Goal: Task Accomplishment & Management: Complete application form

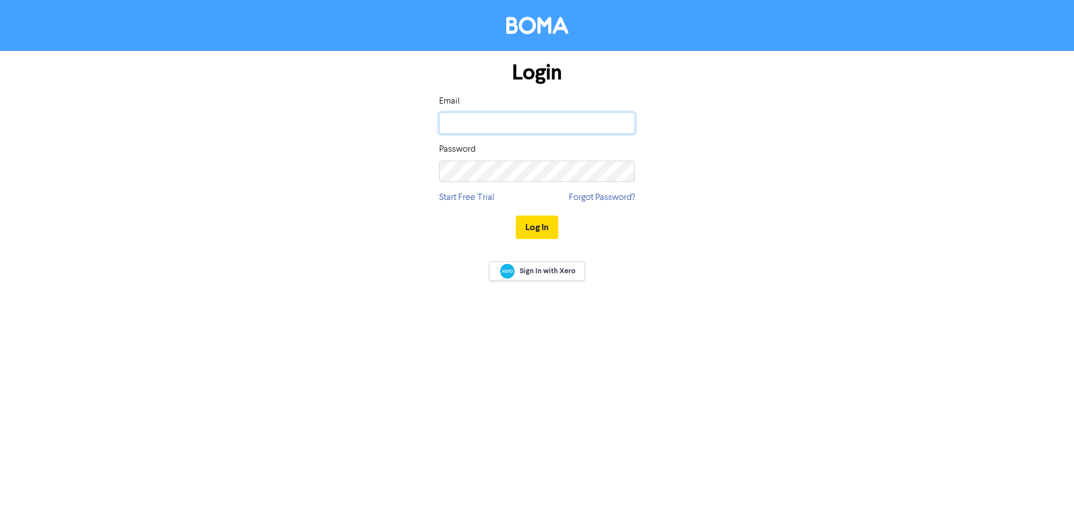
click at [516, 120] on input "email" at bounding box center [537, 122] width 196 height 21
type input "[EMAIL_ADDRESS][DOMAIN_NAME]"
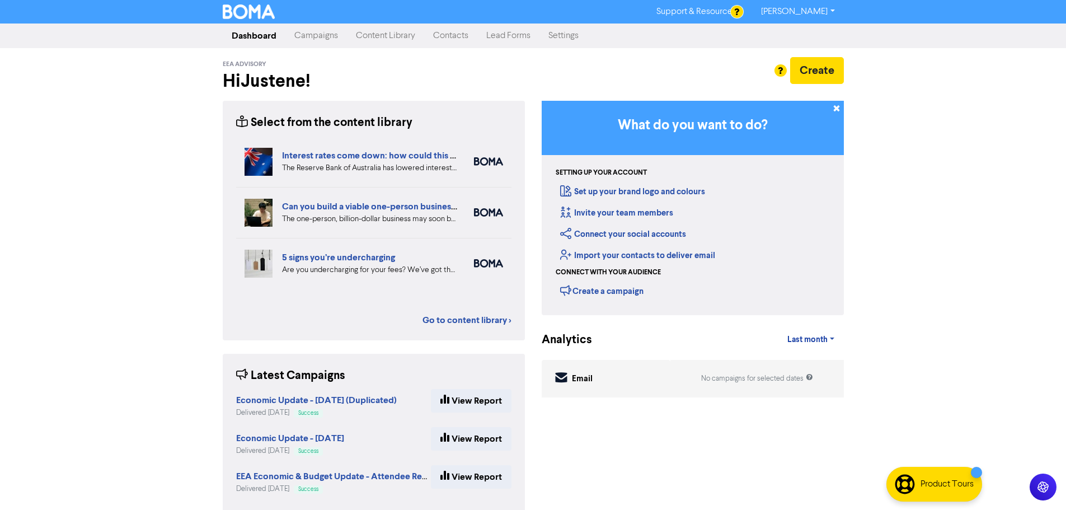
click at [444, 36] on link "Contacts" at bounding box center [450, 36] width 53 height 22
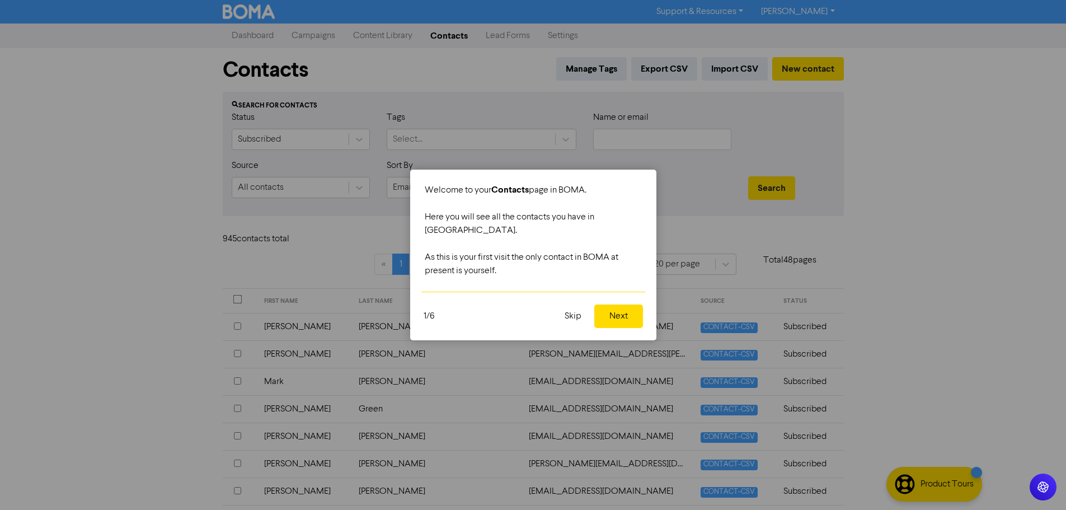
scroll to position [56, 0]
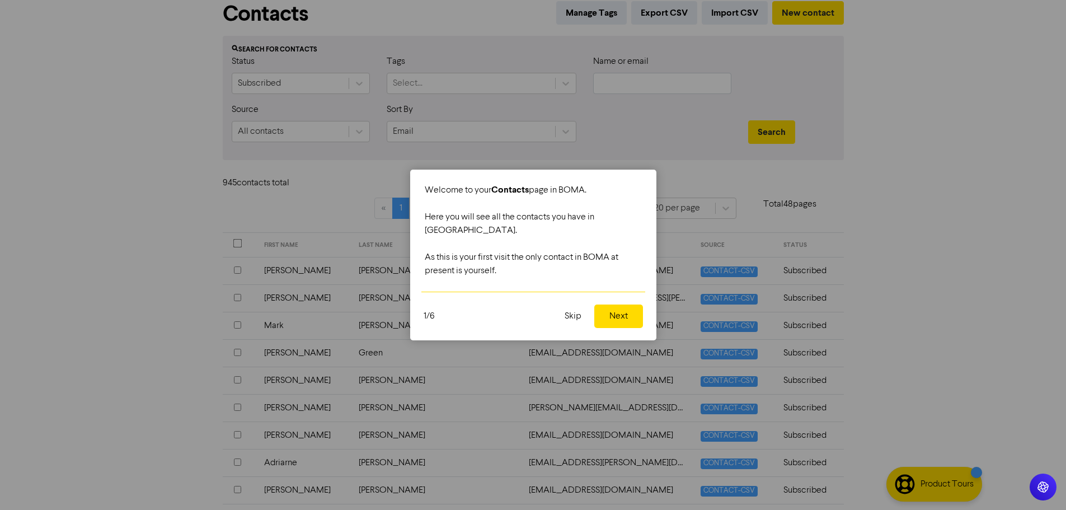
click at [573, 313] on button "Skip" at bounding box center [573, 315] width 30 height 23
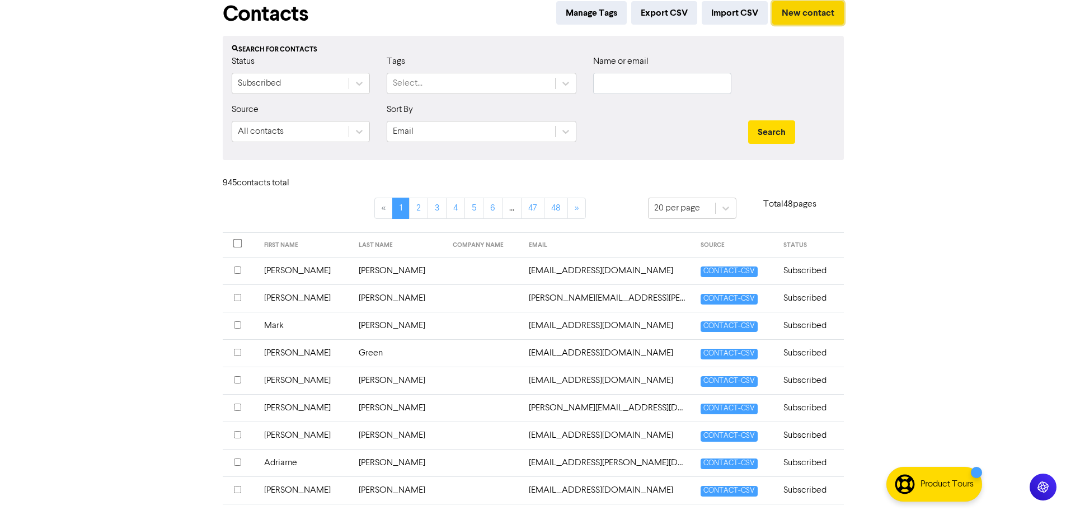
click at [812, 11] on button "New contact" at bounding box center [808, 12] width 72 height 23
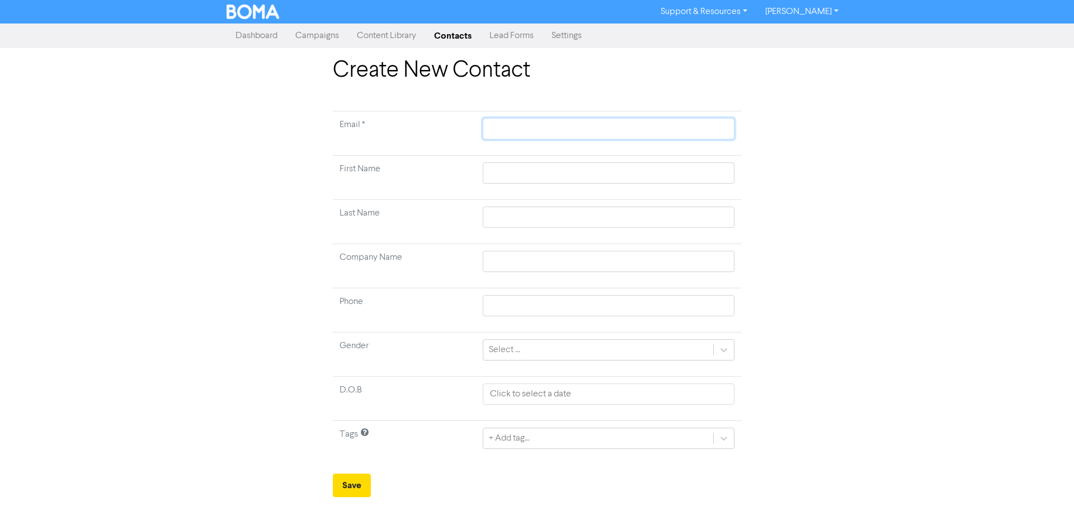
click at [504, 125] on input "text" at bounding box center [609, 128] width 252 height 21
paste input "[EMAIL_ADDRESS][PERSON_NAME][DOMAIN_NAME]"
type input "[EMAIL_ADDRESS][PERSON_NAME][DOMAIN_NAME]"
click at [691, 169] on input "text" at bounding box center [609, 172] width 252 height 21
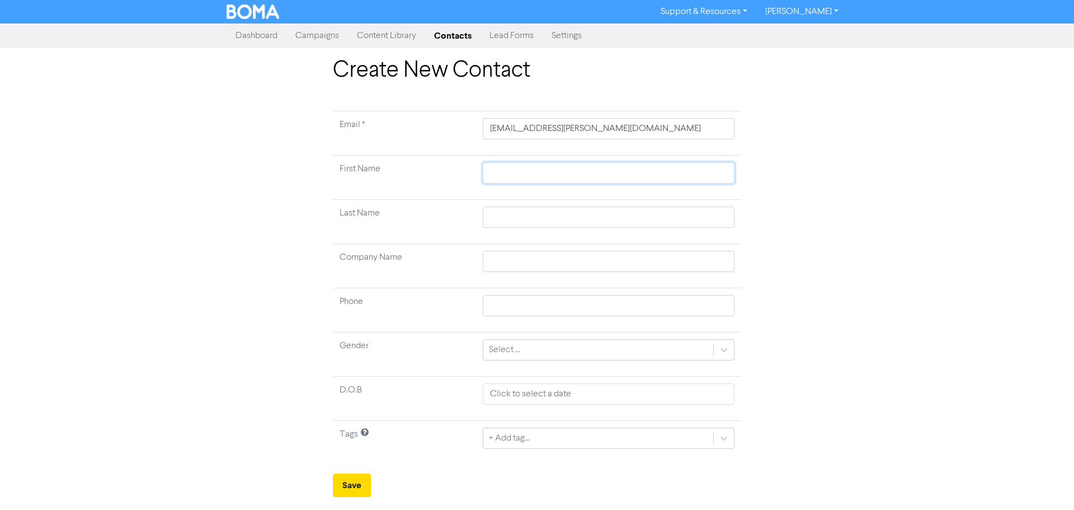
paste input "[PERSON_NAME]"
type input "[PERSON_NAME]"
click at [544, 223] on input "text" at bounding box center [609, 216] width 252 height 21
paste input "[PERSON_NAME]"
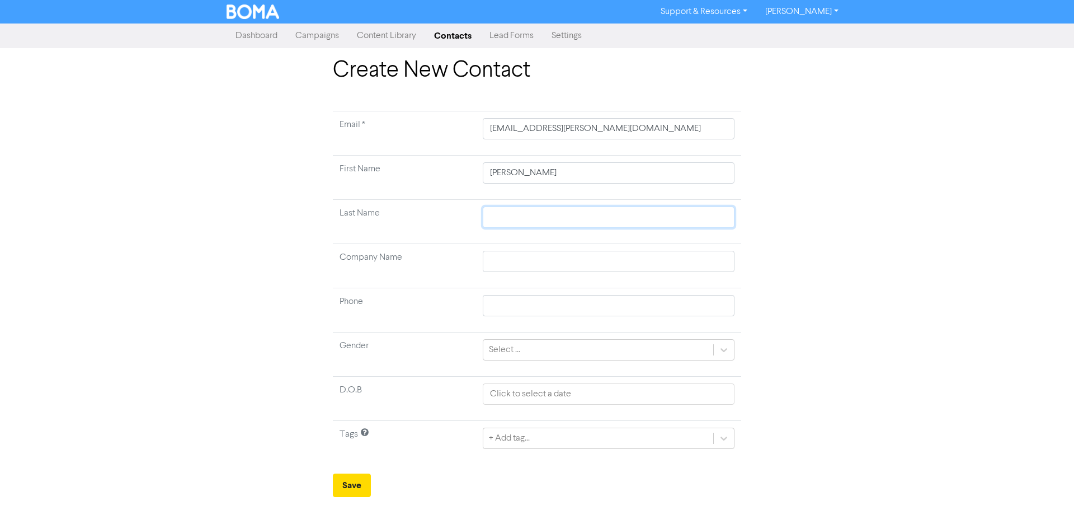
type input "[PERSON_NAME]"
click at [881, 186] on div "Create New Contact Email * [PERSON_NAME][EMAIL_ADDRESS][PERSON_NAME][DOMAIN_NAM…" at bounding box center [537, 277] width 1074 height 440
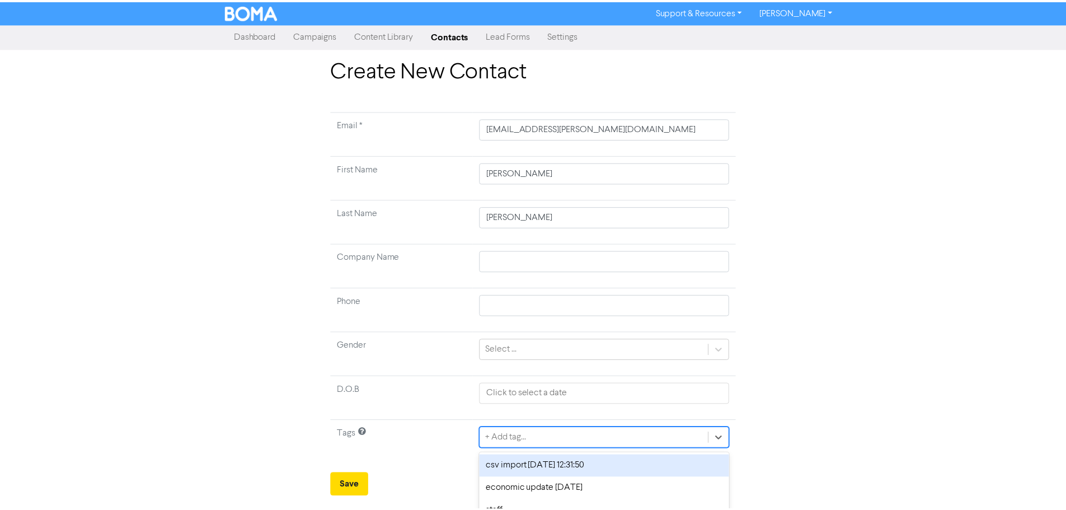
scroll to position [37, 0]
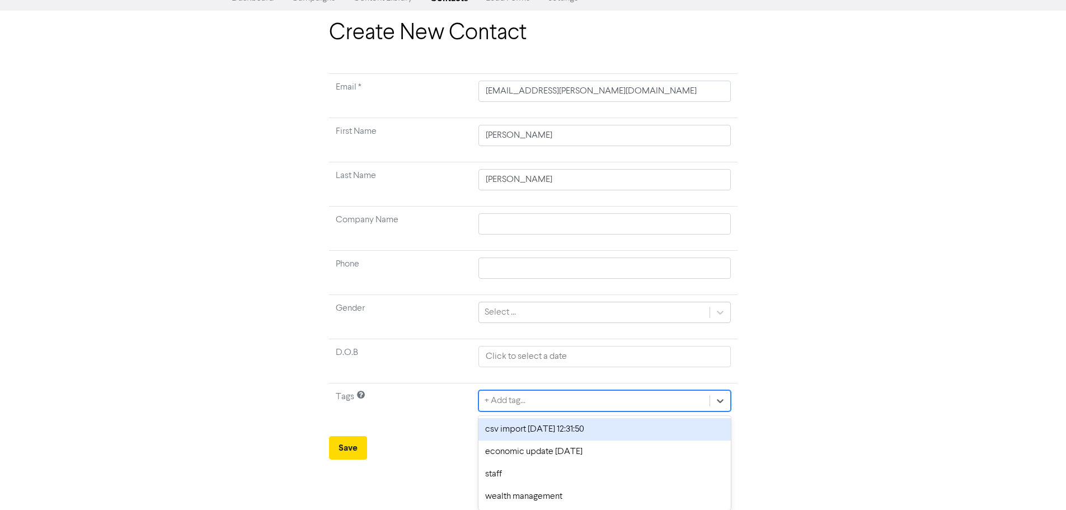
click at [513, 411] on div "option csv import [DATE] 12:31:50 focused, 1 of 4. 4 results available. Use Up …" at bounding box center [604, 400] width 252 height 21
click at [529, 436] on div "csv import [DATE] 12:31:50" at bounding box center [604, 429] width 252 height 22
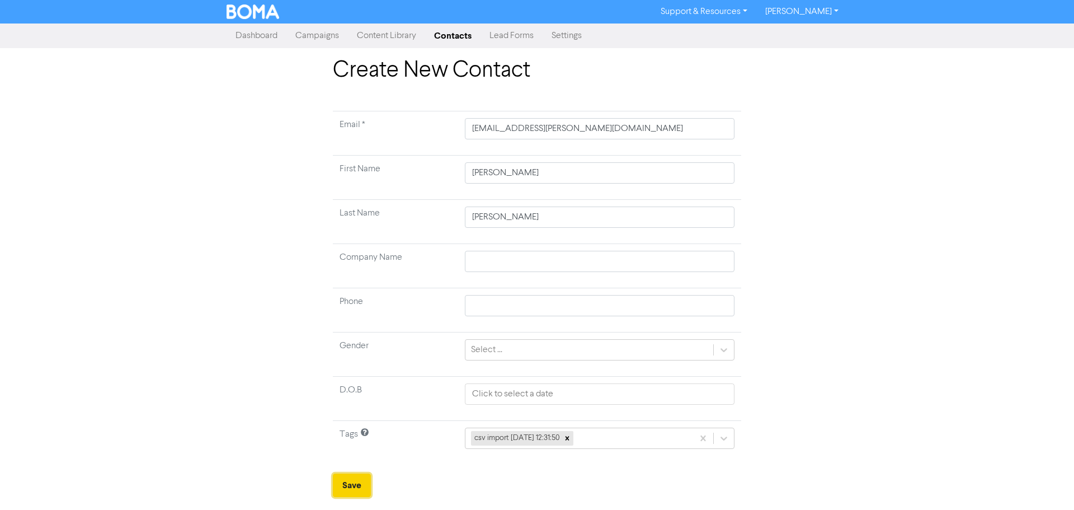
click at [369, 482] on button "Save" at bounding box center [352, 484] width 38 height 23
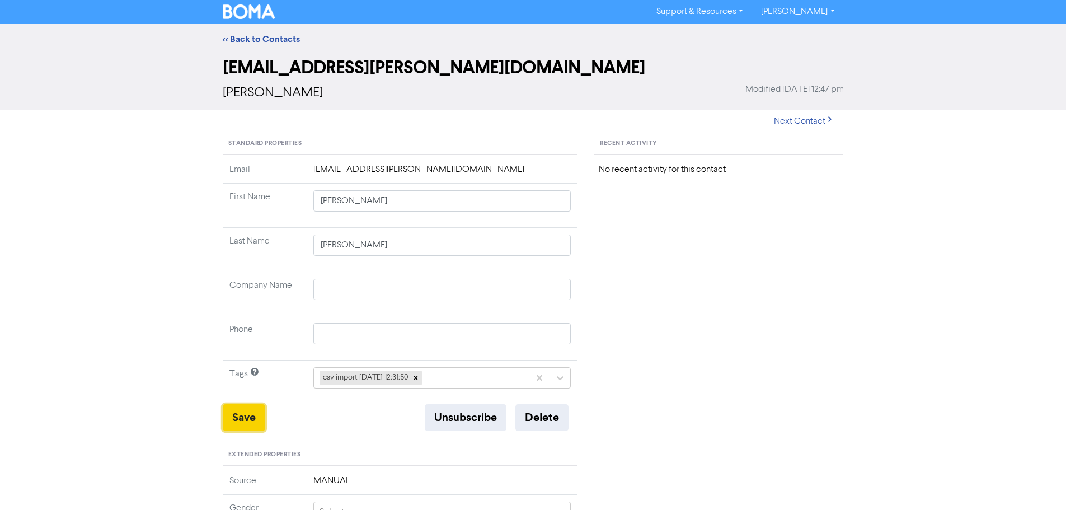
click at [248, 415] on button "Save" at bounding box center [244, 417] width 43 height 27
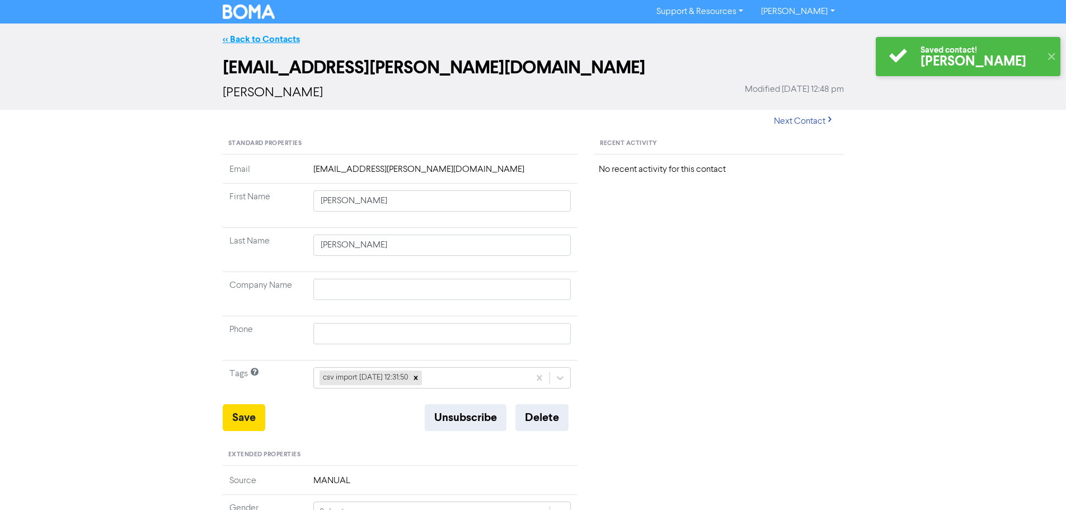
click at [241, 38] on link "<< Back to Contacts" at bounding box center [261, 39] width 77 height 11
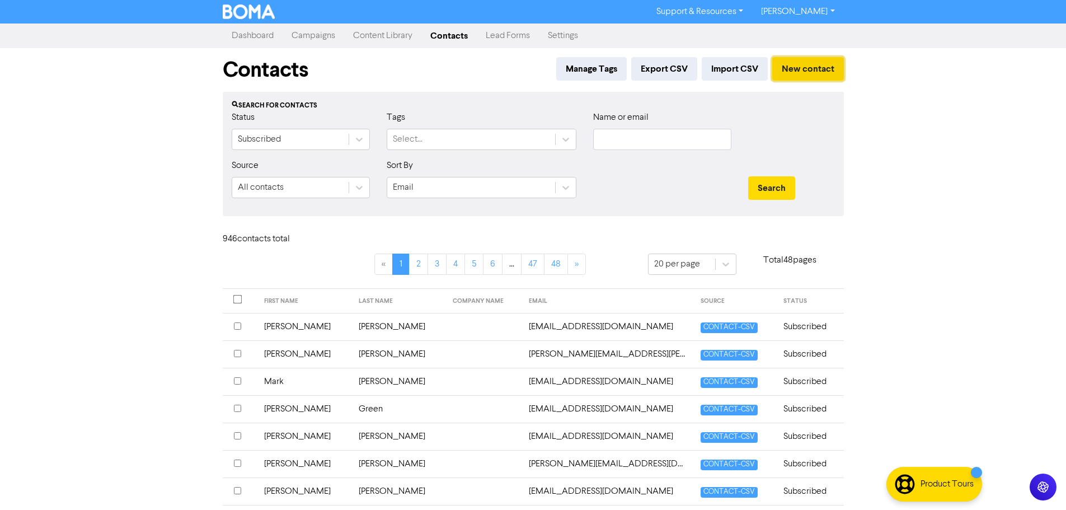
click at [802, 68] on button "New contact" at bounding box center [808, 68] width 72 height 23
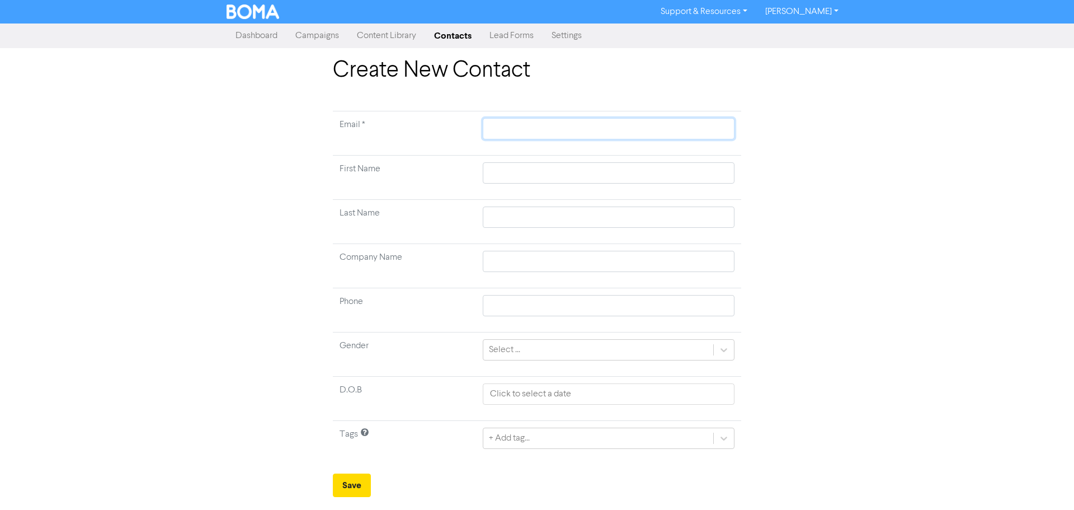
click at [512, 134] on input "text" at bounding box center [609, 128] width 252 height 21
paste input "[PERSON_NAME][EMAIL_ADDRESS][PERSON_NAME][DOMAIN_NAME]"
type input "[PERSON_NAME][EMAIL_ADDRESS][PERSON_NAME][DOMAIN_NAME]"
click at [522, 208] on input "text" at bounding box center [609, 216] width 252 height 21
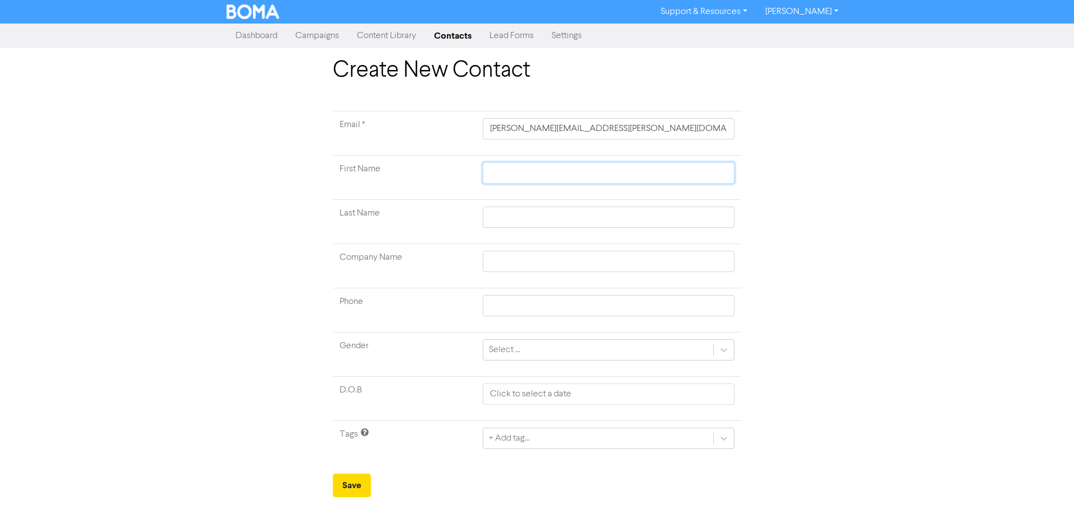
click at [561, 178] on input "text" at bounding box center [609, 172] width 252 height 21
paste input "[PERSON_NAME]"
type input "[PERSON_NAME]"
click at [656, 213] on input "text" at bounding box center [609, 216] width 252 height 21
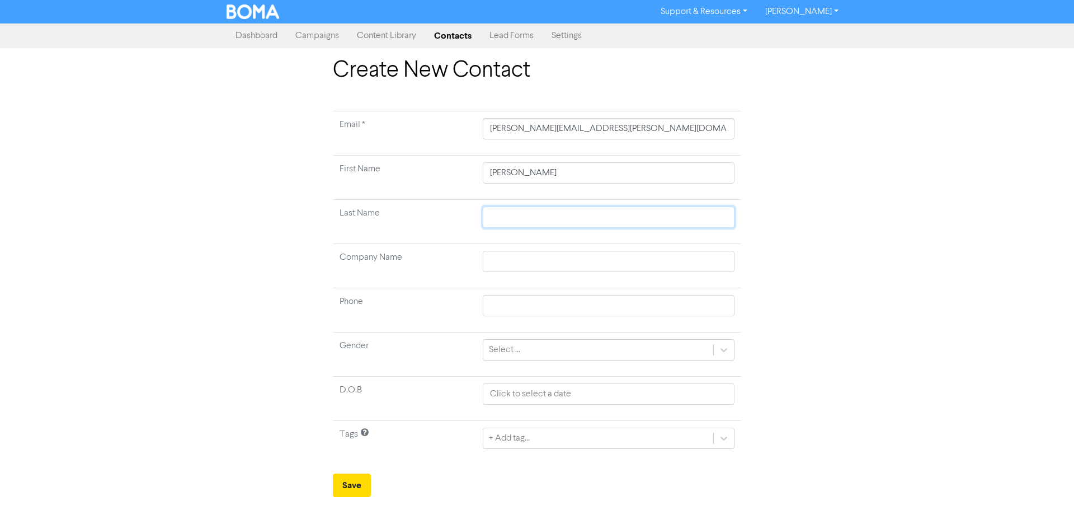
paste input "Sergay"
type input "Sergay"
click at [847, 193] on div "Create New Contact Email * [PERSON_NAME][EMAIL_ADDRESS][PERSON_NAME][DOMAIN_NAM…" at bounding box center [537, 277] width 638 height 440
click at [503, 439] on div "+ Add tag..." at bounding box center [609, 437] width 252 height 21
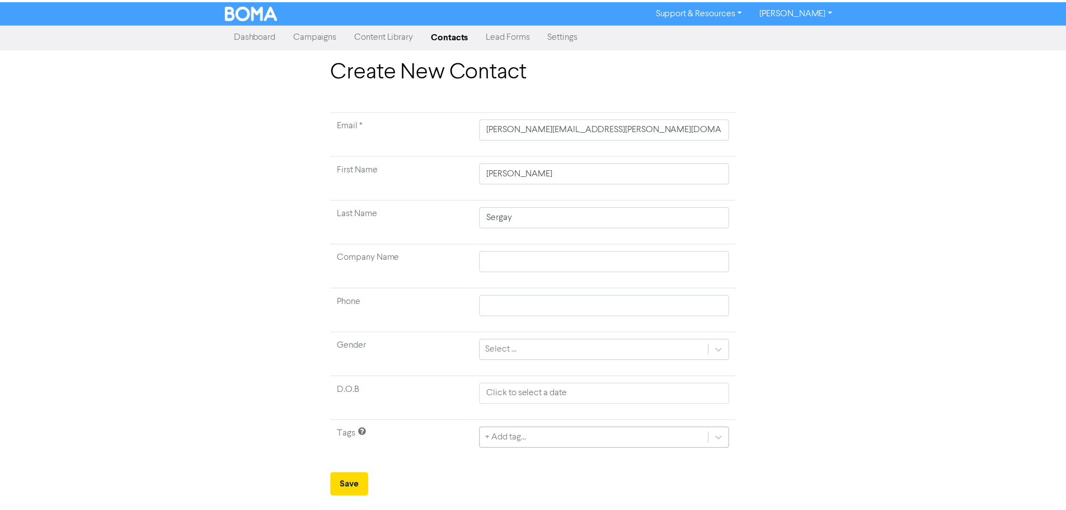
scroll to position [37, 0]
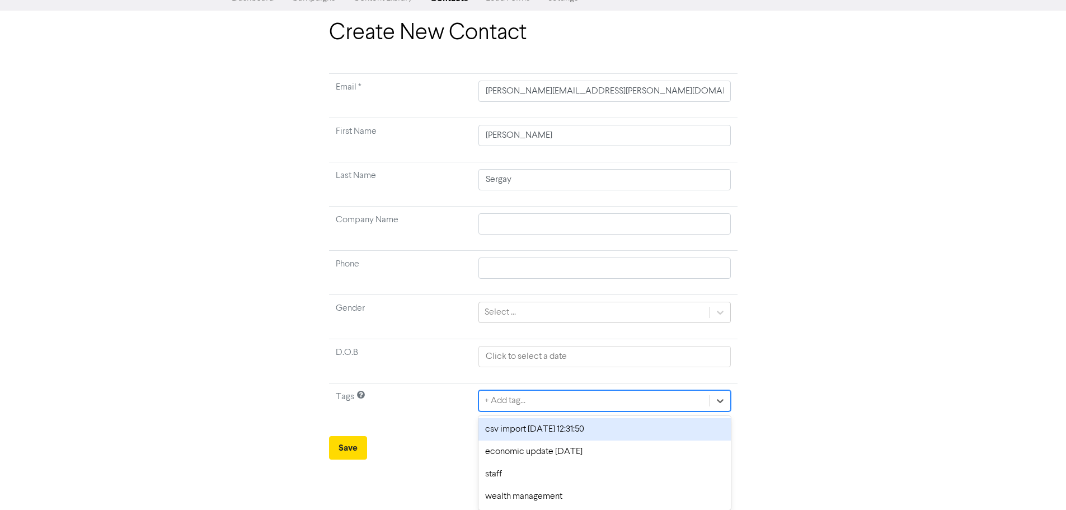
click at [511, 432] on div "csv import [DATE] 12:31:50" at bounding box center [604, 429] width 252 height 22
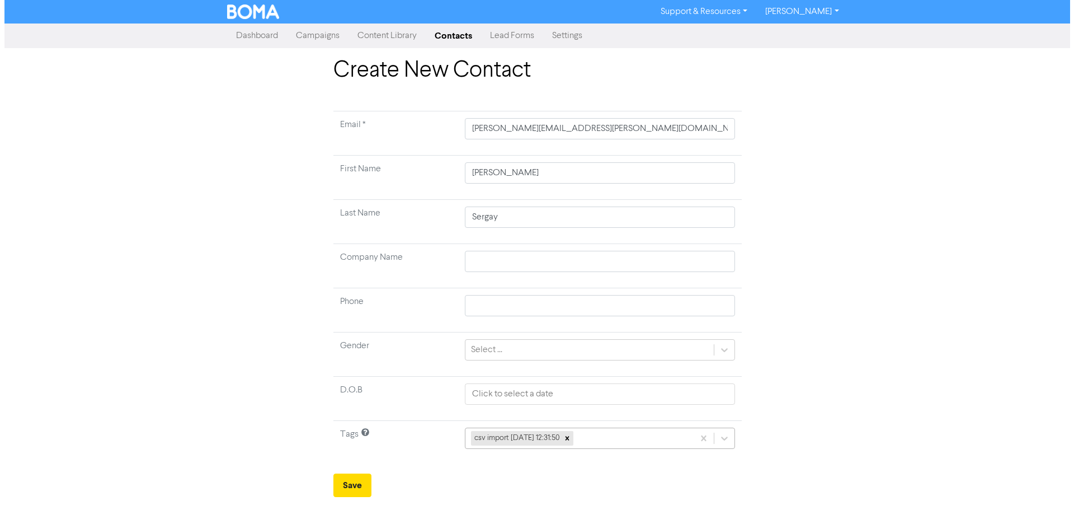
scroll to position [0, 0]
click at [352, 487] on button "Save" at bounding box center [352, 484] width 38 height 23
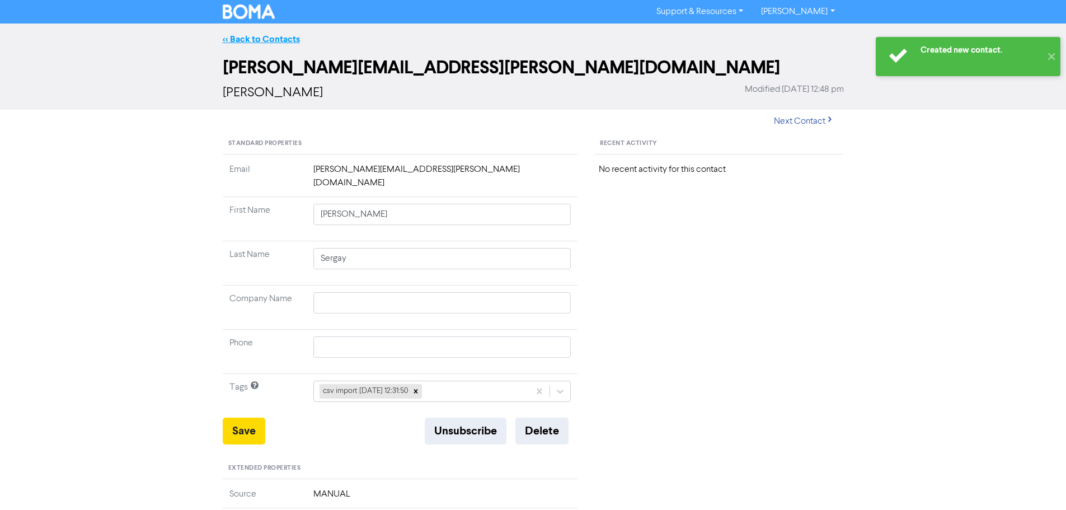
click at [251, 35] on link "<< Back to Contacts" at bounding box center [261, 39] width 77 height 11
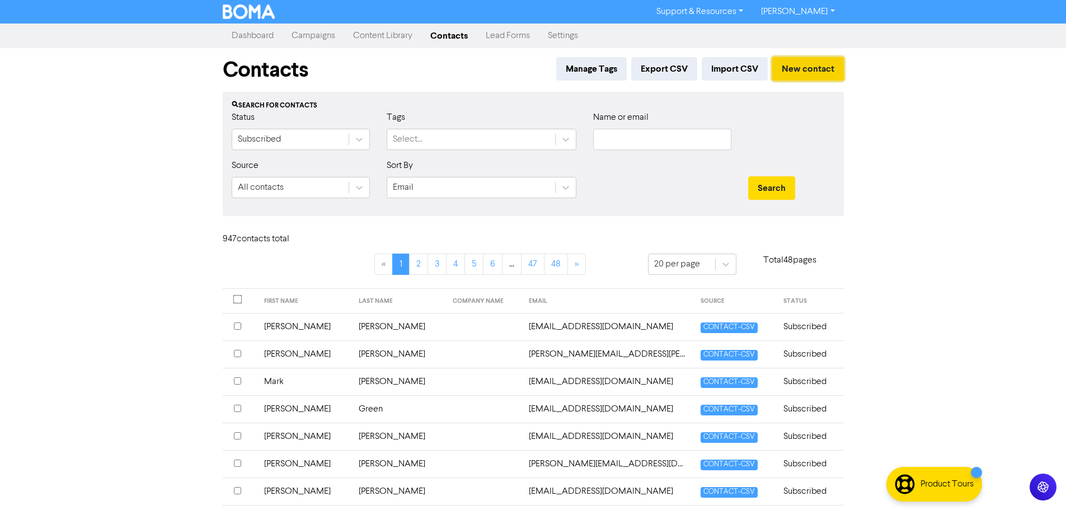
click at [812, 67] on button "New contact" at bounding box center [808, 68] width 72 height 23
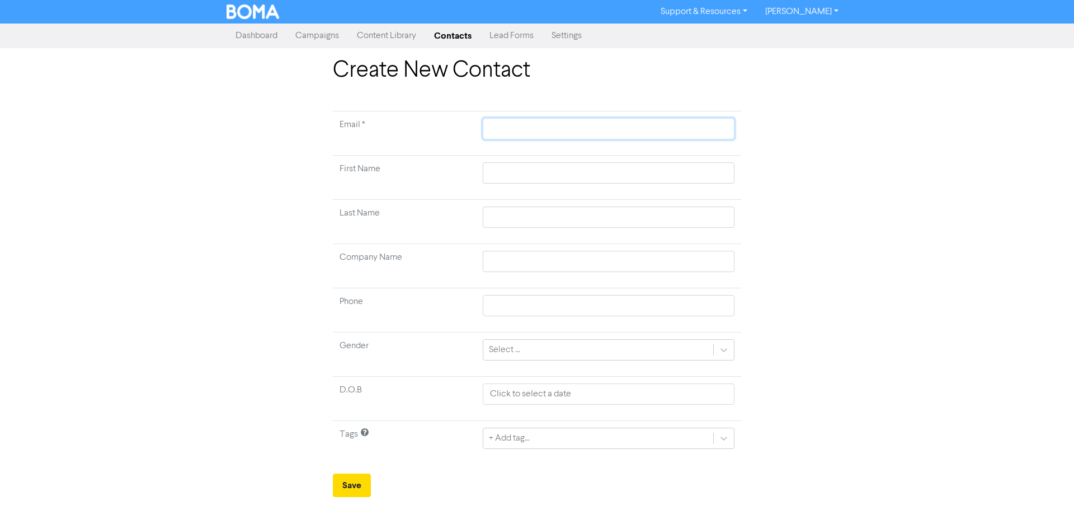
click at [557, 125] on input "text" at bounding box center [609, 128] width 252 height 21
paste input "[EMAIL_ADDRESS][DOMAIN_NAME]"
type input "[EMAIL_ADDRESS][DOMAIN_NAME]"
click at [511, 207] on input "text" at bounding box center [609, 216] width 252 height 21
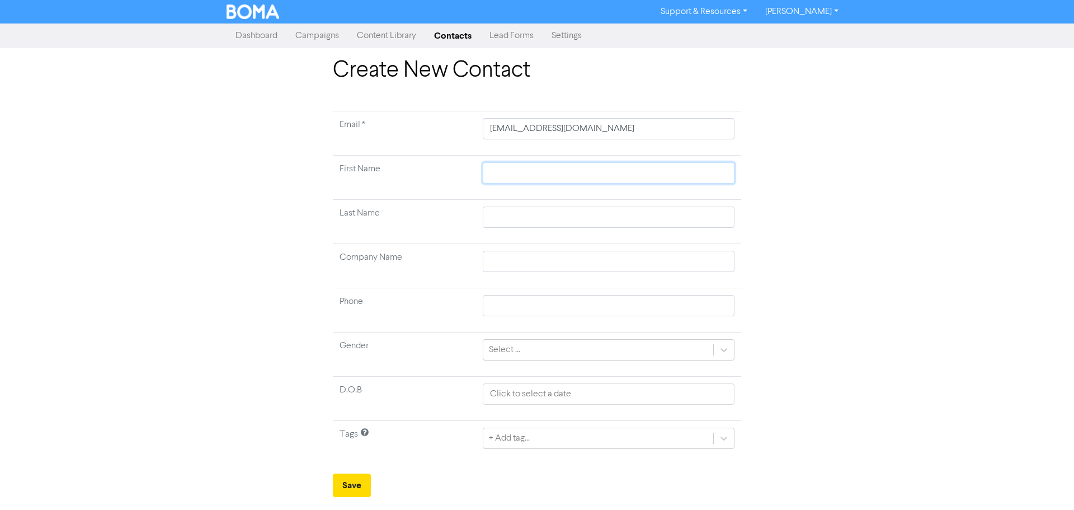
click at [508, 171] on input "text" at bounding box center [609, 172] width 252 height 21
paste input "[PERSON_NAME]"
type input "[PERSON_NAME]"
click at [693, 221] on input "text" at bounding box center [609, 216] width 252 height 21
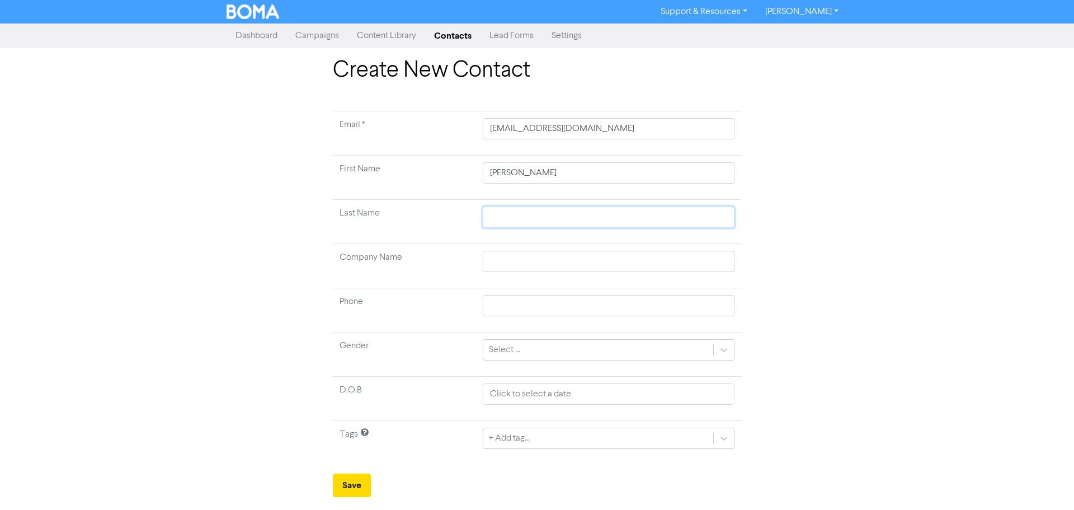
paste input "[PERSON_NAME]"
type input "[PERSON_NAME]"
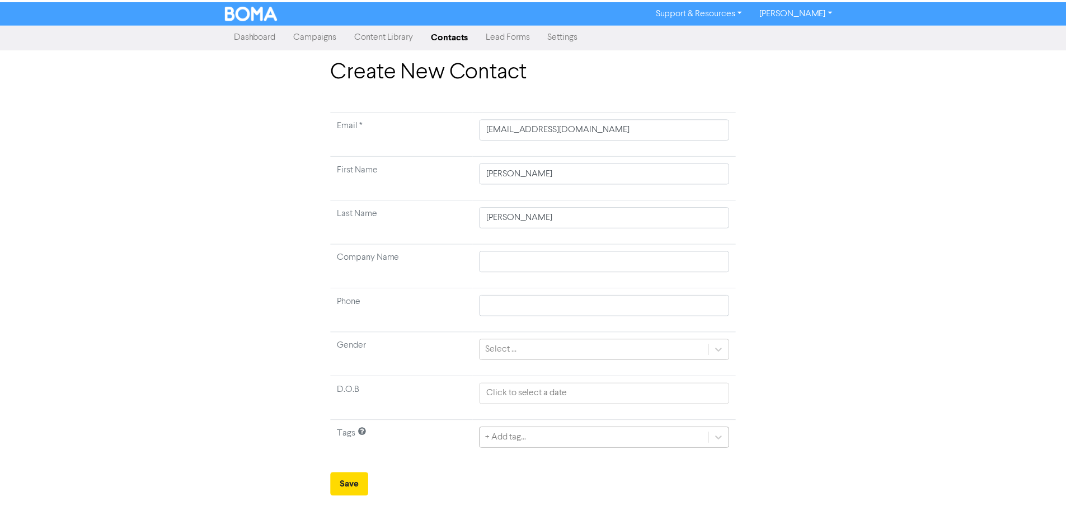
scroll to position [37, 0]
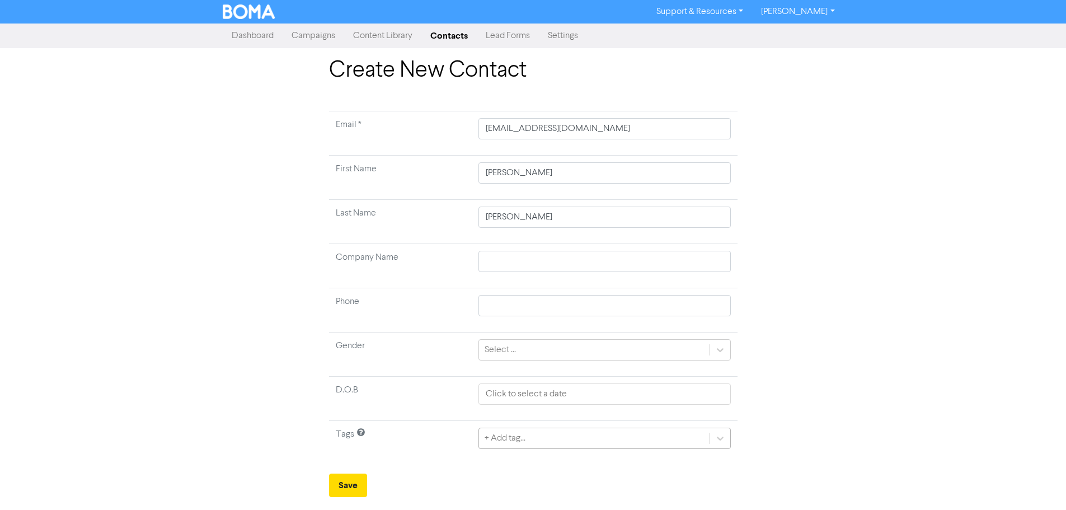
click at [545, 441] on div "+ Add tag..." at bounding box center [604, 437] width 252 height 21
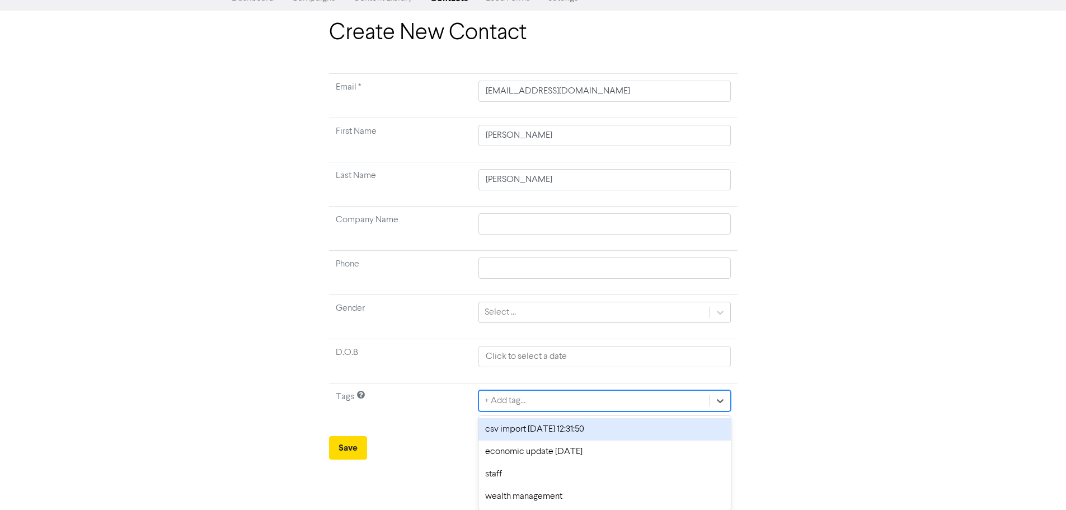
click at [521, 425] on div "csv import [DATE] 12:31:50" at bounding box center [604, 429] width 252 height 22
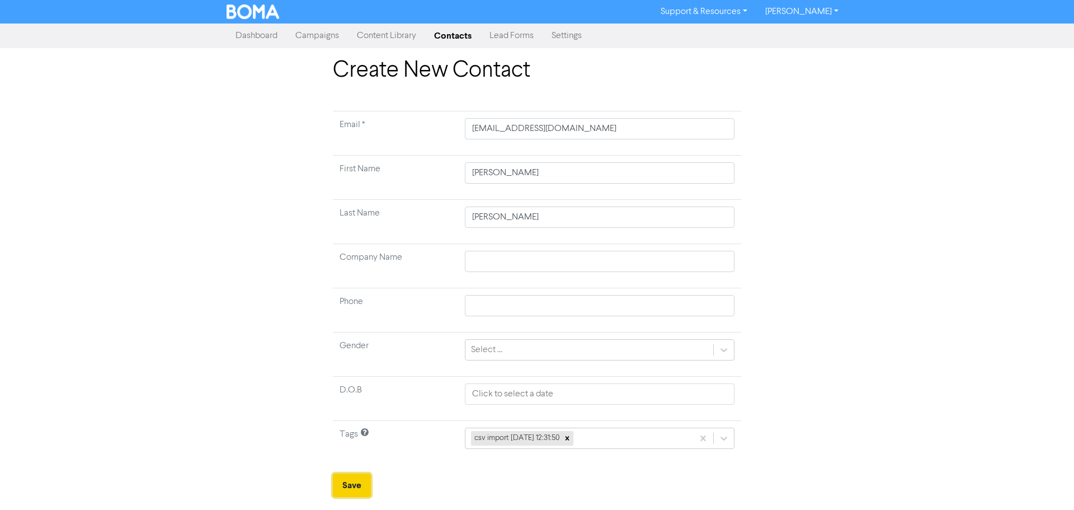
click at [347, 485] on button "Save" at bounding box center [352, 484] width 38 height 23
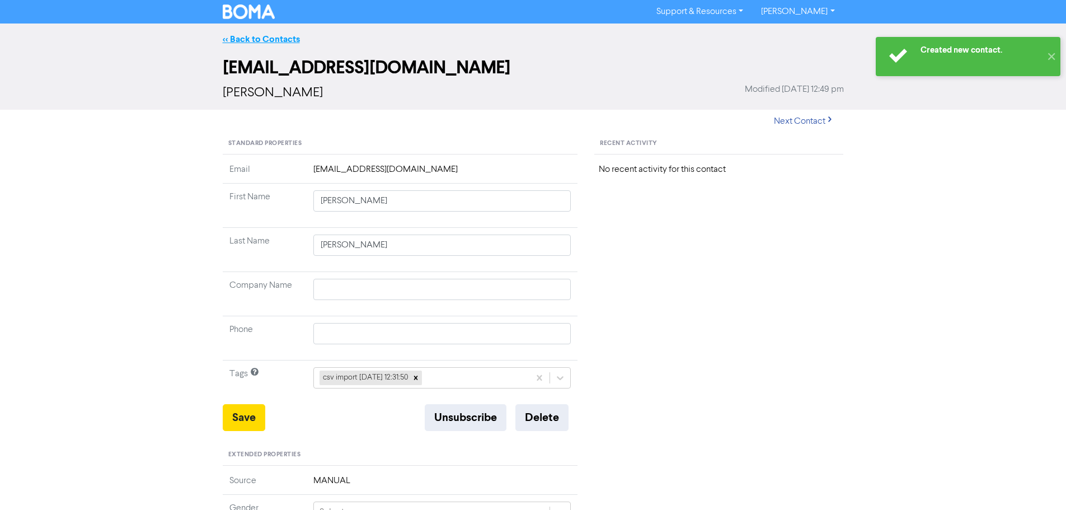
click at [270, 36] on link "<< Back to Contacts" at bounding box center [261, 39] width 77 height 11
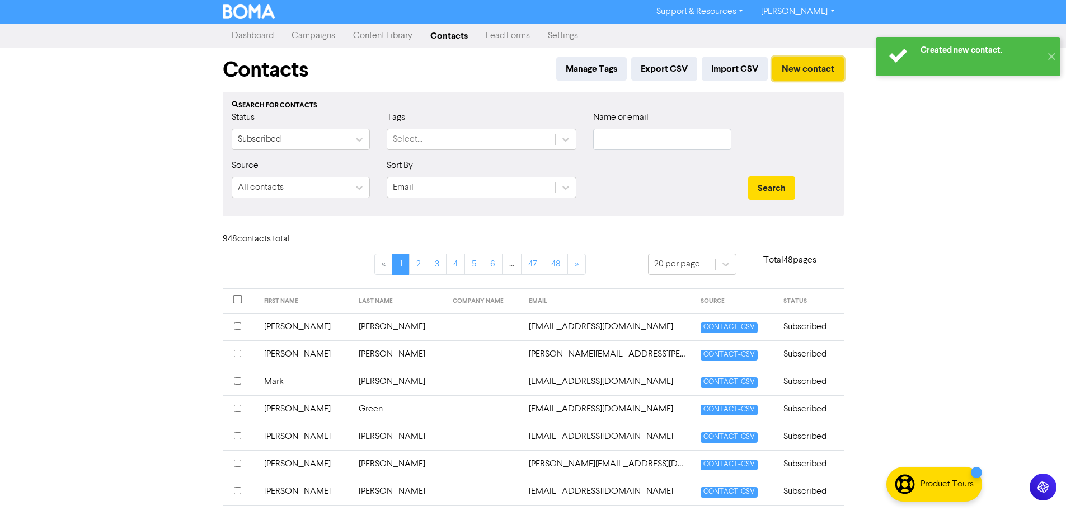
click at [781, 76] on button "New contact" at bounding box center [808, 68] width 72 height 23
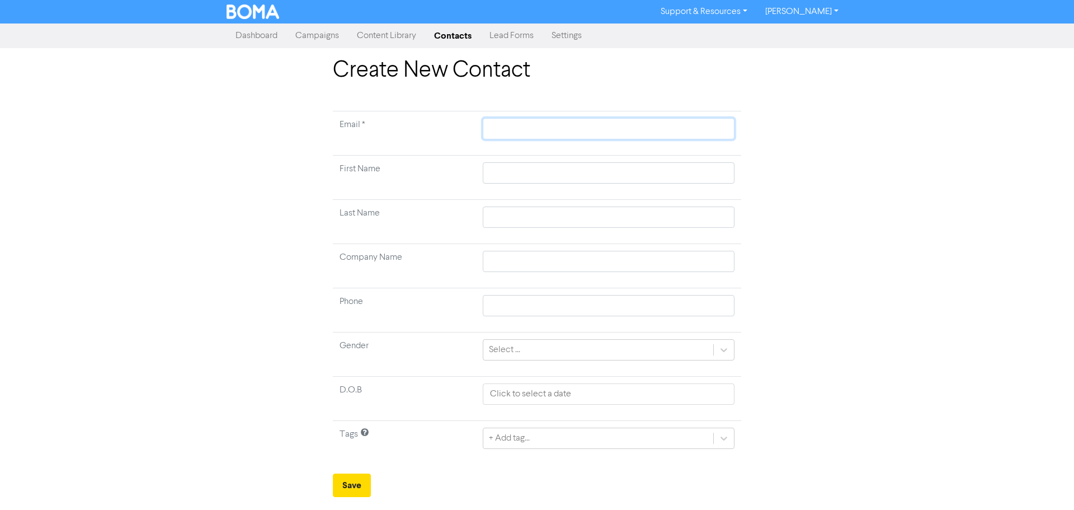
click at [571, 122] on input "text" at bounding box center [609, 128] width 252 height 21
paste input "[EMAIL_ADDRESS][DOMAIN_NAME]"
type input "[EMAIL_ADDRESS][DOMAIN_NAME]"
click at [618, 177] on input "text" at bounding box center [609, 172] width 252 height 21
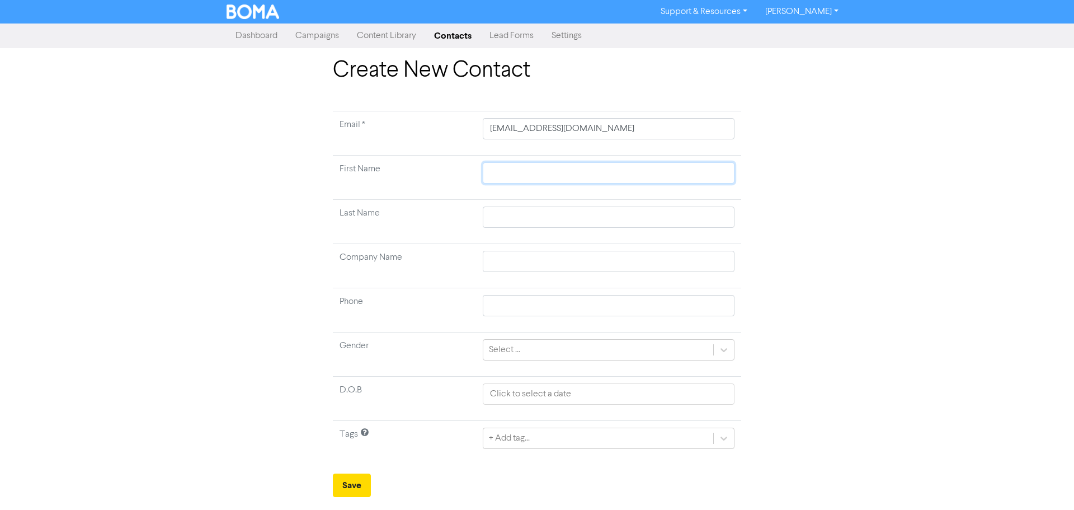
paste input "[PERSON_NAME]"
type input "[PERSON_NAME]"
click at [708, 207] on input "text" at bounding box center [609, 216] width 252 height 21
paste input "[PERSON_NAME]"
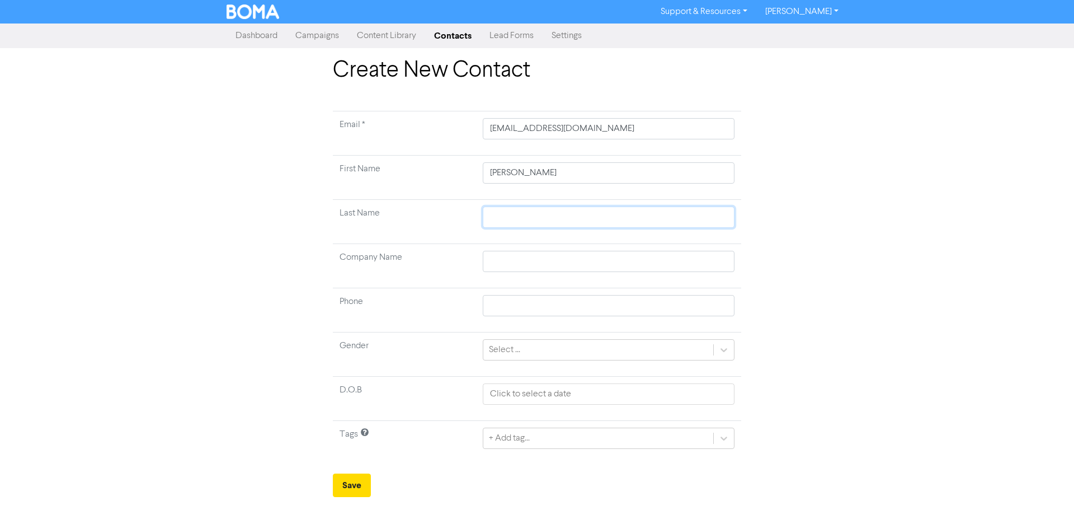
type input "[PERSON_NAME]"
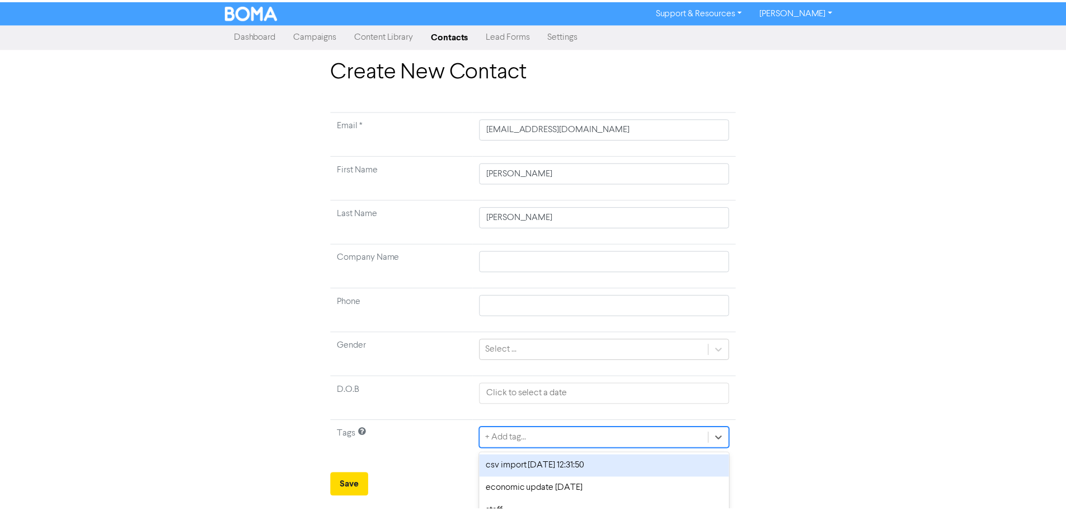
scroll to position [37, 0]
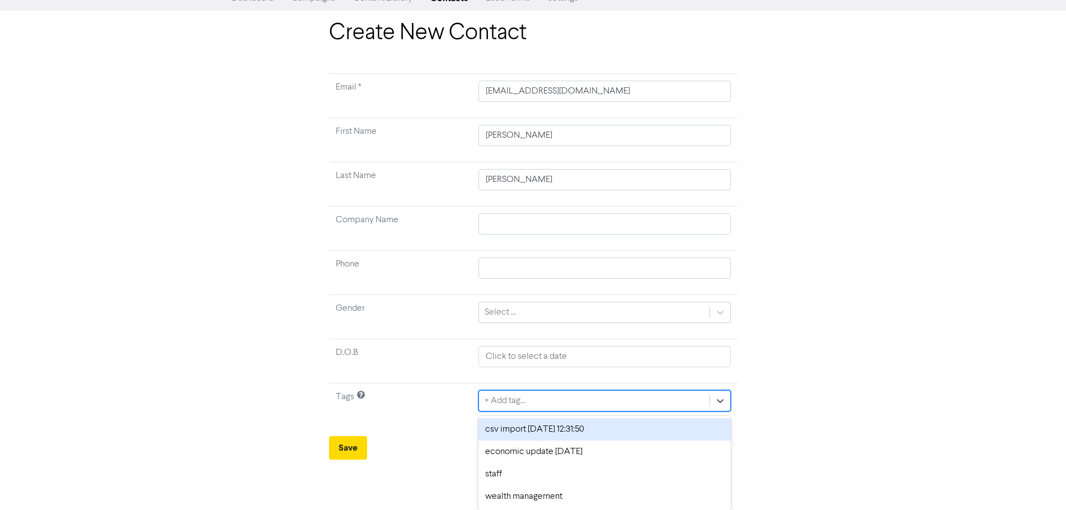
click at [542, 411] on div "option csv import [DATE] 12:31:50 focused, 1 of 4. 4 results available. Use Up …" at bounding box center [604, 400] width 252 height 21
click at [511, 423] on div "csv import [DATE] 12:31:50" at bounding box center [604, 429] width 252 height 22
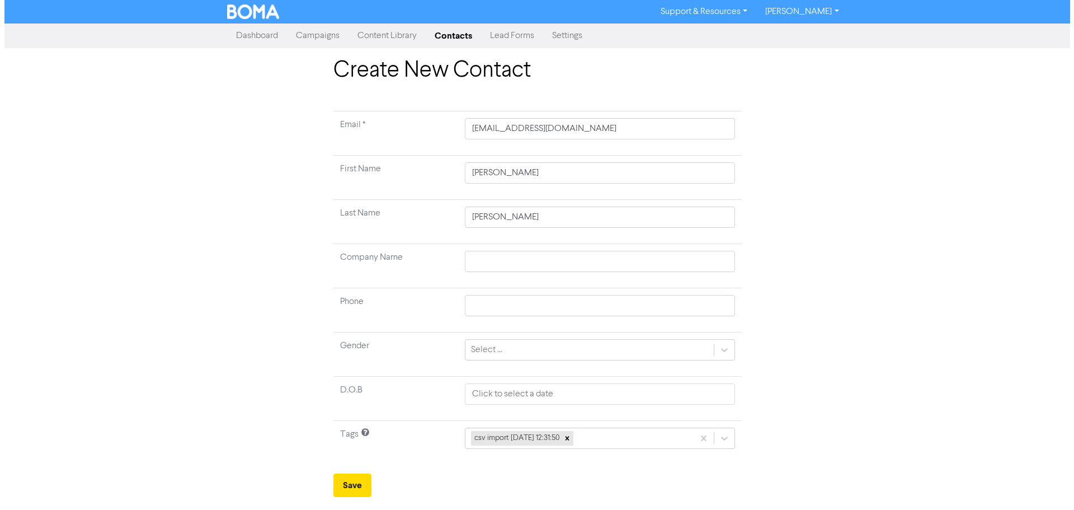
scroll to position [0, 0]
click at [346, 476] on button "Save" at bounding box center [352, 484] width 38 height 23
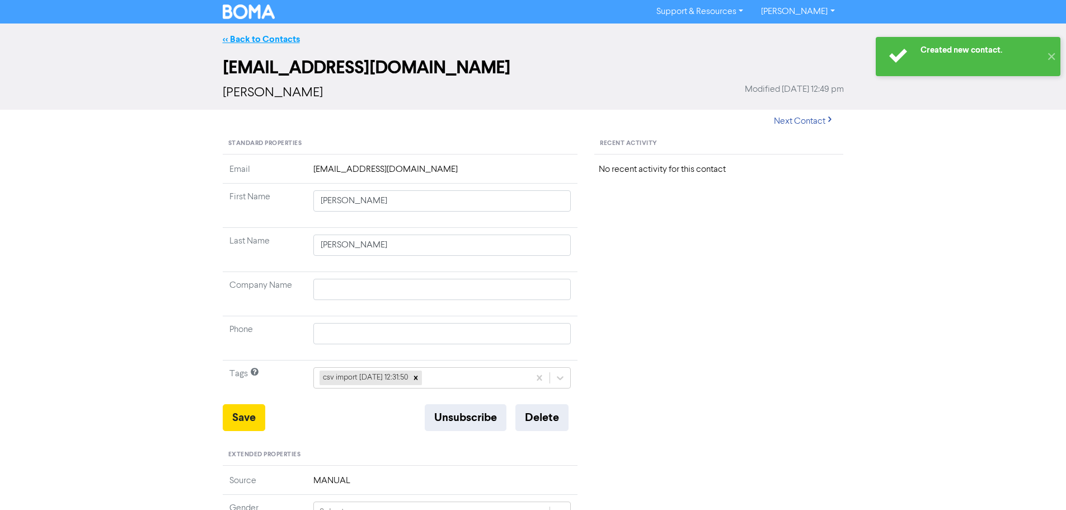
click at [278, 37] on link "<< Back to Contacts" at bounding box center [261, 39] width 77 height 11
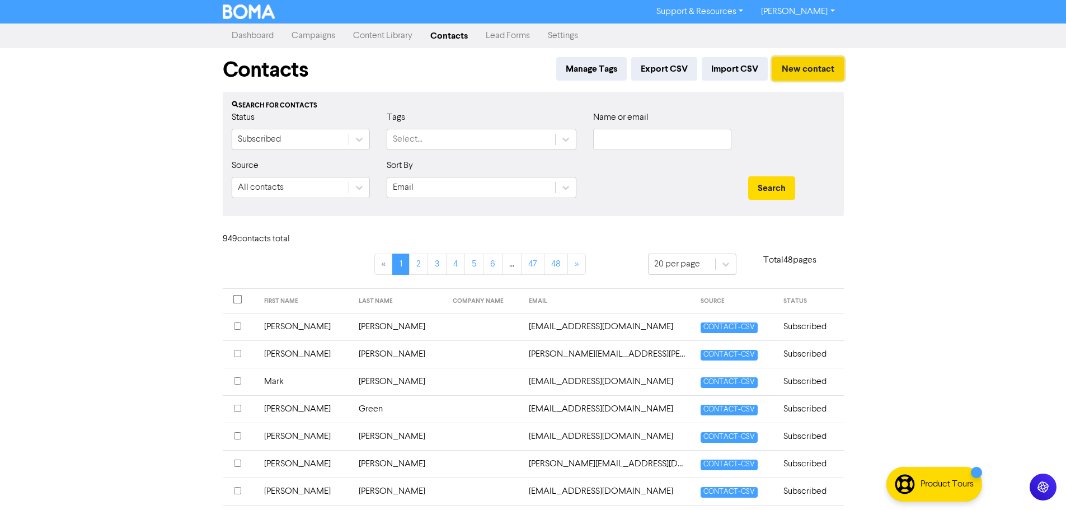
click at [787, 67] on button "New contact" at bounding box center [808, 68] width 72 height 23
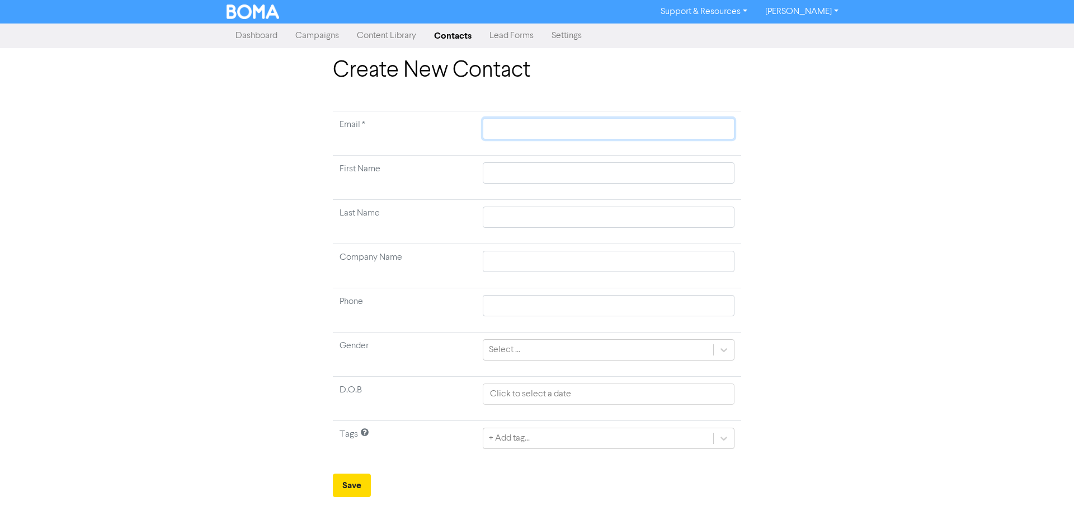
click at [654, 121] on input "text" at bounding box center [609, 128] width 252 height 21
paste input "[EMAIL_ADDRESS][PERSON_NAME][DOMAIN_NAME]"
click at [616, 177] on input "text" at bounding box center [609, 172] width 252 height 21
paste input "[PERSON_NAME]"
click at [691, 210] on input "text" at bounding box center [609, 216] width 252 height 21
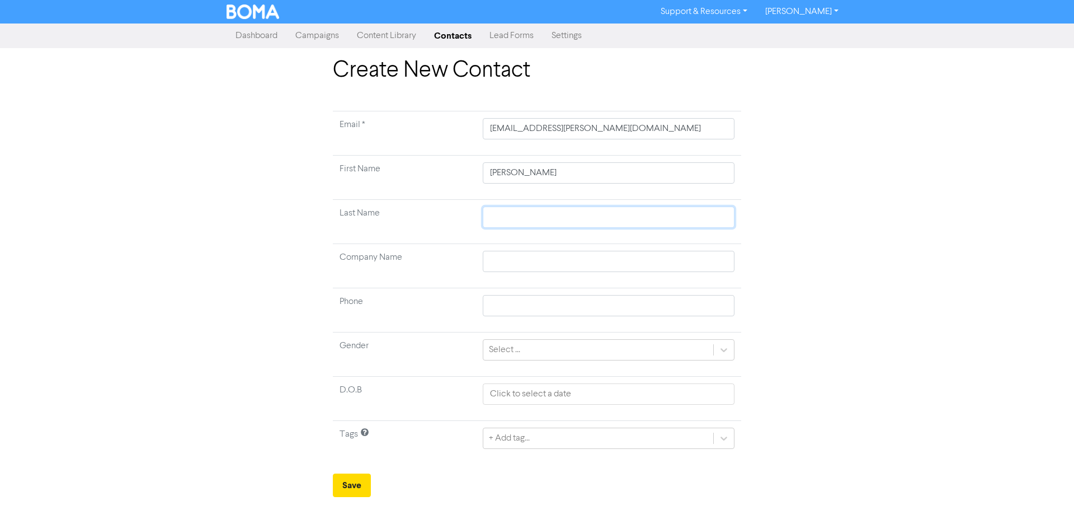
paste input "Ballantyne"
drag, startPoint x: 543, startPoint y: 423, endPoint x: 543, endPoint y: 435, distance: 11.2
click at [543, 427] on td "+ Add tag..." at bounding box center [608, 443] width 265 height 44
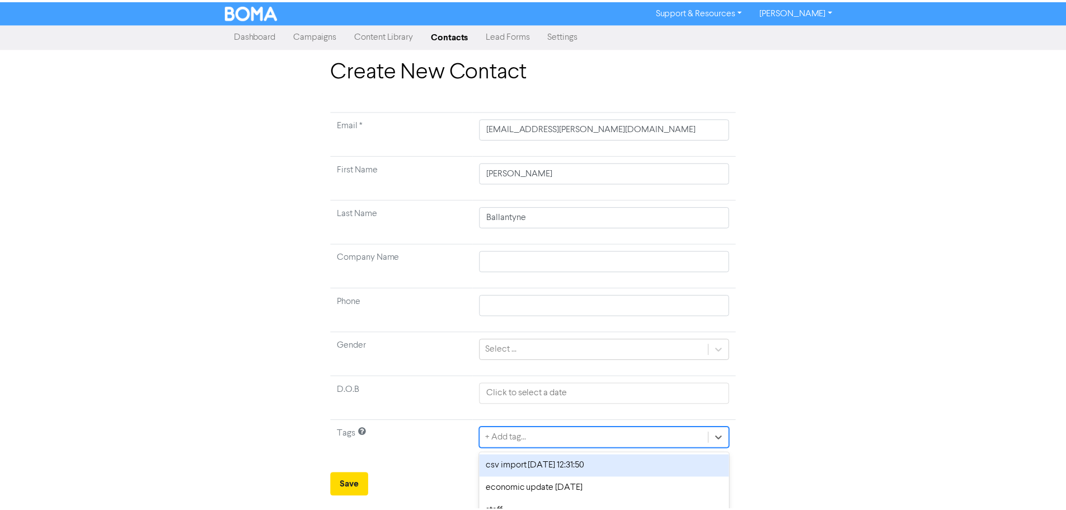
scroll to position [37, 0]
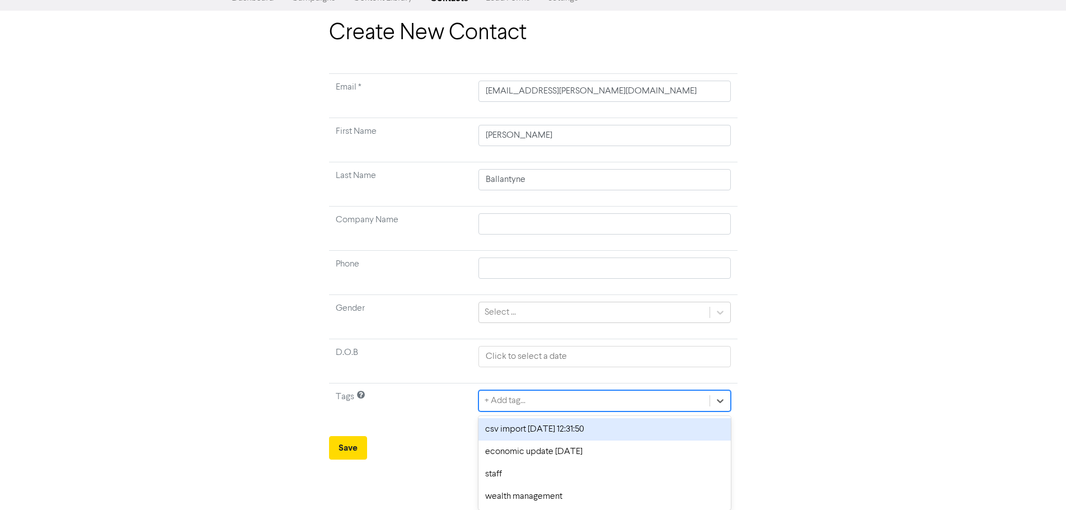
click at [543, 411] on div "option csv import [DATE] 12:31:50 focused, 1 of 4. 4 results available. Use Up …" at bounding box center [604, 400] width 252 height 21
click at [497, 424] on div "csv import [DATE] 12:31:50" at bounding box center [604, 429] width 252 height 22
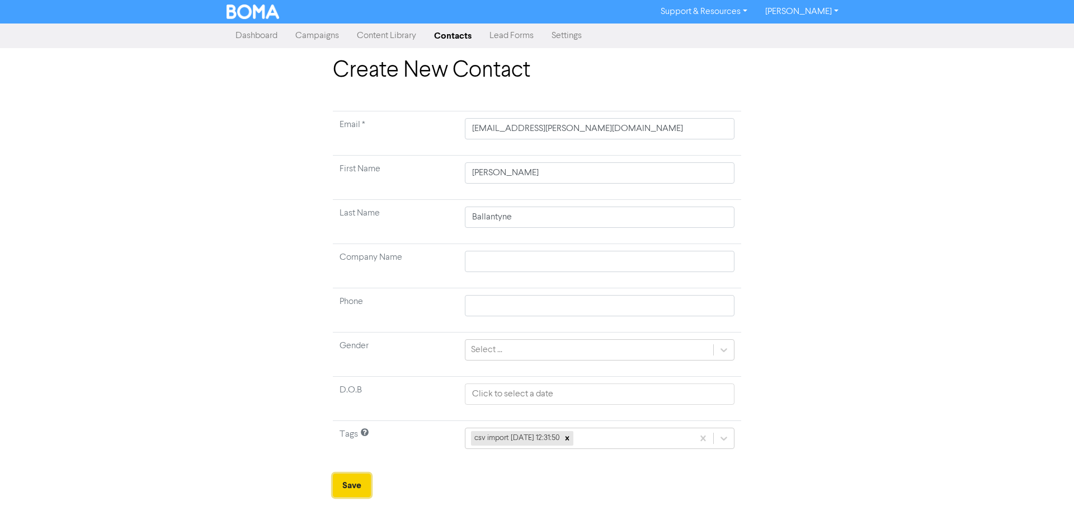
click at [343, 478] on button "Save" at bounding box center [352, 484] width 38 height 23
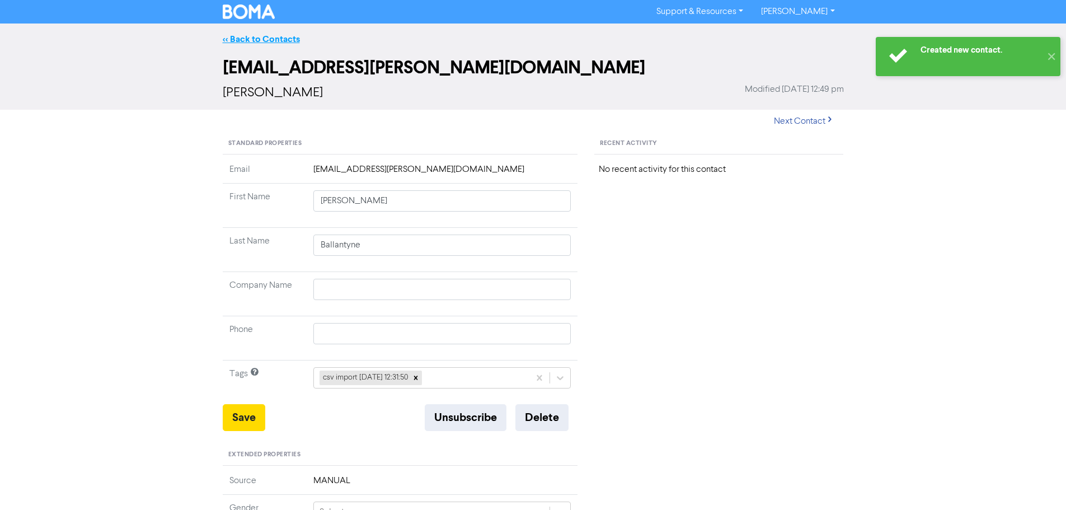
click at [266, 39] on link "<< Back to Contacts" at bounding box center [261, 39] width 77 height 11
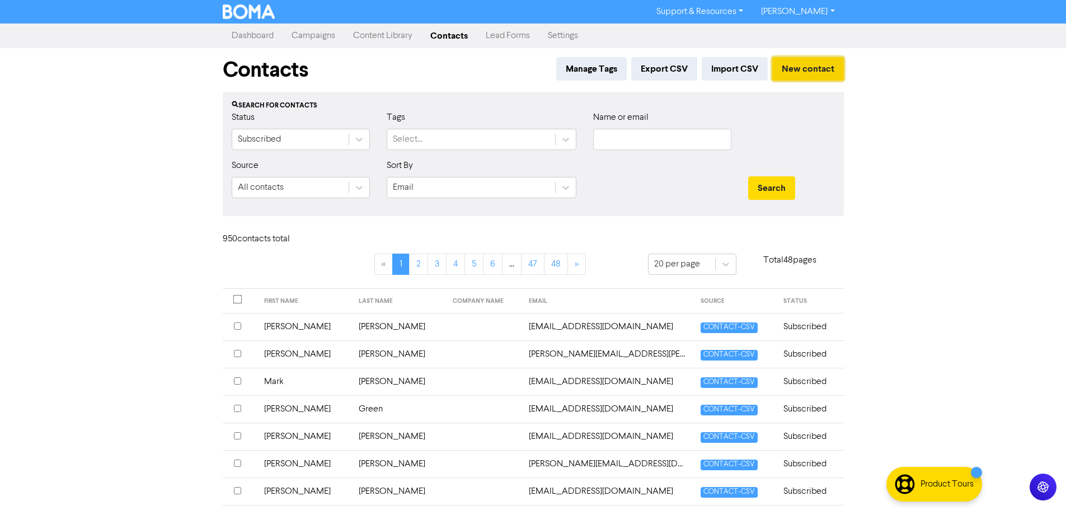
click at [807, 69] on button "New contact" at bounding box center [808, 68] width 72 height 23
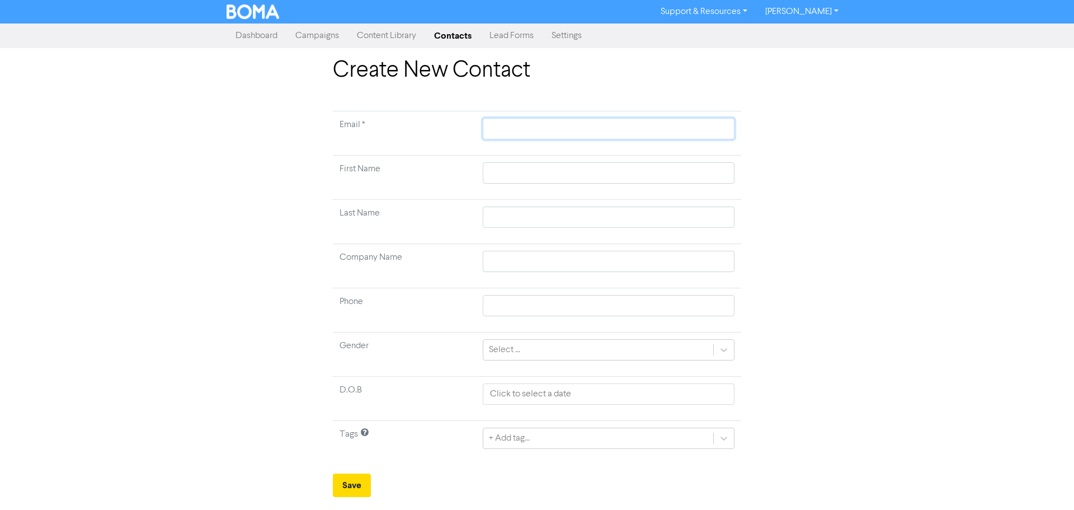
click at [492, 128] on input "text" at bounding box center [609, 128] width 252 height 21
paste input "[EMAIL_ADDRESS][DOMAIN_NAME]"
click at [520, 176] on input "text" at bounding box center [609, 172] width 252 height 21
click at [666, 172] on input "text" at bounding box center [609, 172] width 252 height 21
paste input "[PERSON_NAME]"
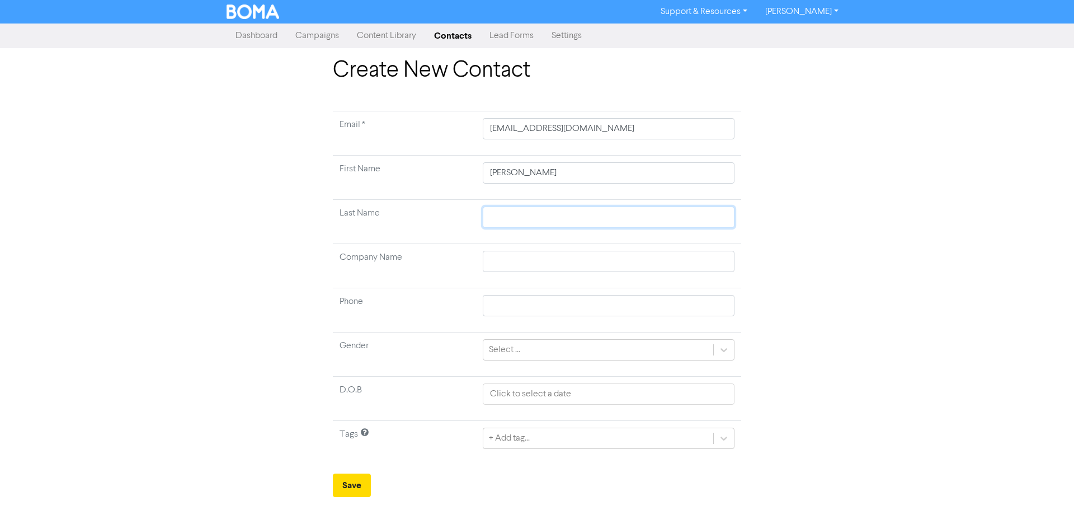
click at [734, 213] on input "text" at bounding box center [609, 216] width 252 height 21
paste input "Banbury"
click at [619, 442] on div "+ Add tag..." at bounding box center [609, 437] width 252 height 21
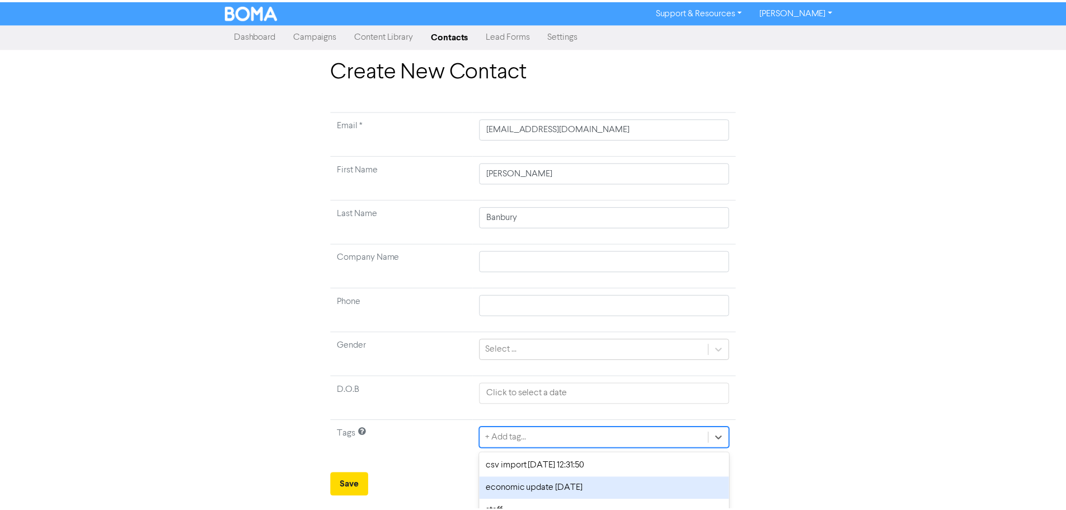
scroll to position [37, 0]
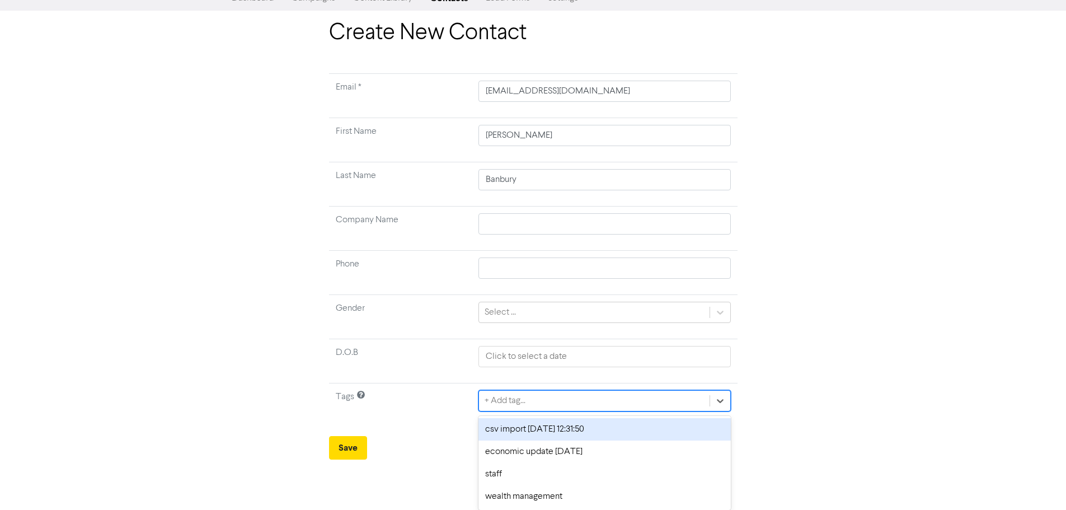
click at [495, 426] on div "csv import [DATE] 12:31:50" at bounding box center [604, 429] width 252 height 22
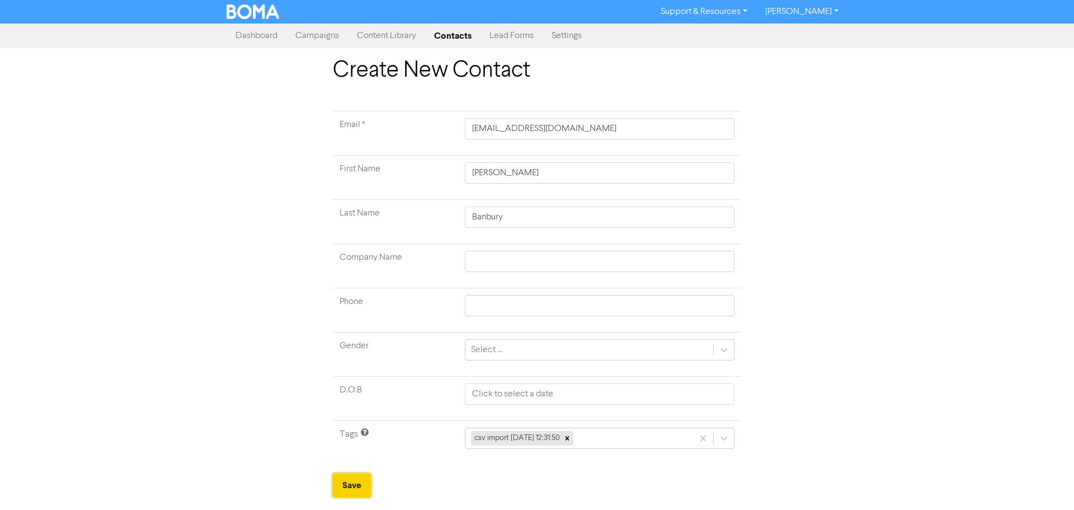
click at [352, 484] on button "Save" at bounding box center [352, 484] width 38 height 23
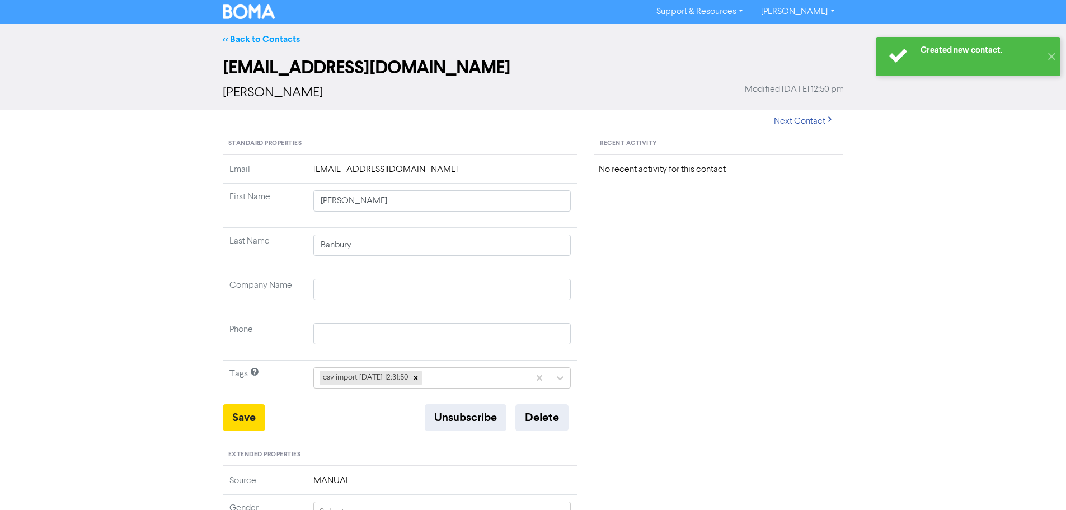
click at [242, 36] on link "<< Back to Contacts" at bounding box center [261, 39] width 77 height 11
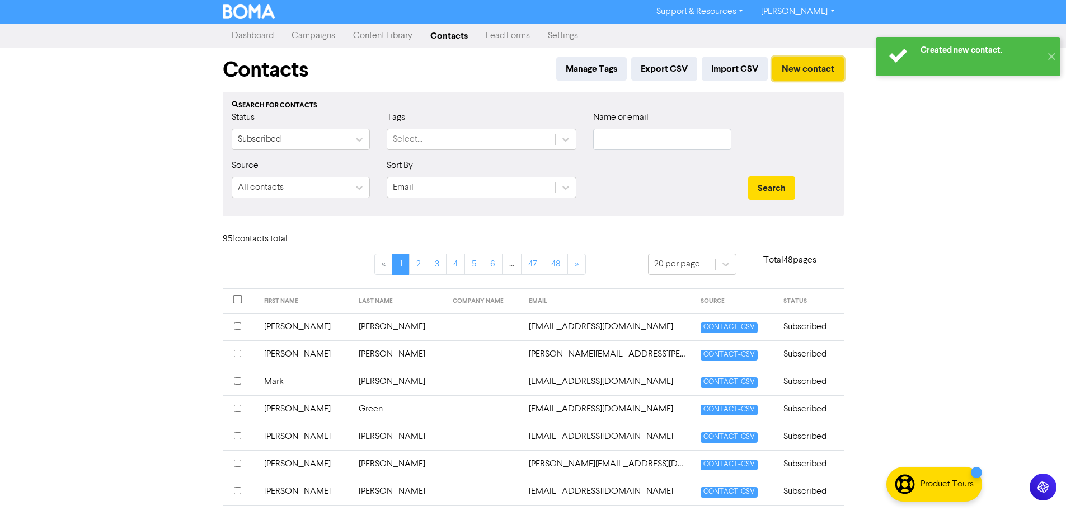
click at [802, 59] on button "New contact" at bounding box center [808, 68] width 72 height 23
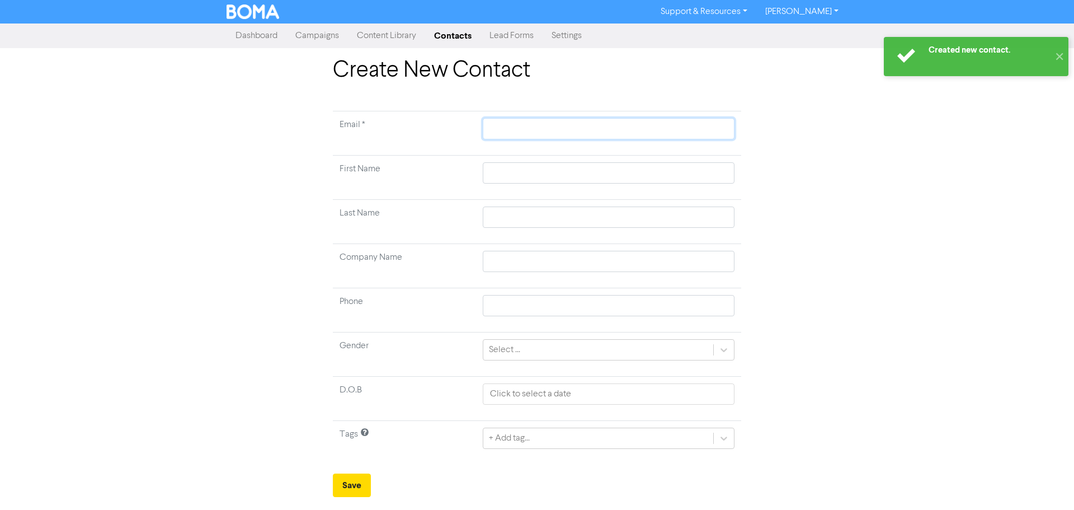
click at [498, 127] on input "text" at bounding box center [609, 128] width 252 height 21
paste input "[EMAIL_ADDRESS][DOMAIN_NAME]"
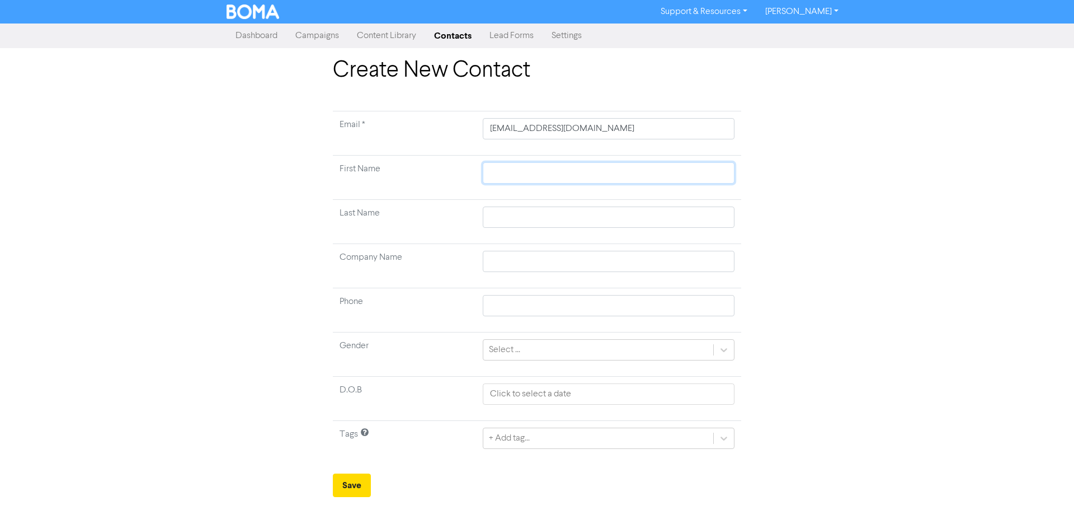
click at [549, 180] on input "text" at bounding box center [609, 172] width 252 height 21
paste input "Kirralee"
click at [685, 211] on input "text" at bounding box center [609, 216] width 252 height 21
paste input "Banbury"
click at [569, 449] on td "+ Add tag..." at bounding box center [608, 443] width 265 height 44
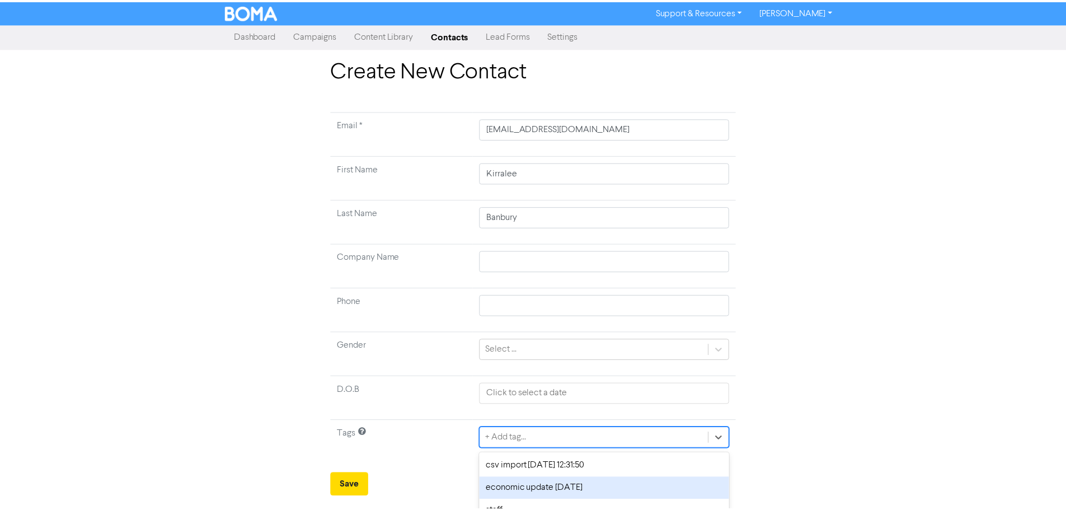
scroll to position [37, 0]
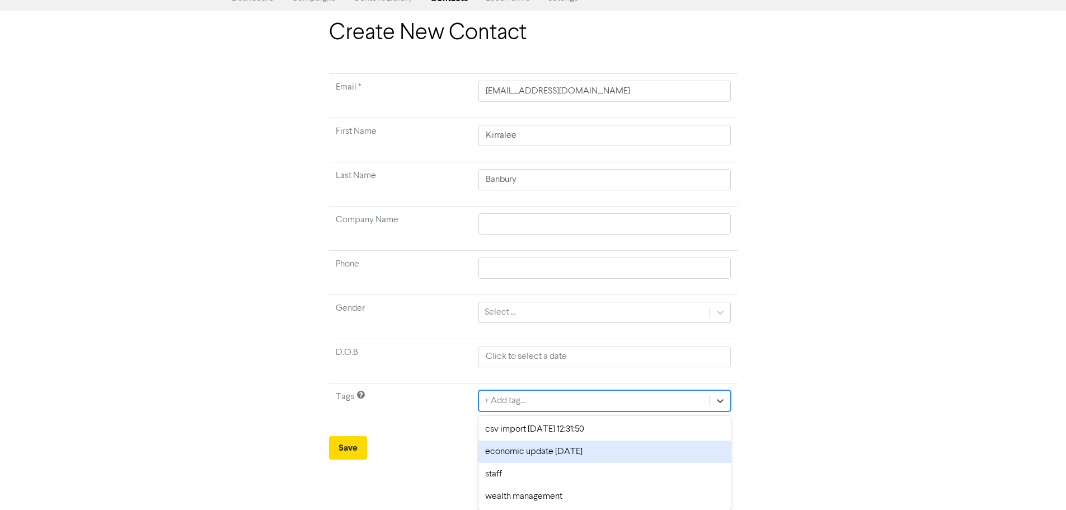
click at [563, 411] on div "option economic update [DATE] focused, 2 of 4. 4 results available. Use Up and …" at bounding box center [604, 400] width 252 height 21
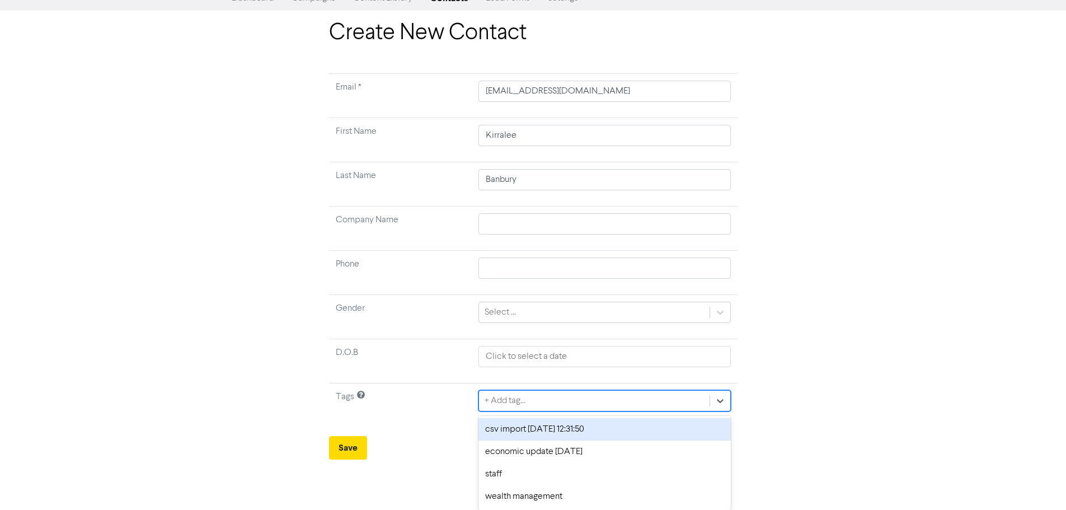
drag, startPoint x: 517, startPoint y: 427, endPoint x: 392, endPoint y: 432, distance: 125.4
click at [517, 427] on div "csv import [DATE] 12:31:50" at bounding box center [604, 429] width 252 height 22
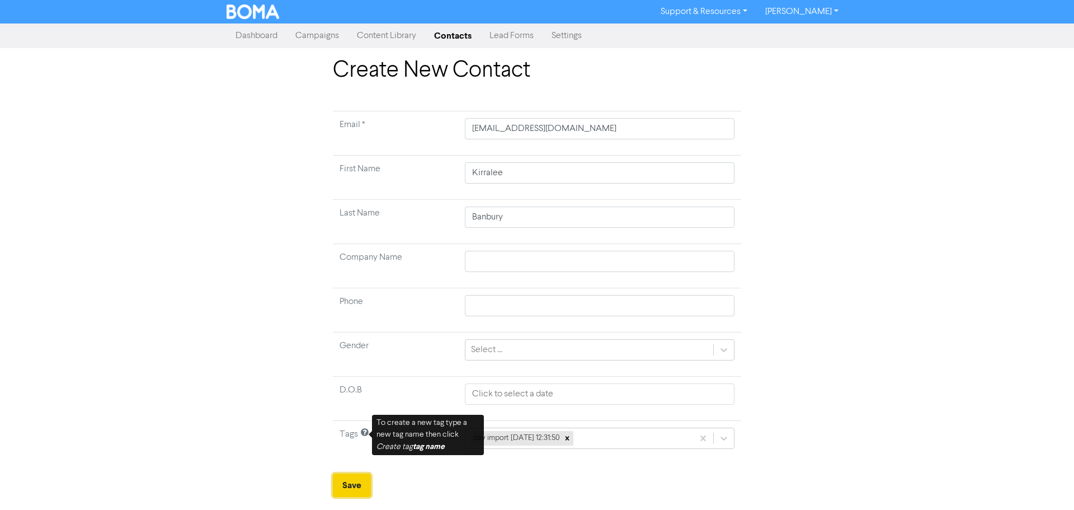
click at [348, 483] on button "Save" at bounding box center [352, 484] width 38 height 23
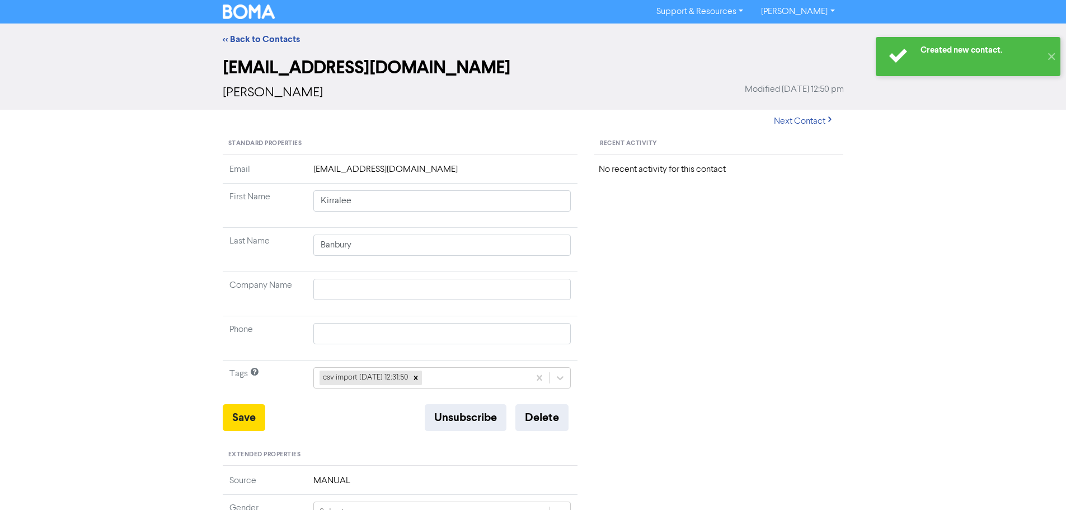
click at [255, 33] on div "<< Back to Contacts" at bounding box center [533, 38] width 638 height 13
click at [255, 37] on link "<< Back to Contacts" at bounding box center [261, 39] width 77 height 11
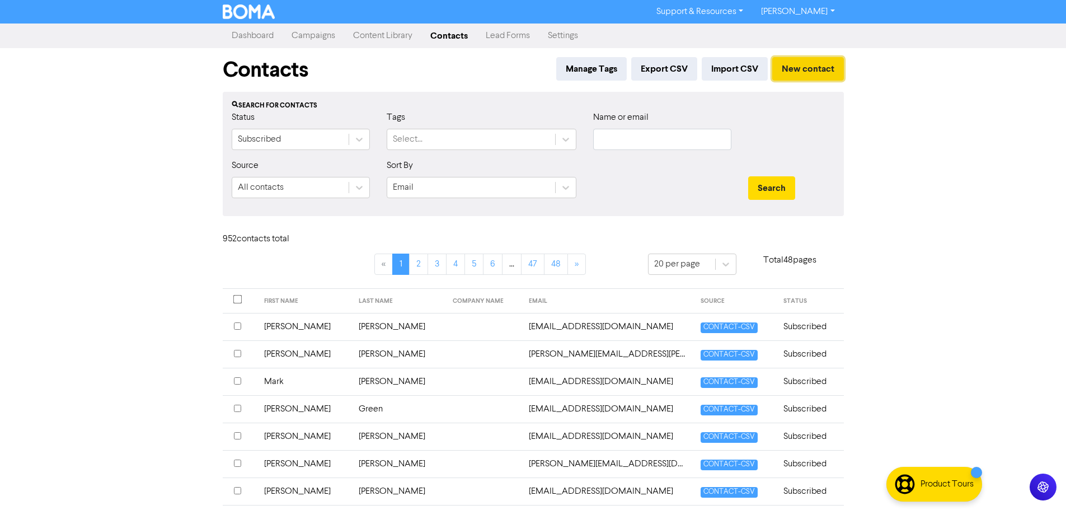
click at [797, 70] on button "New contact" at bounding box center [808, 68] width 72 height 23
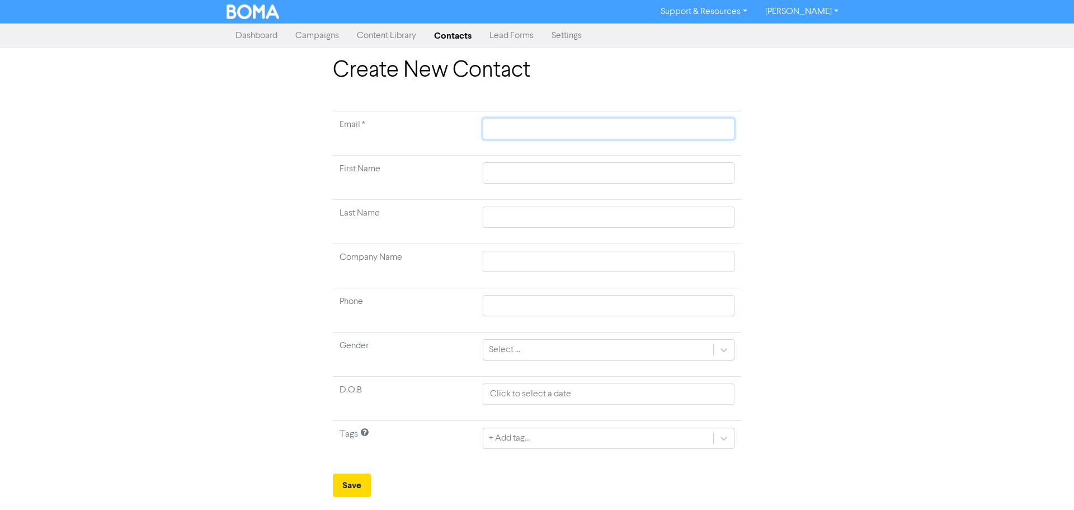
click at [583, 131] on input "text" at bounding box center [609, 128] width 252 height 21
paste input "[EMAIL_ADDRESS][DOMAIN_NAME]"
click at [713, 167] on input "text" at bounding box center [609, 172] width 252 height 21
paste input "[PERSON_NAME]"
click at [725, 209] on input "text" at bounding box center [609, 216] width 252 height 21
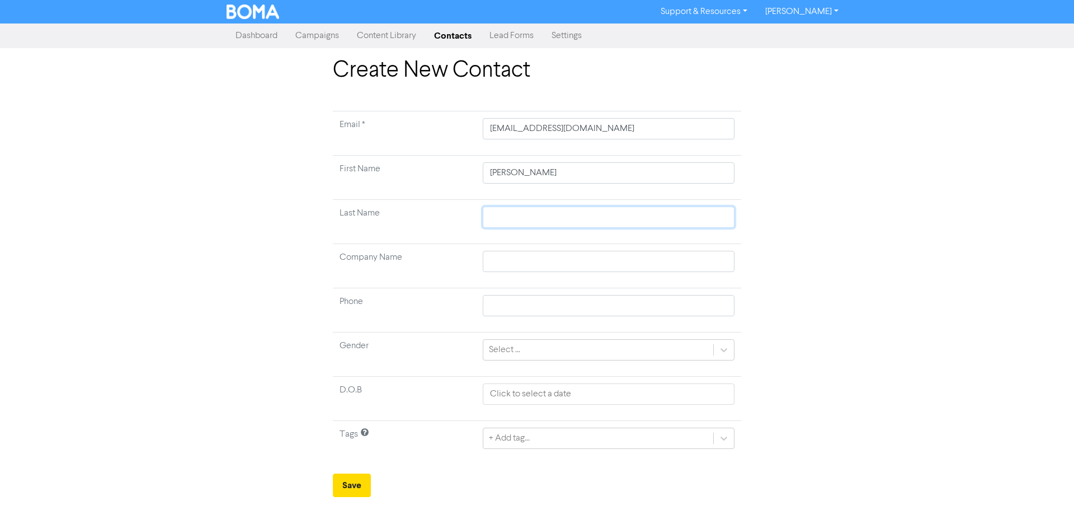
paste input "Banbury"
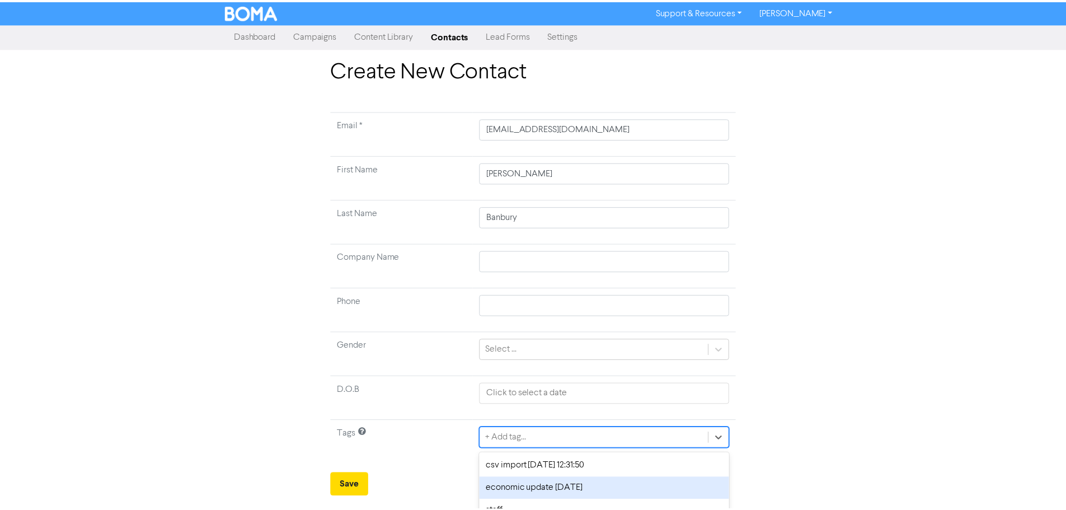
scroll to position [37, 0]
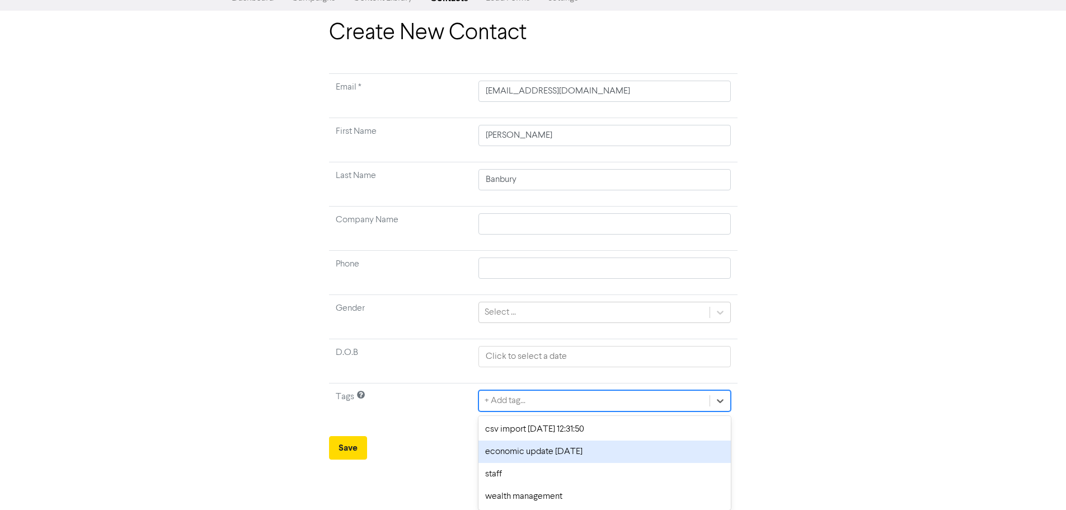
click at [525, 411] on div "option economic update [DATE] focused, 2 of 4. 4 results available. Use Up and …" at bounding box center [604, 400] width 252 height 21
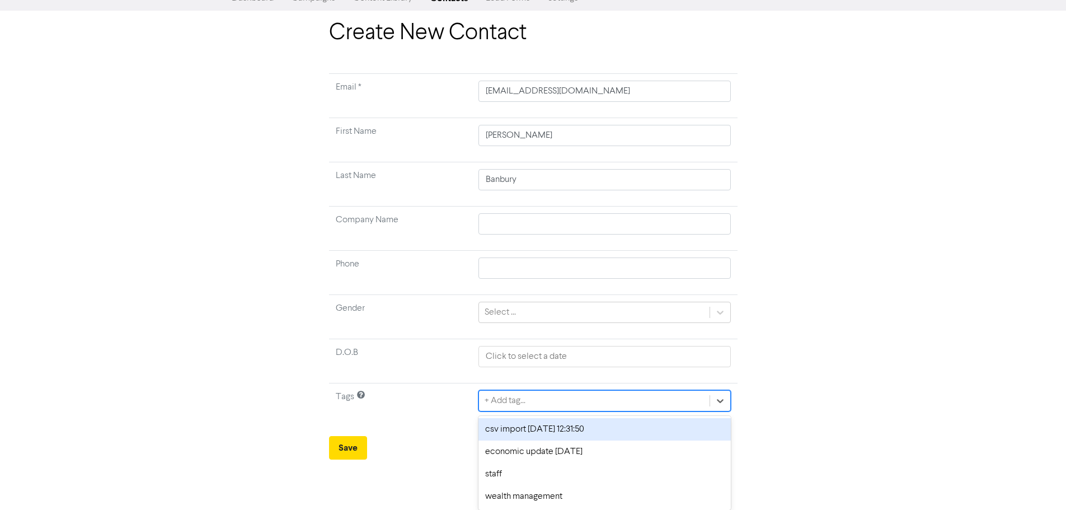
click at [522, 425] on div "csv import [DATE] 12:31:50" at bounding box center [604, 429] width 252 height 22
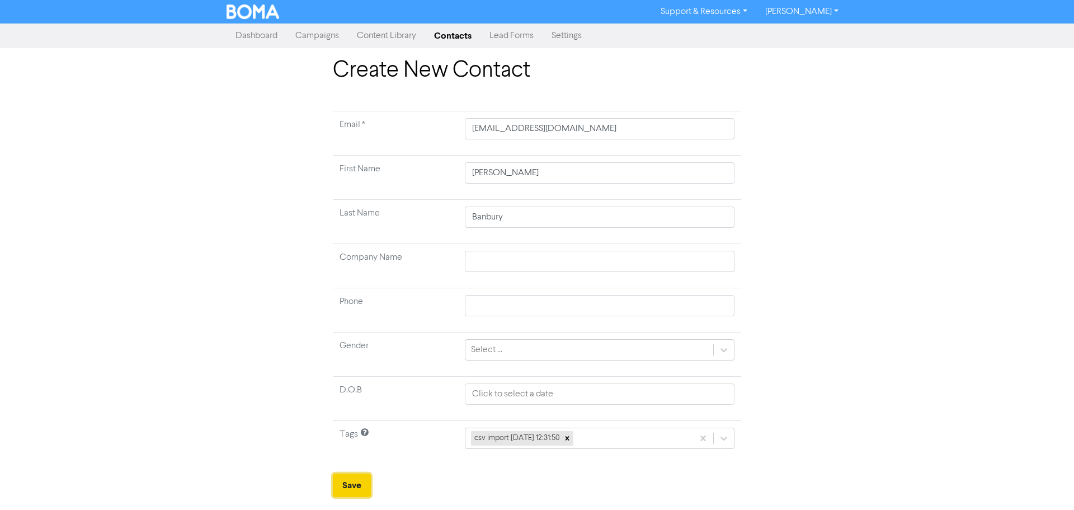
click at [345, 481] on button "Save" at bounding box center [352, 484] width 38 height 23
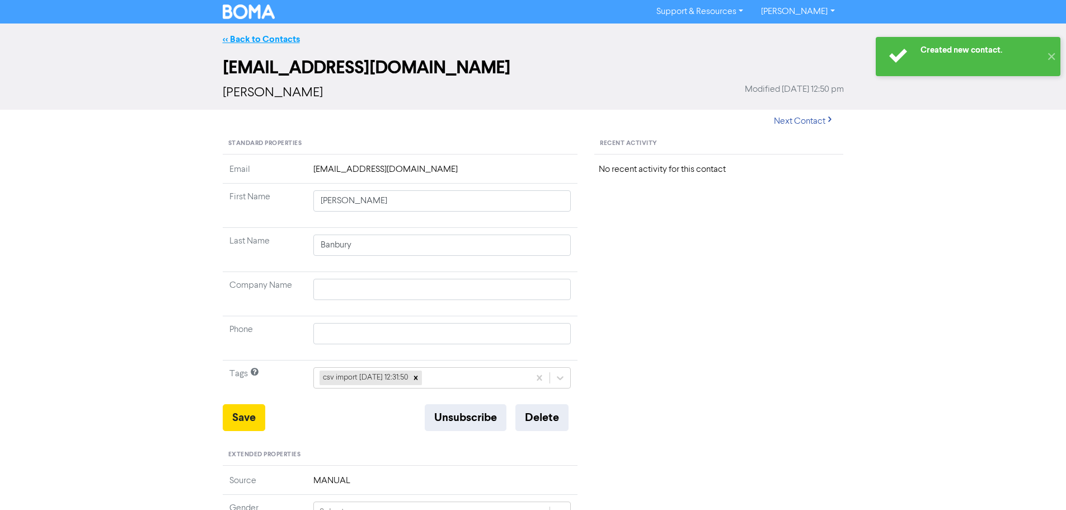
click at [244, 40] on link "<< Back to Contacts" at bounding box center [261, 39] width 77 height 11
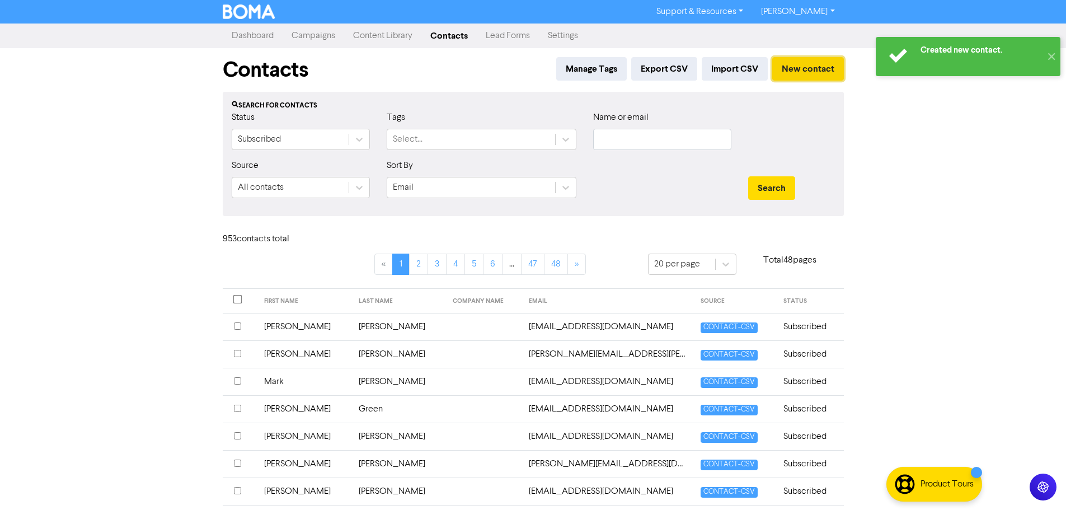
click at [812, 64] on button "New contact" at bounding box center [808, 68] width 72 height 23
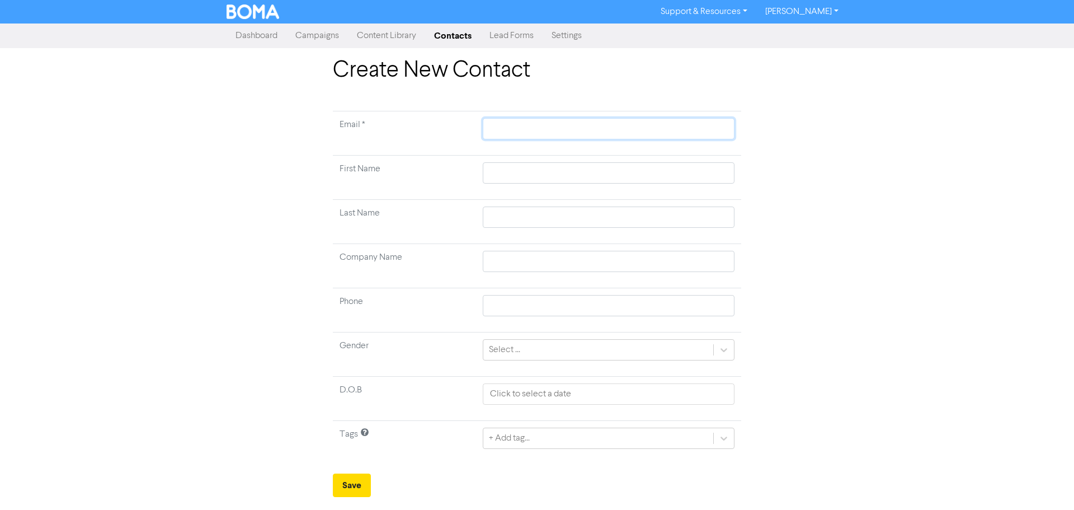
click at [564, 131] on input "text" at bounding box center [609, 128] width 252 height 21
paste input "[EMAIL_ADDRESS][DOMAIN_NAME]"
click at [675, 171] on input "text" at bounding box center [609, 172] width 252 height 21
paste input "[PERSON_NAME]"
drag, startPoint x: 714, startPoint y: 209, endPoint x: 693, endPoint y: 209, distance: 21.3
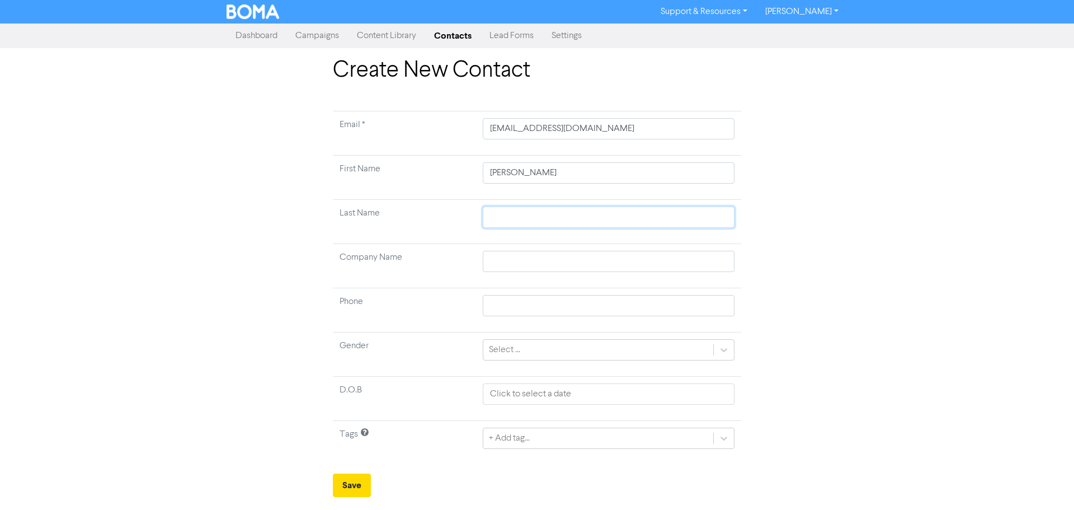
click at [713, 209] on input "text" at bounding box center [609, 216] width 252 height 21
paste input "Banbury"
click at [614, 435] on div "+ Add tag..." at bounding box center [609, 437] width 252 height 21
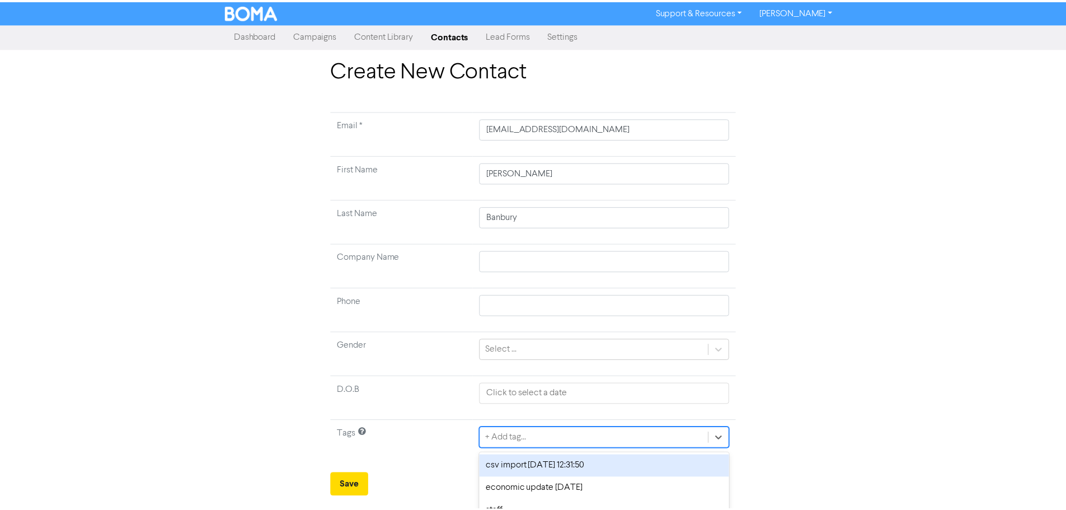
scroll to position [37, 0]
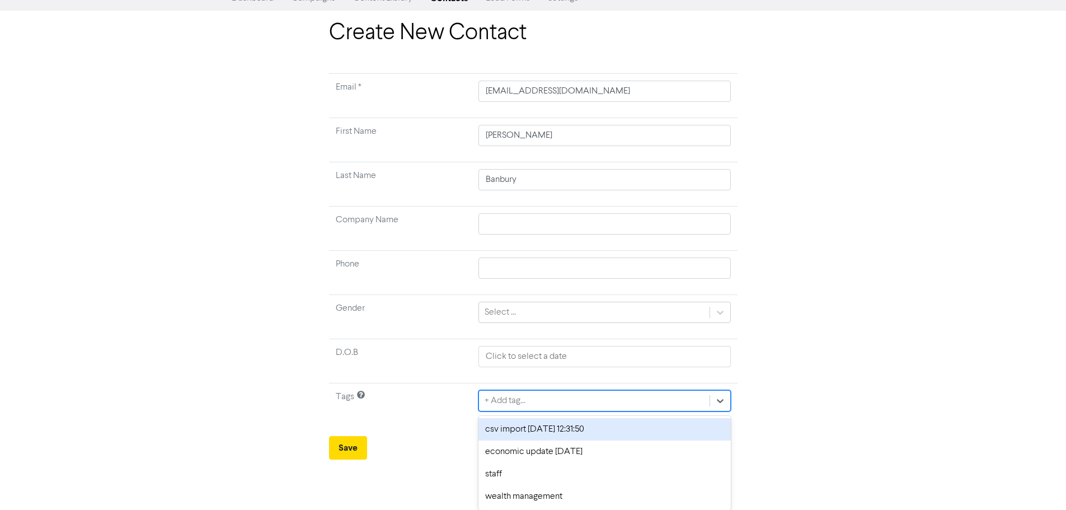
click at [534, 425] on div "csv import [DATE] 12:31:50" at bounding box center [604, 429] width 252 height 22
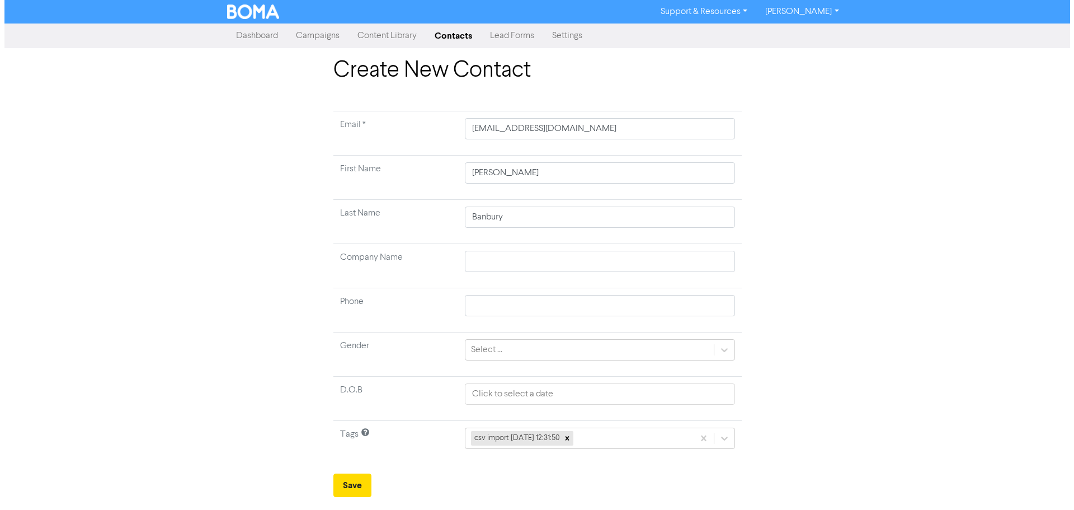
scroll to position [0, 0]
click at [335, 485] on button "Save" at bounding box center [352, 484] width 38 height 23
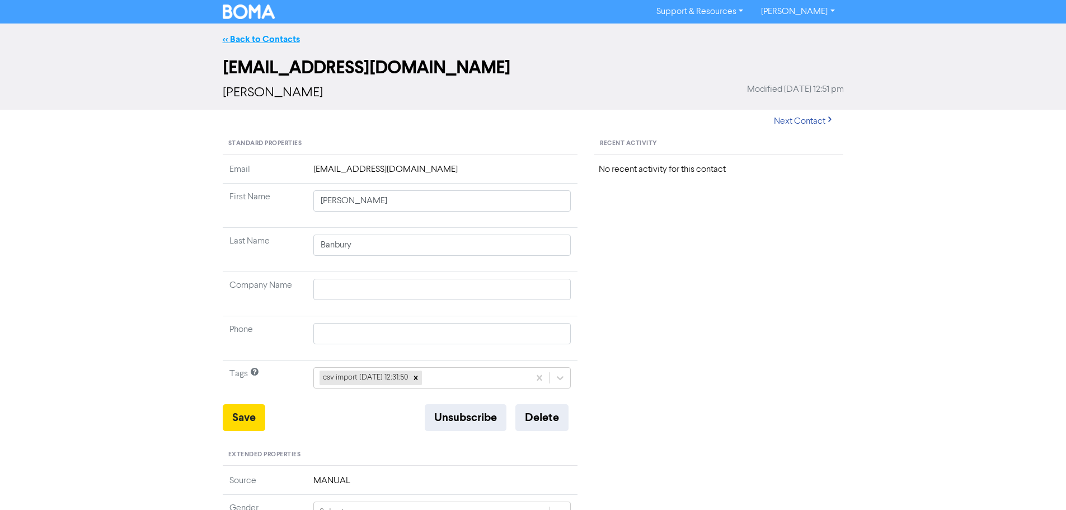
click at [265, 35] on link "<< Back to Contacts" at bounding box center [261, 39] width 77 height 11
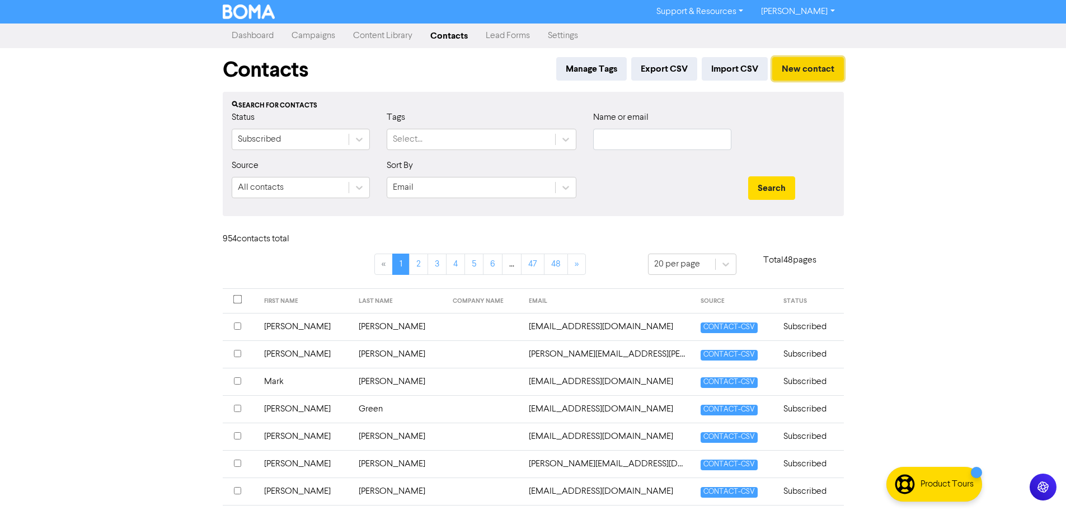
click at [776, 67] on button "New contact" at bounding box center [808, 68] width 72 height 23
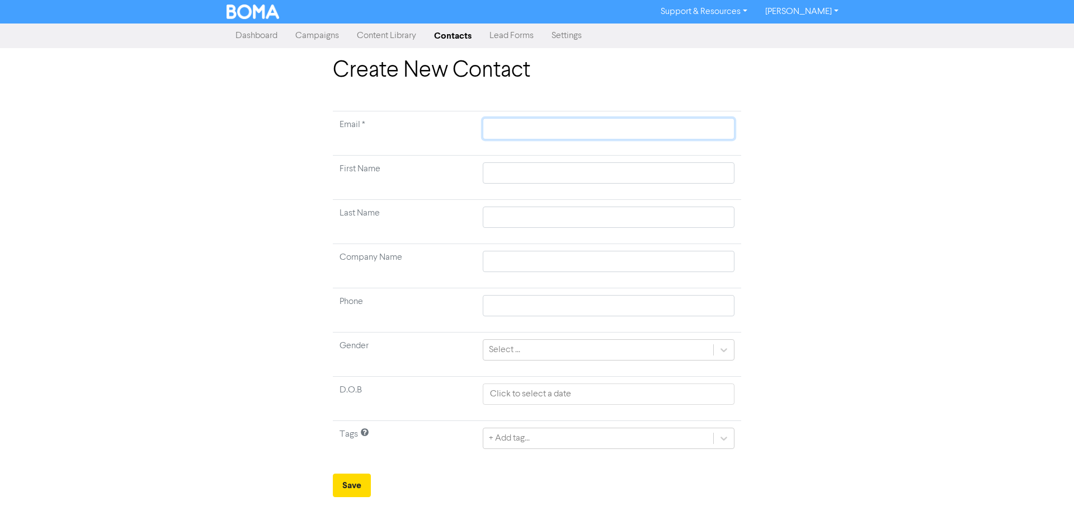
click at [577, 127] on input "text" at bounding box center [609, 128] width 252 height 21
paste input "[EMAIL_ADDRESS][DOMAIN_NAME]"
click at [680, 171] on input "text" at bounding box center [609, 172] width 252 height 21
paste input "[PERSON_NAME]"
click at [687, 218] on input "text" at bounding box center [609, 216] width 252 height 21
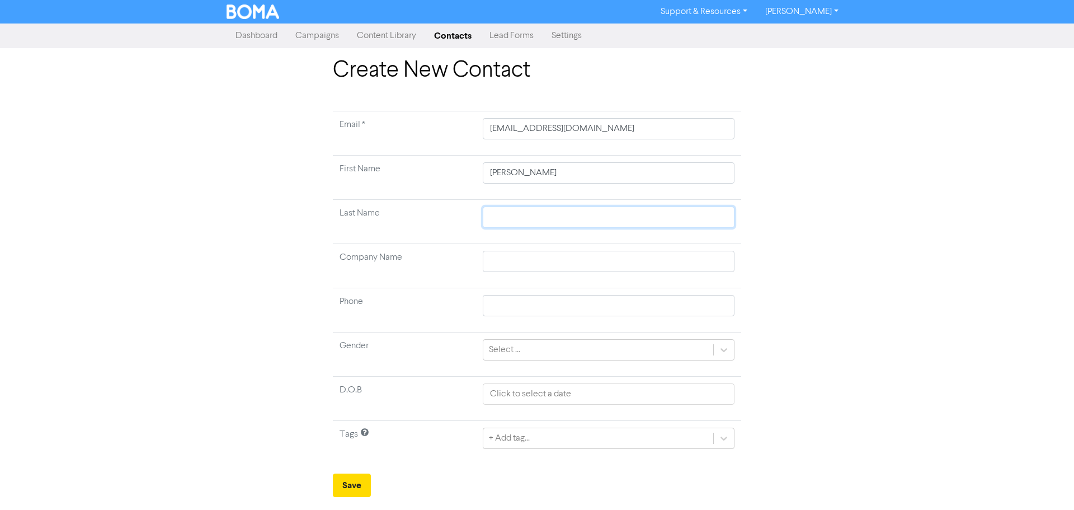
paste input "[PERSON_NAME]"
click at [509, 440] on div "+ Add tag..." at bounding box center [609, 437] width 252 height 21
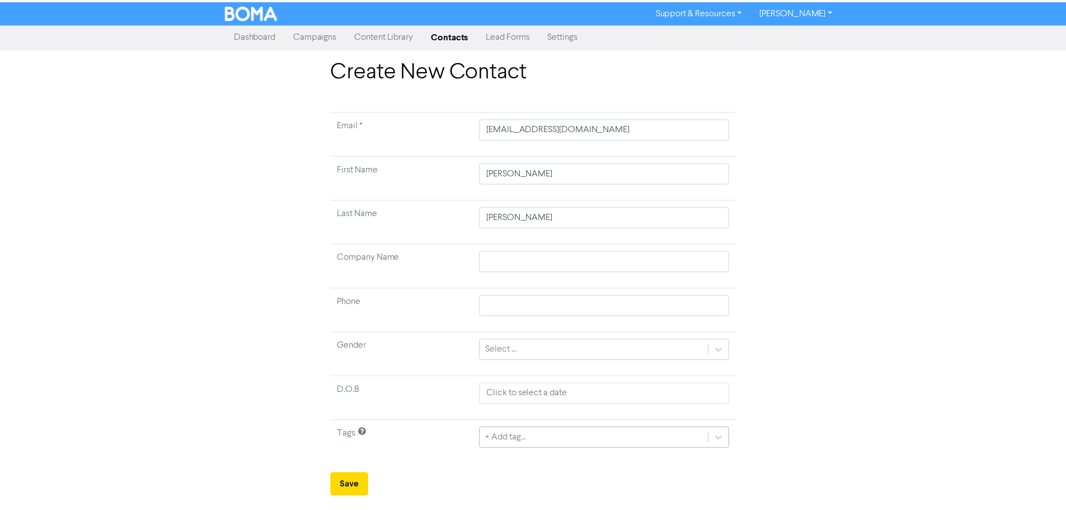
scroll to position [37, 0]
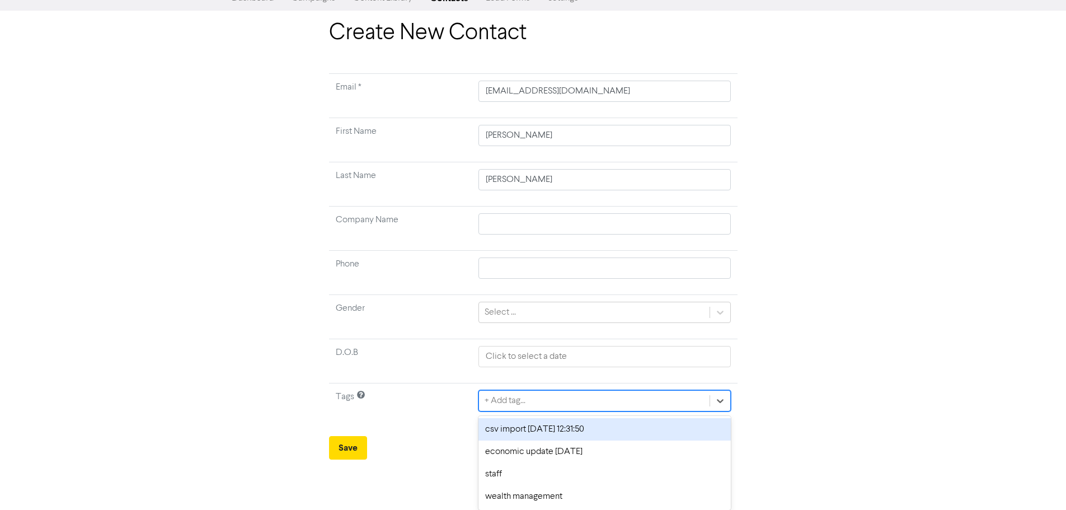
drag, startPoint x: 501, startPoint y: 434, endPoint x: 365, endPoint y: 454, distance: 137.9
click at [500, 434] on div "csv import [DATE] 12:31:50" at bounding box center [604, 429] width 252 height 22
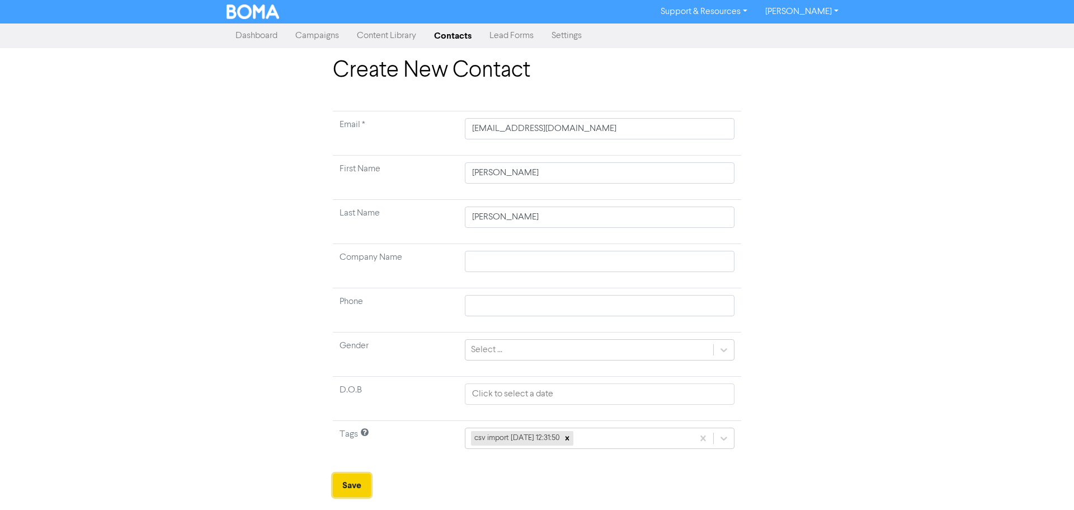
click at [336, 481] on button "Save" at bounding box center [352, 484] width 38 height 23
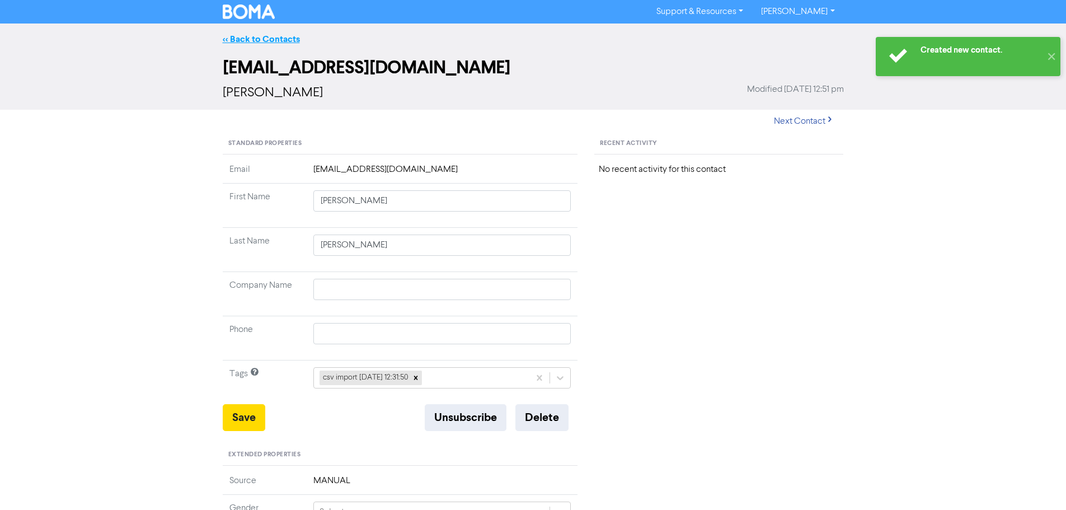
click at [280, 36] on link "<< Back to Contacts" at bounding box center [261, 39] width 77 height 11
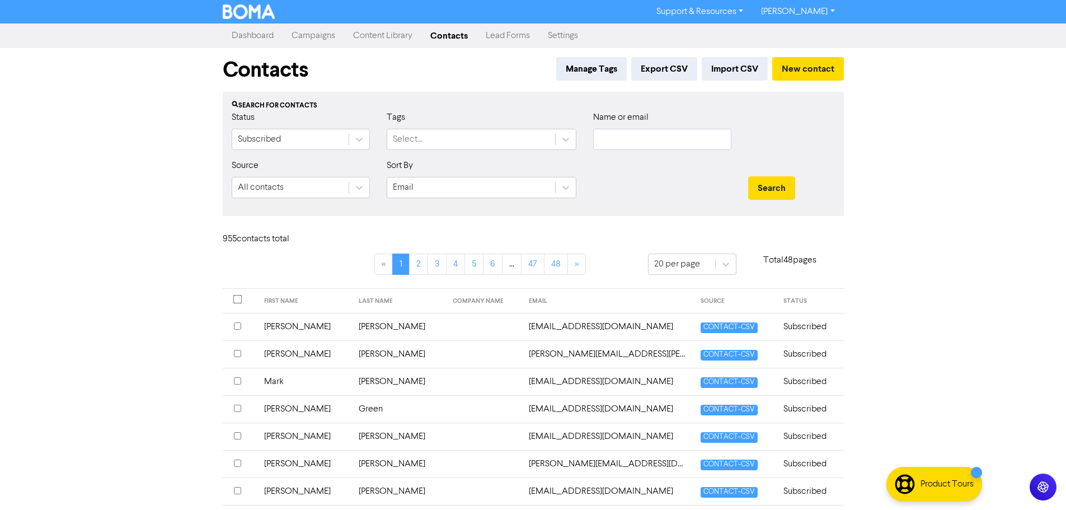
click at [825, 53] on div "Contacts Manage Tags Export CSV Import CSV New contact" at bounding box center [533, 70] width 621 height 44
click at [837, 64] on button "New contact" at bounding box center [808, 68] width 72 height 23
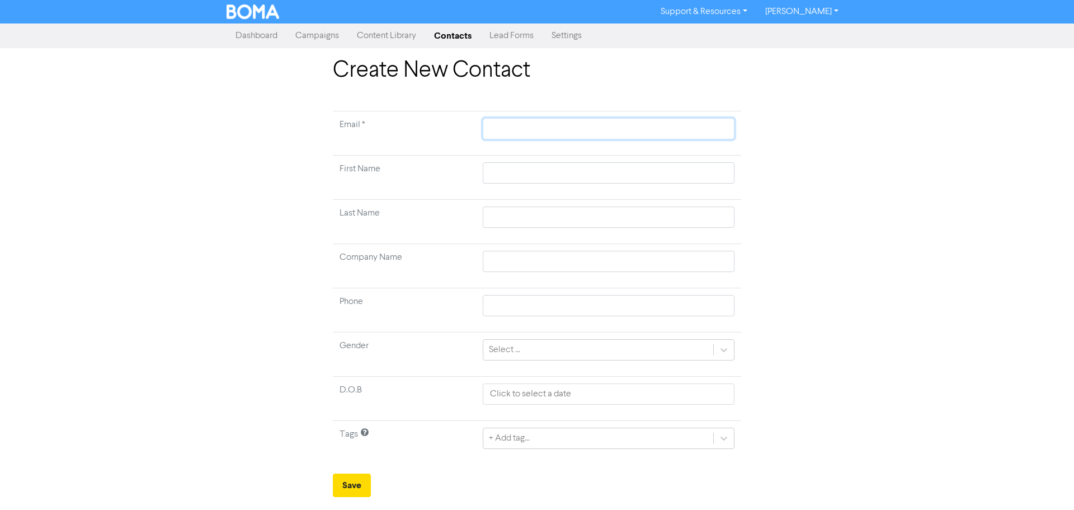
click at [567, 131] on input "text" at bounding box center [609, 128] width 252 height 21
paste input "[EMAIL_ADDRESS][DOMAIN_NAME]"
click at [691, 165] on input "text" at bounding box center [609, 172] width 252 height 21
paste input "[EMAIL_ADDRESS][DOMAIN_NAME]"
drag, startPoint x: 687, startPoint y: 175, endPoint x: 288, endPoint y: 153, distance: 400.0
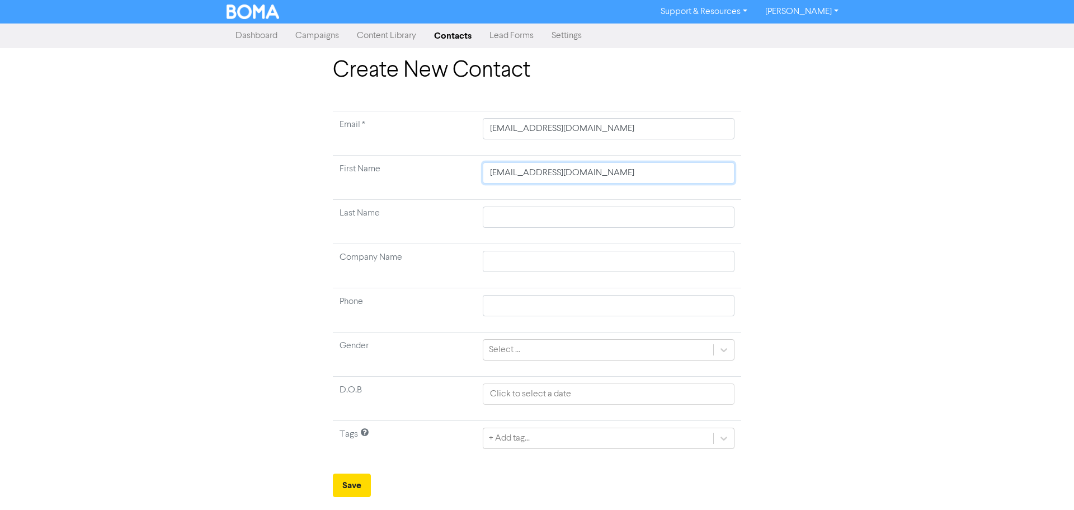
click at [291, 153] on div "Create New Contact Email * [EMAIL_ADDRESS][DOMAIN_NAME] First Name [EMAIL_ADDRE…" at bounding box center [537, 277] width 638 height 440
paste input "[PERSON_NAME]"
click at [644, 226] on input "text" at bounding box center [609, 216] width 252 height 21
click at [653, 219] on input "text" at bounding box center [609, 216] width 252 height 21
paste input "[PERSON_NAME]"
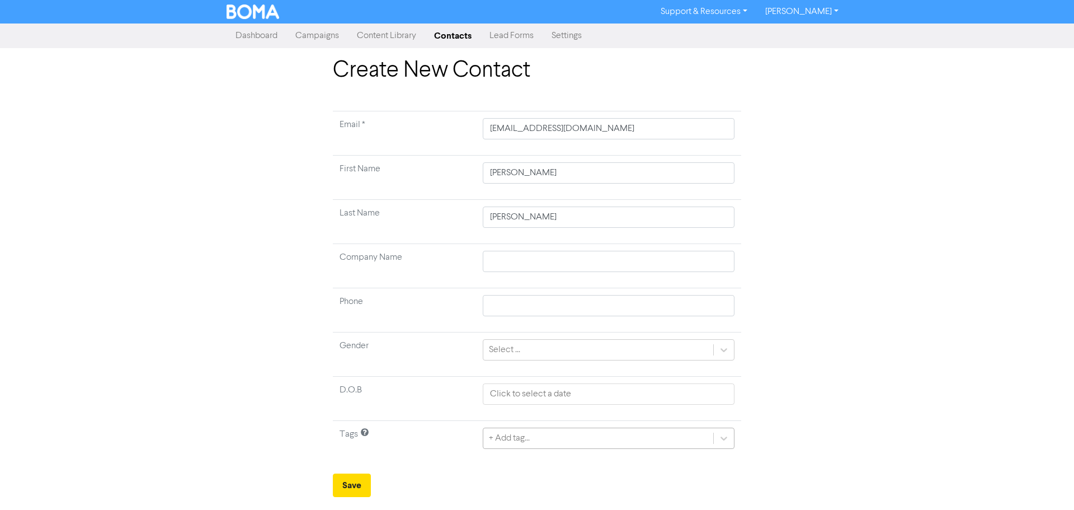
drag, startPoint x: 519, startPoint y: 428, endPoint x: 512, endPoint y: 436, distance: 10.7
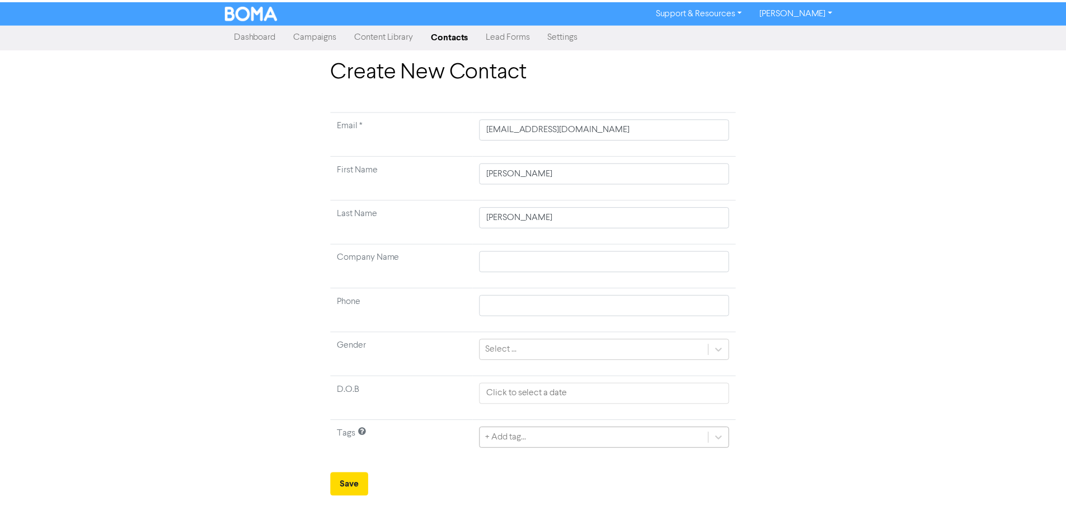
scroll to position [37, 0]
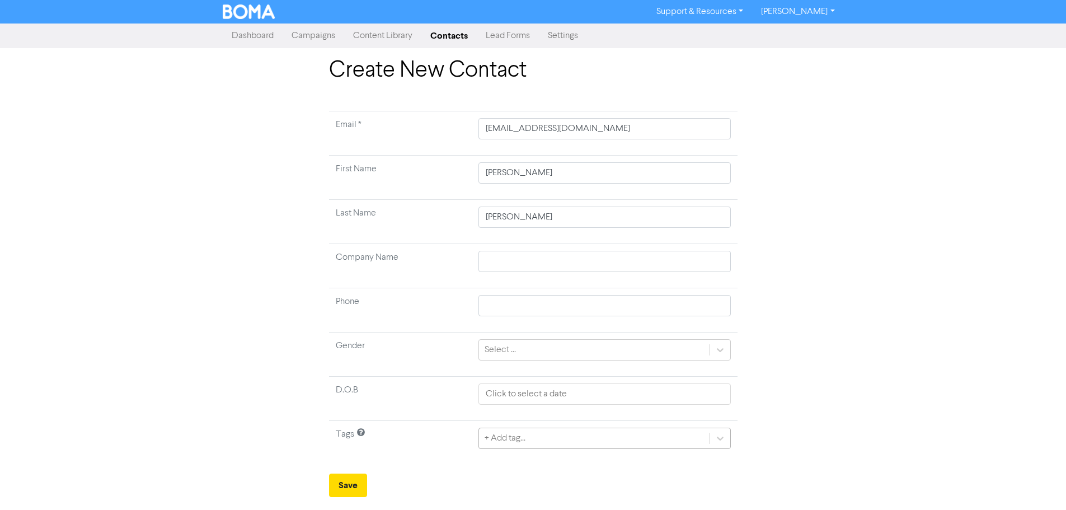
click at [512, 436] on div "+ Add tag..." at bounding box center [604, 437] width 252 height 21
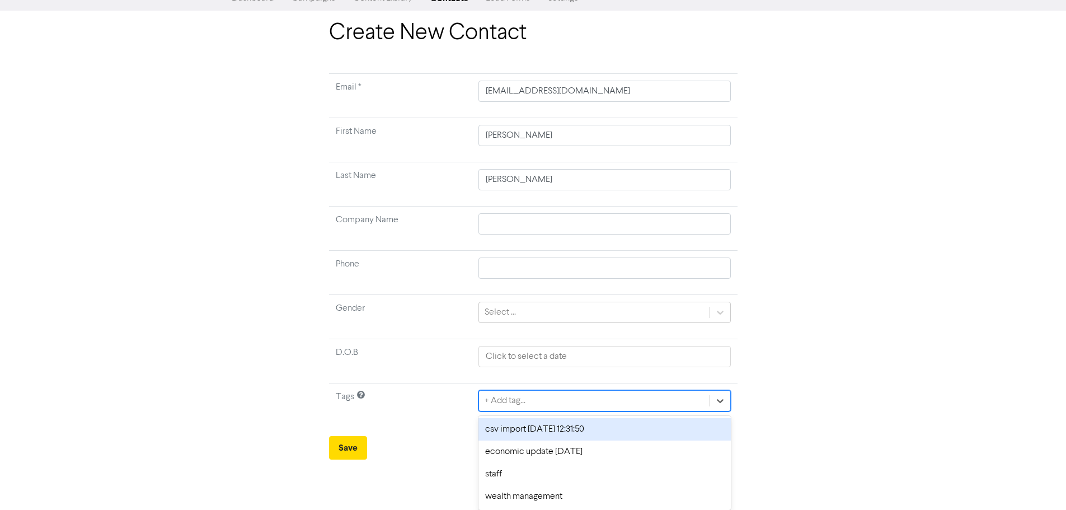
click at [502, 433] on div "csv import [DATE] 12:31:50" at bounding box center [604, 429] width 252 height 22
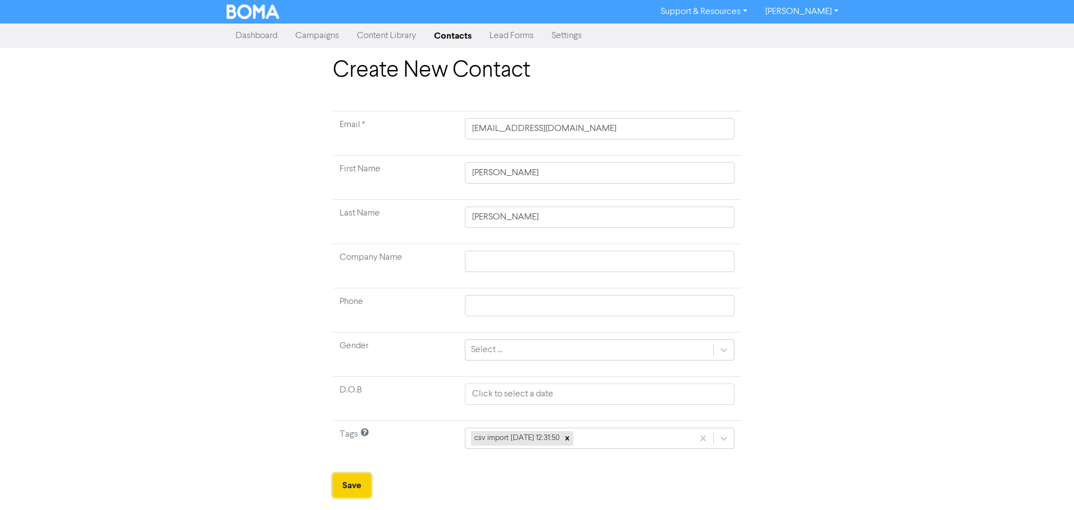
click at [352, 482] on button "Save" at bounding box center [352, 484] width 38 height 23
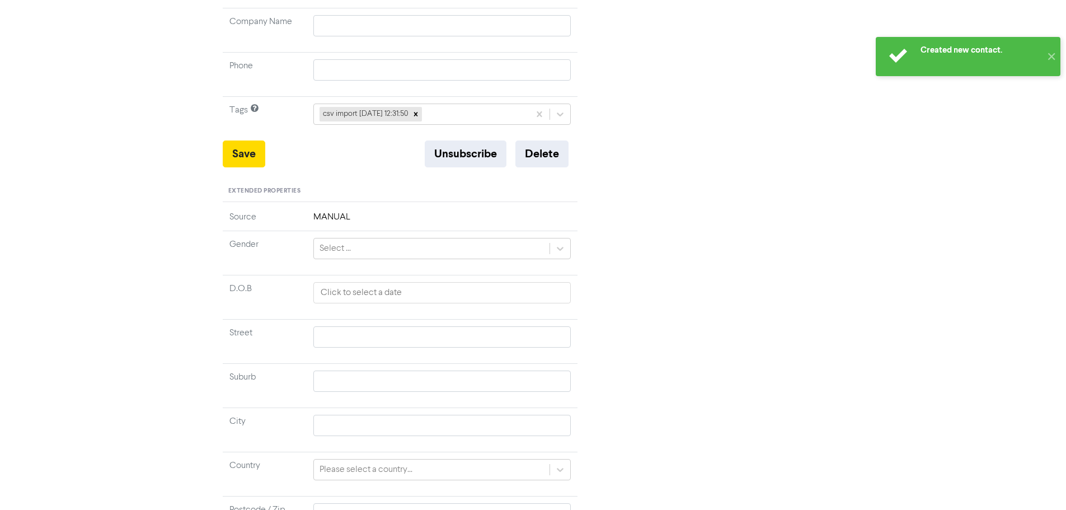
scroll to position [13, 0]
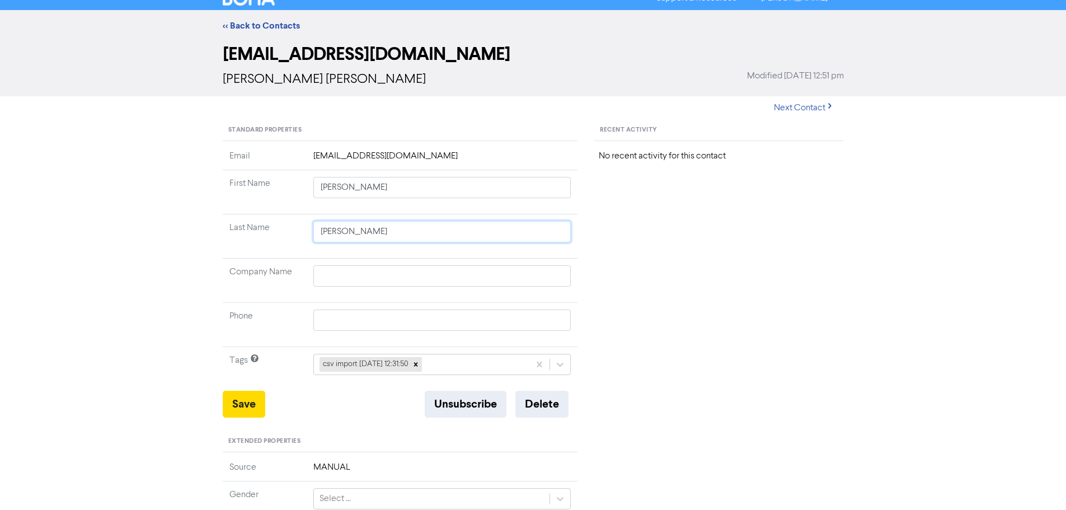
click at [408, 240] on input "[PERSON_NAME]" at bounding box center [442, 231] width 258 height 21
drag, startPoint x: 380, startPoint y: 233, endPoint x: 263, endPoint y: 236, distance: 117.5
click at [263, 237] on tr "Last Name [PERSON_NAME]" at bounding box center [400, 236] width 355 height 44
paste input "[PERSON_NAME]"
click at [236, 402] on button "Save" at bounding box center [244, 403] width 43 height 27
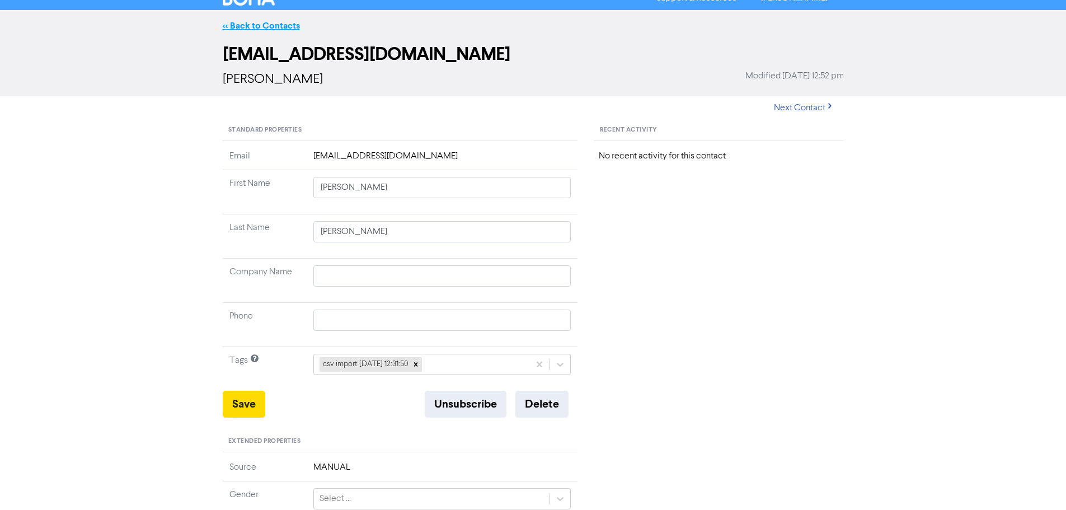
click at [272, 26] on link "<< Back to Contacts" at bounding box center [261, 25] width 77 height 11
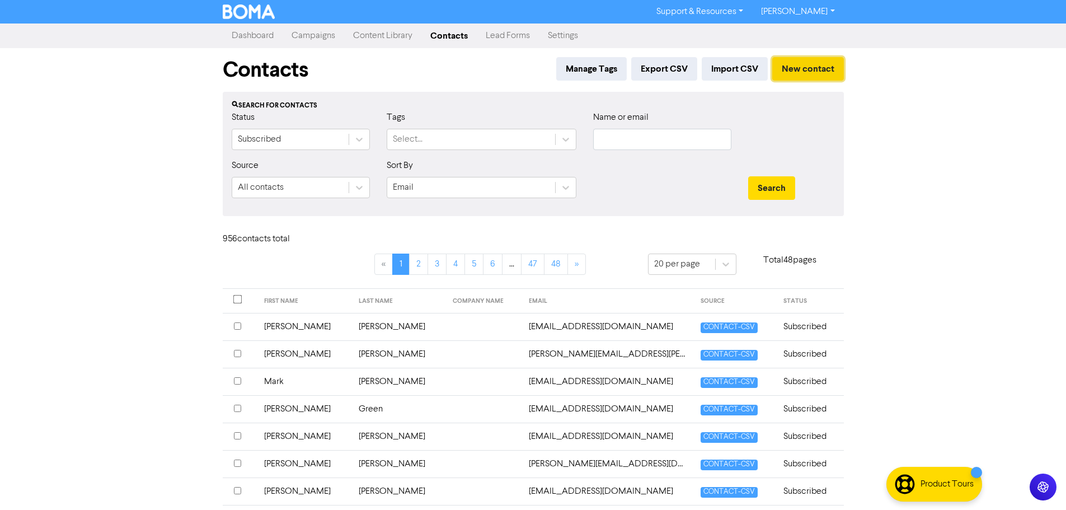
click at [823, 65] on button "New contact" at bounding box center [808, 68] width 72 height 23
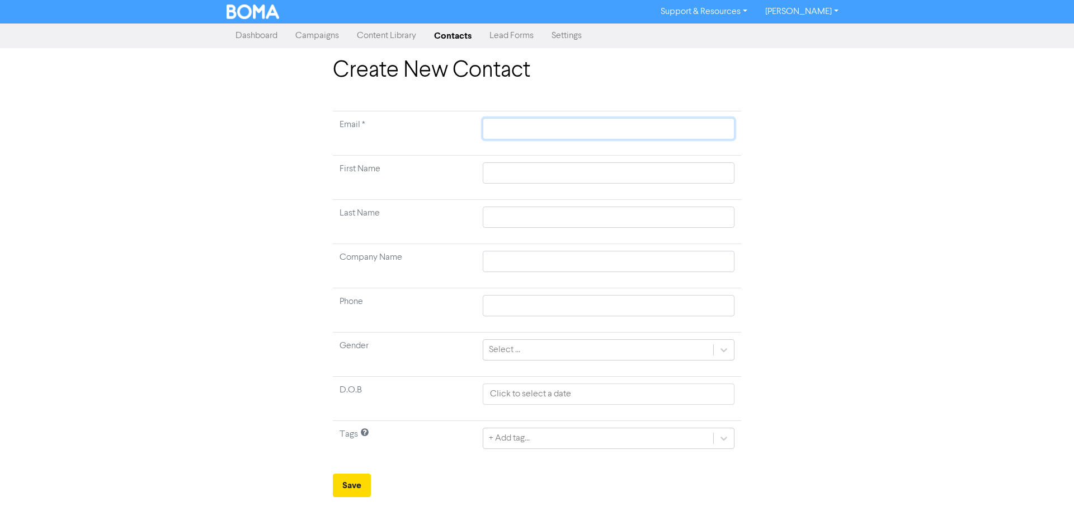
click at [658, 124] on input "text" at bounding box center [609, 128] width 252 height 21
paste input "[EMAIL_ADDRESS][DOMAIN_NAME]"
click at [728, 166] on input "text" at bounding box center [609, 172] width 252 height 21
paste input "[PERSON_NAME]"
click at [676, 215] on input "text" at bounding box center [609, 216] width 252 height 21
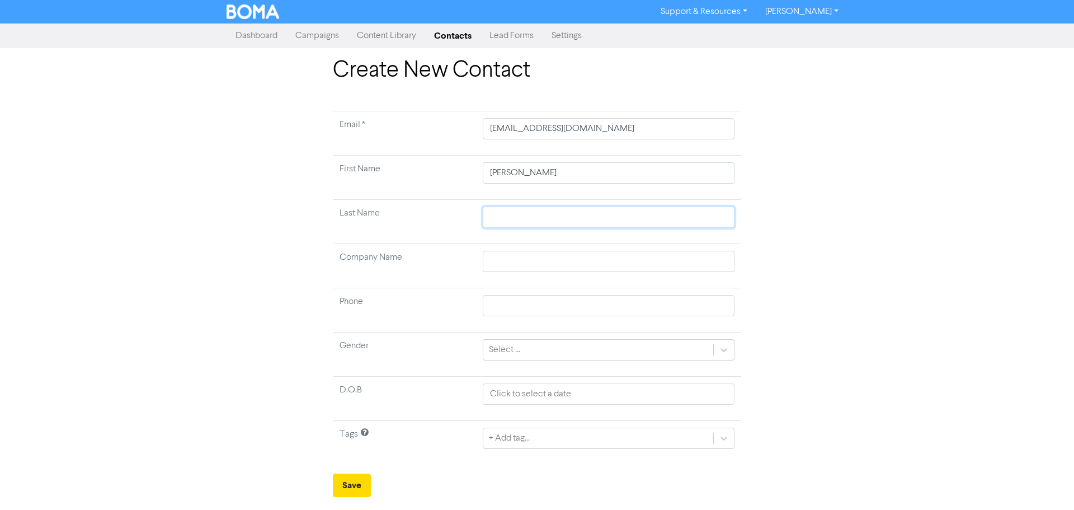
paste input "[PERSON_NAME]"
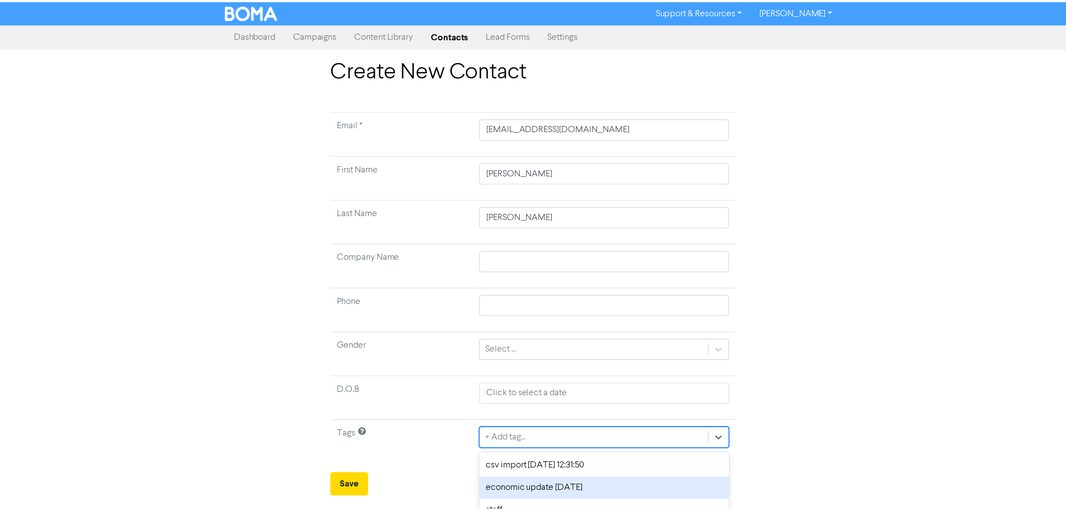
scroll to position [37, 0]
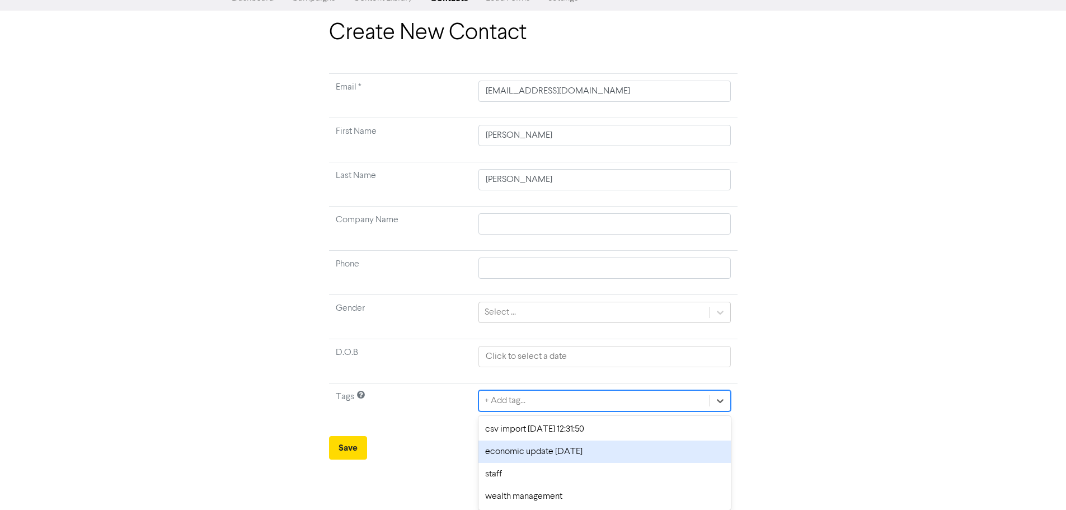
click at [501, 411] on div "option economic update [DATE] focused, 2 of 4. 4 results available. Use Up and …" at bounding box center [604, 400] width 252 height 21
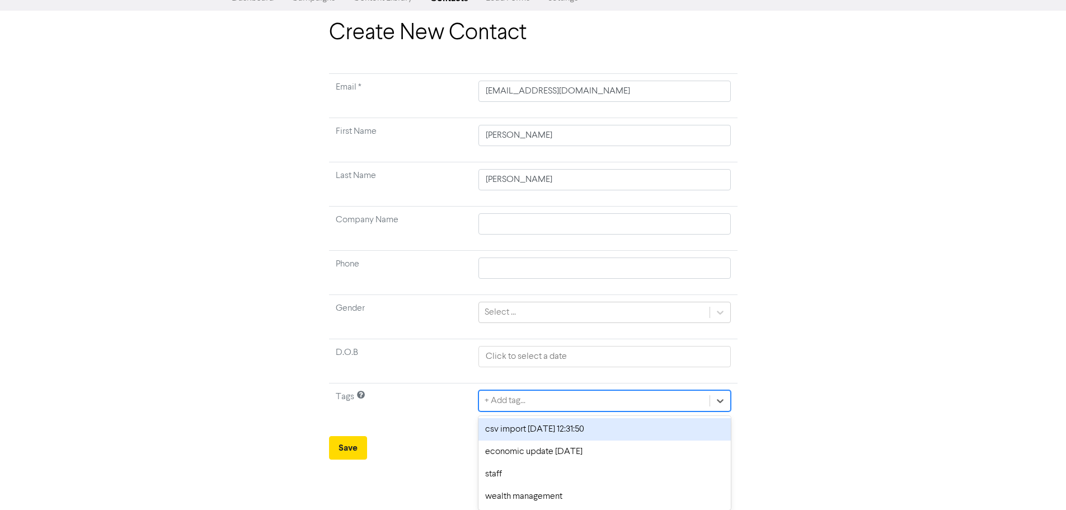
click at [502, 430] on div "csv import [DATE] 12:31:50" at bounding box center [604, 429] width 252 height 22
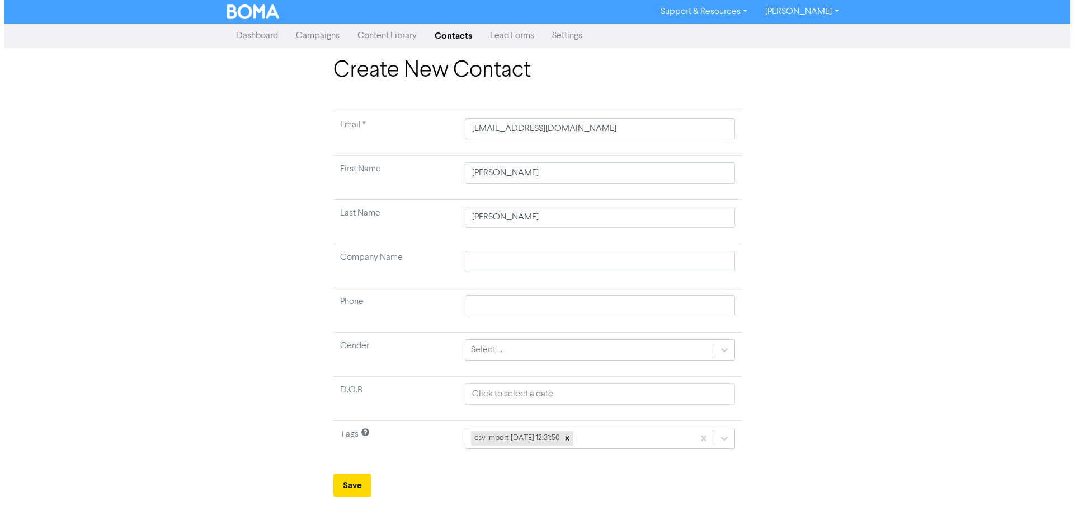
scroll to position [0, 0]
click at [356, 486] on button "Save" at bounding box center [352, 484] width 38 height 23
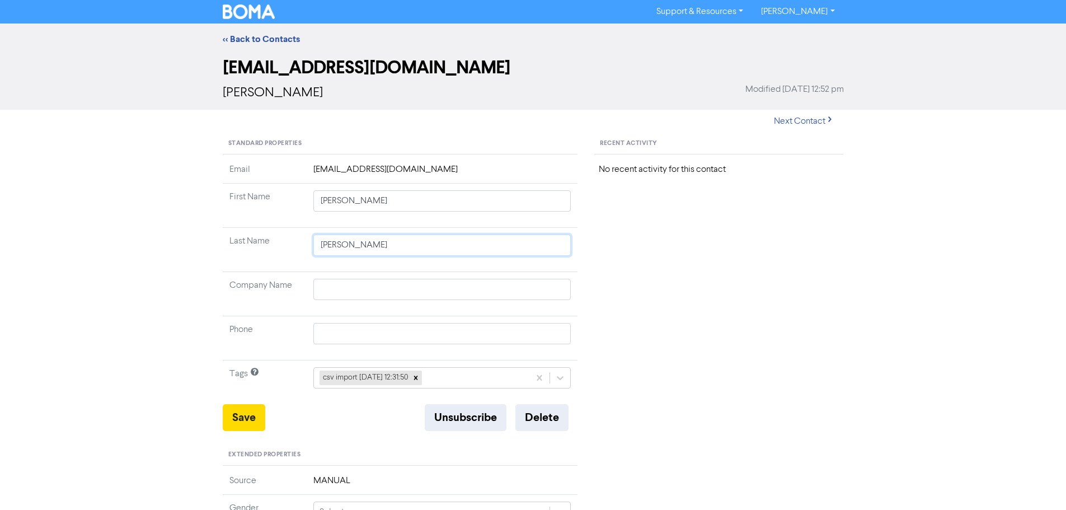
drag, startPoint x: 398, startPoint y: 247, endPoint x: 291, endPoint y: 257, distance: 107.4
click at [296, 257] on tr "Last Name [PERSON_NAME]" at bounding box center [400, 250] width 355 height 44
click at [225, 416] on button "Save" at bounding box center [244, 417] width 43 height 27
click at [249, 41] on link "<< Back to Contacts" at bounding box center [261, 39] width 77 height 11
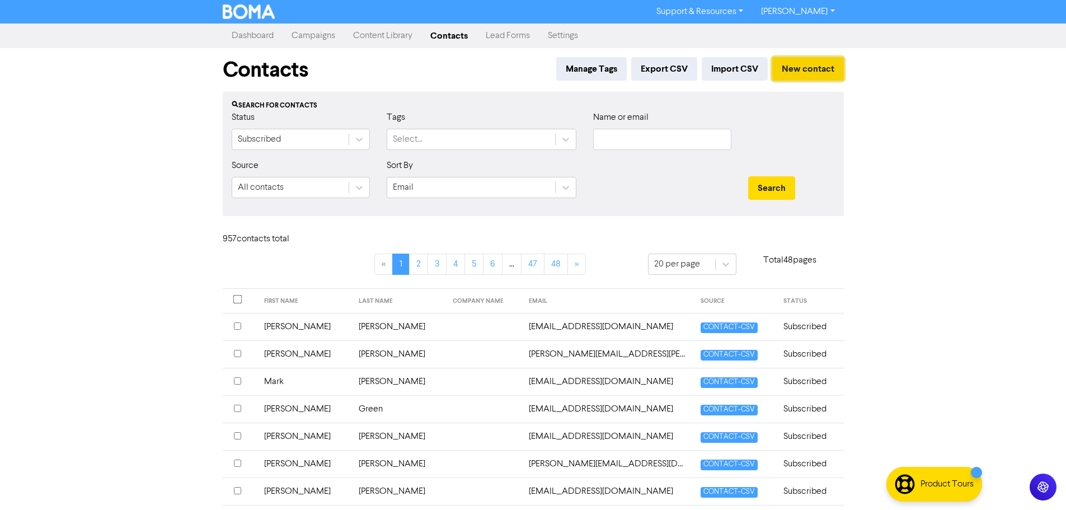
click at [788, 64] on button "New contact" at bounding box center [808, 68] width 72 height 23
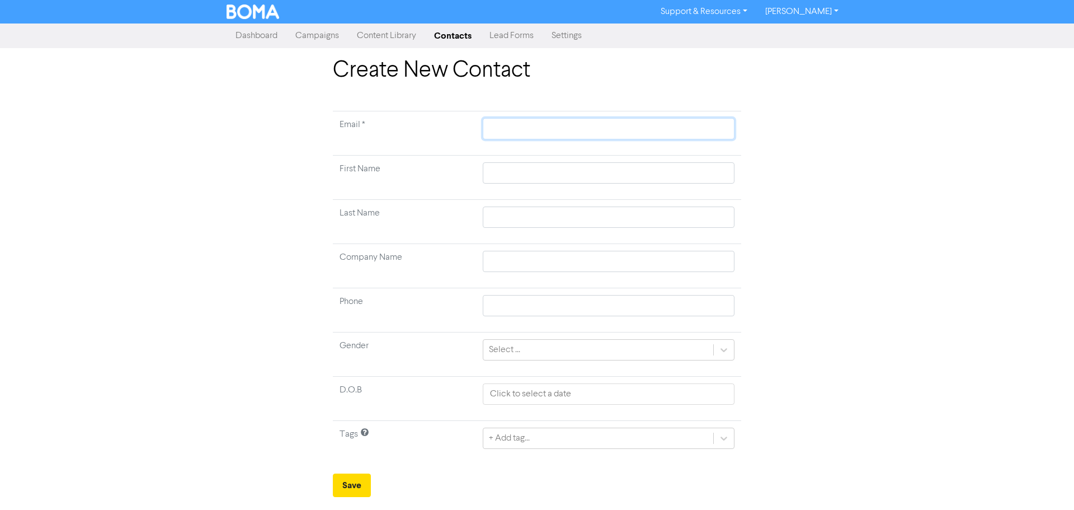
click at [637, 124] on input "text" at bounding box center [609, 128] width 252 height 21
paste input "[EMAIL_ADDRESS][DOMAIN_NAME]"
click at [694, 172] on input "text" at bounding box center [609, 172] width 252 height 21
paste input "[PERSON_NAME]"
click at [693, 215] on input "text" at bounding box center [609, 216] width 252 height 21
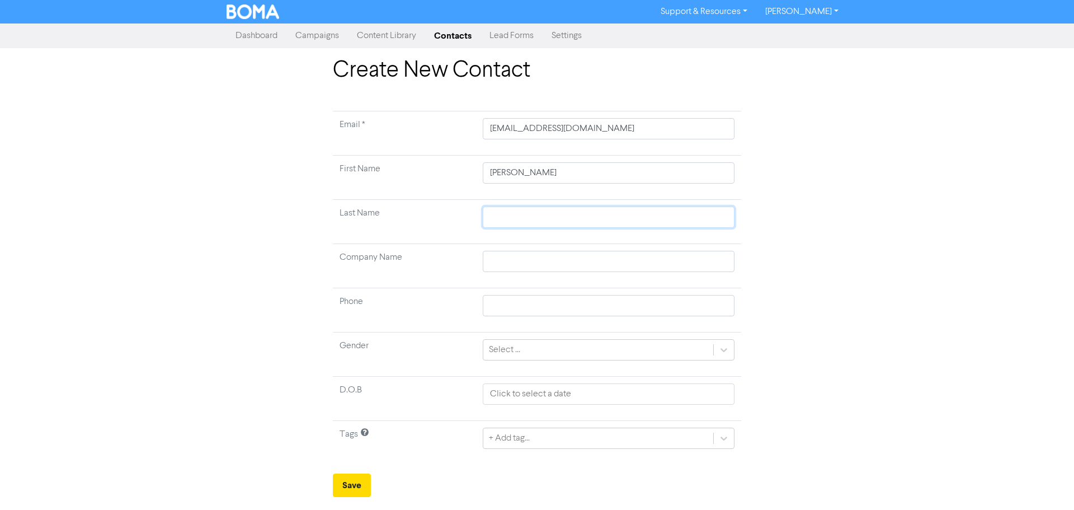
paste input "[PERSON_NAME]"
drag, startPoint x: 643, startPoint y: 214, endPoint x: 360, endPoint y: 222, distance: 282.6
click at [363, 222] on tr "Last Name [PERSON_NAME]" at bounding box center [537, 222] width 408 height 44
paste input "[PERSON_NAME]"
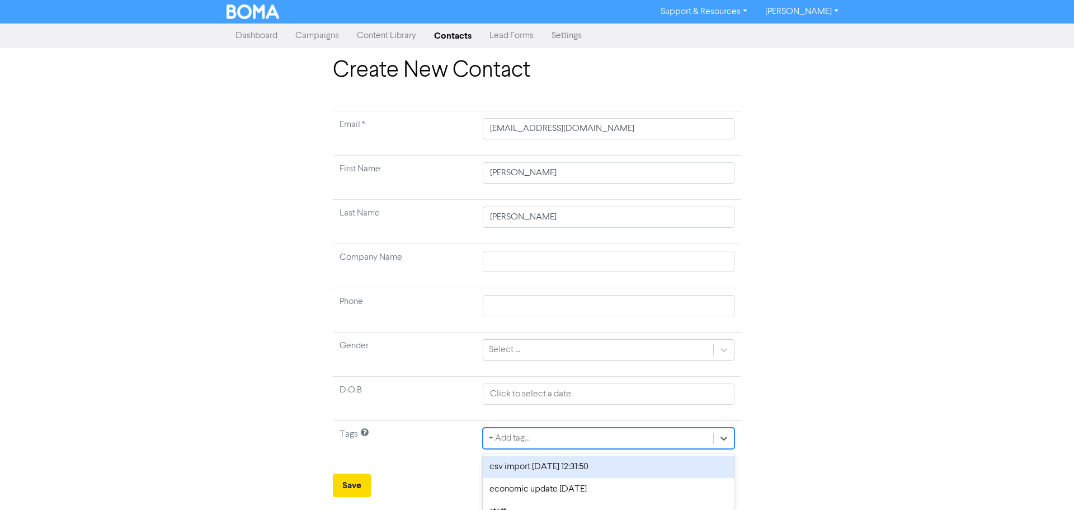
click at [515, 437] on div "option csv import [DATE] 12:31:50 focused, 1 of 4. 4 results available. Use Up …" at bounding box center [609, 437] width 252 height 21
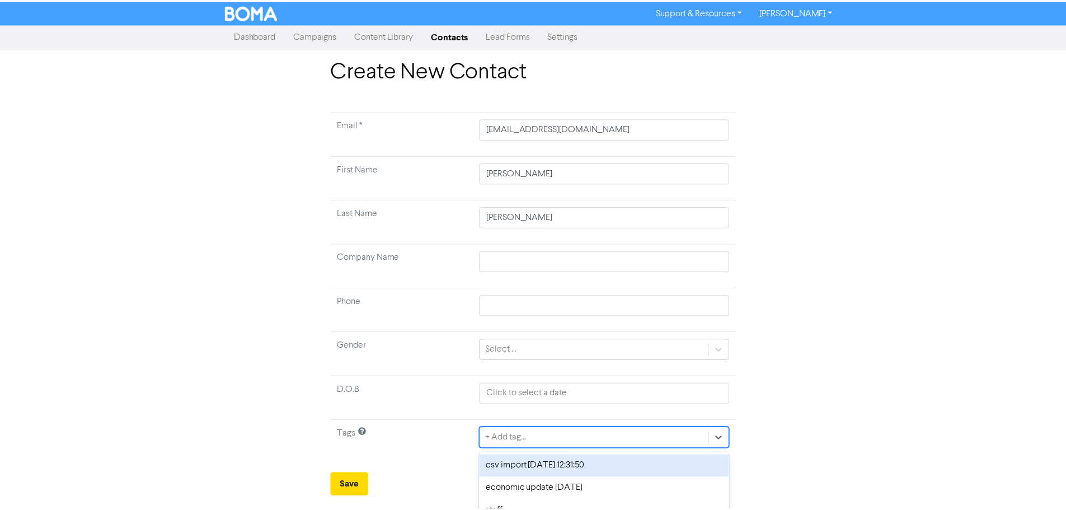
scroll to position [37, 0]
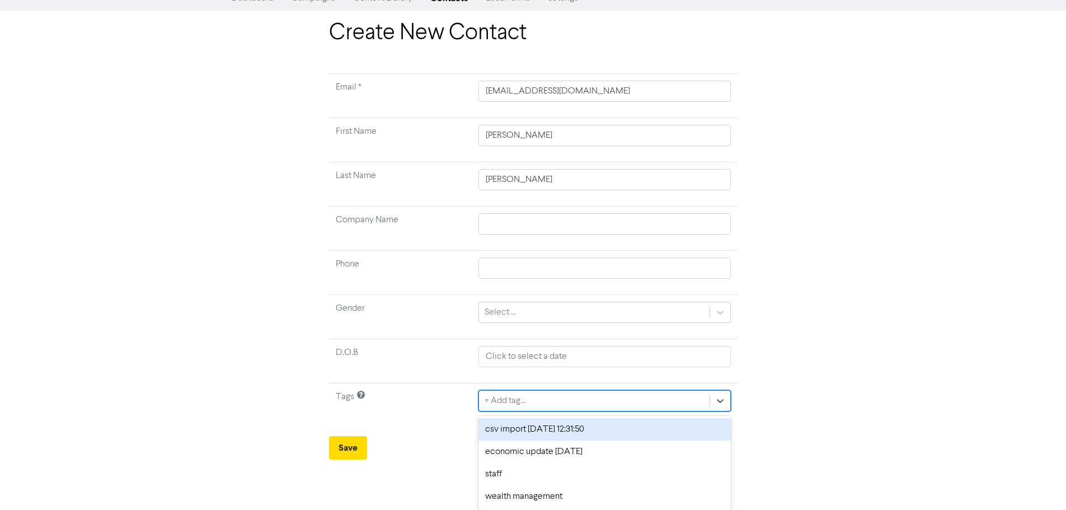
click at [515, 437] on div "csv import [DATE] 12:31:50" at bounding box center [604, 429] width 252 height 22
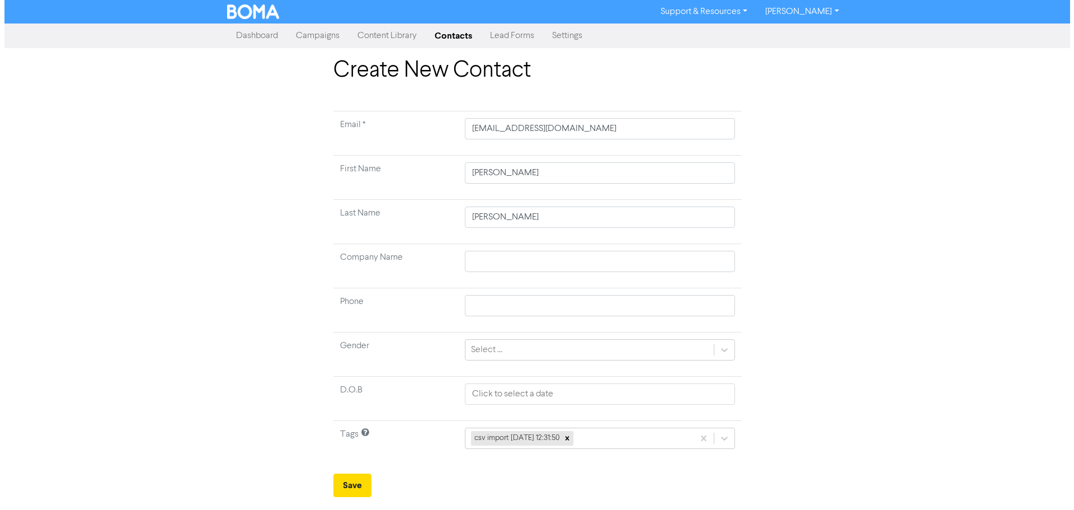
scroll to position [0, 0]
click at [366, 479] on button "Save" at bounding box center [352, 484] width 38 height 23
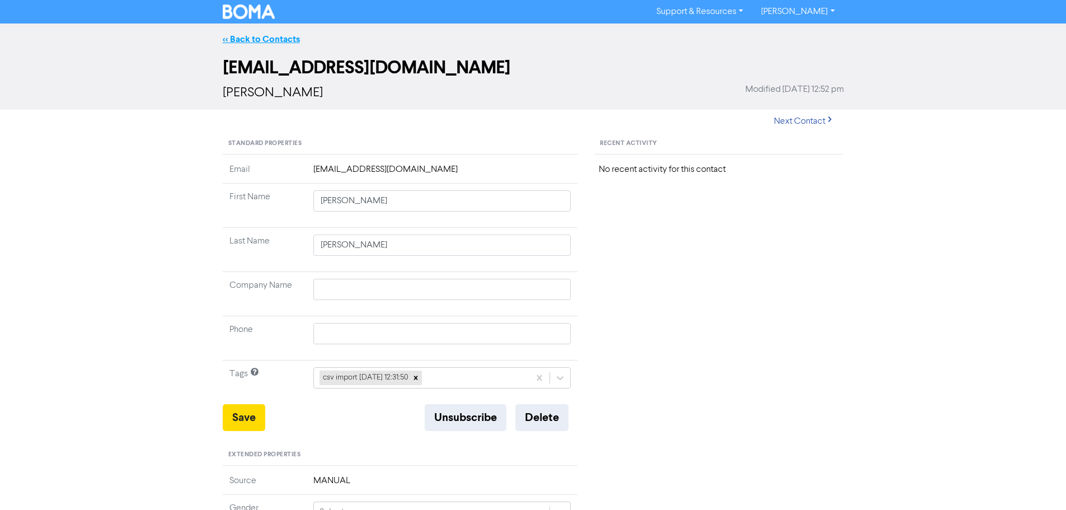
click at [276, 40] on link "<< Back to Contacts" at bounding box center [261, 39] width 77 height 11
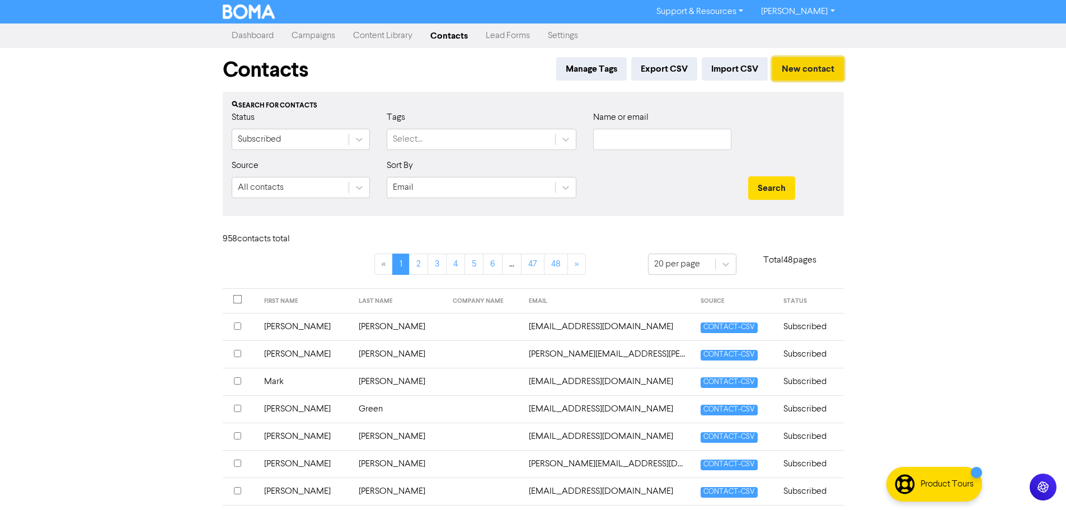
click at [805, 59] on button "New contact" at bounding box center [808, 68] width 72 height 23
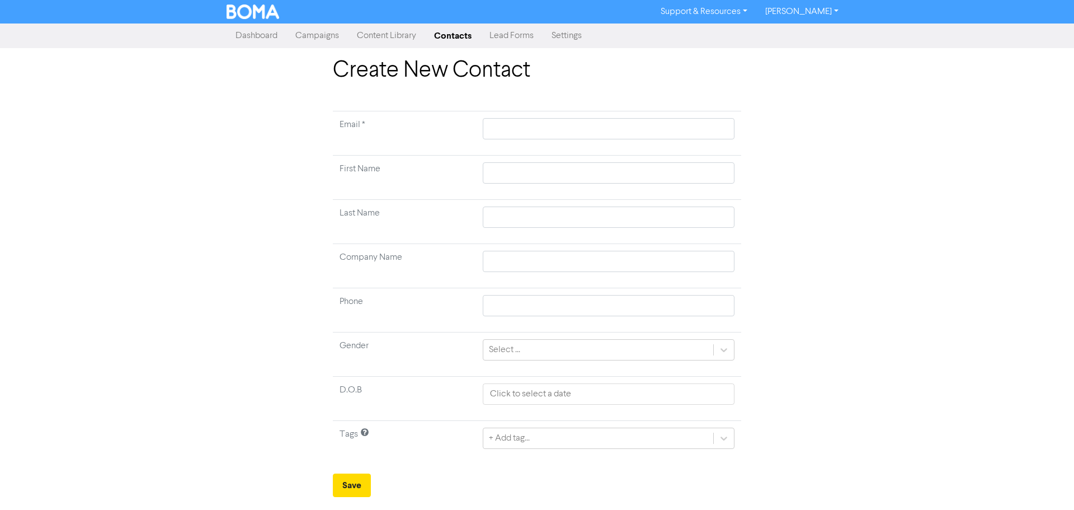
click at [643, 111] on td at bounding box center [608, 133] width 265 height 44
click at [638, 115] on td at bounding box center [608, 133] width 265 height 44
click at [636, 121] on input "text" at bounding box center [609, 128] width 252 height 21
paste input "[EMAIL_ADDRESS][PERSON_NAME][DOMAIN_NAME]"
click at [696, 171] on input "text" at bounding box center [609, 172] width 252 height 21
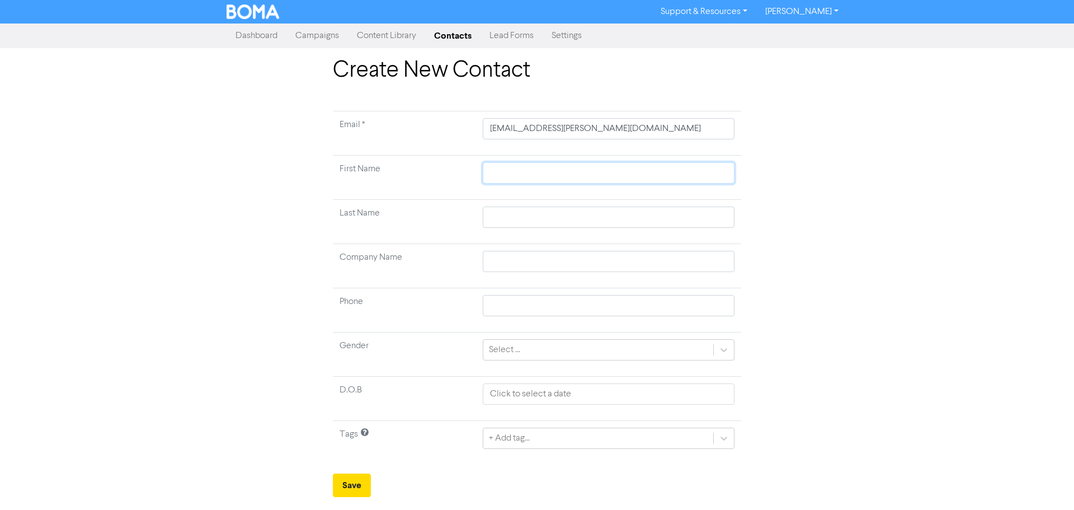
paste input "[PERSON_NAME]"
click at [648, 217] on input "text" at bounding box center [609, 216] width 252 height 21
paste input "Booysen"
click at [561, 435] on div "+ Add tag..." at bounding box center [609, 437] width 252 height 21
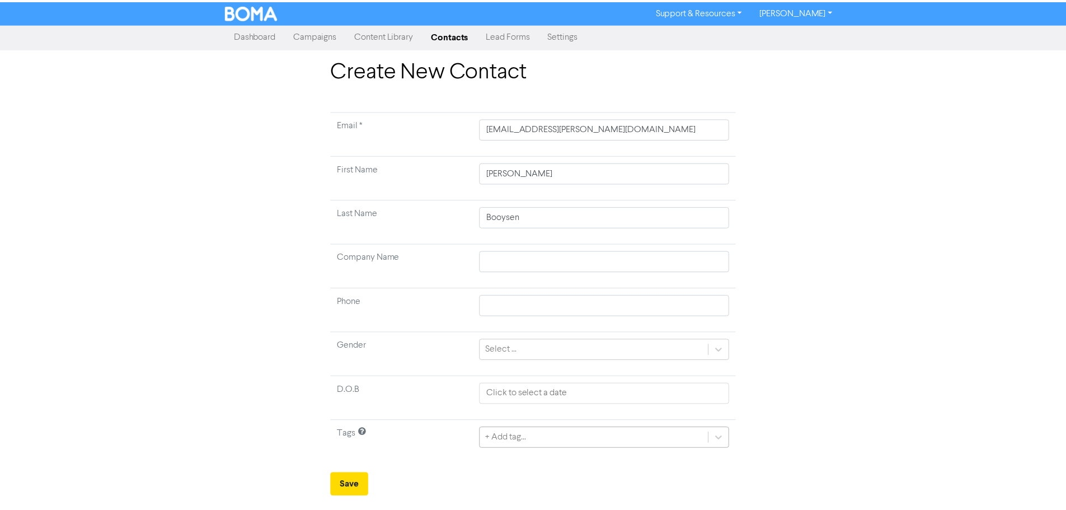
scroll to position [37, 0]
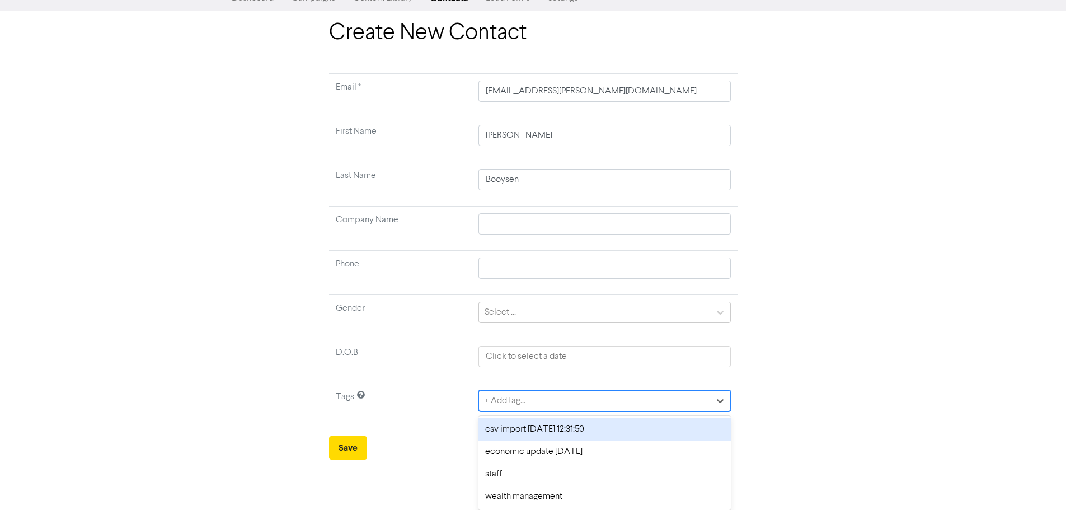
click at [536, 429] on div "csv import [DATE] 12:31:50" at bounding box center [604, 429] width 252 height 22
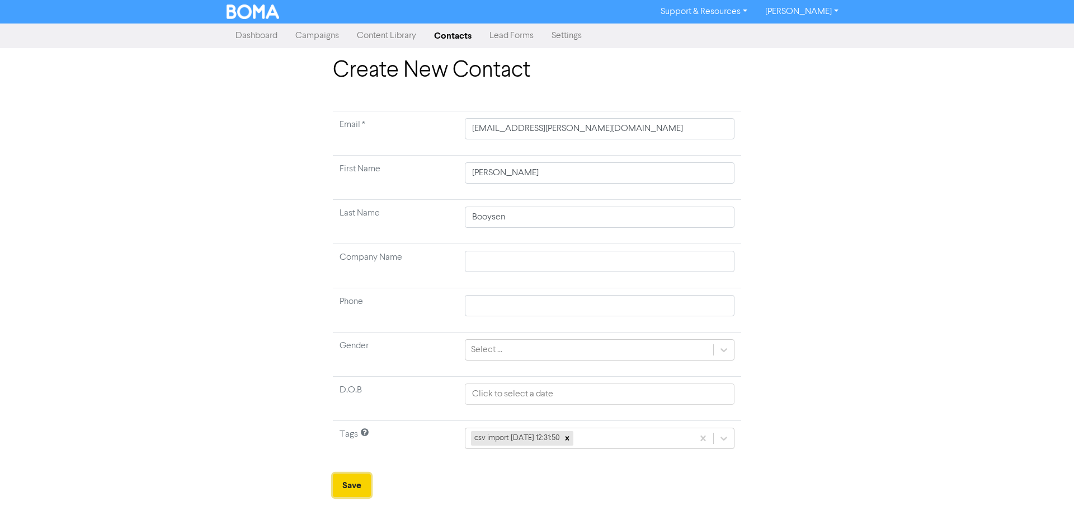
click at [358, 475] on button "Save" at bounding box center [352, 484] width 38 height 23
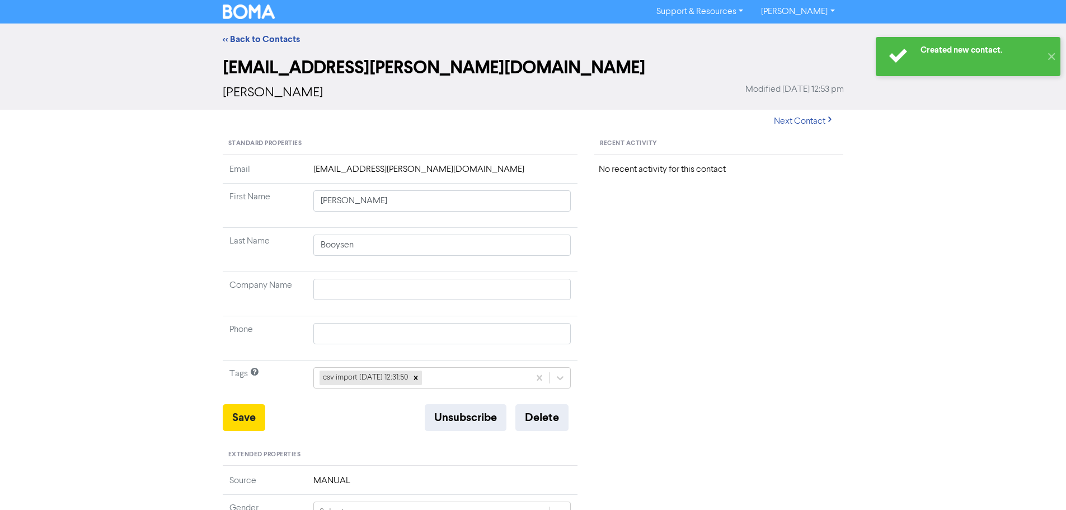
click at [269, 31] on div "<< Back to Contacts" at bounding box center [533, 38] width 1066 height 31
click at [266, 39] on link "<< Back to Contacts" at bounding box center [261, 39] width 77 height 11
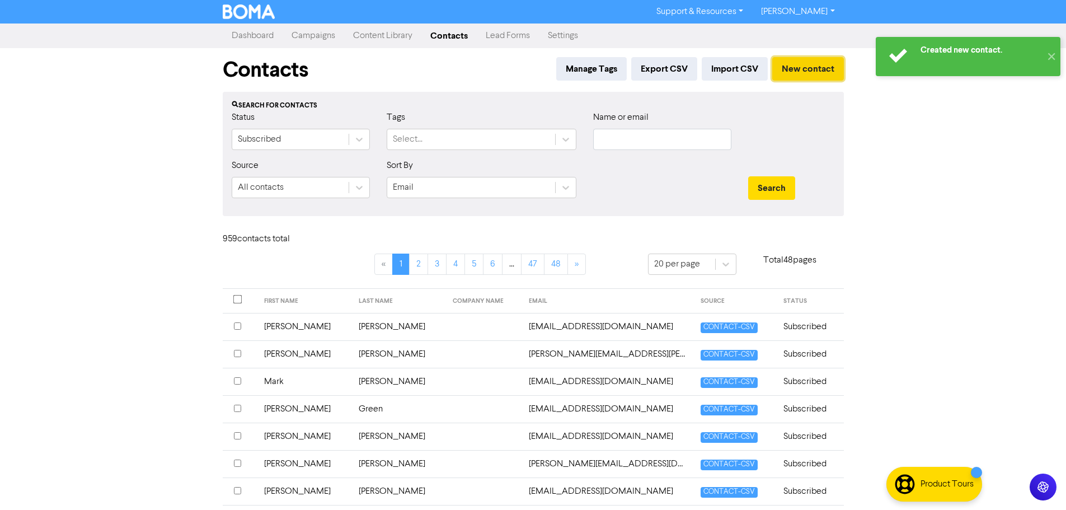
click at [820, 70] on button "New contact" at bounding box center [808, 68] width 72 height 23
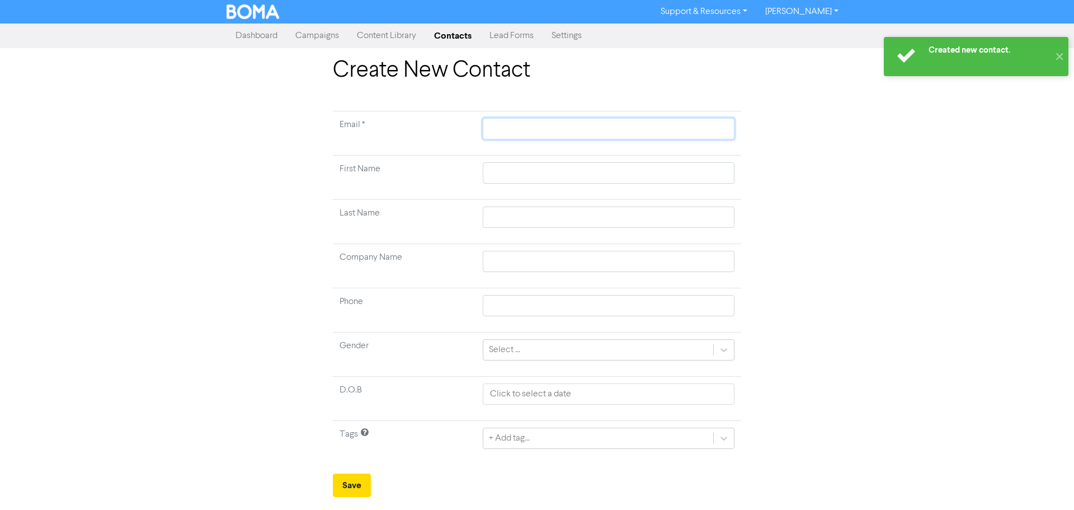
click at [671, 124] on input "text" at bounding box center [609, 128] width 252 height 21
paste input "[EMAIL_ADDRESS][PERSON_NAME][DOMAIN_NAME]"
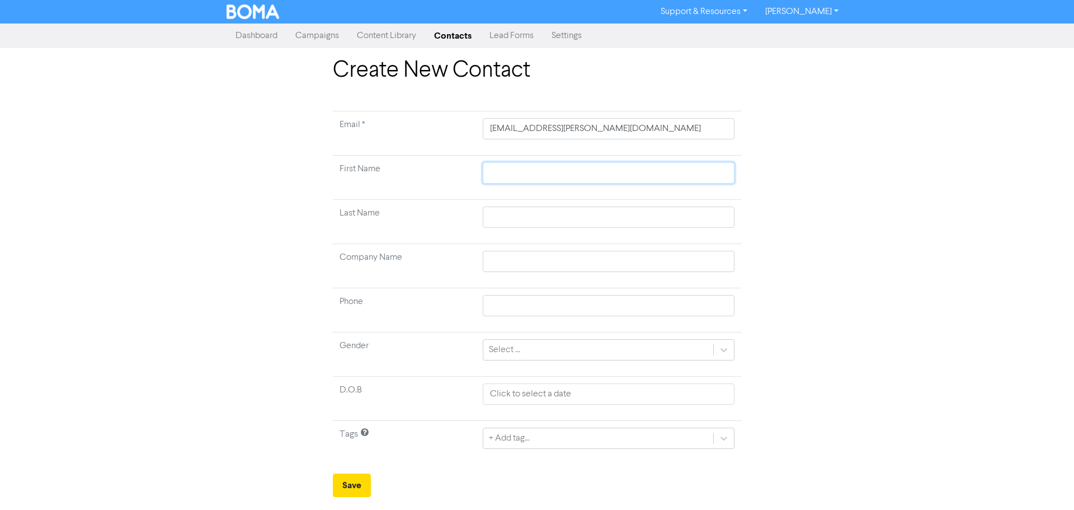
click at [681, 171] on input "text" at bounding box center [609, 172] width 252 height 21
paste input "Lasca"
click at [699, 212] on input "text" at bounding box center [609, 216] width 252 height 21
paste input "[PERSON_NAME]"
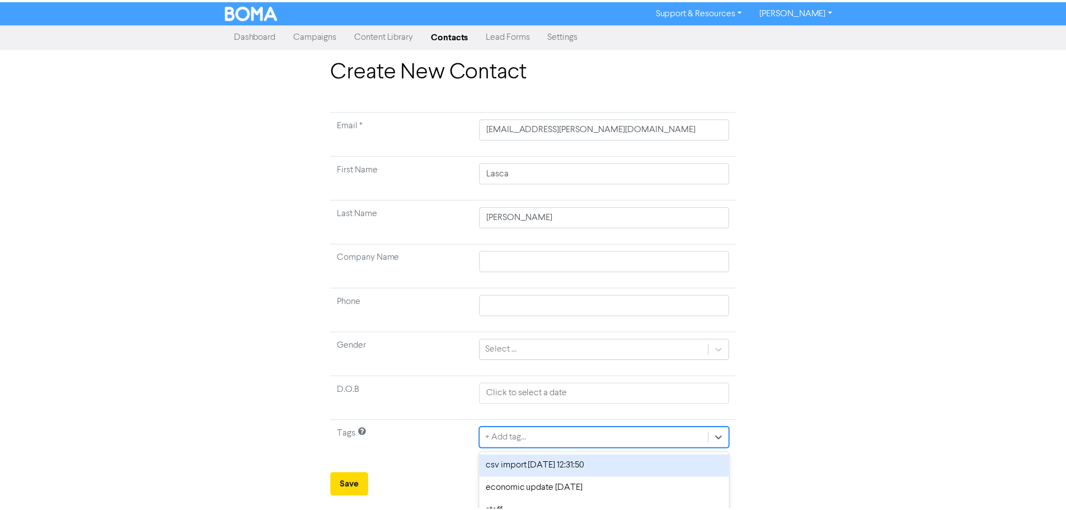
scroll to position [37, 0]
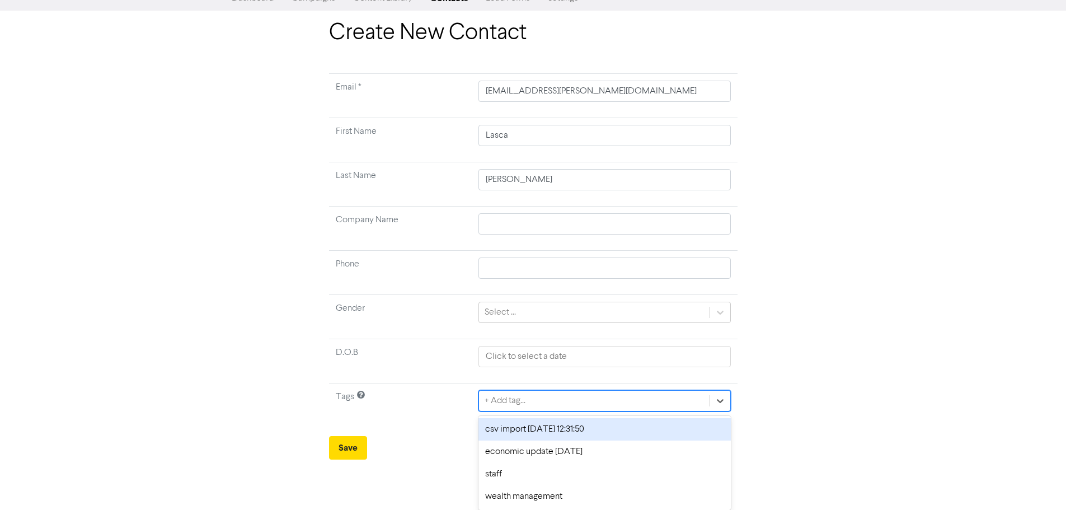
drag, startPoint x: 533, startPoint y: 439, endPoint x: 529, endPoint y: 425, distance: 15.1
click at [533, 411] on div "option csv import [DATE] 12:31:50 focused, 1 of 4. 4 results available. Use Up …" at bounding box center [604, 400] width 252 height 21
click at [514, 429] on div "csv import [DATE] 12:31:50" at bounding box center [604, 429] width 252 height 22
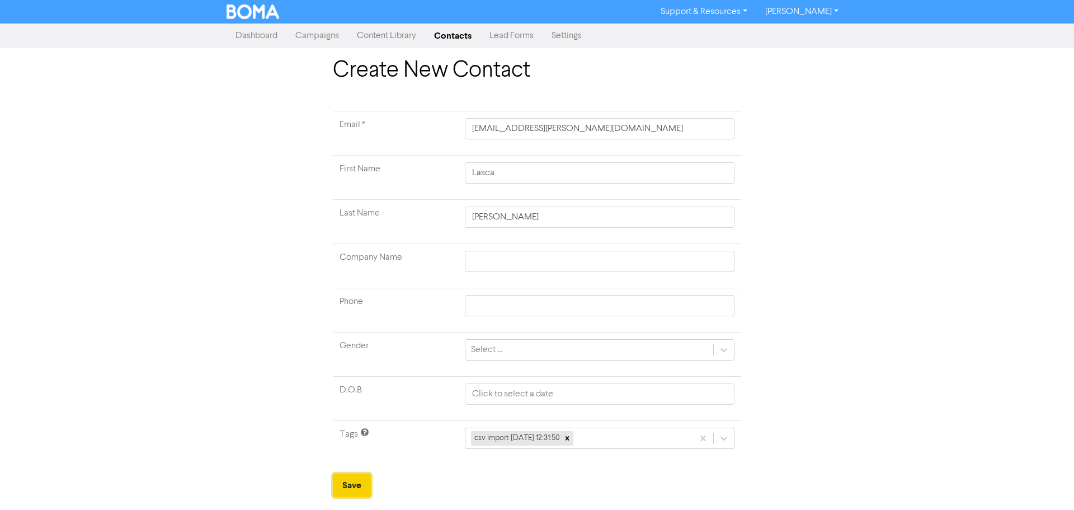
click at [343, 483] on button "Save" at bounding box center [352, 484] width 38 height 23
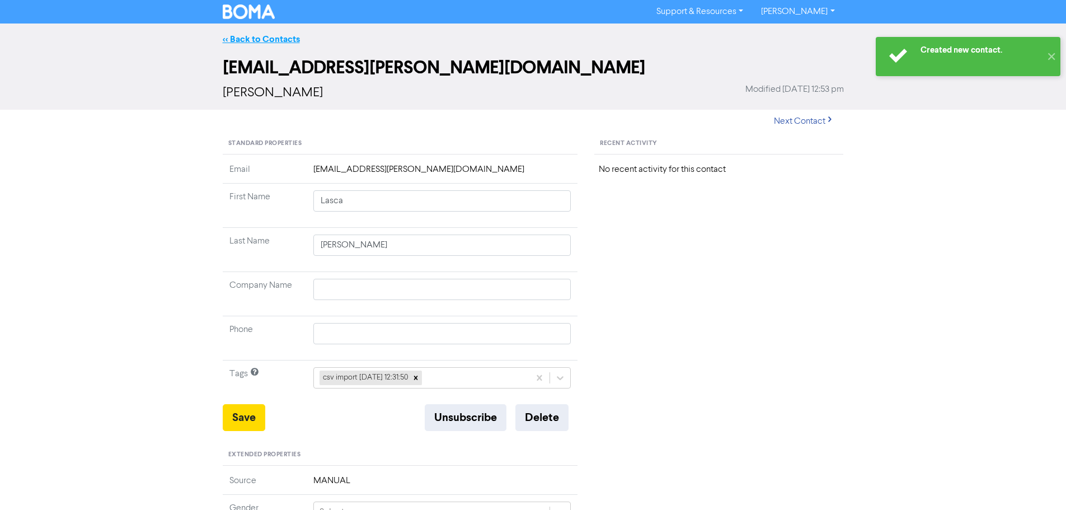
click at [232, 40] on link "<< Back to Contacts" at bounding box center [261, 39] width 77 height 11
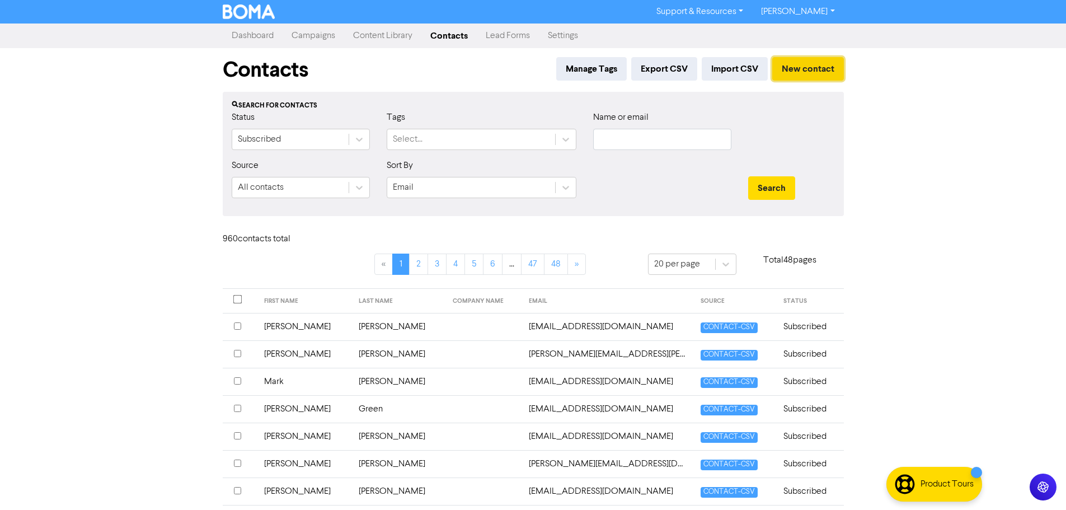
click at [800, 69] on button "New contact" at bounding box center [808, 68] width 72 height 23
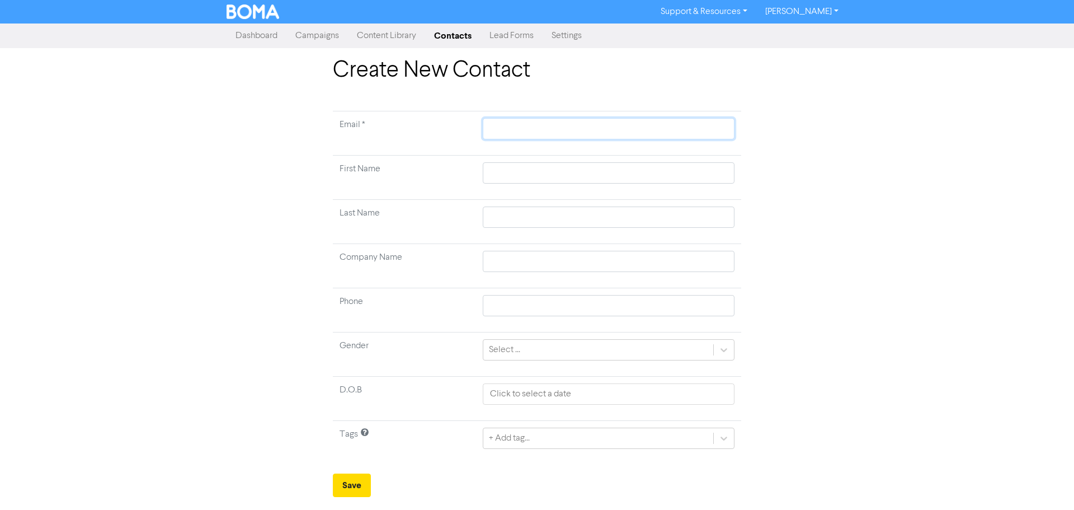
click at [530, 133] on input "text" at bounding box center [609, 128] width 252 height 21
paste input "[EMAIL_ADDRESS][DOMAIN_NAME]"
click at [695, 171] on input "text" at bounding box center [609, 172] width 252 height 21
paste input "[GEOGRAPHIC_DATA]"
click at [688, 218] on input "text" at bounding box center [609, 216] width 252 height 21
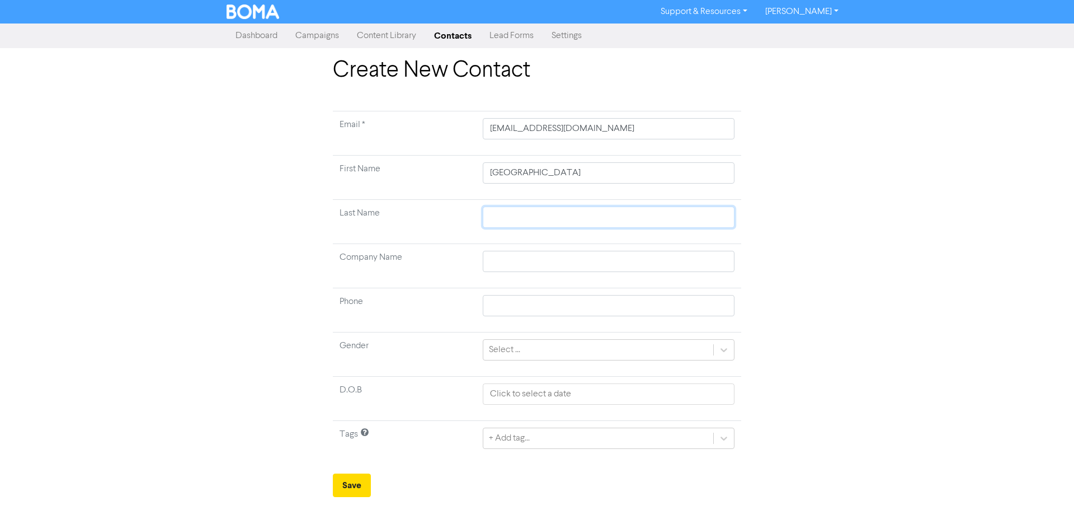
paste input "Bradford"
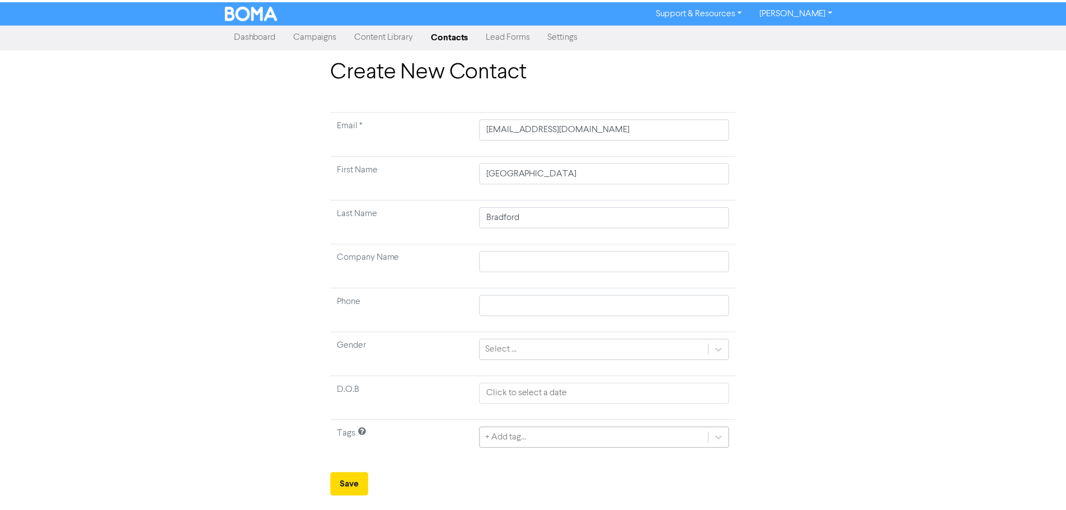
scroll to position [37, 0]
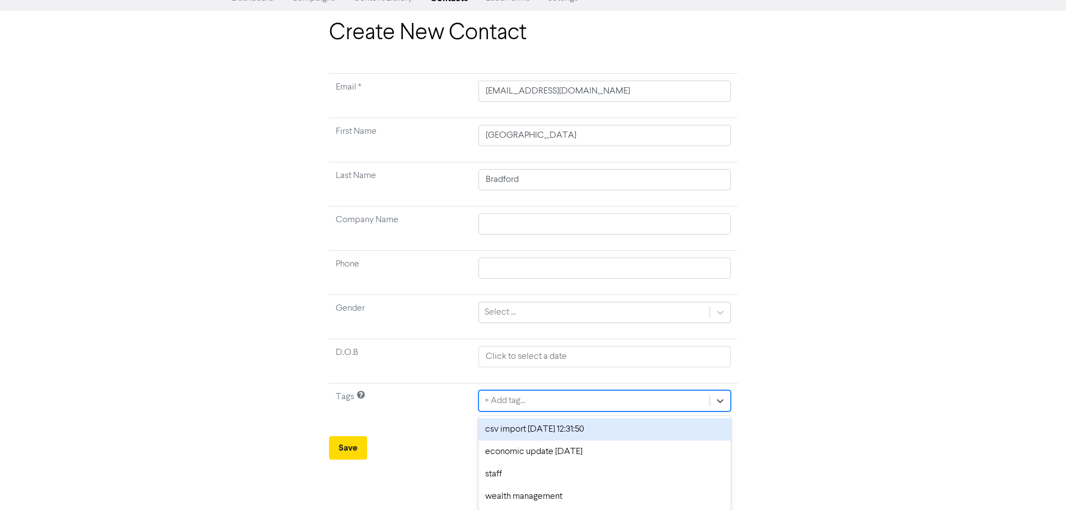
click at [523, 411] on div "option csv import [DATE] 12:31:50 focused, 1 of 4. 4 results available. Use Up …" at bounding box center [604, 400] width 252 height 21
click at [523, 430] on div "csv import [DATE] 12:31:50" at bounding box center [604, 429] width 252 height 22
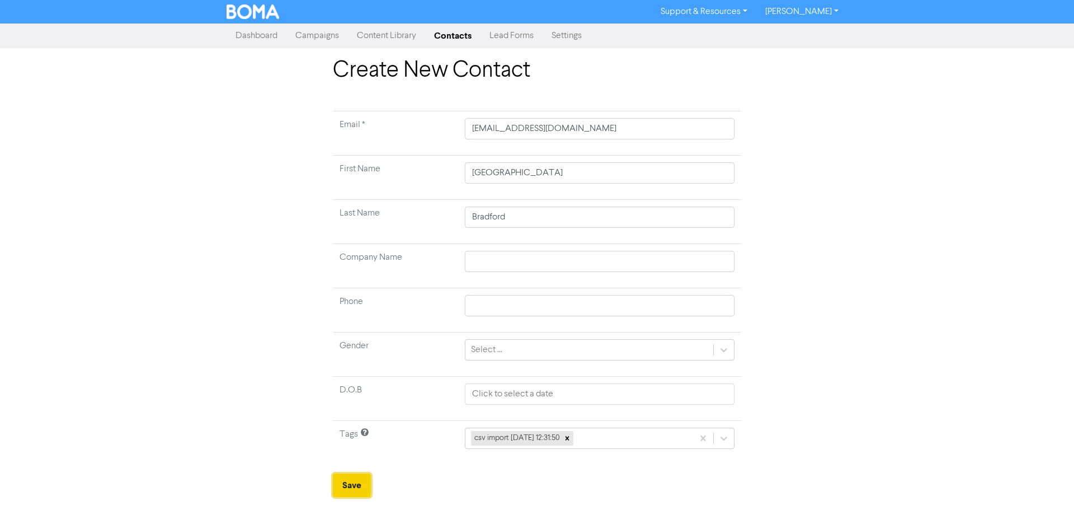
click at [354, 483] on button "Save" at bounding box center [352, 484] width 38 height 23
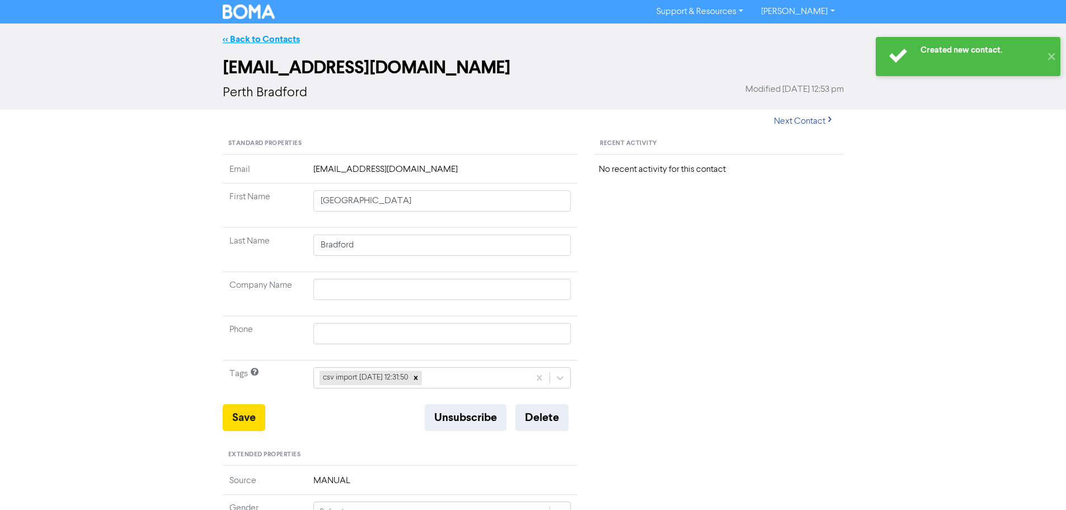
click at [230, 36] on link "<< Back to Contacts" at bounding box center [261, 39] width 77 height 11
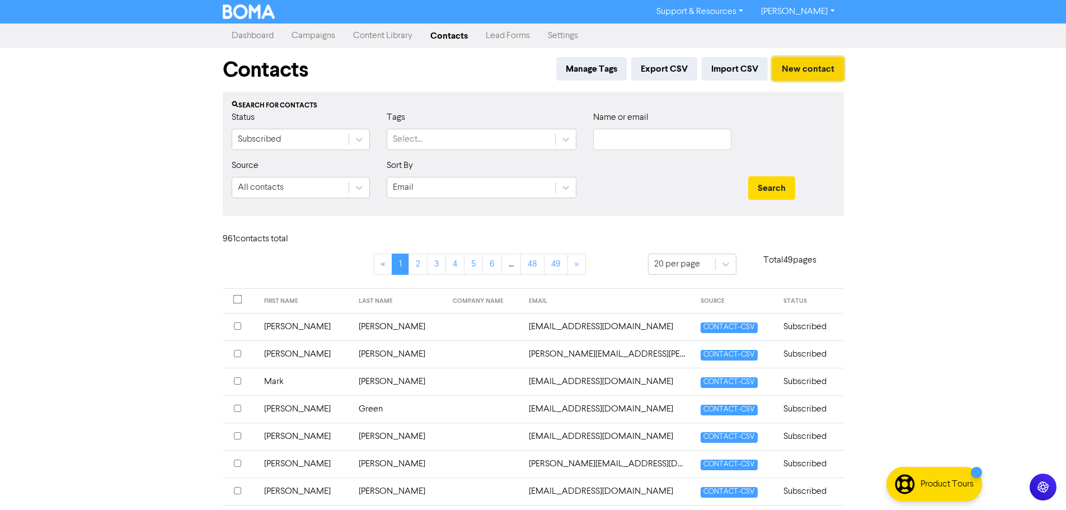
click at [792, 60] on button "New contact" at bounding box center [808, 68] width 72 height 23
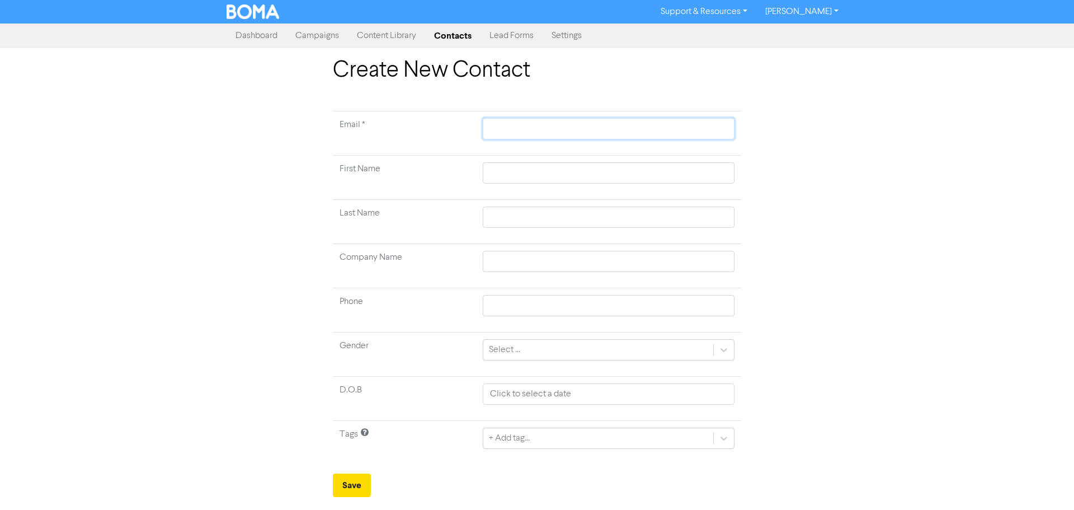
click at [662, 121] on input "text" at bounding box center [609, 128] width 252 height 21
paste input "[PERSON_NAME][EMAIL_ADDRESS][DOMAIN_NAME]"
click at [699, 167] on input "text" at bounding box center [609, 172] width 252 height 21
paste input "[PERSON_NAME]"
click at [720, 208] on input "text" at bounding box center [609, 216] width 252 height 21
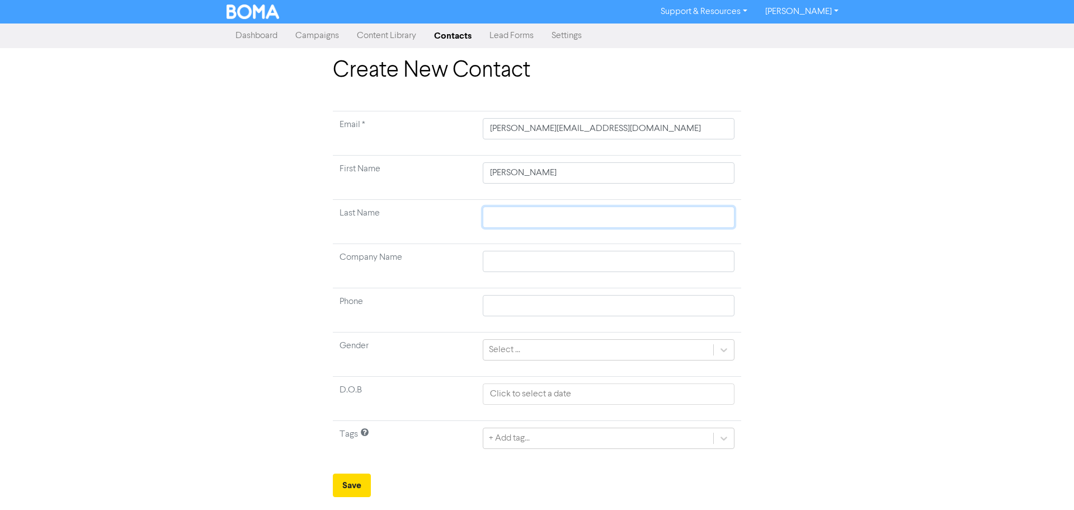
paste input "[PERSON_NAME]"
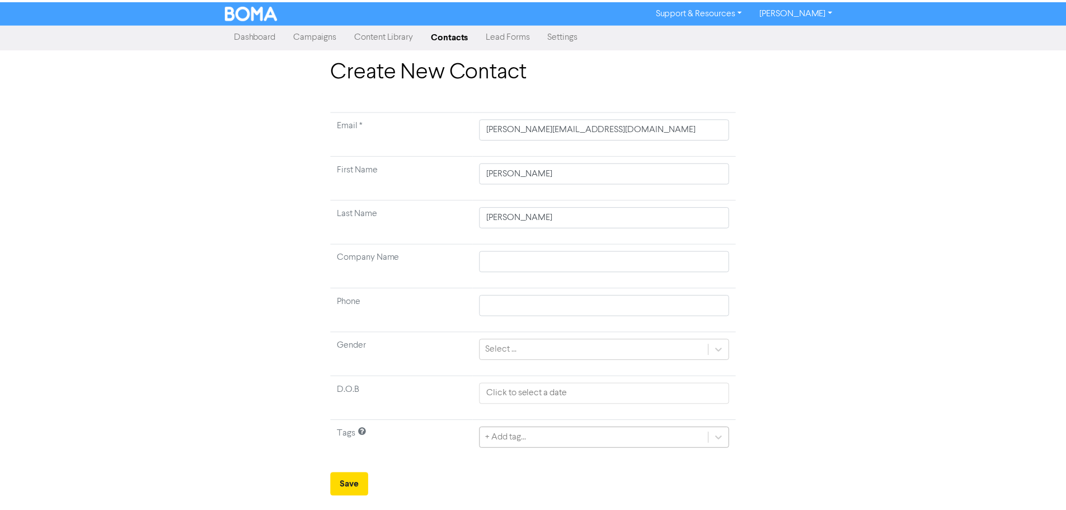
scroll to position [37, 0]
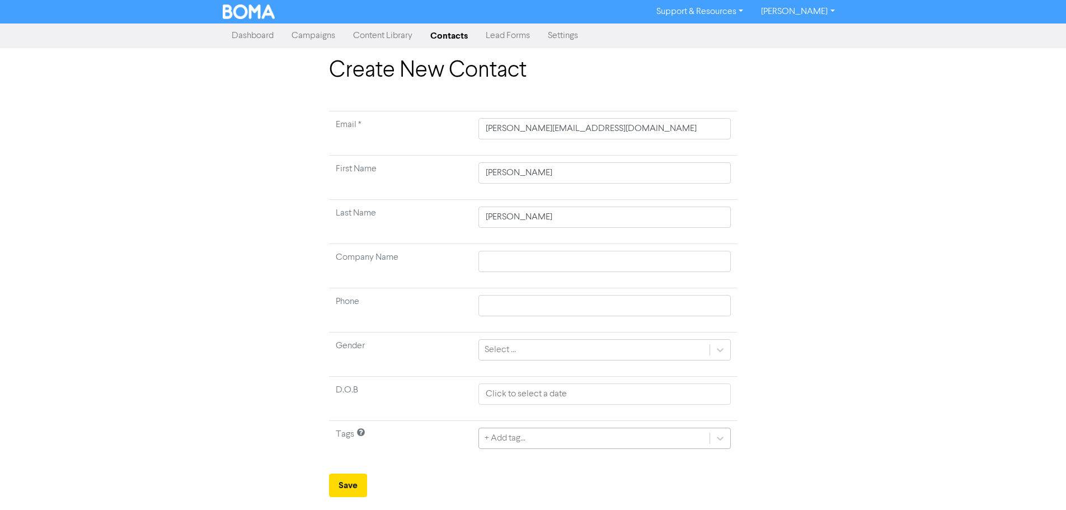
click at [623, 435] on div "+ Add tag..." at bounding box center [604, 437] width 252 height 21
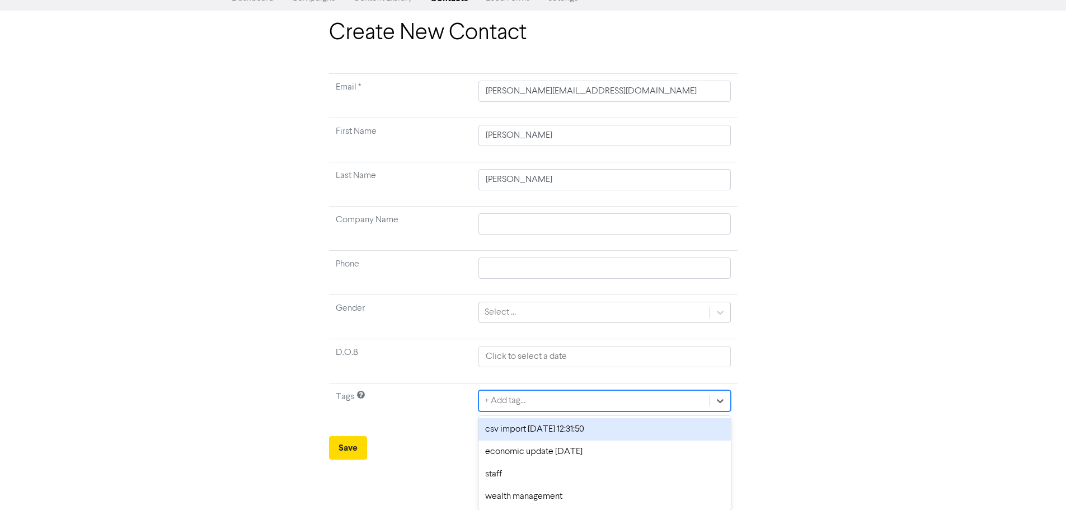
drag, startPoint x: 567, startPoint y: 423, endPoint x: 556, endPoint y: 426, distance: 11.5
click at [560, 425] on div "csv import [DATE] 12:31:50" at bounding box center [604, 429] width 252 height 22
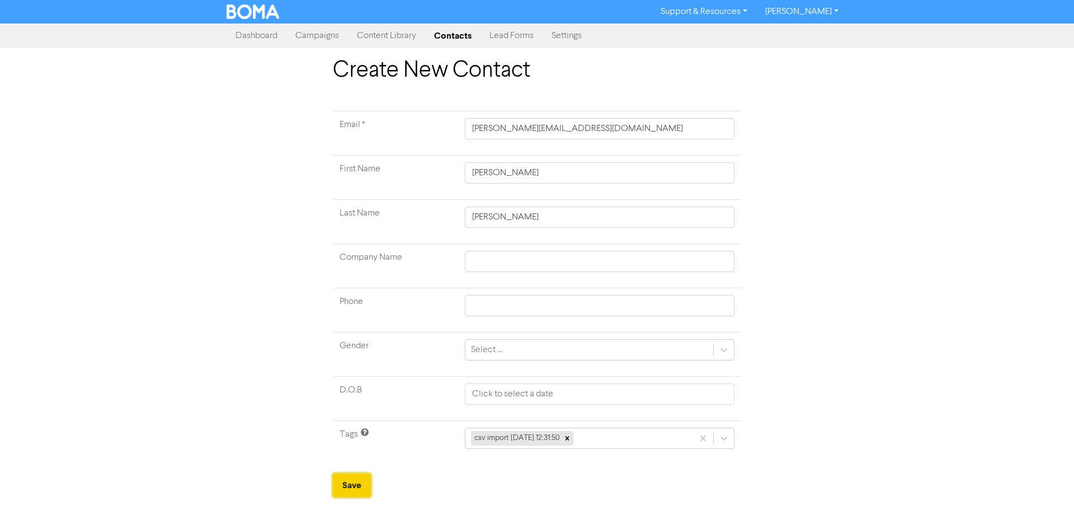
click at [359, 479] on button "Save" at bounding box center [352, 484] width 38 height 23
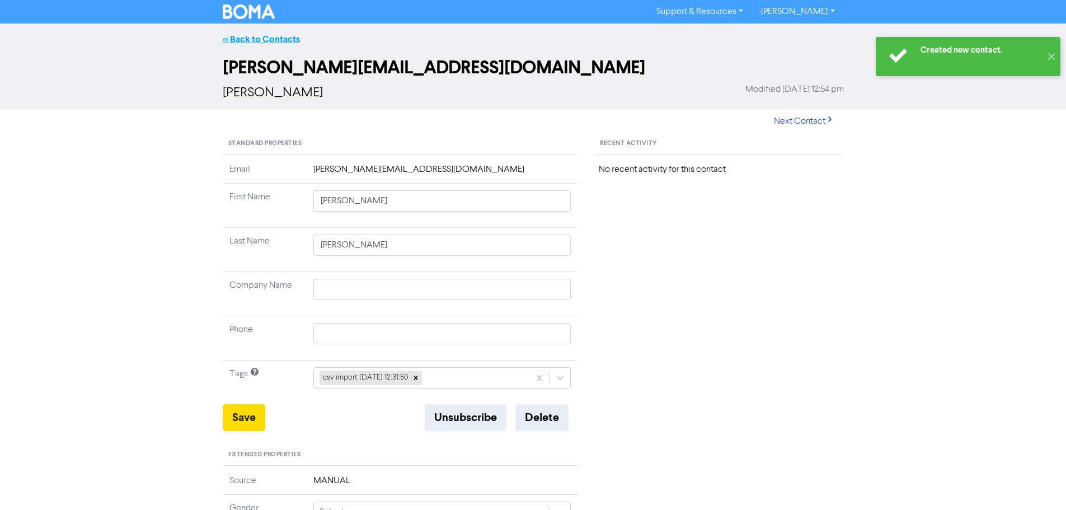
click at [259, 38] on link "<< Back to Contacts" at bounding box center [261, 39] width 77 height 11
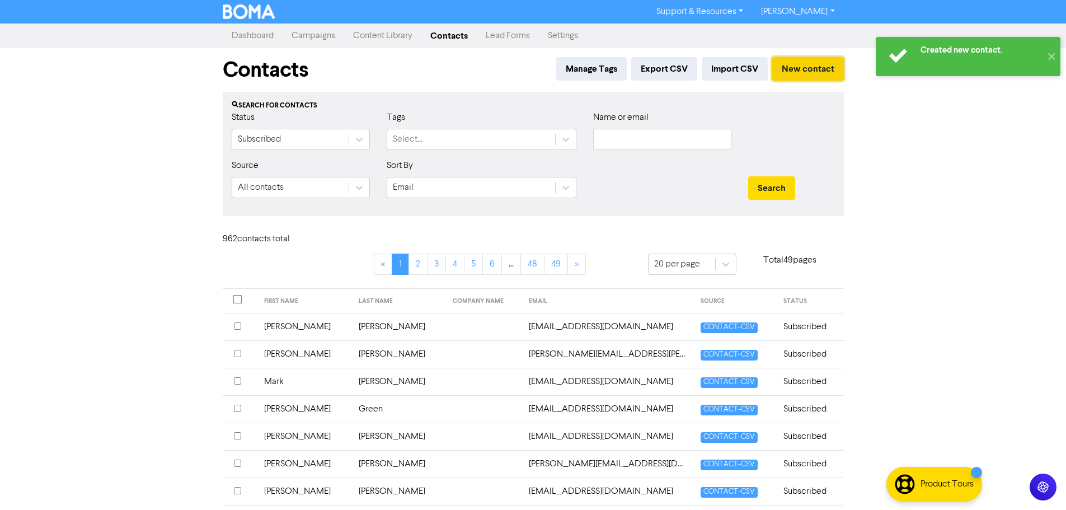
click at [802, 63] on button "New contact" at bounding box center [808, 68] width 72 height 23
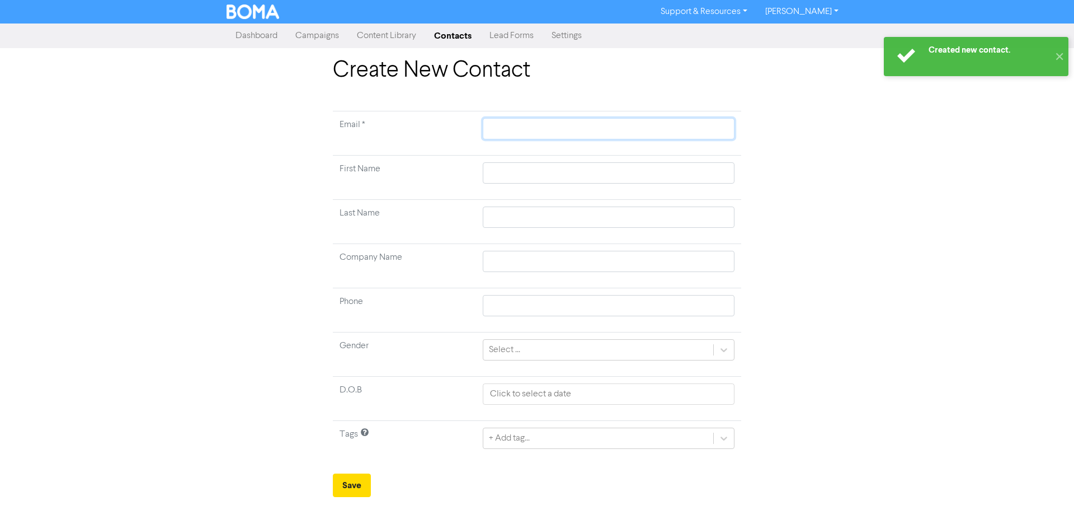
click at [620, 123] on input "text" at bounding box center [609, 128] width 252 height 21
paste input "[PERSON_NAME][EMAIL_ADDRESS][DOMAIN_NAME]"
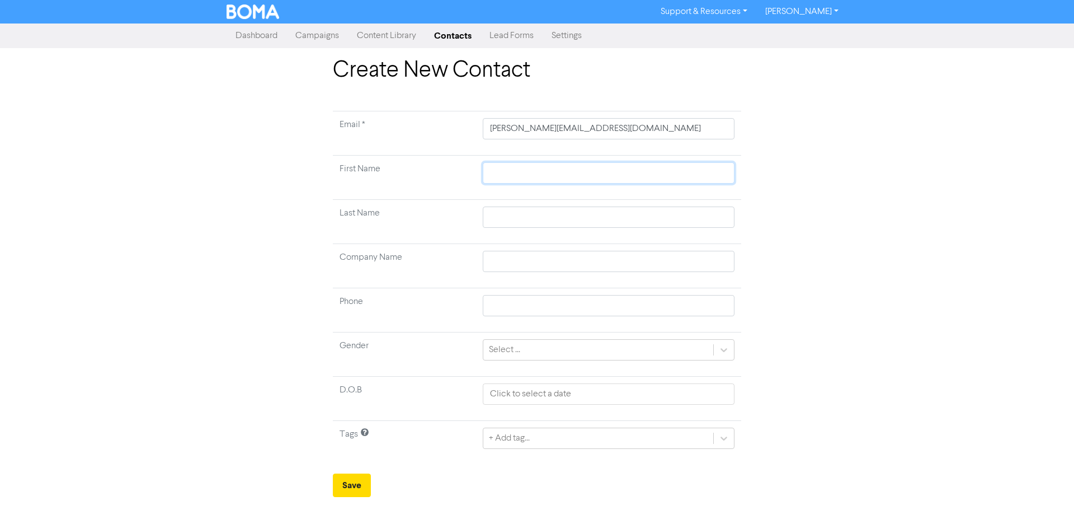
click at [627, 173] on input "text" at bounding box center [609, 172] width 252 height 21
paste input "[PERSON_NAME]"
click at [657, 230] on td at bounding box center [608, 222] width 265 height 44
click at [653, 221] on input "text" at bounding box center [609, 216] width 252 height 21
paste input "[PERSON_NAME]"
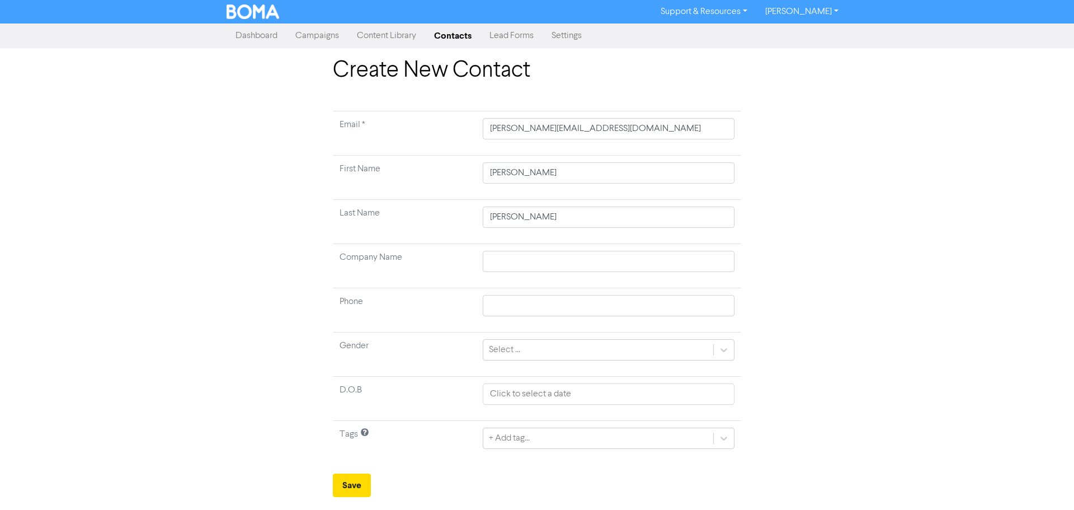
click at [503, 461] on td "+ Add tag..." at bounding box center [608, 443] width 265 height 44
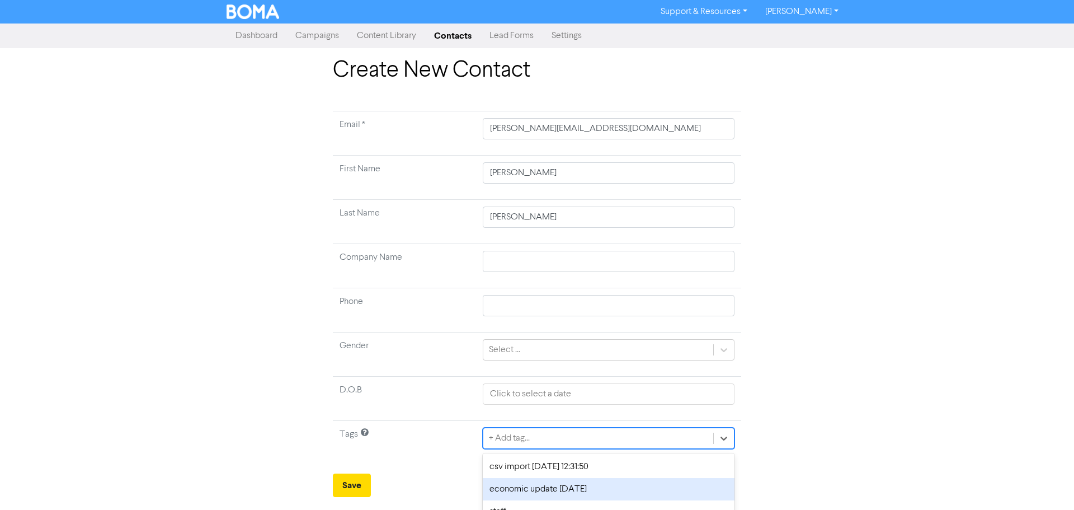
click at [501, 448] on div "option economic update [DATE] focused, 2 of 4. 4 results available. Use Up and …" at bounding box center [609, 437] width 252 height 21
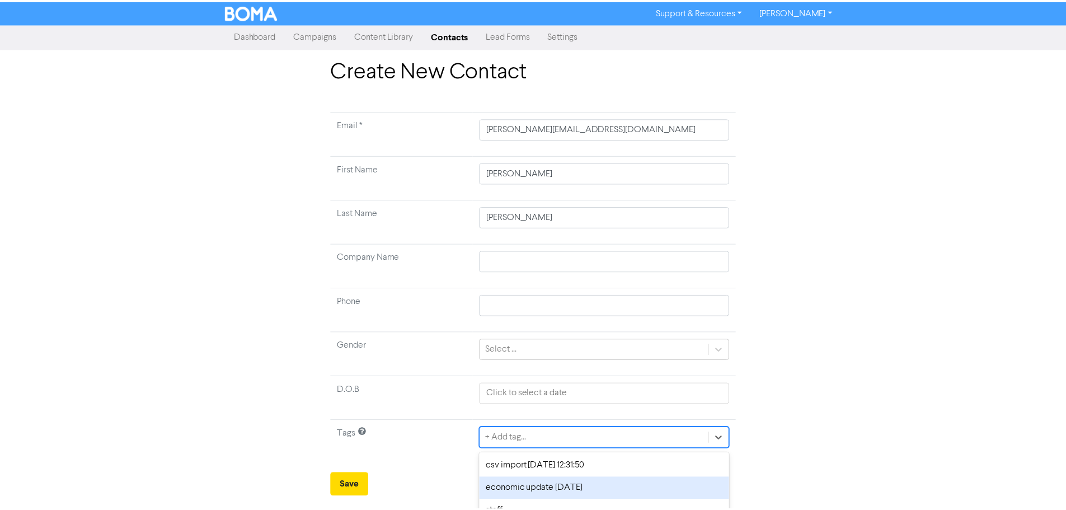
scroll to position [37, 0]
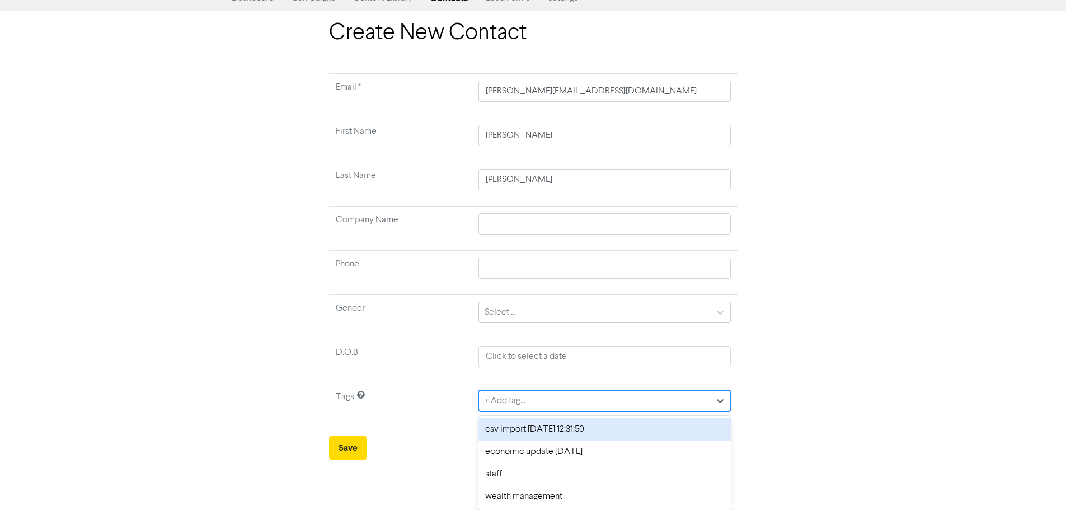
click at [496, 430] on div "csv import [DATE] 12:31:50" at bounding box center [604, 429] width 252 height 22
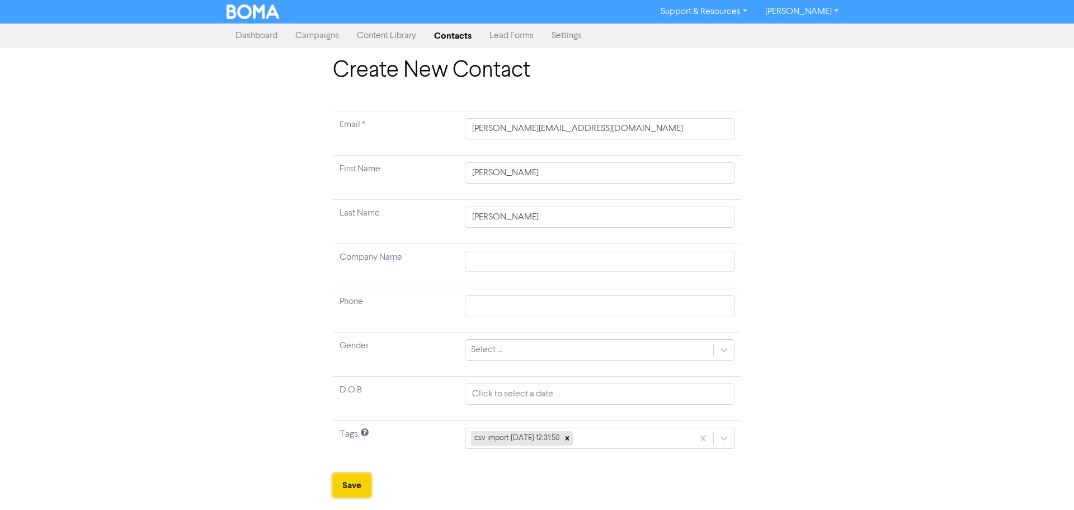
click at [359, 490] on button "Save" at bounding box center [352, 484] width 38 height 23
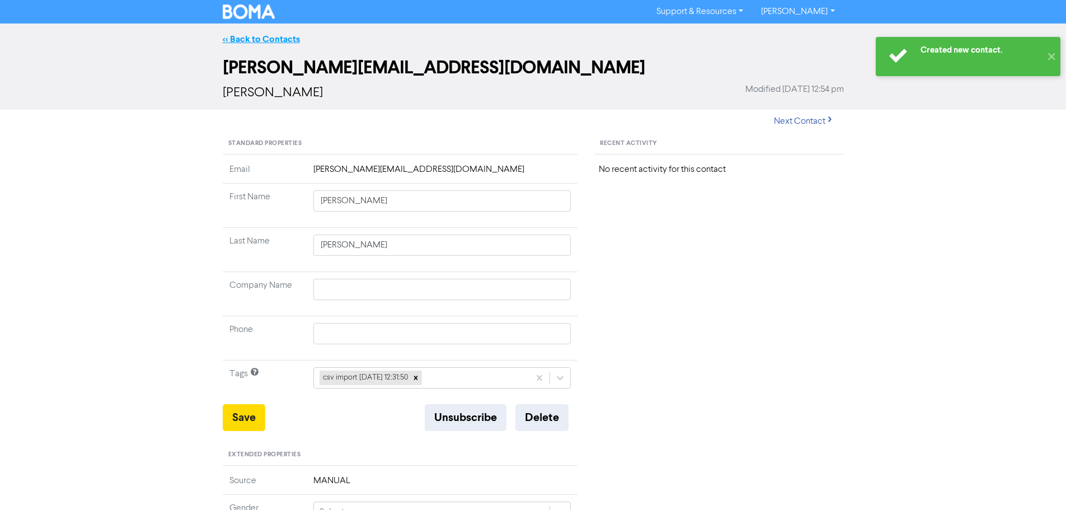
click at [272, 35] on link "<< Back to Contacts" at bounding box center [261, 39] width 77 height 11
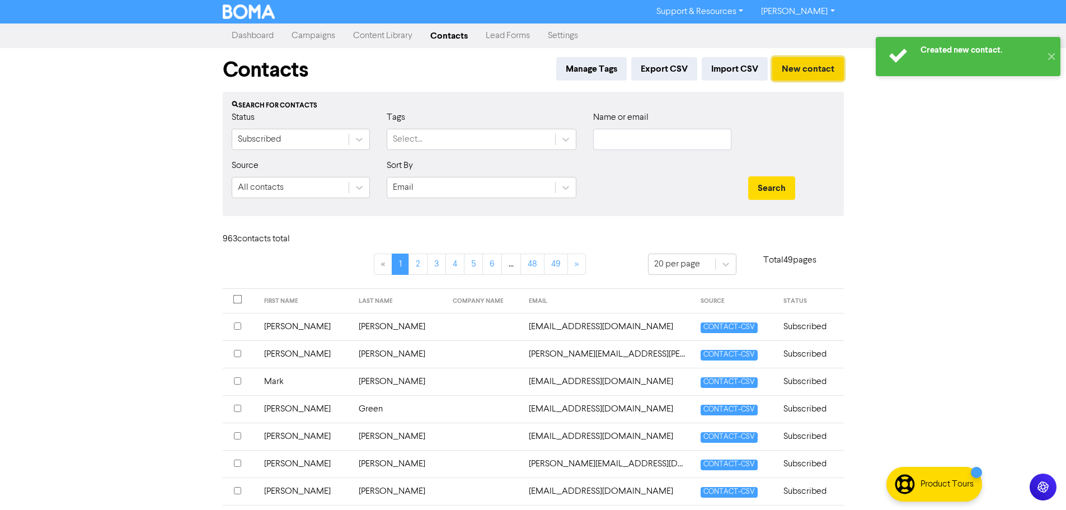
click at [814, 72] on button "New contact" at bounding box center [808, 68] width 72 height 23
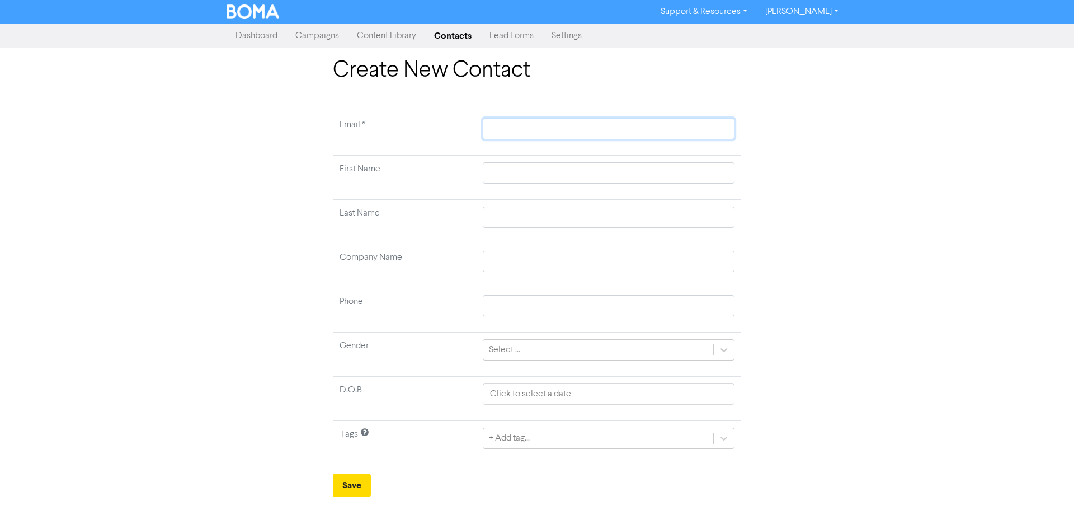
click at [543, 135] on input "text" at bounding box center [609, 128] width 252 height 21
paste input "[EMAIL_ADDRESS][DOMAIN_NAME]"
click at [651, 180] on input "text" at bounding box center [609, 172] width 252 height 21
paste input "[PERSON_NAME]"
click at [656, 218] on input "text" at bounding box center [609, 216] width 252 height 21
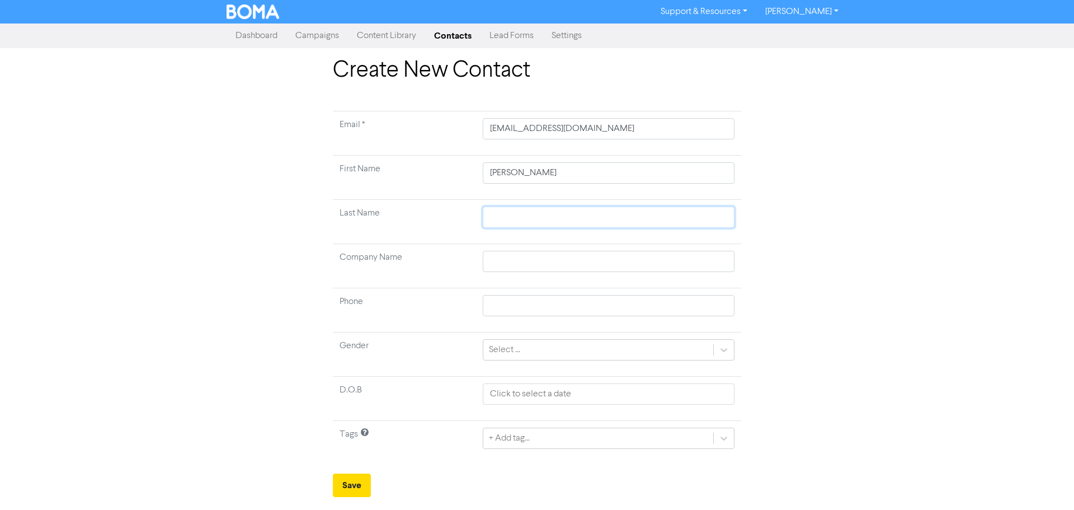
paste input "[PERSON_NAME]"
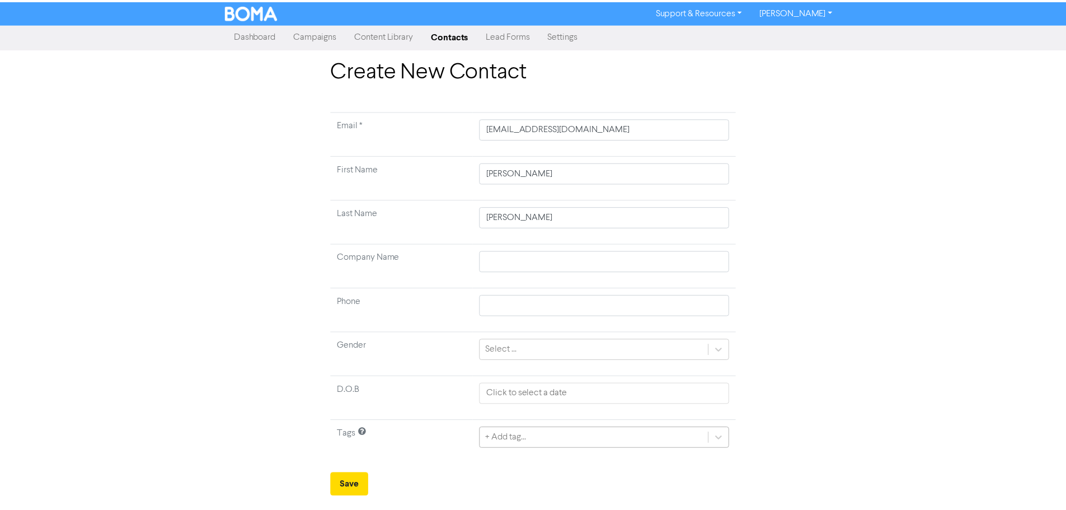
scroll to position [37, 0]
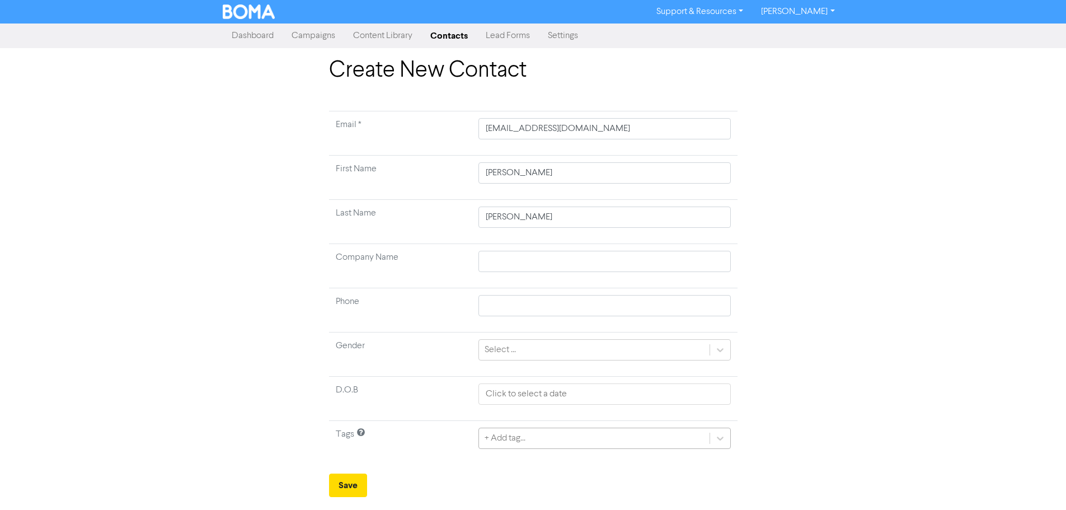
click at [534, 431] on div "+ Add tag..." at bounding box center [604, 437] width 252 height 21
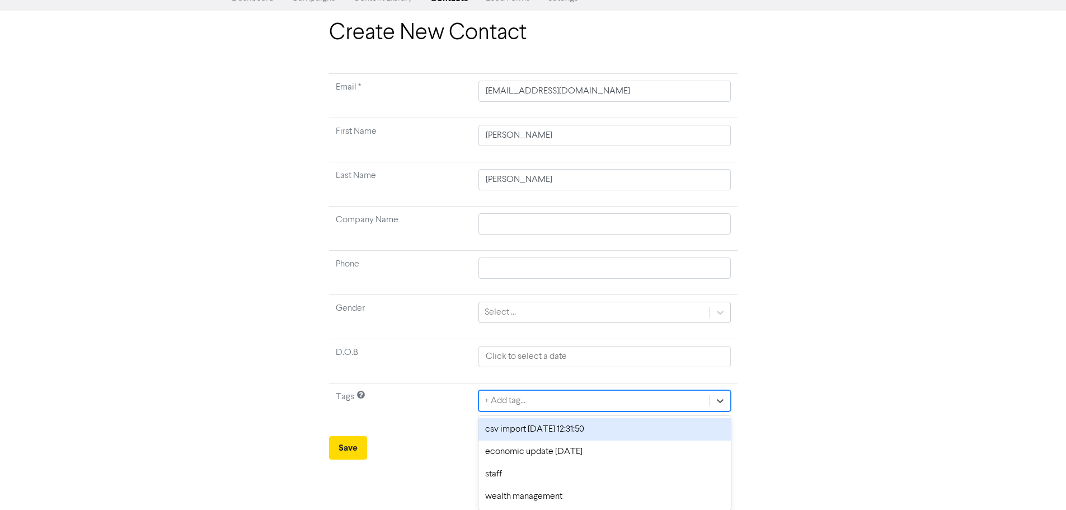
click at [531, 430] on div "csv import [DATE] 12:31:50" at bounding box center [604, 429] width 252 height 22
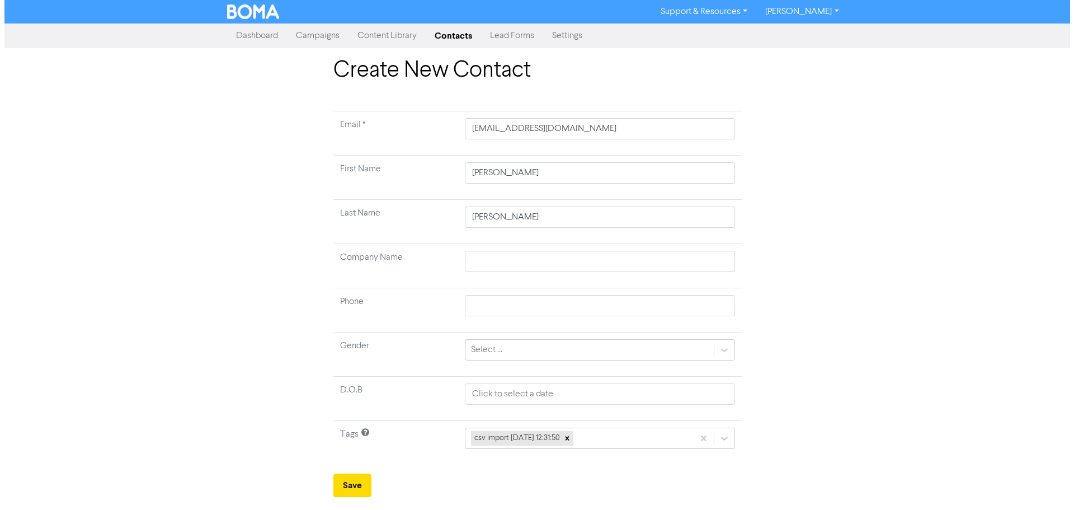
scroll to position [0, 0]
click at [352, 483] on button "Save" at bounding box center [352, 484] width 38 height 23
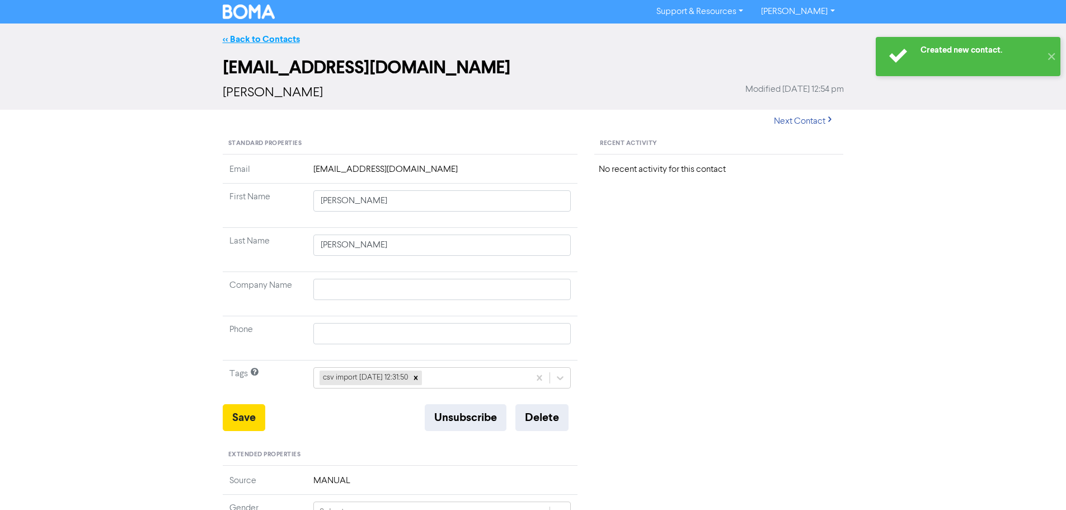
click at [267, 44] on link "<< Back to Contacts" at bounding box center [261, 39] width 77 height 11
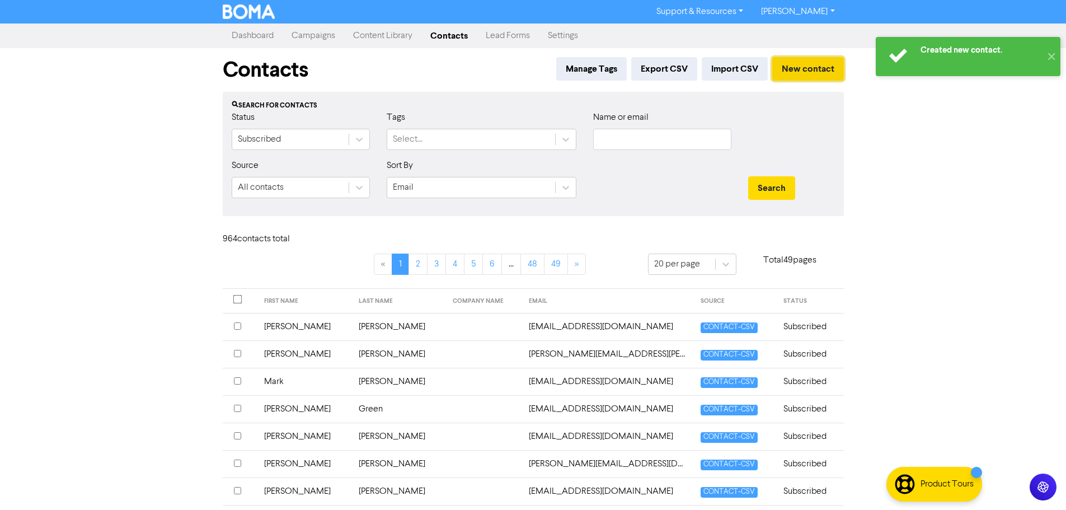
click at [803, 63] on button "New contact" at bounding box center [808, 68] width 72 height 23
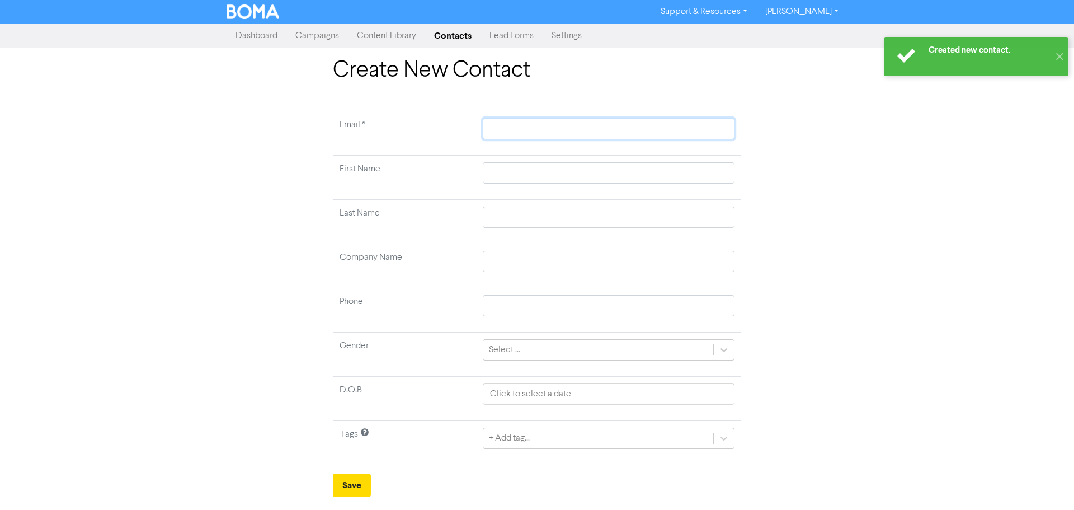
click at [668, 121] on input "text" at bounding box center [609, 128] width 252 height 21
paste input "[EMAIL_ADDRESS][DOMAIN_NAME]"
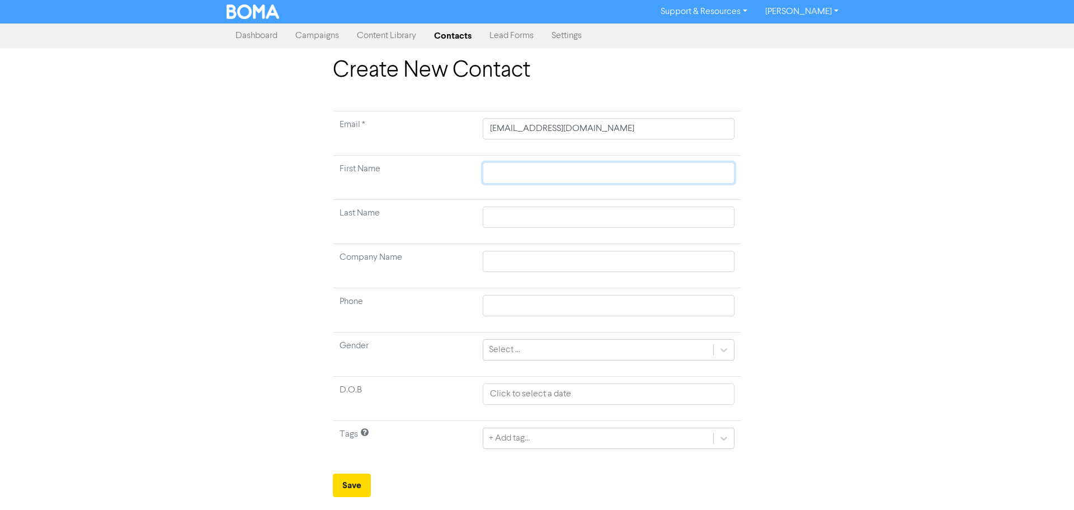
click at [705, 169] on input "text" at bounding box center [609, 172] width 252 height 21
paste input "[PERSON_NAME]"
click at [676, 220] on input "text" at bounding box center [609, 216] width 252 height 21
paste input "[PERSON_NAME]"
drag, startPoint x: 617, startPoint y: 421, endPoint x: 604, endPoint y: 436, distance: 19.8
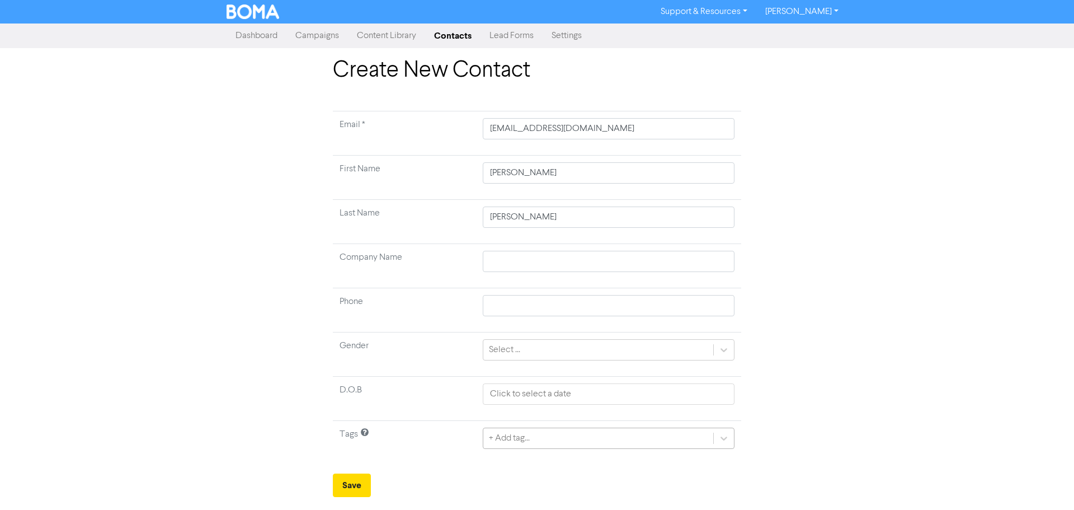
click at [616, 421] on td "+ Add tag..." at bounding box center [608, 443] width 265 height 44
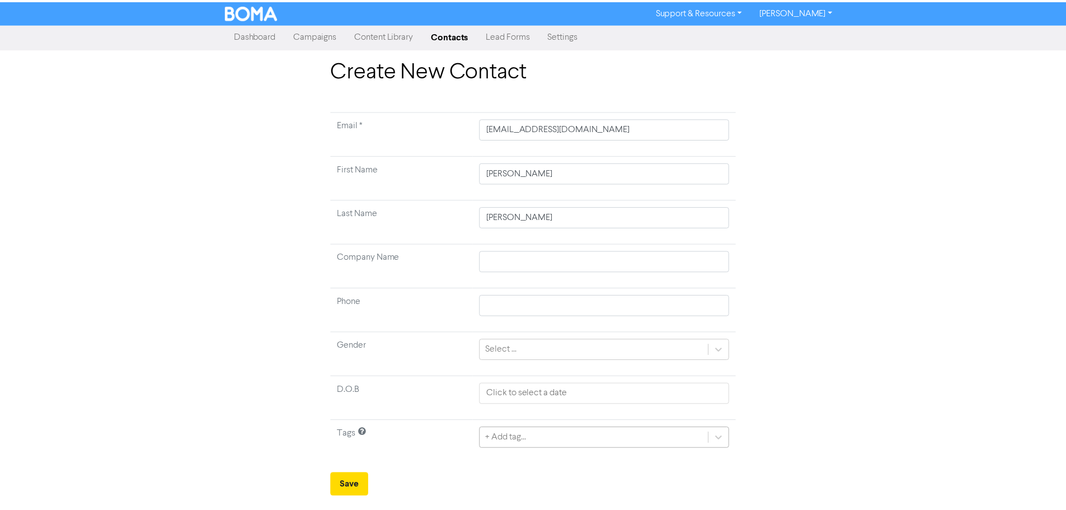
scroll to position [37, 0]
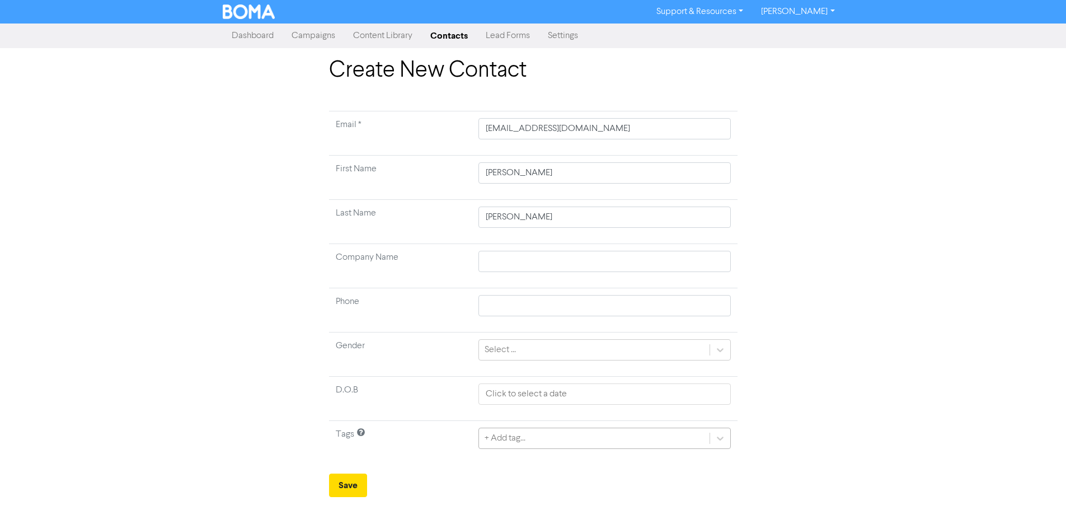
click at [604, 436] on div "+ Add tag..." at bounding box center [604, 437] width 252 height 21
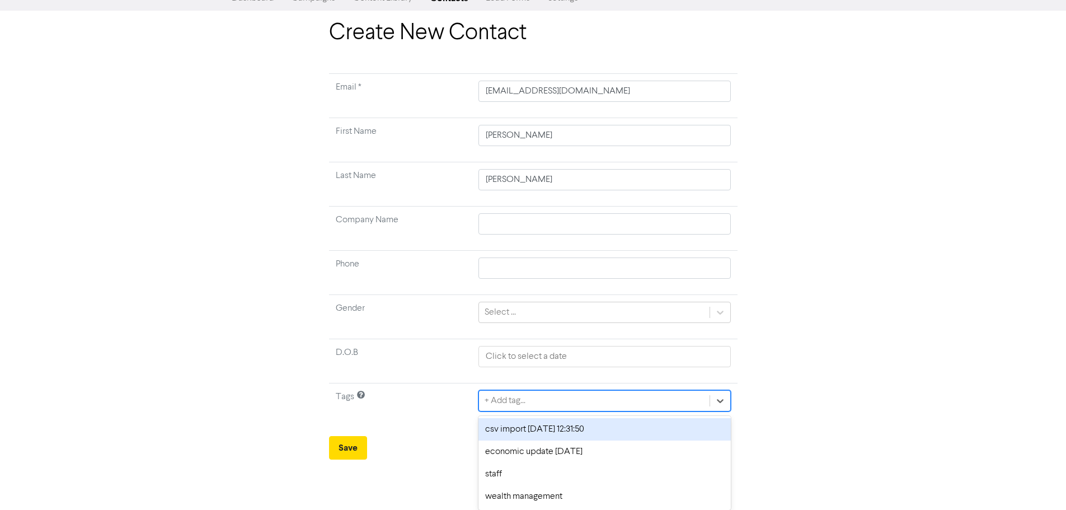
drag, startPoint x: 539, startPoint y: 432, endPoint x: 437, endPoint y: 437, distance: 102.5
click at [539, 432] on div "csv import [DATE] 12:31:50" at bounding box center [604, 429] width 252 height 22
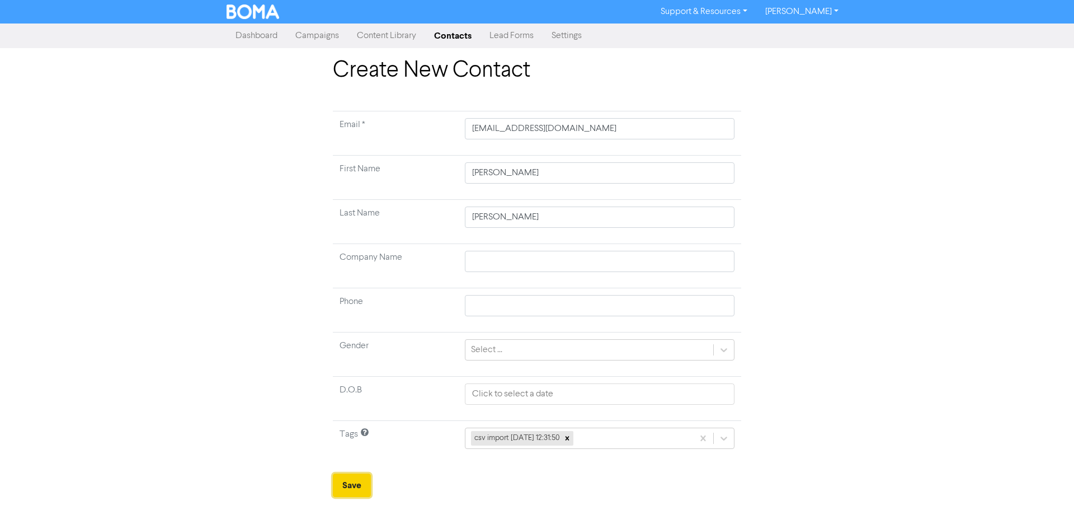
click at [362, 483] on button "Save" at bounding box center [352, 484] width 38 height 23
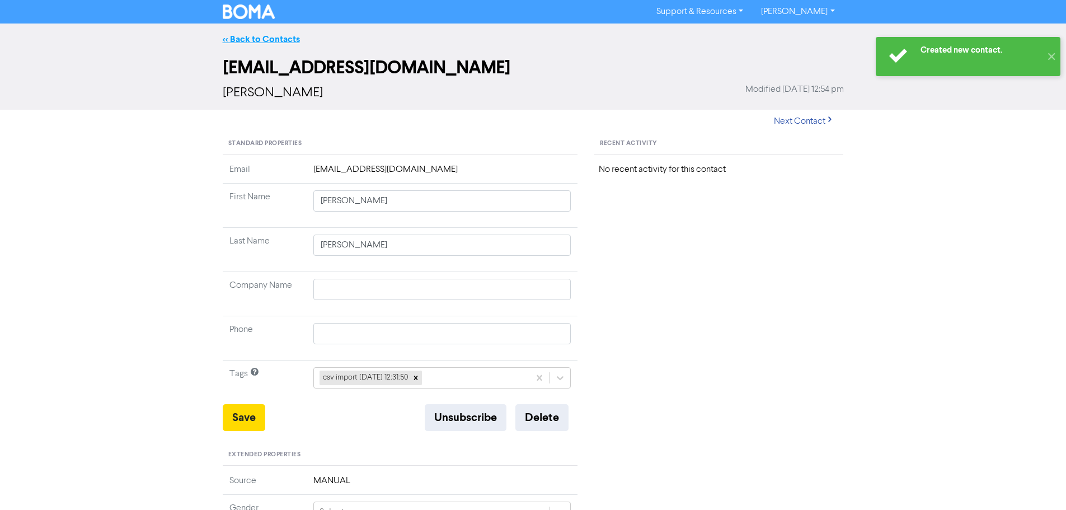
click at [276, 38] on link "<< Back to Contacts" at bounding box center [261, 39] width 77 height 11
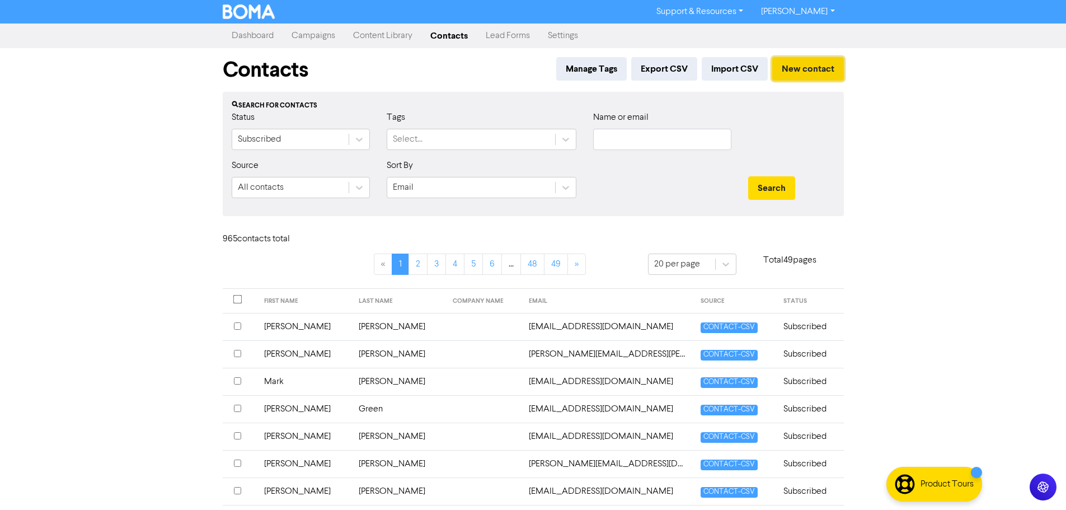
click at [790, 65] on button "New contact" at bounding box center [808, 68] width 72 height 23
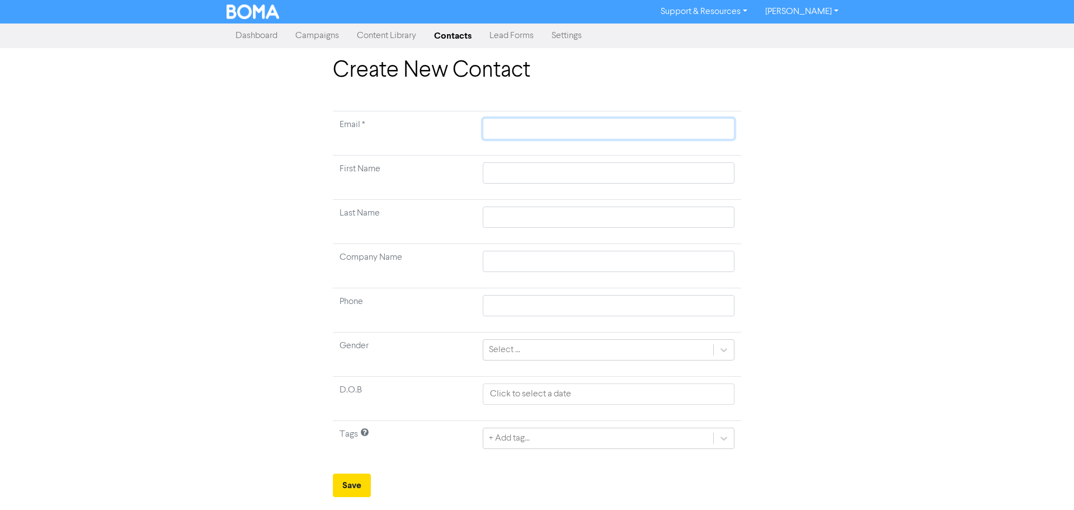
click at [625, 135] on input "text" at bounding box center [609, 128] width 252 height 21
paste input "[EMAIL_ADDRESS][DOMAIN_NAME]"
click at [707, 170] on input "text" at bounding box center [609, 172] width 252 height 21
paste input "[PERSON_NAME]"
click at [702, 219] on input "text" at bounding box center [609, 216] width 252 height 21
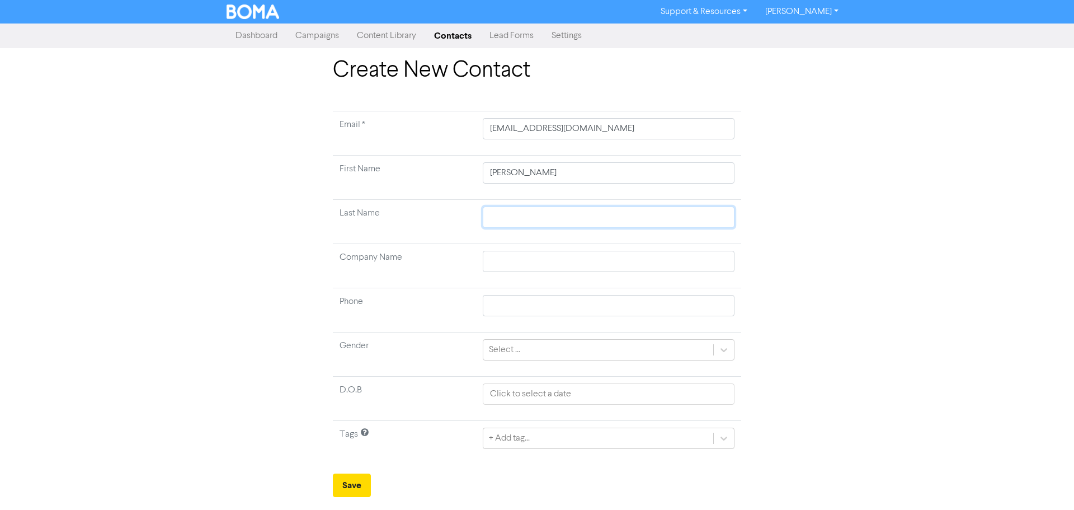
paste input "[PERSON_NAME]"
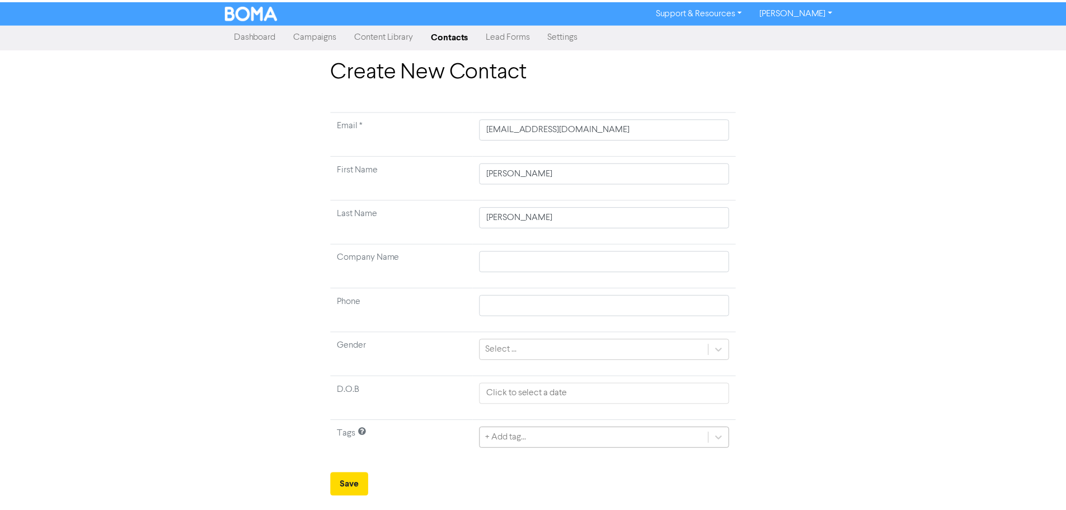
scroll to position [37, 0]
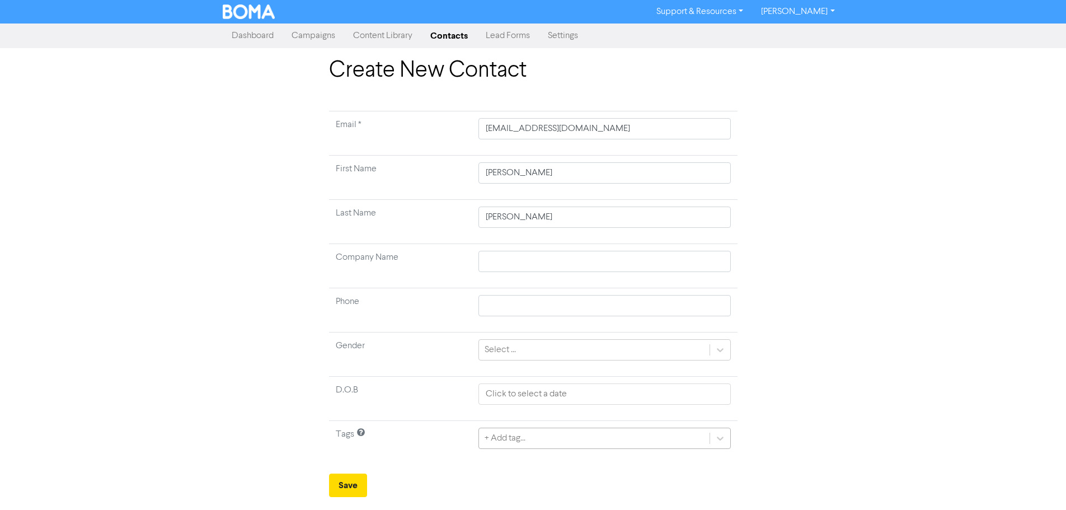
click at [540, 440] on div "+ Add tag..." at bounding box center [604, 437] width 252 height 21
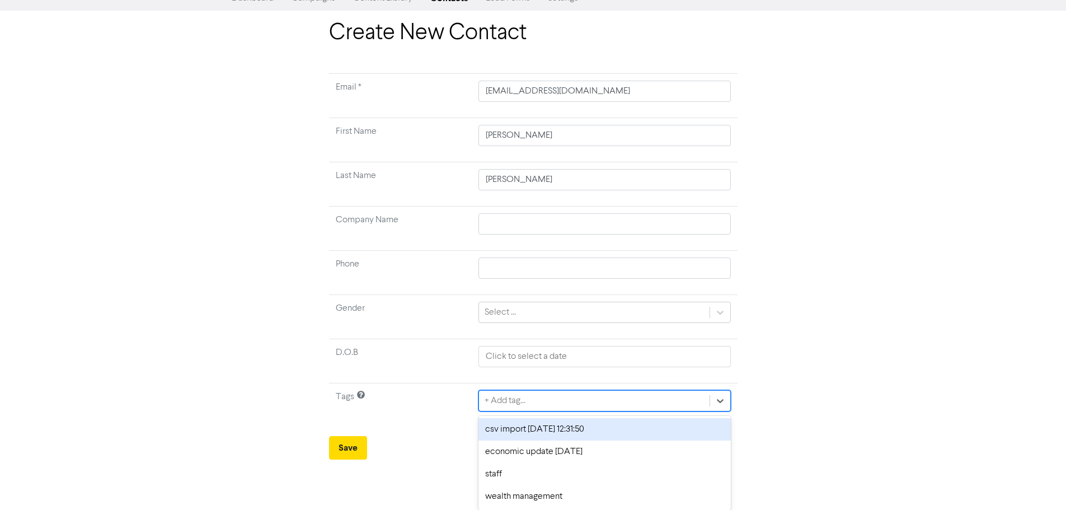
click at [519, 435] on div "csv import [DATE] 12:31:50" at bounding box center [604, 429] width 252 height 22
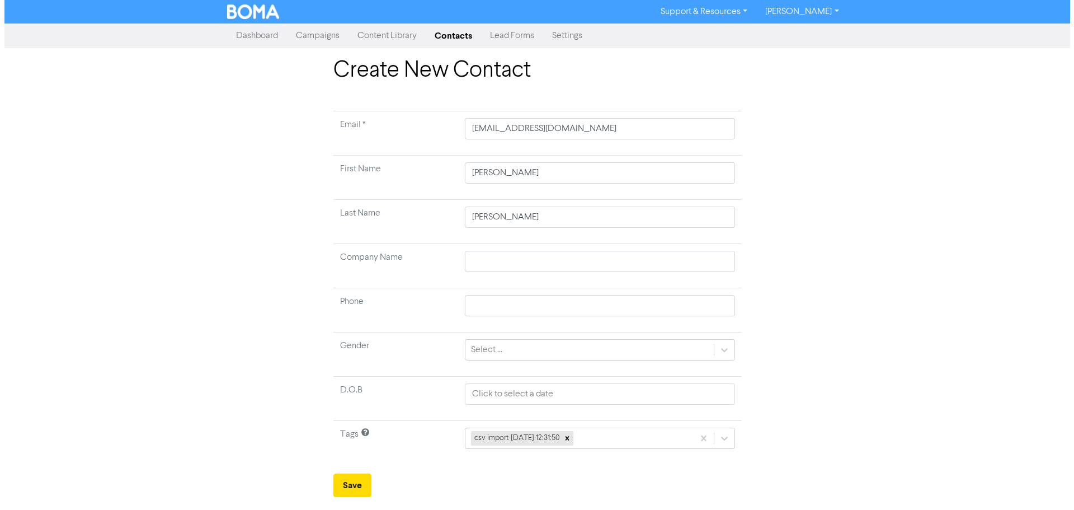
scroll to position [0, 0]
click at [356, 482] on button "Save" at bounding box center [352, 484] width 38 height 23
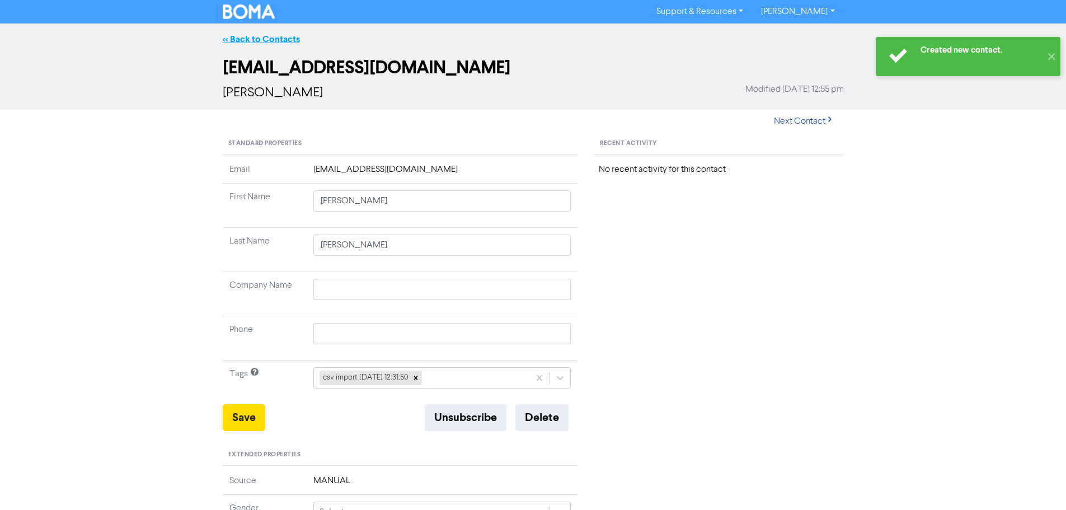
click at [267, 39] on link "<< Back to Contacts" at bounding box center [261, 39] width 77 height 11
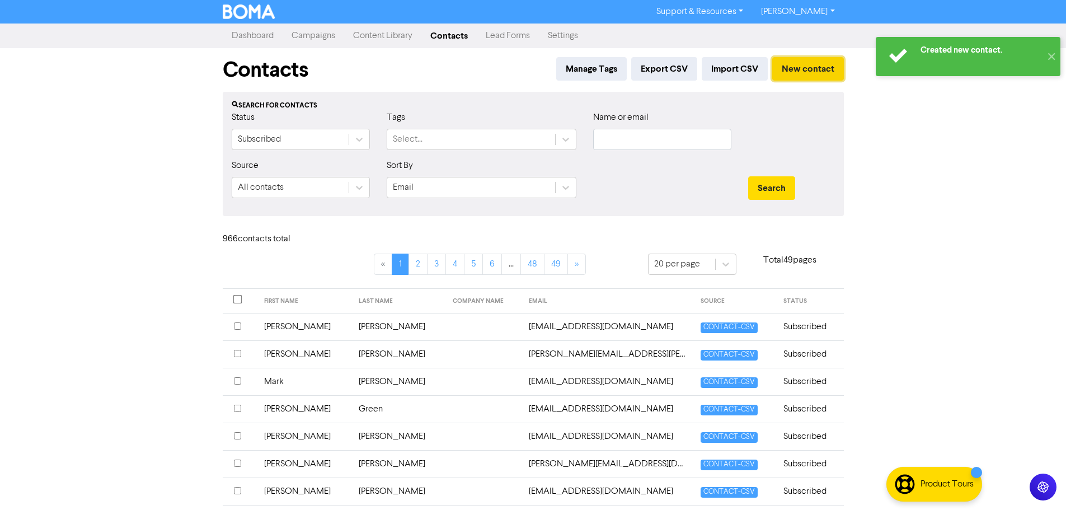
click at [825, 65] on button "New contact" at bounding box center [808, 68] width 72 height 23
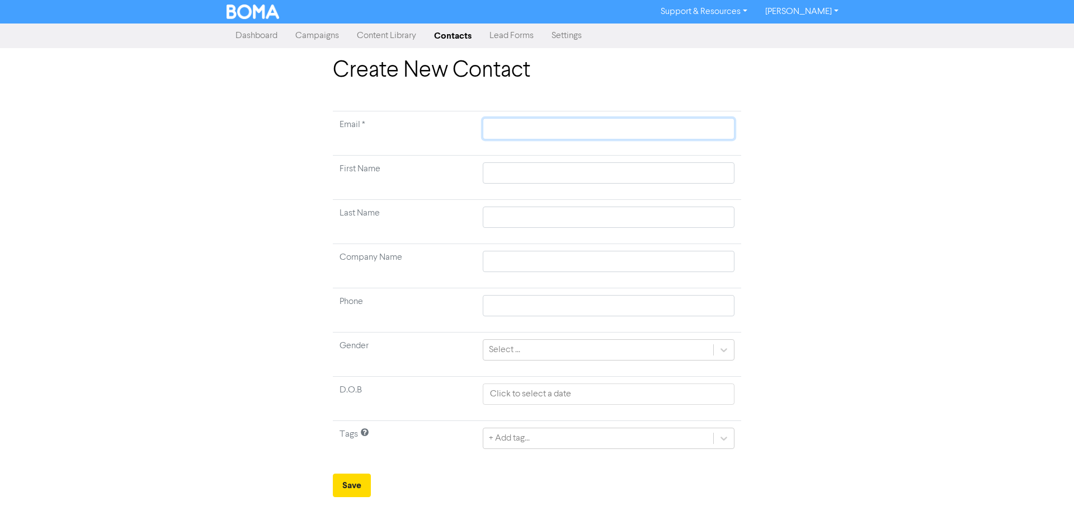
click at [594, 124] on input "text" at bounding box center [609, 128] width 252 height 21
paste input "[PERSON_NAME][EMAIL_ADDRESS][DOMAIN_NAME]"
click at [588, 174] on input "text" at bounding box center [609, 172] width 252 height 21
paste input "[PERSON_NAME]"
click at [691, 217] on input "text" at bounding box center [609, 216] width 252 height 21
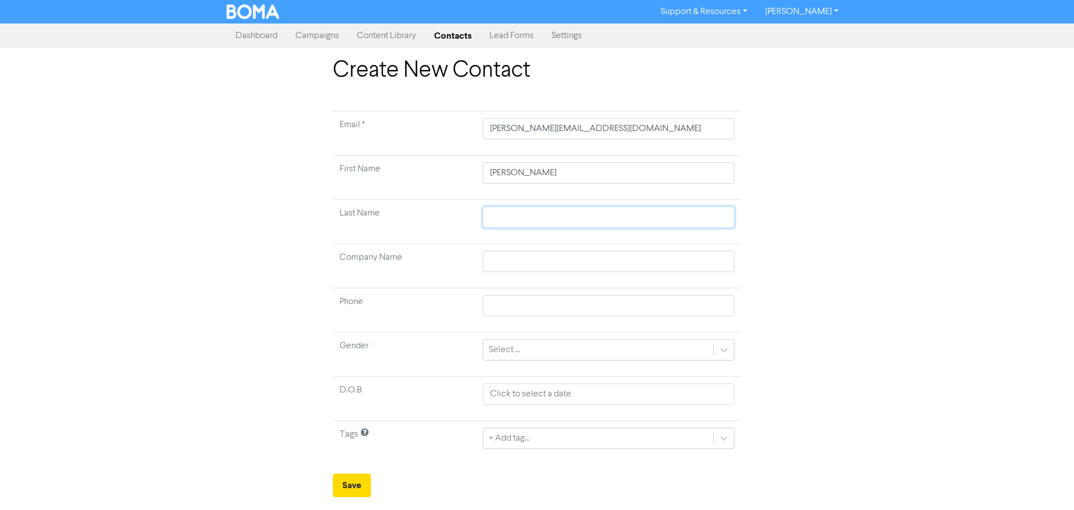
paste input "[PERSON_NAME]"
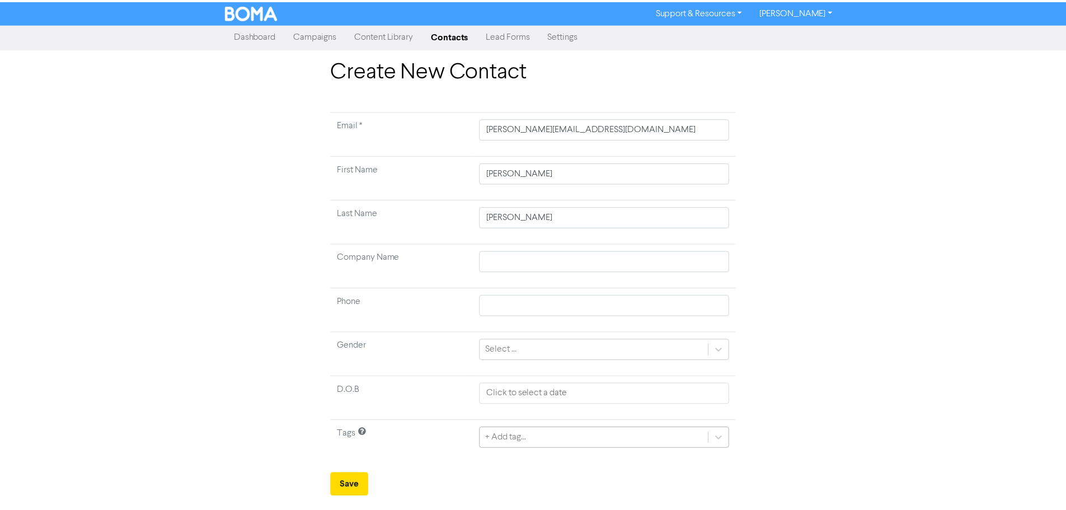
scroll to position [37, 0]
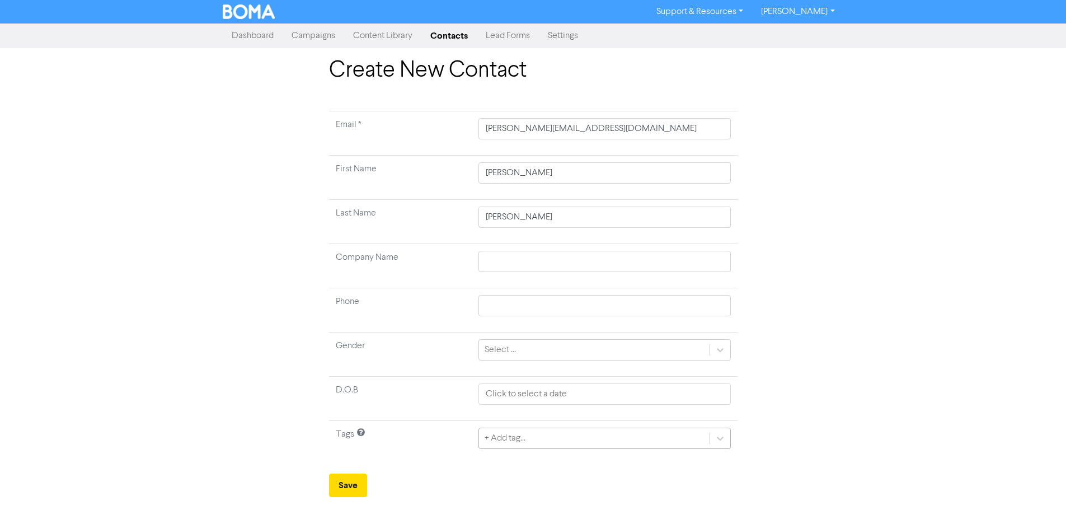
click at [525, 437] on div "+ Add tag..." at bounding box center [604, 437] width 252 height 21
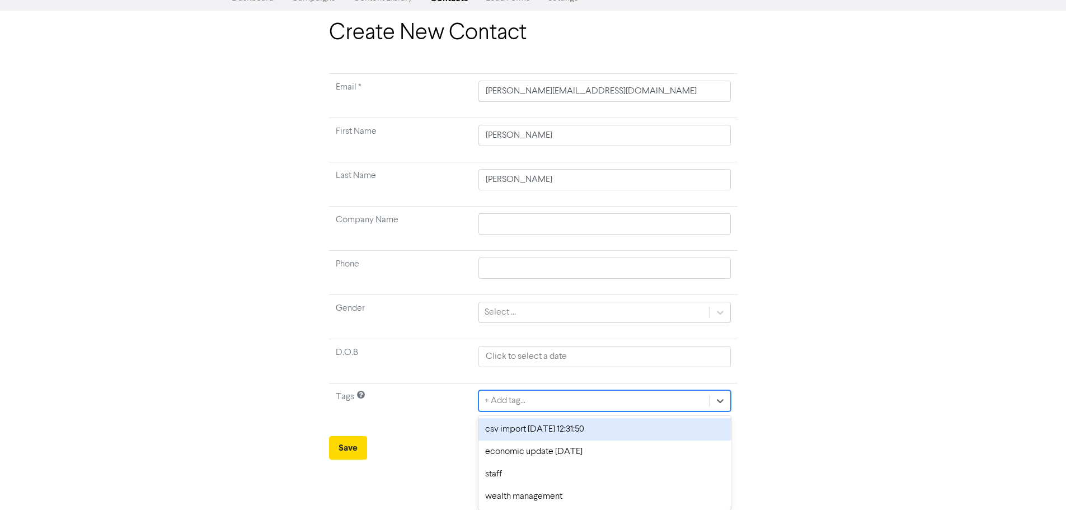
click at [500, 431] on div "csv import [DATE] 12:31:50" at bounding box center [604, 429] width 252 height 22
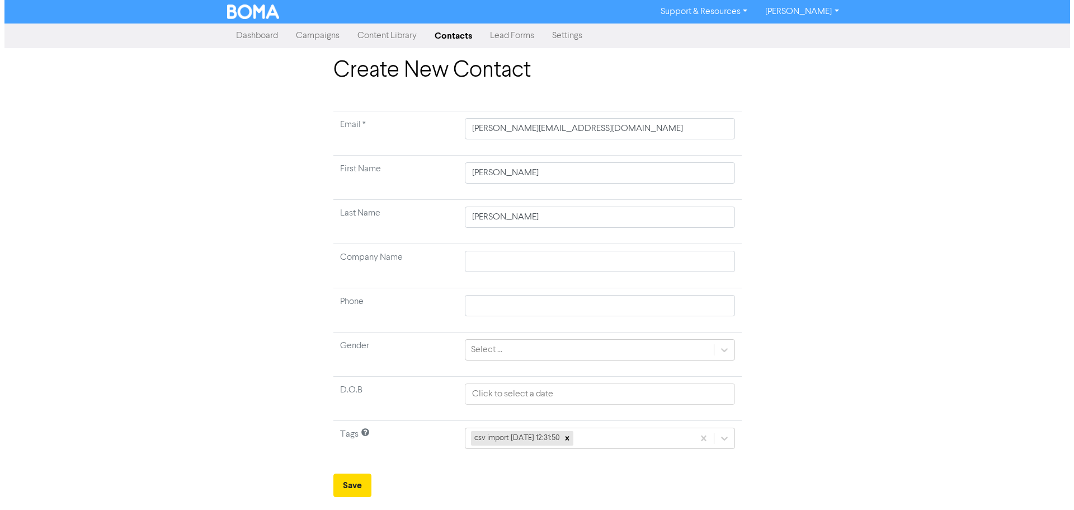
scroll to position [0, 0]
click at [346, 484] on button "Save" at bounding box center [352, 484] width 38 height 23
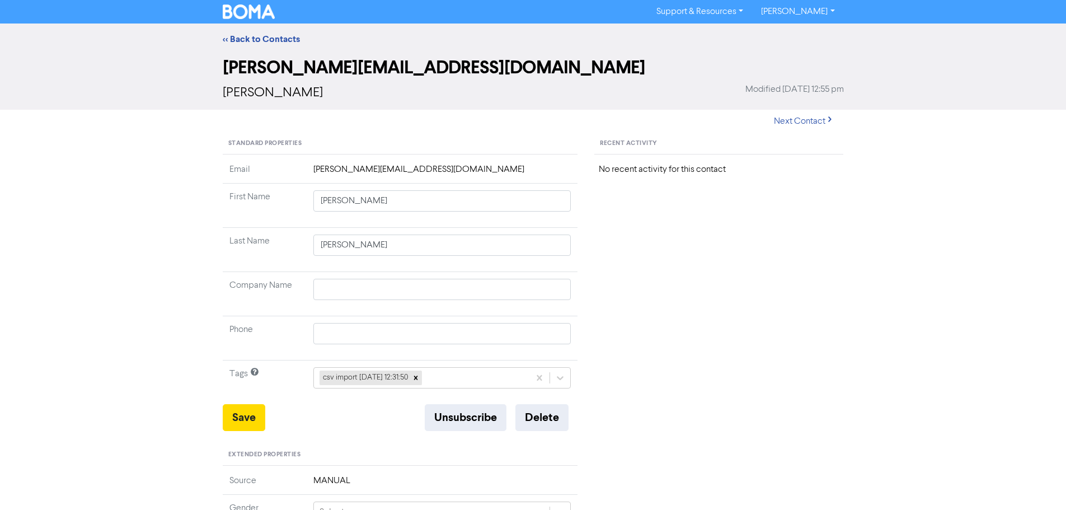
click at [280, 48] on div "<< Back to Contacts" at bounding box center [533, 38] width 1066 height 31
click at [279, 41] on link "<< Back to Contacts" at bounding box center [261, 39] width 77 height 11
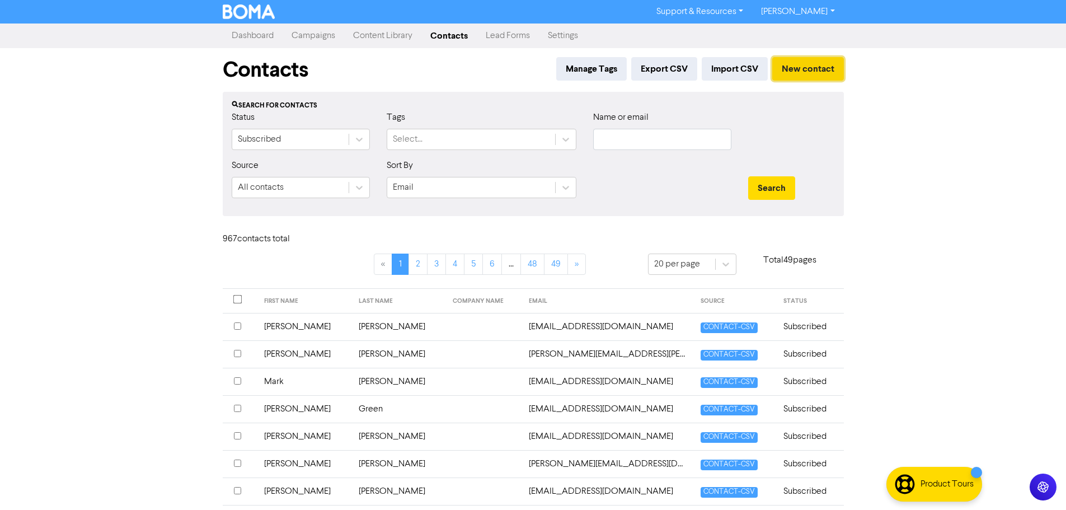
click at [799, 71] on button "New contact" at bounding box center [808, 68] width 72 height 23
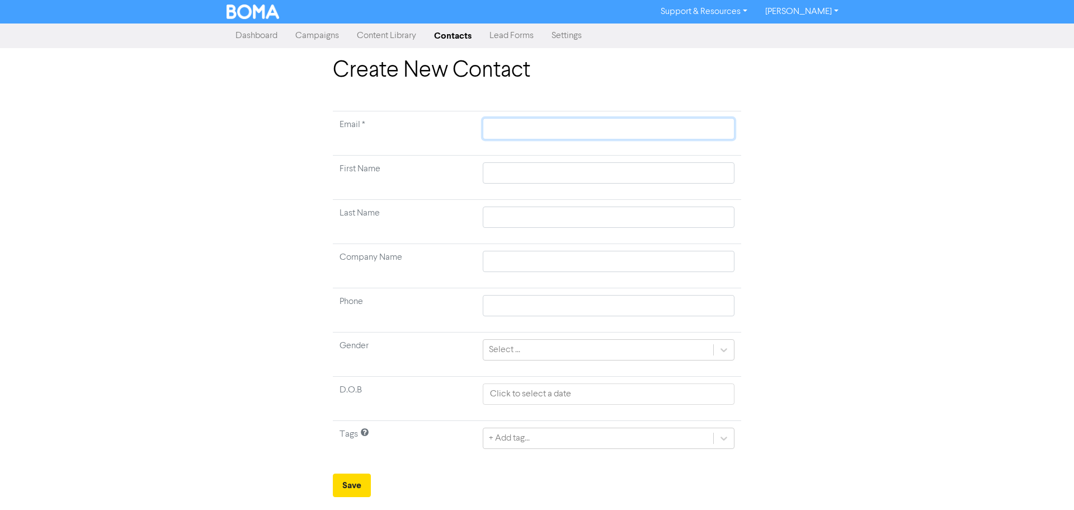
click at [571, 132] on input "text" at bounding box center [609, 128] width 252 height 21
paste input "[EMAIL_ADDRESS][DOMAIN_NAME]"
click at [694, 167] on input "text" at bounding box center [609, 172] width 252 height 21
paste input "[PERSON_NAME]"
click at [696, 205] on td at bounding box center [608, 222] width 265 height 44
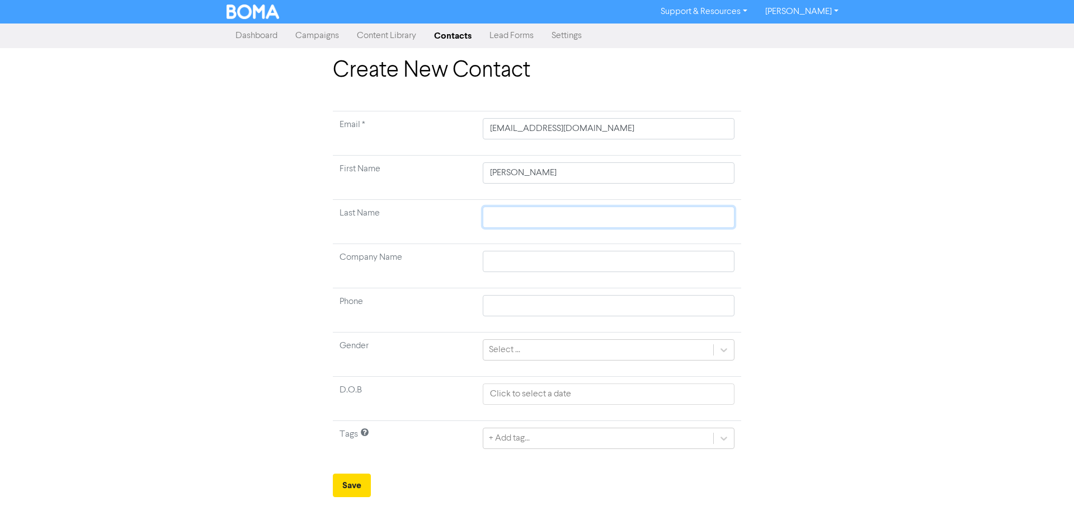
click at [691, 213] on input "text" at bounding box center [609, 216] width 252 height 21
paste input "[PERSON_NAME]"
click at [554, 442] on div "+ Add tag..." at bounding box center [609, 437] width 252 height 21
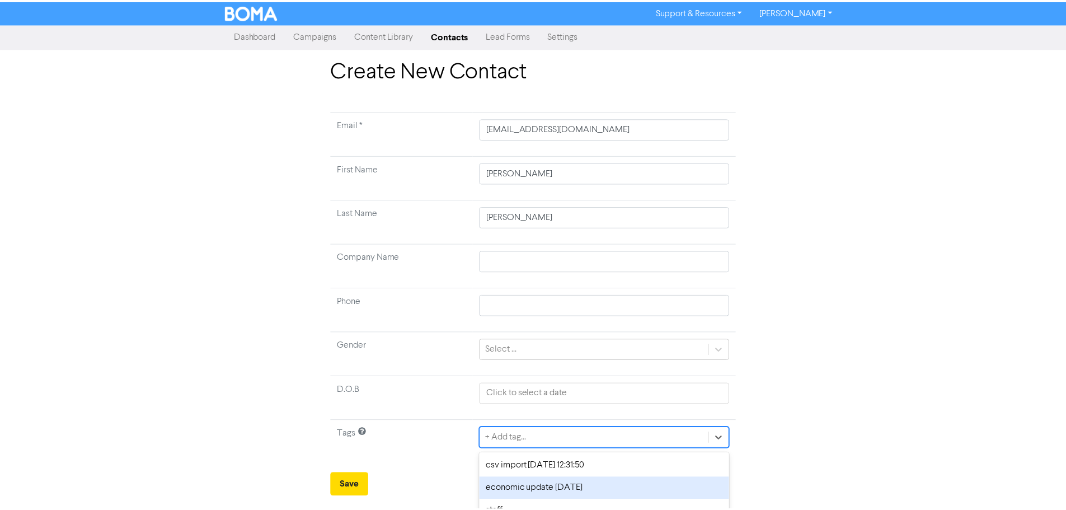
scroll to position [37, 0]
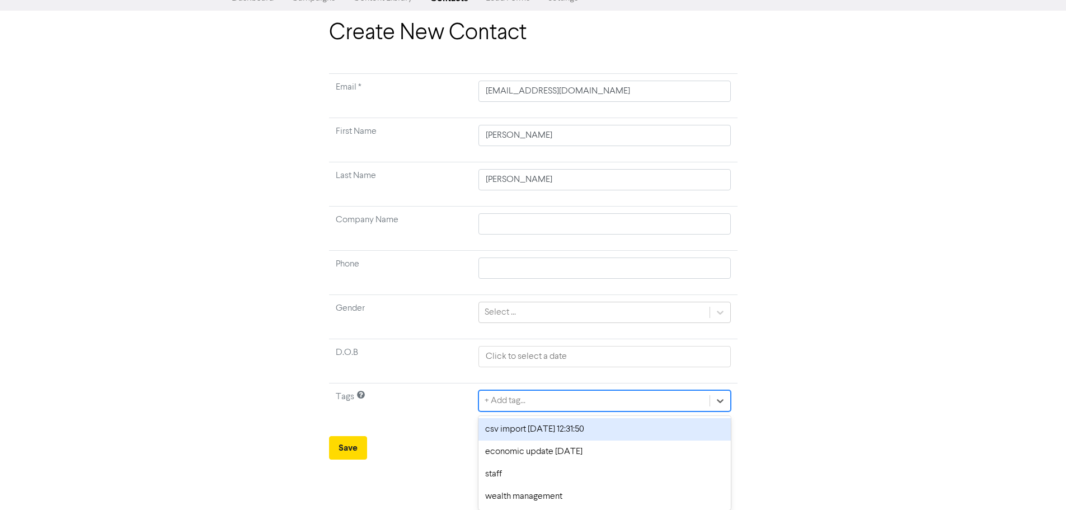
click at [523, 429] on div "csv import [DATE] 12:31:50" at bounding box center [604, 429] width 252 height 22
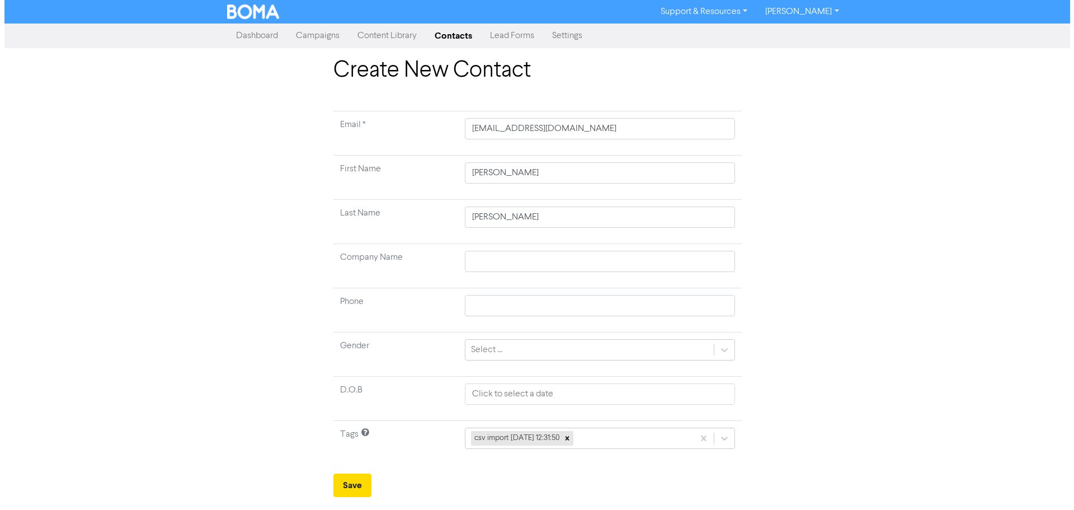
scroll to position [0, 0]
drag, startPoint x: 357, startPoint y: 483, endPoint x: 364, endPoint y: 474, distance: 12.0
click at [356, 483] on button "Save" at bounding box center [352, 484] width 38 height 23
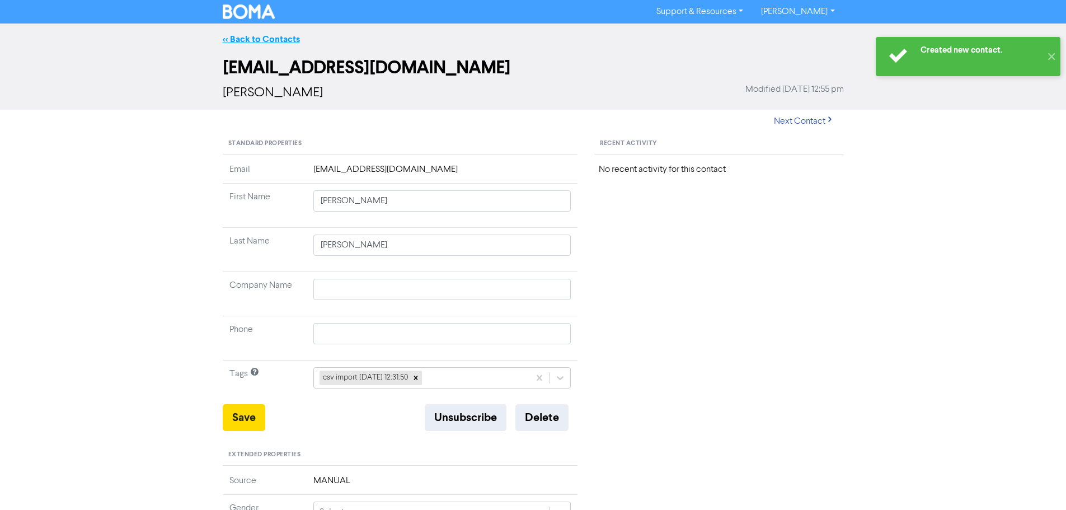
click at [282, 43] on link "<< Back to Contacts" at bounding box center [261, 39] width 77 height 11
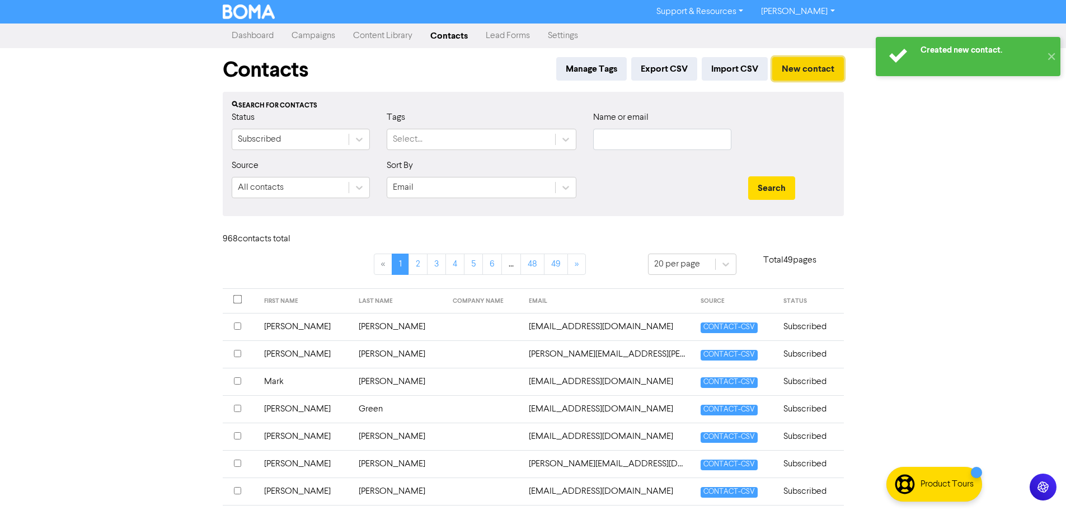
click at [811, 77] on button "New contact" at bounding box center [808, 68] width 72 height 23
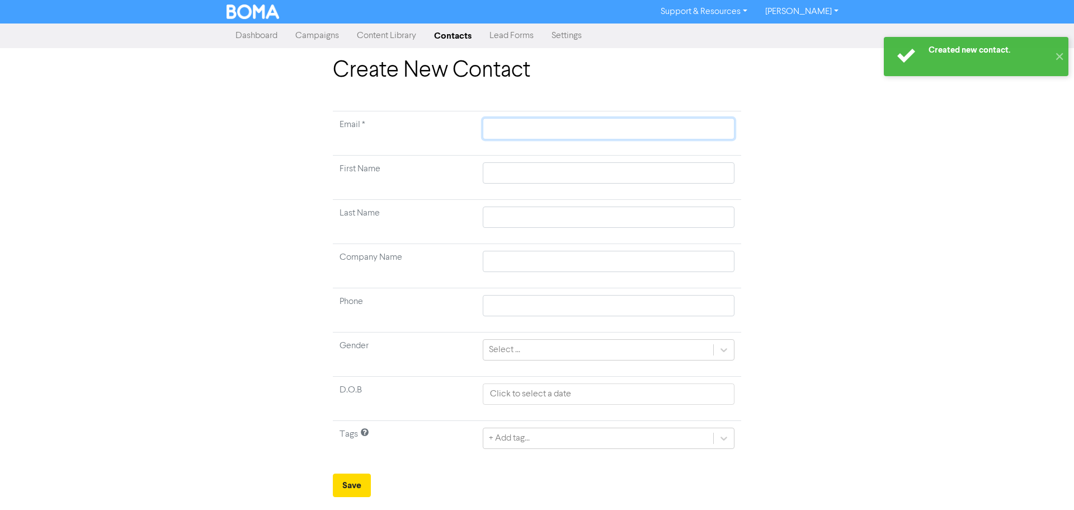
click at [641, 127] on input "text" at bounding box center [609, 128] width 252 height 21
paste input "[PERSON_NAME][EMAIL_ADDRESS][DOMAIN_NAME]"
click at [695, 177] on input "text" at bounding box center [609, 172] width 252 height 21
paste input "[PERSON_NAME][EMAIL_ADDRESS][DOMAIN_NAME]"
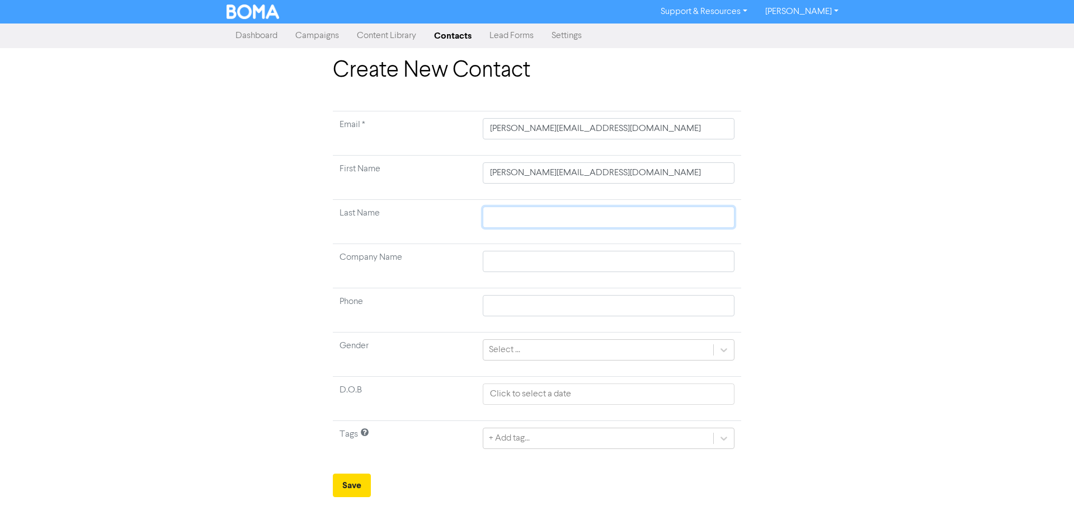
click at [625, 220] on input "text" at bounding box center [609, 216] width 252 height 21
paste input "[PERSON_NAME][EMAIL_ADDRESS][DOMAIN_NAME]"
click at [637, 180] on input "[PERSON_NAME][EMAIL_ADDRESS][DOMAIN_NAME]" at bounding box center [609, 172] width 252 height 21
click at [517, 173] on input "[PERSON_NAME][EMAIL_ADDRESS][DOMAIN_NAME]" at bounding box center [609, 172] width 252 height 21
drag, startPoint x: 675, startPoint y: 175, endPoint x: 426, endPoint y: 173, distance: 249.5
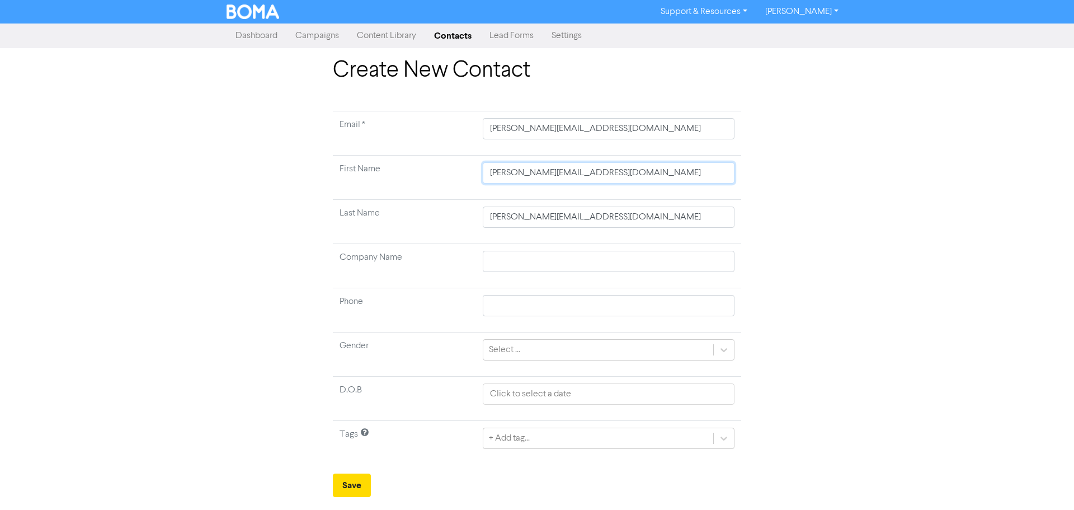
click at [426, 173] on tr "First Name [PERSON_NAME][EMAIL_ADDRESS][DOMAIN_NAME]" at bounding box center [537, 178] width 408 height 44
paste input "[PERSON_NAME]"
drag, startPoint x: 679, startPoint y: 230, endPoint x: 676, endPoint y: 225, distance: 5.8
click at [679, 230] on td "[PERSON_NAME][EMAIL_ADDRESS][DOMAIN_NAME]" at bounding box center [608, 222] width 265 height 44
drag, startPoint x: 679, startPoint y: 220, endPoint x: 427, endPoint y: 220, distance: 251.7
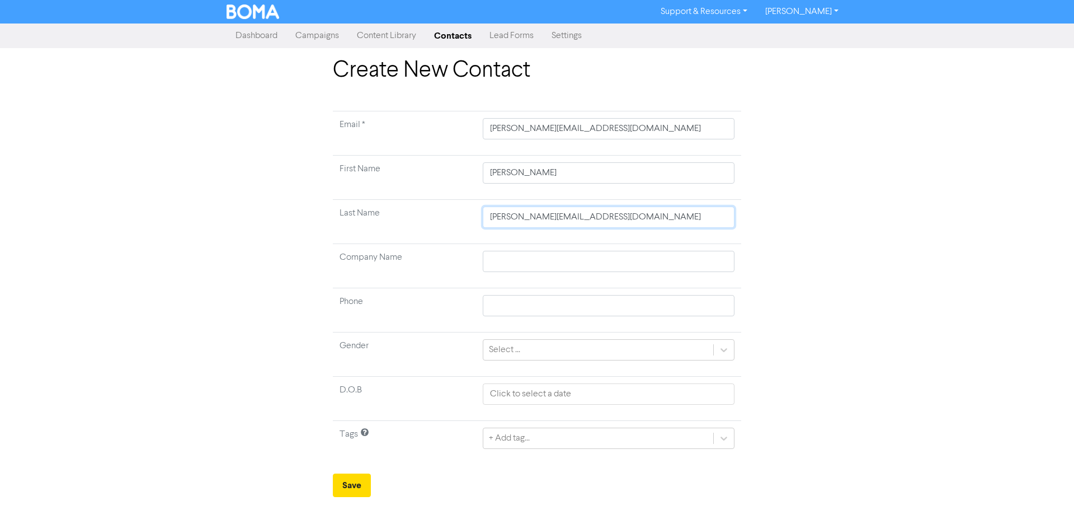
click at [427, 220] on tr "Last Name [PERSON_NAME][EMAIL_ADDRESS][DOMAIN_NAME]" at bounding box center [537, 222] width 408 height 44
paste input "[PERSON_NAME]"
click at [492, 442] on div "+ Add tag..." at bounding box center [609, 437] width 252 height 21
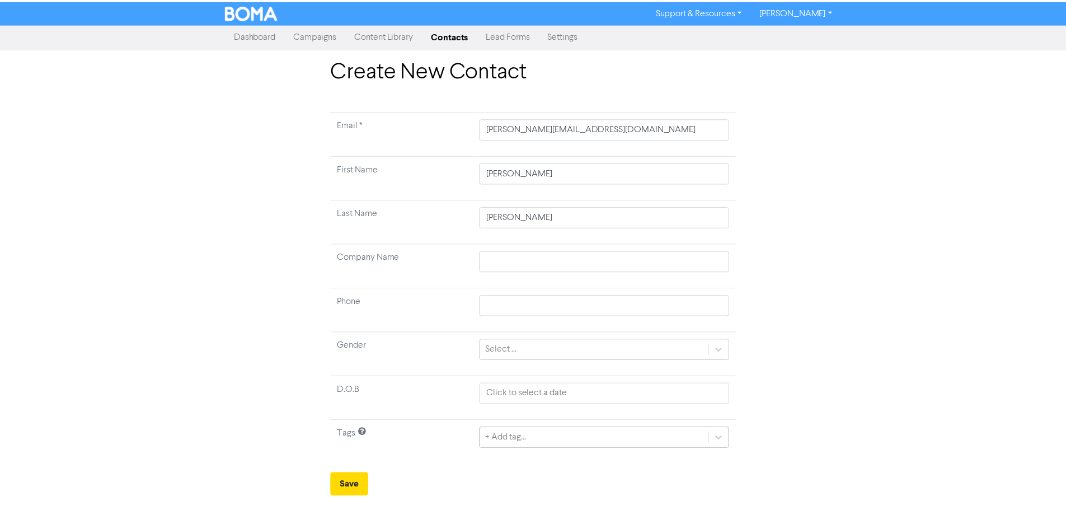
scroll to position [37, 0]
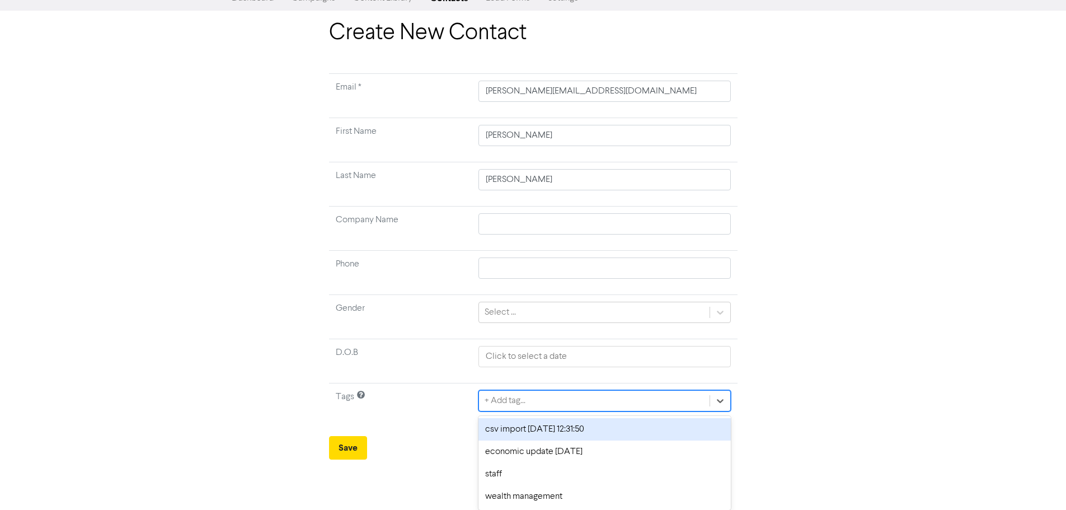
click at [499, 430] on div "csv import [DATE] 12:31:50" at bounding box center [604, 429] width 252 height 22
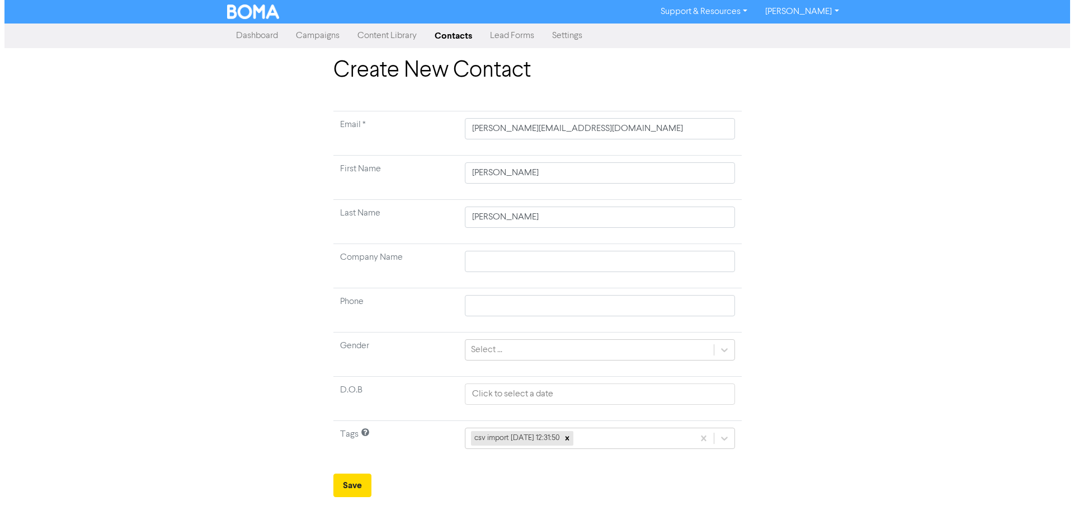
scroll to position [0, 0]
click at [365, 480] on button "Save" at bounding box center [352, 484] width 38 height 23
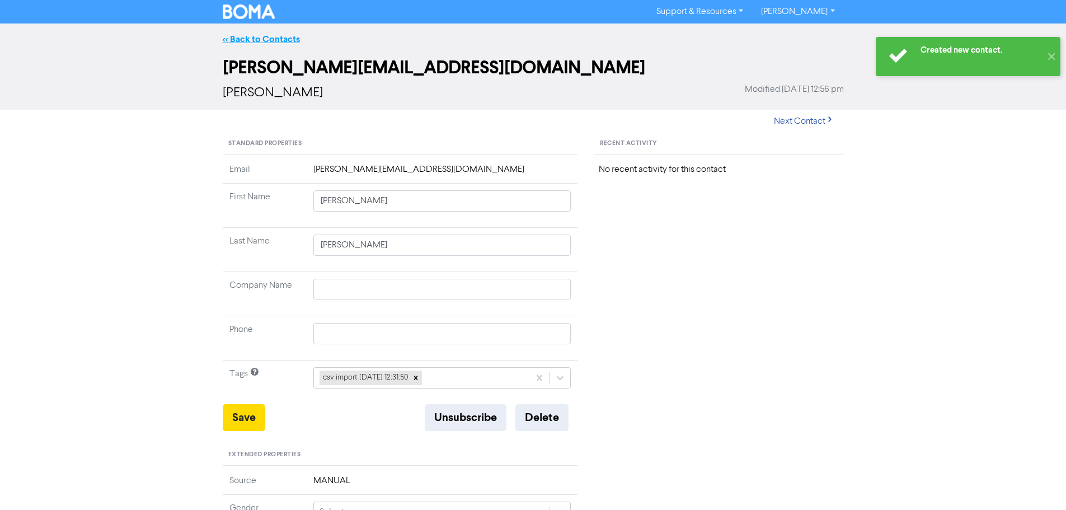
click at [259, 37] on link "<< Back to Contacts" at bounding box center [261, 39] width 77 height 11
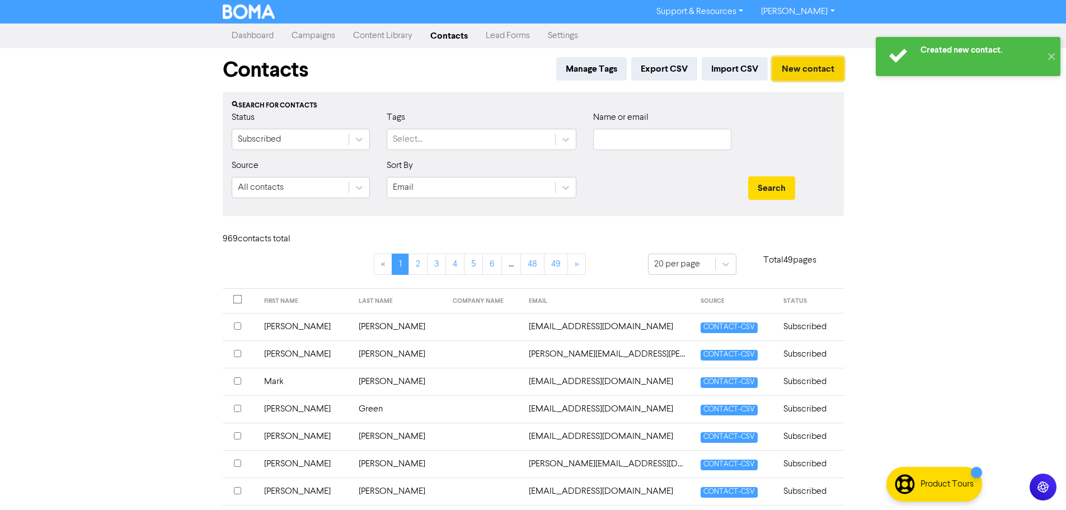
click at [825, 63] on button "New contact" at bounding box center [808, 68] width 72 height 23
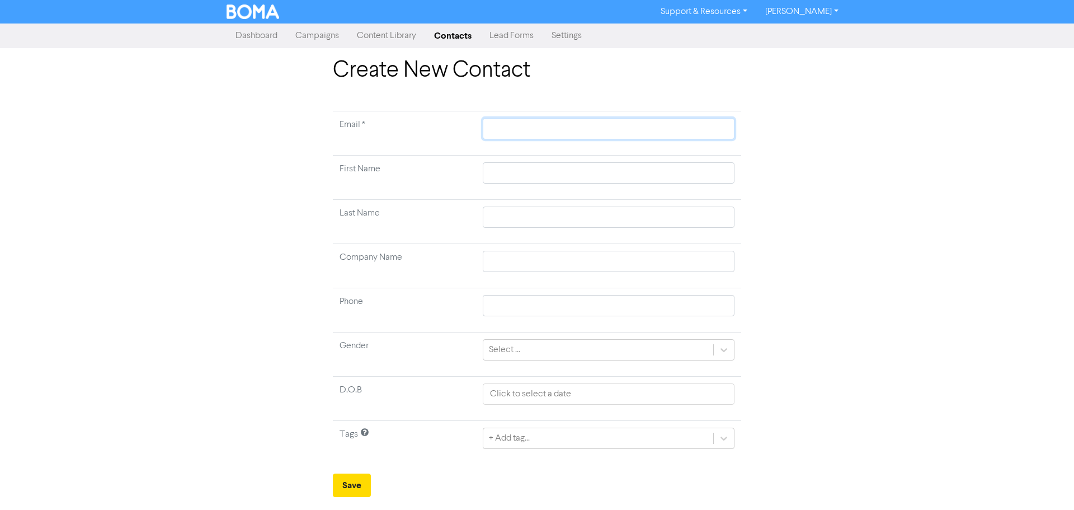
click at [606, 134] on input "text" at bounding box center [609, 128] width 252 height 21
paste input "[EMAIL_ADDRESS][DOMAIN_NAME]"
click at [685, 185] on td at bounding box center [608, 178] width 265 height 44
click at [682, 177] on input "text" at bounding box center [609, 172] width 252 height 21
paste input "[EMAIL_ADDRESS][DOMAIN_NAME]"
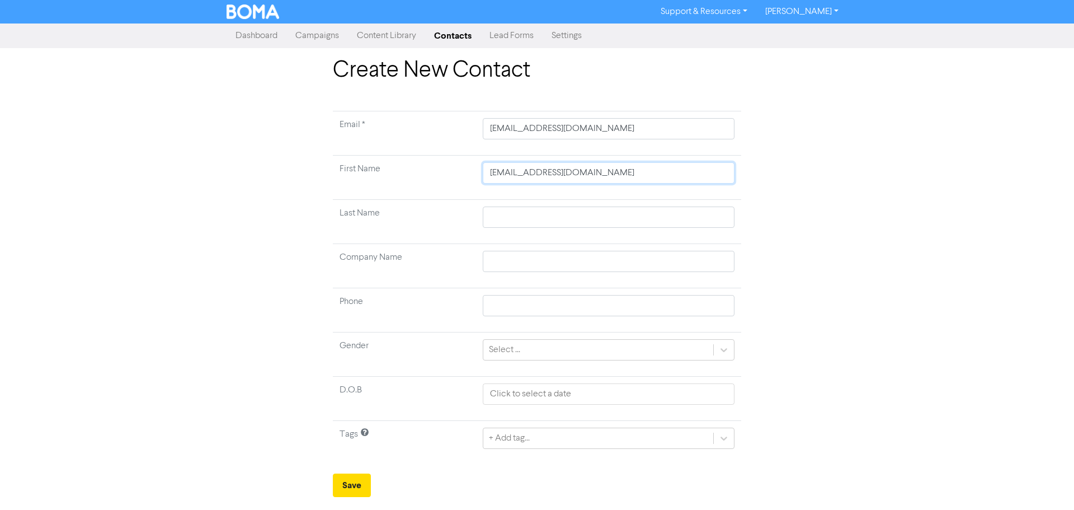
drag, startPoint x: 625, startPoint y: 177, endPoint x: 380, endPoint y: 180, distance: 245.6
click at [378, 181] on tr "First Name [EMAIL_ADDRESS][DOMAIN_NAME]" at bounding box center [537, 178] width 408 height 44
paste input "[PERSON_NAME]"
click at [657, 207] on input "text" at bounding box center [609, 216] width 252 height 21
paste input "[PERSON_NAME]"
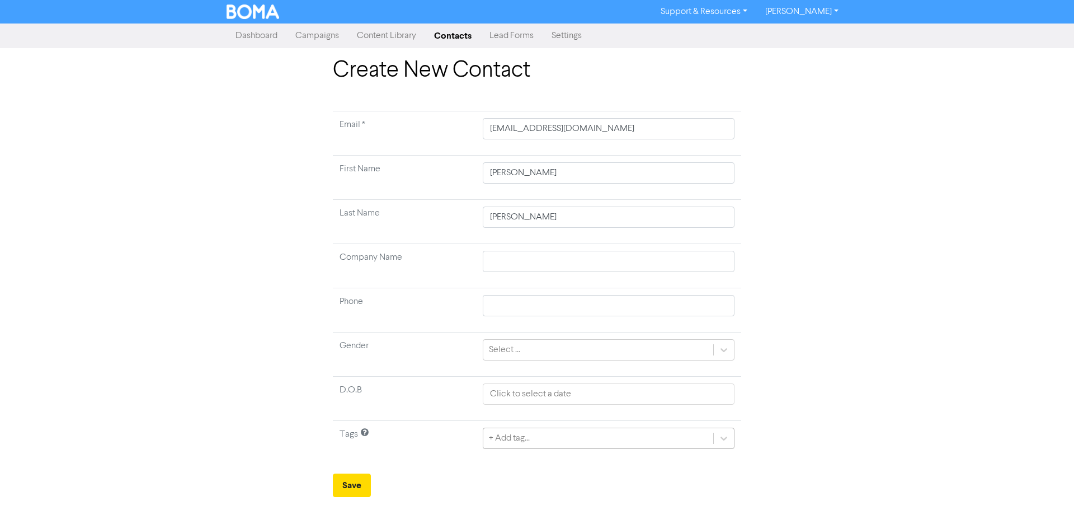
click at [508, 438] on div "+ Add tag..." at bounding box center [609, 437] width 252 height 21
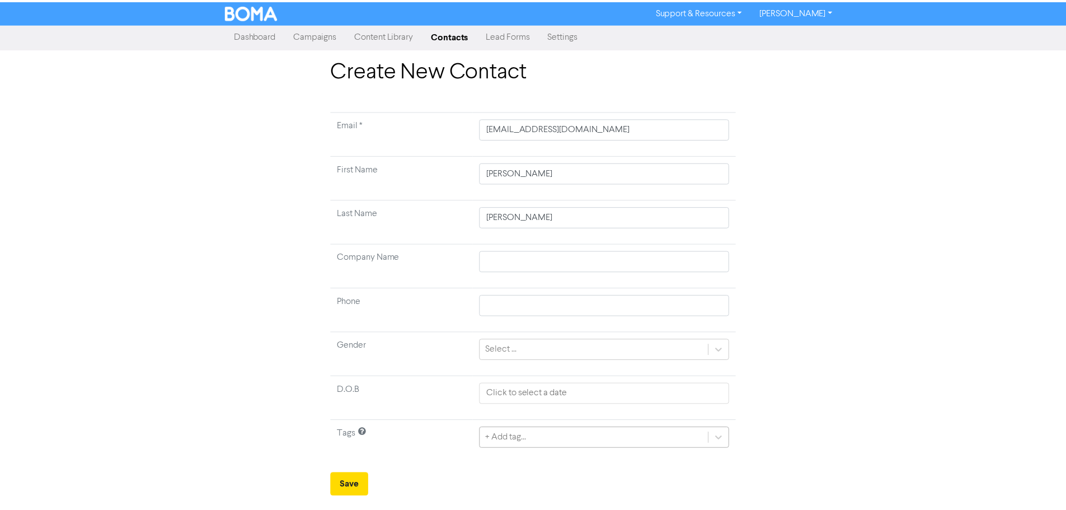
scroll to position [37, 0]
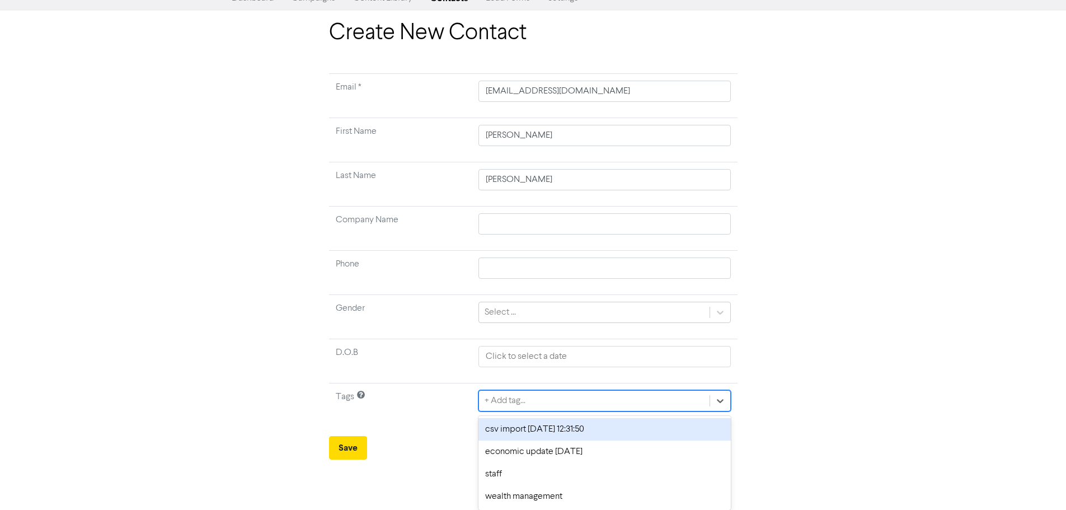
click at [495, 435] on div "csv import [DATE] 12:31:50" at bounding box center [604, 429] width 252 height 22
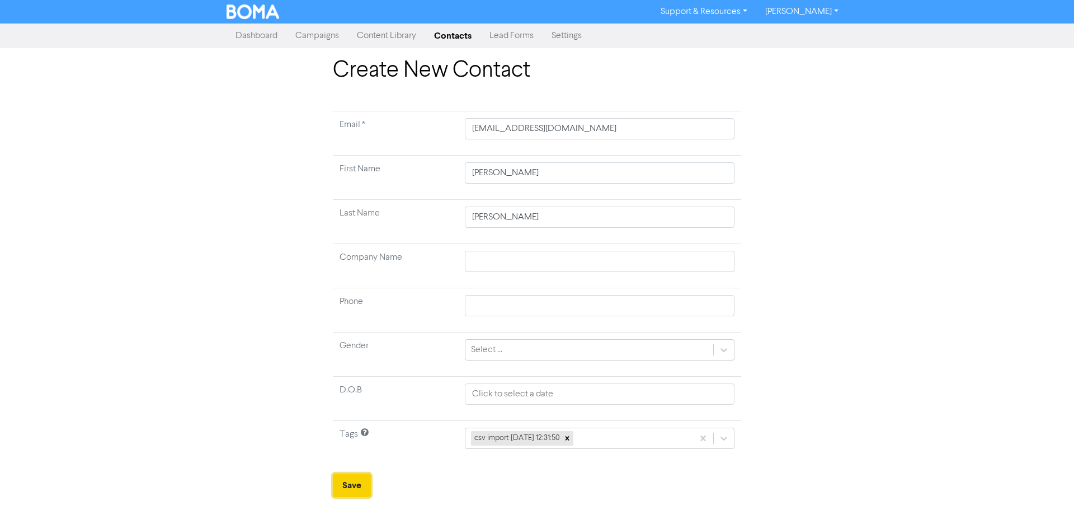
click at [343, 482] on button "Save" at bounding box center [352, 484] width 38 height 23
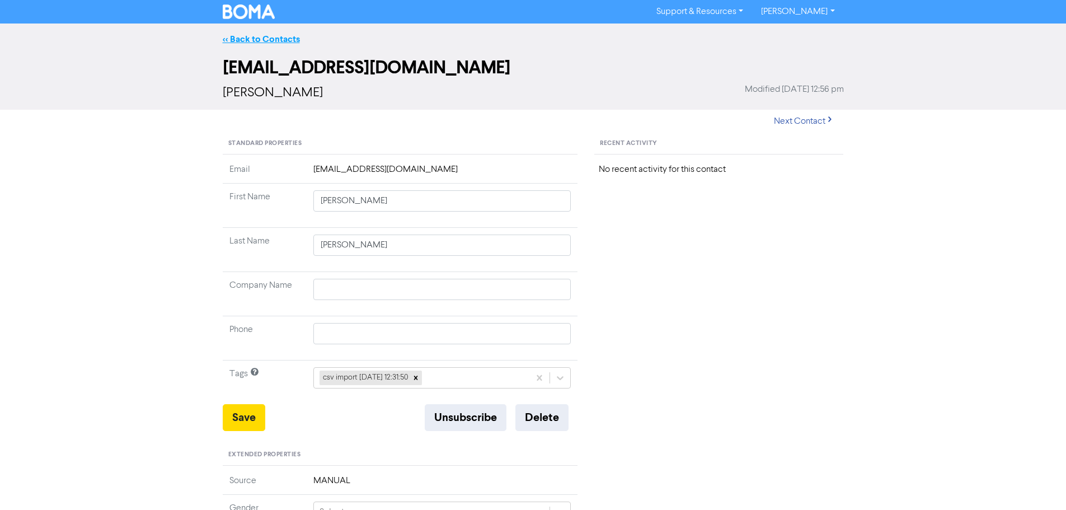
click at [241, 44] on link "<< Back to Contacts" at bounding box center [261, 39] width 77 height 11
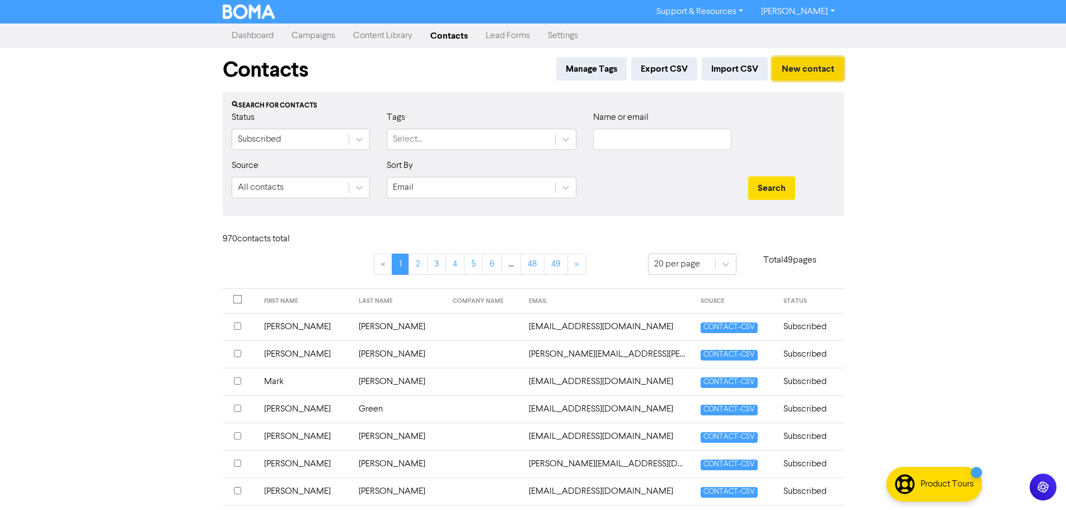
click at [827, 65] on button "New contact" at bounding box center [808, 68] width 72 height 23
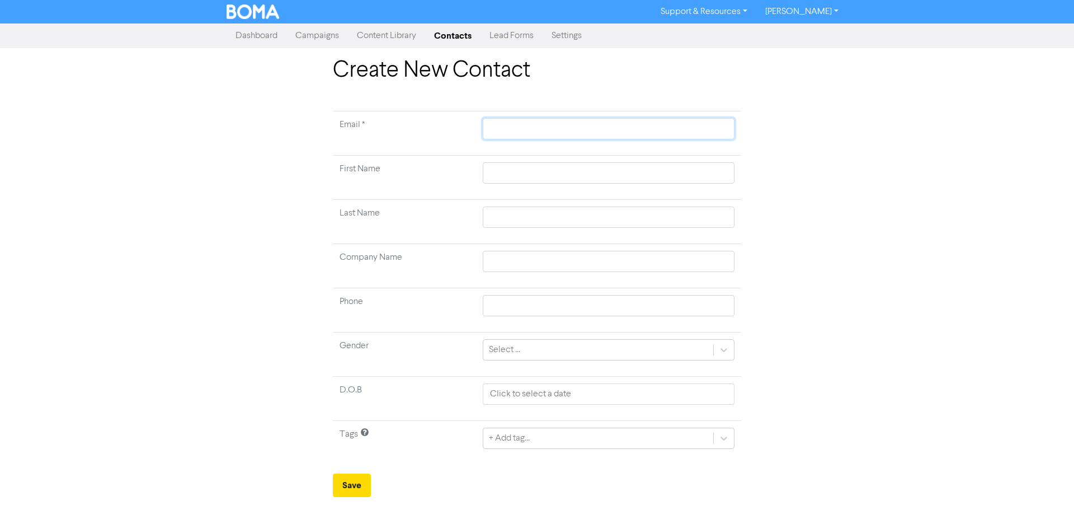
click at [624, 120] on input "text" at bounding box center [609, 128] width 252 height 21
paste input "[EMAIL_ADDRESS][DOMAIN_NAME]"
click at [675, 168] on input "text" at bounding box center [609, 172] width 252 height 21
paste input "[PERSON_NAME]"
click at [676, 204] on td at bounding box center [608, 222] width 265 height 44
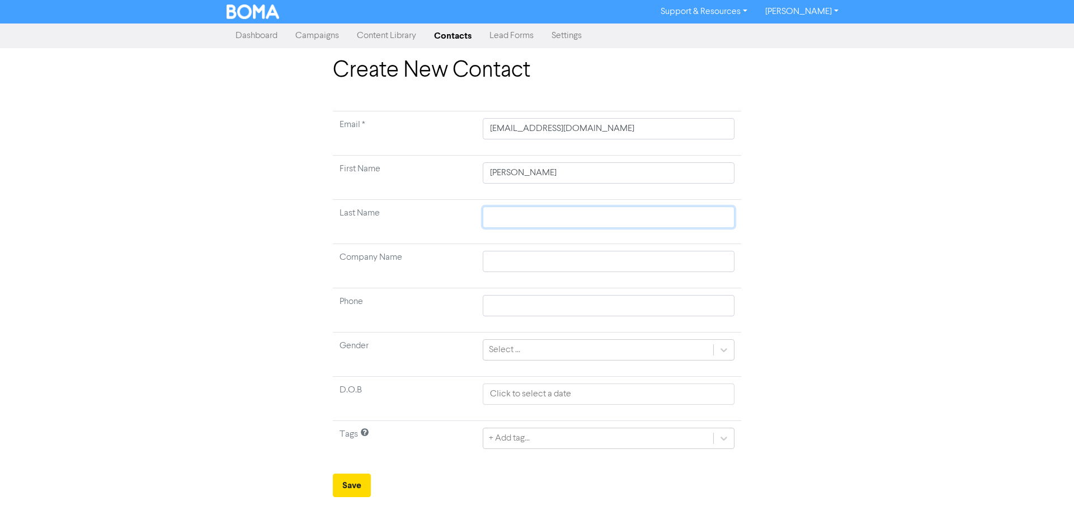
click at [678, 211] on input "text" at bounding box center [609, 216] width 252 height 21
paste input "[PERSON_NAME]"
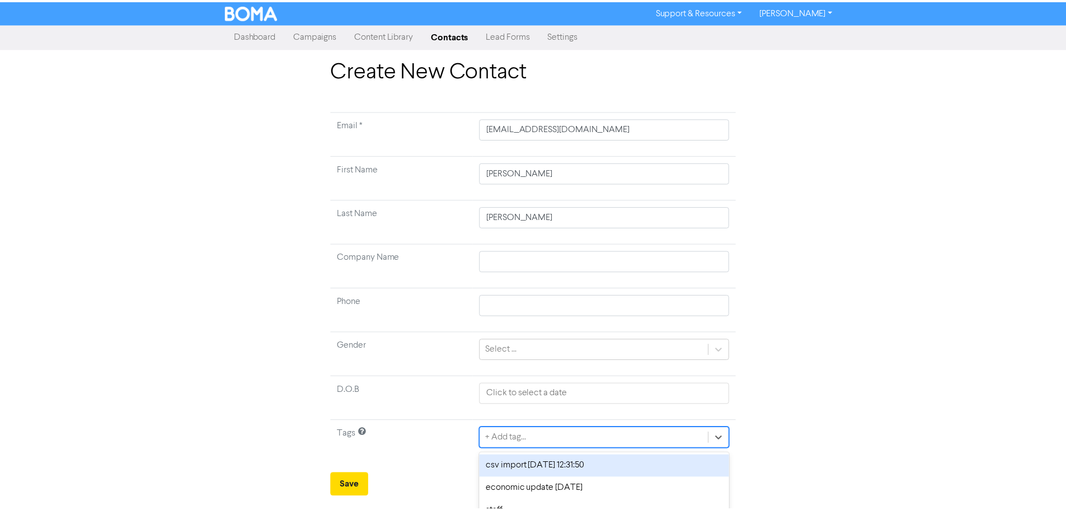
scroll to position [37, 0]
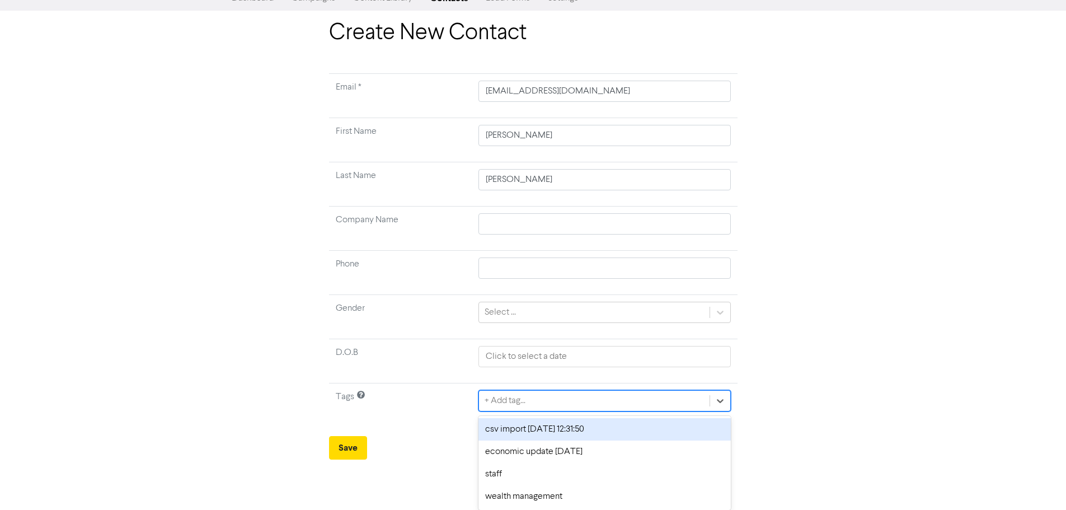
click at [594, 411] on div "option csv import [DATE] 12:31:50 focused, 1 of 4. 4 results available. Use Up …" at bounding box center [604, 400] width 252 height 21
click at [522, 431] on div "csv import [DATE] 12:31:50" at bounding box center [604, 429] width 252 height 22
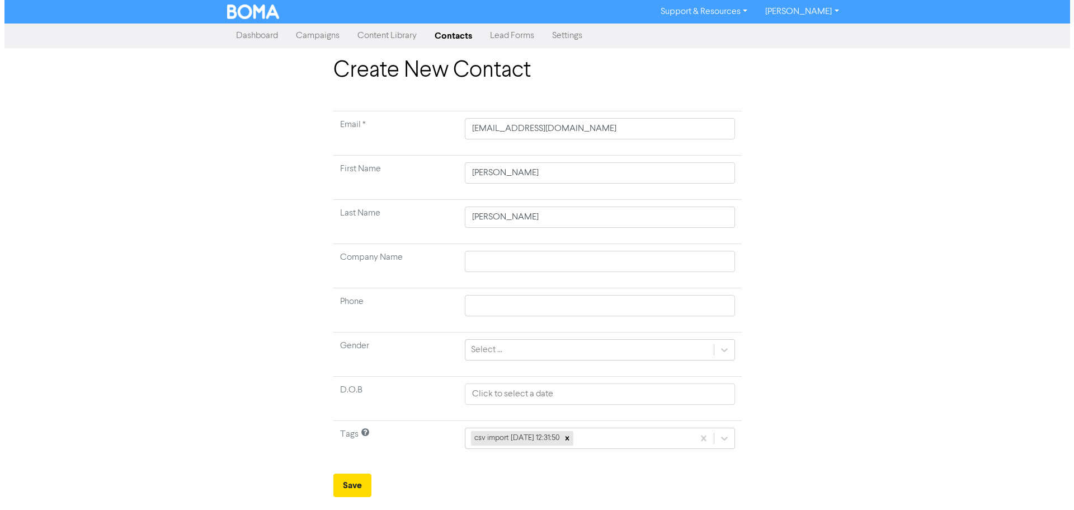
scroll to position [0, 0]
click at [349, 481] on button "Save" at bounding box center [352, 484] width 38 height 23
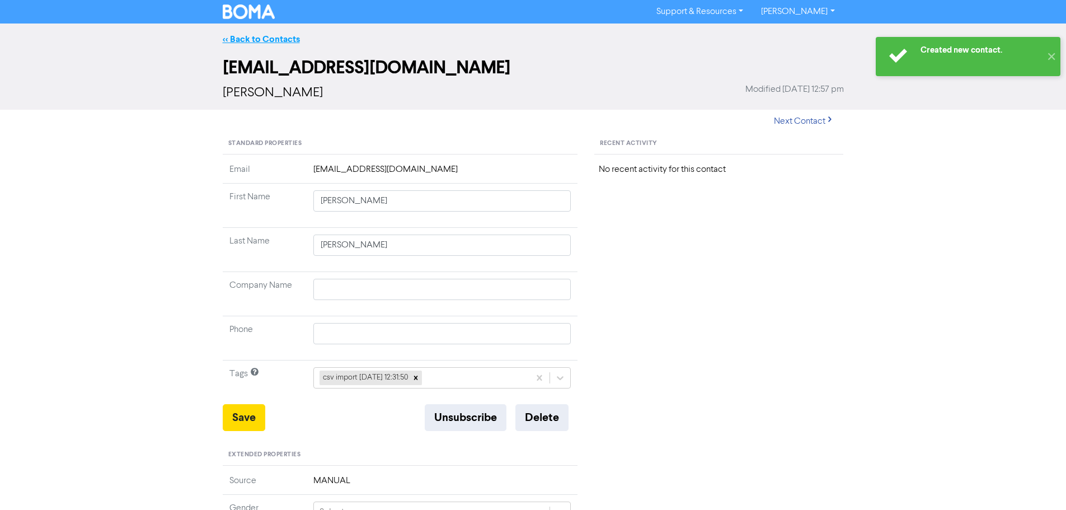
click at [261, 39] on link "<< Back to Contacts" at bounding box center [261, 39] width 77 height 11
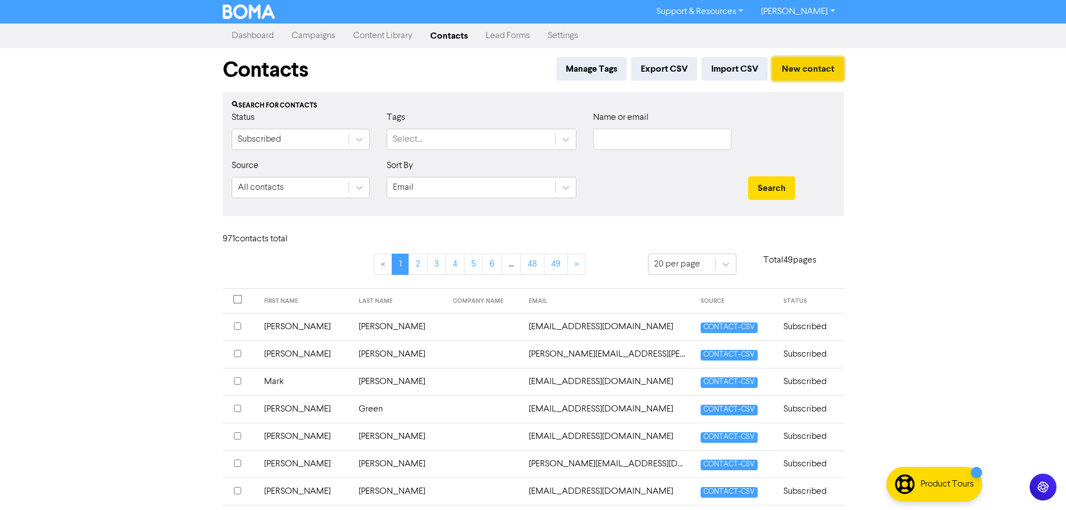
click at [803, 67] on button "New contact" at bounding box center [808, 68] width 72 height 23
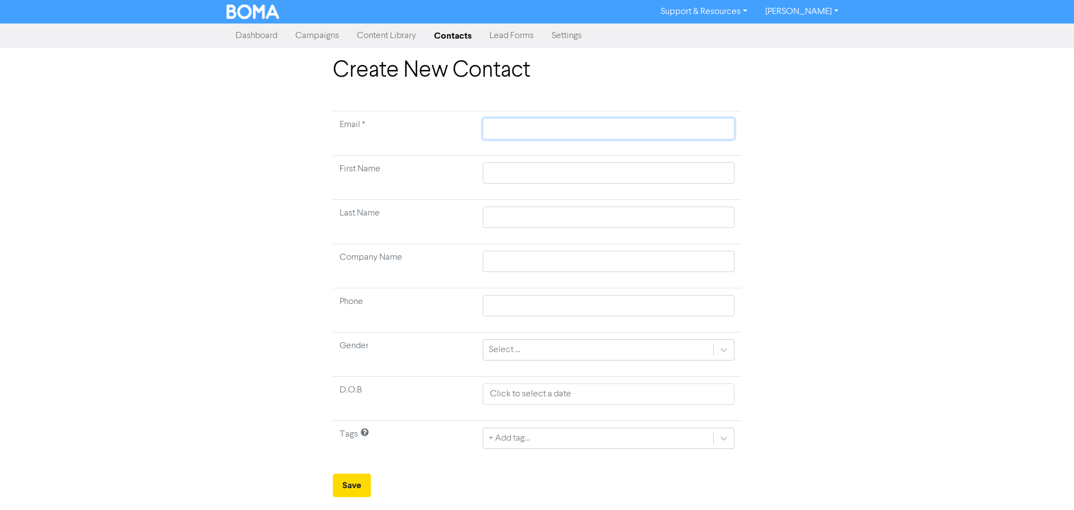
click at [488, 121] on input "text" at bounding box center [609, 128] width 252 height 21
paste input "[PERSON_NAME][EMAIL_ADDRESS][DOMAIN_NAME]"
click at [693, 170] on input "text" at bounding box center [609, 172] width 252 height 21
paste input "[PERSON_NAME][EMAIL_ADDRESS][DOMAIN_NAME]"
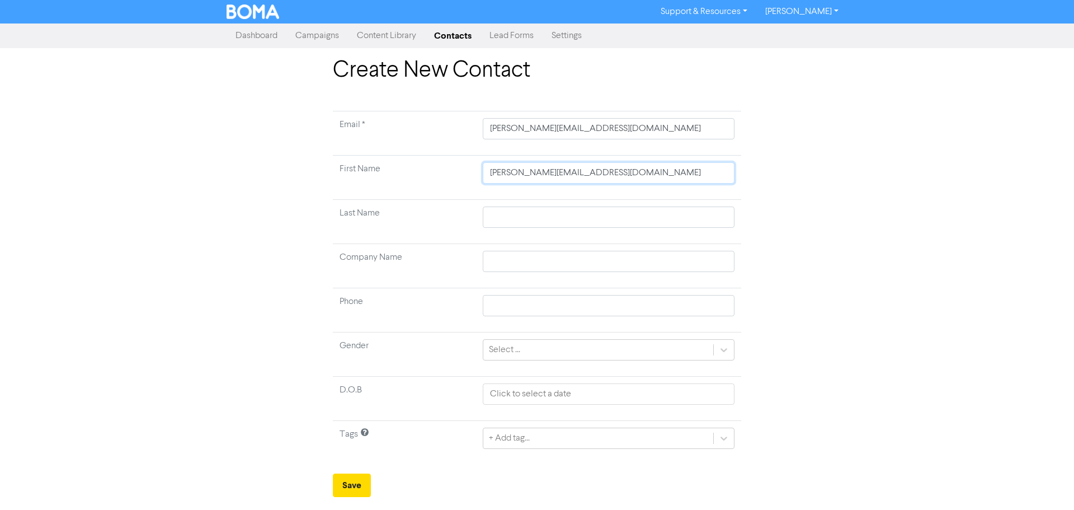
drag, startPoint x: 677, startPoint y: 178, endPoint x: 398, endPoint y: 176, distance: 279.1
click at [399, 176] on tr "First Name [PERSON_NAME][EMAIL_ADDRESS][DOMAIN_NAME]" at bounding box center [537, 178] width 408 height 44
paste input "[PERSON_NAME]"
click at [703, 216] on input "text" at bounding box center [609, 216] width 252 height 21
click at [662, 207] on input "text" at bounding box center [609, 216] width 252 height 21
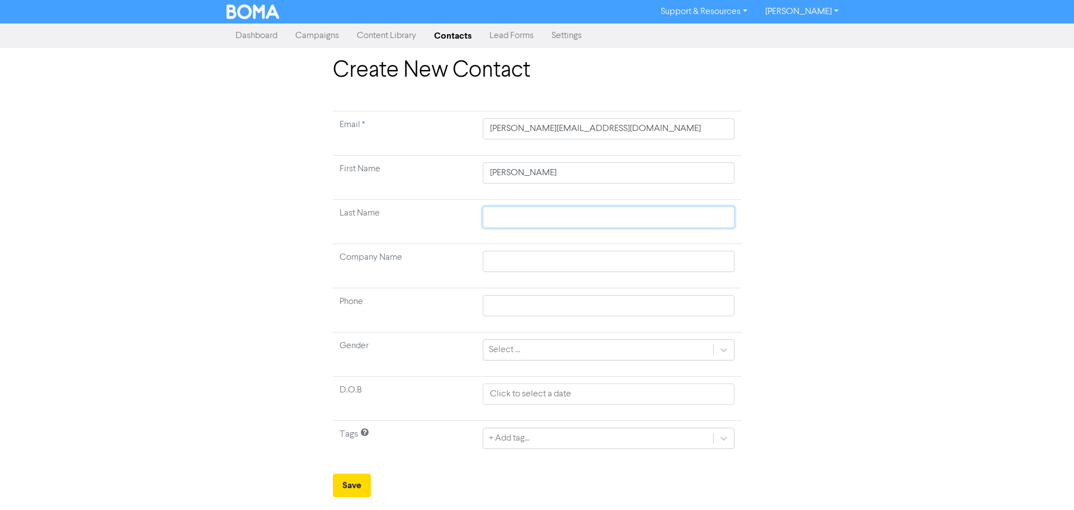
paste input "[PERSON_NAME]"
click at [530, 443] on div "+ Add tag..." at bounding box center [609, 437] width 252 height 21
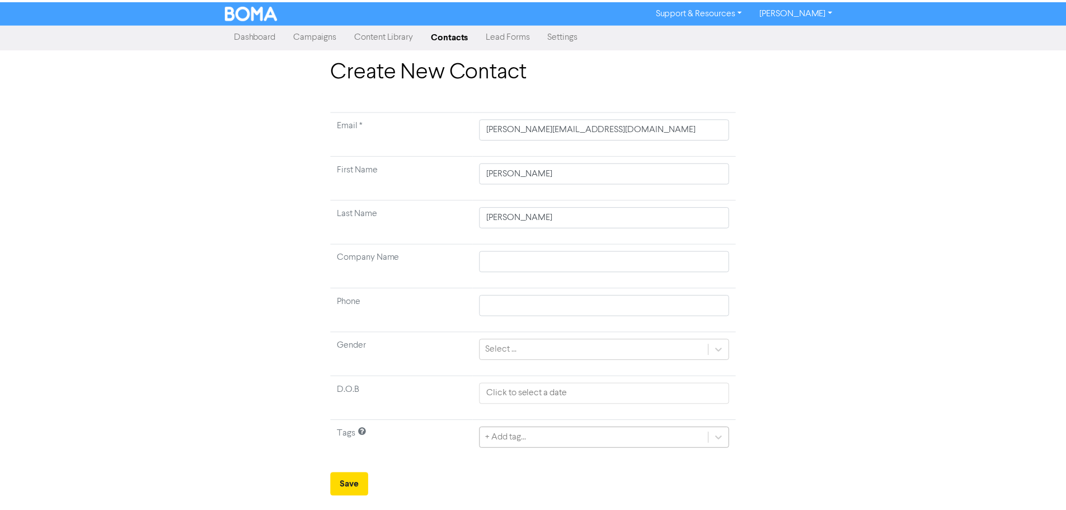
scroll to position [37, 0]
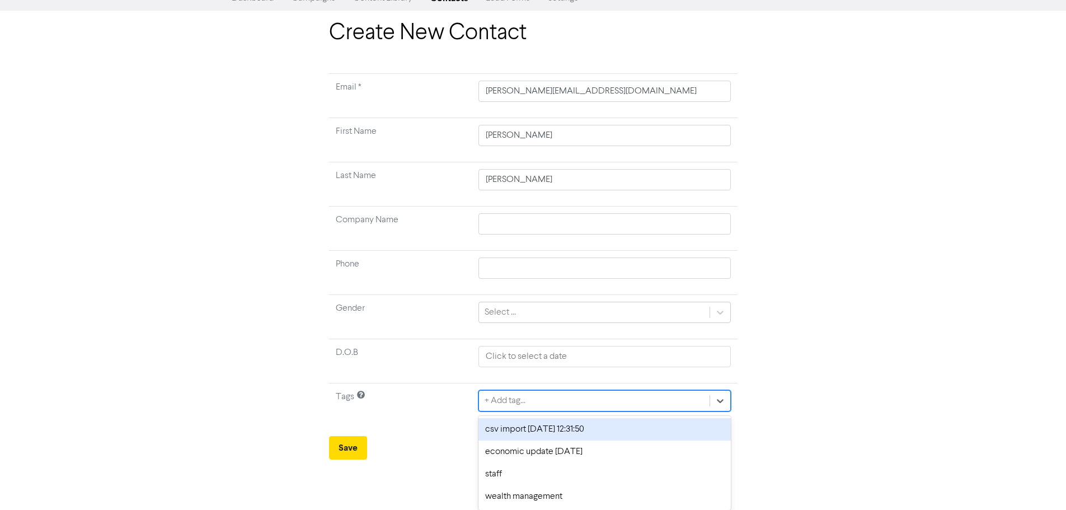
click at [506, 432] on div "csv import [DATE] 12:31:50" at bounding box center [604, 429] width 252 height 22
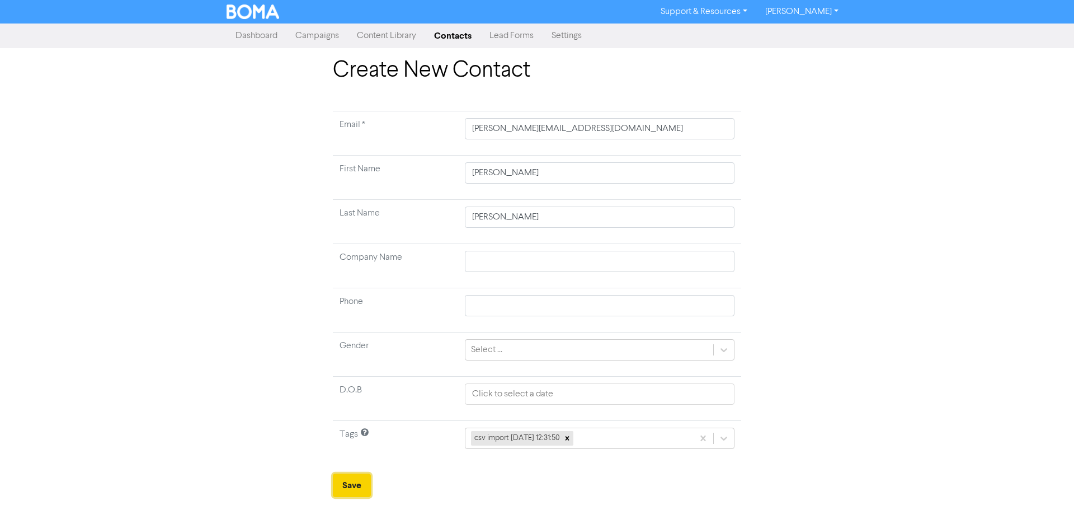
click at [351, 477] on button "Save" at bounding box center [352, 484] width 38 height 23
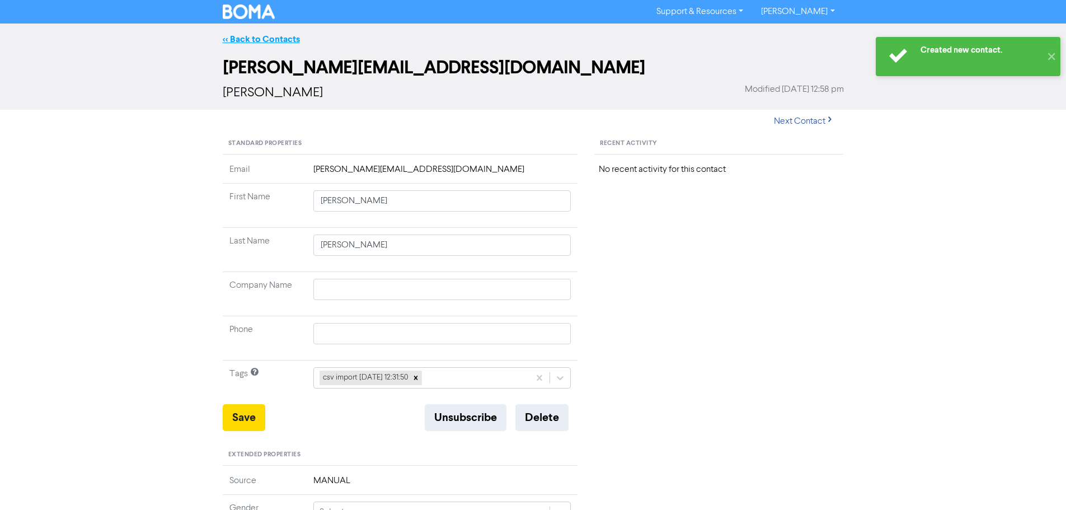
click at [246, 35] on link "<< Back to Contacts" at bounding box center [261, 39] width 77 height 11
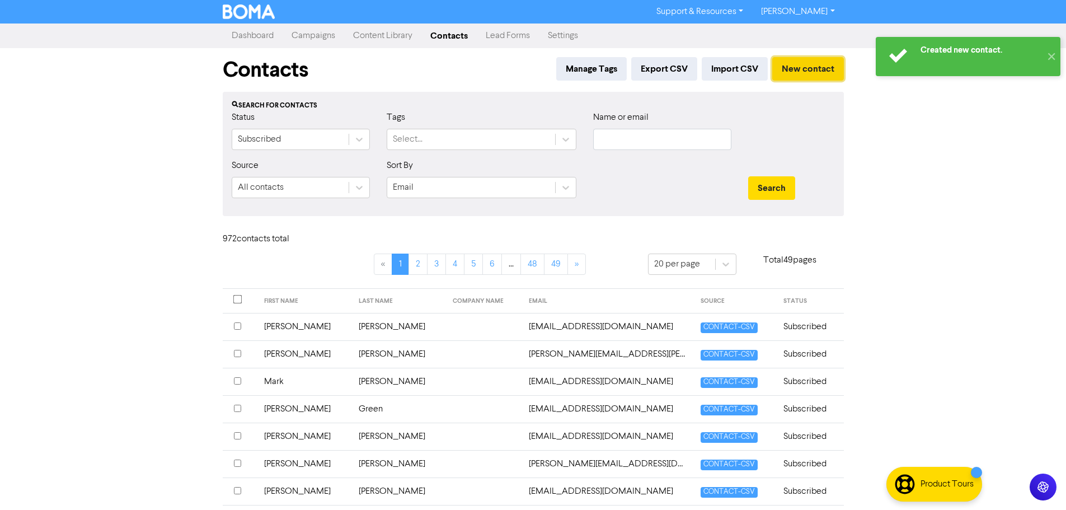
click at [825, 64] on button "New contact" at bounding box center [808, 68] width 72 height 23
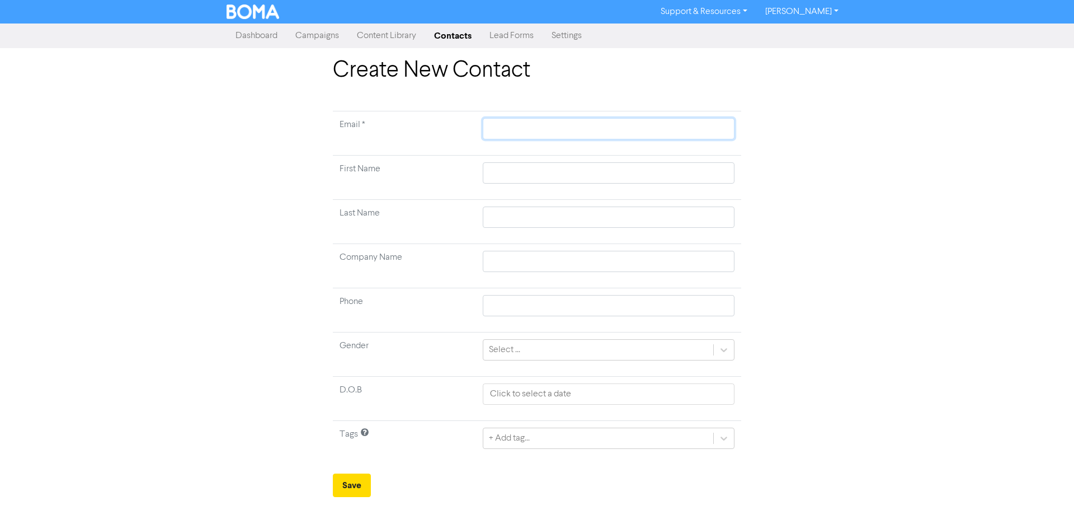
click at [517, 126] on input "text" at bounding box center [609, 128] width 252 height 21
paste input "[EMAIL_ADDRESS][DOMAIN_NAME]"
click at [700, 165] on input "text" at bounding box center [609, 172] width 252 height 21
paste input "Abby"
click at [691, 209] on input "text" at bounding box center [609, 216] width 252 height 21
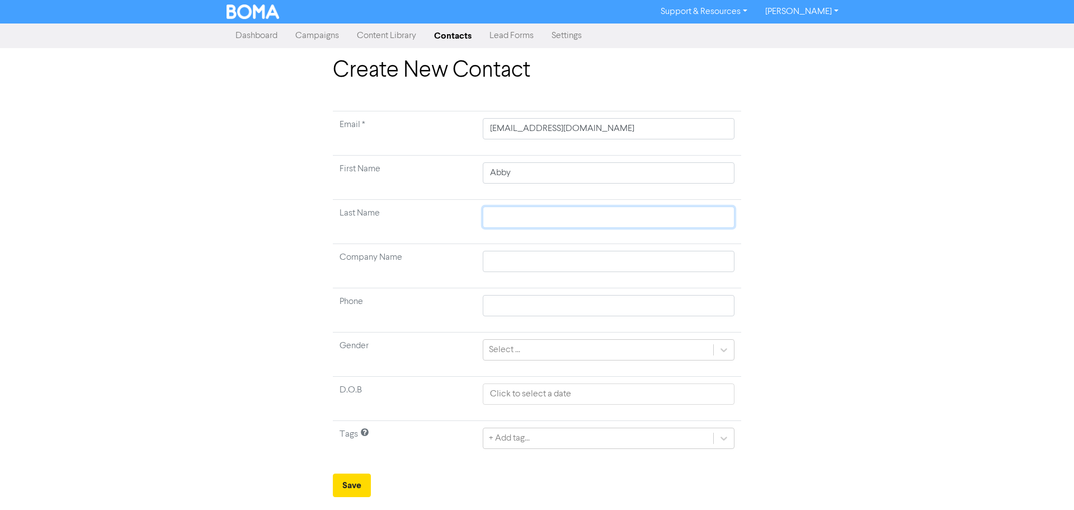
paste input "[PERSON_NAME]"
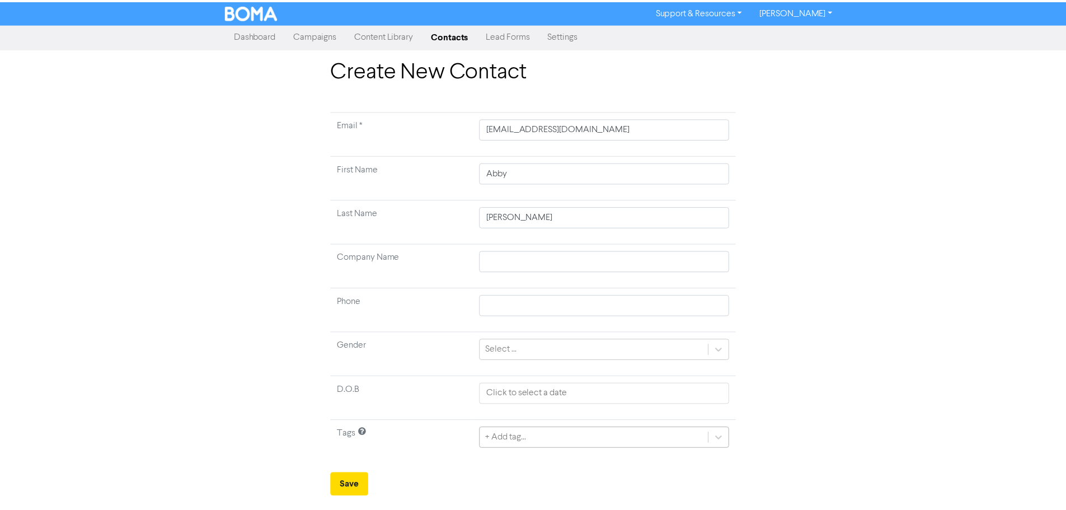
scroll to position [37, 0]
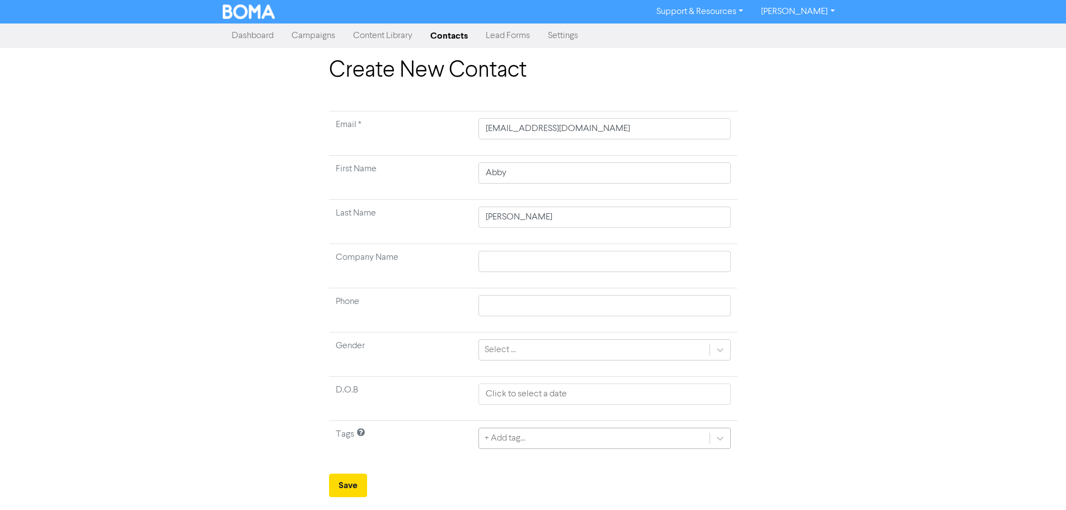
click at [582, 445] on div "+ Add tag..." at bounding box center [604, 437] width 252 height 21
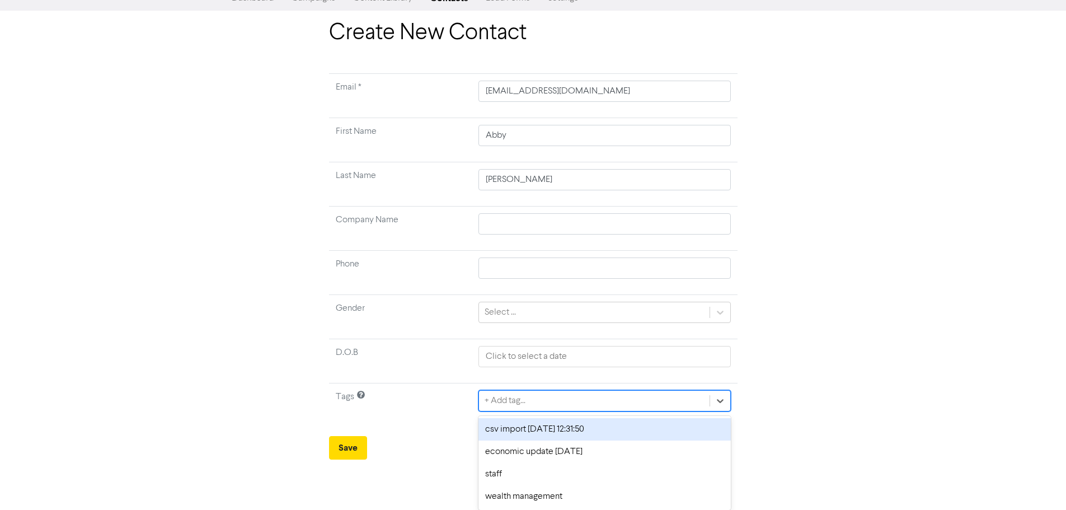
click at [522, 435] on div "csv import [DATE] 12:31:50" at bounding box center [604, 429] width 252 height 22
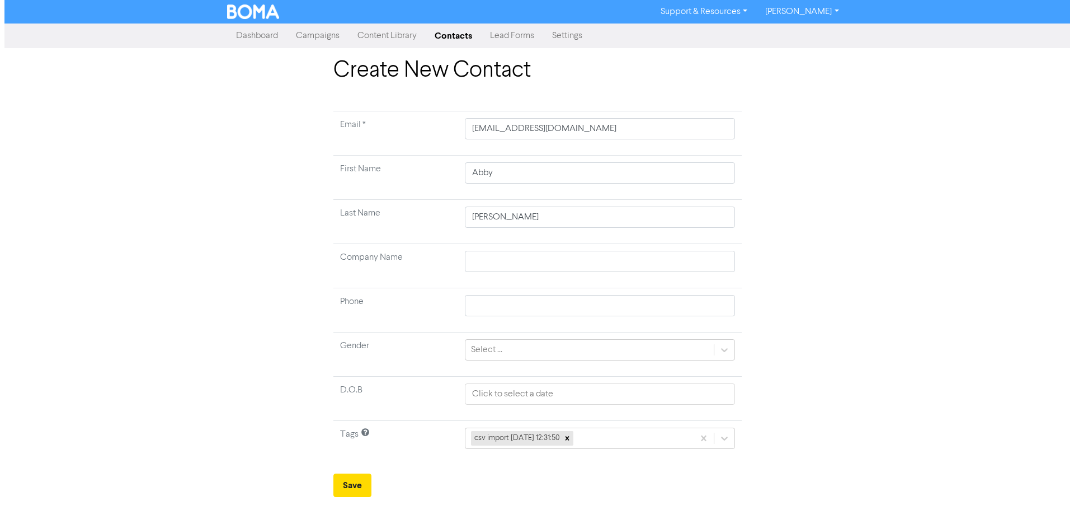
scroll to position [0, 0]
click at [344, 485] on button "Save" at bounding box center [352, 484] width 38 height 23
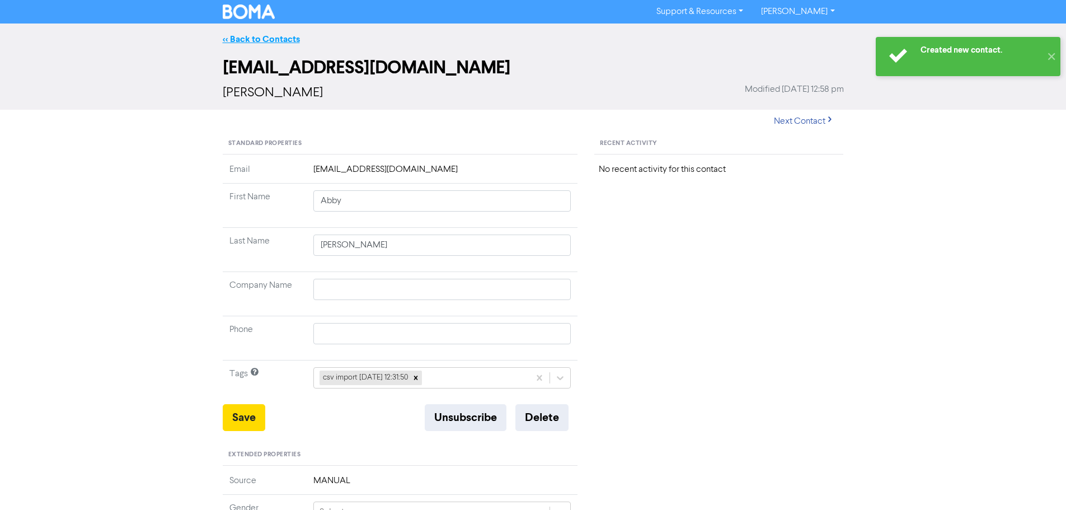
click at [255, 37] on link "<< Back to Contacts" at bounding box center [261, 39] width 77 height 11
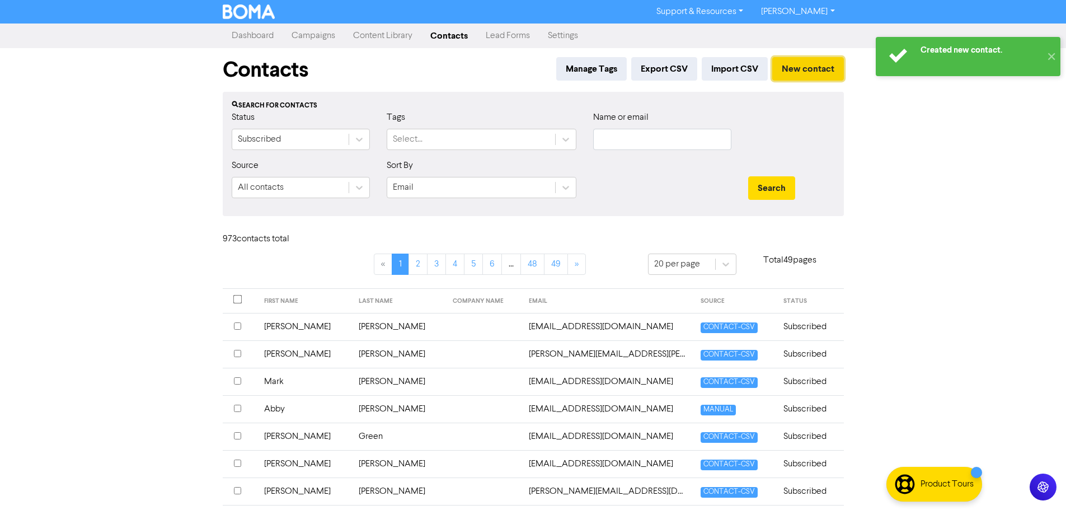
click at [813, 72] on button "New contact" at bounding box center [808, 68] width 72 height 23
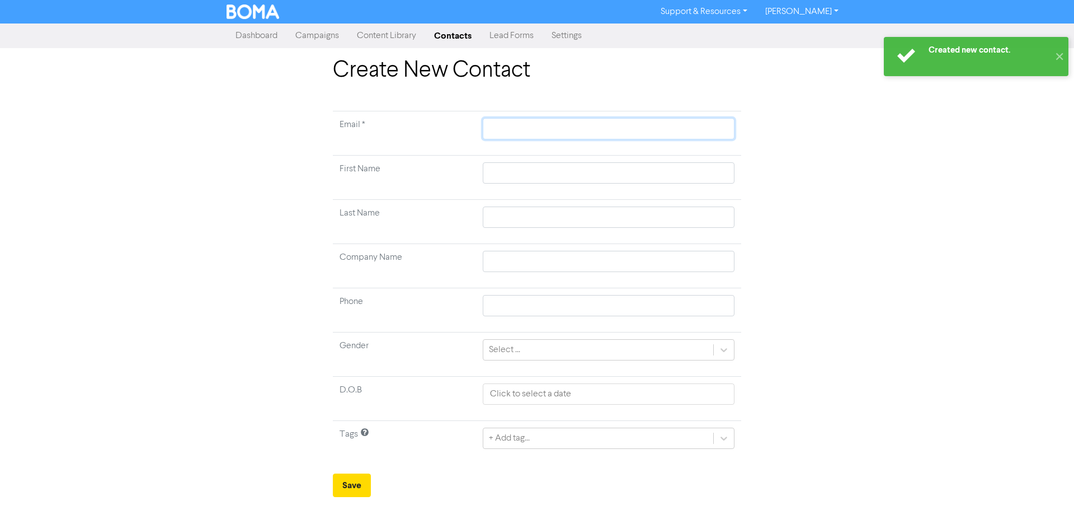
click at [605, 130] on input "text" at bounding box center [609, 128] width 252 height 21
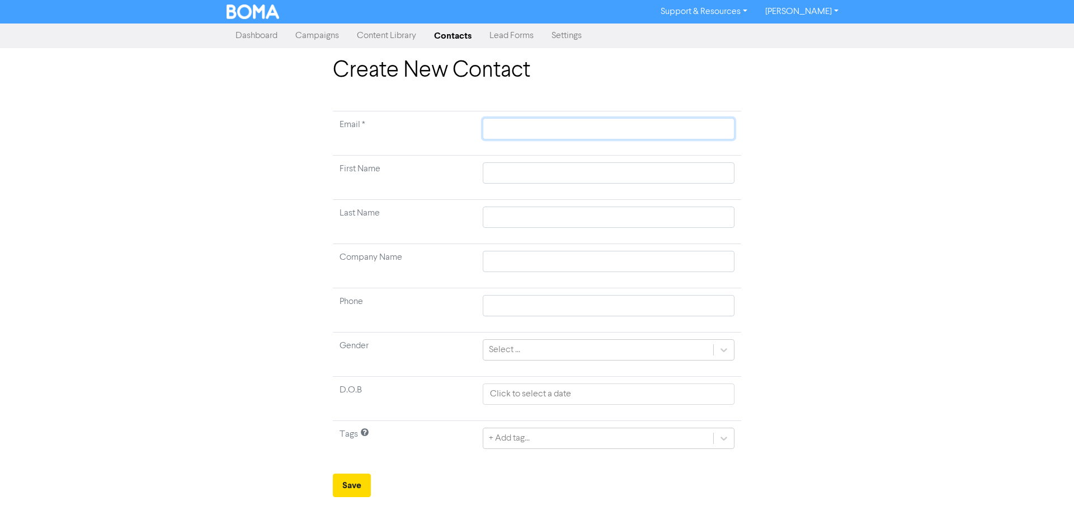
paste input "[EMAIL_ADDRESS][DOMAIN_NAME]"
click at [685, 179] on input "text" at bounding box center [609, 172] width 252 height 21
paste input "[PERSON_NAME]"
click at [666, 213] on input "text" at bounding box center [609, 216] width 252 height 21
paste input "Cetinic-Dorol"
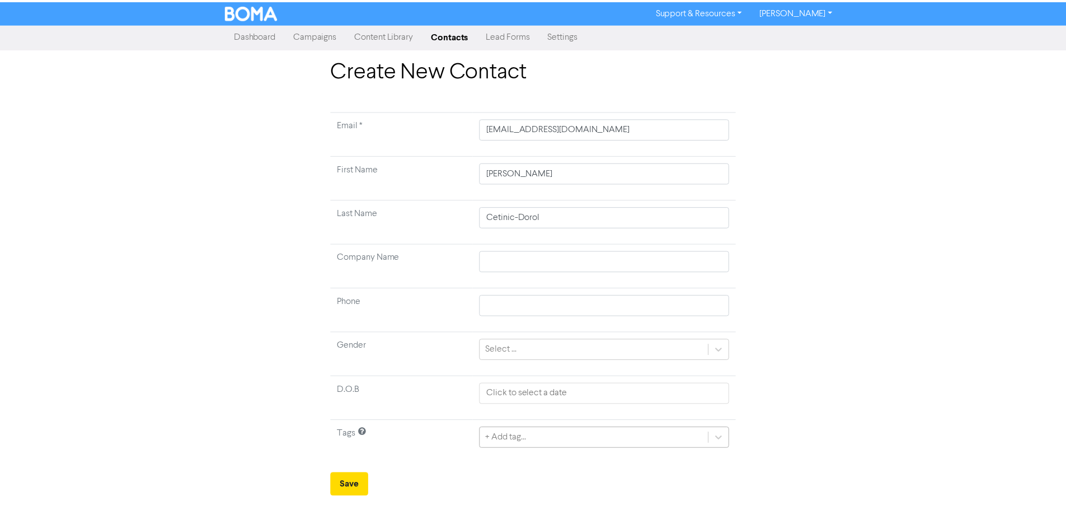
scroll to position [37, 0]
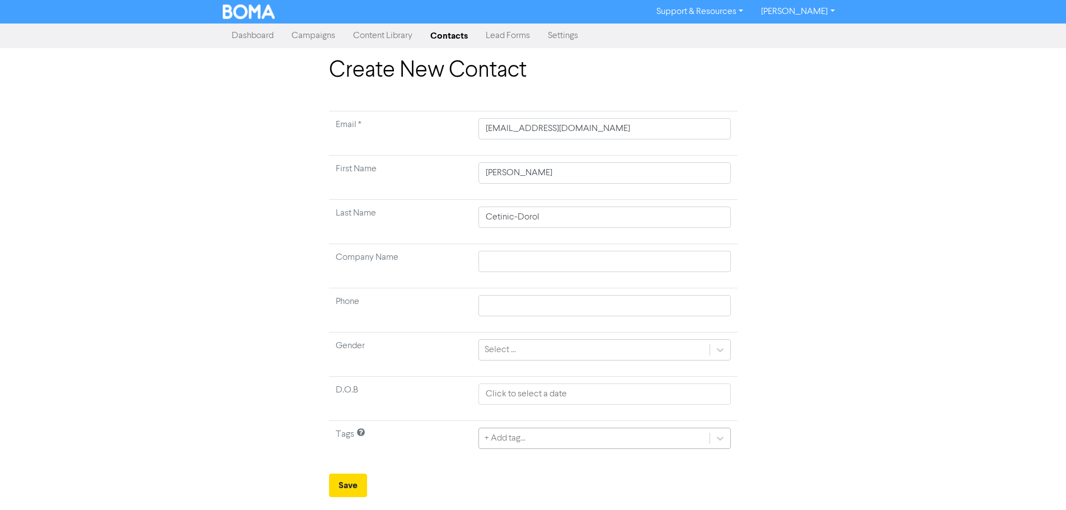
click at [552, 440] on div "+ Add tag..." at bounding box center [604, 437] width 252 height 21
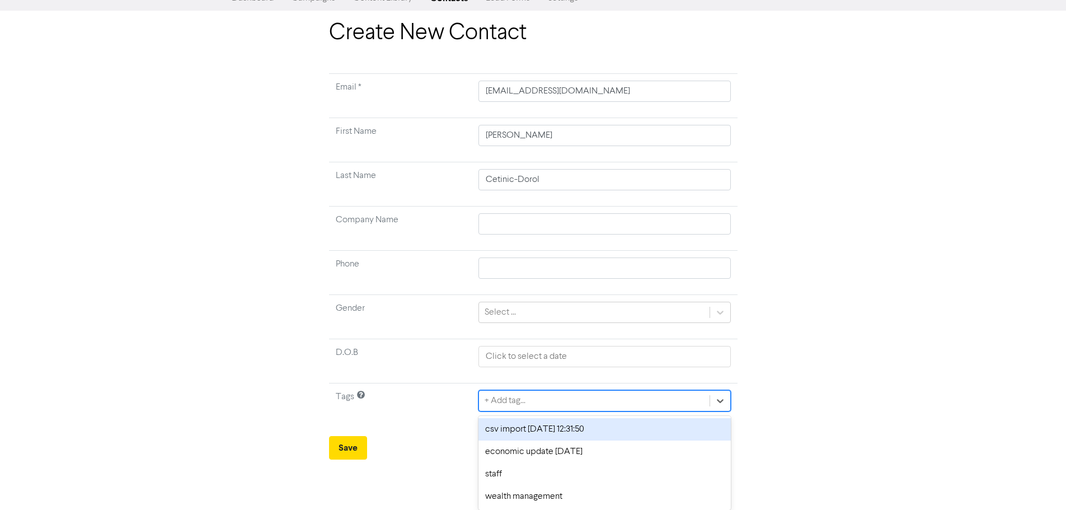
click at [488, 434] on div "csv import [DATE] 12:31:50" at bounding box center [604, 429] width 252 height 22
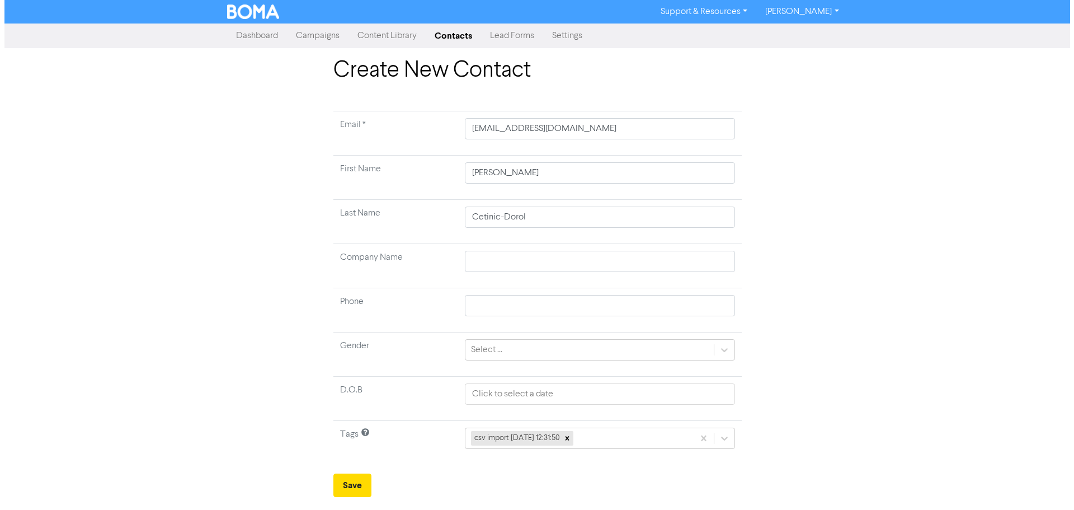
scroll to position [0, 0]
click at [351, 479] on button "Save" at bounding box center [352, 484] width 38 height 23
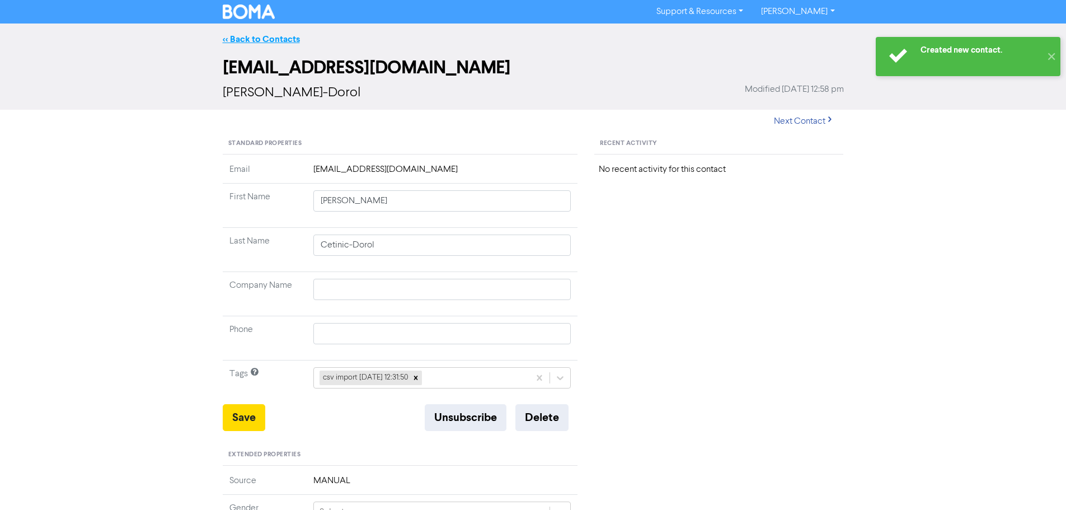
click at [250, 36] on link "<< Back to Contacts" at bounding box center [261, 39] width 77 height 11
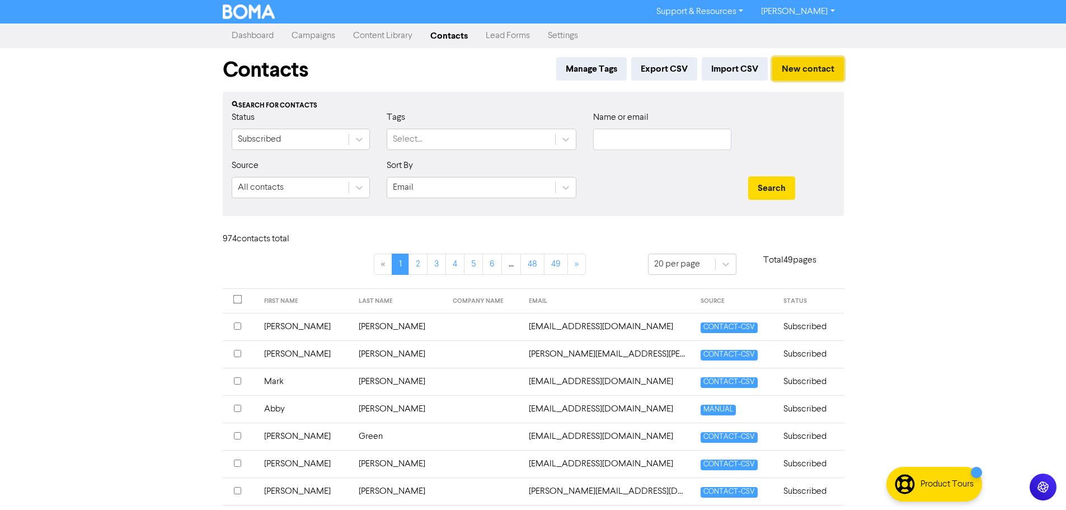
click at [796, 68] on button "New contact" at bounding box center [808, 68] width 72 height 23
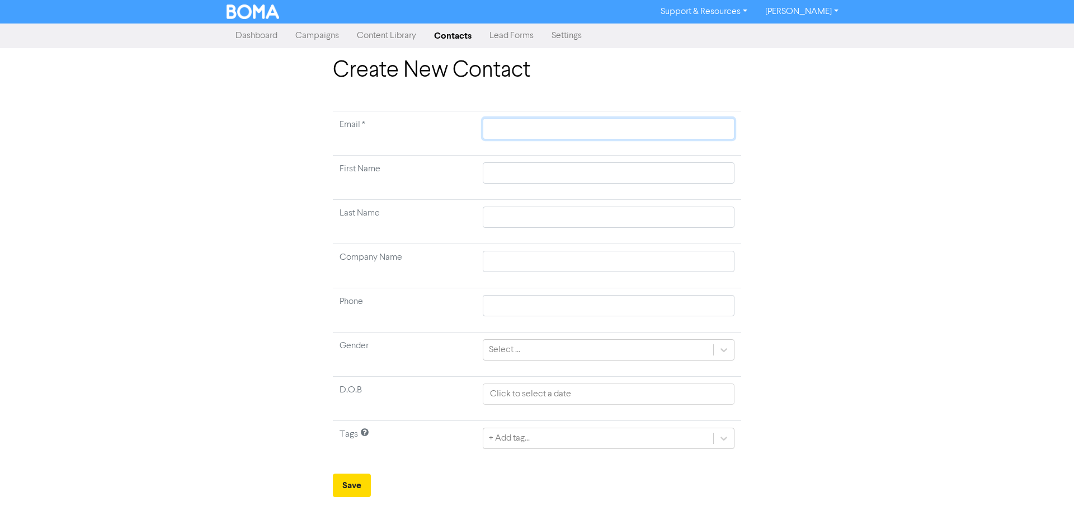
click at [531, 134] on input "text" at bounding box center [609, 128] width 252 height 21
paste input "[EMAIL_ADDRESS][DOMAIN_NAME]"
click at [708, 172] on input "text" at bounding box center [609, 172] width 252 height 21
paste input "[PERSON_NAME]"
click at [692, 225] on input "text" at bounding box center [609, 216] width 252 height 21
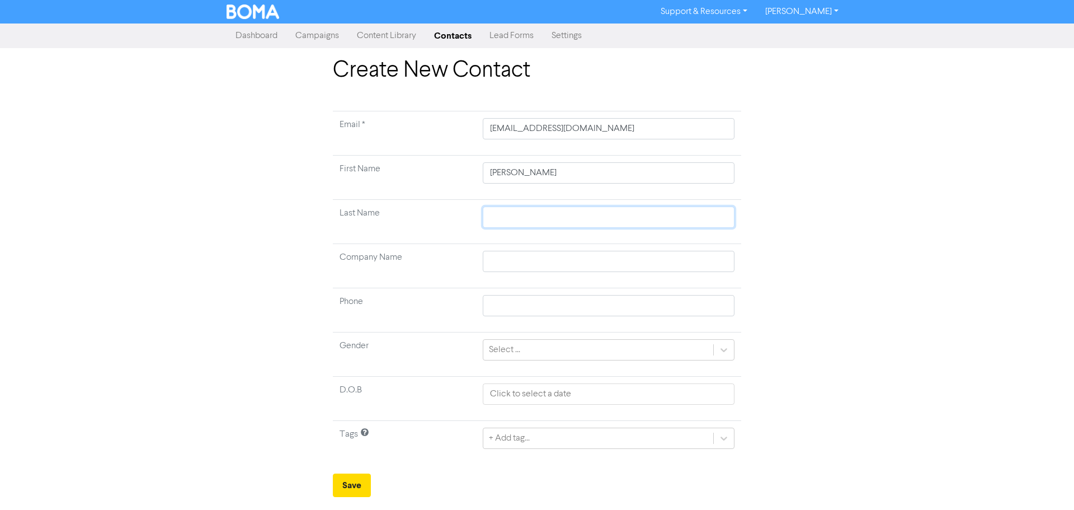
paste input "[PERSON_NAME]"
click at [504, 438] on div "+ Add tag..." at bounding box center [609, 437] width 252 height 21
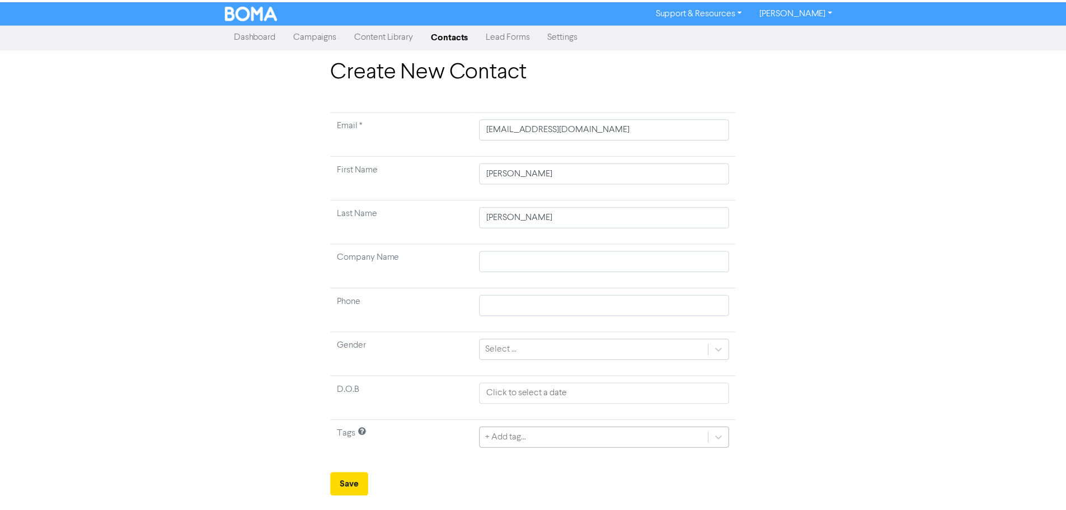
scroll to position [37, 0]
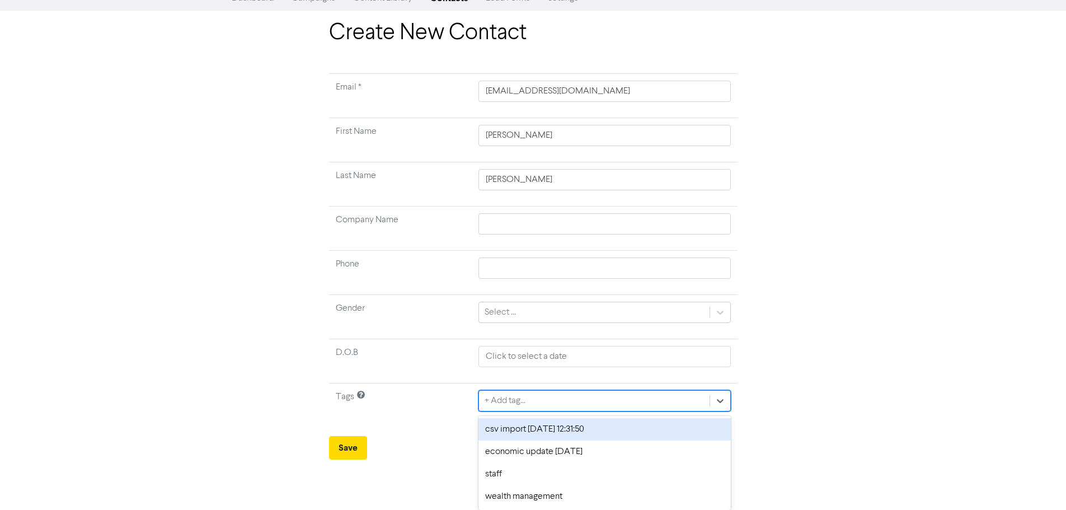
click at [497, 434] on div "csv import [DATE] 12:31:50" at bounding box center [604, 429] width 252 height 22
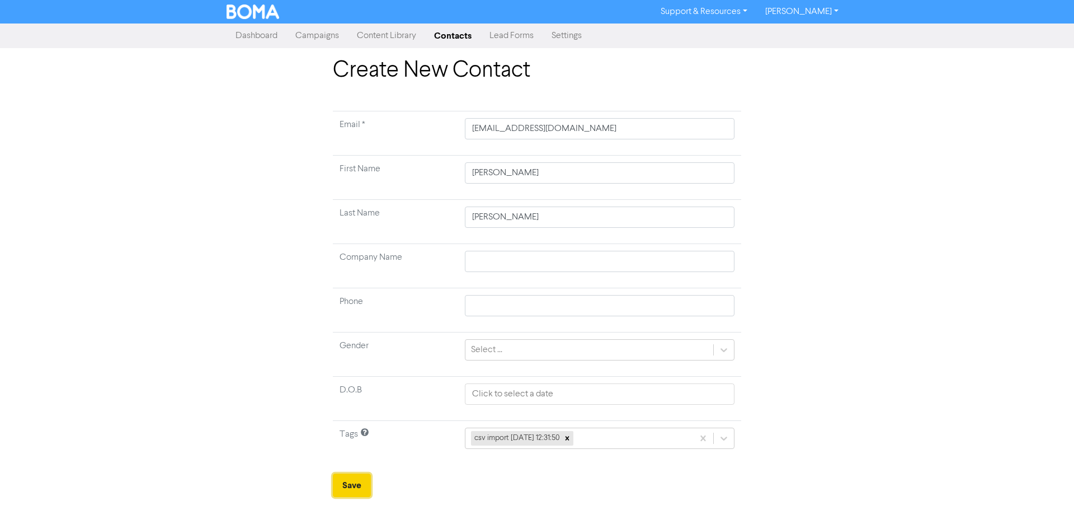
click at [359, 481] on button "Save" at bounding box center [352, 484] width 38 height 23
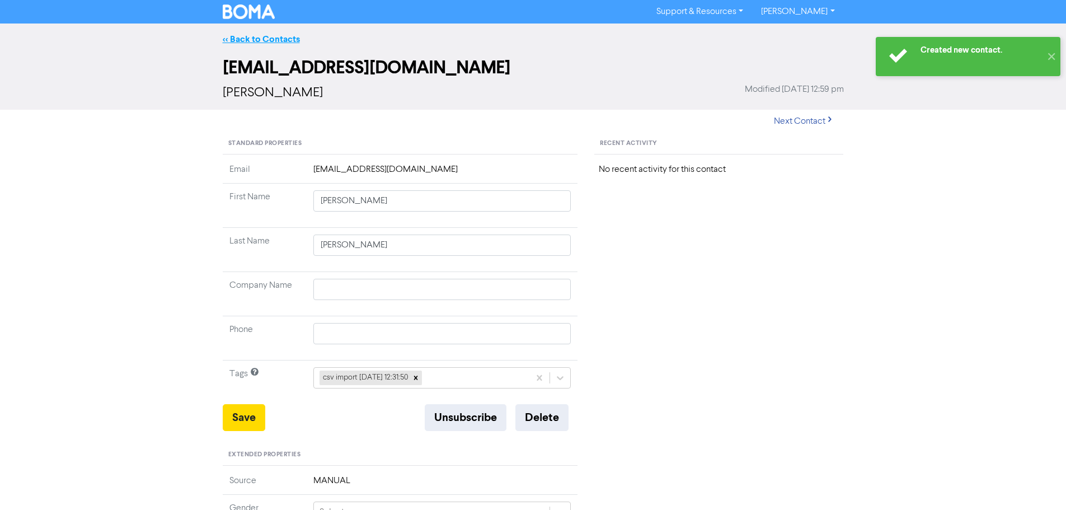
click at [262, 36] on link "<< Back to Contacts" at bounding box center [261, 39] width 77 height 11
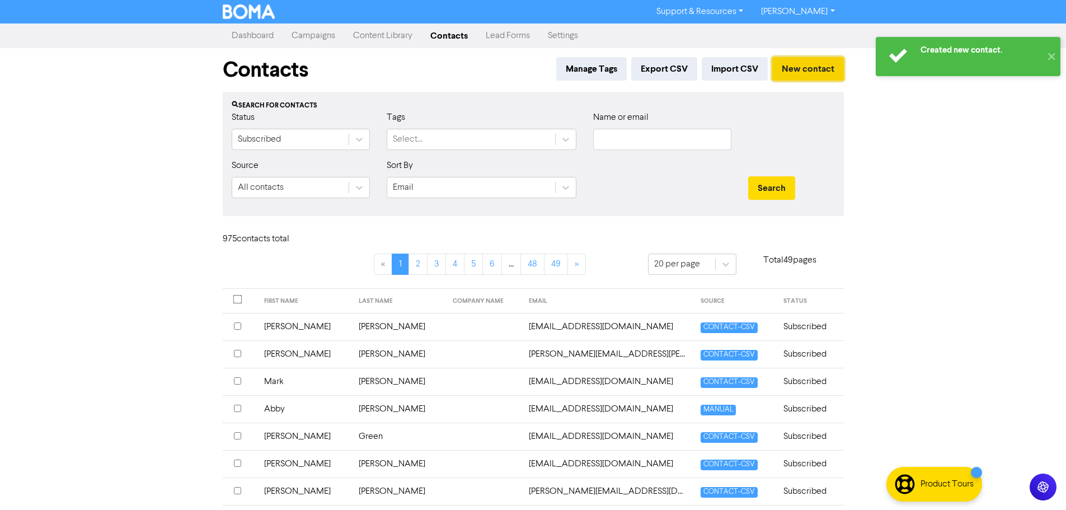
click at [822, 72] on button "New contact" at bounding box center [808, 68] width 72 height 23
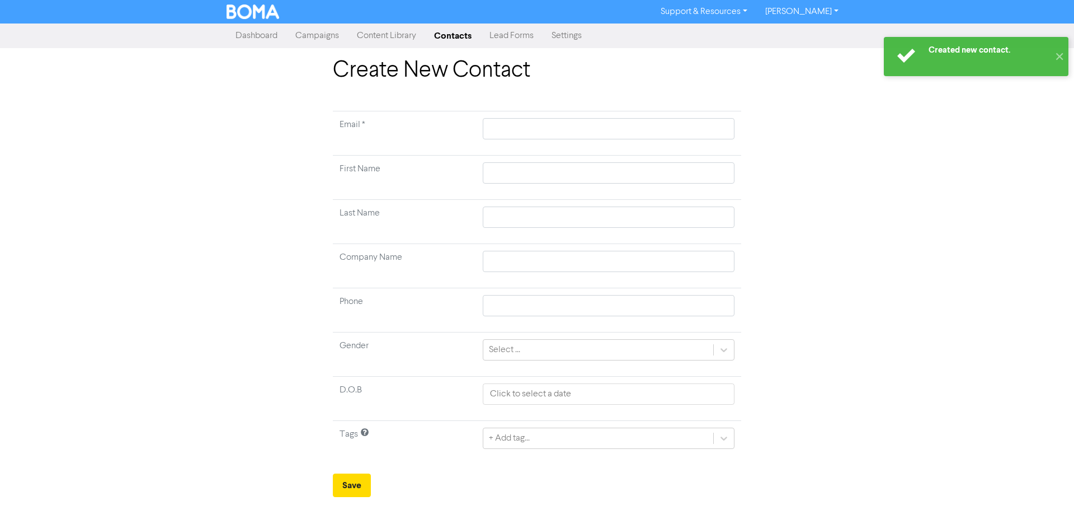
click at [642, 149] on td at bounding box center [608, 133] width 265 height 44
click at [639, 133] on input "text" at bounding box center [609, 128] width 252 height 21
paste input "[EMAIL_ADDRESS][DOMAIN_NAME]"
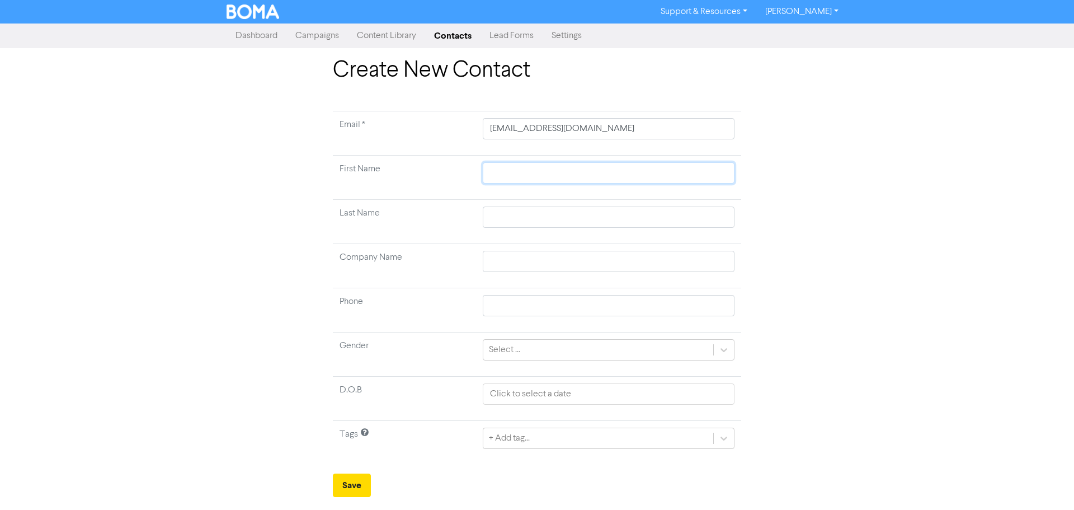
click at [649, 183] on input "text" at bounding box center [609, 172] width 252 height 21
paste input "Alina"
click at [705, 222] on input "text" at bounding box center [609, 216] width 252 height 21
paste input "Chojnacka"
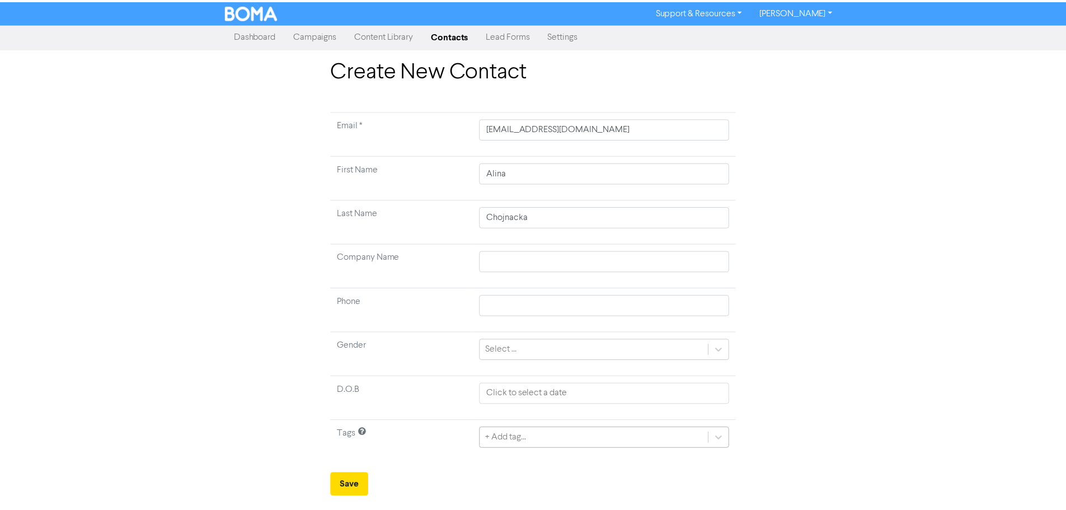
scroll to position [37, 0]
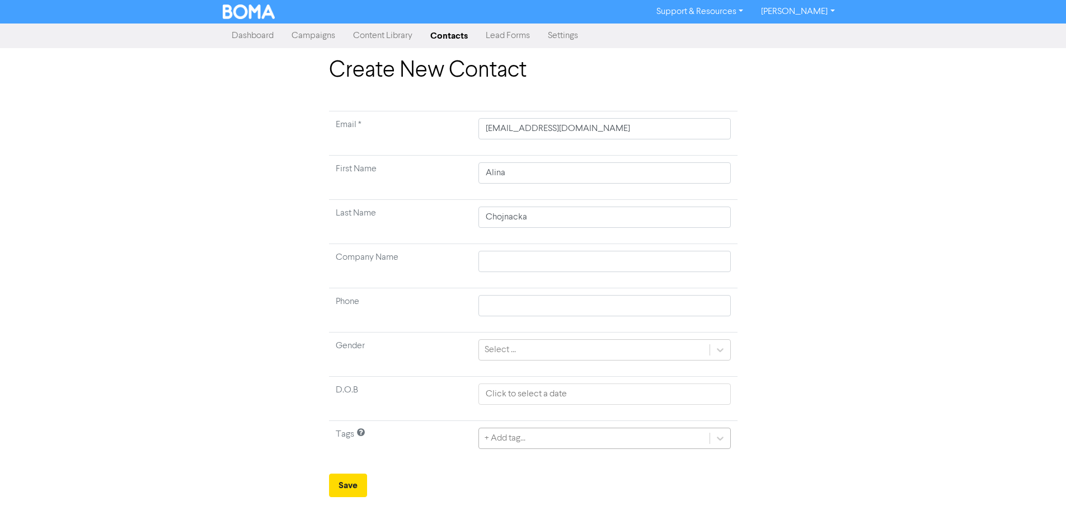
click at [506, 443] on div "+ Add tag..." at bounding box center [604, 437] width 252 height 21
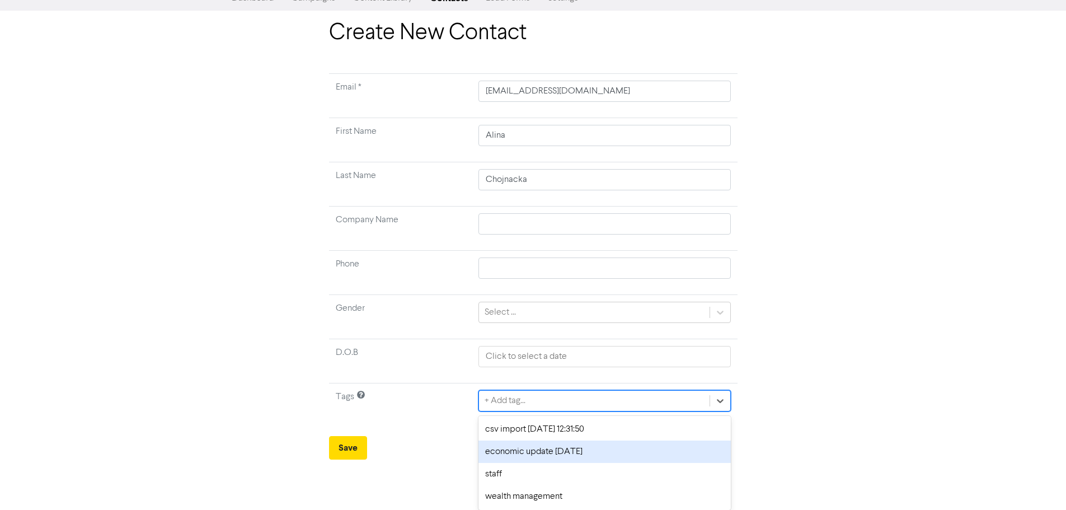
click at [492, 434] on div "csv import [DATE] 12:31:50" at bounding box center [604, 429] width 252 height 22
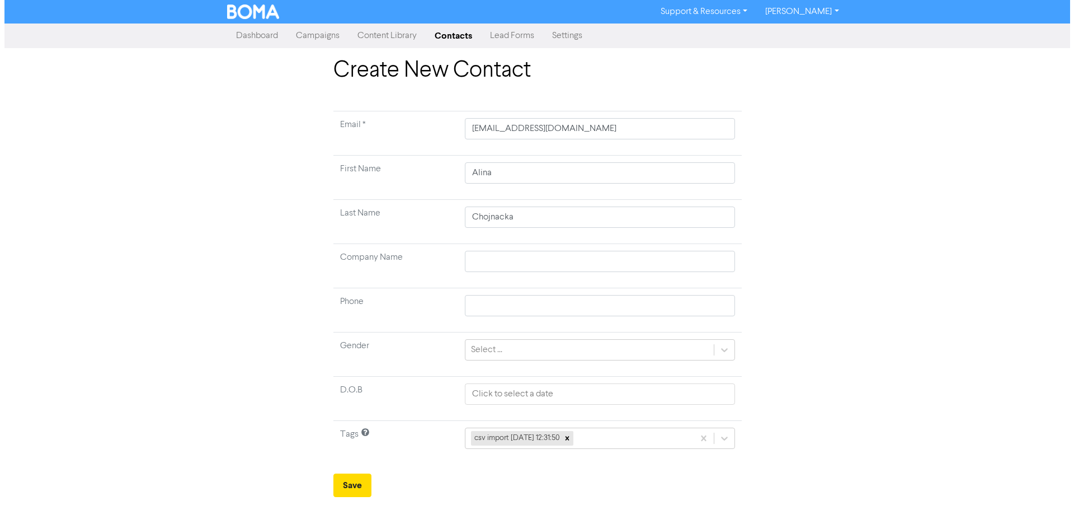
scroll to position [0, 0]
click at [347, 480] on button "Save" at bounding box center [352, 484] width 38 height 23
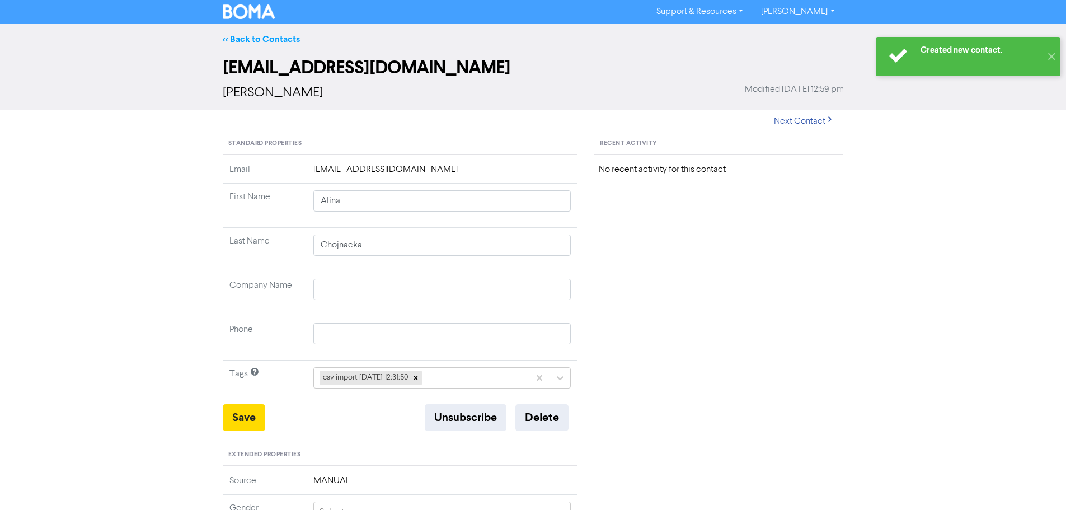
click at [257, 37] on link "<< Back to Contacts" at bounding box center [261, 39] width 77 height 11
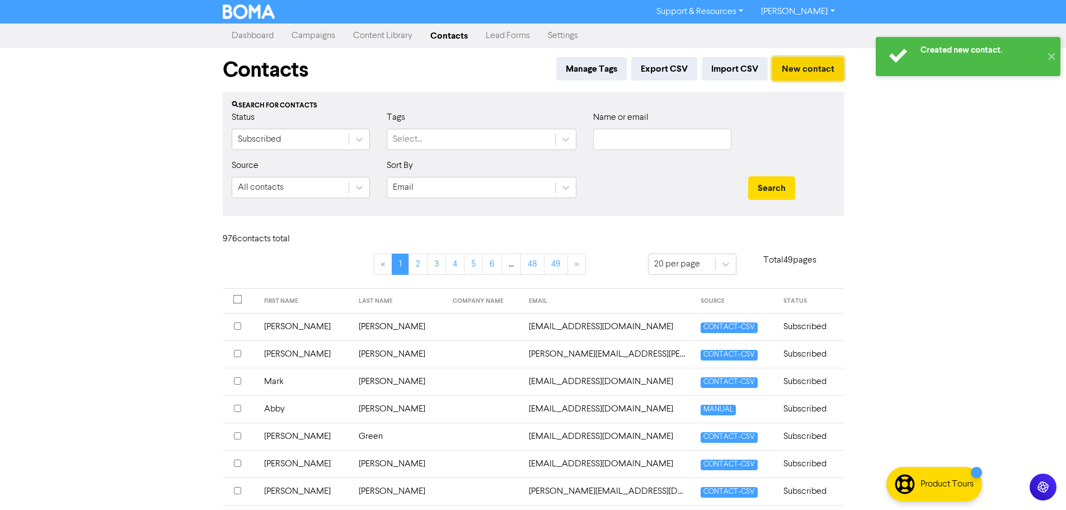
click at [807, 70] on button "New contact" at bounding box center [808, 68] width 72 height 23
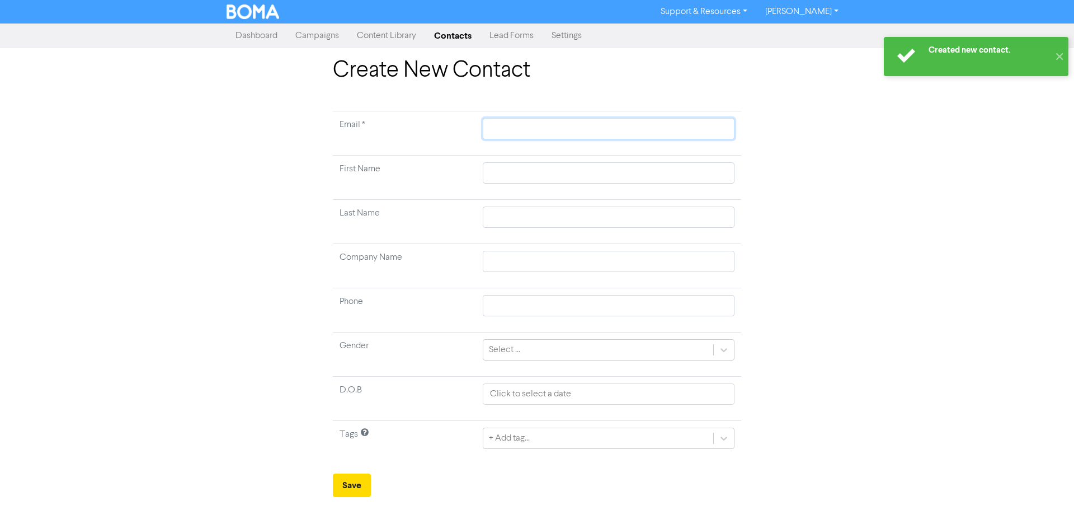
click at [553, 124] on input "text" at bounding box center [609, 128] width 252 height 21
paste
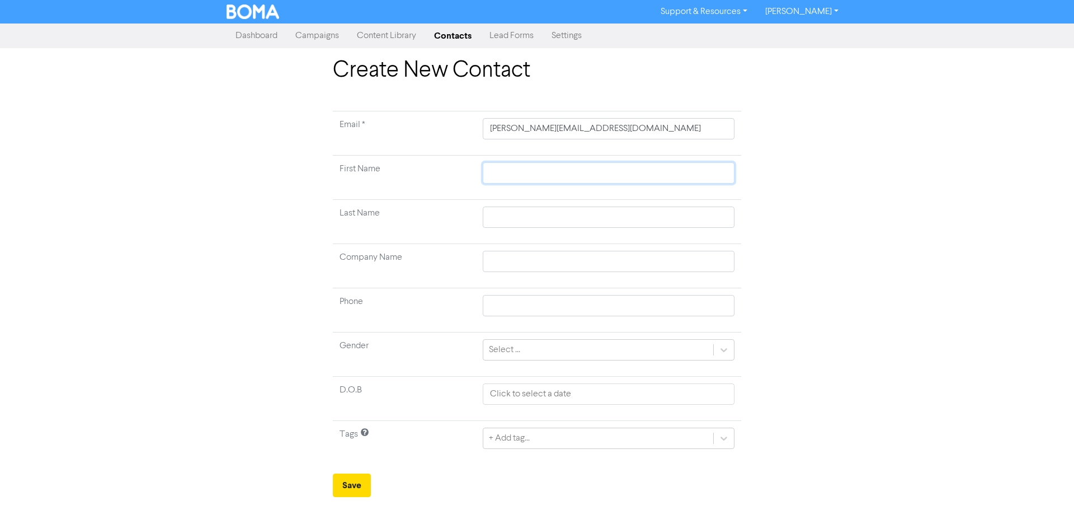
click at [677, 173] on input "text" at bounding box center [609, 172] width 252 height 21
click at [673, 216] on input "text" at bounding box center [609, 216] width 252 height 21
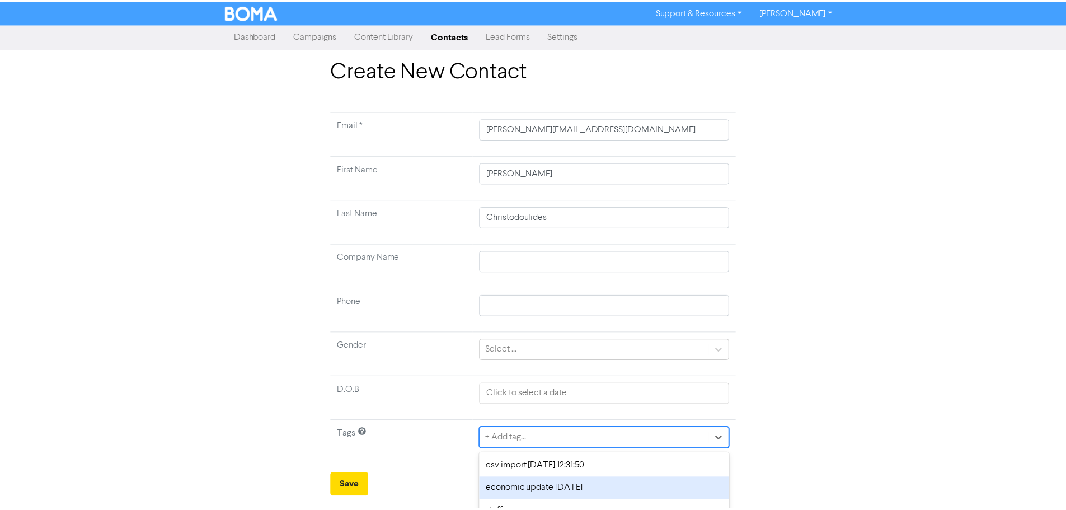
scroll to position [37, 0]
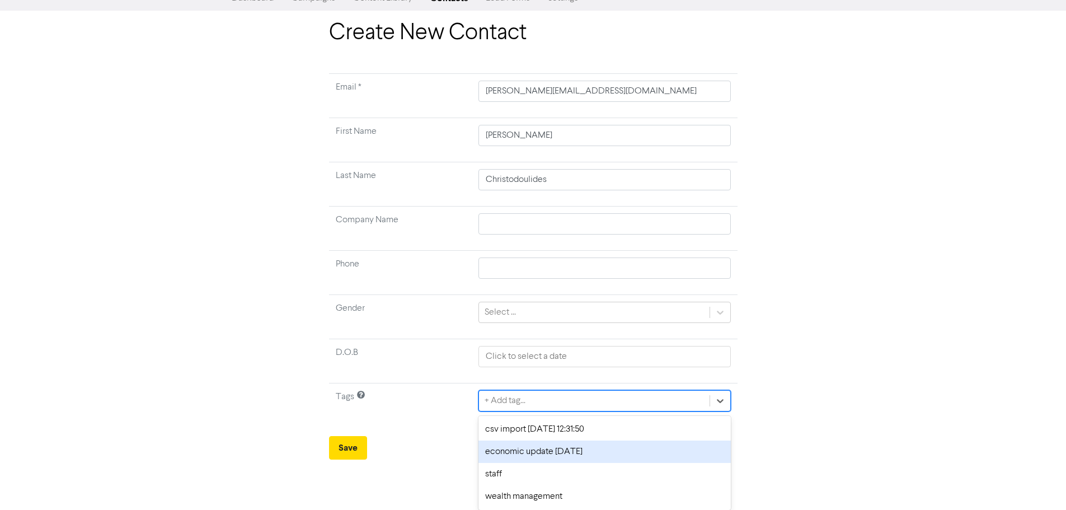
click at [506, 411] on div "option economic update [DATE] focused, 2 of 4. 4 results available. Use Up and …" at bounding box center [604, 400] width 252 height 21
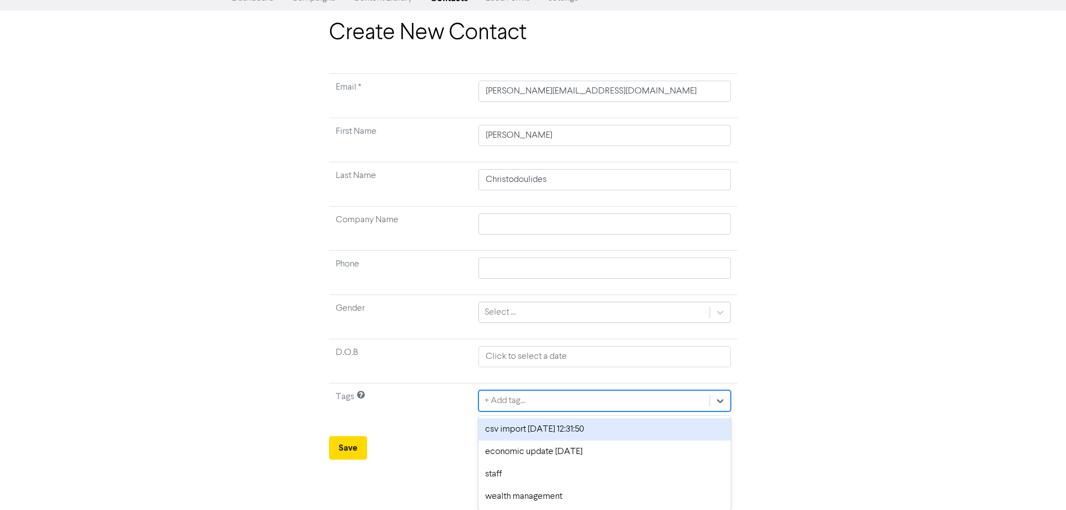
click at [502, 432] on div "csv import [DATE] 12:31:50" at bounding box center [604, 429] width 252 height 22
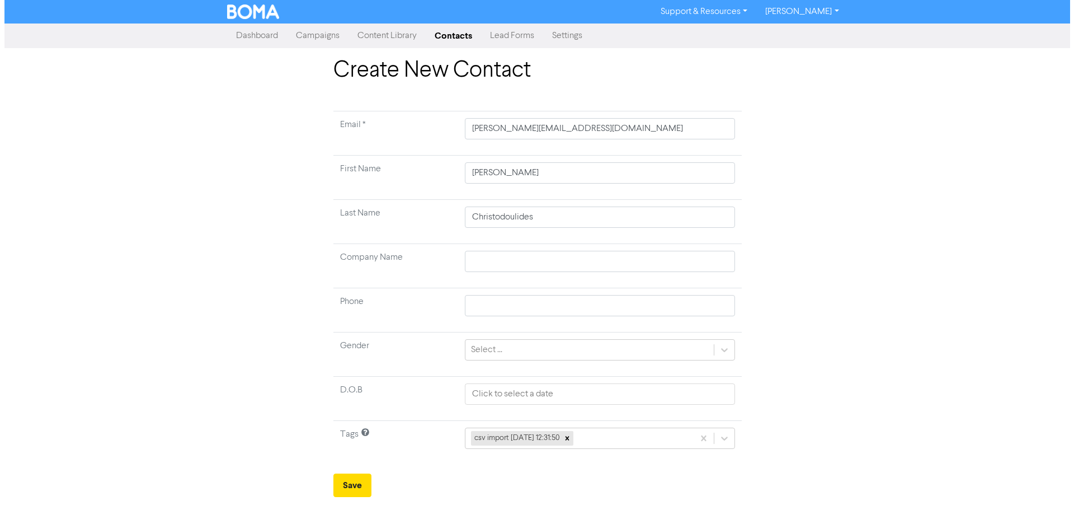
scroll to position [0, 0]
click at [355, 483] on button "Save" at bounding box center [352, 484] width 38 height 23
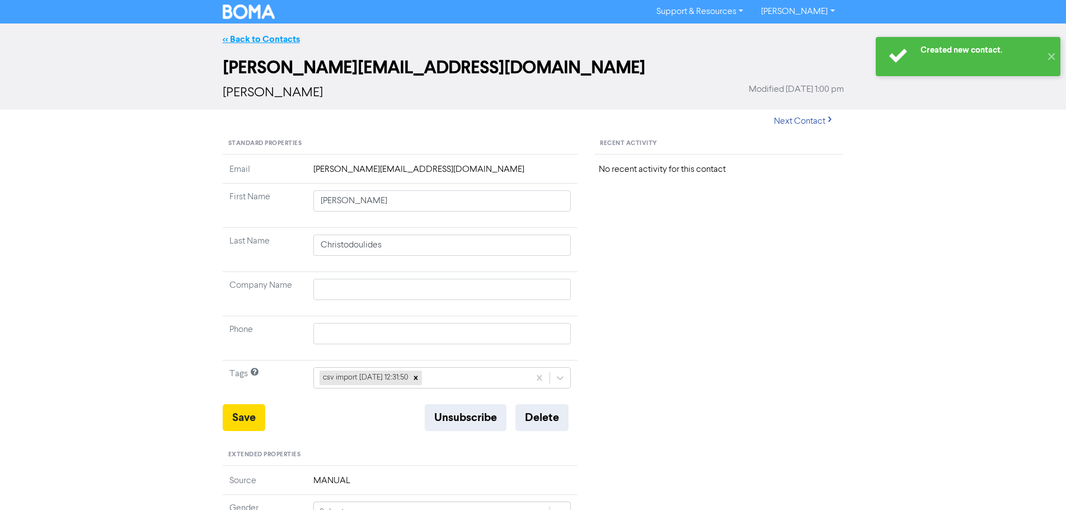
click at [251, 41] on link "<< Back to Contacts" at bounding box center [261, 39] width 77 height 11
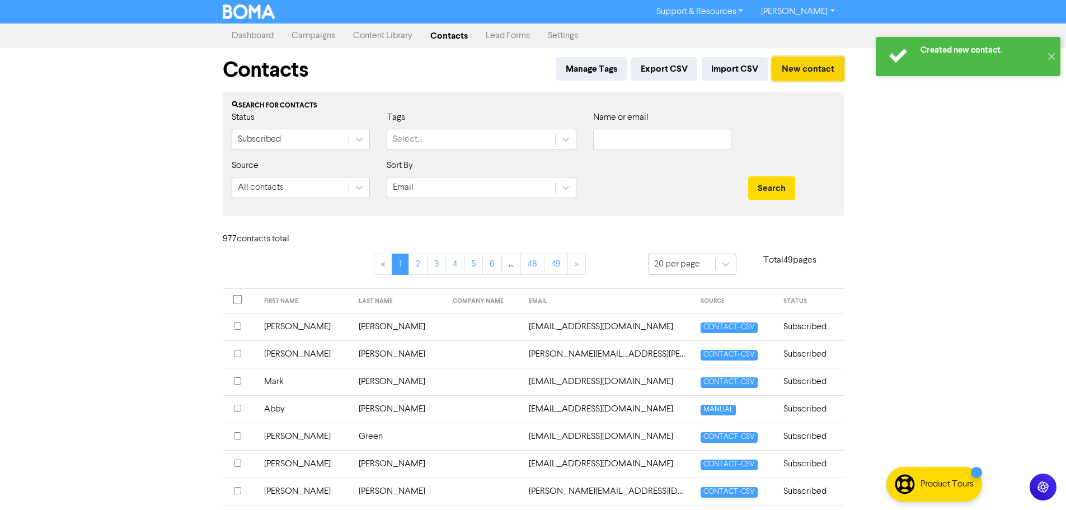
click at [792, 68] on button "New contact" at bounding box center [808, 68] width 72 height 23
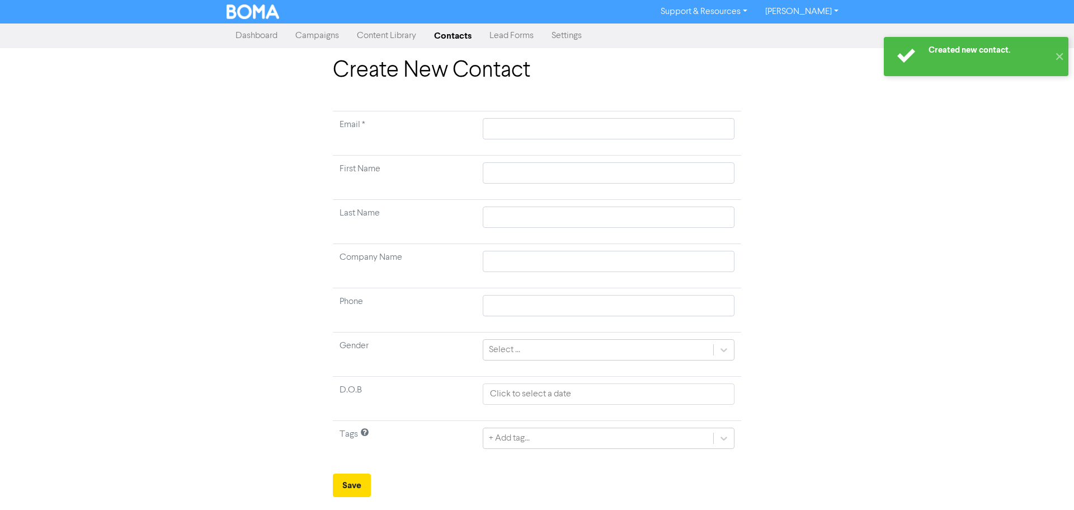
click at [662, 116] on td at bounding box center [608, 133] width 265 height 44
click at [662, 120] on input "text" at bounding box center [609, 128] width 252 height 21
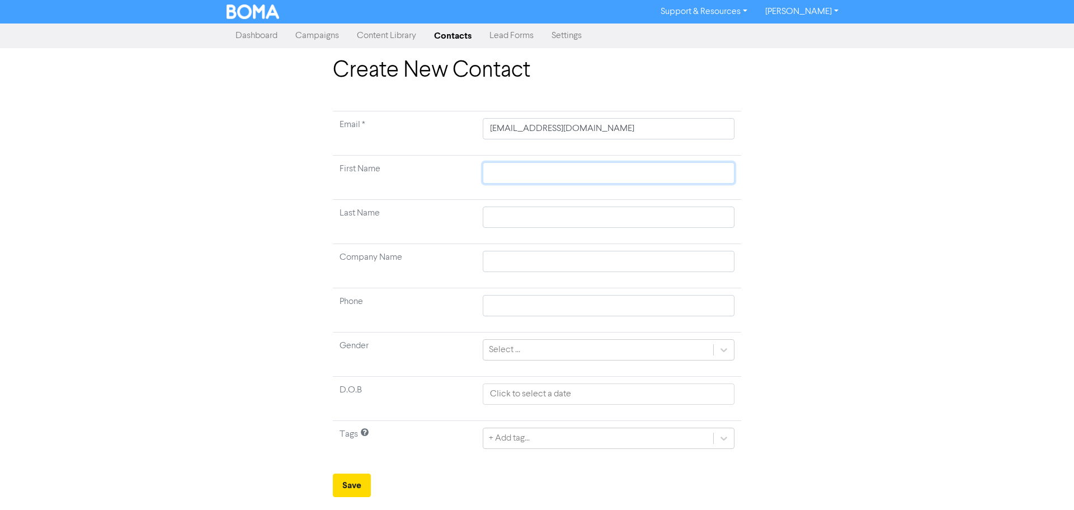
click at [666, 168] on input "text" at bounding box center [609, 172] width 252 height 21
click at [662, 216] on input "text" at bounding box center [609, 216] width 252 height 21
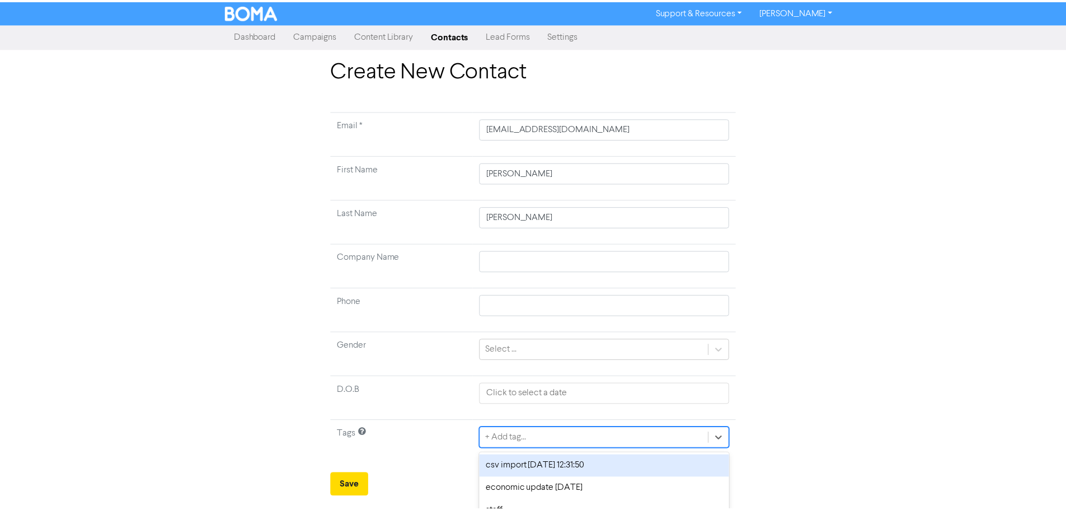
scroll to position [37, 0]
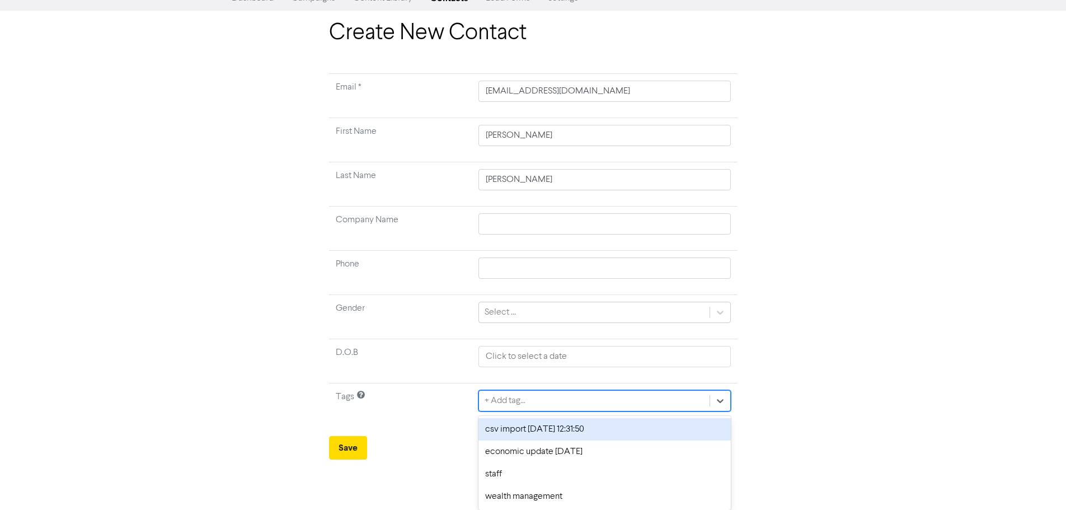
drag, startPoint x: 584, startPoint y: 439, endPoint x: 541, endPoint y: 451, distance: 44.3
click at [582, 411] on div "option csv import [DATE] 12:31:50 focused, 1 of 4. 4 results available. Use Up …" at bounding box center [604, 400] width 252 height 21
click at [528, 429] on div "csv import [DATE] 12:31:50" at bounding box center [604, 429] width 252 height 22
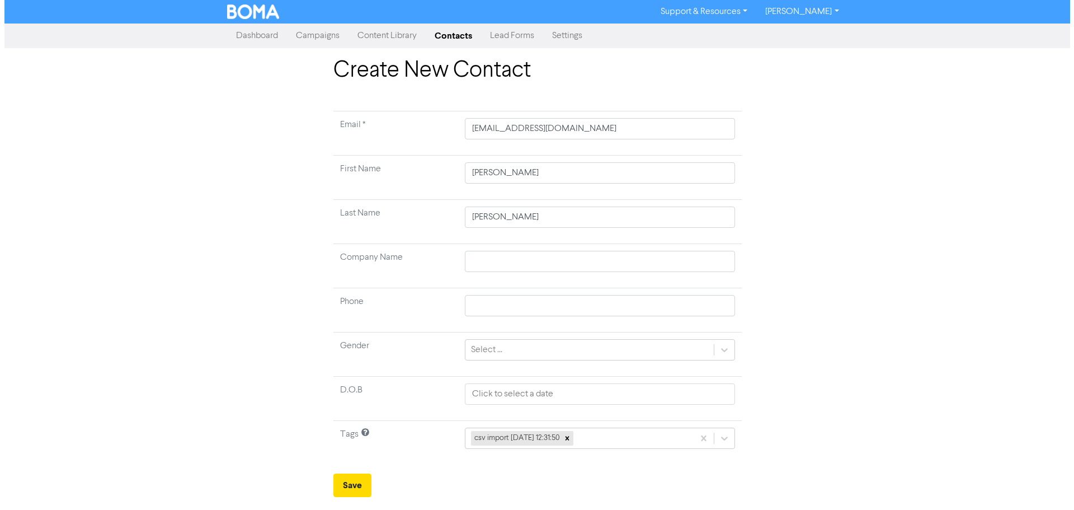
scroll to position [0, 0]
click at [368, 469] on form "Email * [EMAIL_ADDRESS][DOMAIN_NAME] First Name [PERSON_NAME] Last Name [PERSON…" at bounding box center [537, 304] width 408 height 386
click at [354, 483] on button "Save" at bounding box center [352, 484] width 38 height 23
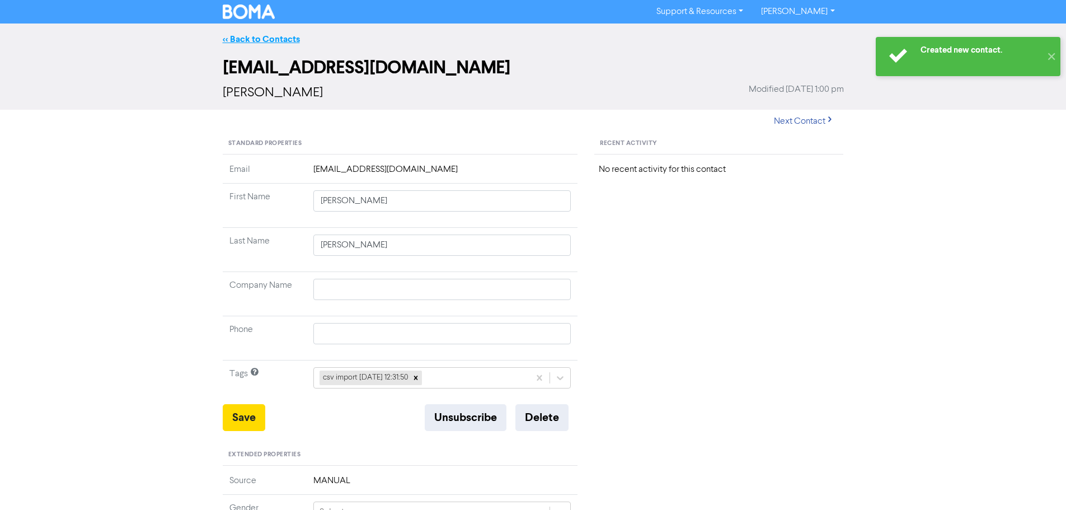
click at [257, 34] on link "<< Back to Contacts" at bounding box center [261, 39] width 77 height 11
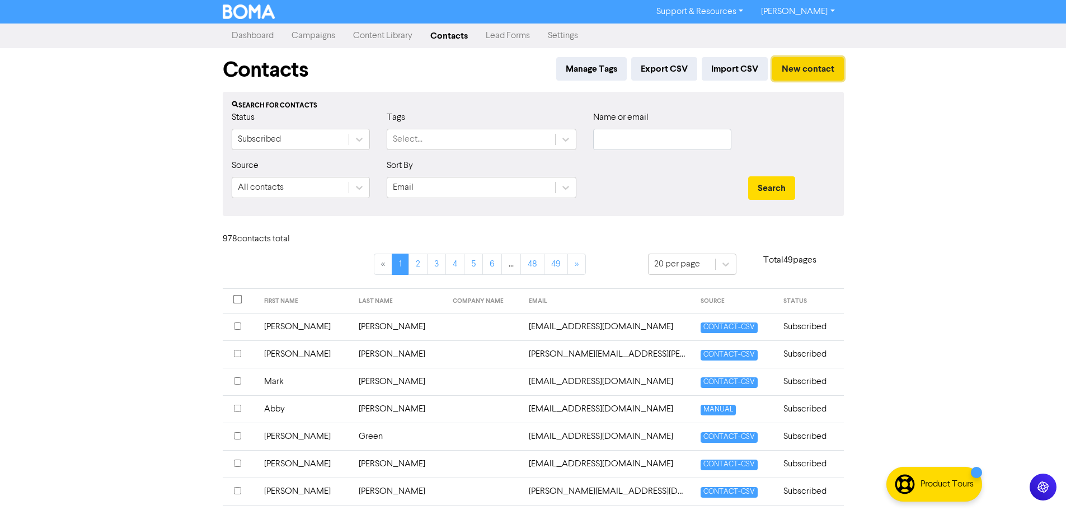
click at [815, 74] on button "New contact" at bounding box center [808, 68] width 72 height 23
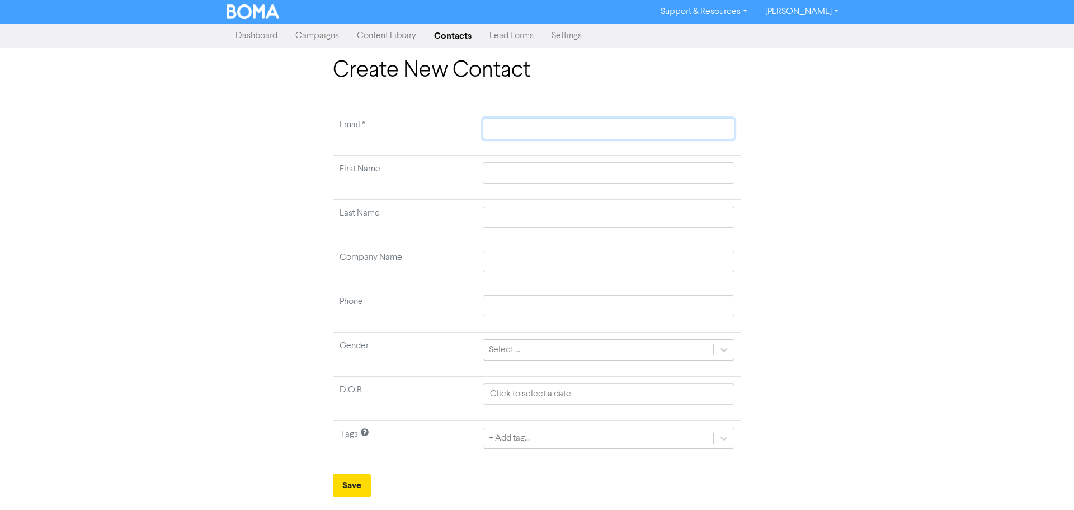
click at [625, 130] on input "text" at bounding box center [609, 128] width 252 height 21
click at [707, 167] on input "text" at bounding box center [609, 172] width 252 height 21
click at [702, 224] on input "text" at bounding box center [609, 216] width 252 height 21
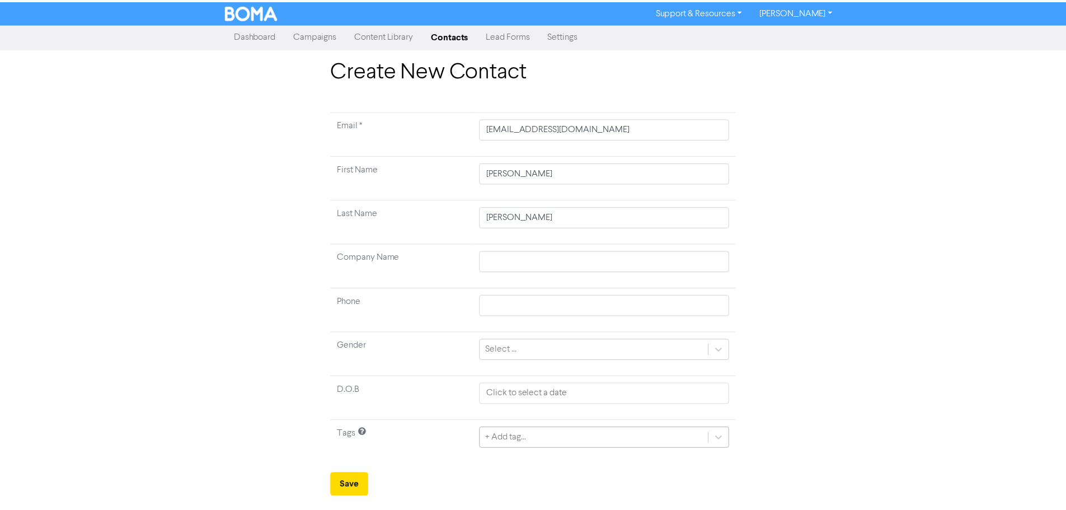
scroll to position [37, 0]
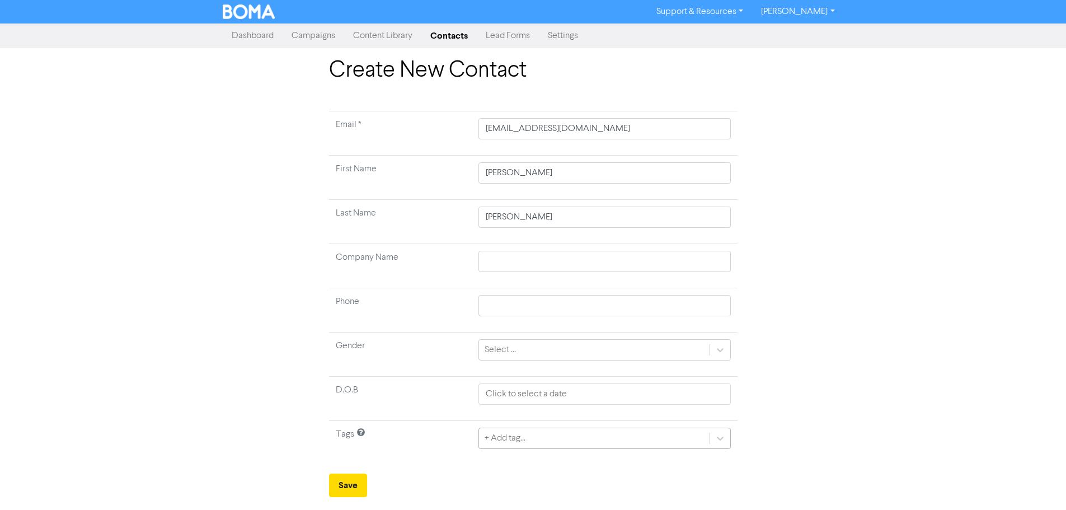
click at [514, 443] on div "+ Add tag..." at bounding box center [604, 437] width 252 height 21
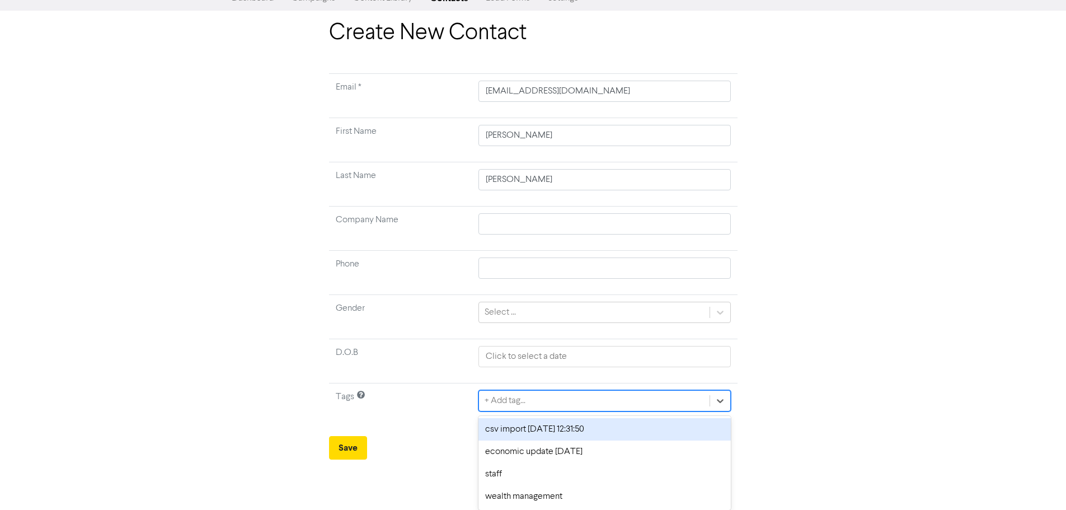
click at [500, 431] on div "csv import [DATE] 12:31:50" at bounding box center [604, 429] width 252 height 22
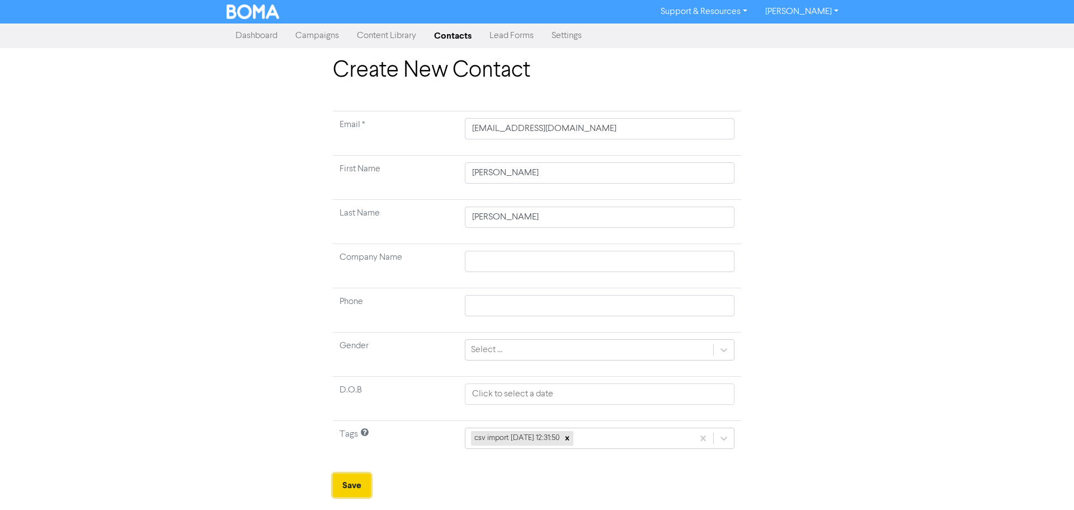
click at [355, 479] on button "Save" at bounding box center [352, 484] width 38 height 23
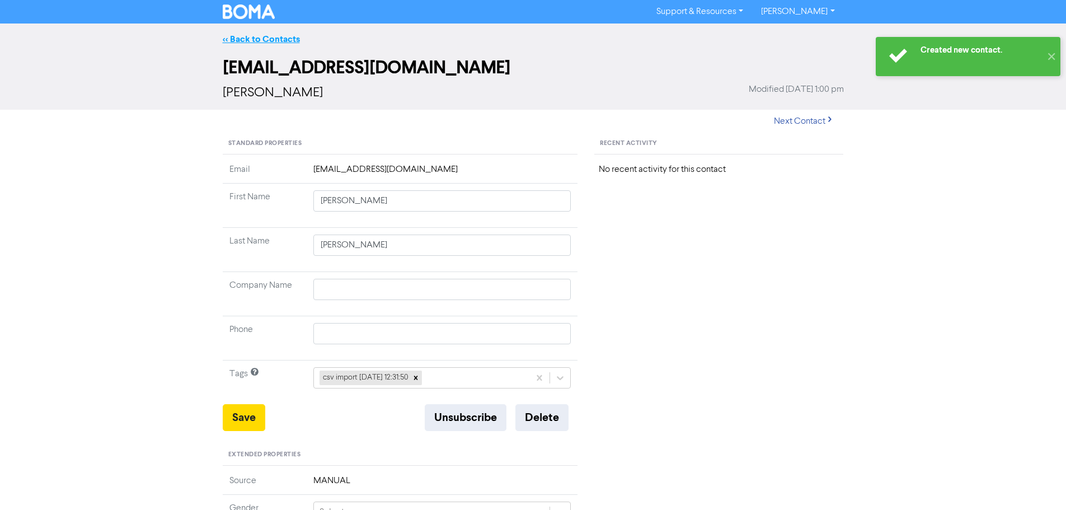
click at [236, 37] on link "<< Back to Contacts" at bounding box center [261, 39] width 77 height 11
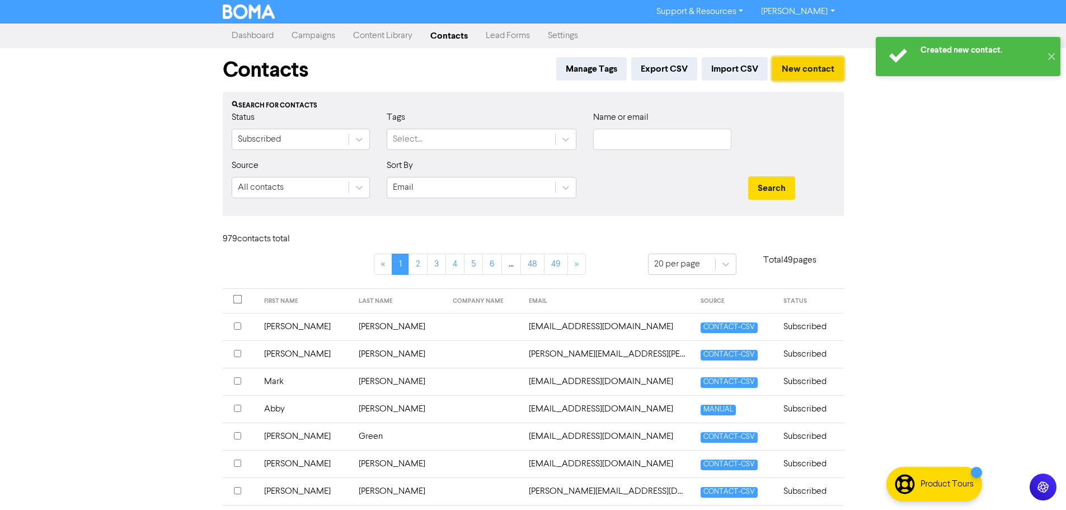
click at [772, 67] on button "New contact" at bounding box center [808, 68] width 72 height 23
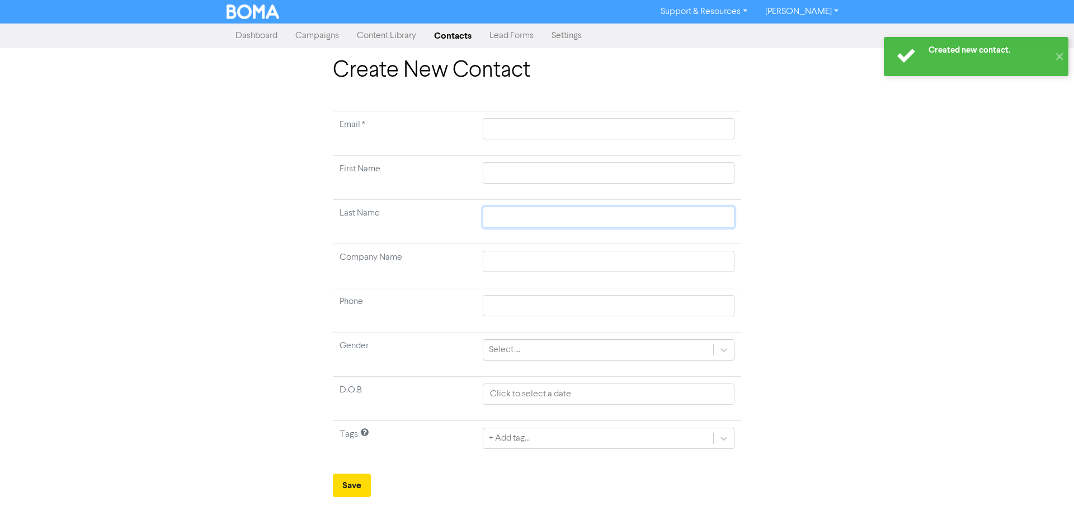
click at [521, 227] on input "text" at bounding box center [609, 216] width 252 height 21
click at [582, 177] on input "text" at bounding box center [609, 172] width 252 height 21
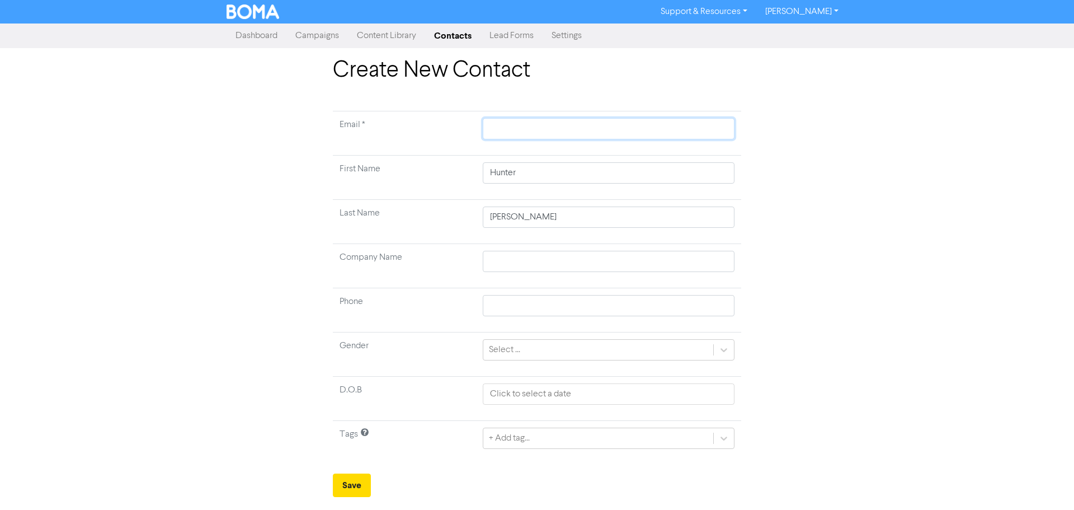
click at [514, 123] on input "text" at bounding box center [609, 128] width 252 height 21
drag, startPoint x: 568, startPoint y: 434, endPoint x: 561, endPoint y: 443, distance: 12.0
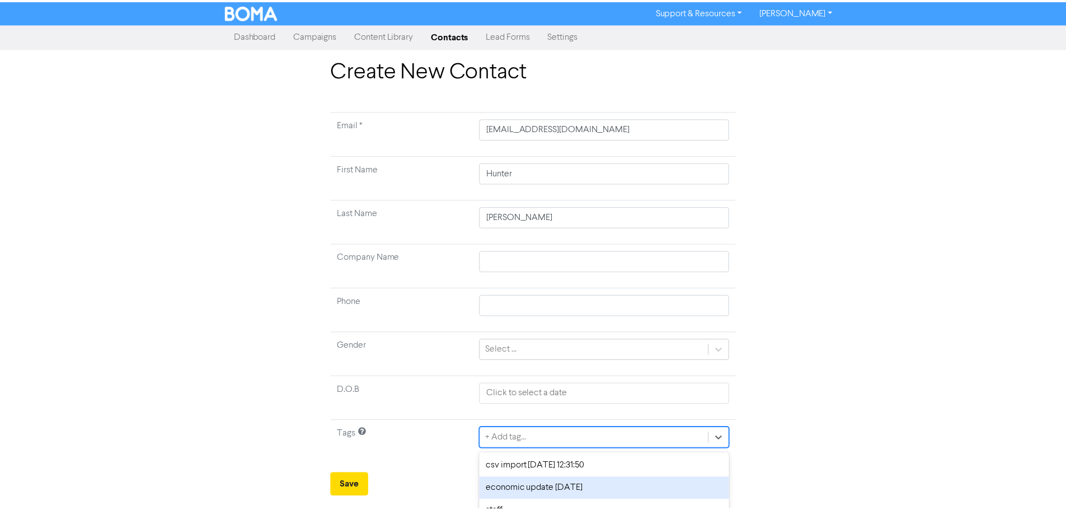
scroll to position [37, 0]
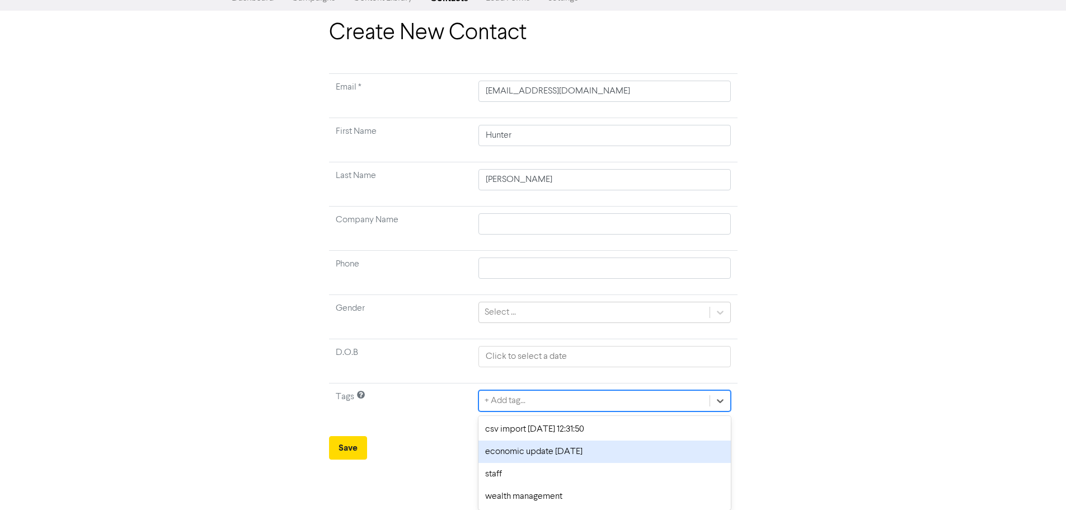
drag, startPoint x: 561, startPoint y: 443, endPoint x: 524, endPoint y: 464, distance: 43.1
click at [555, 411] on div "option economic update [DATE] focused, 2 of 4. 4 results available. Use Up and …" at bounding box center [604, 400] width 252 height 21
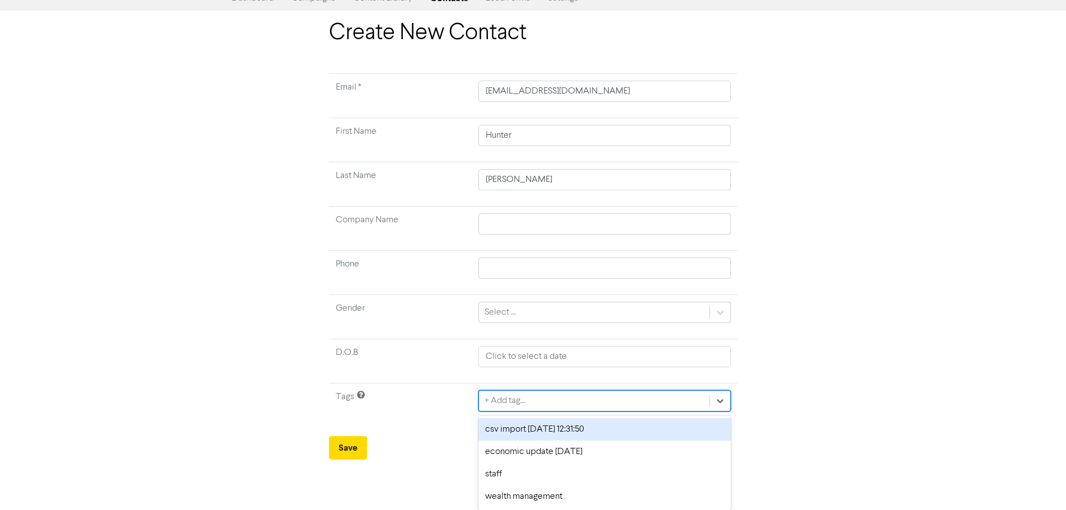
drag, startPoint x: 507, startPoint y: 433, endPoint x: 393, endPoint y: 458, distance: 116.7
click at [507, 432] on div "csv import [DATE] 12:31:50" at bounding box center [604, 429] width 252 height 22
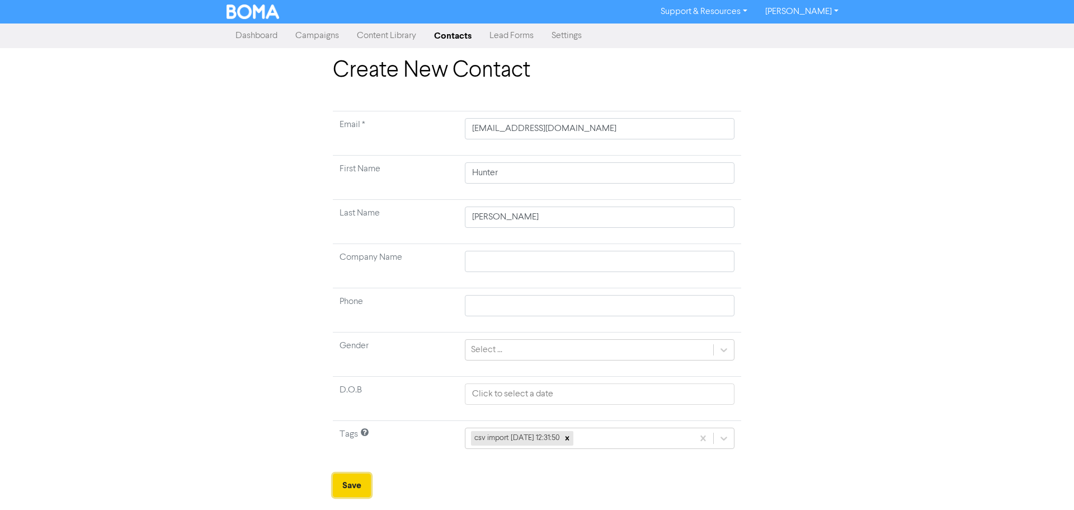
click at [343, 483] on button "Save" at bounding box center [352, 484] width 38 height 23
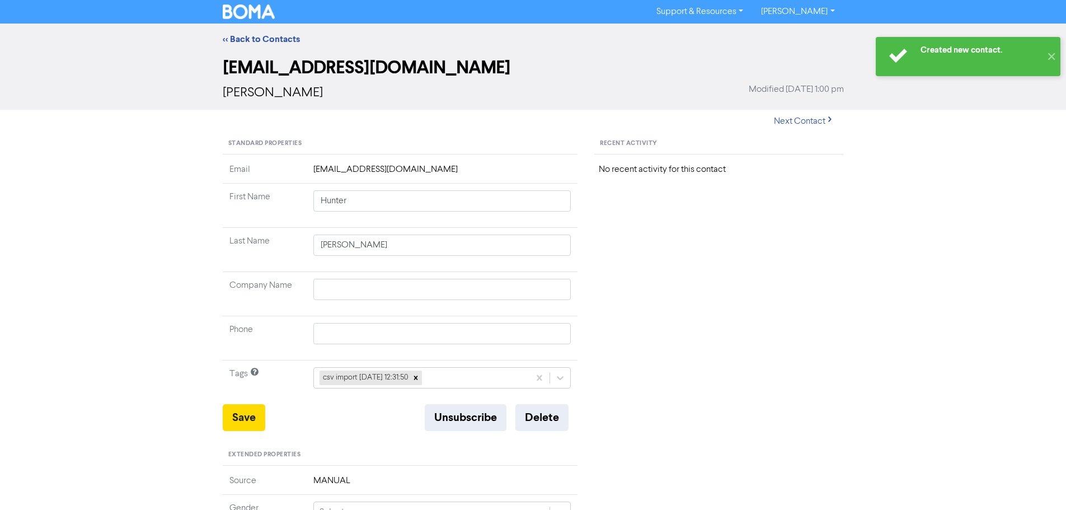
click at [263, 45] on div "<< Back to Contacts" at bounding box center [533, 38] width 638 height 13
click at [262, 36] on link "<< Back to Contacts" at bounding box center [261, 39] width 77 height 11
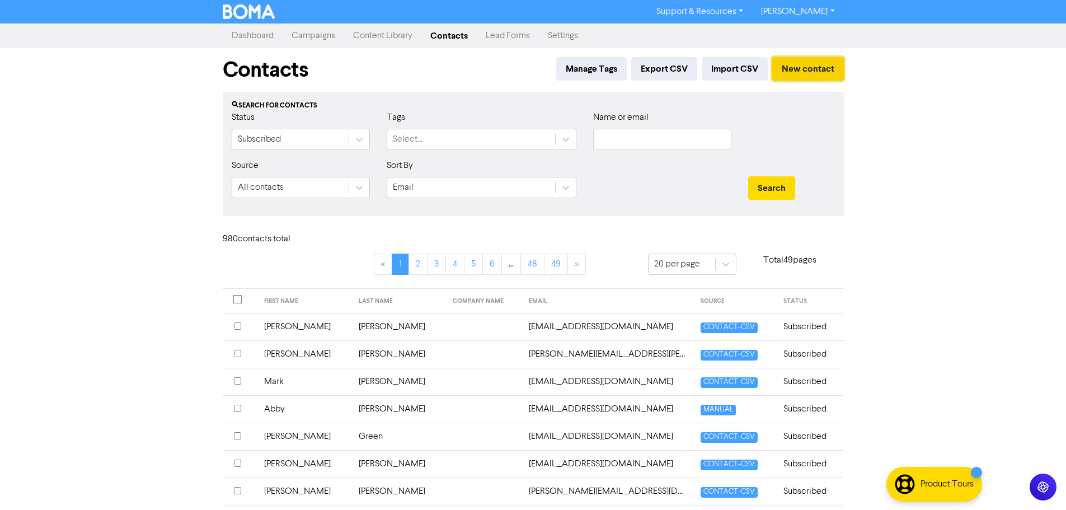
click at [805, 69] on button "New contact" at bounding box center [808, 68] width 72 height 23
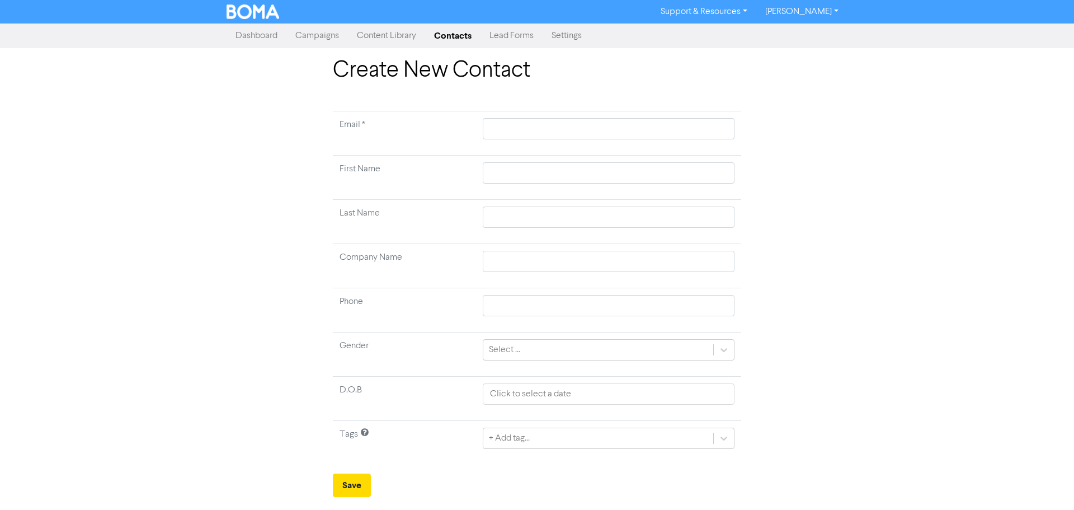
click at [465, 129] on td "Email *" at bounding box center [404, 133] width 143 height 44
click at [486, 128] on input "text" at bounding box center [609, 128] width 252 height 21
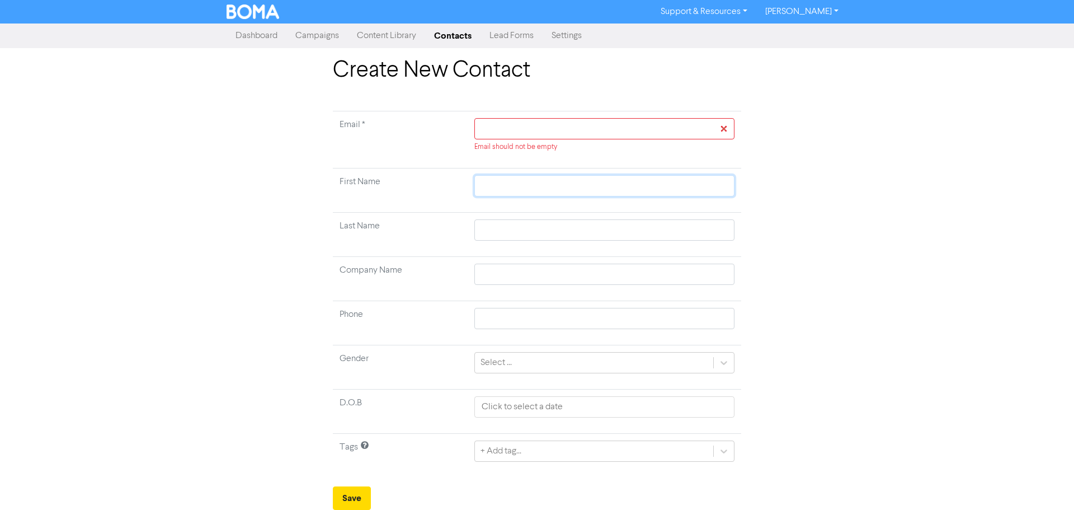
click at [491, 169] on td at bounding box center [605, 190] width 274 height 44
click at [516, 242] on td at bounding box center [605, 235] width 274 height 44
click at [514, 237] on input "text" at bounding box center [604, 229] width 260 height 21
click at [653, 186] on input "text" at bounding box center [604, 185] width 260 height 21
click at [619, 132] on input "text" at bounding box center [604, 128] width 260 height 21
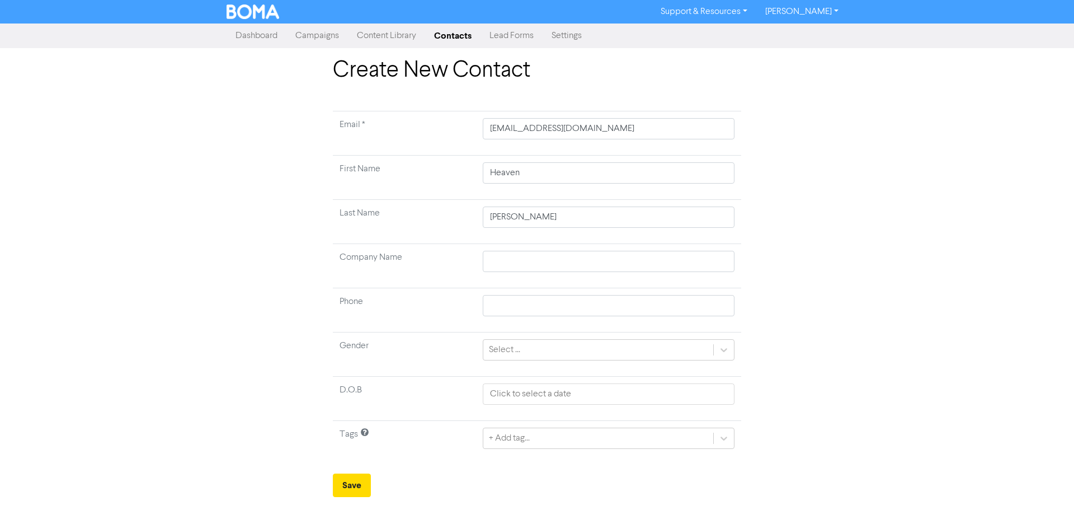
click at [892, 211] on div "Create New Contact Email * [EMAIL_ADDRESS][DOMAIN_NAME] First Name Heaven Last …" at bounding box center [537, 277] width 1074 height 440
click at [484, 437] on div "+ Add tag..." at bounding box center [609, 437] width 252 height 21
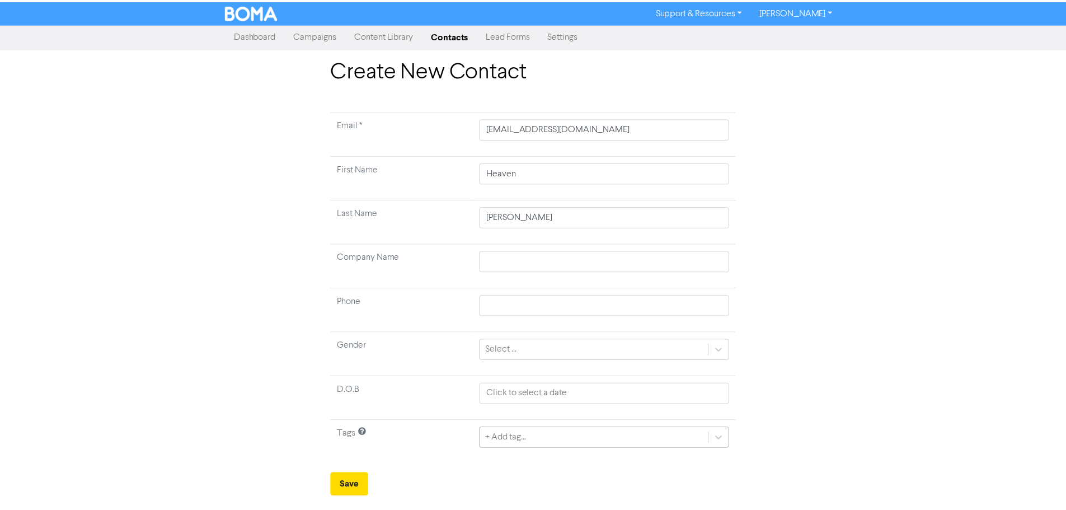
scroll to position [37, 0]
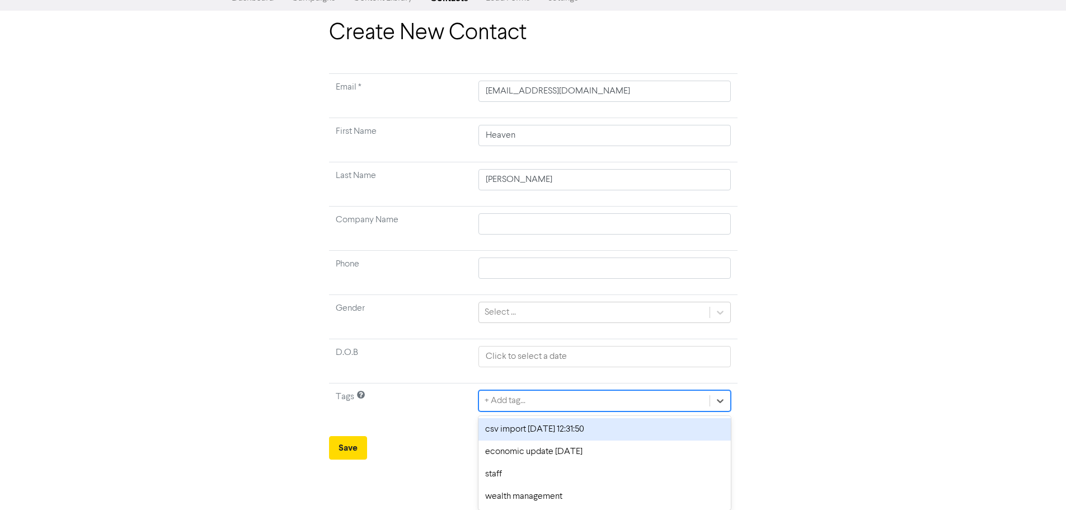
click at [494, 438] on div "csv import [DATE] 12:31:50" at bounding box center [604, 429] width 252 height 22
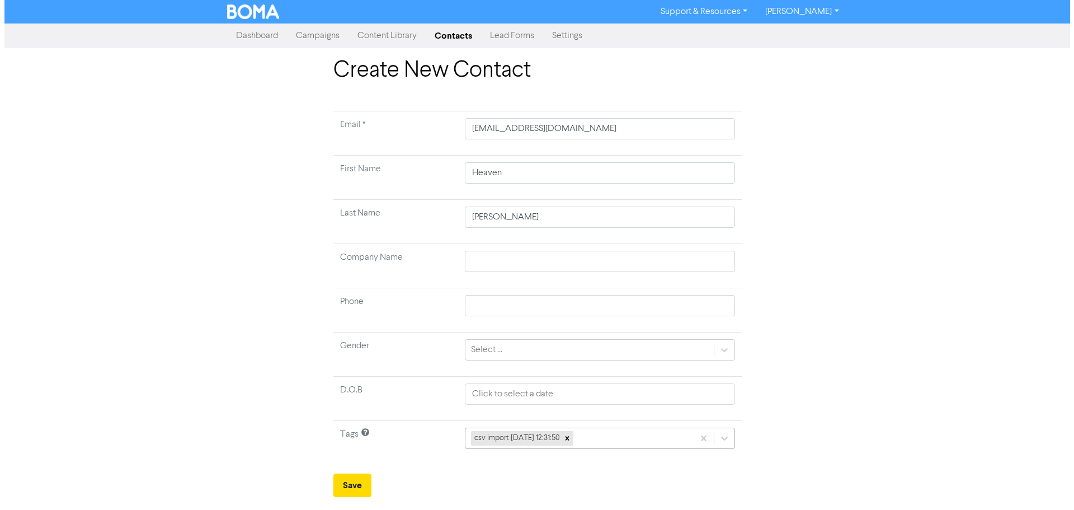
scroll to position [0, 0]
click at [357, 480] on button "Save" at bounding box center [352, 484] width 38 height 23
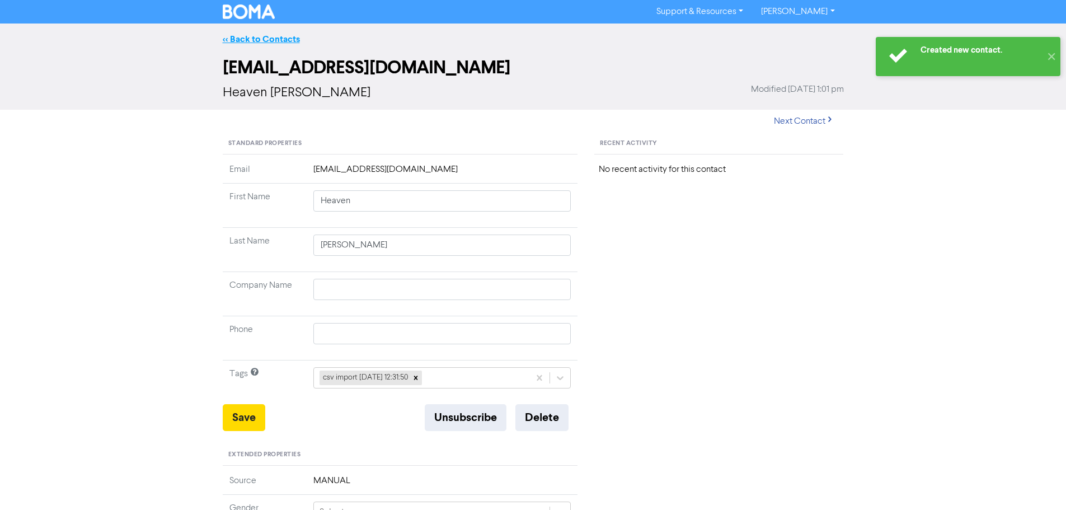
click at [244, 38] on link "<< Back to Contacts" at bounding box center [261, 39] width 77 height 11
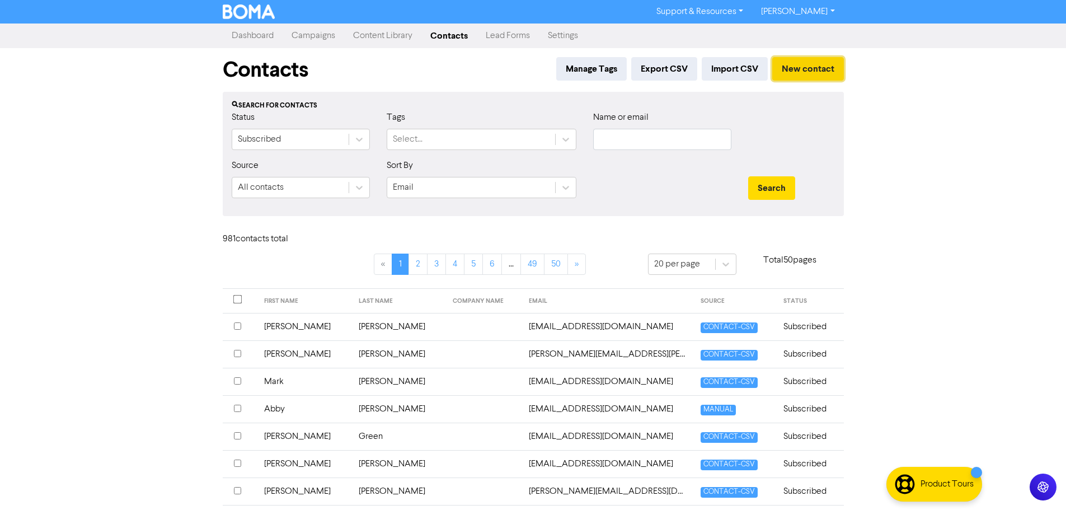
click at [819, 70] on button "New contact" at bounding box center [808, 68] width 72 height 23
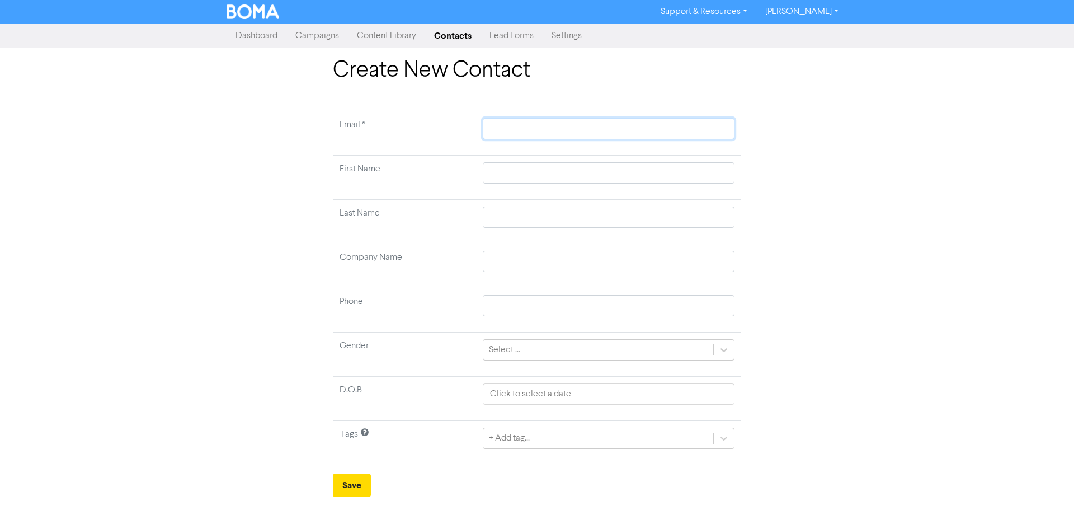
click at [661, 120] on input "text" at bounding box center [609, 128] width 252 height 21
click at [714, 167] on input "text" at bounding box center [609, 172] width 252 height 21
click at [713, 211] on input "text" at bounding box center [609, 216] width 252 height 21
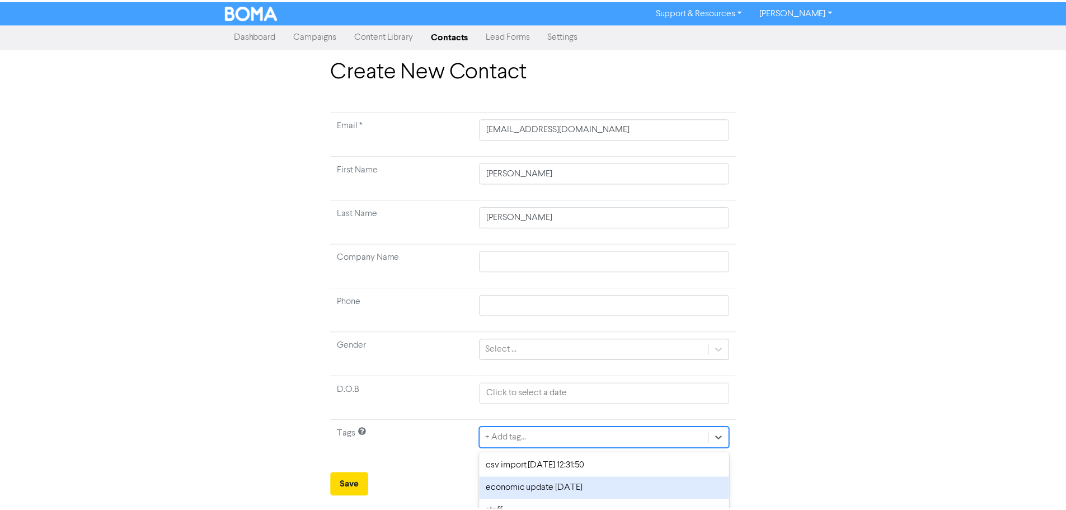
scroll to position [37, 0]
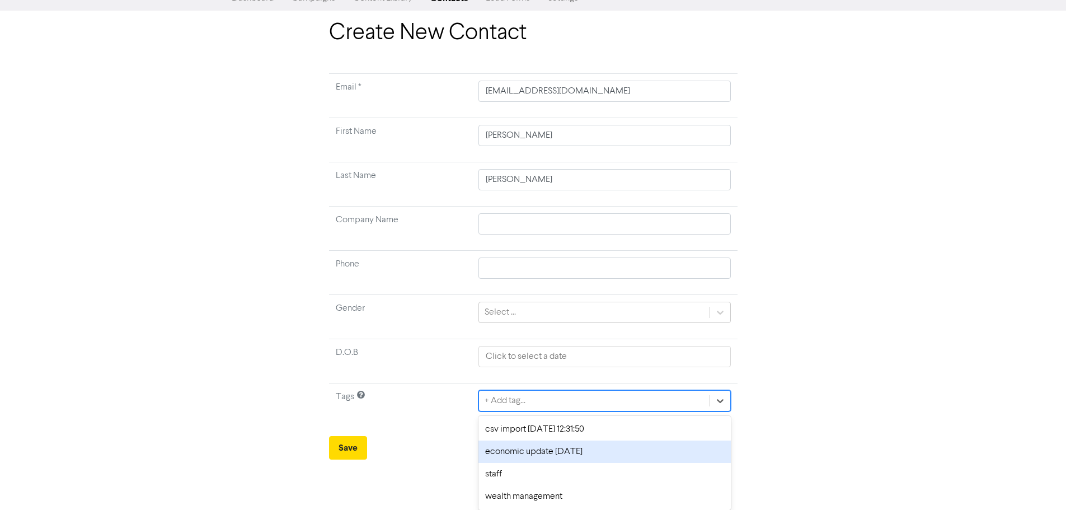
click at [588, 411] on div "option economic update [DATE] focused, 2 of 4. 4 results available. Use Up and …" at bounding box center [604, 400] width 252 height 21
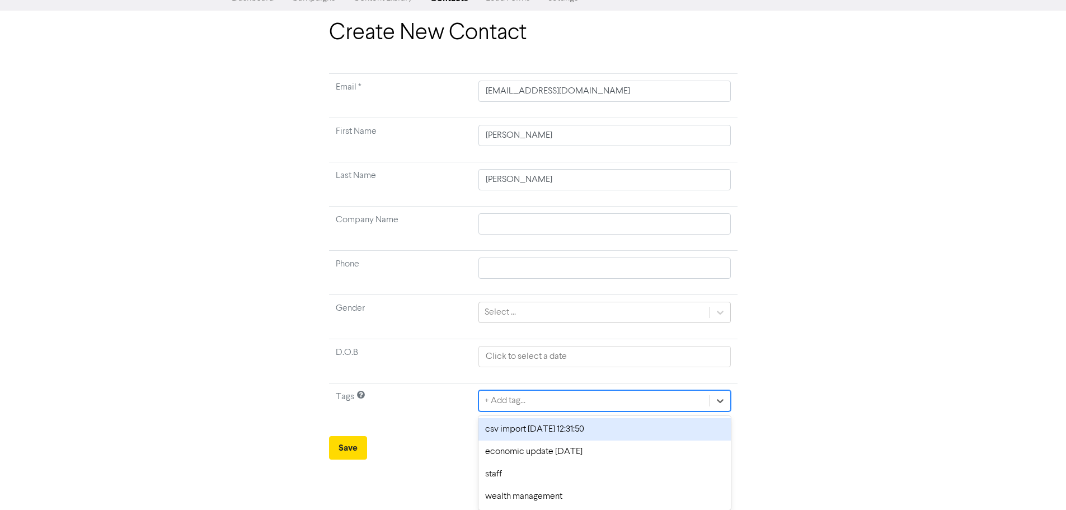
click at [556, 439] on div "csv import [DATE] 12:31:50" at bounding box center [604, 429] width 252 height 22
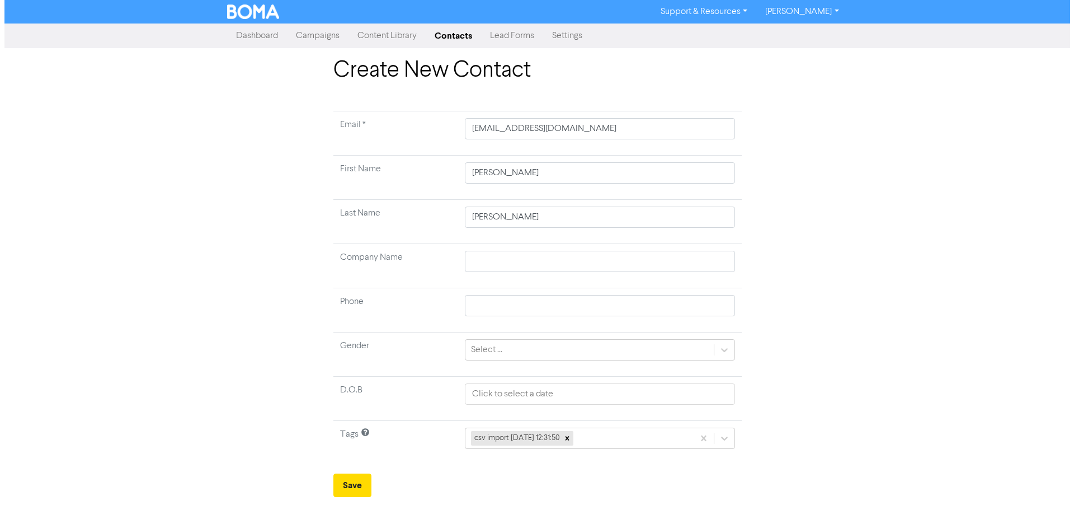
scroll to position [0, 0]
click at [358, 485] on button "Save" at bounding box center [352, 484] width 38 height 23
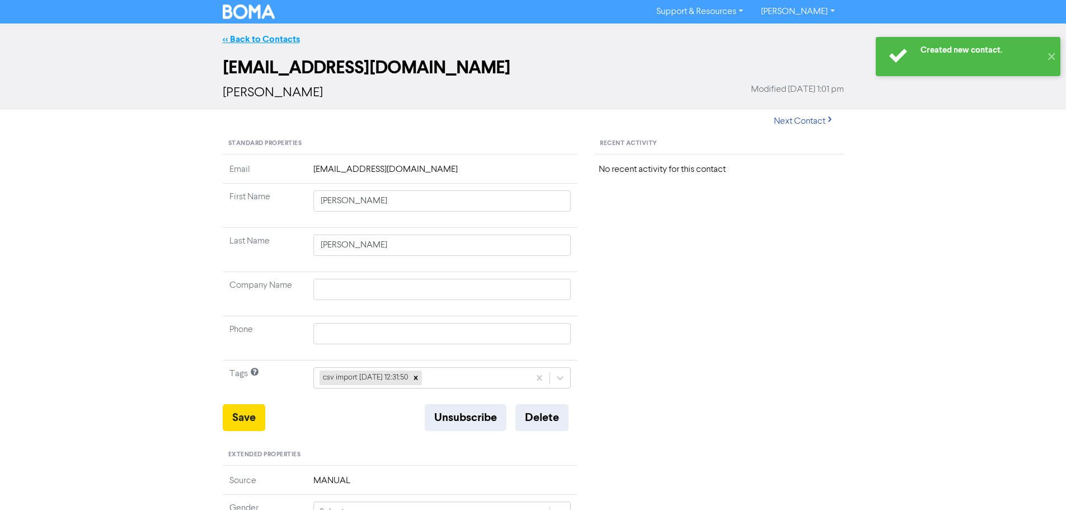
click at [257, 37] on link "<< Back to Contacts" at bounding box center [261, 39] width 77 height 11
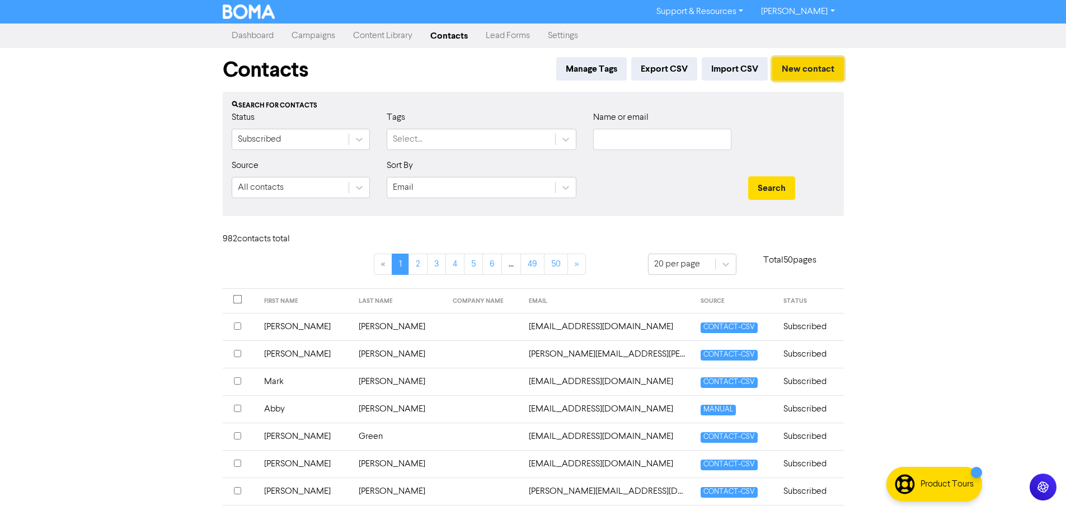
click at [816, 68] on button "New contact" at bounding box center [808, 68] width 72 height 23
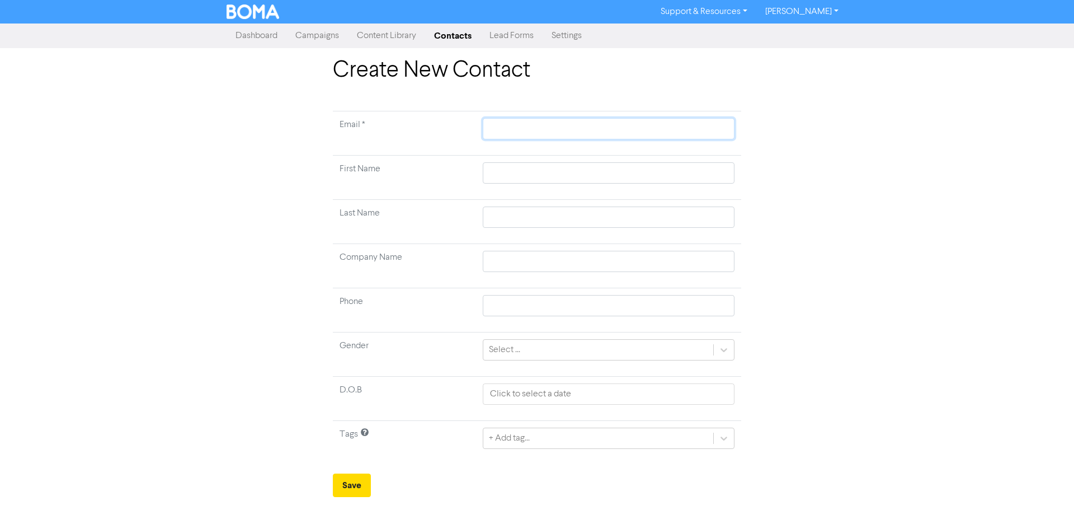
click at [635, 124] on input "text" at bounding box center [609, 128] width 252 height 21
click at [712, 170] on input "text" at bounding box center [609, 172] width 252 height 21
click at [678, 214] on input "text" at bounding box center [609, 216] width 252 height 21
click at [521, 440] on div "+ Add tag..." at bounding box center [609, 437] width 252 height 21
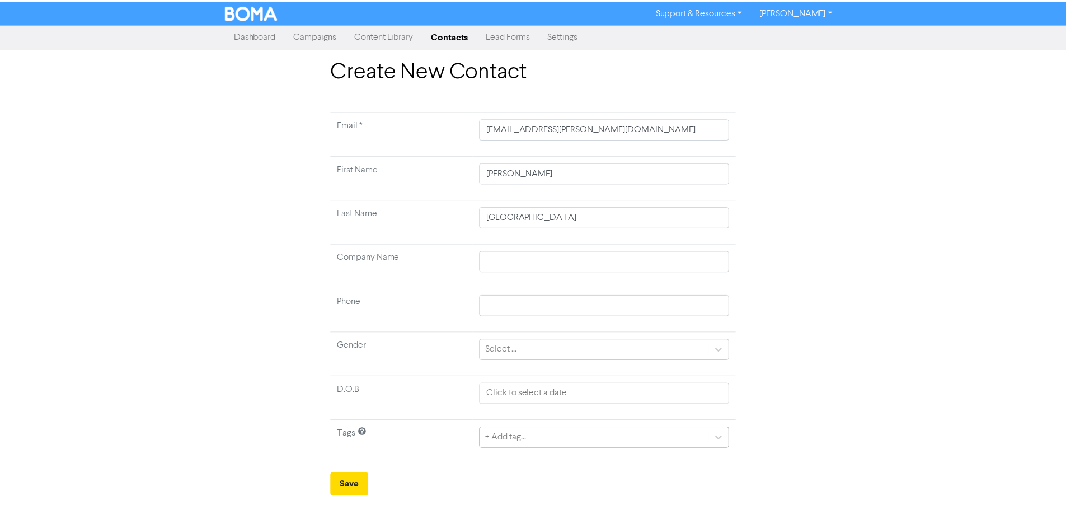
scroll to position [37, 0]
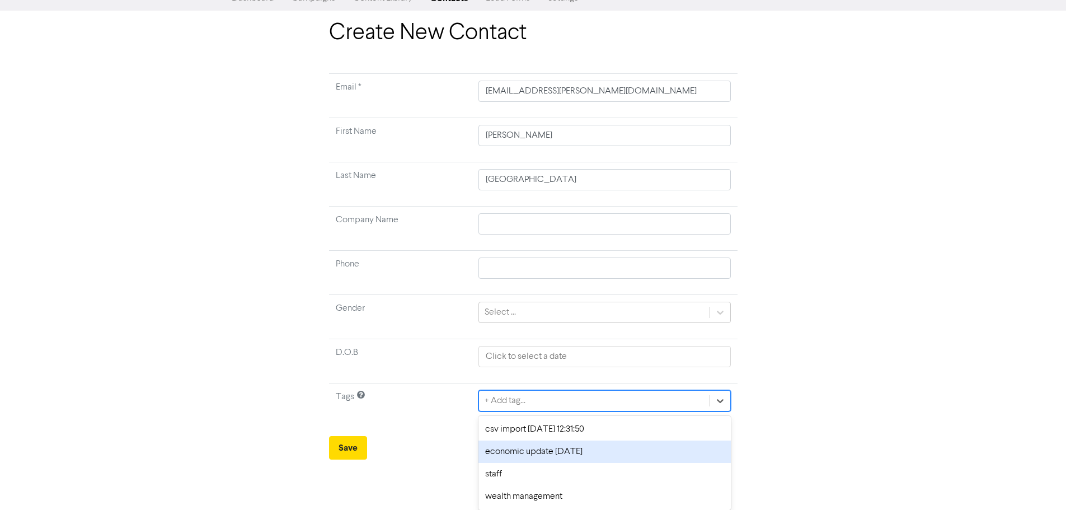
click at [511, 436] on div "csv import [DATE] 12:31:50" at bounding box center [604, 429] width 252 height 22
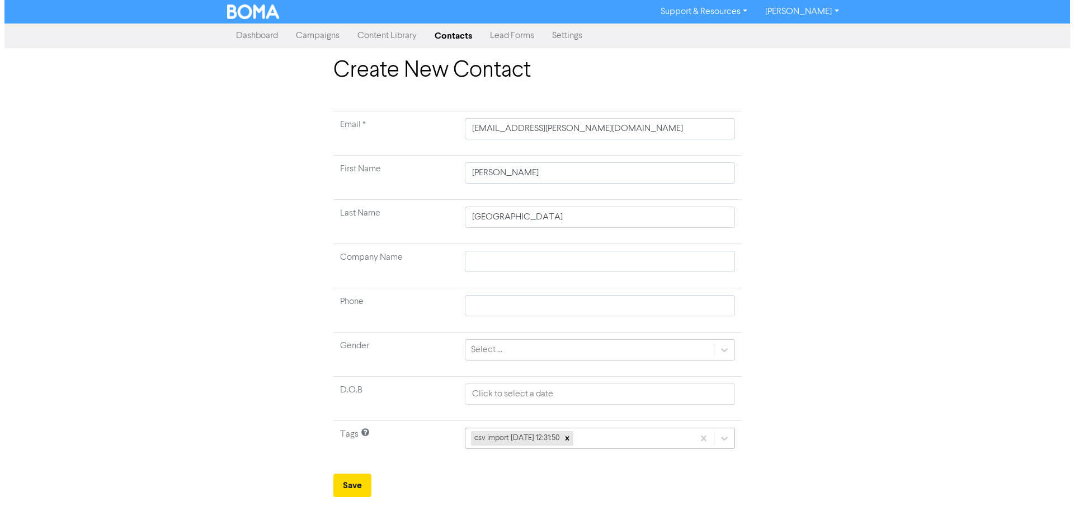
scroll to position [0, 0]
click at [360, 481] on button "Save" at bounding box center [352, 484] width 38 height 23
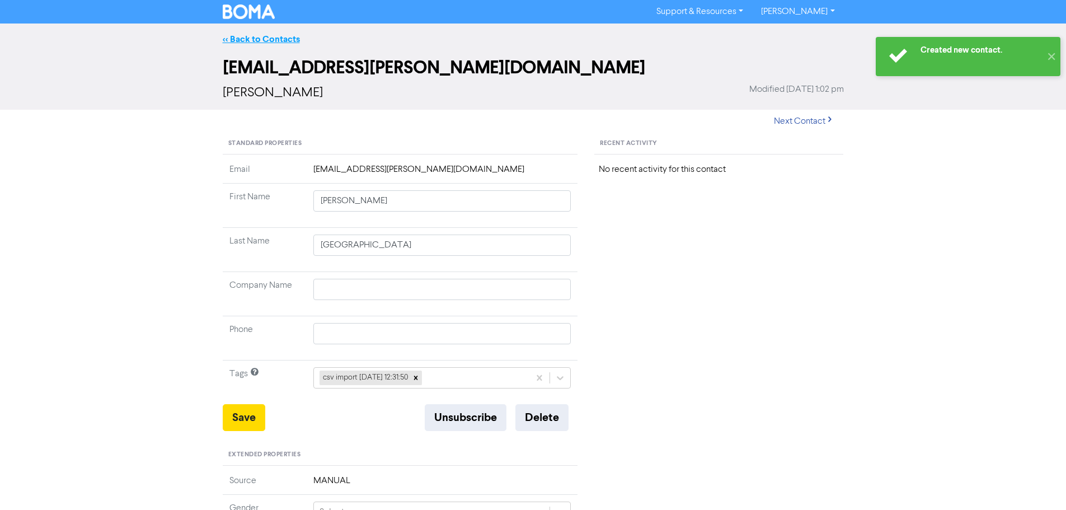
click at [249, 40] on link "<< Back to Contacts" at bounding box center [261, 39] width 77 height 11
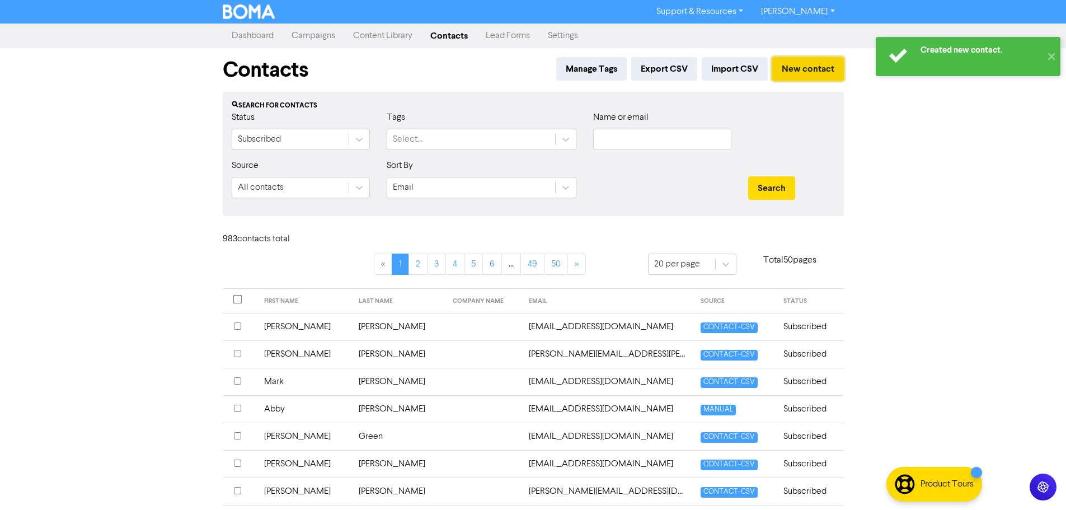
click at [794, 58] on button "New contact" at bounding box center [808, 68] width 72 height 23
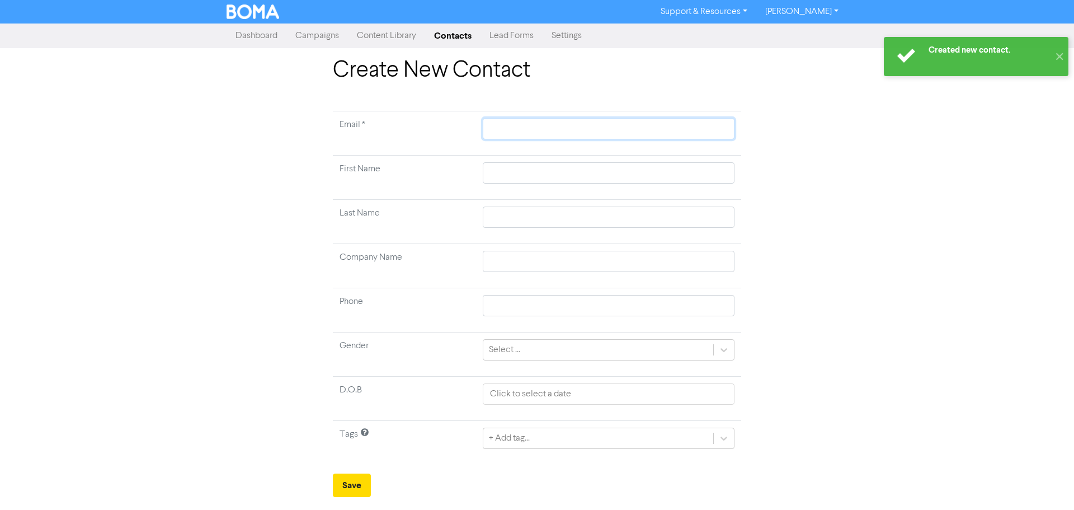
click at [582, 123] on input "text" at bounding box center [609, 128] width 252 height 21
click at [683, 180] on input "text" at bounding box center [609, 172] width 252 height 21
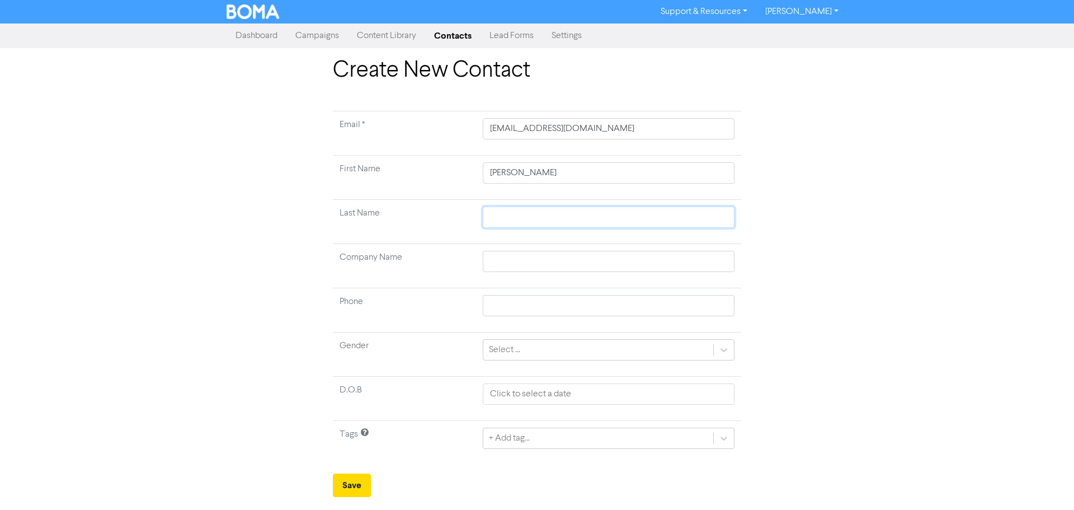
click at [671, 215] on input "text" at bounding box center [609, 216] width 252 height 21
drag, startPoint x: 603, startPoint y: 427, endPoint x: 603, endPoint y: 434, distance: 6.7
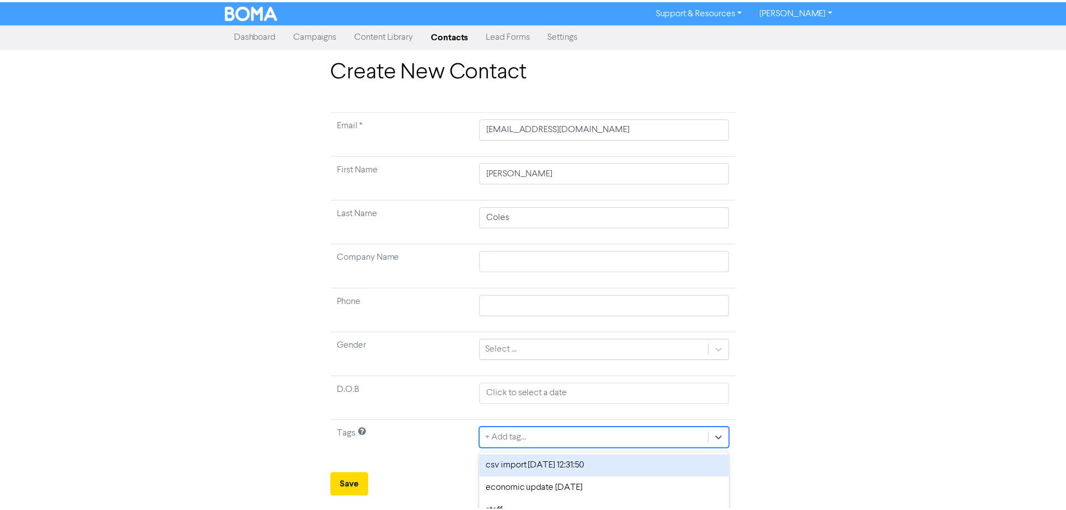
scroll to position [37, 0]
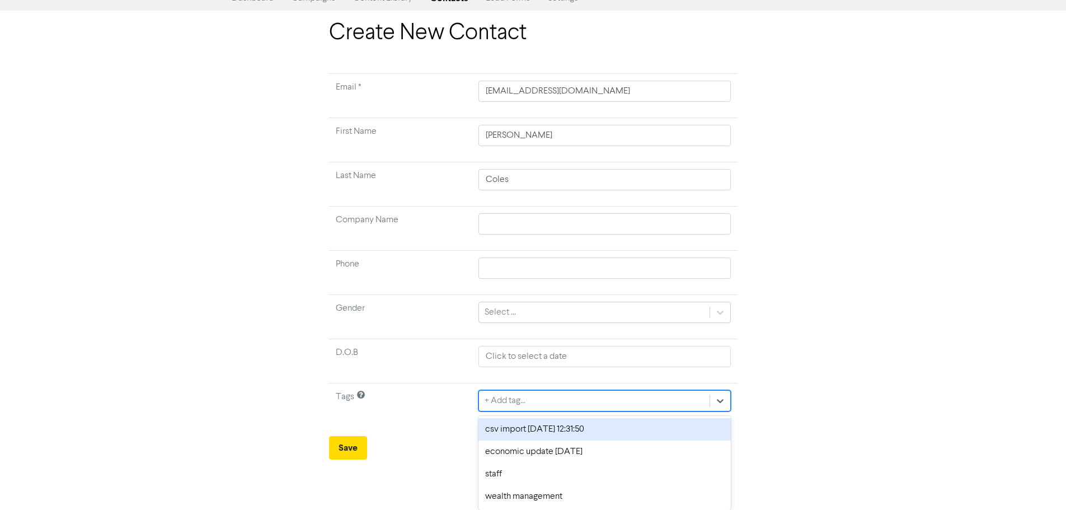
click at [603, 411] on div "option csv import [DATE] 12:31:50 focused, 1 of 4. 4 results available. Use Up …" at bounding box center [604, 400] width 252 height 21
click at [590, 434] on div "csv import [DATE] 12:31:50" at bounding box center [604, 429] width 252 height 22
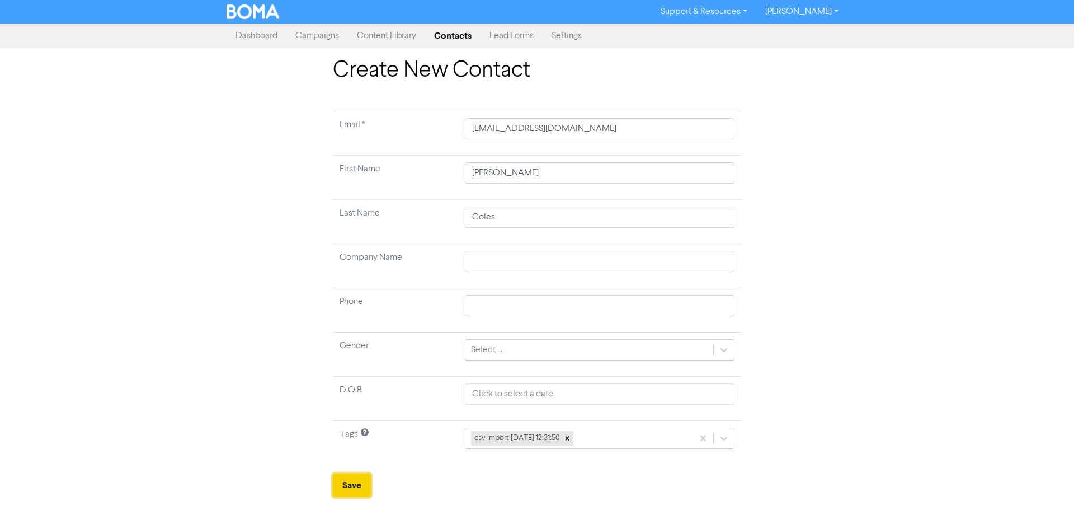
click at [363, 480] on button "Save" at bounding box center [352, 484] width 38 height 23
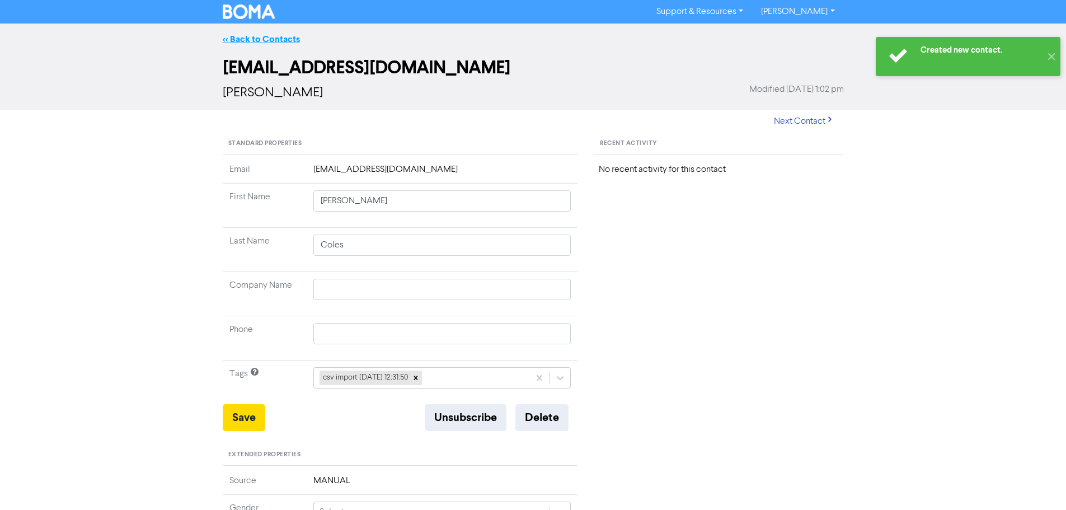
click at [245, 39] on link "<< Back to Contacts" at bounding box center [261, 39] width 77 height 11
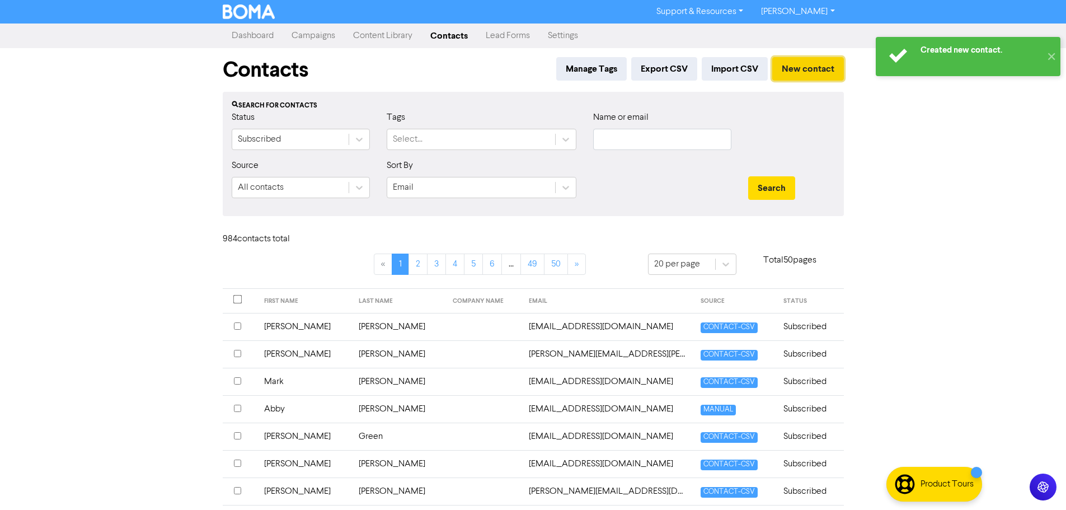
click at [808, 60] on button "New contact" at bounding box center [808, 68] width 72 height 23
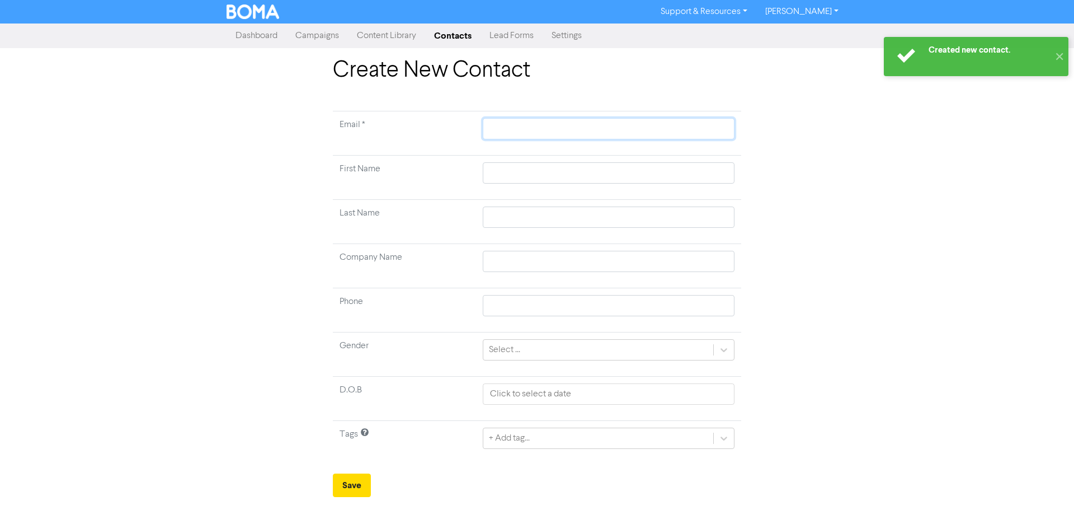
click at [651, 124] on input "text" at bounding box center [609, 128] width 252 height 21
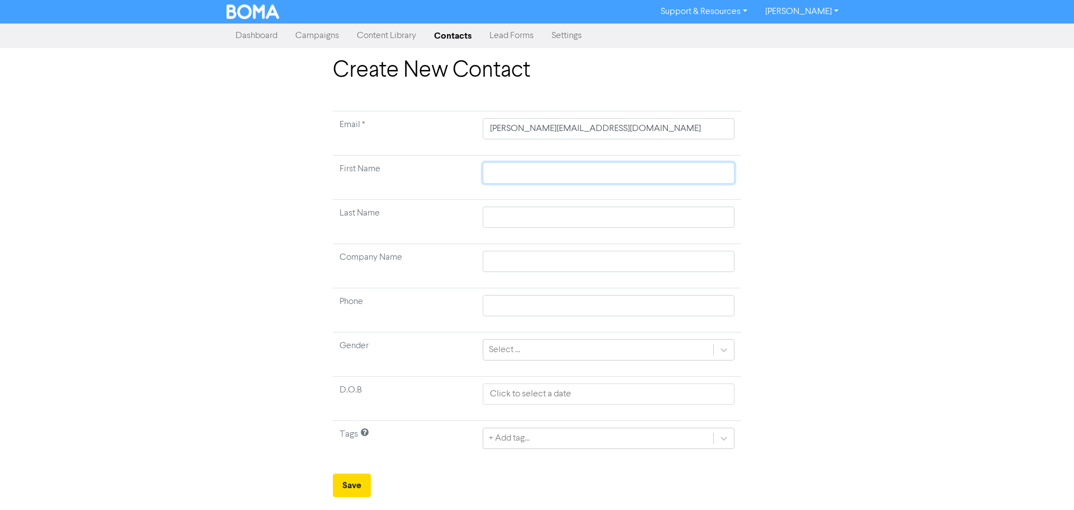
click at [646, 177] on input "text" at bounding box center [609, 172] width 252 height 21
click at [704, 216] on input "text" at bounding box center [609, 216] width 252 height 21
click at [653, 442] on div "+ Add tag..." at bounding box center [609, 437] width 252 height 21
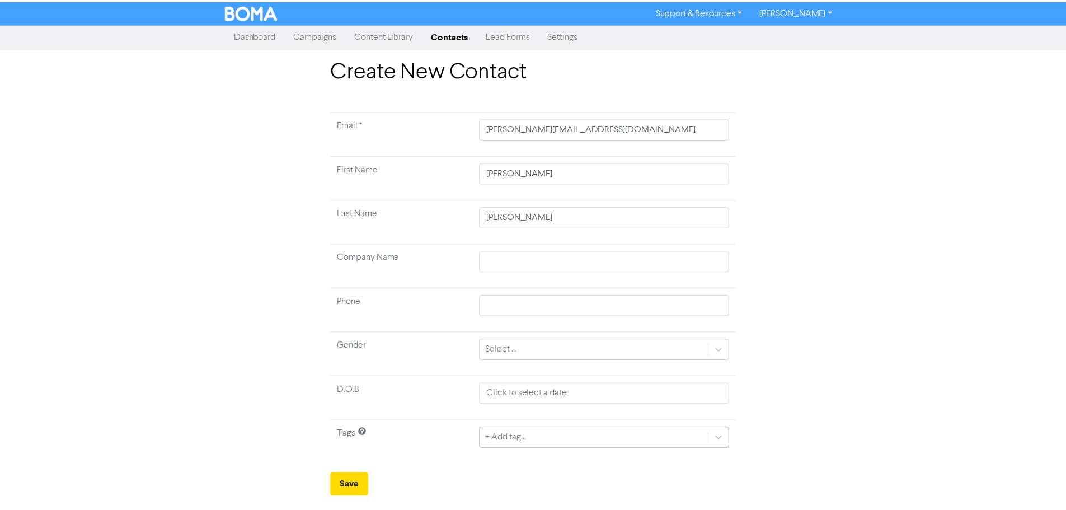
scroll to position [37, 0]
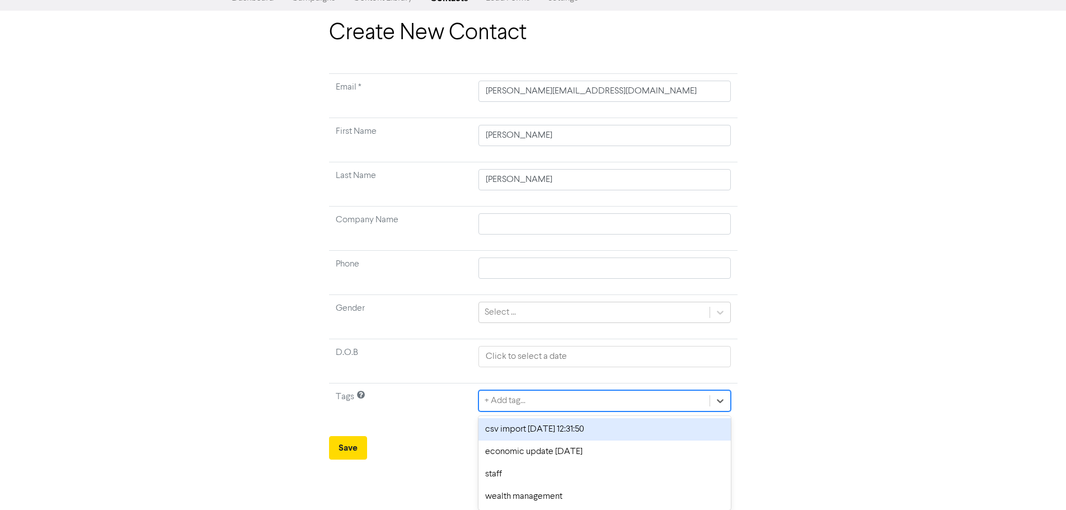
click at [608, 432] on div "csv import [DATE] 12:31:50" at bounding box center [604, 429] width 252 height 22
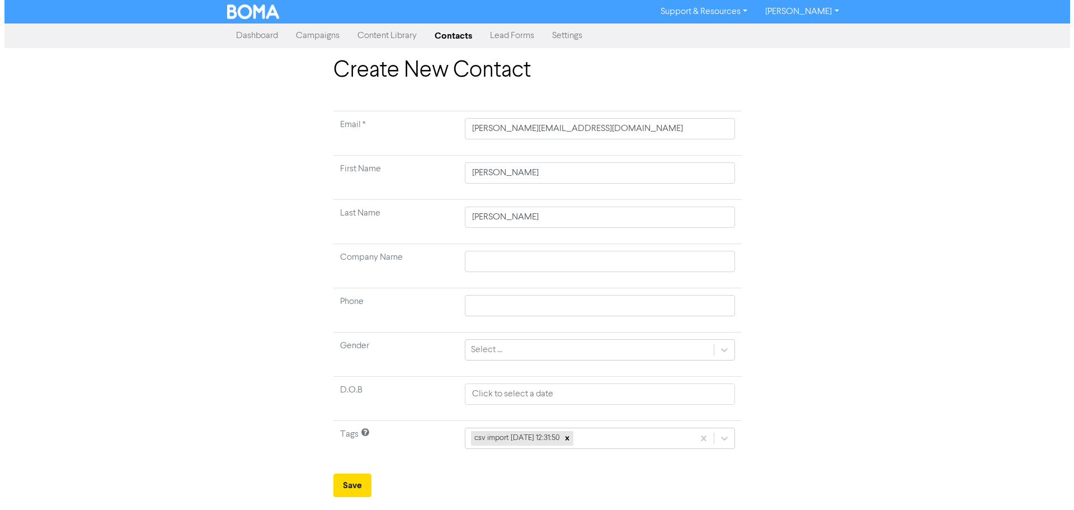
scroll to position [0, 0]
click at [352, 481] on button "Save" at bounding box center [352, 484] width 38 height 23
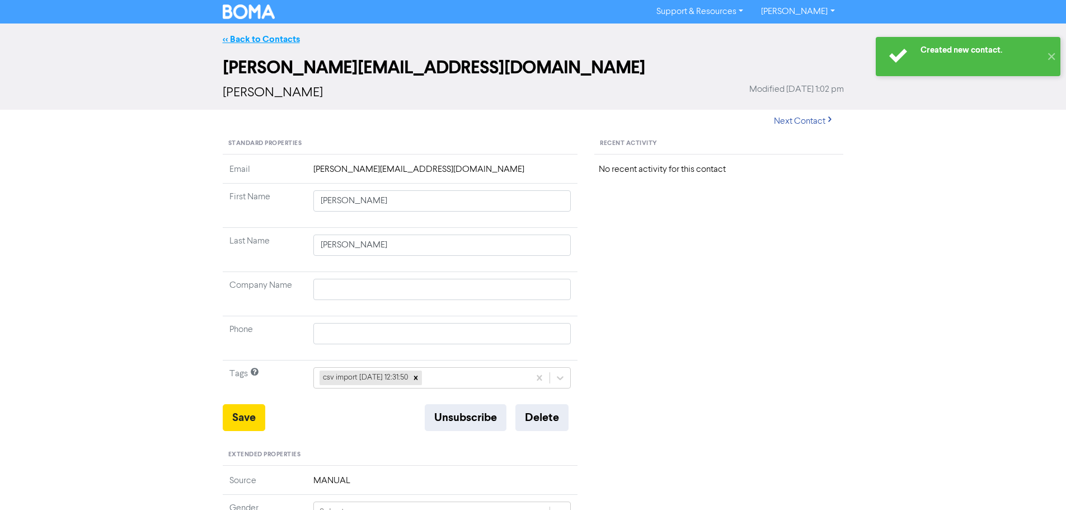
click at [271, 40] on link "<< Back to Contacts" at bounding box center [261, 39] width 77 height 11
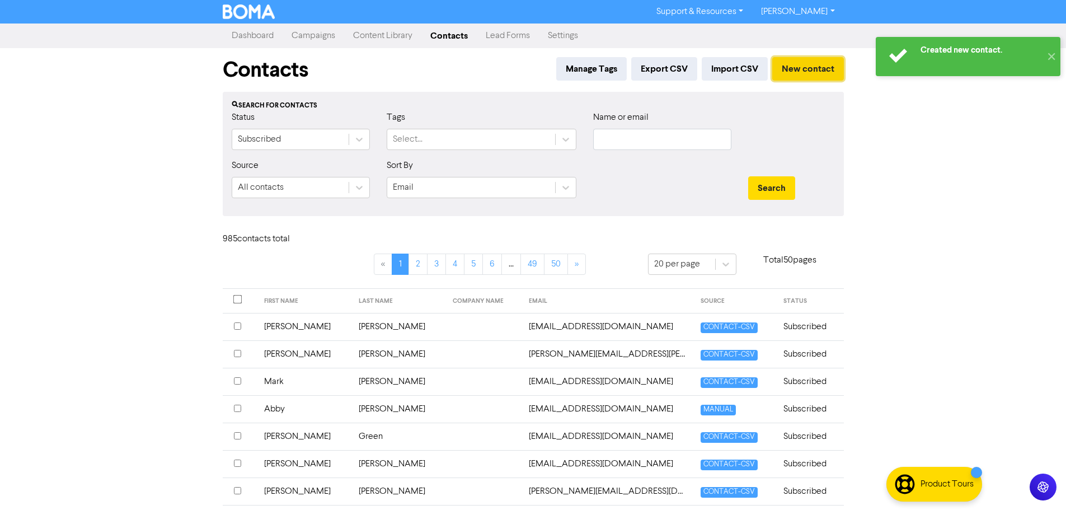
click at [824, 69] on button "New contact" at bounding box center [808, 68] width 72 height 23
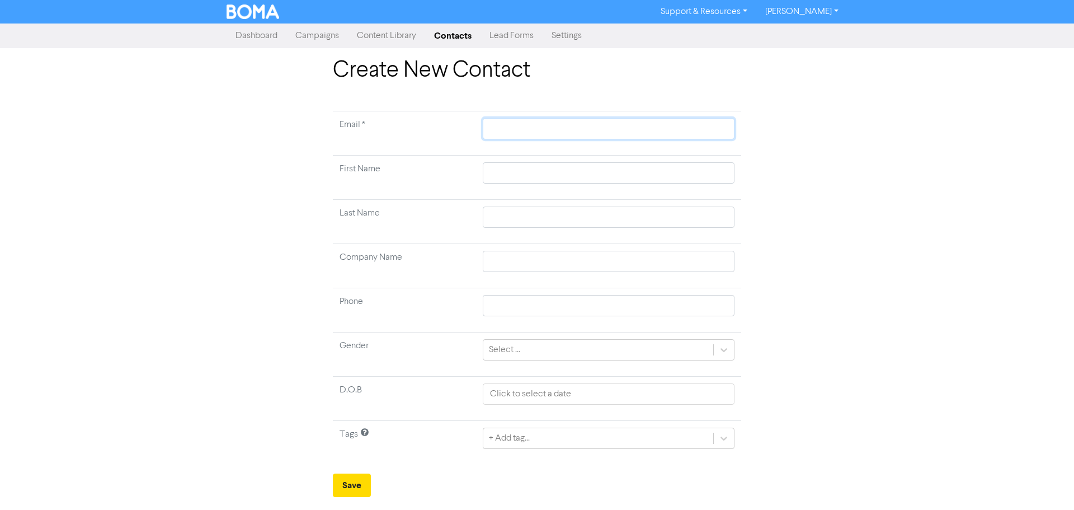
click at [623, 128] on input "text" at bounding box center [609, 128] width 252 height 21
click at [635, 171] on input "text" at bounding box center [609, 172] width 252 height 21
click at [722, 215] on input "text" at bounding box center [609, 216] width 252 height 21
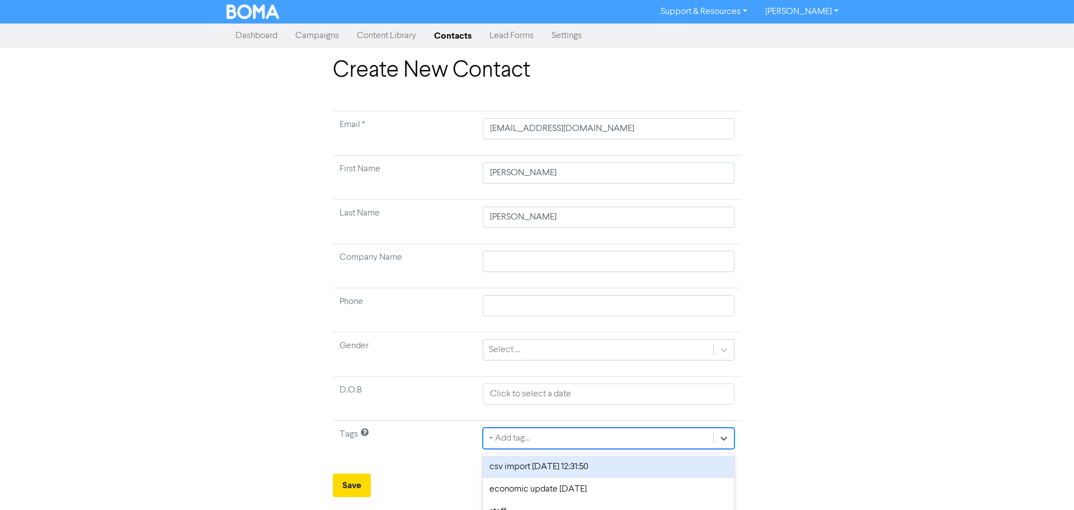
click at [566, 439] on div "option csv import [DATE] 12:31:50 focused, 1 of 4. 4 results available. Use Up …" at bounding box center [609, 437] width 252 height 21
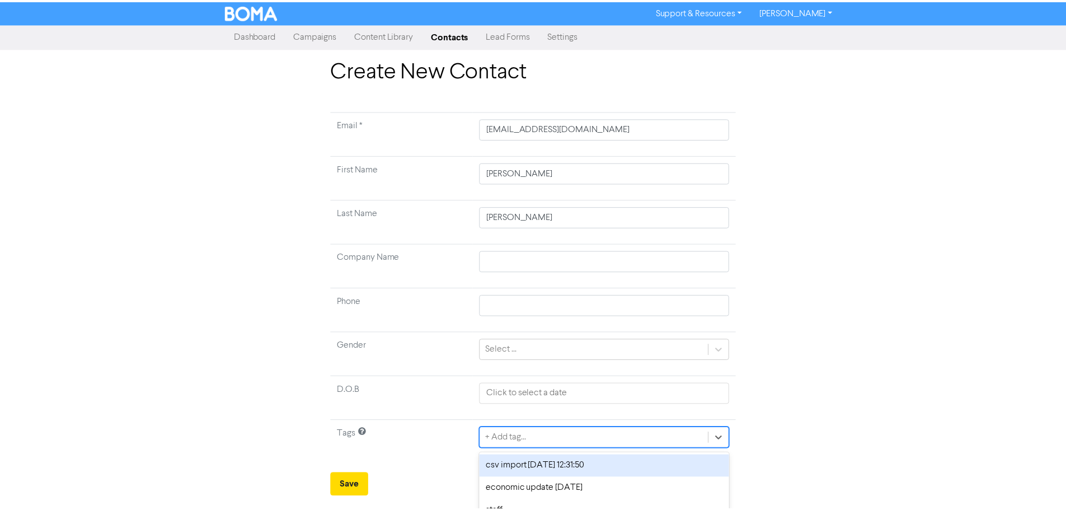
scroll to position [37, 0]
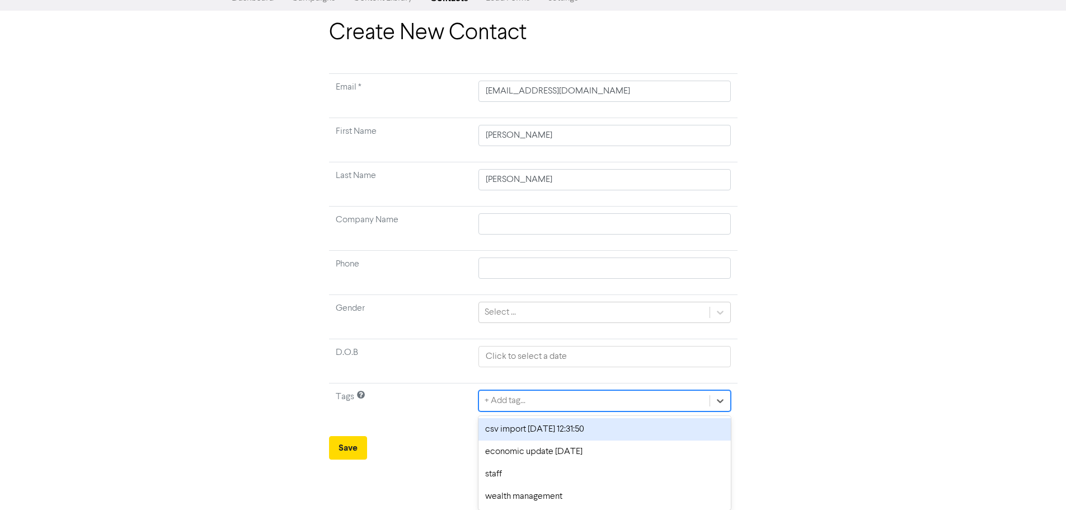
click at [528, 430] on div "csv import [DATE] 12:31:50" at bounding box center [604, 429] width 252 height 22
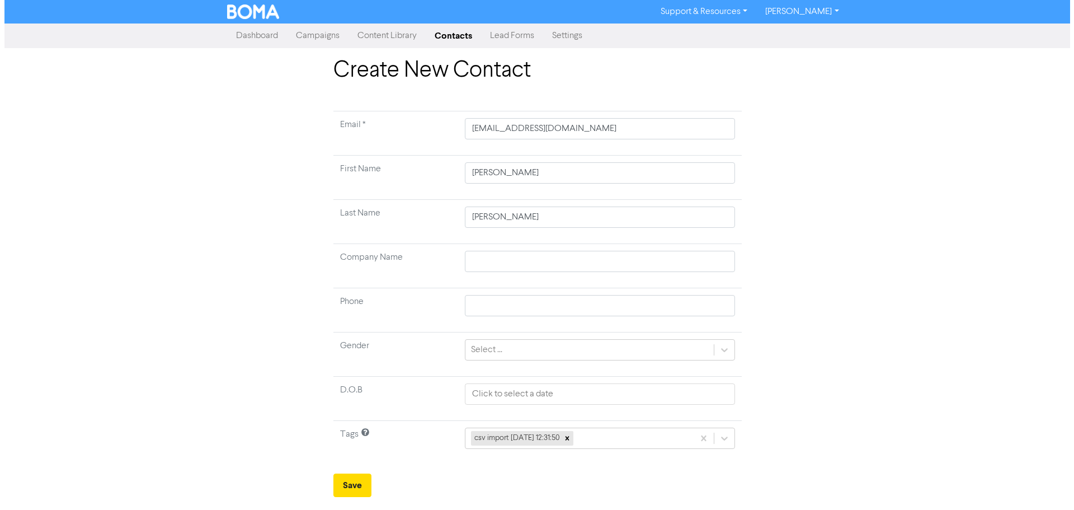
scroll to position [0, 0]
click at [356, 483] on button "Save" at bounding box center [352, 484] width 38 height 23
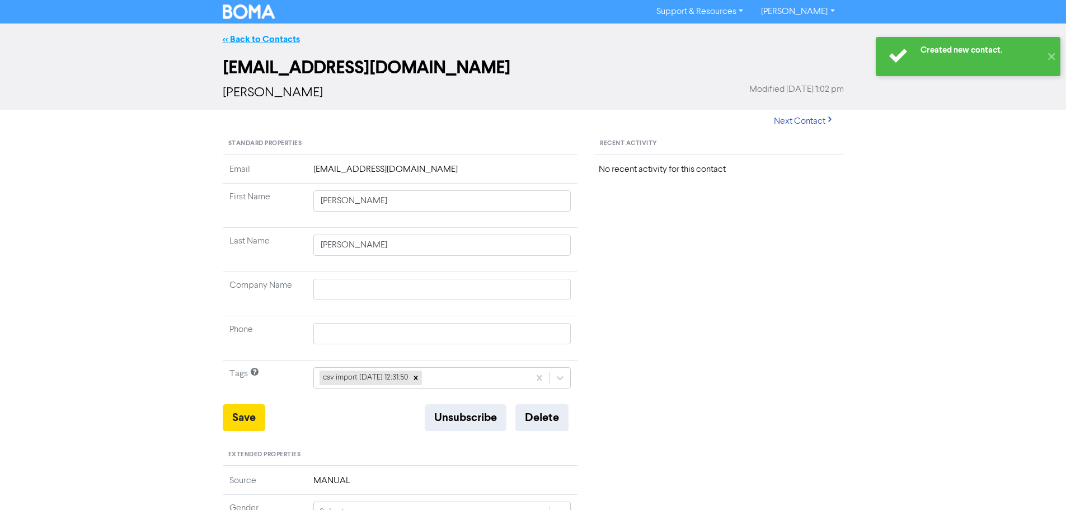
click at [265, 40] on link "<< Back to Contacts" at bounding box center [261, 39] width 77 height 11
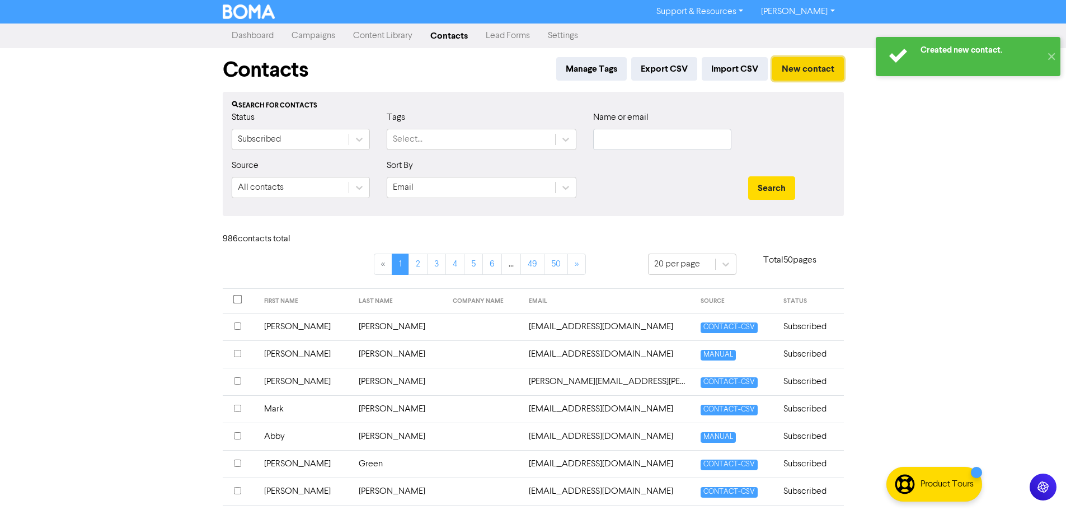
click at [806, 69] on button "New contact" at bounding box center [808, 68] width 72 height 23
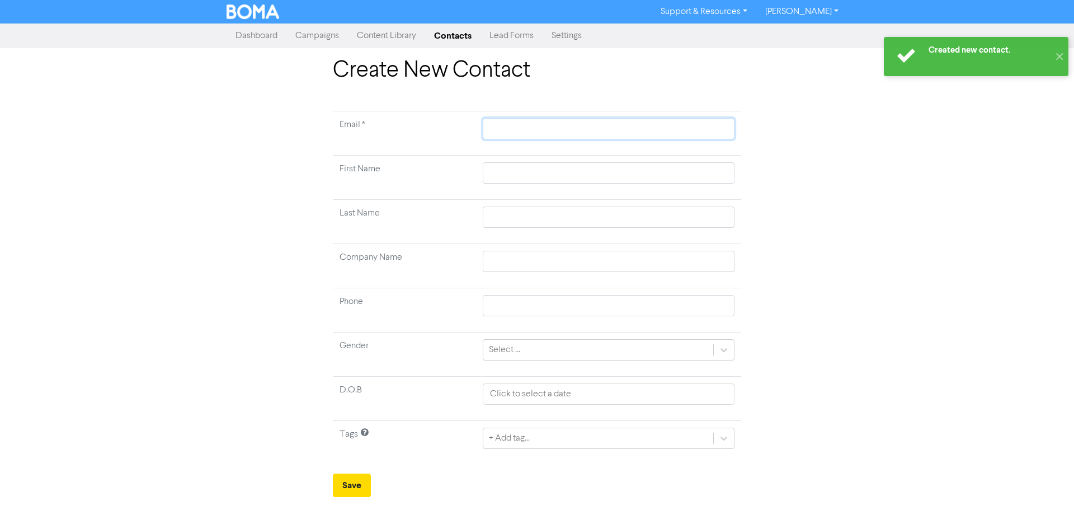
click at [649, 131] on input "text" at bounding box center [609, 128] width 252 height 21
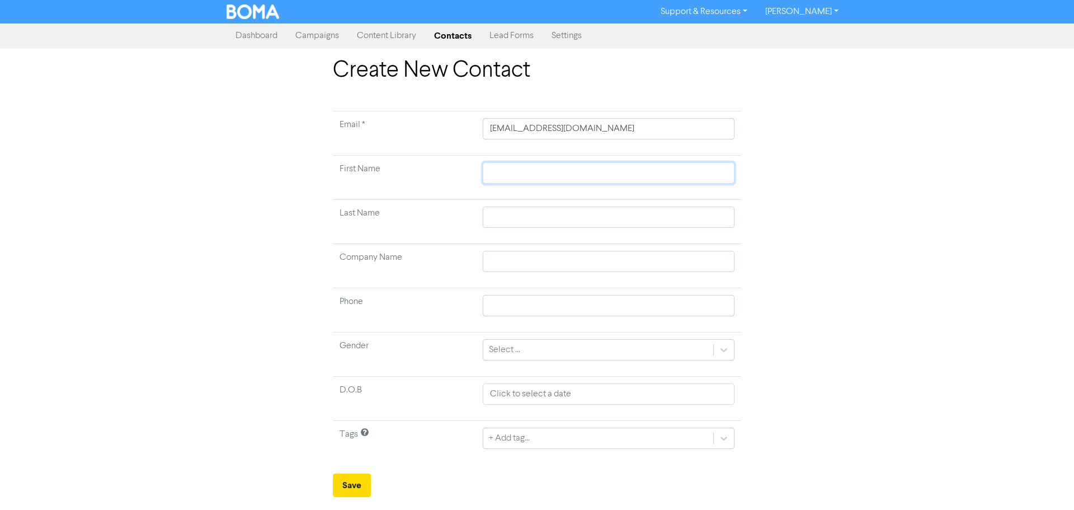
click at [627, 175] on input "text" at bounding box center [609, 172] width 252 height 21
click at [683, 217] on input "text" at bounding box center [609, 216] width 252 height 21
click at [528, 440] on div "+ Add tag..." at bounding box center [609, 437] width 252 height 21
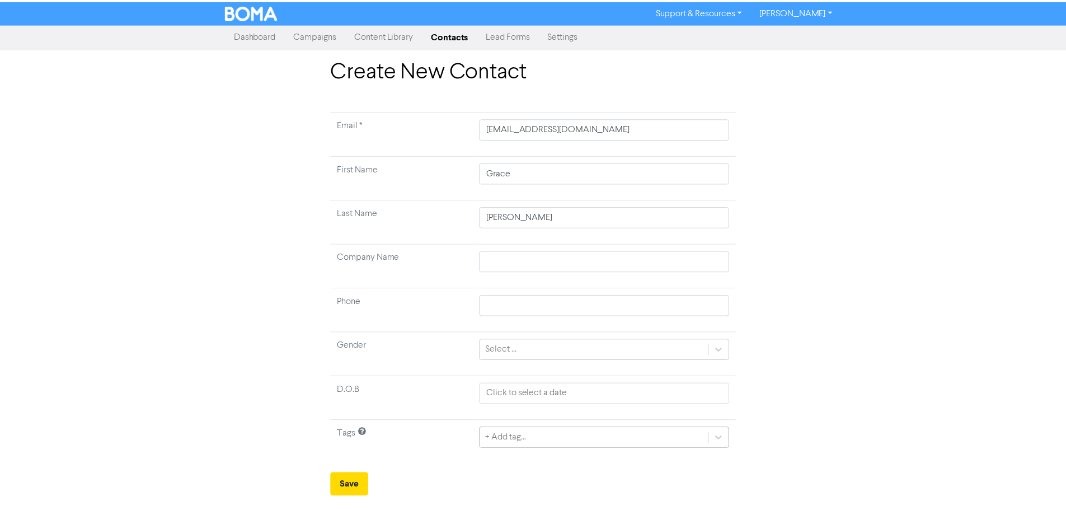
scroll to position [37, 0]
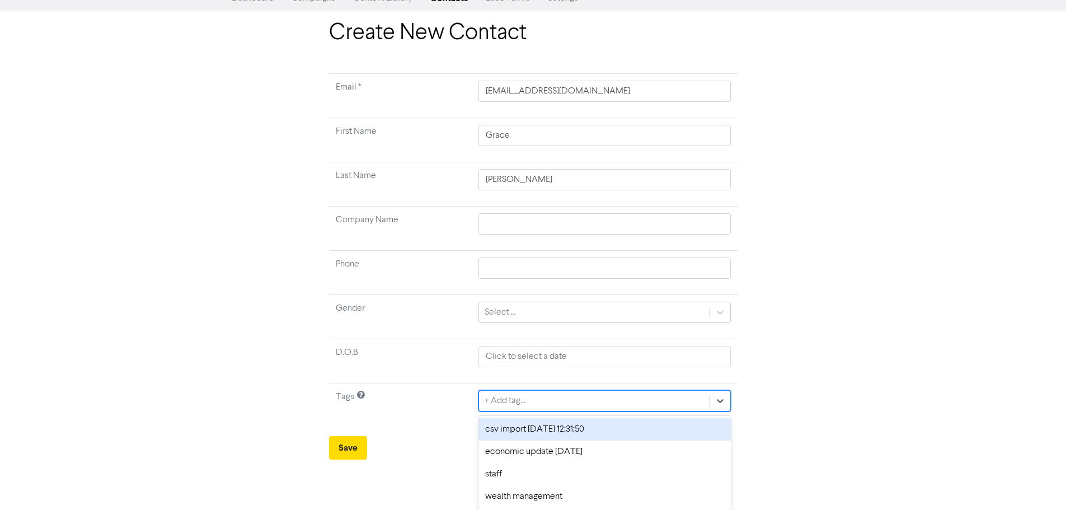
click at [521, 433] on div "csv import [DATE] 12:31:50" at bounding box center [604, 429] width 252 height 22
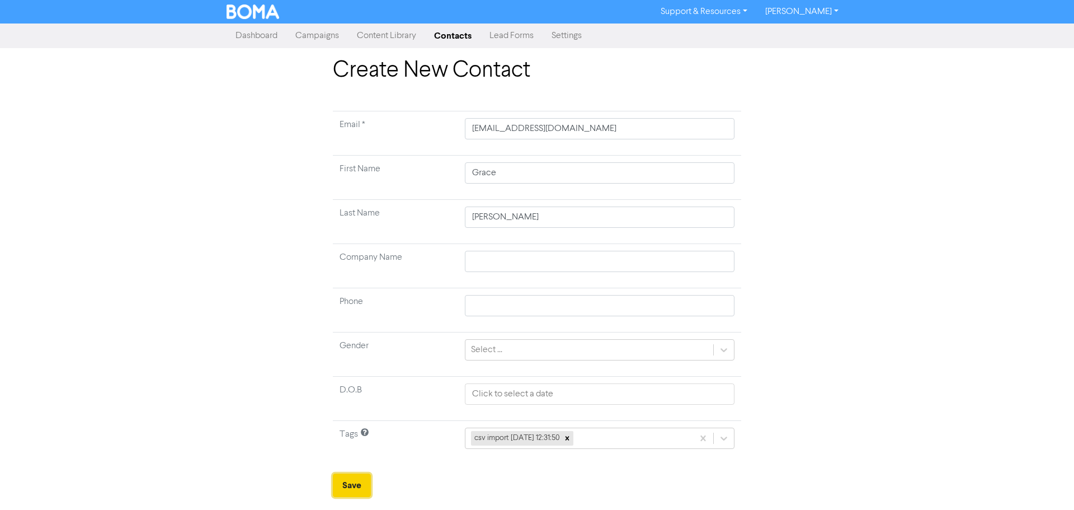
click at [335, 486] on button "Save" at bounding box center [352, 484] width 38 height 23
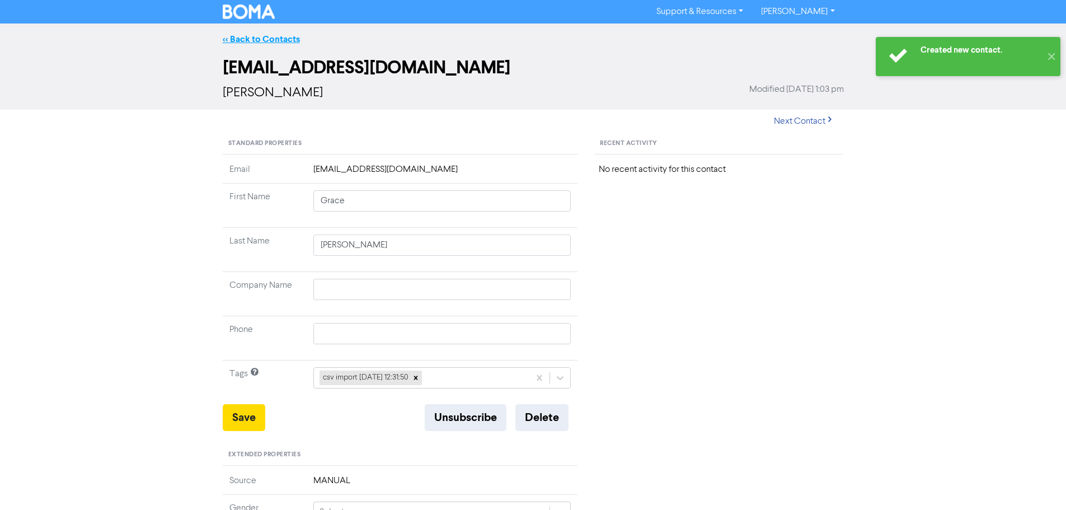
click at [255, 35] on link "<< Back to Contacts" at bounding box center [261, 39] width 77 height 11
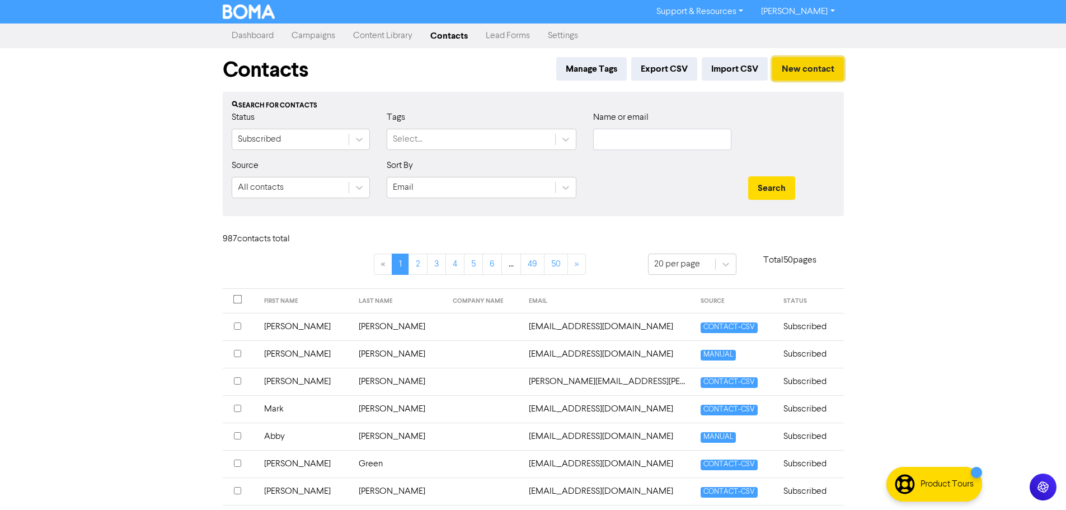
click at [796, 70] on button "New contact" at bounding box center [808, 68] width 72 height 23
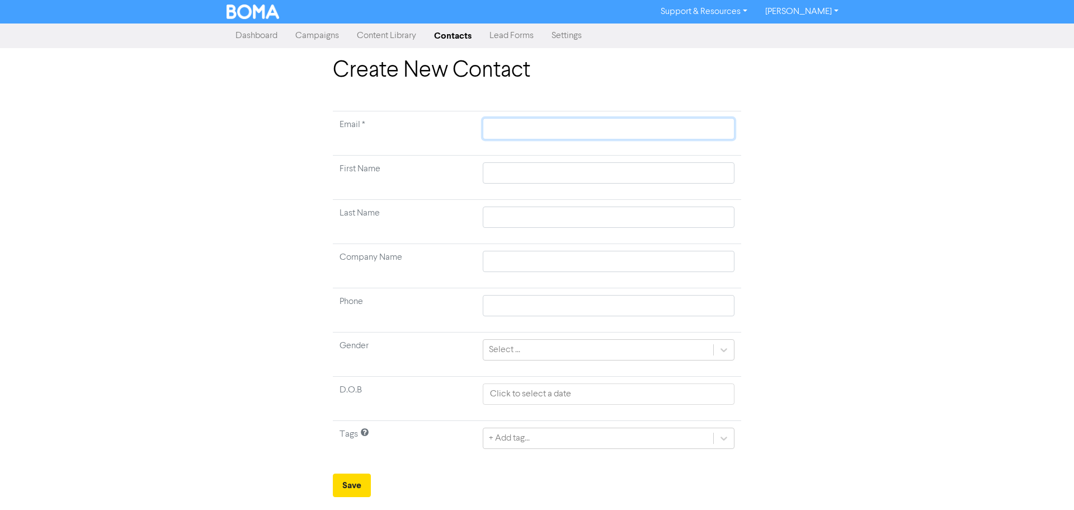
click at [652, 125] on input "text" at bounding box center [609, 128] width 252 height 21
click at [698, 173] on input "text" at bounding box center [609, 172] width 252 height 21
click at [692, 212] on input "text" at bounding box center [609, 216] width 252 height 21
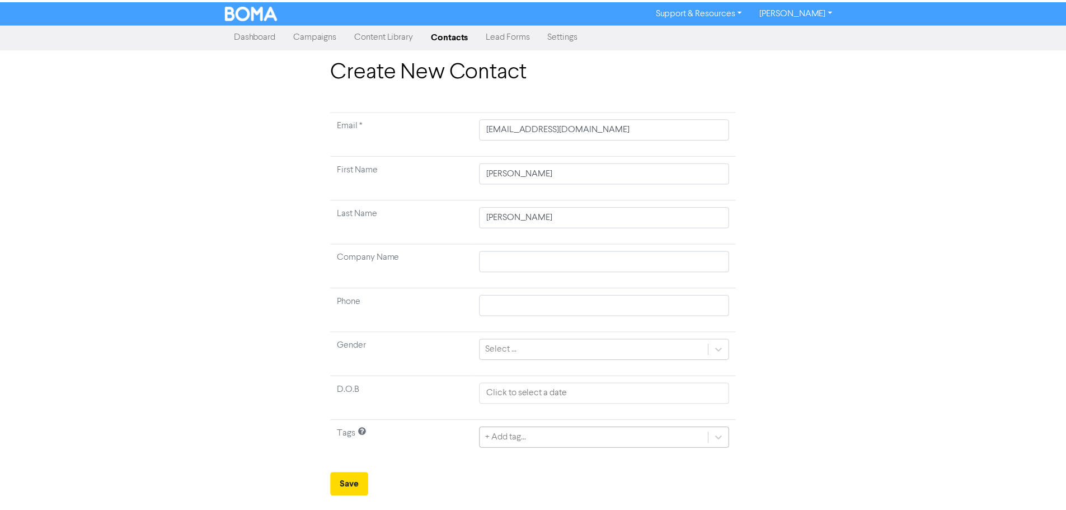
scroll to position [37, 0]
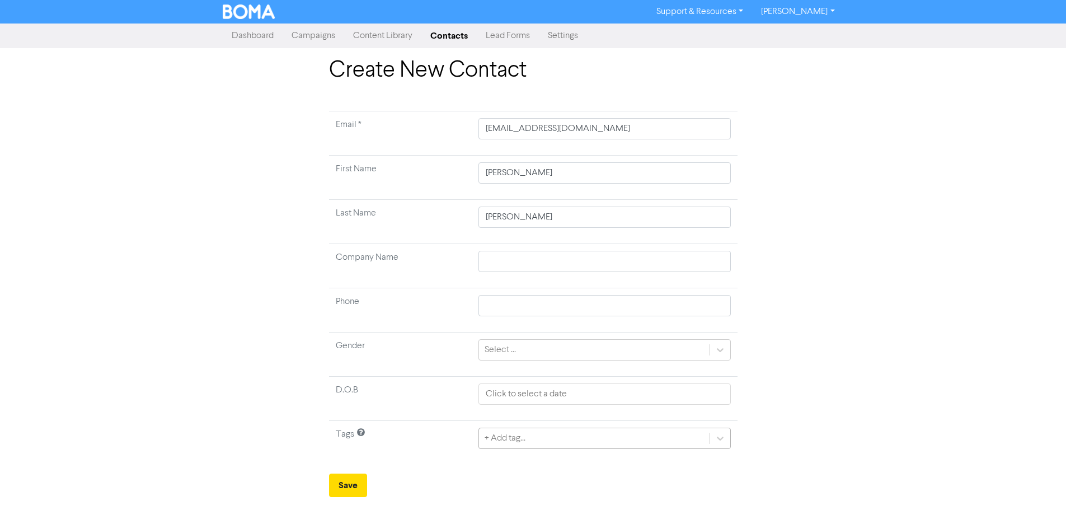
click at [555, 444] on div "+ Add tag..." at bounding box center [604, 437] width 252 height 21
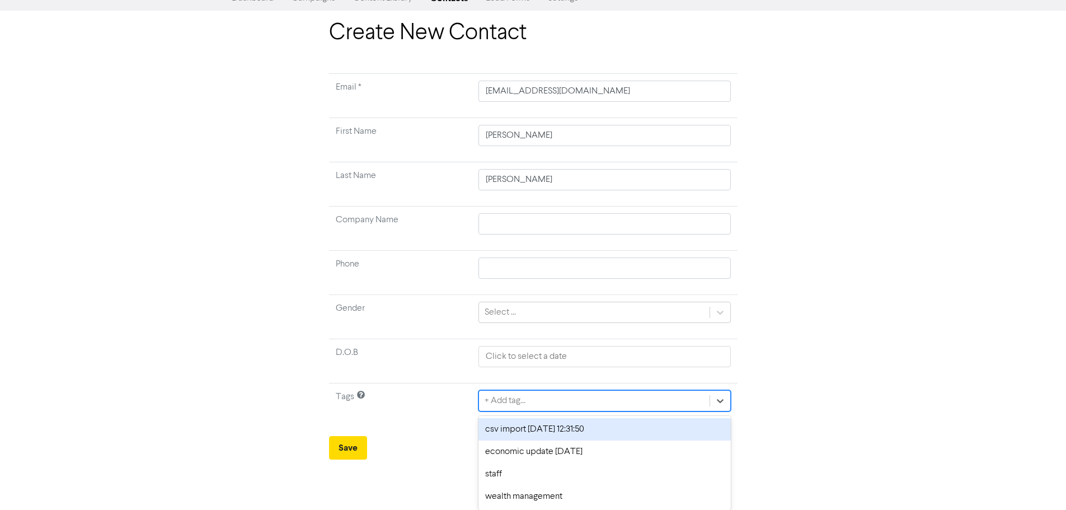
click at [555, 432] on div "csv import [DATE] 12:31:50" at bounding box center [604, 429] width 252 height 22
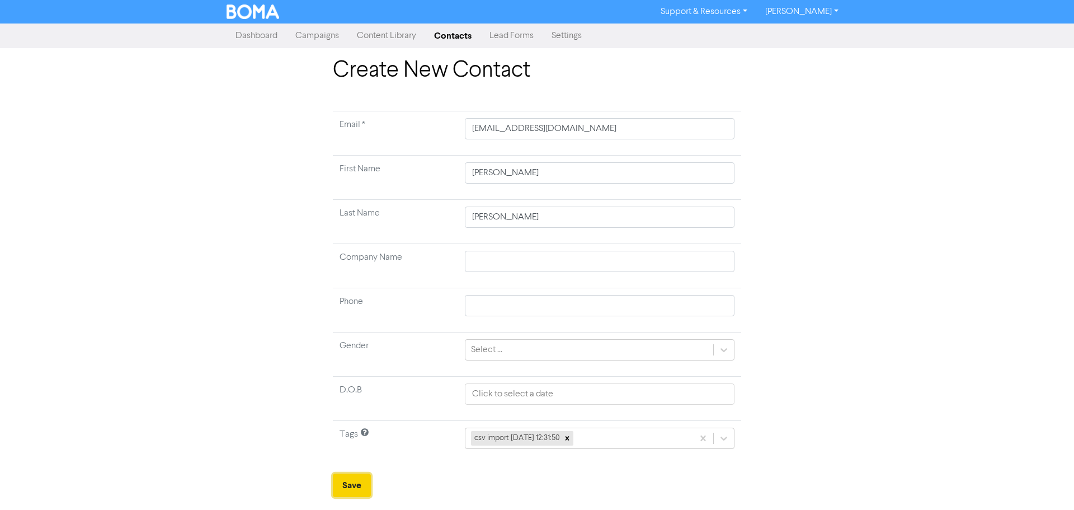
click at [351, 481] on button "Save" at bounding box center [352, 484] width 38 height 23
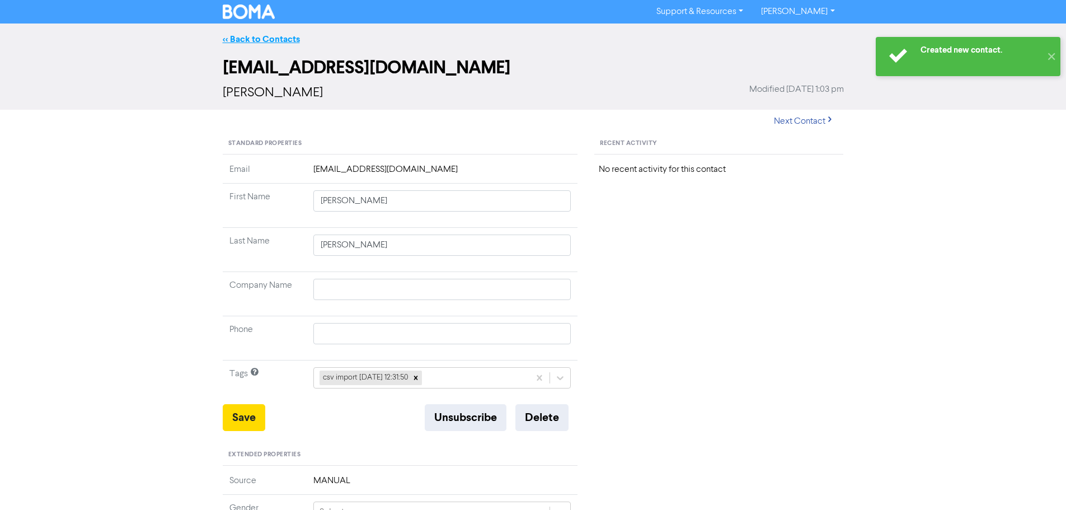
click at [257, 37] on link "<< Back to Contacts" at bounding box center [261, 39] width 77 height 11
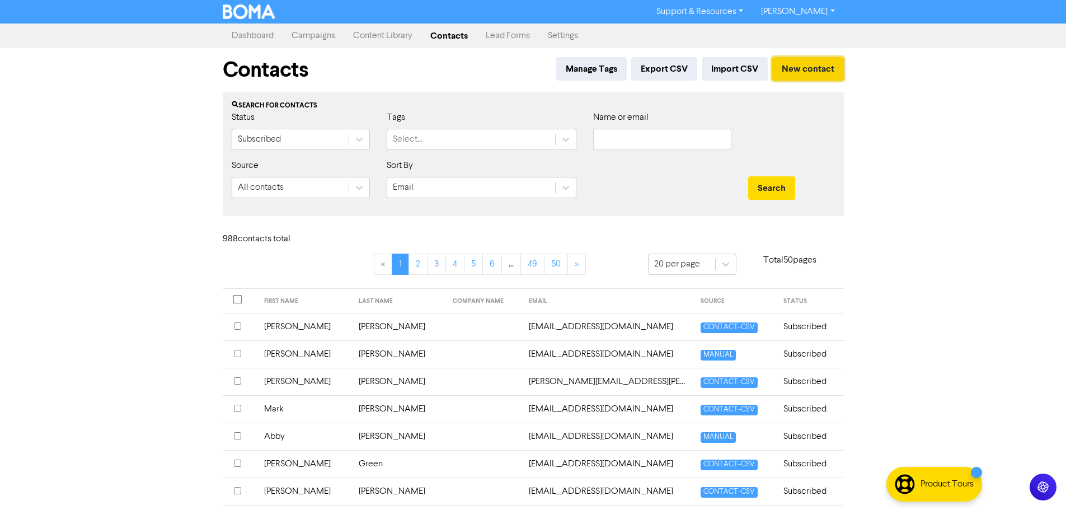
click at [800, 63] on button "New contact" at bounding box center [808, 68] width 72 height 23
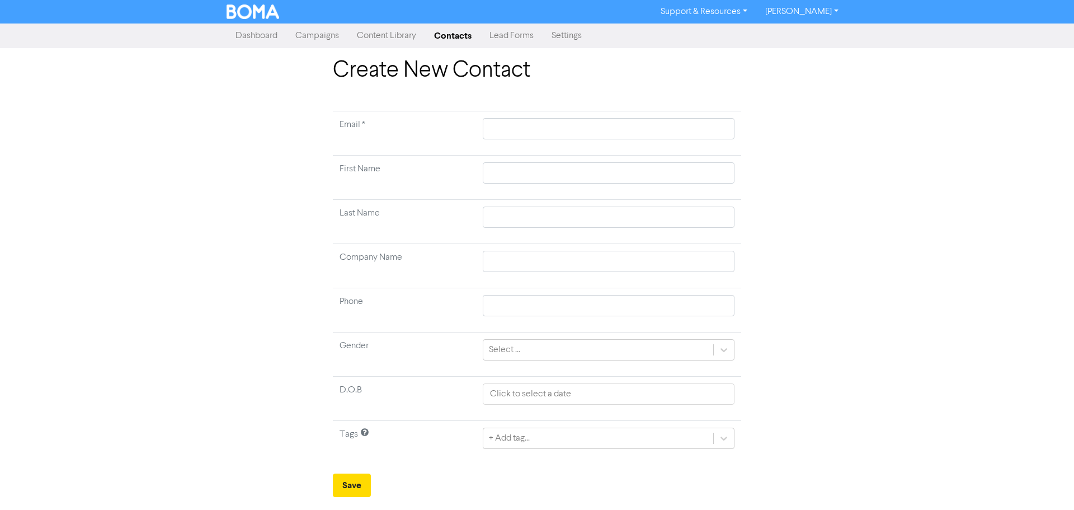
click at [601, 141] on td at bounding box center [608, 133] width 265 height 44
click at [605, 131] on input "text" at bounding box center [609, 128] width 252 height 21
click at [665, 175] on input "text" at bounding box center [609, 172] width 252 height 21
click at [685, 214] on input "text" at bounding box center [609, 216] width 252 height 21
click at [552, 436] on div "+ Add tag..." at bounding box center [609, 437] width 252 height 21
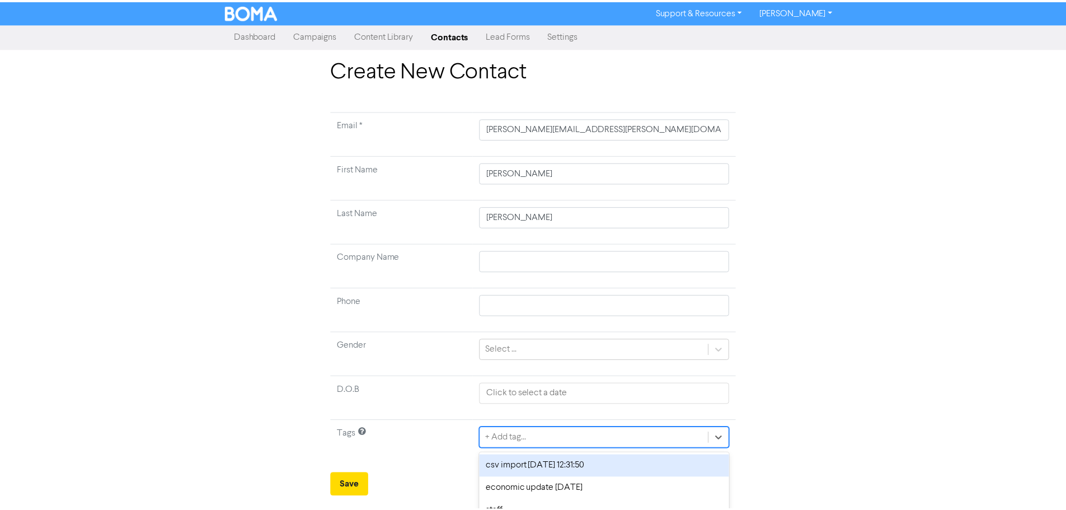
scroll to position [37, 0]
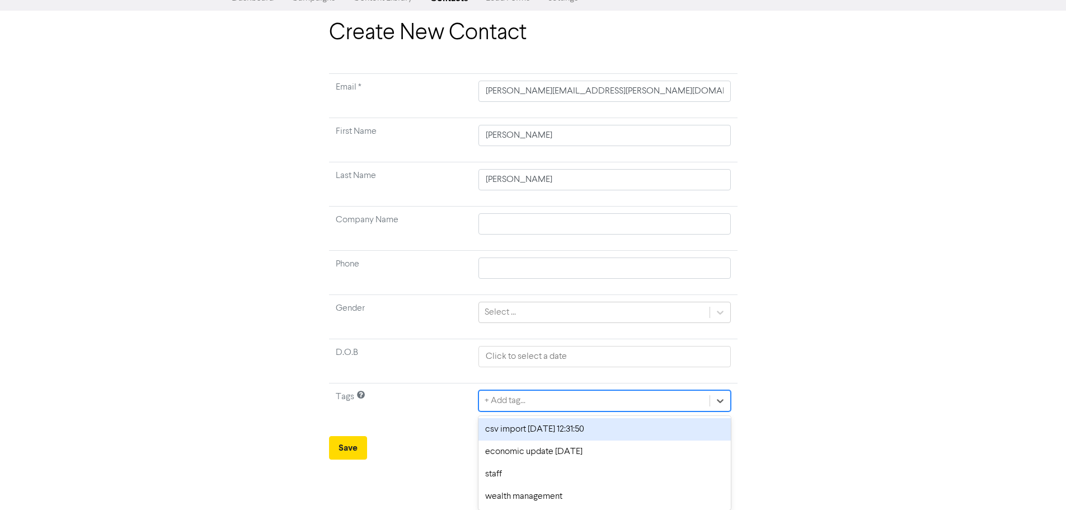
click at [514, 426] on div "csv import [DATE] 12:31:50" at bounding box center [604, 429] width 252 height 22
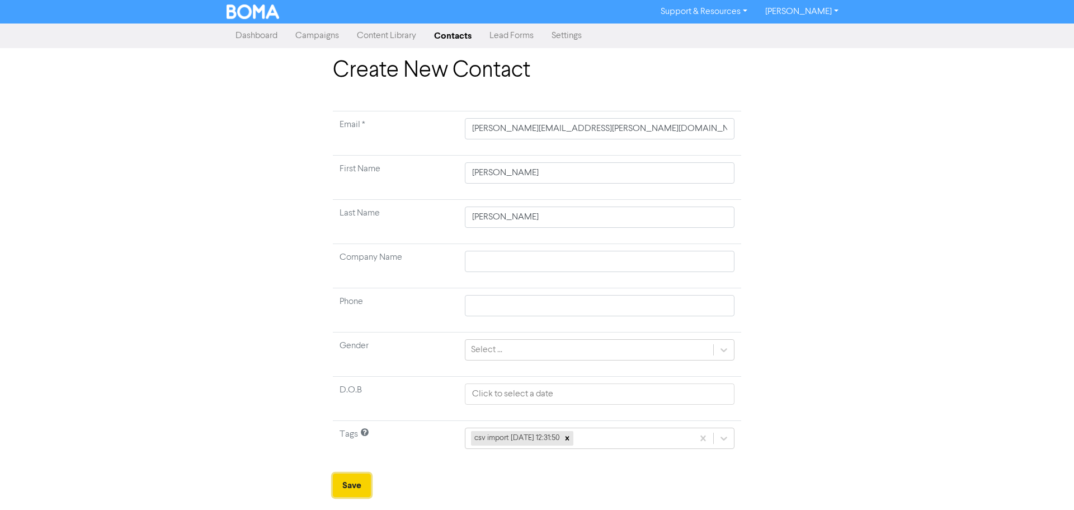
drag, startPoint x: 364, startPoint y: 489, endPoint x: 358, endPoint y: 487, distance: 6.0
click at [363, 489] on button "Save" at bounding box center [352, 484] width 38 height 23
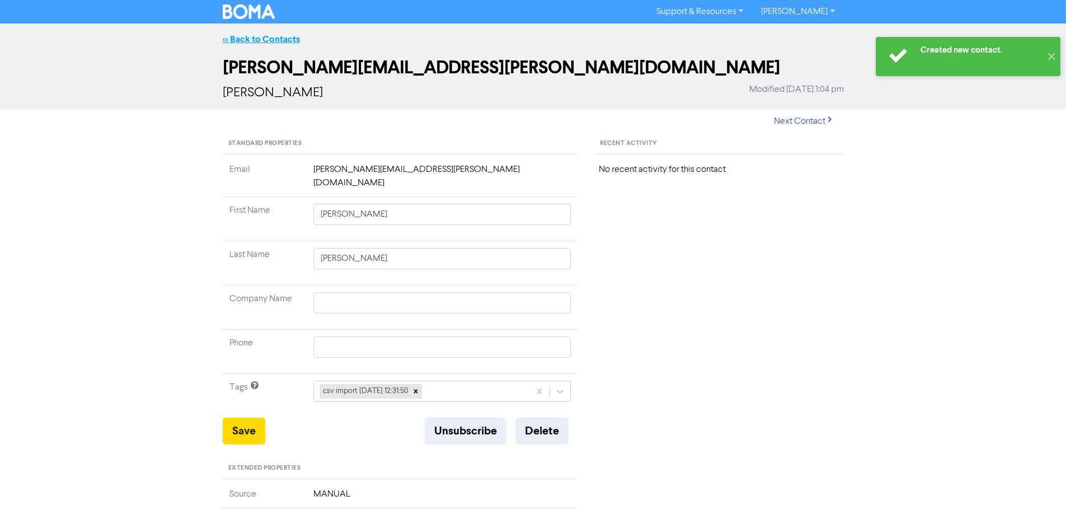
click at [264, 40] on link "<< Back to Contacts" at bounding box center [261, 39] width 77 height 11
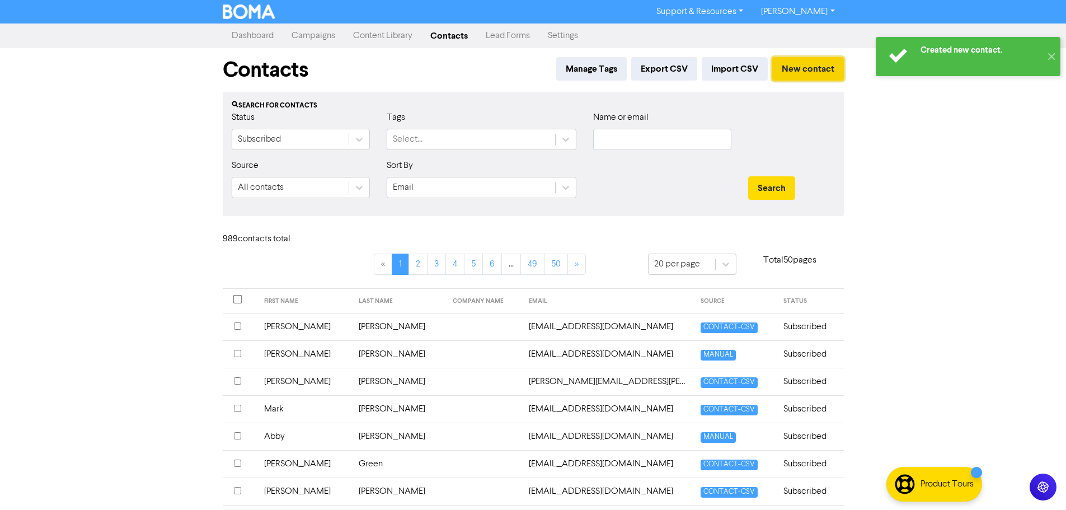
click at [827, 69] on button "New contact" at bounding box center [808, 68] width 72 height 23
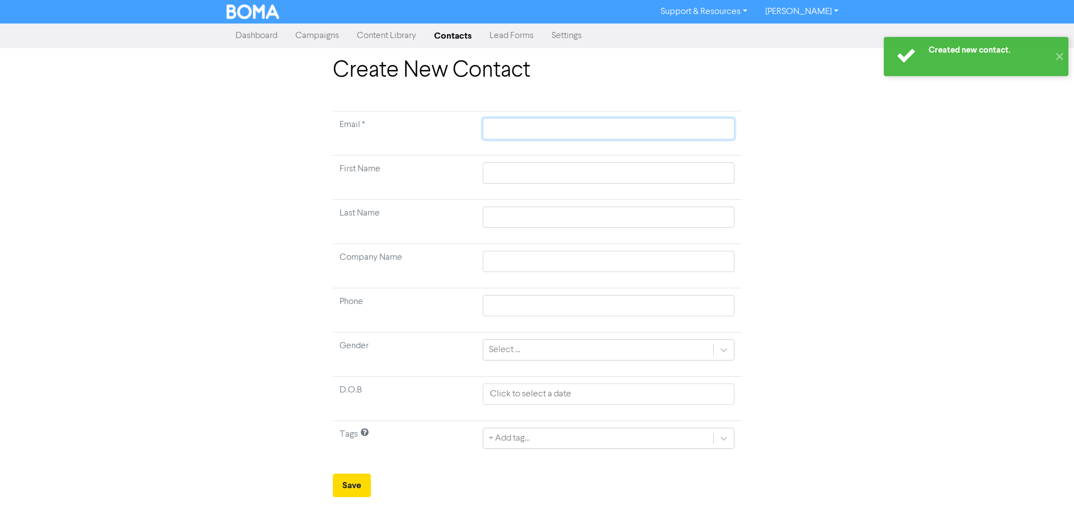
click at [506, 130] on input "text" at bounding box center [609, 128] width 252 height 21
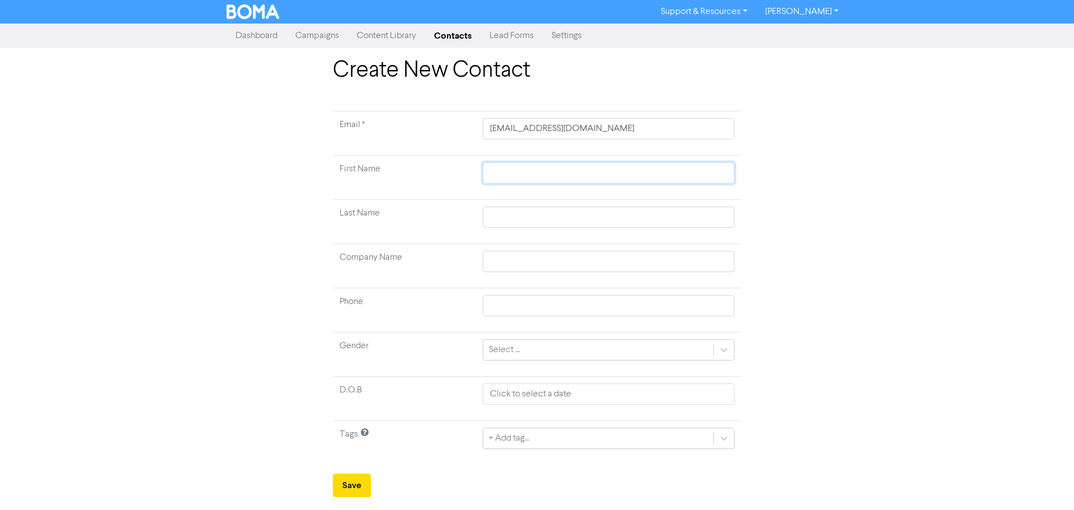
click at [621, 179] on input "text" at bounding box center [609, 172] width 252 height 21
click at [555, 225] on input "text" at bounding box center [609, 216] width 252 height 21
drag, startPoint x: 519, startPoint y: 438, endPoint x: 520, endPoint y: 445, distance: 7.5
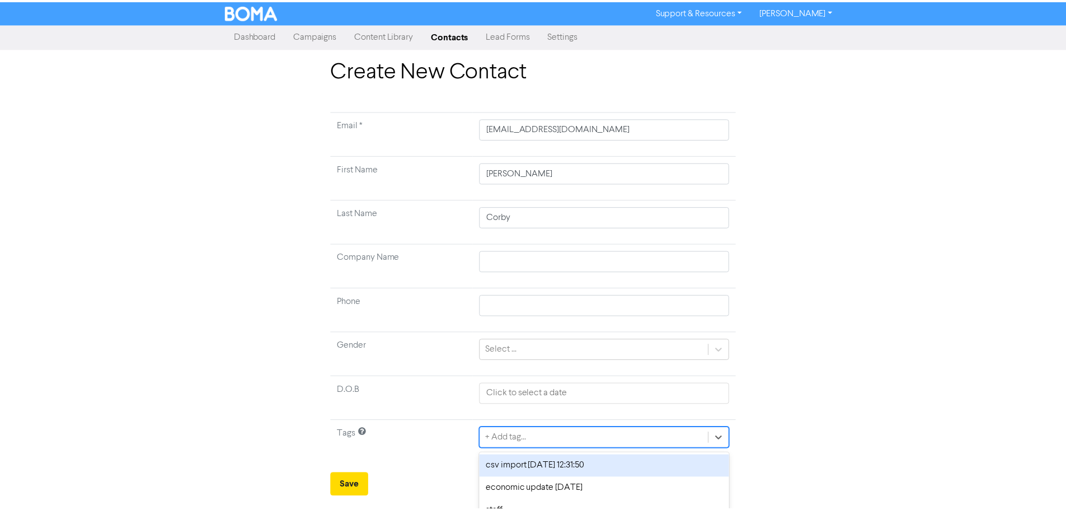
scroll to position [37, 0]
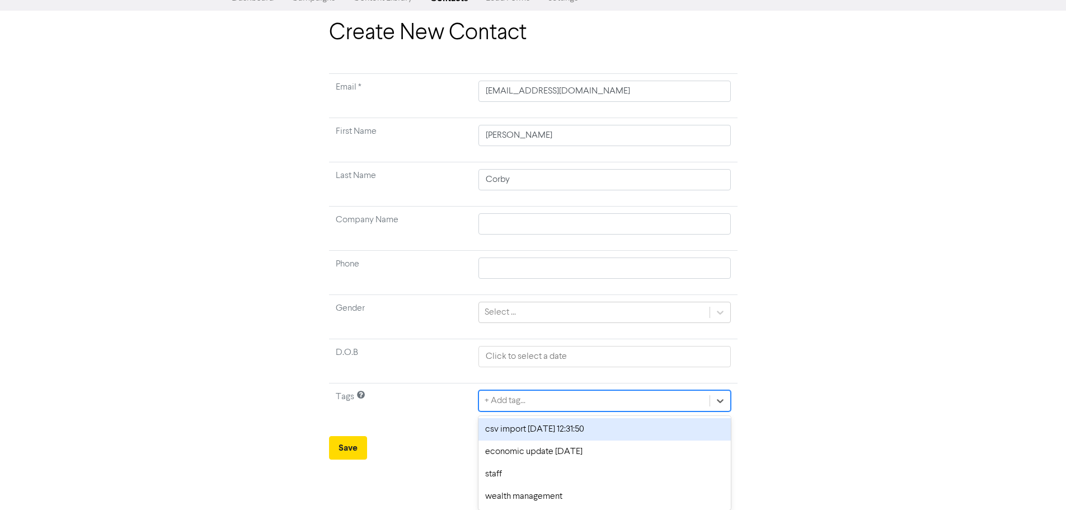
click at [521, 411] on div "option csv import [DATE] 12:31:50 focused, 1 of 4. 4 results available. Use Up …" at bounding box center [604, 400] width 252 height 21
click at [514, 429] on div "csv import [DATE] 12:31:50" at bounding box center [604, 429] width 252 height 22
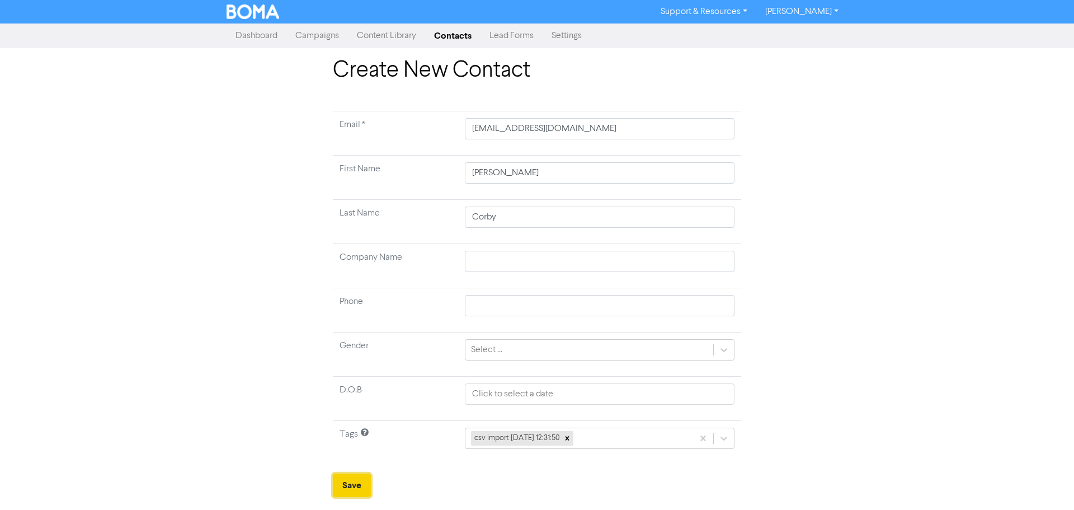
click at [350, 487] on button "Save" at bounding box center [352, 484] width 38 height 23
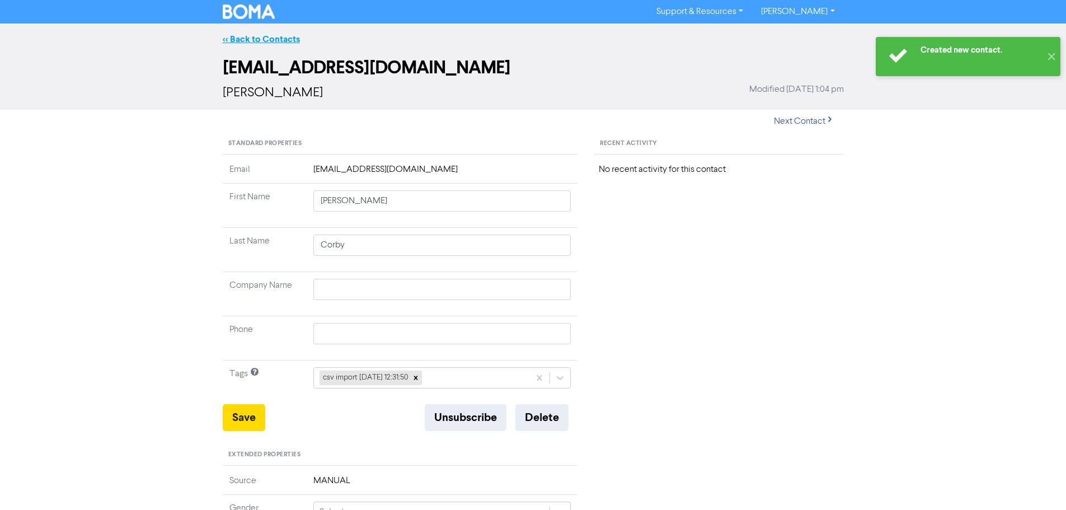
click at [252, 36] on link "<< Back to Contacts" at bounding box center [261, 39] width 77 height 11
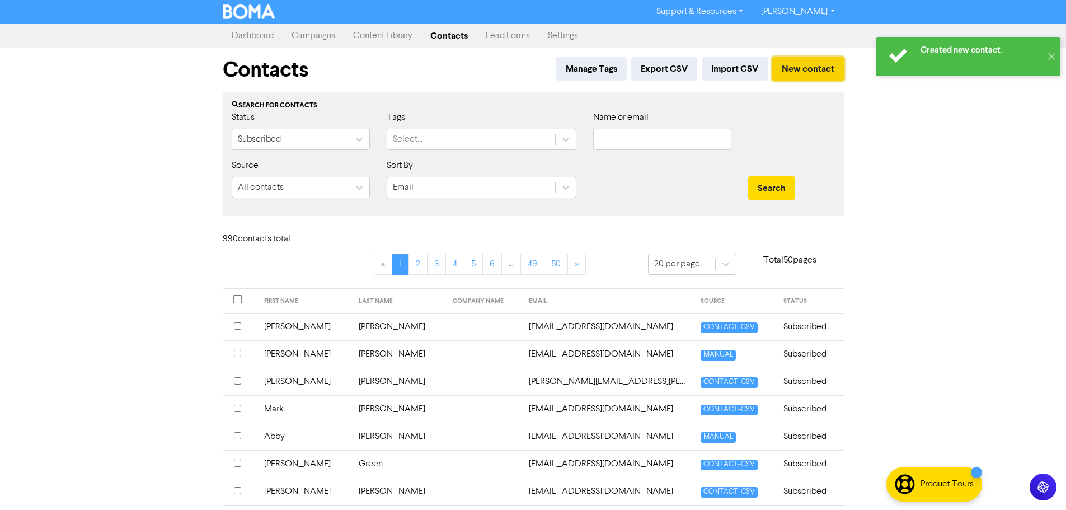
click at [814, 71] on button "New contact" at bounding box center [808, 68] width 72 height 23
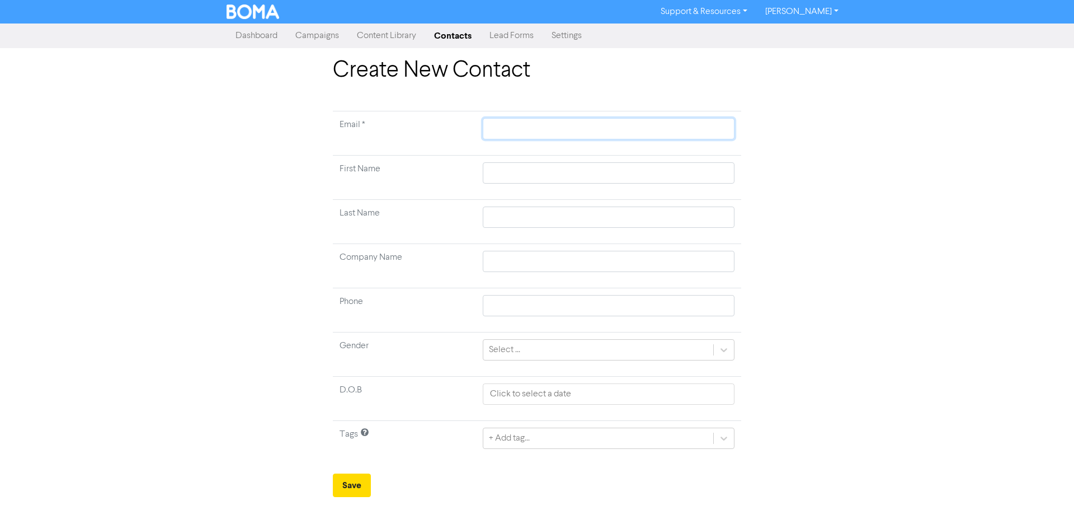
click at [667, 125] on input "text" at bounding box center [609, 128] width 252 height 21
click at [722, 166] on input "text" at bounding box center [609, 172] width 252 height 21
click at [708, 219] on input "text" at bounding box center [609, 216] width 252 height 21
drag, startPoint x: 548, startPoint y: 431, endPoint x: 545, endPoint y: 440, distance: 9.2
click at [545, 440] on div "+ Add tag..." at bounding box center [609, 437] width 252 height 21
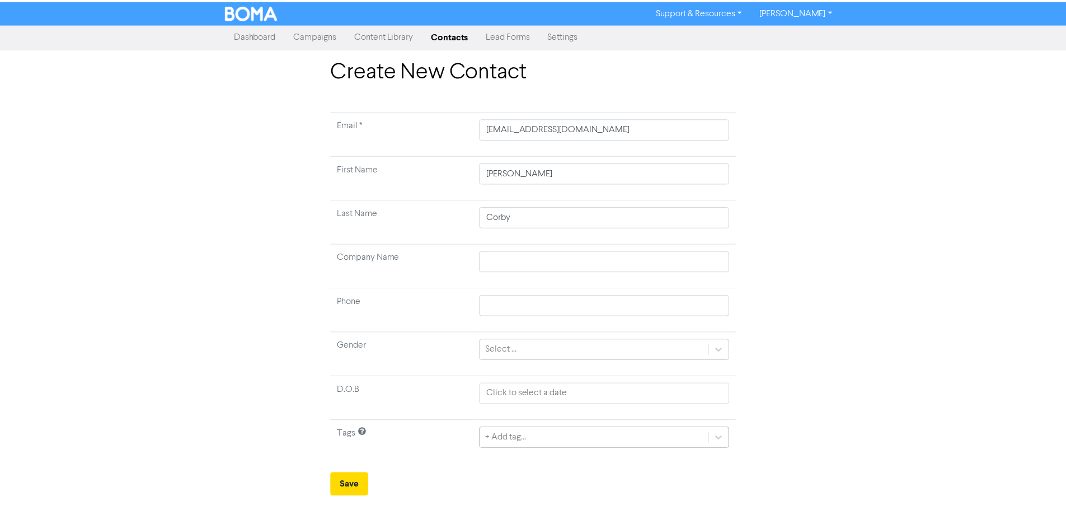
scroll to position [37, 0]
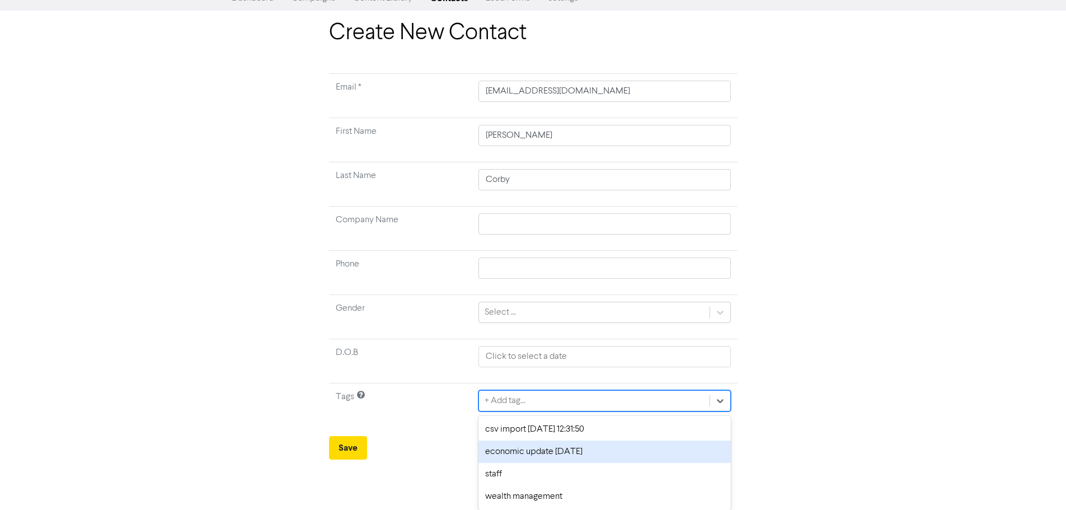
click at [528, 434] on div "csv import [DATE] 12:31:50" at bounding box center [604, 429] width 252 height 22
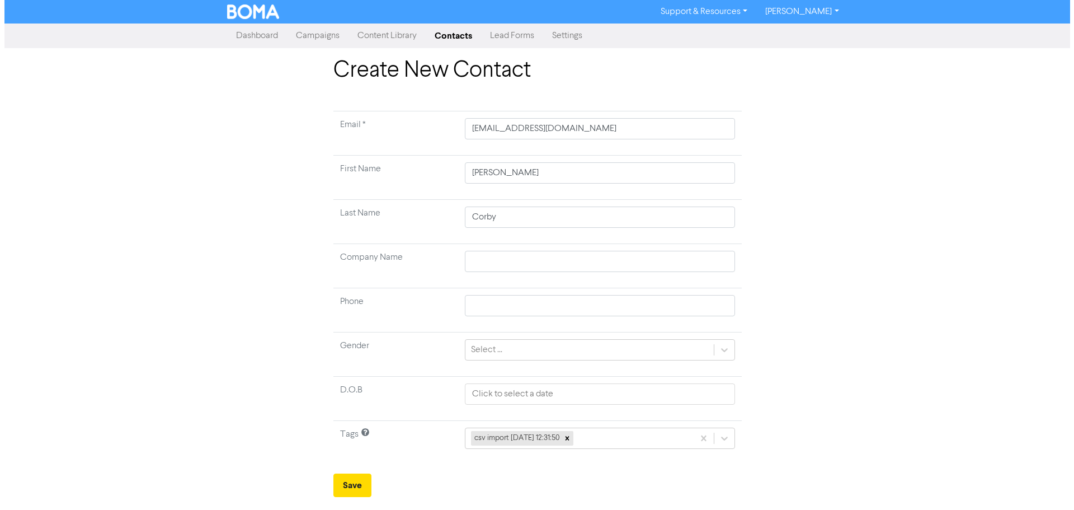
scroll to position [0, 0]
click at [347, 491] on button "Save" at bounding box center [352, 484] width 38 height 23
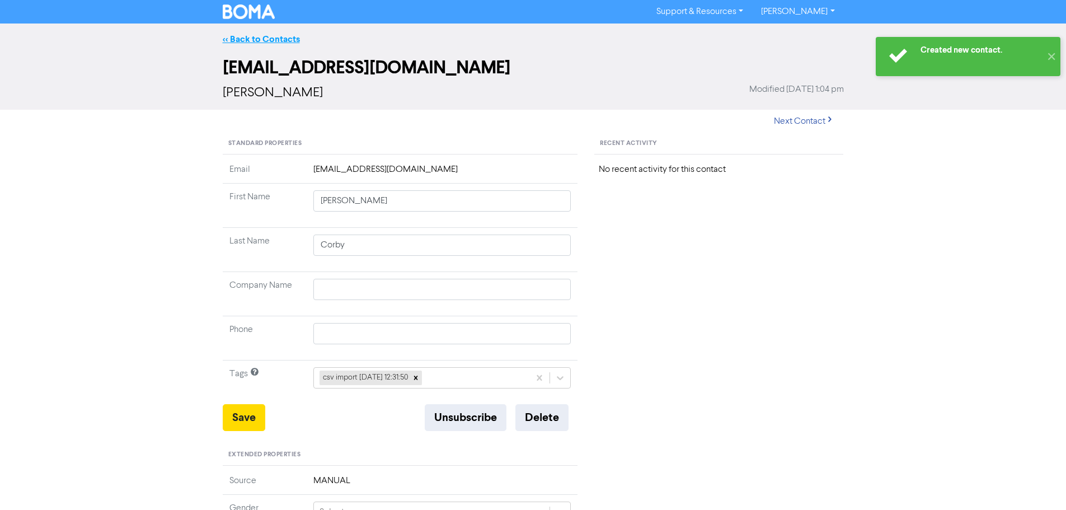
click at [258, 42] on link "<< Back to Contacts" at bounding box center [261, 39] width 77 height 11
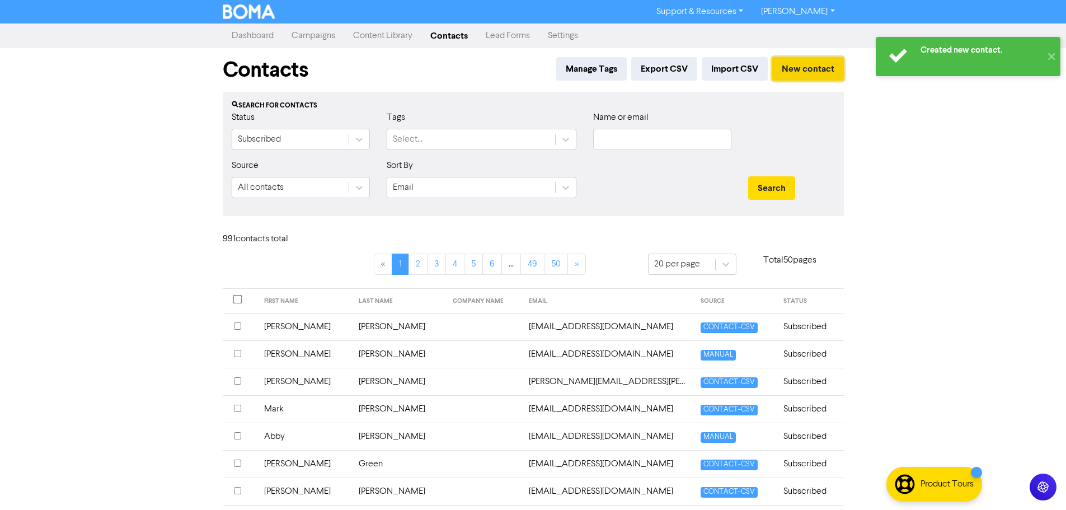
click at [820, 71] on button "New contact" at bounding box center [808, 68] width 72 height 23
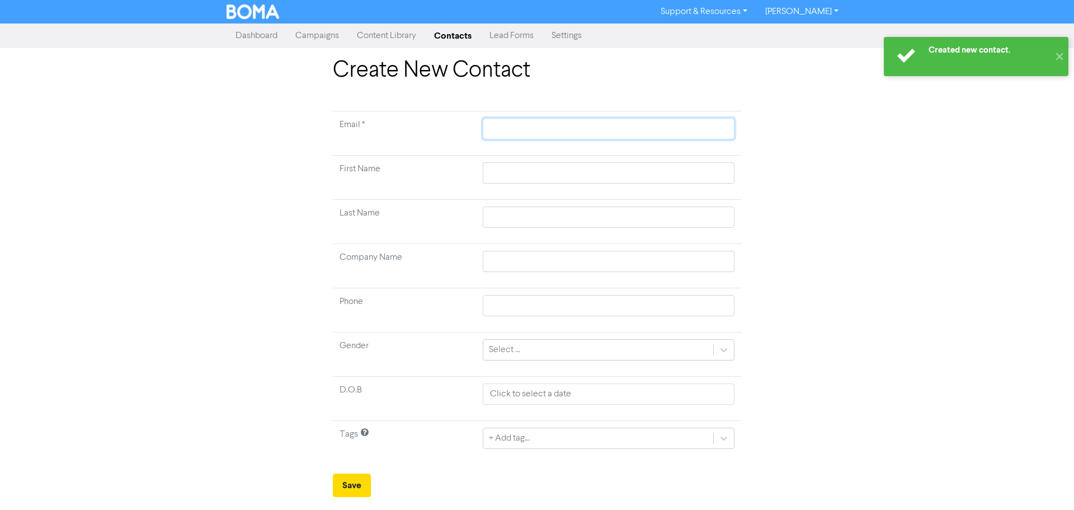
click at [658, 131] on input "text" at bounding box center [609, 128] width 252 height 21
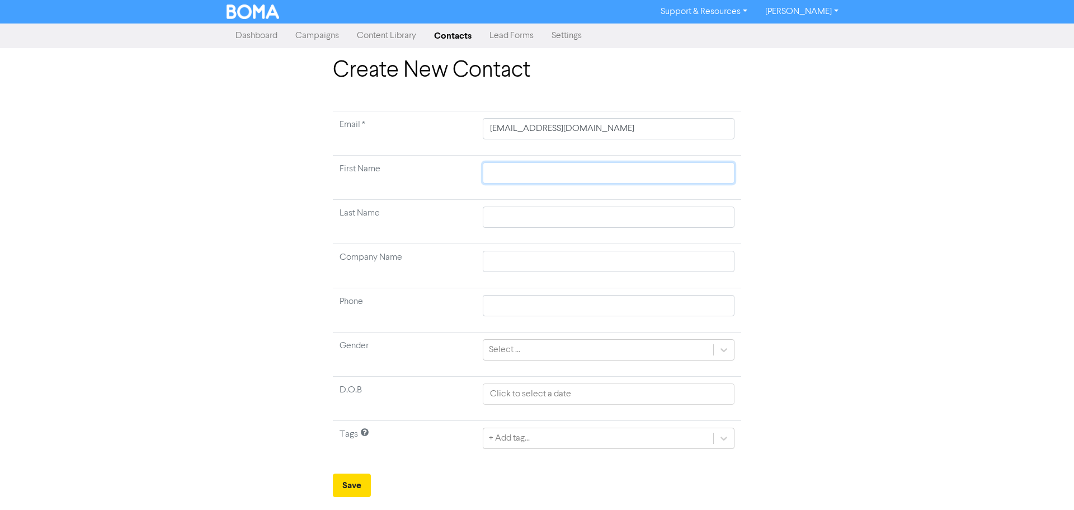
click at [691, 174] on input "text" at bounding box center [609, 172] width 252 height 21
click at [651, 231] on td at bounding box center [608, 222] width 265 height 44
click at [649, 225] on input "text" at bounding box center [609, 216] width 252 height 21
click at [524, 442] on div "+ Add tag..." at bounding box center [609, 437] width 252 height 21
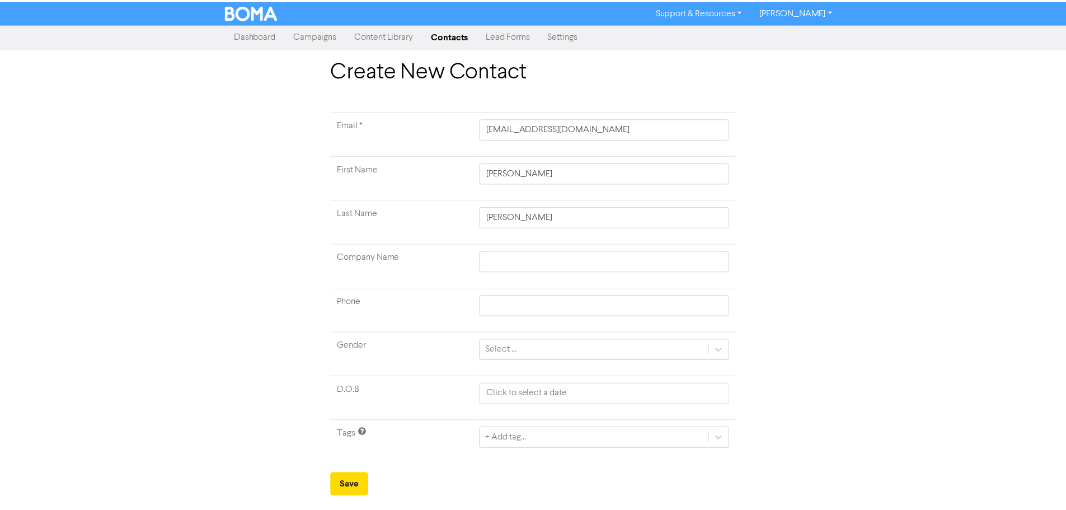
scroll to position [37, 0]
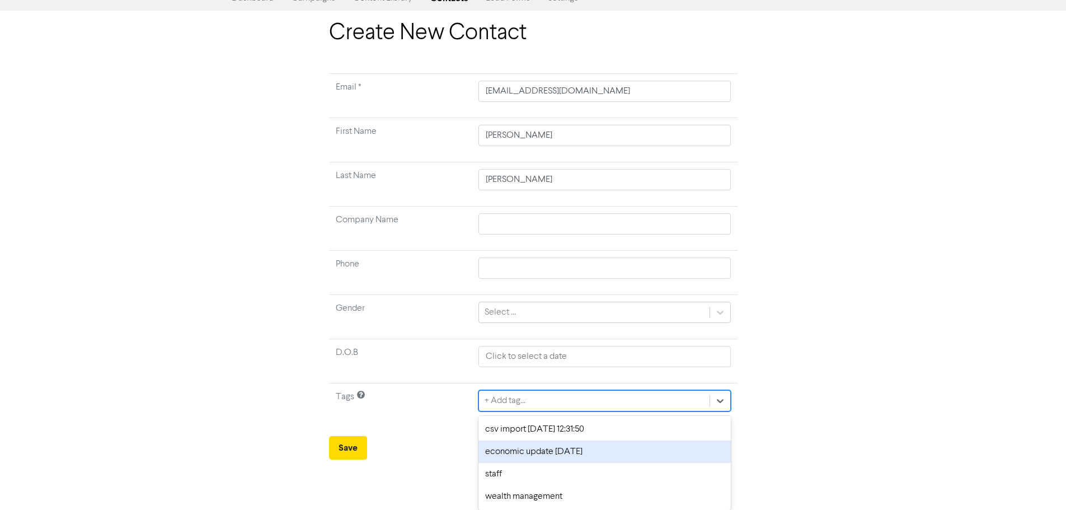
click at [510, 432] on div "csv import [DATE] 12:31:50" at bounding box center [604, 429] width 252 height 22
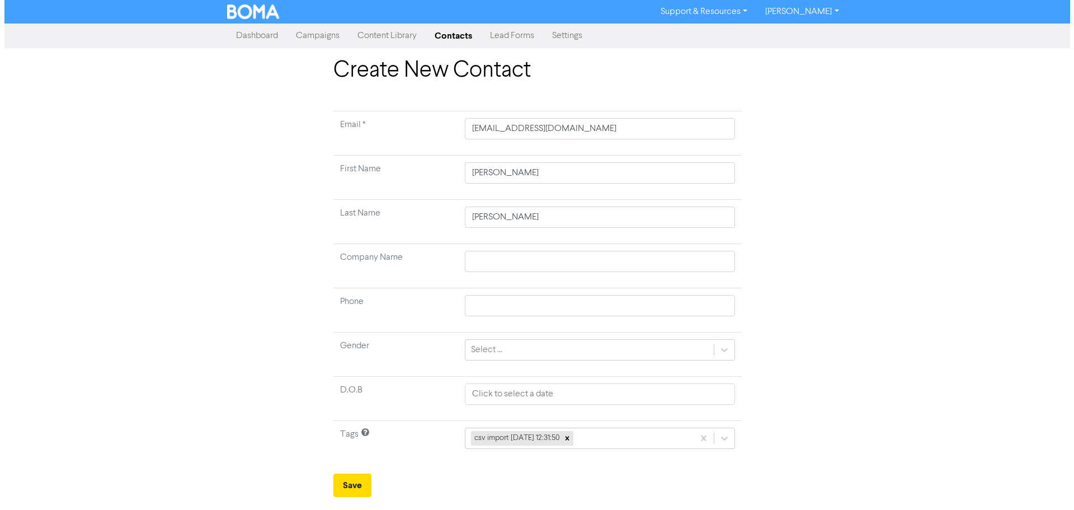
scroll to position [0, 0]
click at [357, 478] on button "Save" at bounding box center [352, 484] width 38 height 23
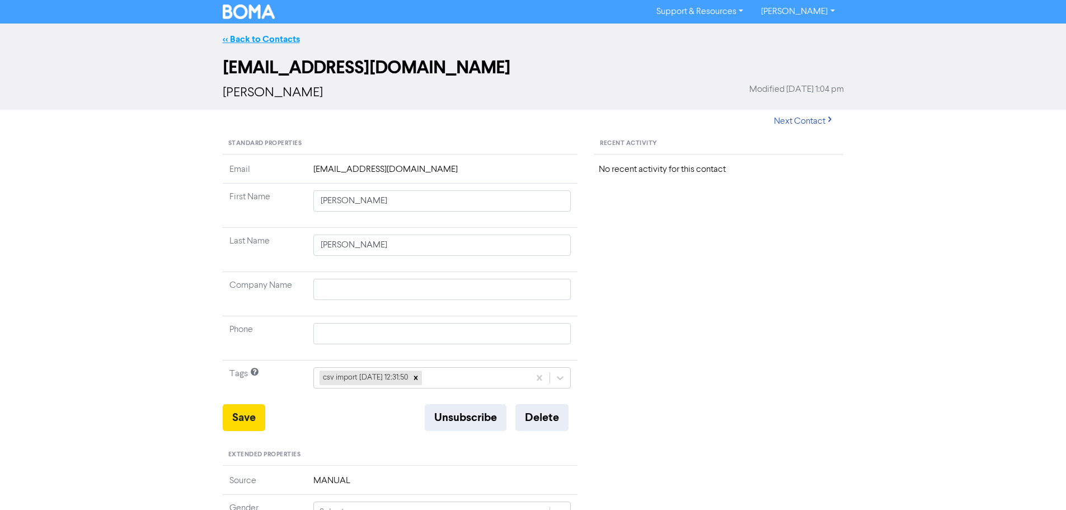
click at [284, 40] on link "<< Back to Contacts" at bounding box center [261, 39] width 77 height 11
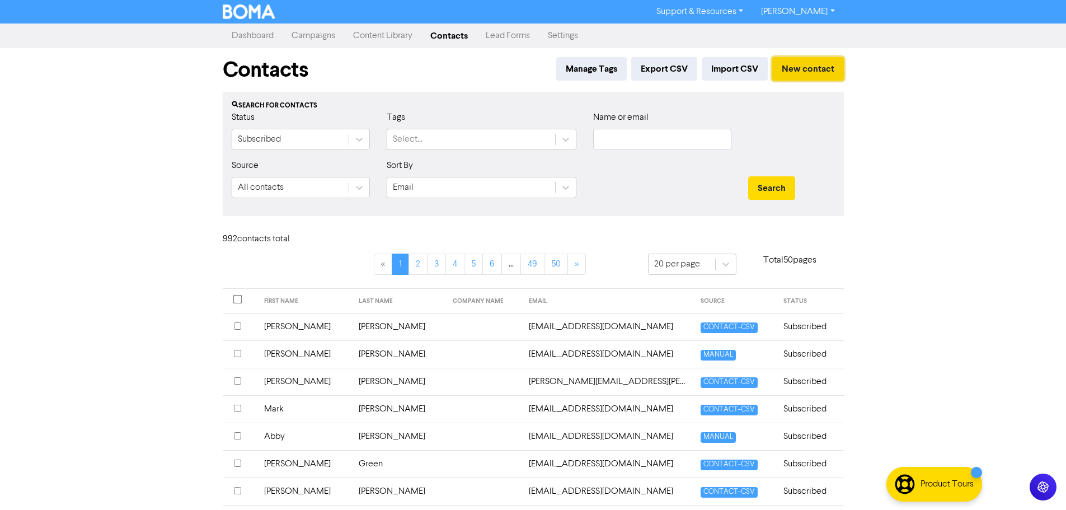
click at [808, 67] on button "New contact" at bounding box center [808, 68] width 72 height 23
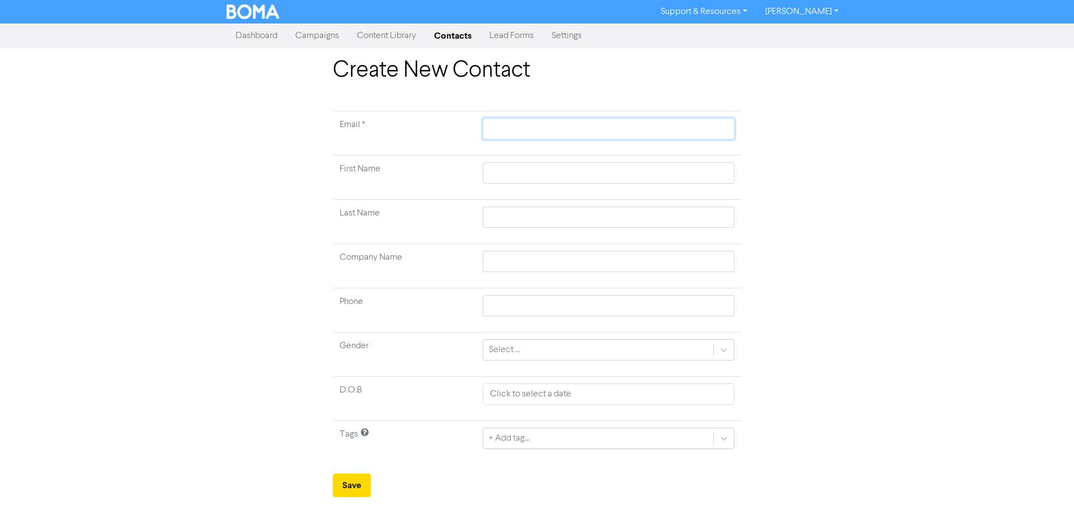
click at [717, 122] on input "text" at bounding box center [609, 128] width 252 height 21
click at [727, 168] on input "text" at bounding box center [609, 172] width 252 height 21
click at [679, 220] on input "text" at bounding box center [609, 216] width 252 height 21
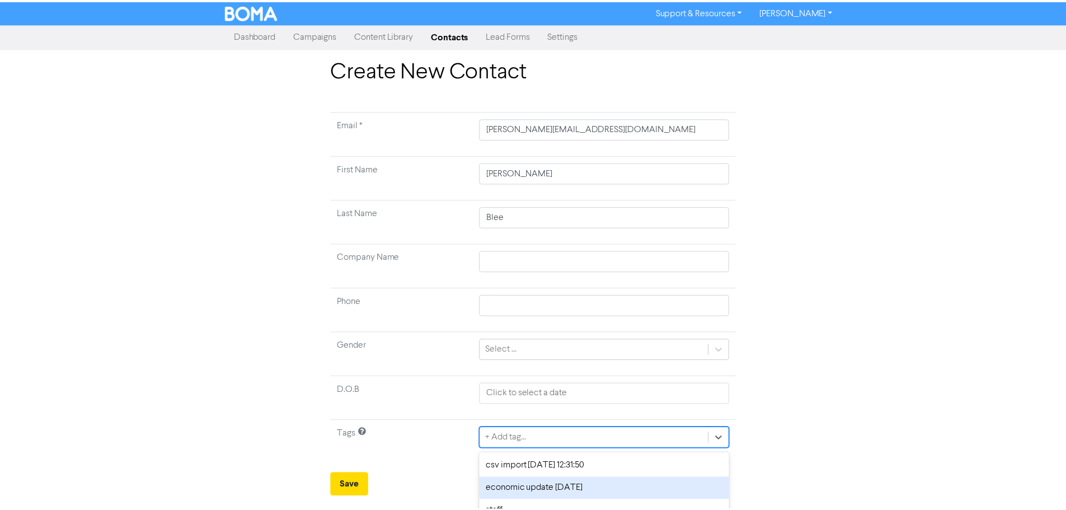
scroll to position [37, 0]
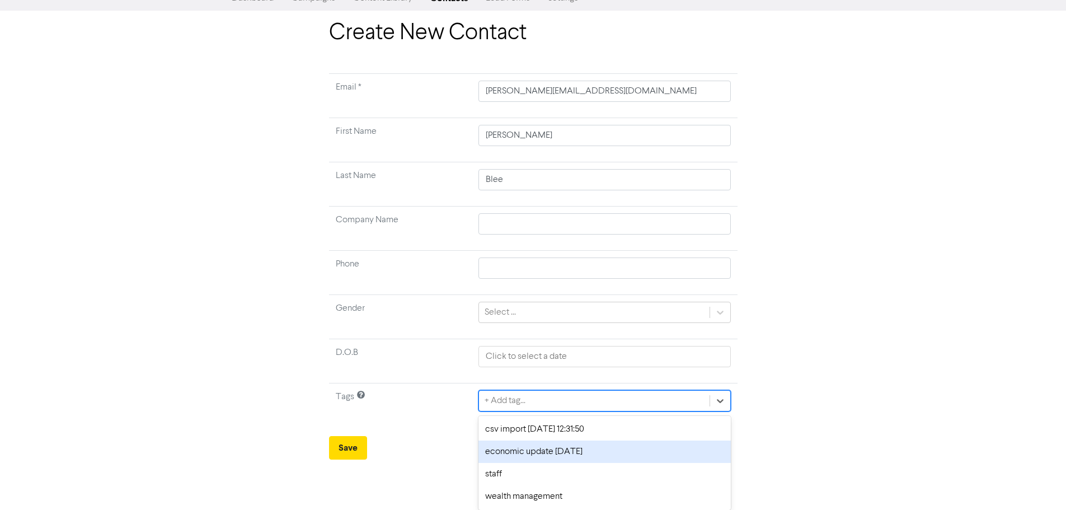
click at [555, 411] on div "option economic update [DATE] focused, 2 of 4. 4 results available. Use Up and …" at bounding box center [604, 400] width 252 height 21
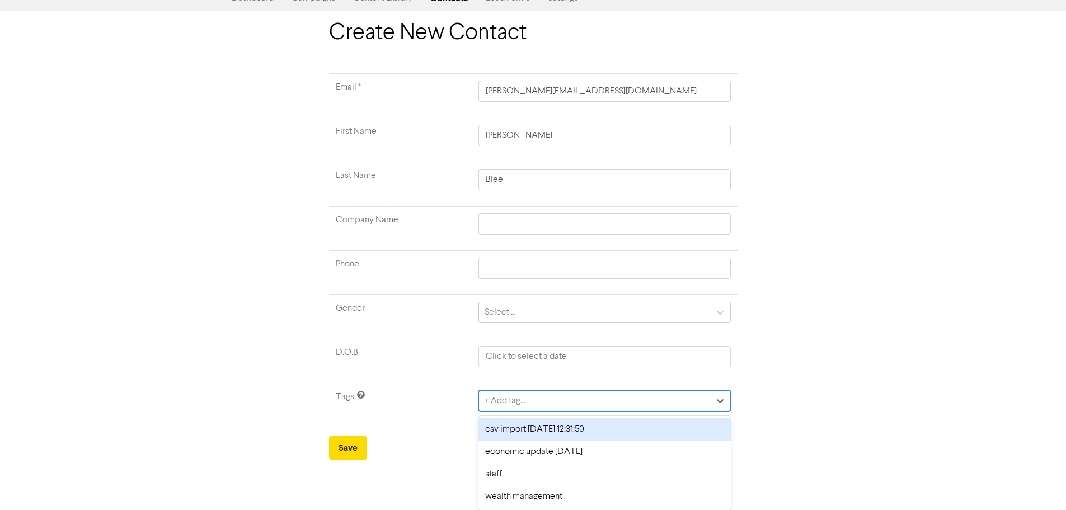
click at [499, 418] on div "csv import [DATE] 12:31:50" at bounding box center [604, 429] width 252 height 22
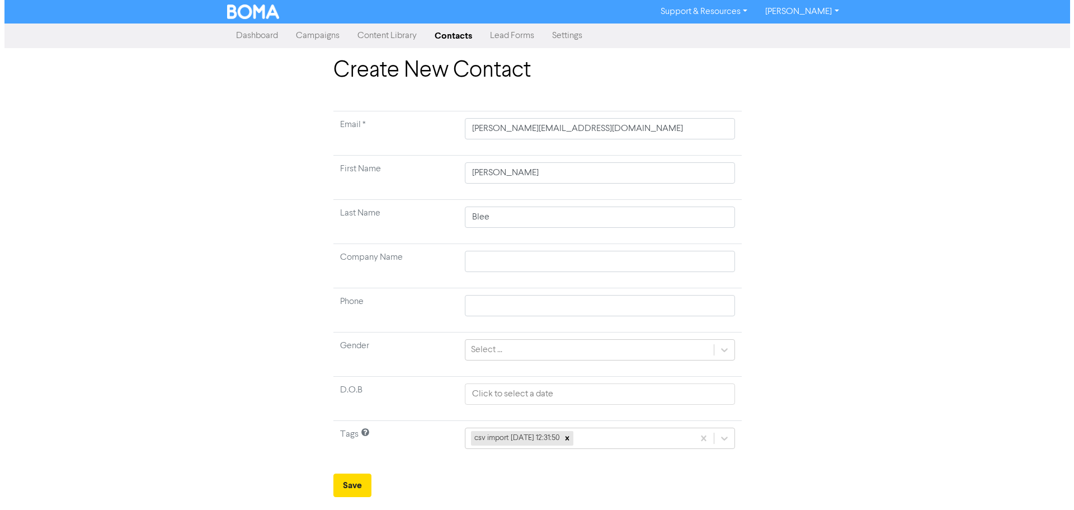
scroll to position [0, 0]
click at [359, 474] on button "Save" at bounding box center [352, 484] width 38 height 23
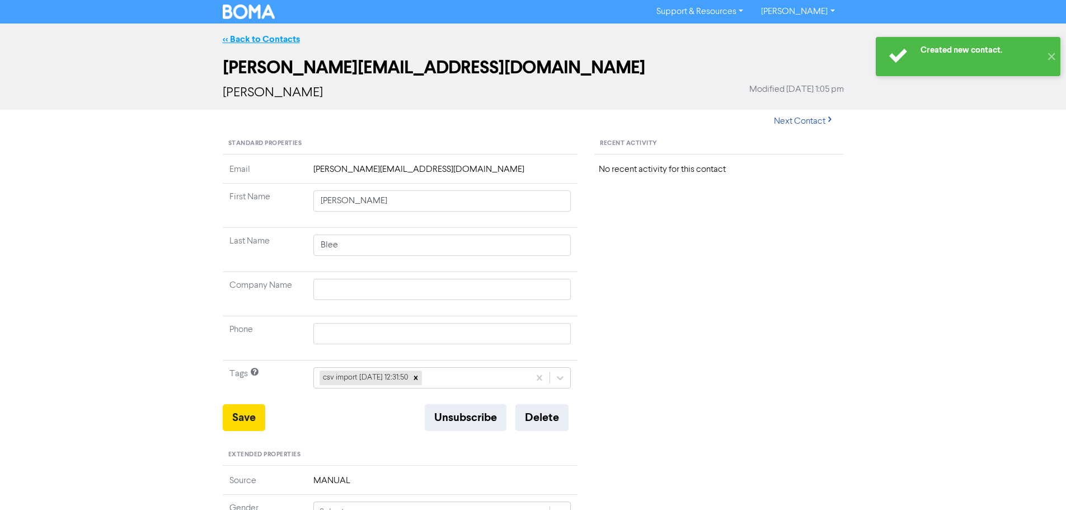
click at [257, 37] on link "<< Back to Contacts" at bounding box center [261, 39] width 77 height 11
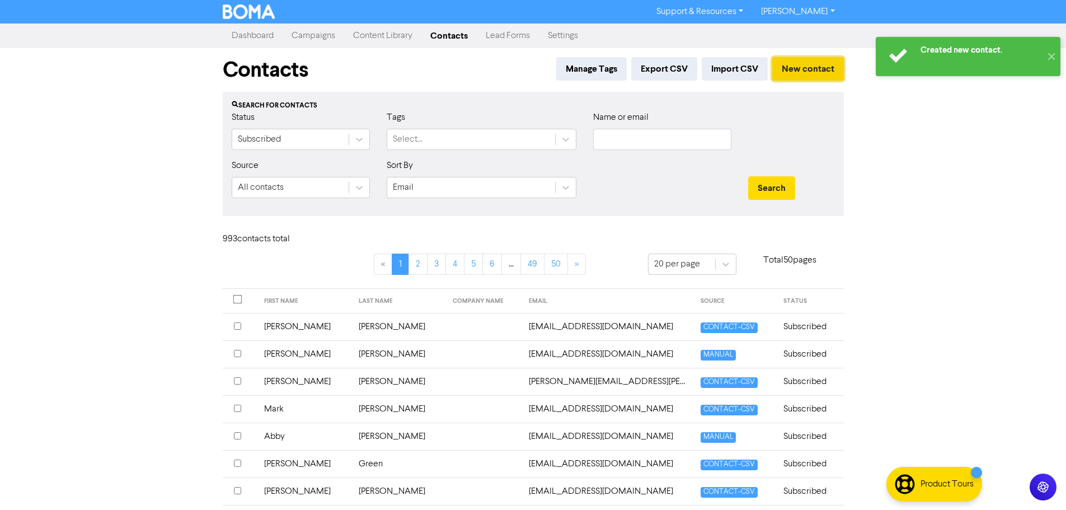
click at [783, 63] on button "New contact" at bounding box center [808, 68] width 72 height 23
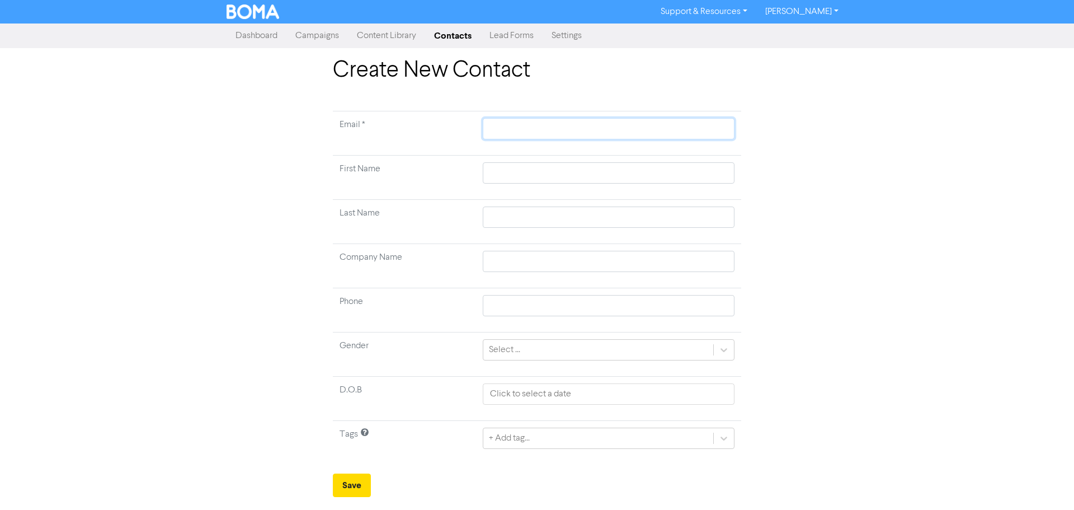
click at [651, 131] on input "text" at bounding box center [609, 128] width 252 height 21
click at [690, 173] on input "text" at bounding box center [609, 172] width 252 height 21
click at [625, 222] on input "text" at bounding box center [609, 216] width 252 height 21
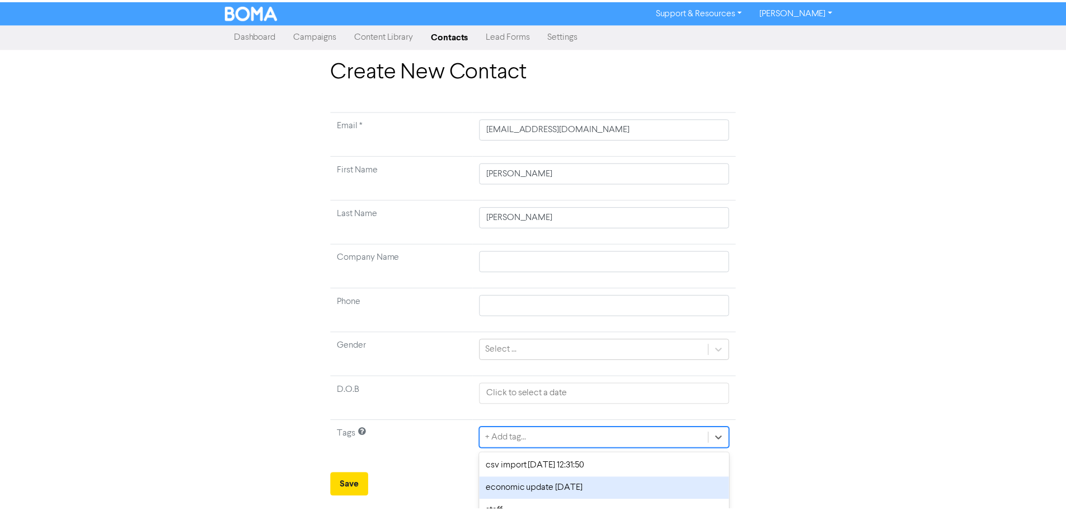
scroll to position [37, 0]
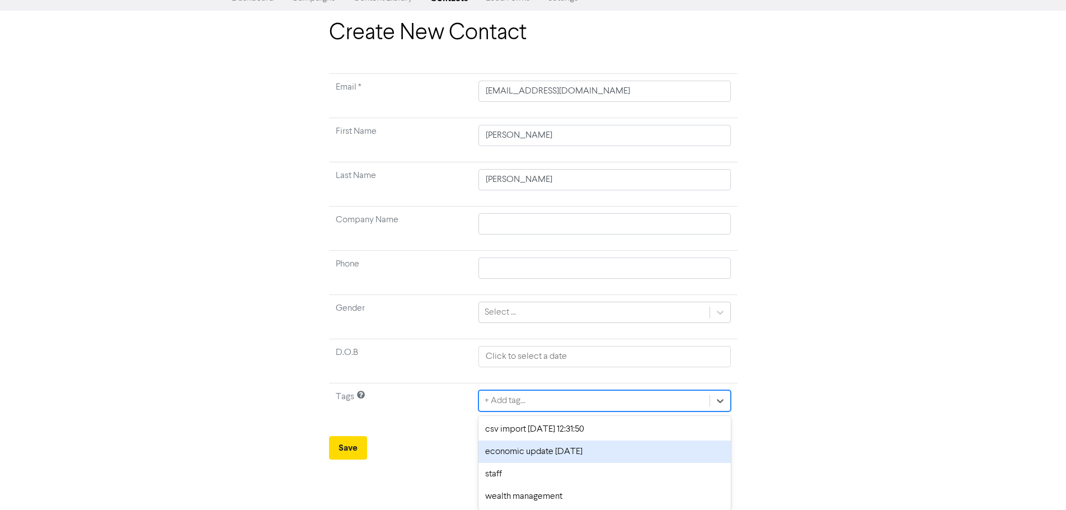
click at [515, 411] on div "option economic update [DATE] focused, 2 of 4. 4 results available. Use Up and …" at bounding box center [604, 400] width 252 height 21
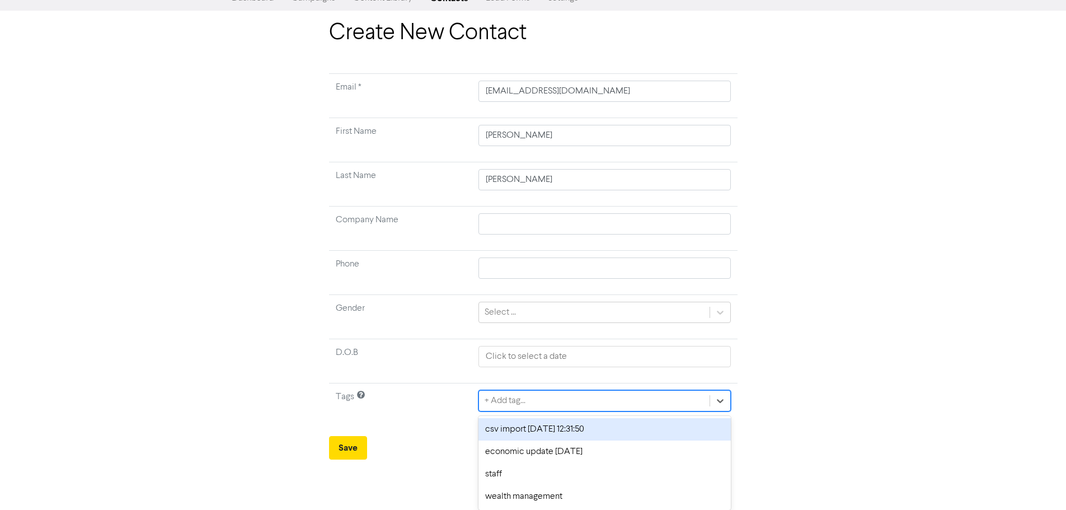
click at [511, 430] on div "csv import [DATE] 12:31:50" at bounding box center [604, 429] width 252 height 22
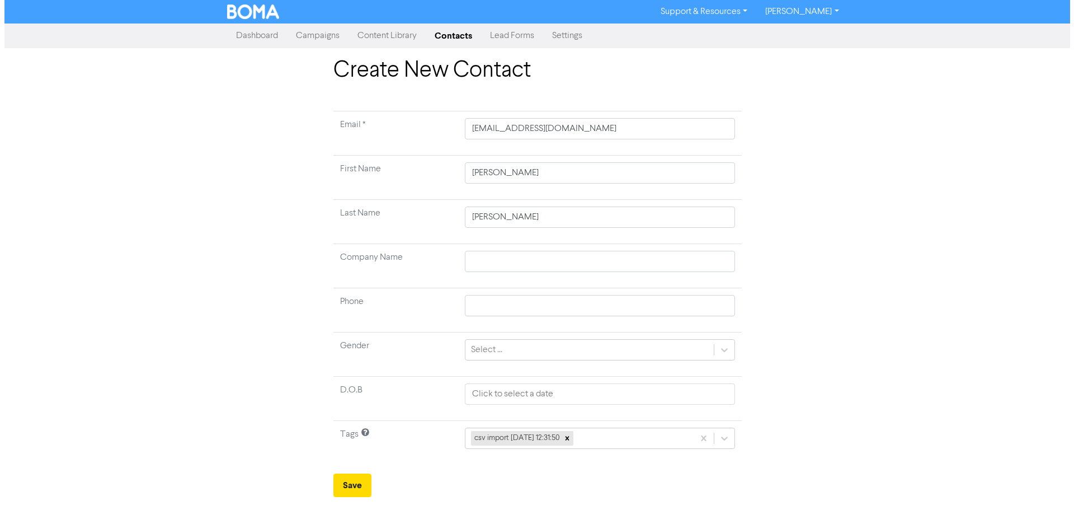
scroll to position [0, 0]
click at [368, 478] on button "Save" at bounding box center [352, 484] width 38 height 23
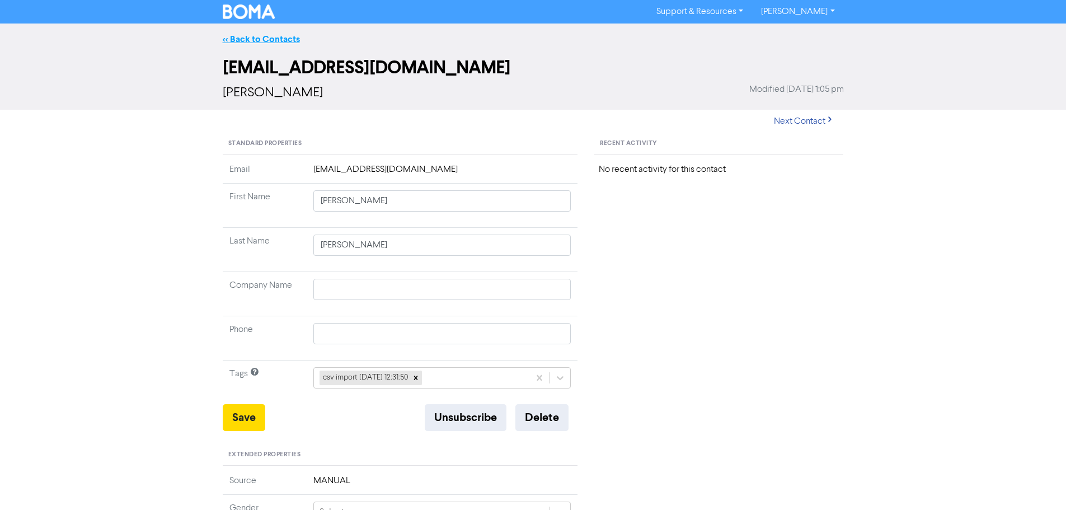
click at [285, 43] on link "<< Back to Contacts" at bounding box center [261, 39] width 77 height 11
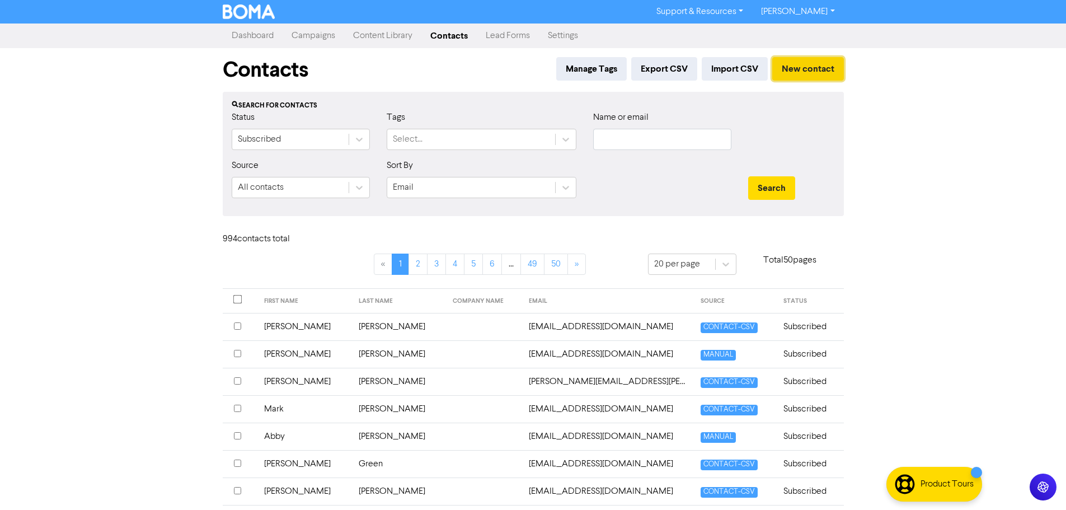
click at [813, 68] on button "New contact" at bounding box center [808, 68] width 72 height 23
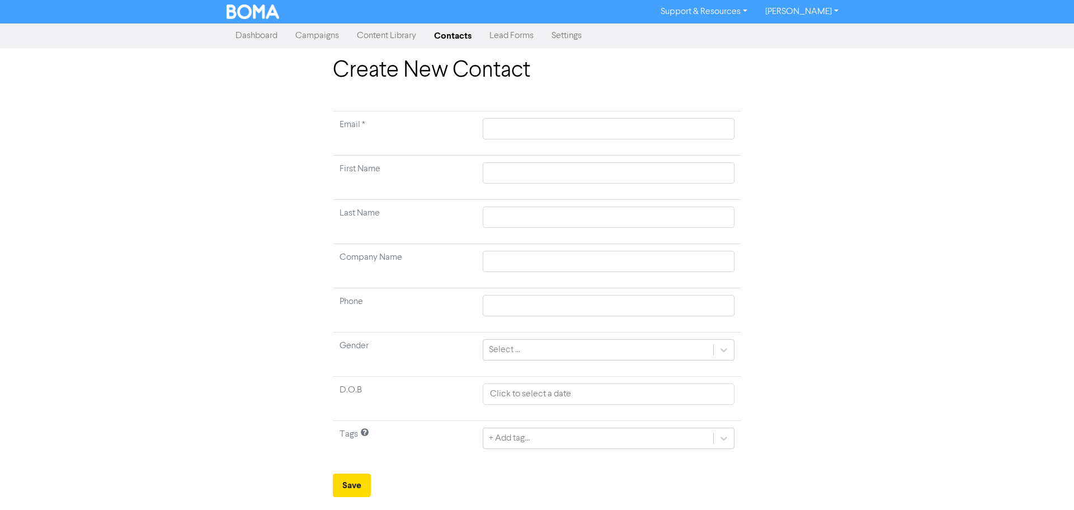
click at [723, 116] on td at bounding box center [608, 133] width 265 height 44
click at [719, 123] on input "text" at bounding box center [609, 128] width 252 height 21
click at [689, 171] on input "text" at bounding box center [609, 172] width 252 height 21
click at [684, 216] on input "text" at bounding box center [609, 216] width 252 height 21
click at [580, 449] on td "+ Add tag..." at bounding box center [608, 443] width 265 height 44
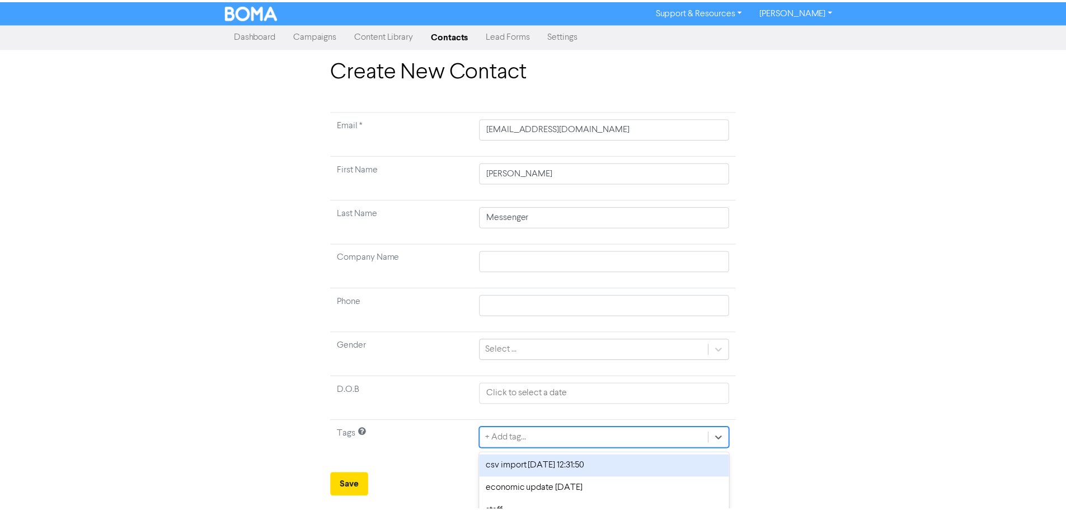
scroll to position [37, 0]
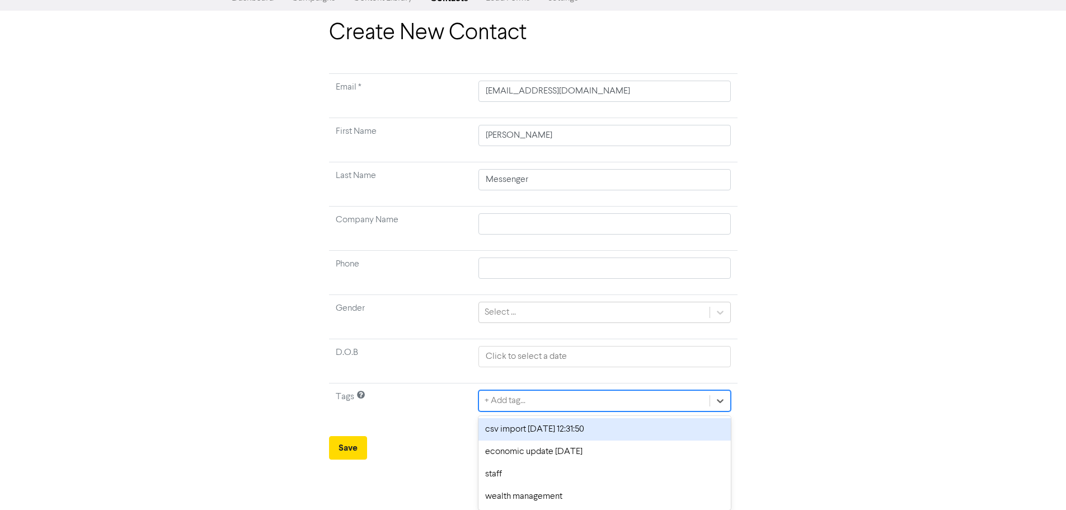
click at [576, 411] on div "option csv import [DATE] 12:31:50 focused, 1 of 4. 4 results available. Use Up …" at bounding box center [604, 400] width 252 height 21
click at [547, 432] on div "csv import [DATE] 12:31:50" at bounding box center [604, 429] width 252 height 22
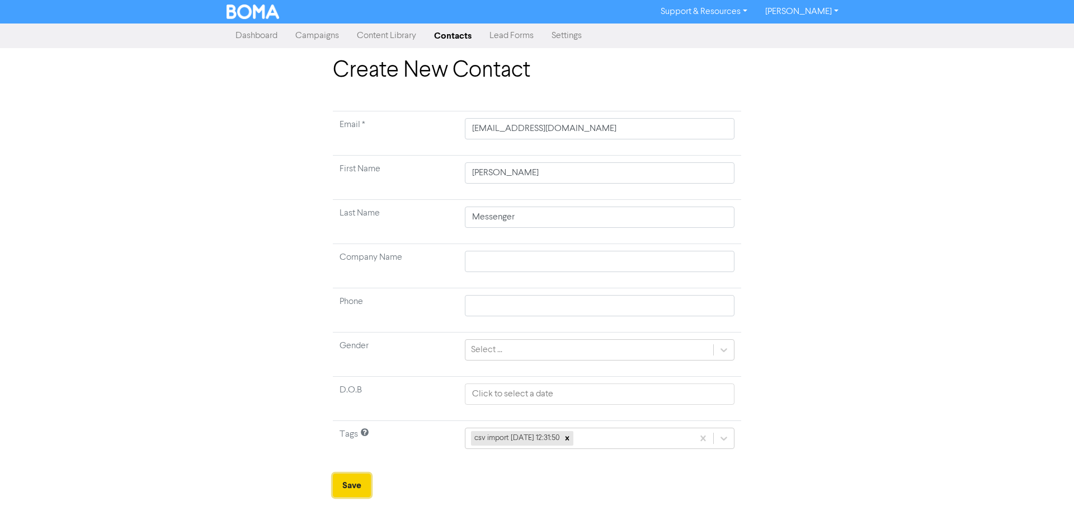
click at [351, 482] on button "Save" at bounding box center [352, 484] width 38 height 23
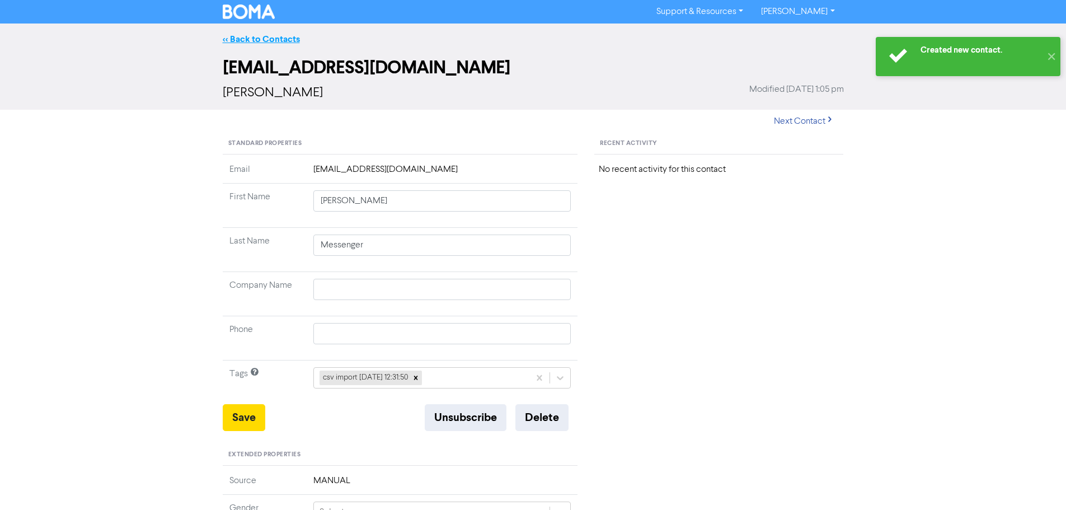
click at [281, 43] on link "<< Back to Contacts" at bounding box center [261, 39] width 77 height 11
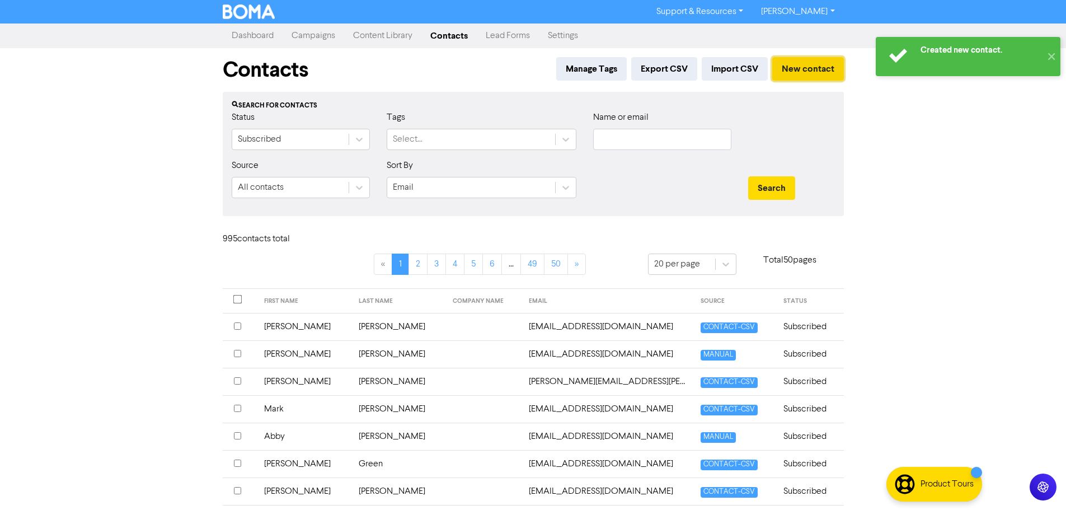
click at [802, 63] on button "New contact" at bounding box center [808, 68] width 72 height 23
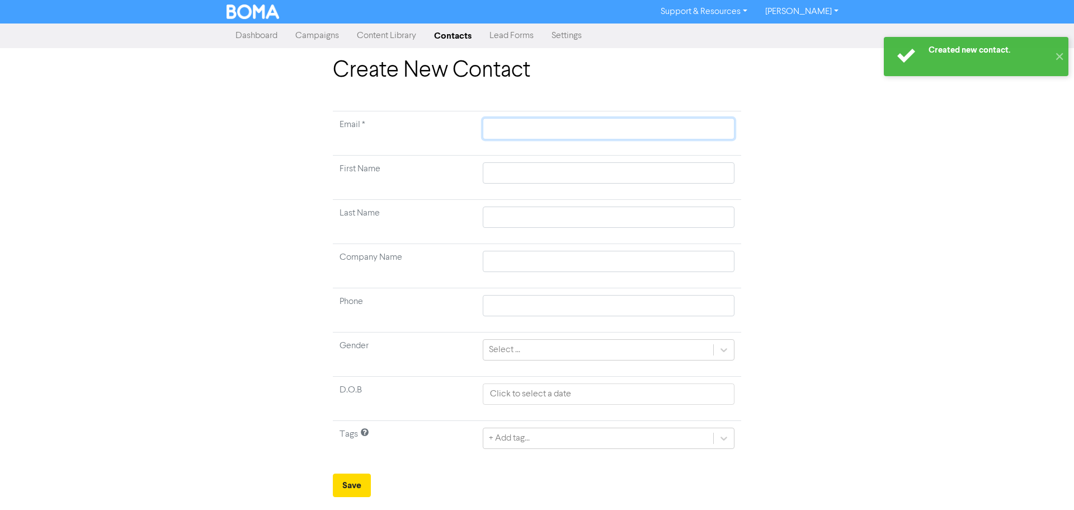
click at [681, 120] on input "text" at bounding box center [609, 128] width 252 height 21
click at [657, 172] on input "text" at bounding box center [609, 172] width 252 height 21
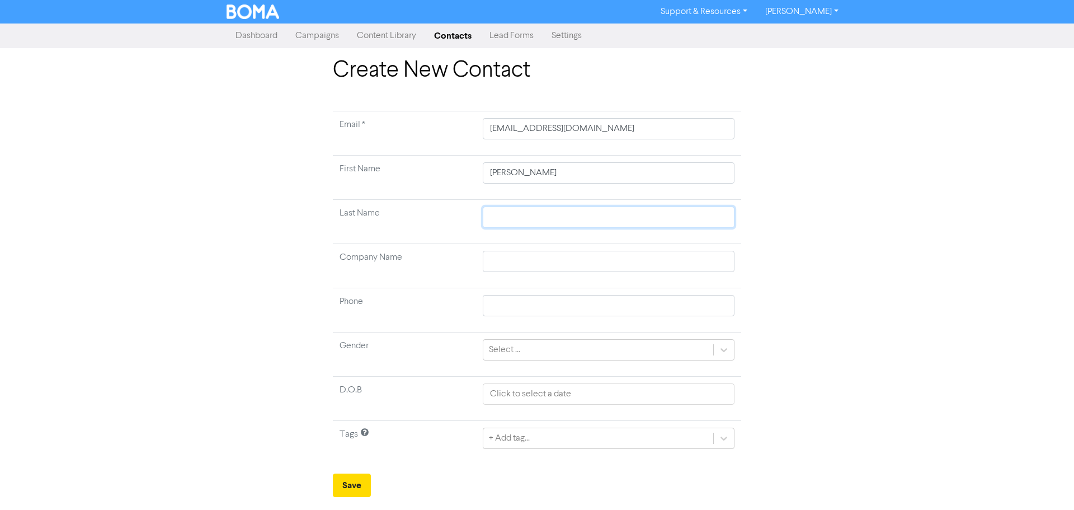
click at [713, 219] on body "Support & Resources Video Tutorials FAQ & Guides Marketing Education [PERSON_NA…" at bounding box center [537, 255] width 1074 height 510
click at [534, 440] on div "+ Add tag..." at bounding box center [609, 437] width 252 height 21
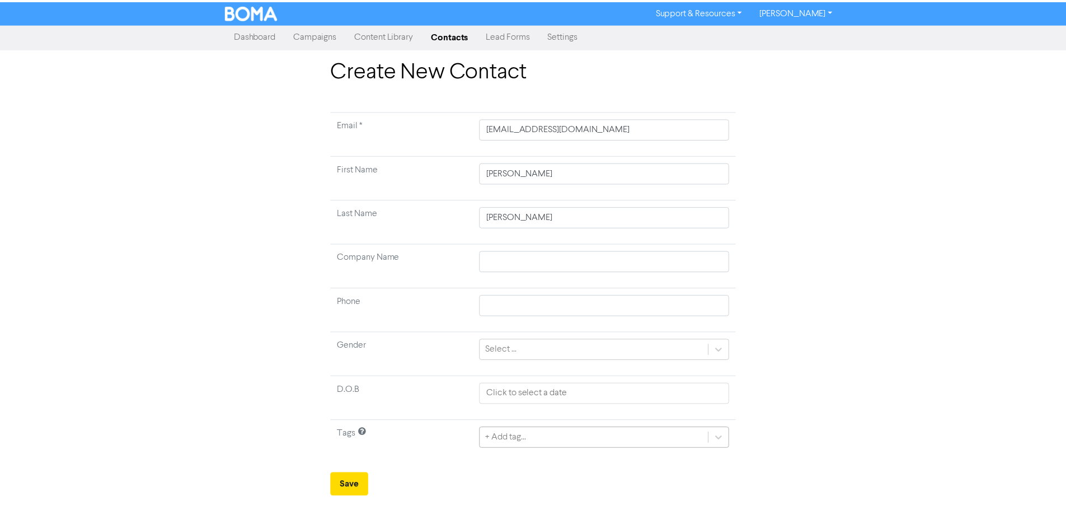
scroll to position [37, 0]
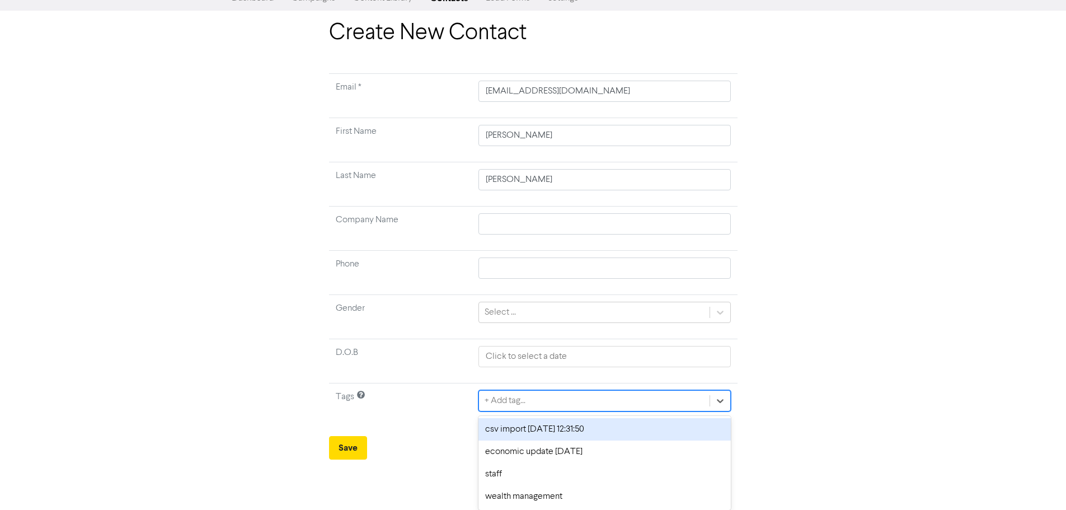
click at [524, 435] on div "csv import [DATE] 12:31:50" at bounding box center [604, 429] width 252 height 22
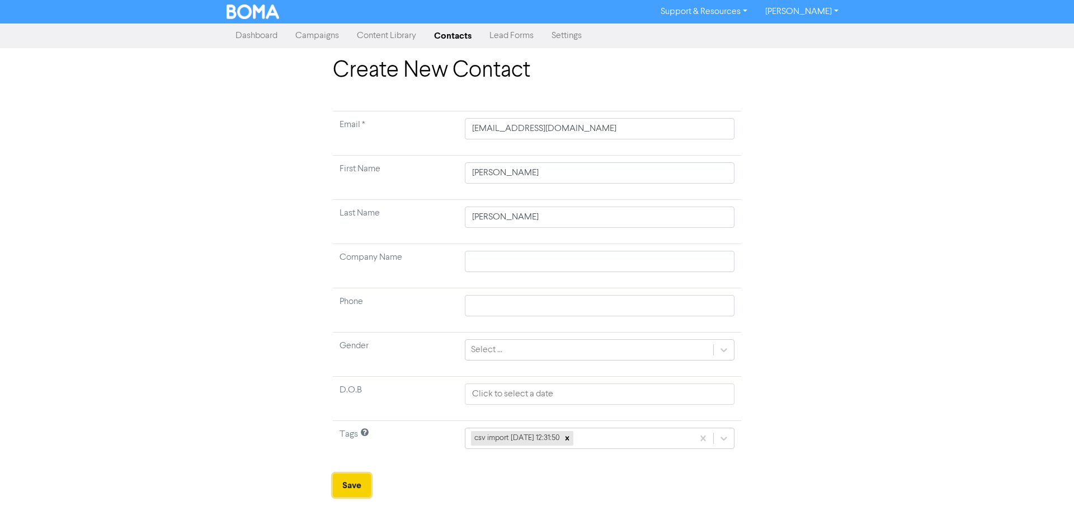
click at [352, 486] on button "Save" at bounding box center [352, 484] width 38 height 23
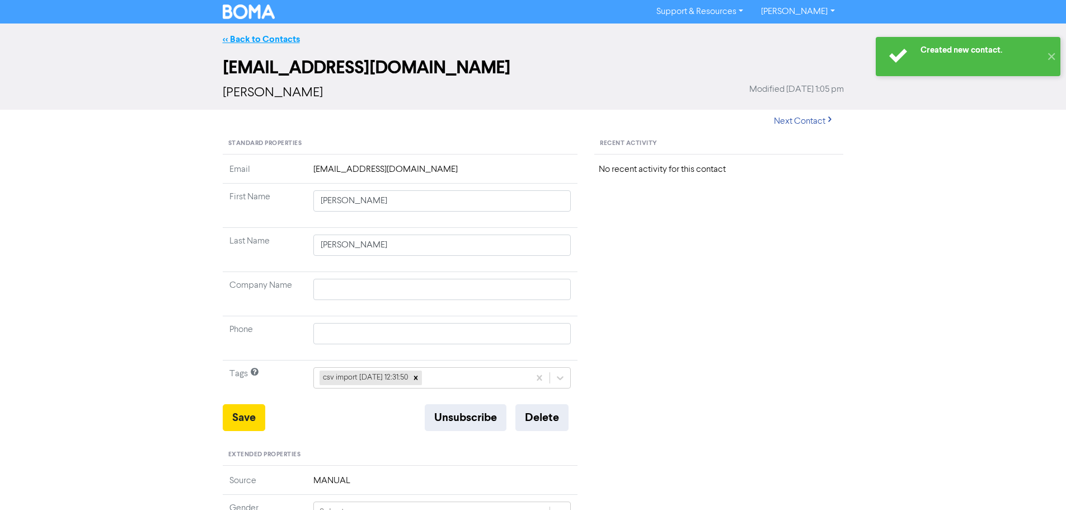
click at [277, 39] on link "<< Back to Contacts" at bounding box center [261, 39] width 77 height 11
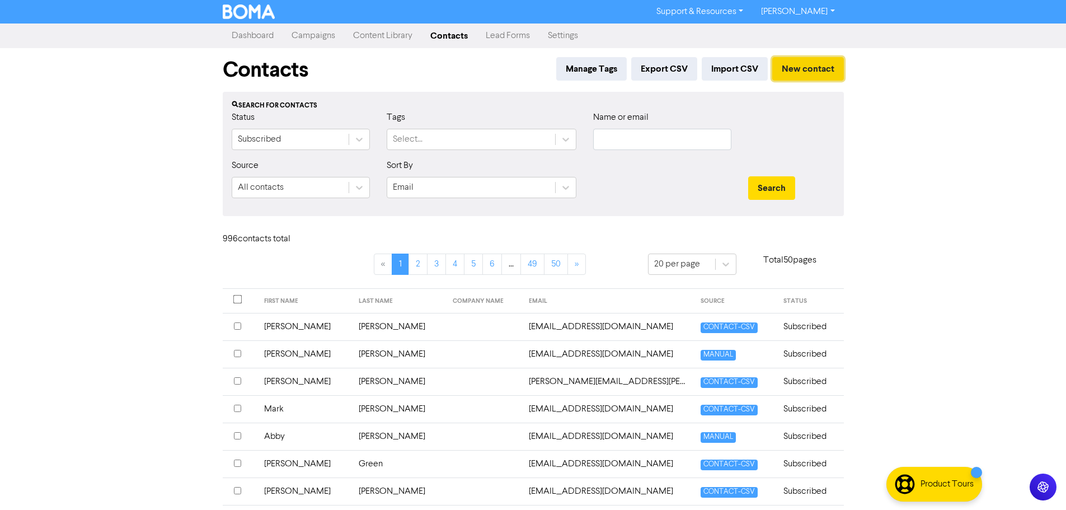
click at [821, 74] on button "New contact" at bounding box center [808, 68] width 72 height 23
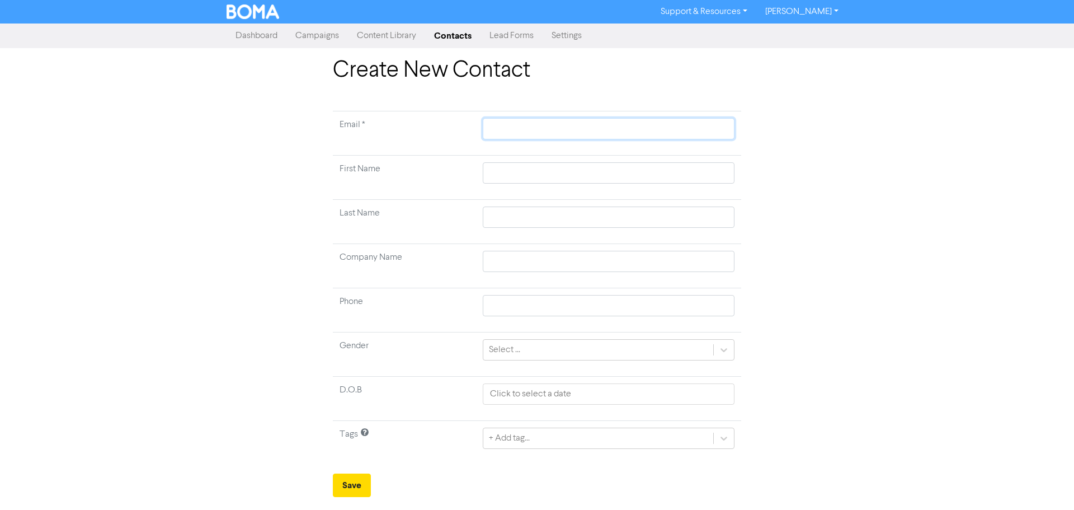
click at [522, 128] on input "text" at bounding box center [609, 128] width 252 height 21
click at [693, 174] on input "text" at bounding box center [609, 172] width 252 height 21
drag, startPoint x: 671, startPoint y: 234, endPoint x: 671, endPoint y: 226, distance: 8.4
click at [671, 234] on td at bounding box center [608, 222] width 265 height 44
click at [671, 218] on input "text" at bounding box center [609, 216] width 252 height 21
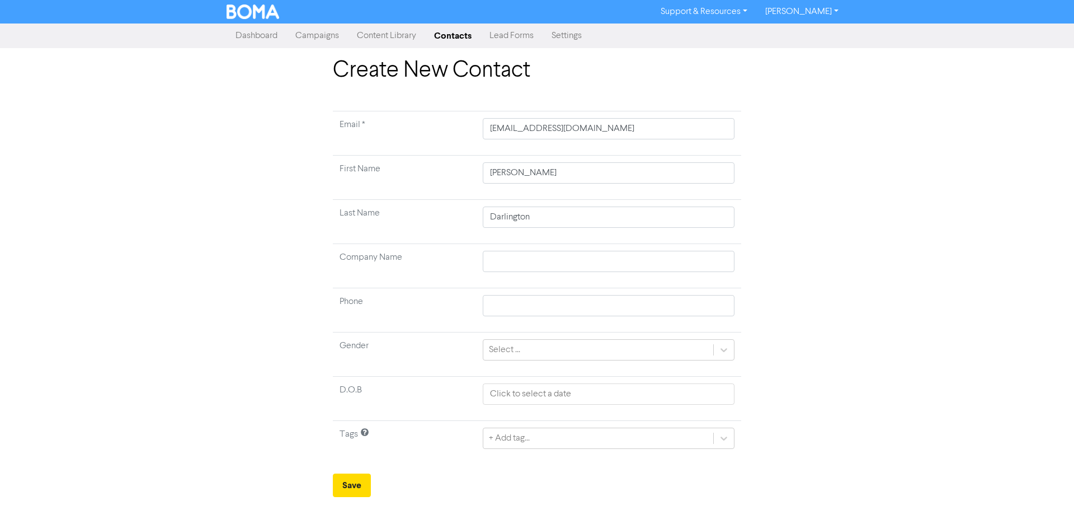
click at [543, 426] on td "+ Add tag..." at bounding box center [608, 443] width 265 height 44
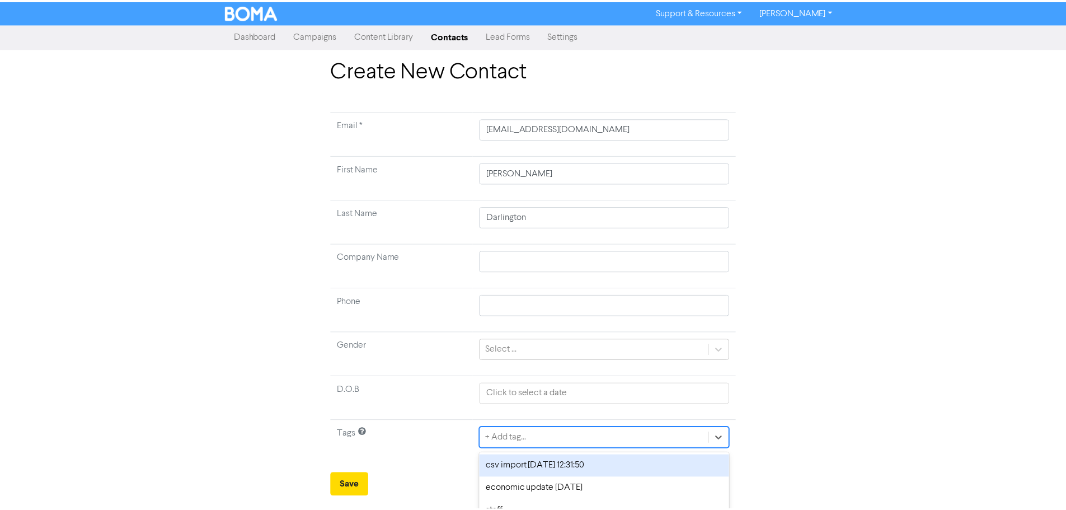
scroll to position [37, 0]
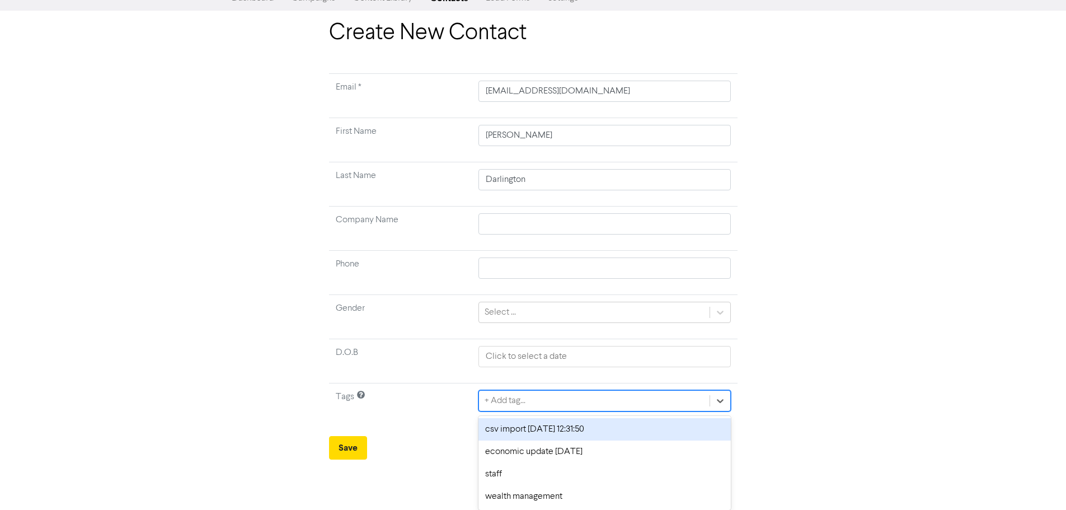
click at [539, 411] on div "option csv import [DATE] 12:31:50 focused, 1 of 4. 4 results available. Use Up …" at bounding box center [604, 400] width 252 height 21
click at [526, 431] on div "csv import [DATE] 12:31:50" at bounding box center [604, 429] width 252 height 22
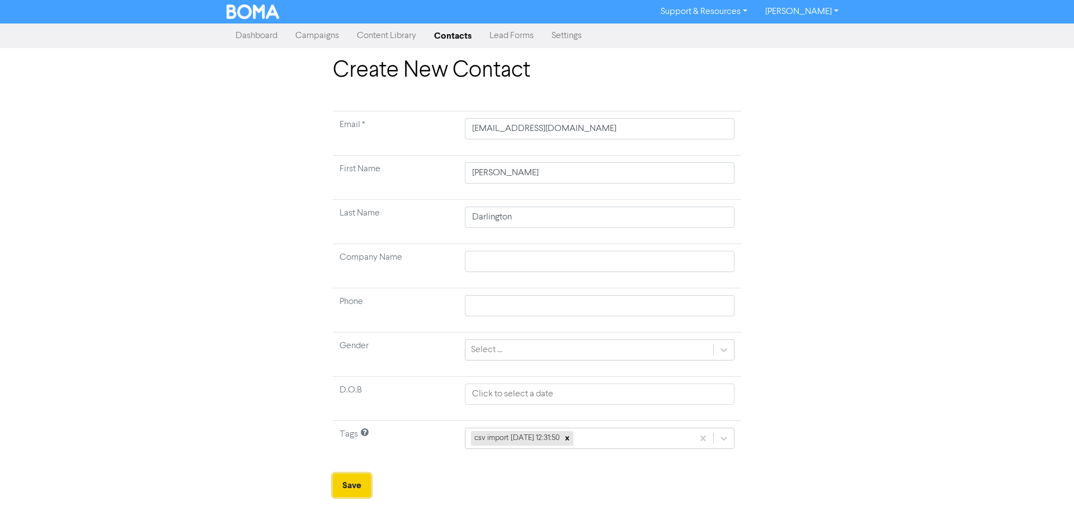
click at [357, 474] on button "Save" at bounding box center [352, 484] width 38 height 23
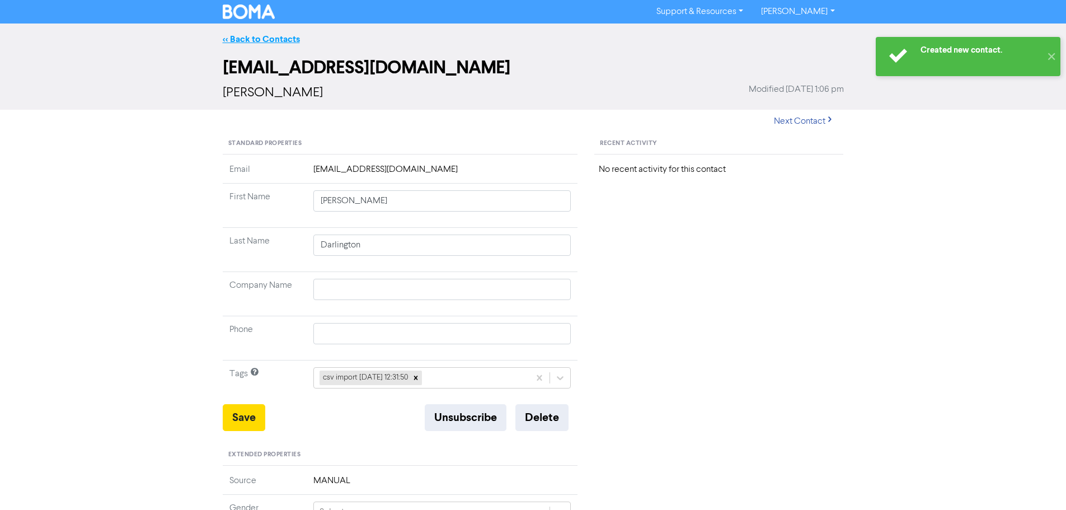
click at [257, 36] on link "<< Back to Contacts" at bounding box center [261, 39] width 77 height 11
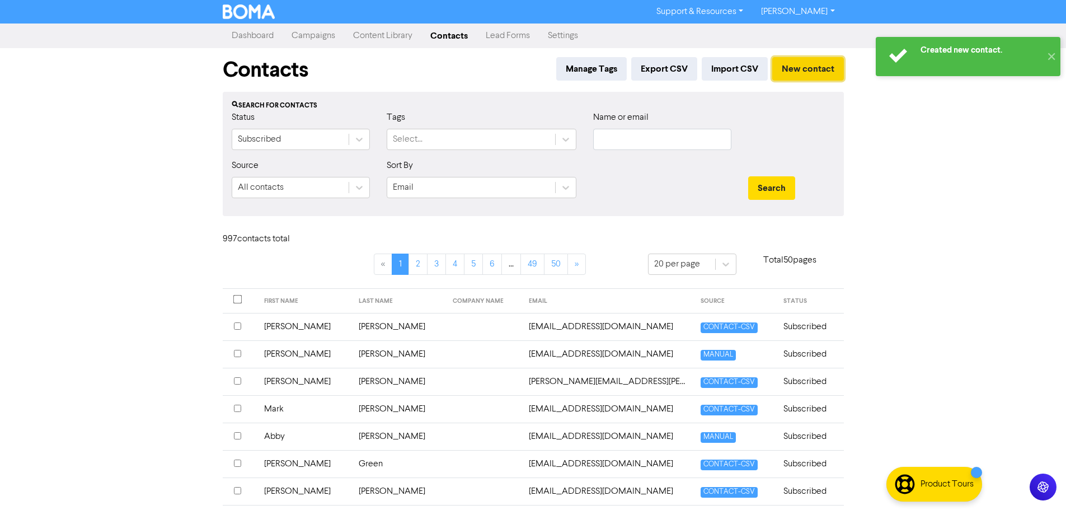
click at [825, 75] on button "New contact" at bounding box center [808, 68] width 72 height 23
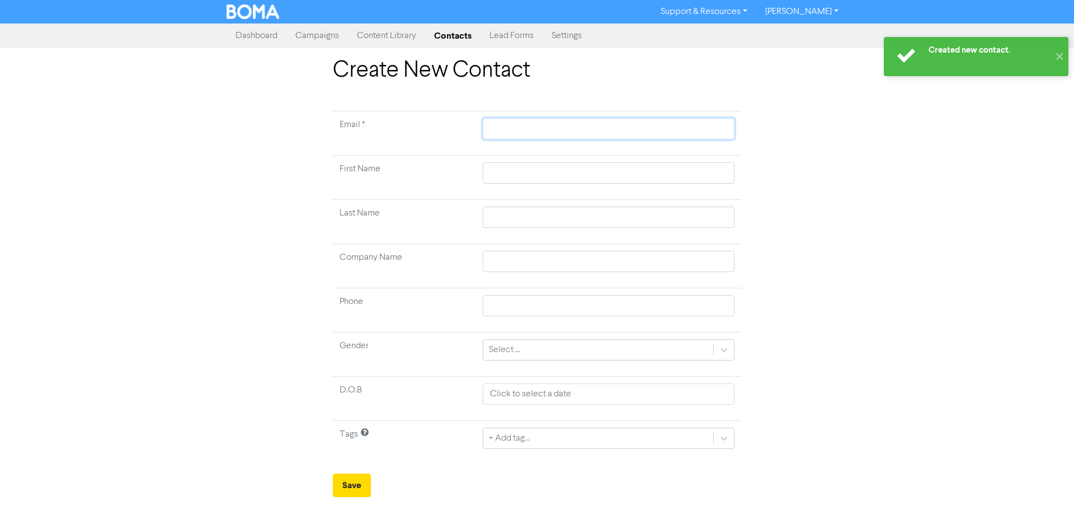
click at [701, 126] on input "text" at bounding box center [609, 128] width 252 height 21
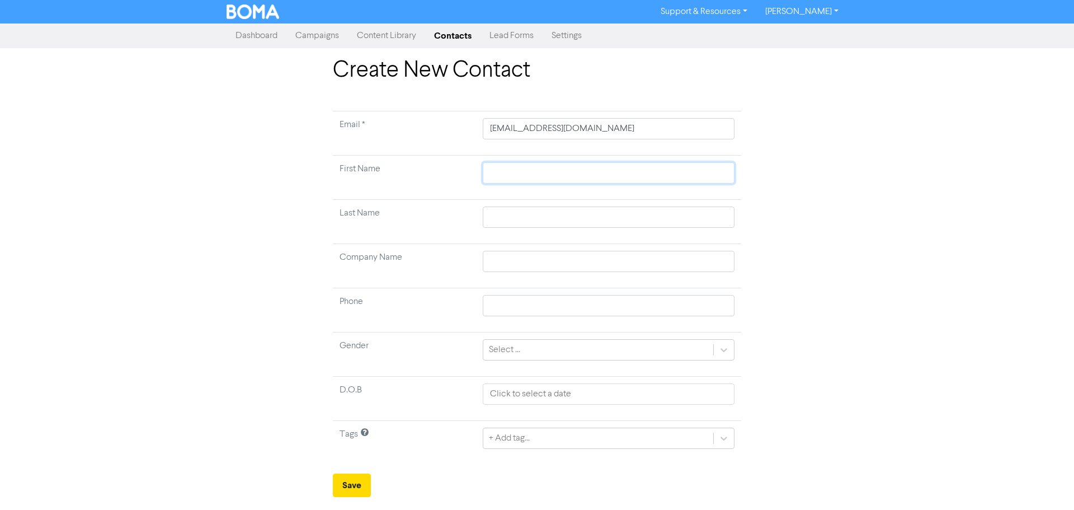
click at [618, 178] on input "text" at bounding box center [609, 172] width 252 height 21
click at [643, 219] on input "text" at bounding box center [609, 216] width 252 height 21
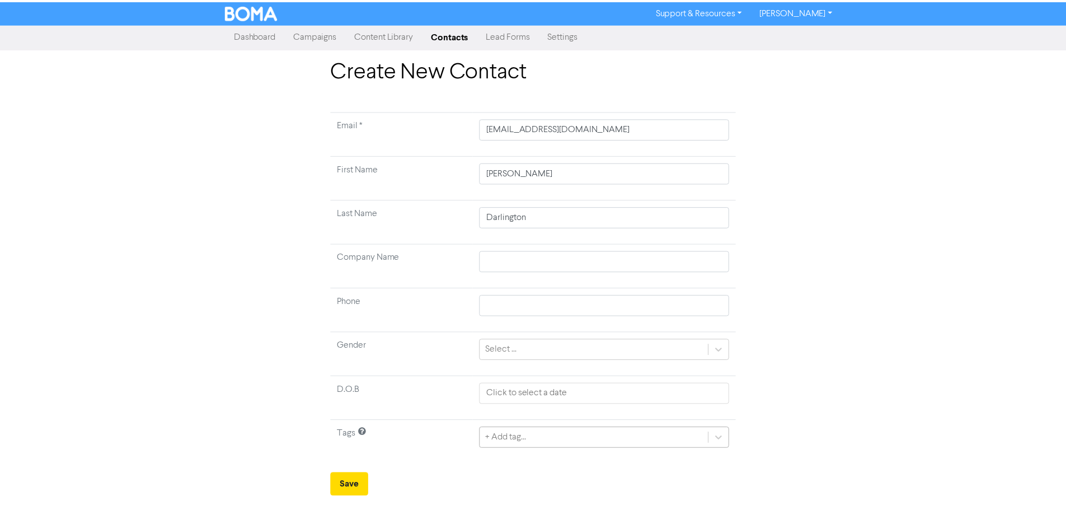
scroll to position [37, 0]
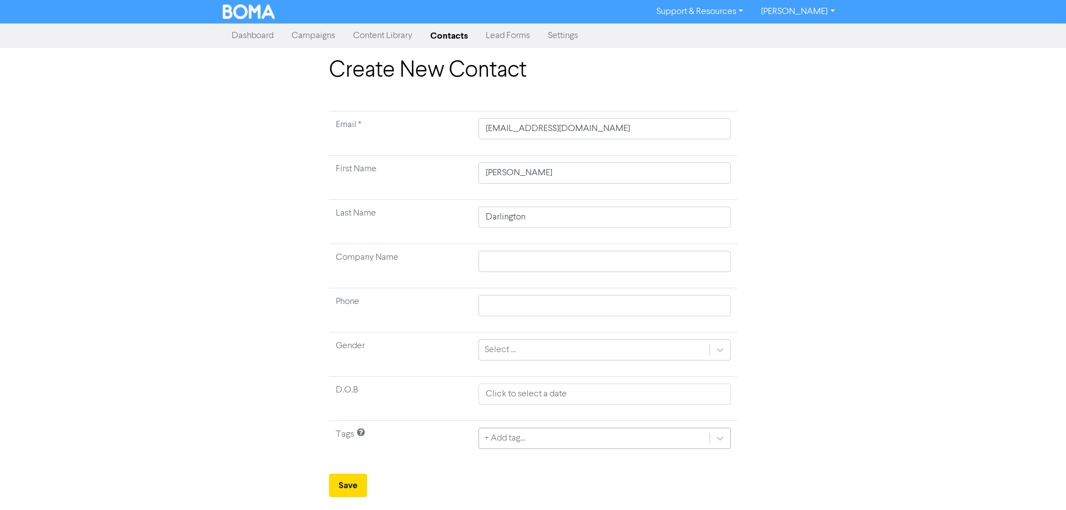
click at [666, 436] on div "+ Add tag..." at bounding box center [604, 437] width 252 height 21
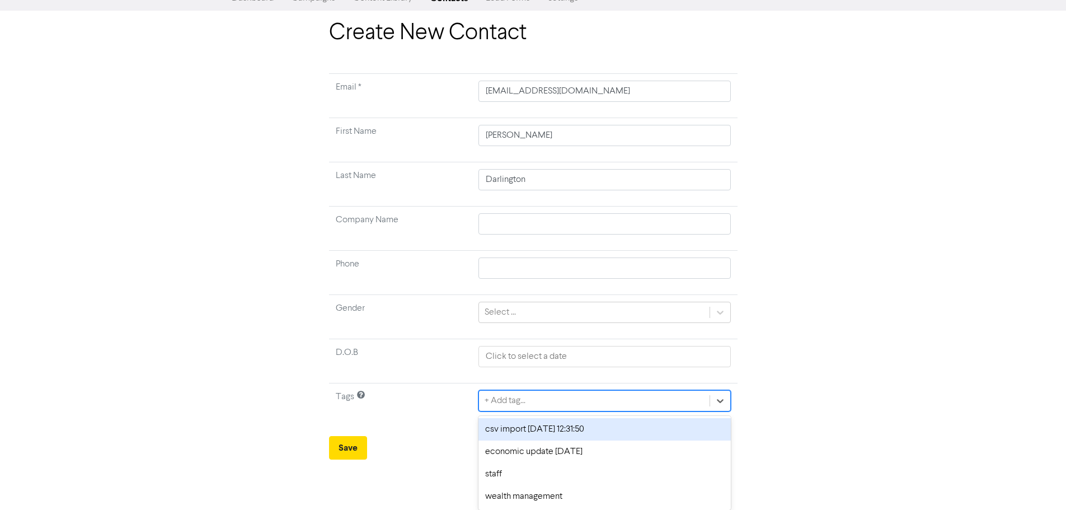
drag, startPoint x: 636, startPoint y: 440, endPoint x: 627, endPoint y: 430, distance: 13.5
click at [627, 430] on div "csv import [DATE] 12:31:50 economic update [DATE] staff wealth management" at bounding box center [604, 463] width 252 height 94
click at [606, 435] on div "csv import [DATE] 12:31:50" at bounding box center [604, 429] width 252 height 22
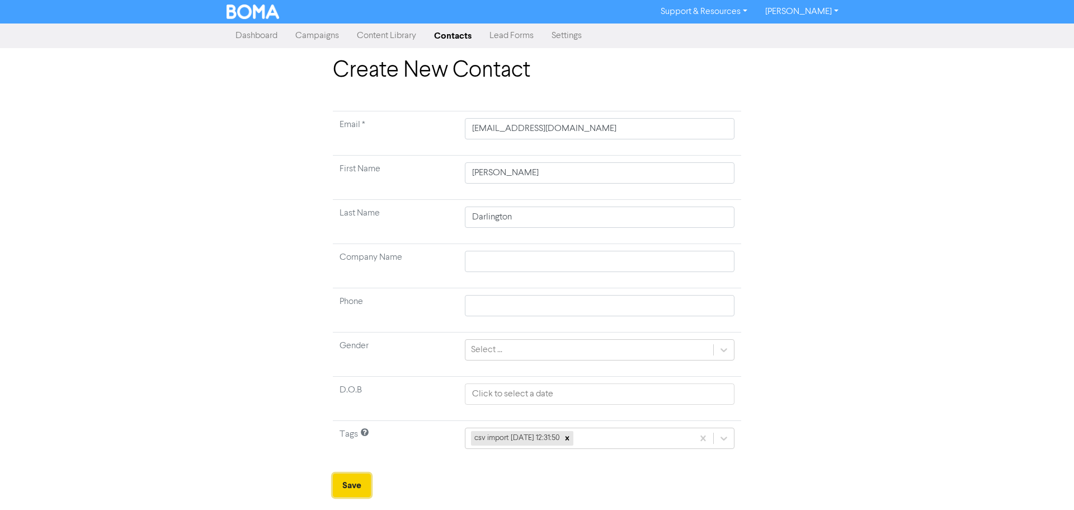
click at [355, 474] on button "Save" at bounding box center [352, 484] width 38 height 23
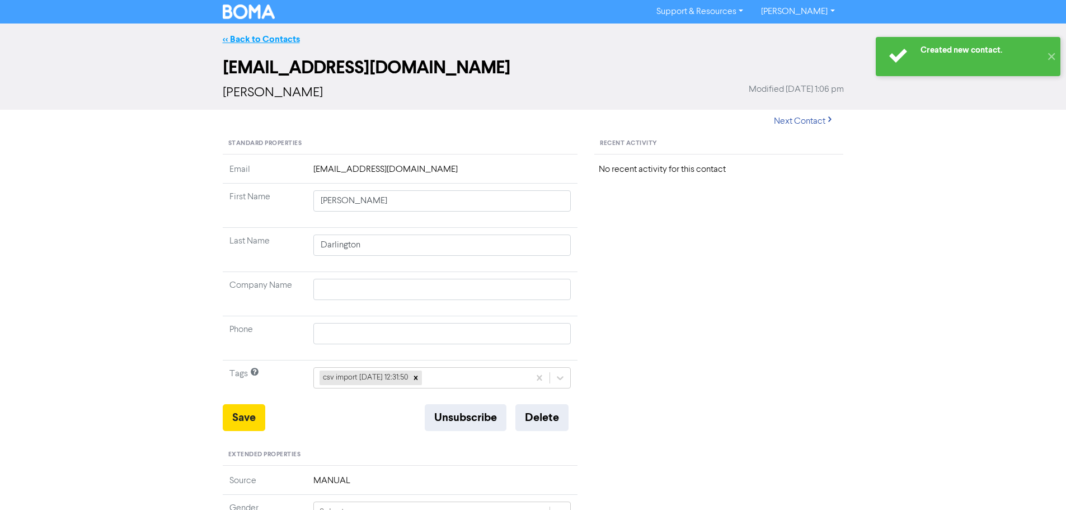
click at [244, 36] on link "<< Back to Contacts" at bounding box center [261, 39] width 77 height 11
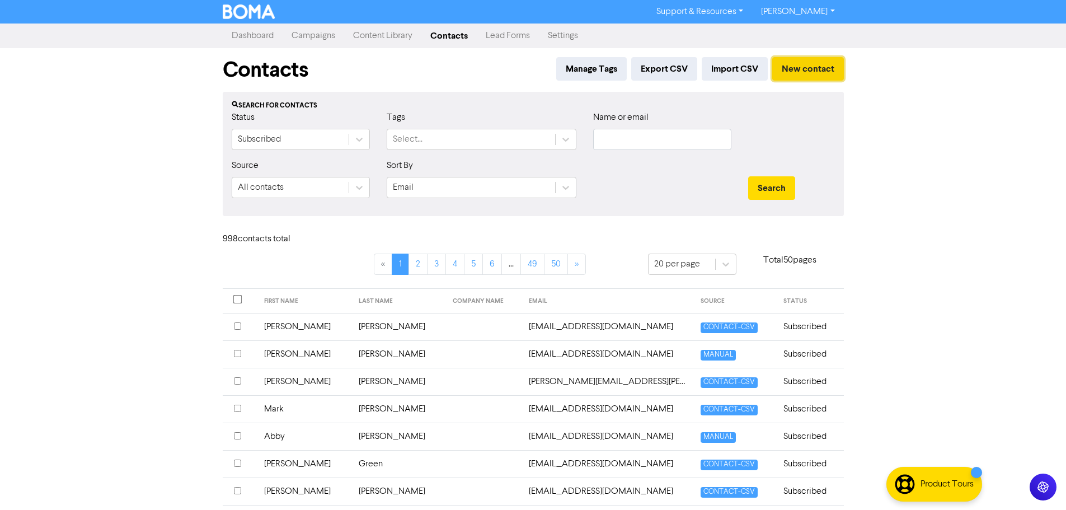
click at [816, 65] on button "New contact" at bounding box center [808, 68] width 72 height 23
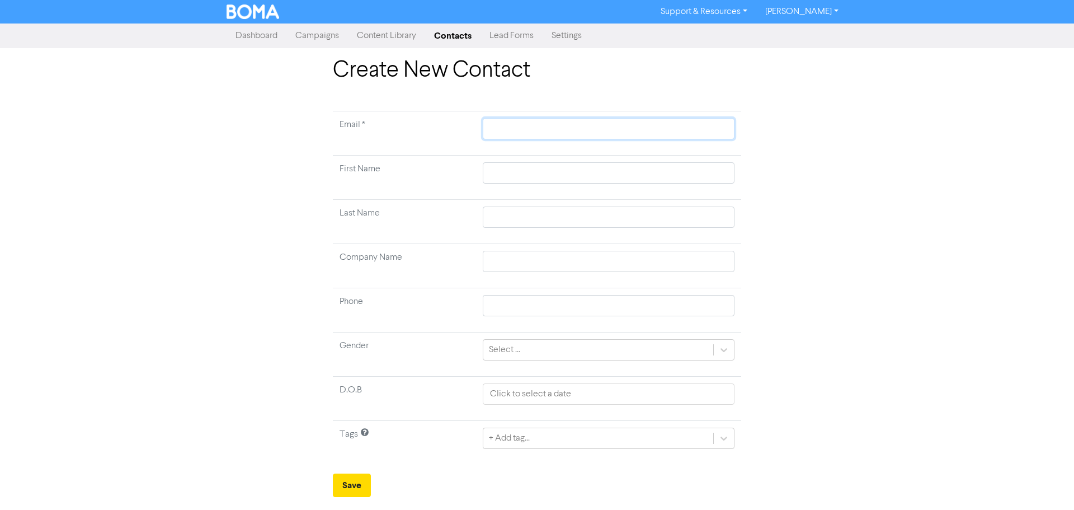
click at [715, 129] on body "Support & Resources Video Tutorials FAQ & Guides Marketing Education [PERSON_NA…" at bounding box center [537, 255] width 1074 height 510
click at [695, 177] on input "text" at bounding box center [609, 172] width 252 height 21
click at [639, 223] on input "text" at bounding box center [609, 216] width 252 height 21
click at [591, 422] on td "+ Add tag..." at bounding box center [608, 443] width 265 height 44
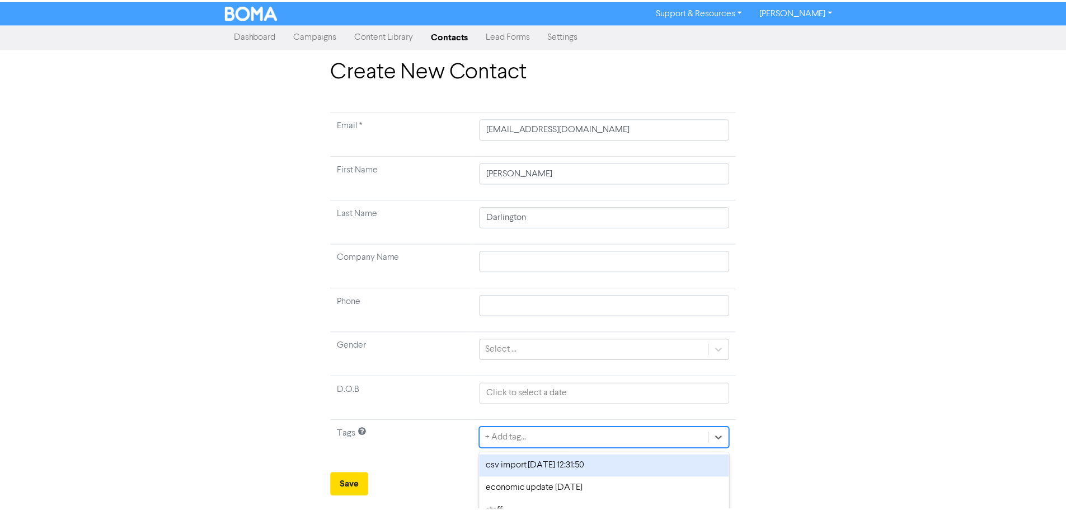
scroll to position [37, 0]
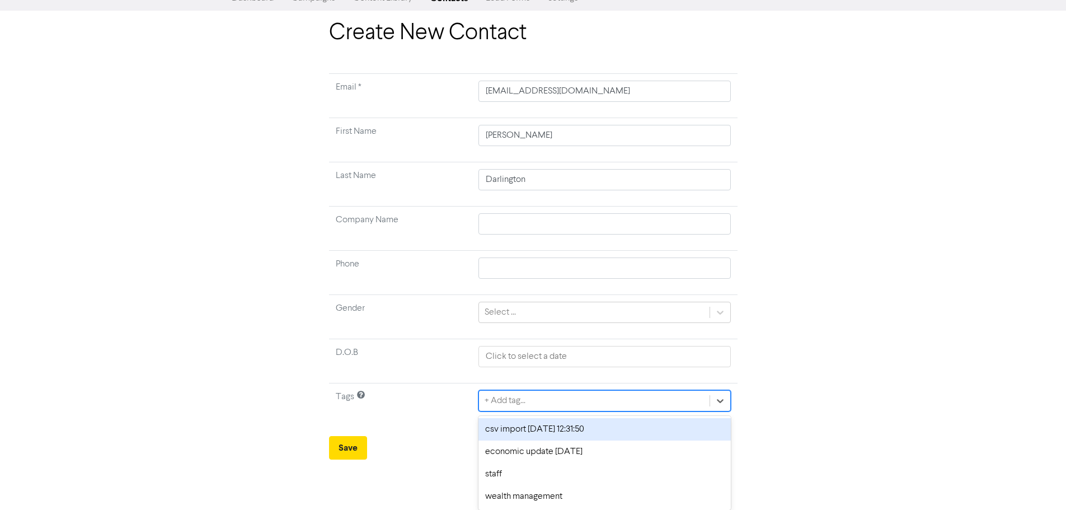
click at [587, 411] on div "option csv import [DATE] 12:31:50 focused, 1 of 4. 4 results available. Use Up …" at bounding box center [604, 400] width 252 height 21
click at [560, 434] on div "csv import [DATE] 12:31:50" at bounding box center [604, 429] width 252 height 22
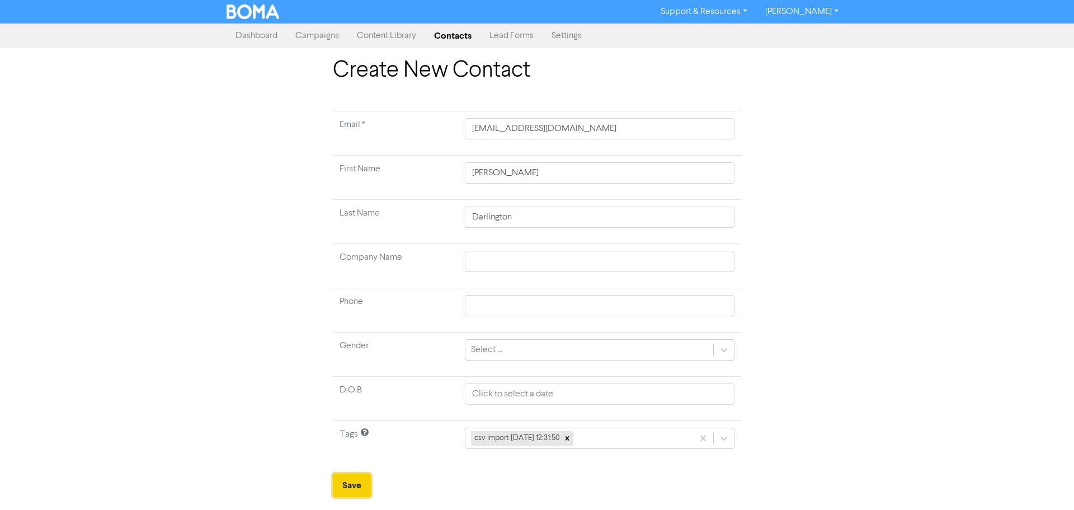
click at [366, 482] on button "Save" at bounding box center [352, 484] width 38 height 23
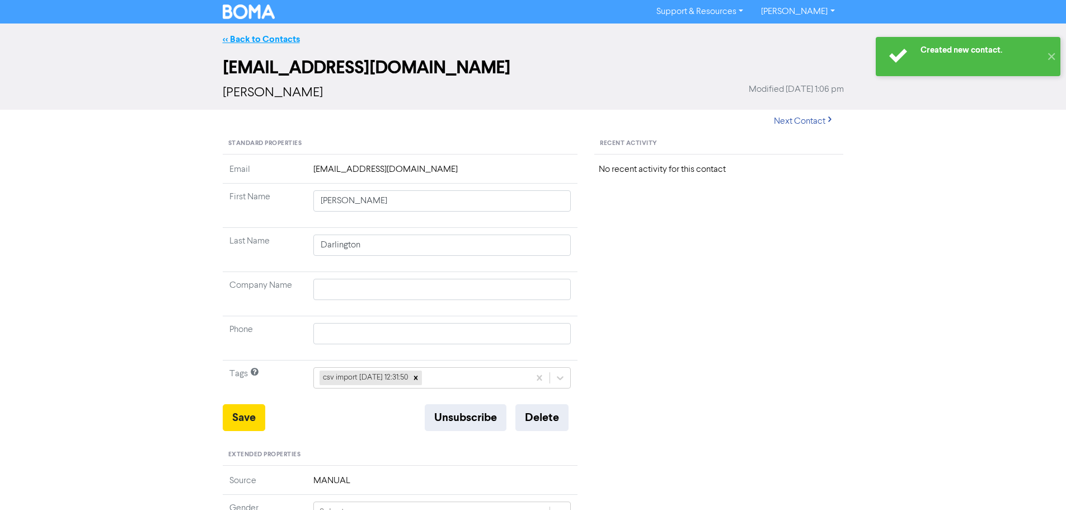
click at [263, 38] on link "<< Back to Contacts" at bounding box center [261, 39] width 77 height 11
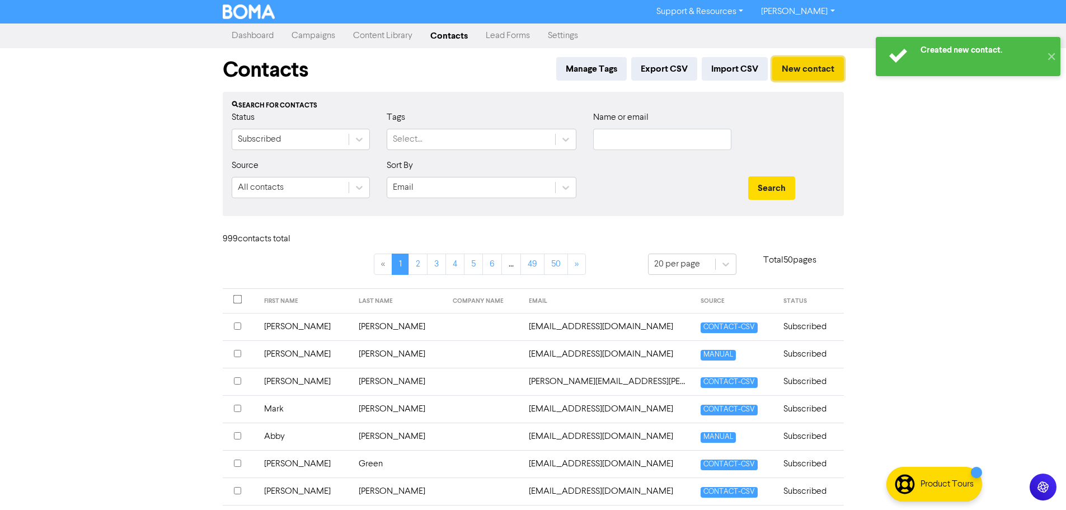
click at [815, 69] on button "New contact" at bounding box center [808, 68] width 72 height 23
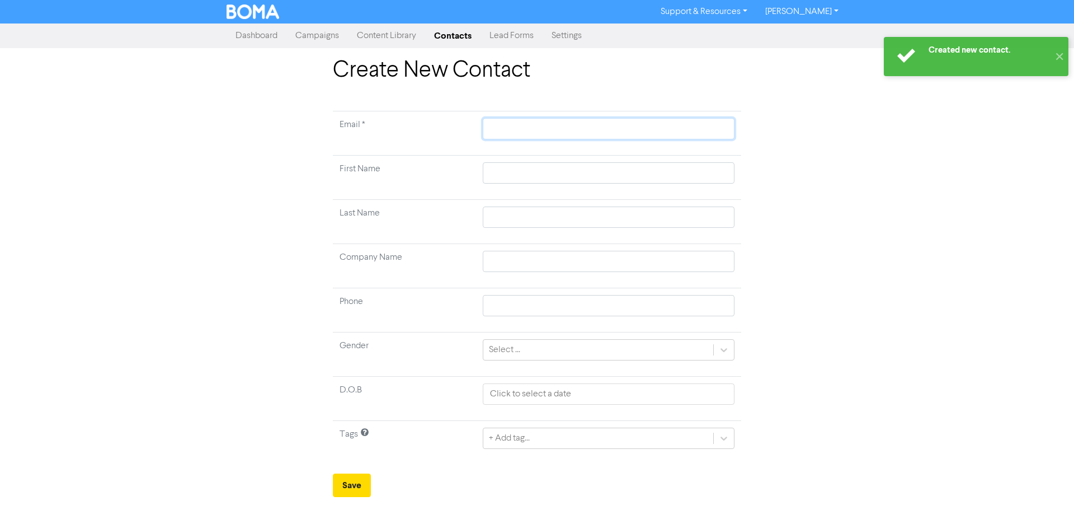
click at [642, 125] on input "text" at bounding box center [609, 128] width 252 height 21
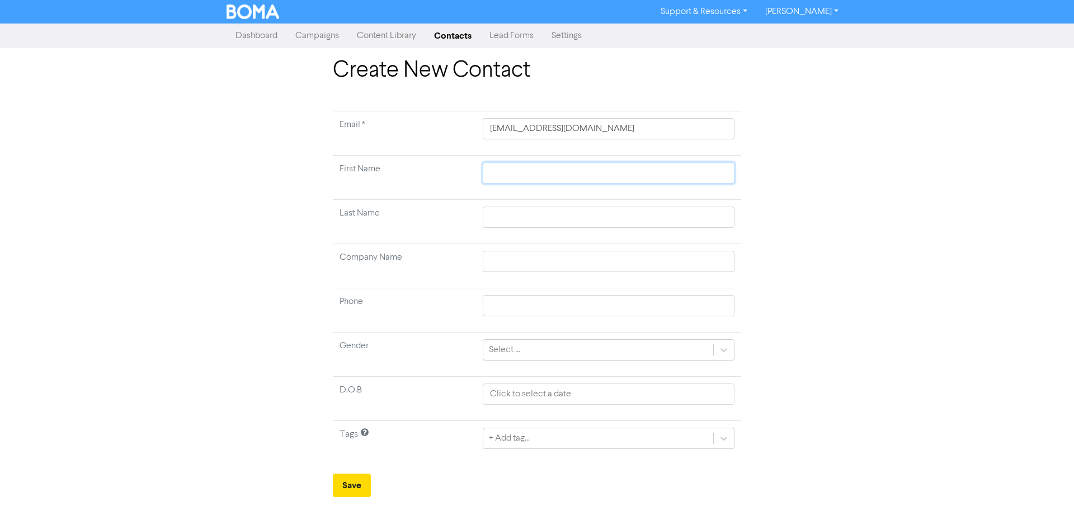
click at [684, 165] on input "text" at bounding box center [609, 172] width 252 height 21
click at [689, 228] on td at bounding box center [608, 222] width 265 height 44
click at [687, 214] on input "text" at bounding box center [609, 216] width 252 height 21
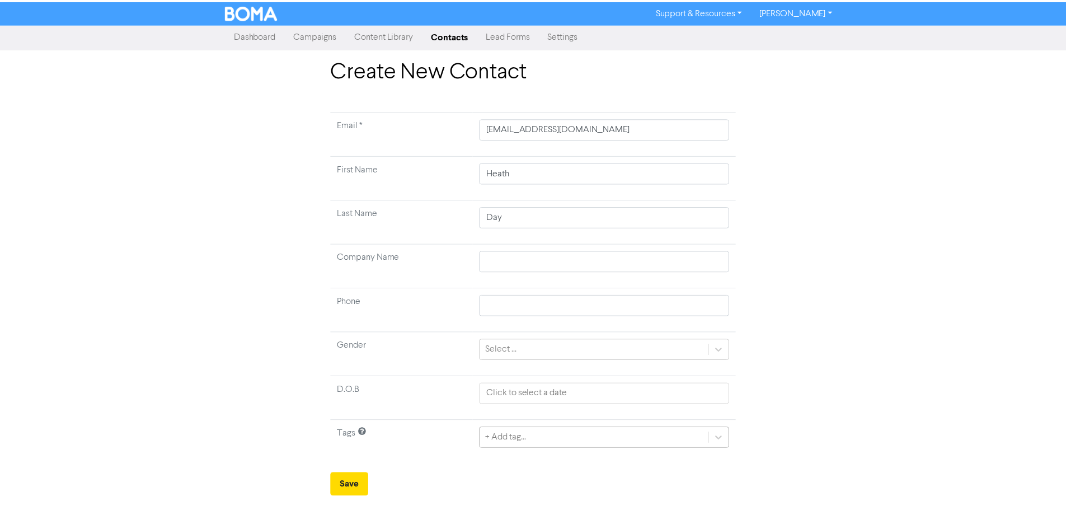
scroll to position [37, 0]
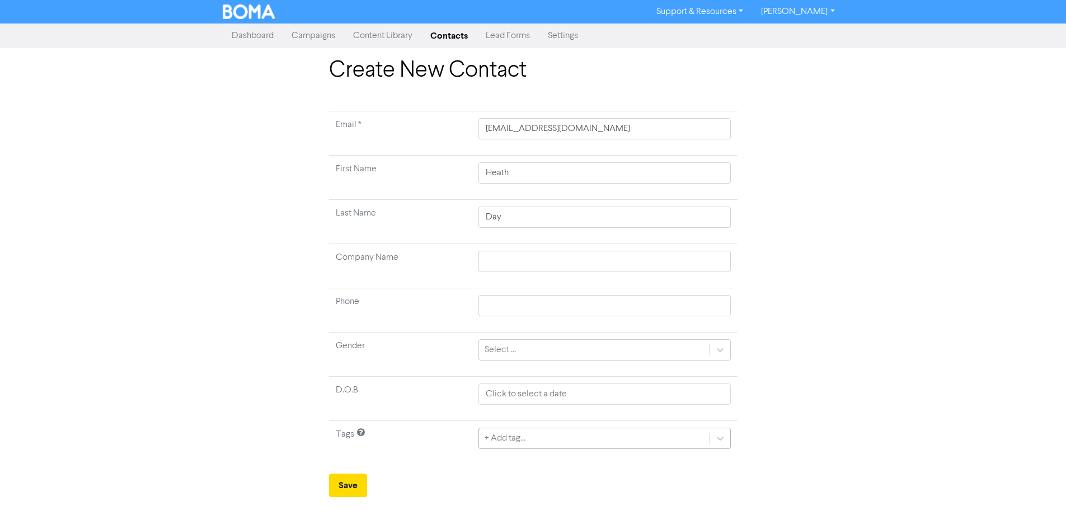
click at [573, 441] on div "+ Add tag..." at bounding box center [604, 437] width 252 height 21
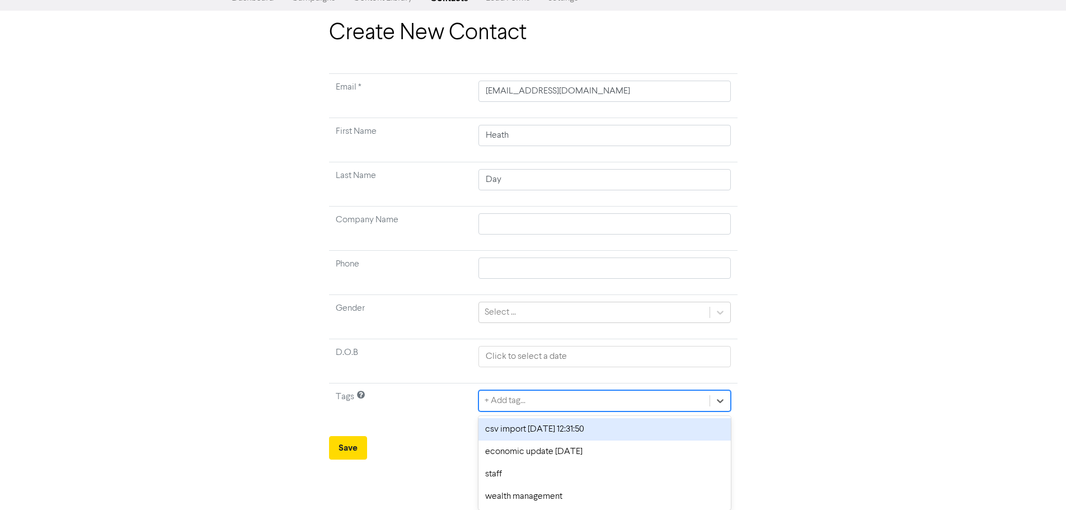
click at [549, 431] on div "csv import [DATE] 12:31:50" at bounding box center [604, 429] width 252 height 22
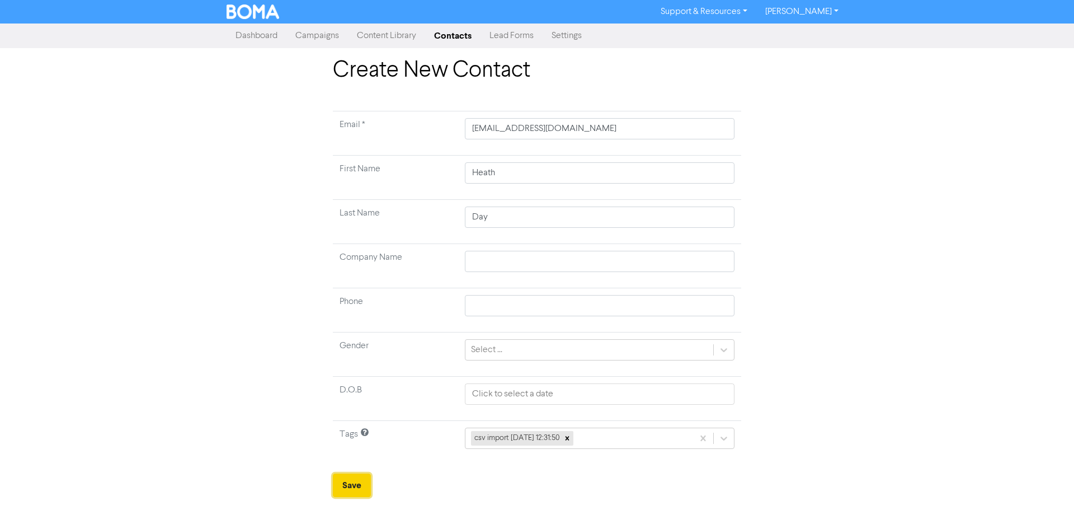
click at [358, 481] on button "Save" at bounding box center [352, 484] width 38 height 23
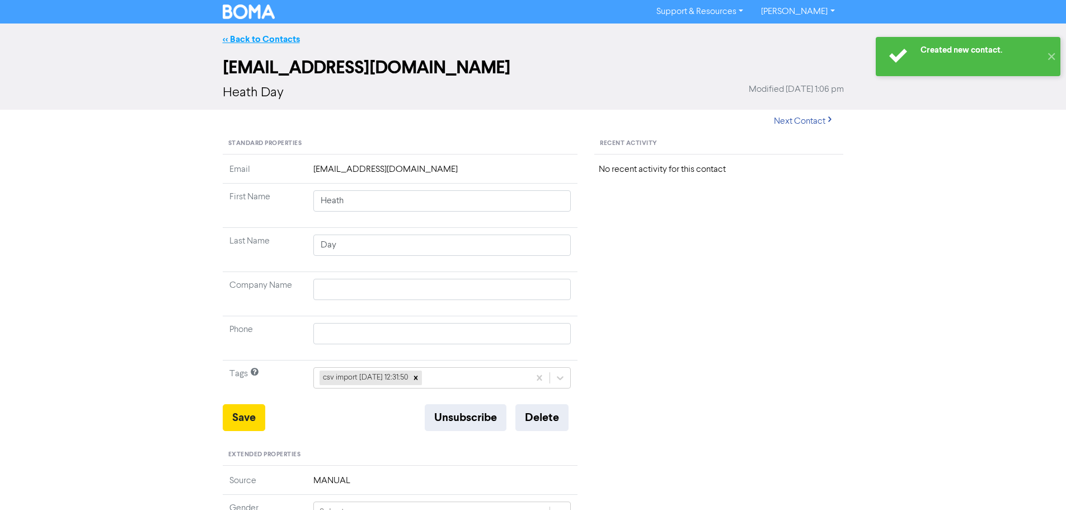
click at [243, 41] on link "<< Back to Contacts" at bounding box center [261, 39] width 77 height 11
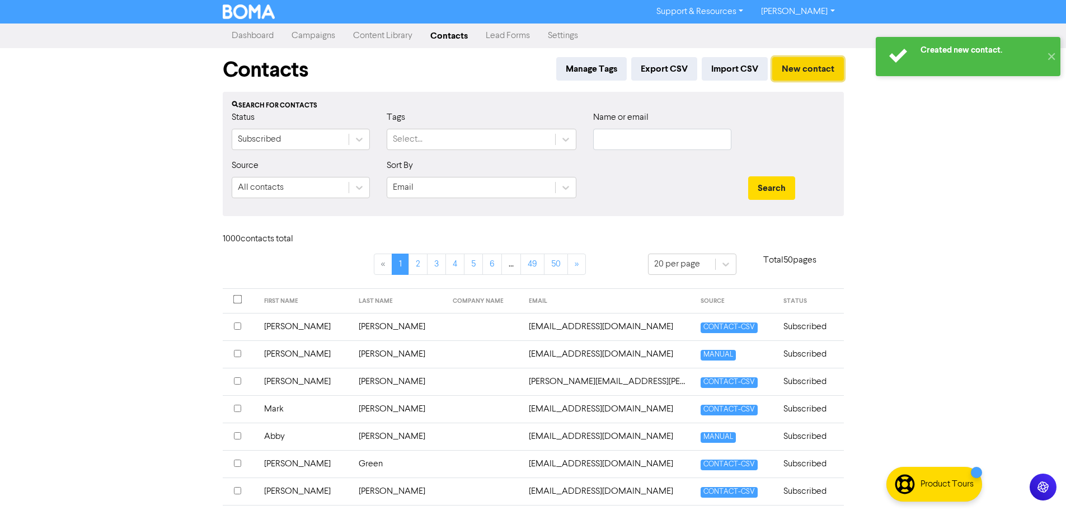
click at [802, 62] on button "New contact" at bounding box center [808, 68] width 72 height 23
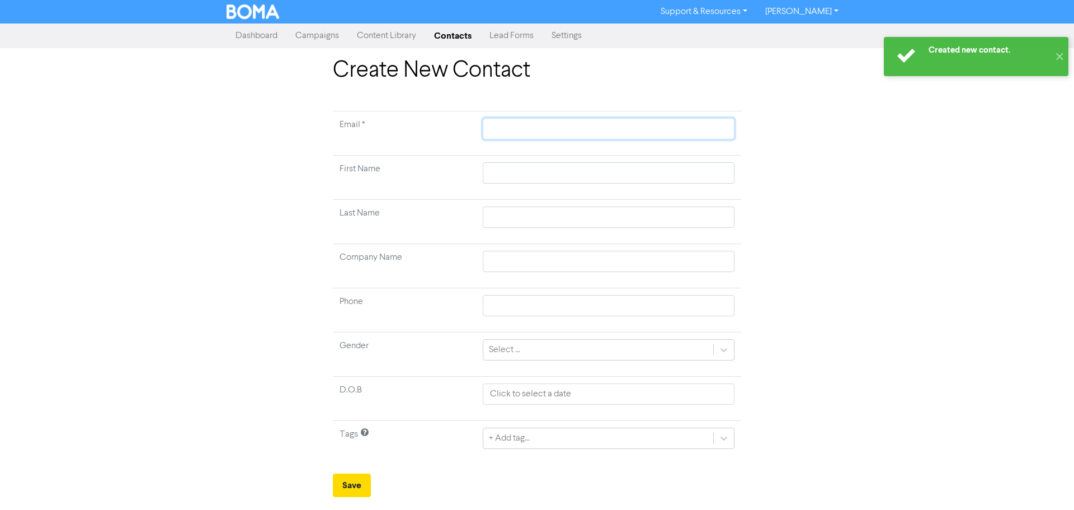
click at [620, 124] on input "text" at bounding box center [609, 128] width 252 height 21
click at [610, 180] on input "text" at bounding box center [609, 172] width 252 height 21
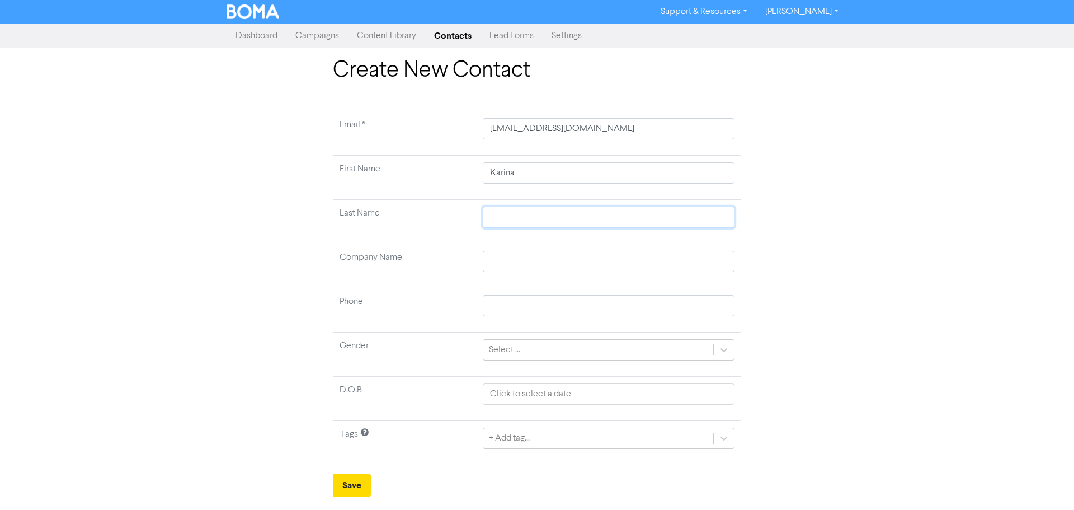
click at [679, 219] on input "text" at bounding box center [609, 216] width 252 height 21
click at [552, 439] on div "+ Add tag..." at bounding box center [609, 437] width 252 height 21
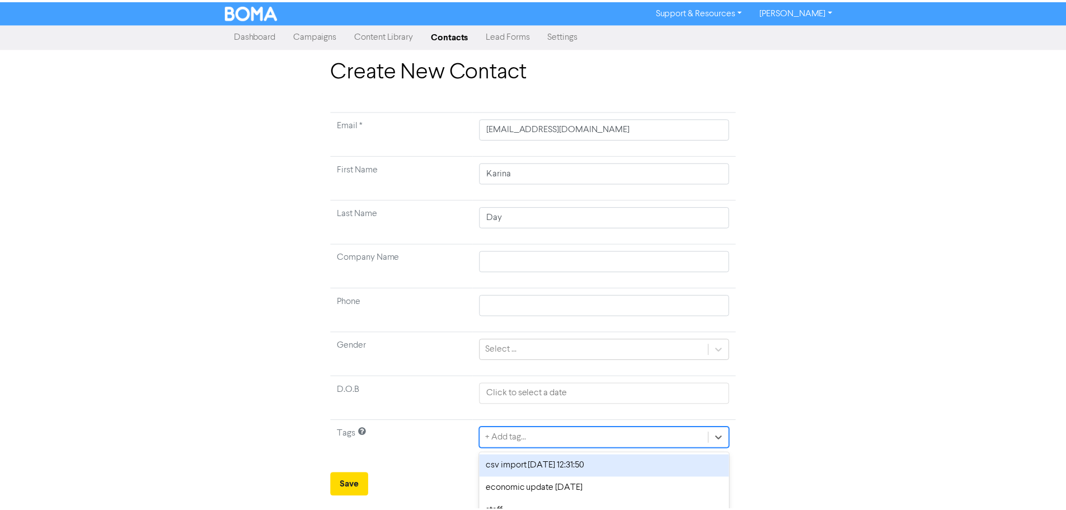
scroll to position [37, 0]
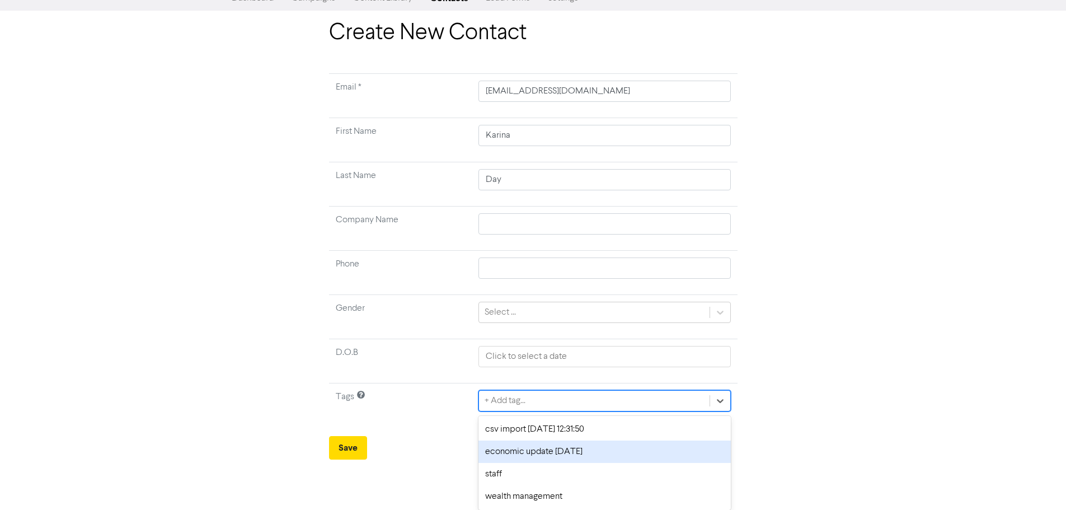
click at [528, 432] on div "csv import [DATE] 12:31:50" at bounding box center [604, 429] width 252 height 22
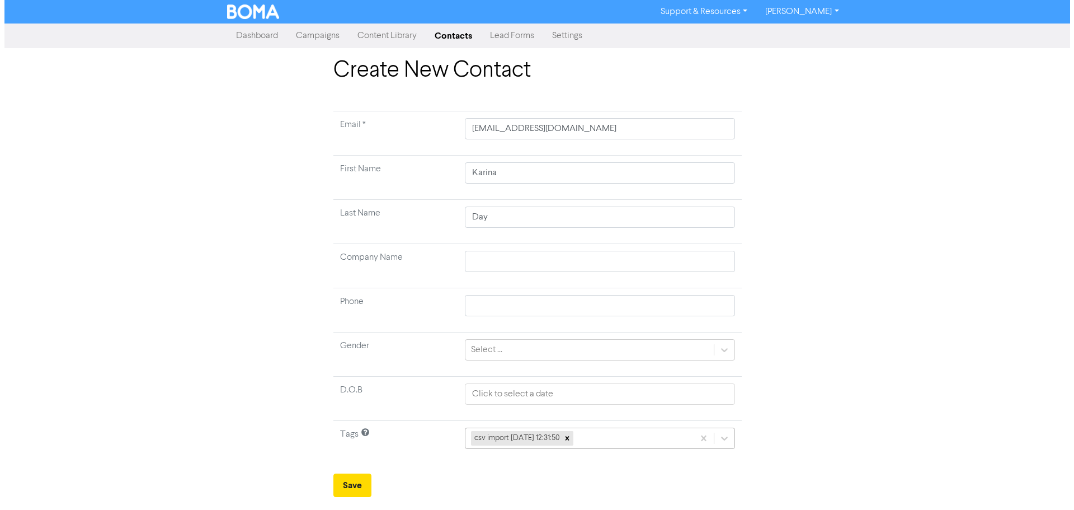
scroll to position [0, 0]
click at [350, 487] on button "Save" at bounding box center [352, 484] width 38 height 23
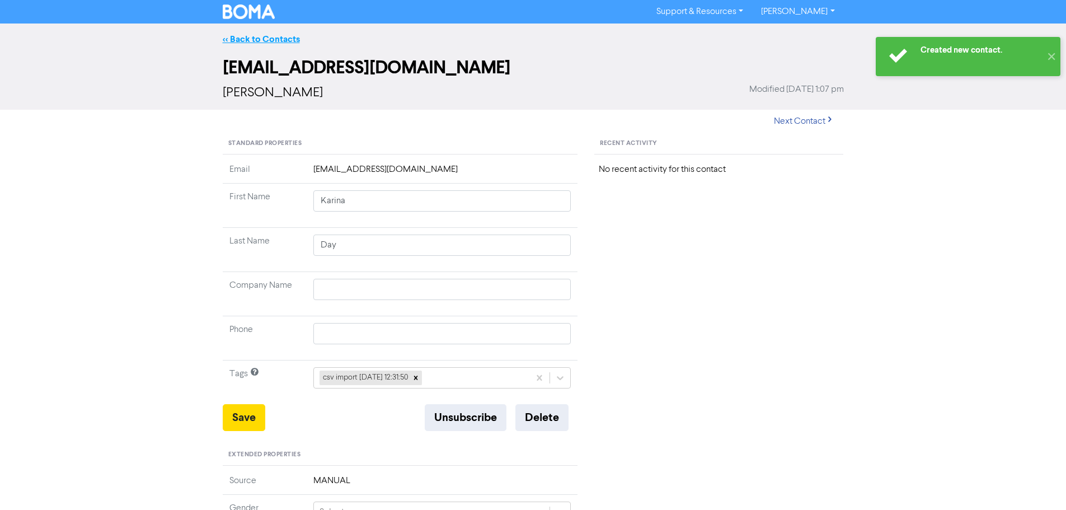
click at [243, 40] on link "<< Back to Contacts" at bounding box center [261, 39] width 77 height 11
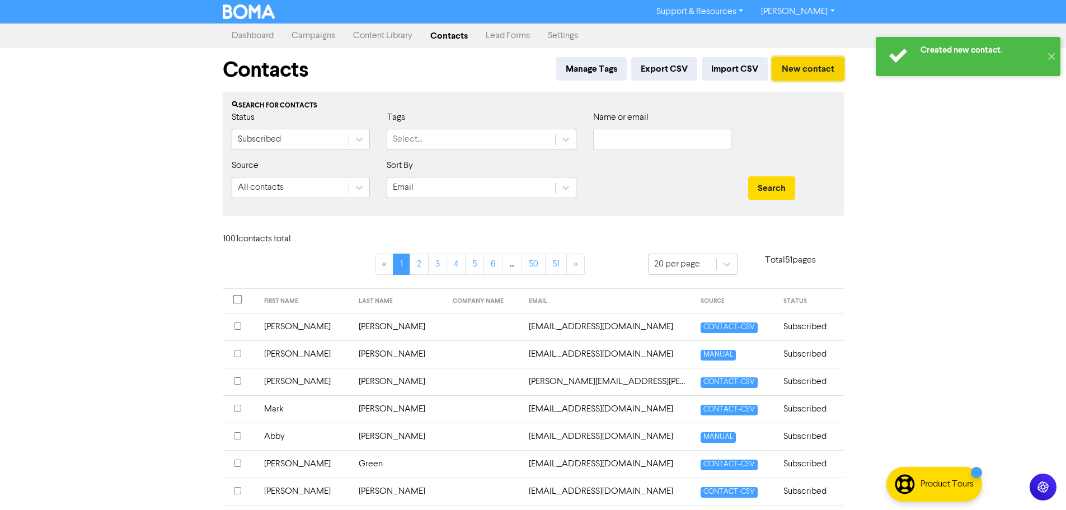
click at [818, 68] on button "New contact" at bounding box center [808, 68] width 72 height 23
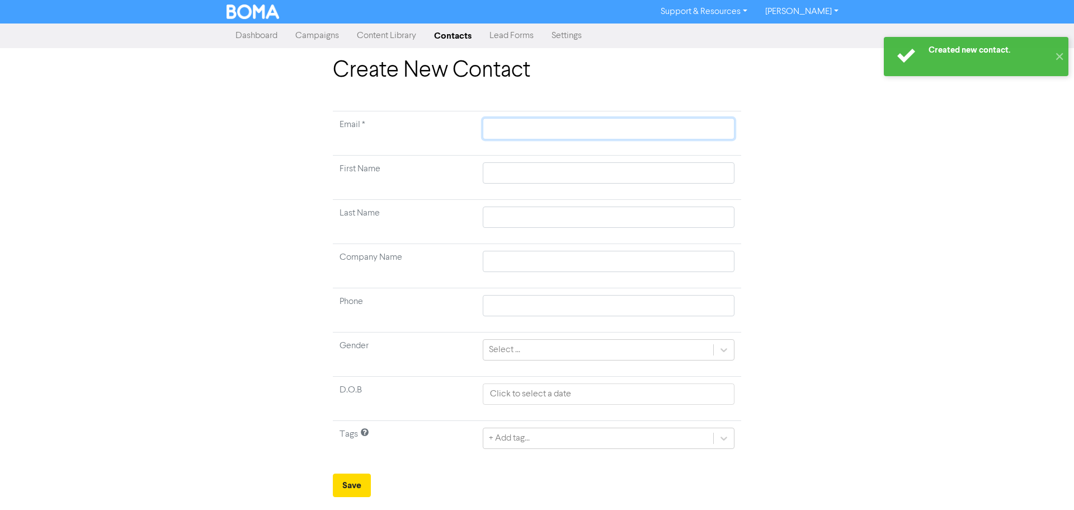
click at [581, 133] on input "text" at bounding box center [609, 128] width 252 height 21
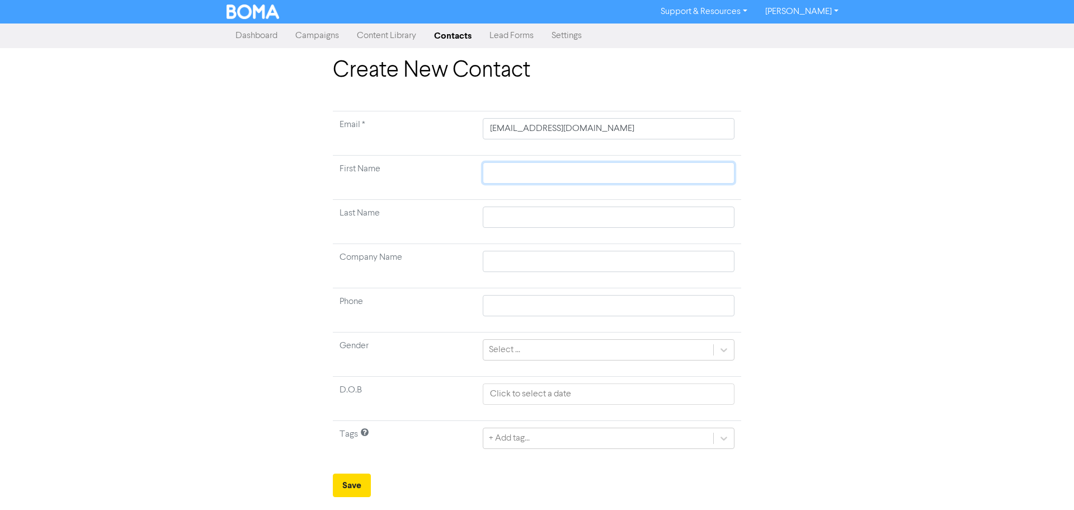
click at [641, 177] on input "text" at bounding box center [609, 172] width 252 height 21
click at [675, 219] on input "text" at bounding box center [609, 216] width 252 height 21
click at [571, 437] on div "+ Add tag..." at bounding box center [609, 437] width 252 height 21
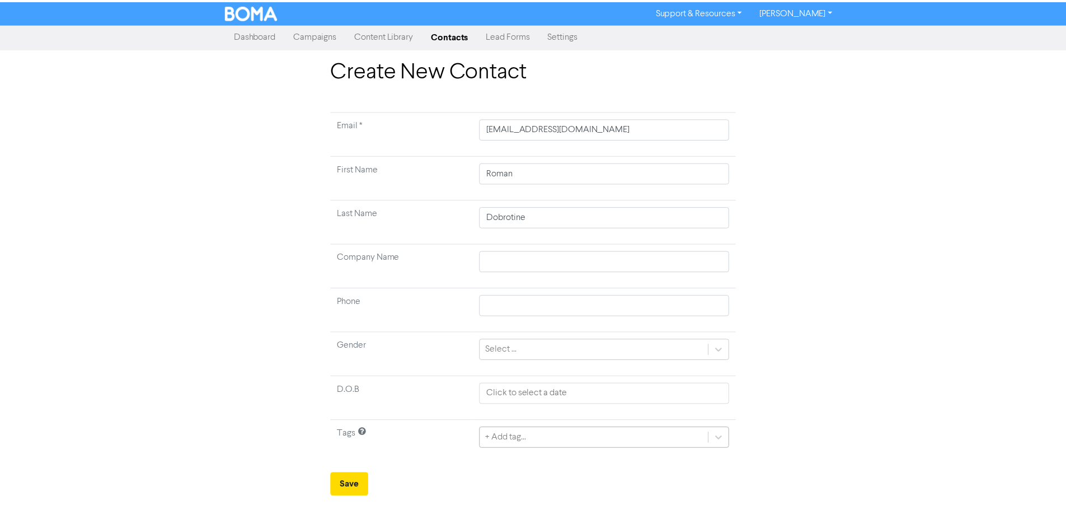
scroll to position [37, 0]
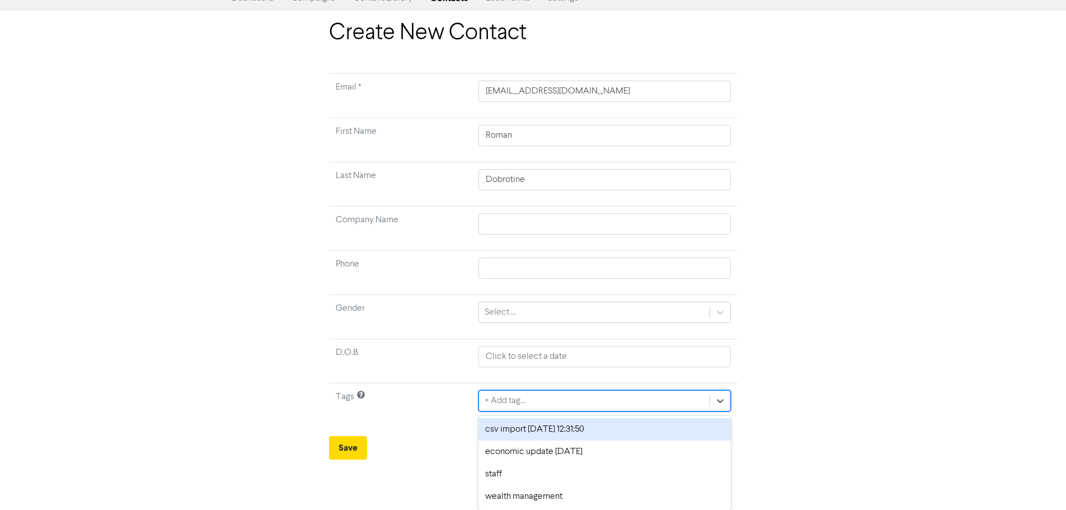
click at [517, 432] on div "csv import [DATE] 12:31:50" at bounding box center [604, 429] width 252 height 22
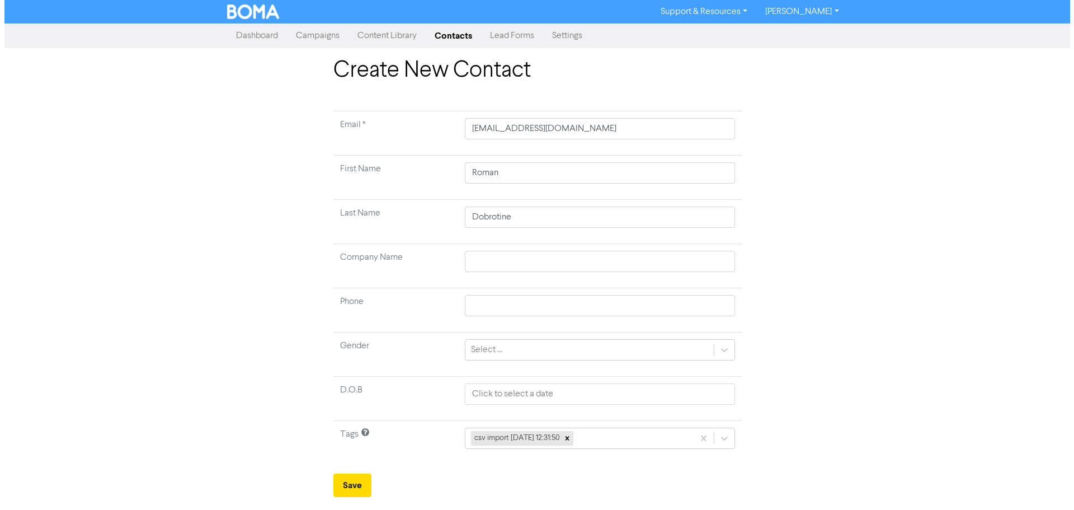
scroll to position [0, 0]
click at [357, 484] on button "Save" at bounding box center [352, 484] width 38 height 23
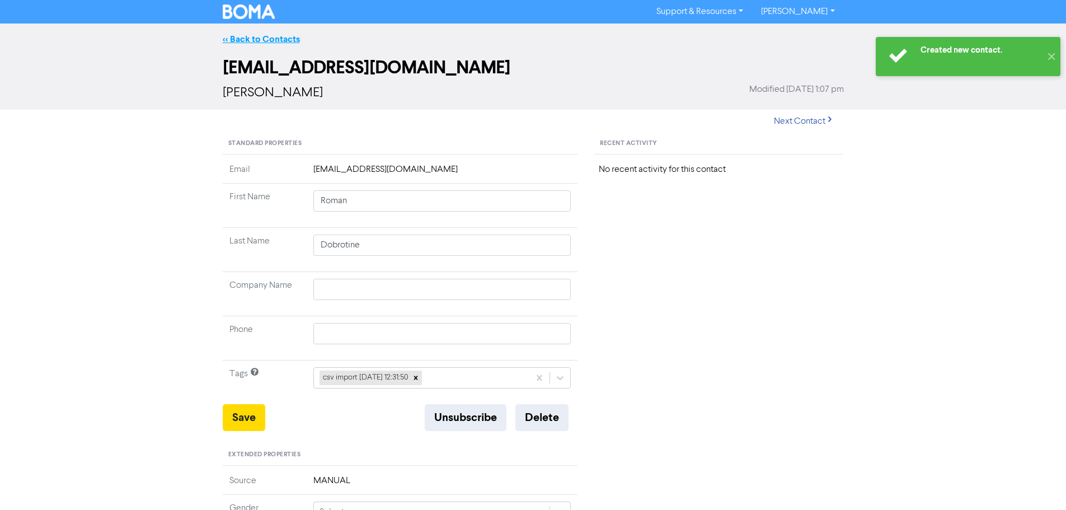
click at [254, 36] on link "<< Back to Contacts" at bounding box center [261, 39] width 77 height 11
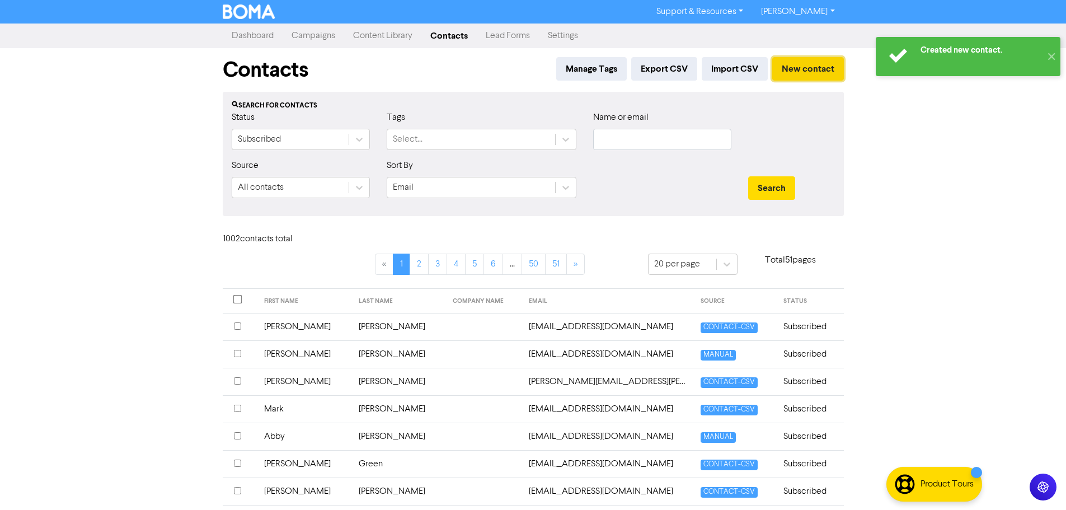
click at [813, 69] on button "New contact" at bounding box center [808, 68] width 72 height 23
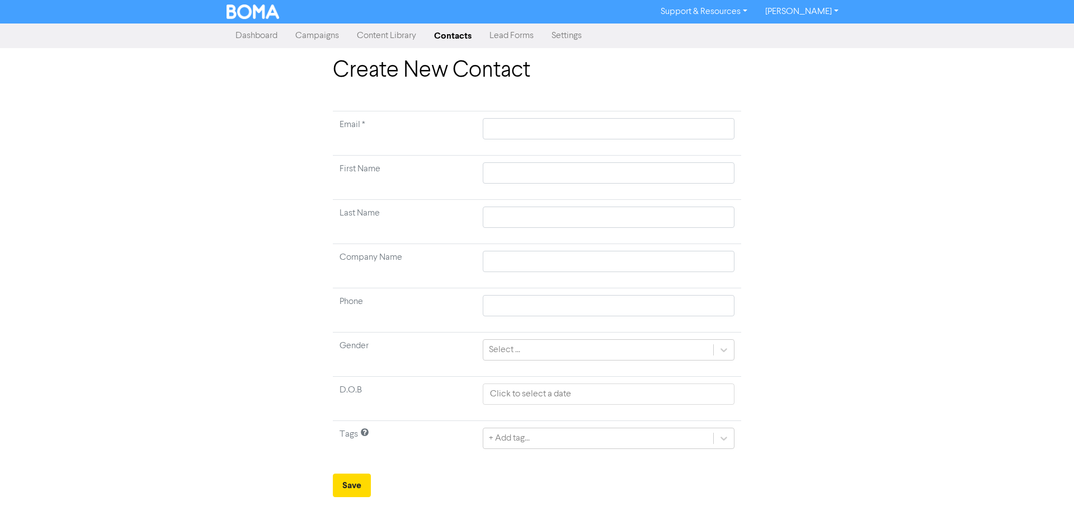
click at [680, 114] on td at bounding box center [608, 133] width 265 height 44
click at [687, 123] on input "text" at bounding box center [609, 128] width 252 height 21
click at [671, 176] on input "text" at bounding box center [609, 172] width 252 height 21
click at [672, 215] on input "text" at bounding box center [609, 216] width 252 height 21
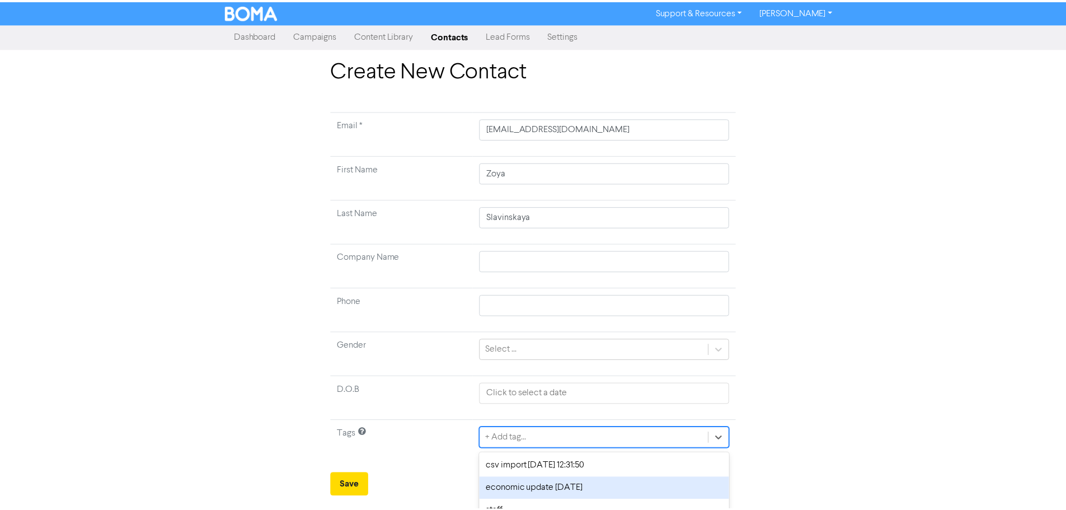
scroll to position [37, 0]
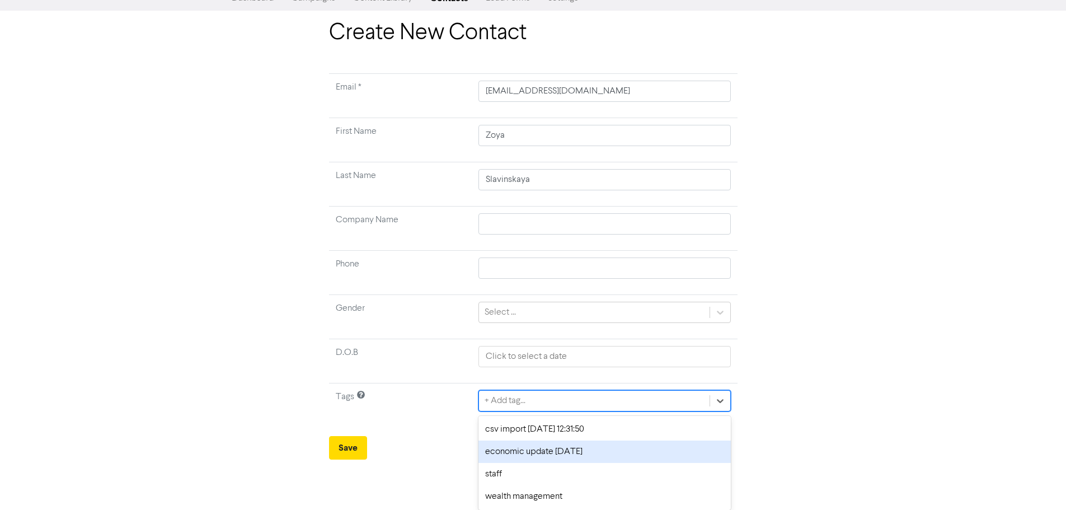
click at [553, 411] on div "option economic update [DATE] focused, 2 of 4. 4 results available. Use Up and …" at bounding box center [604, 400] width 252 height 21
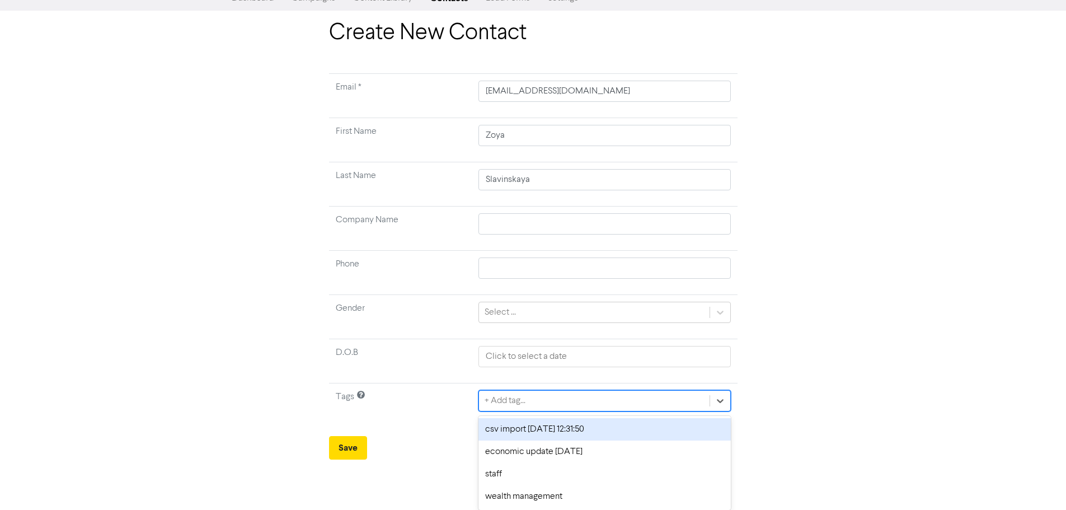
click at [540, 429] on div "csv import [DATE] 12:31:50" at bounding box center [604, 429] width 252 height 22
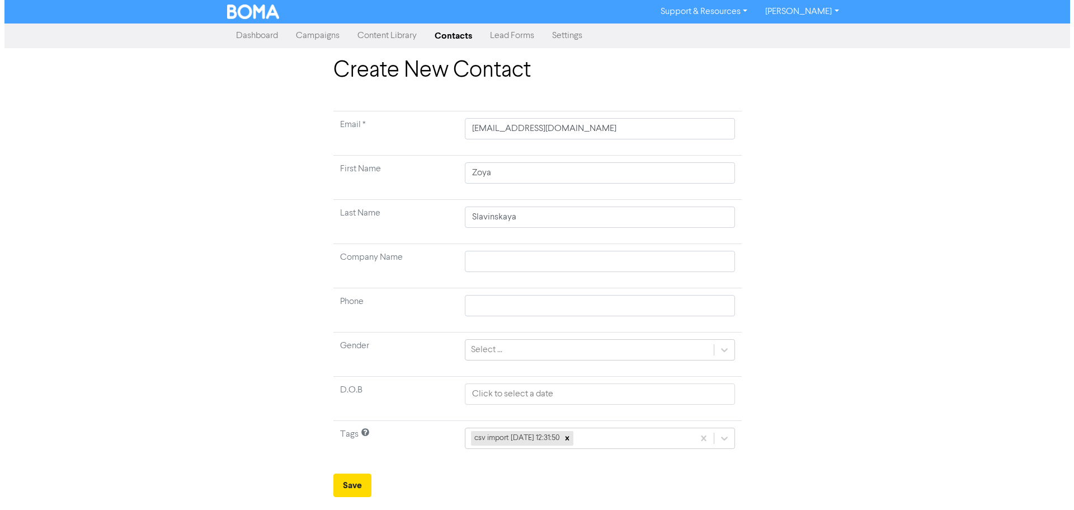
scroll to position [0, 0]
click at [364, 480] on button "Save" at bounding box center [352, 484] width 38 height 23
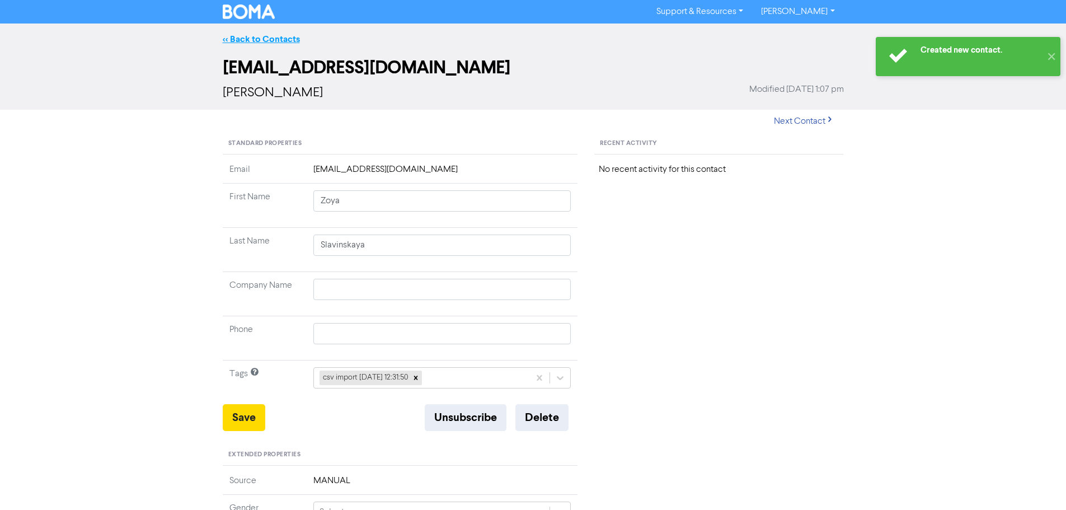
click at [262, 36] on link "<< Back to Contacts" at bounding box center [261, 39] width 77 height 11
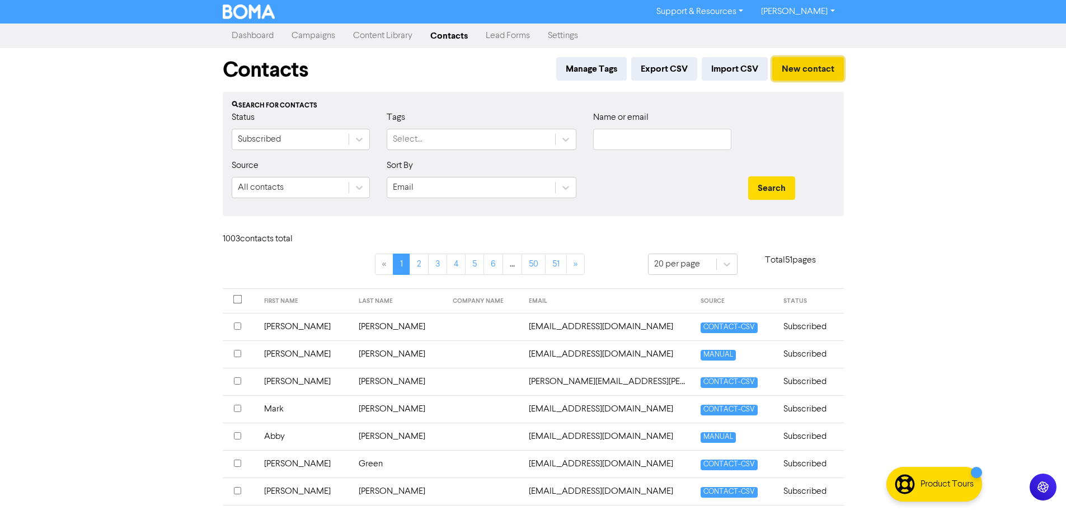
click at [798, 72] on button "New contact" at bounding box center [808, 68] width 72 height 23
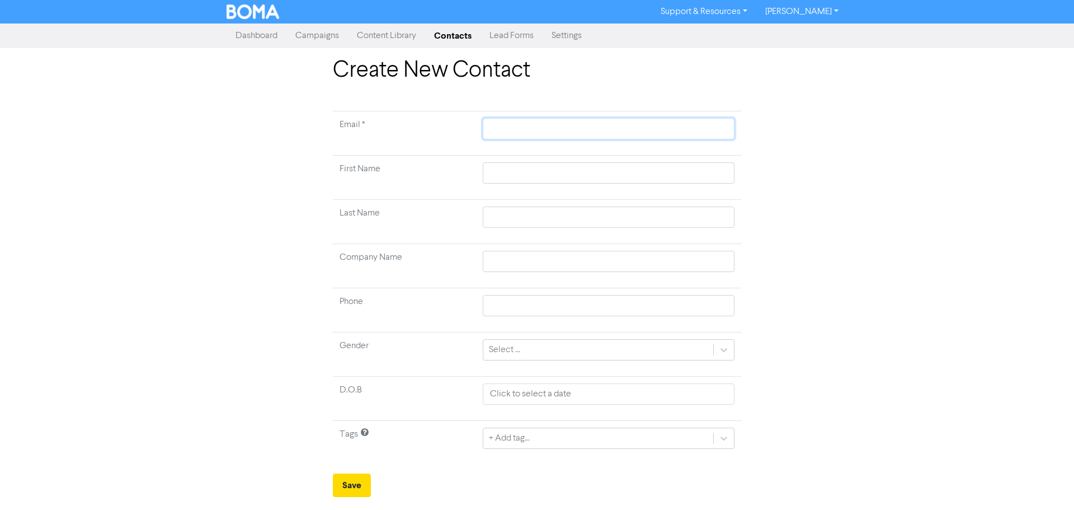
click at [615, 135] on input "text" at bounding box center [609, 128] width 252 height 21
click at [704, 172] on input "text" at bounding box center [609, 172] width 252 height 21
click at [695, 222] on input "text" at bounding box center [609, 216] width 252 height 21
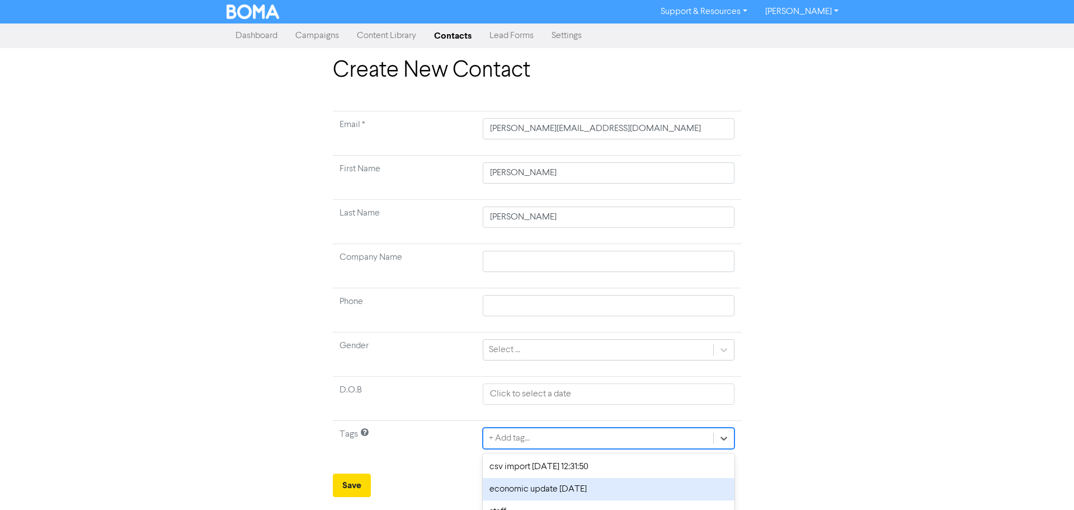
click at [554, 447] on div "option economic update [DATE] focused, 2 of 4. 4 results available. Use Up and …" at bounding box center [609, 437] width 252 height 21
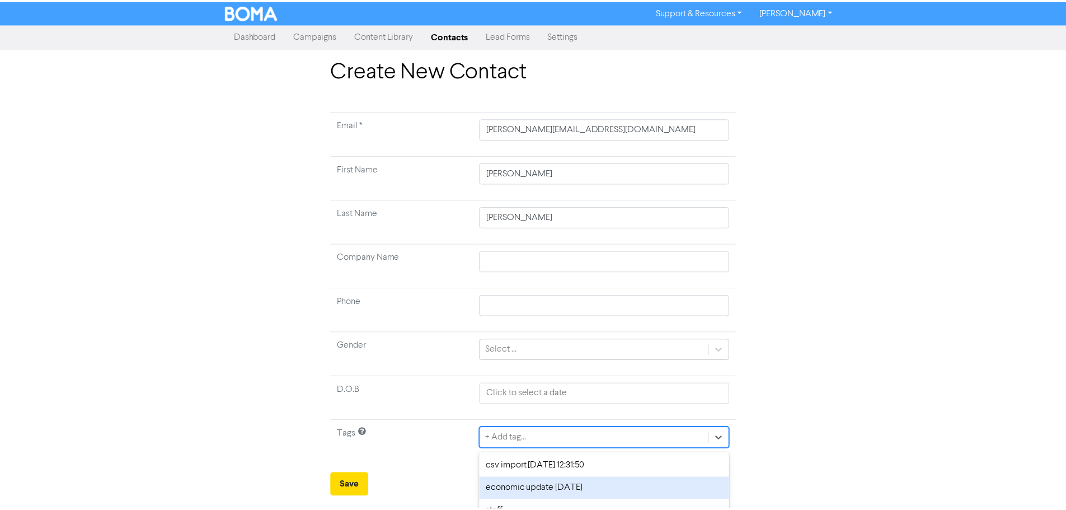
scroll to position [37, 0]
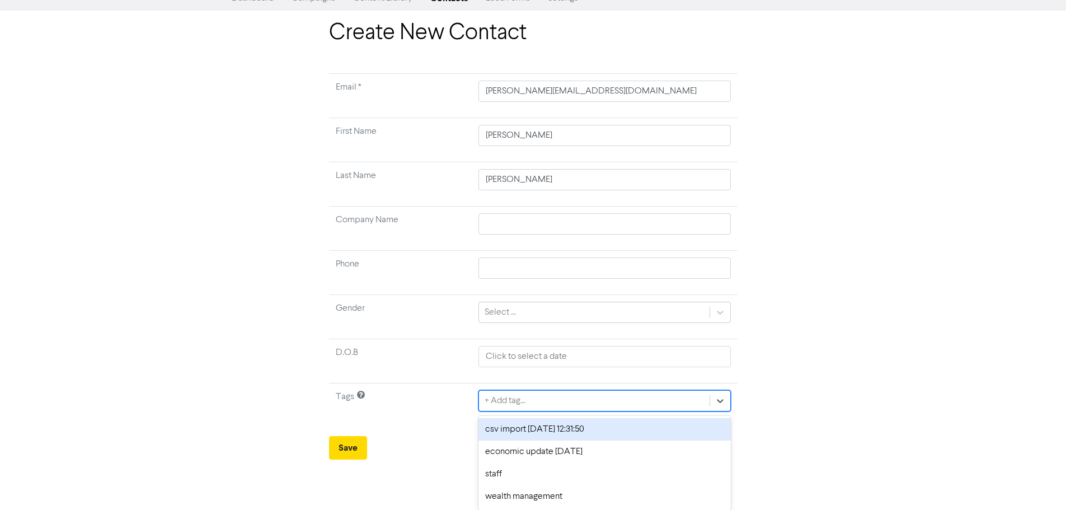
click at [521, 430] on div "csv import [DATE] 12:31:50" at bounding box center [604, 429] width 252 height 22
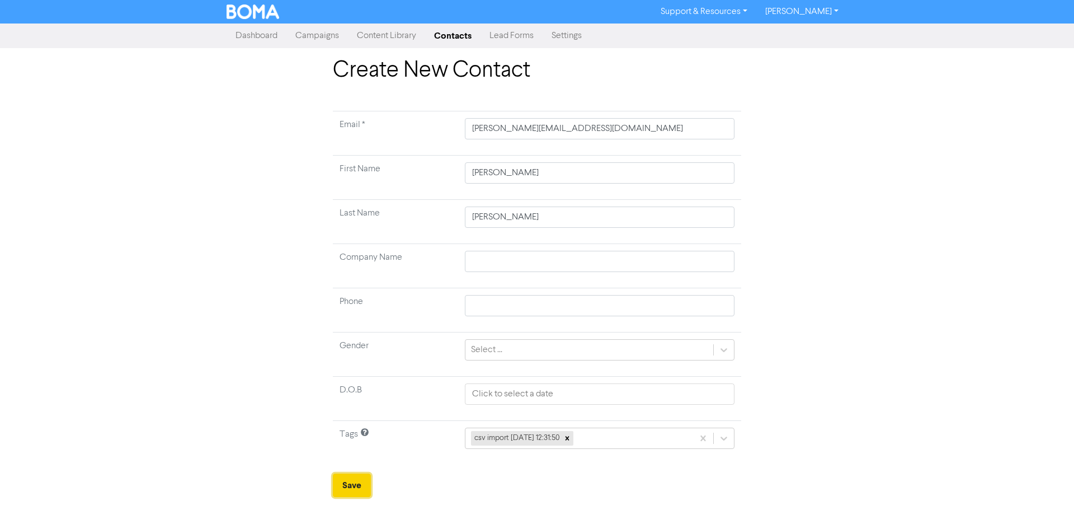
click at [342, 481] on button "Save" at bounding box center [352, 484] width 38 height 23
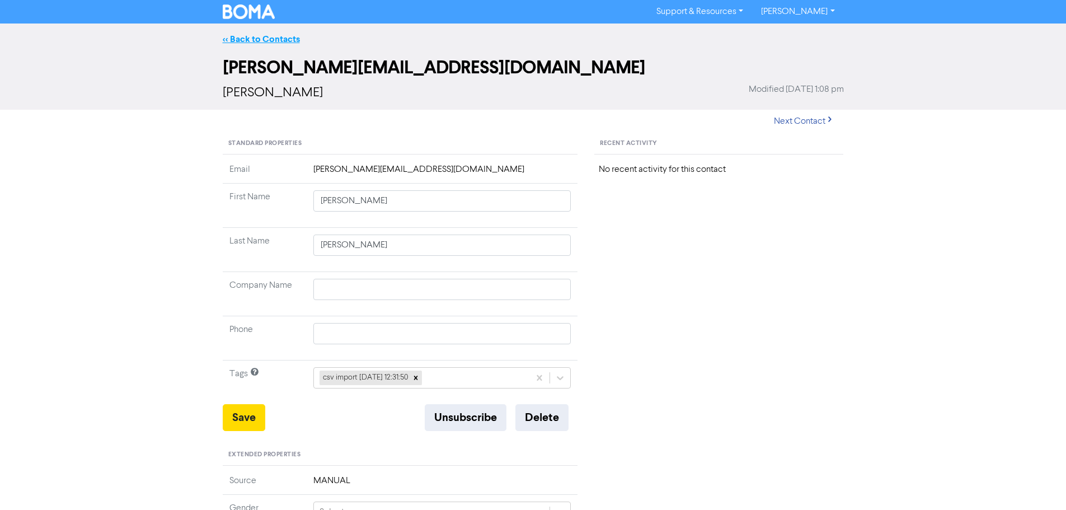
click at [262, 38] on link "<< Back to Contacts" at bounding box center [261, 39] width 77 height 11
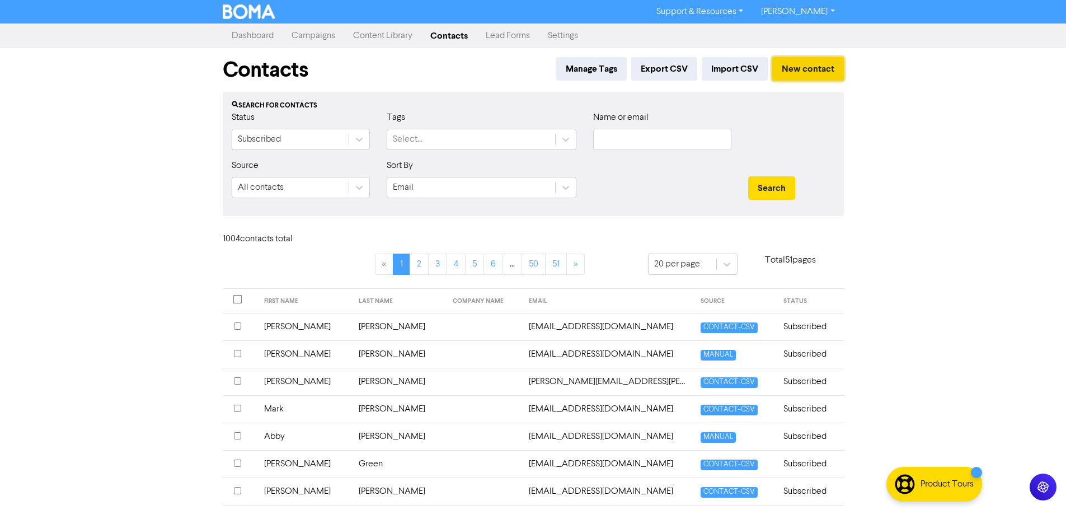
click at [807, 69] on button "New contact" at bounding box center [808, 68] width 72 height 23
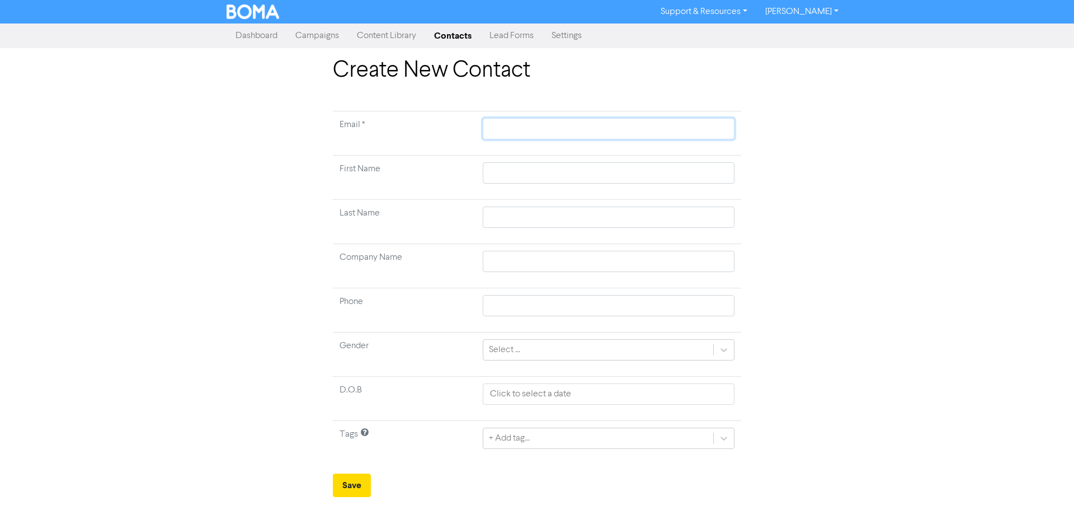
click at [662, 129] on input "text" at bounding box center [609, 128] width 252 height 21
click at [698, 162] on td at bounding box center [608, 178] width 265 height 44
click at [700, 167] on input "text" at bounding box center [609, 172] width 252 height 21
click at [714, 214] on body "Support & Resources Video Tutorials FAQ & Guides Marketing Education [PERSON_NA…" at bounding box center [537, 255] width 1074 height 510
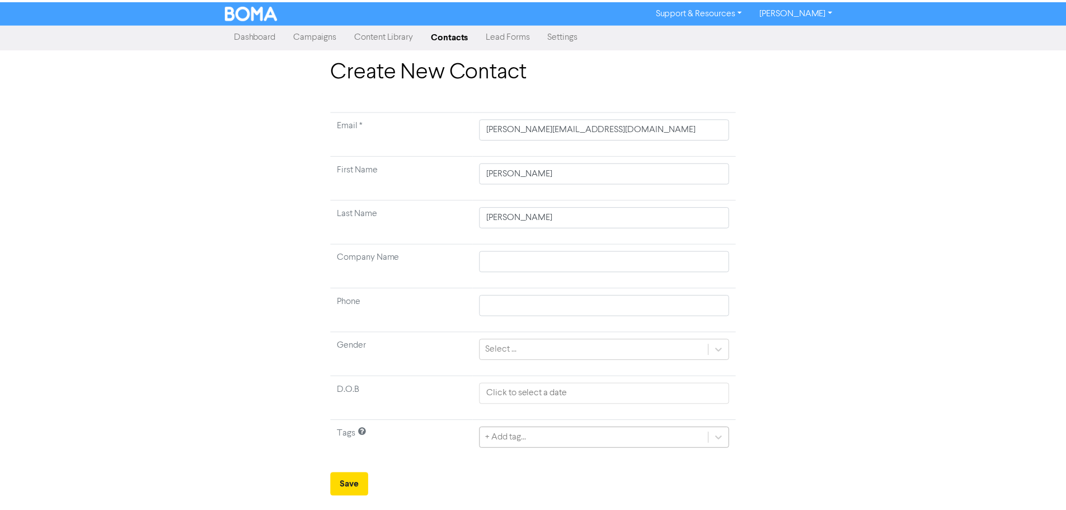
scroll to position [37, 0]
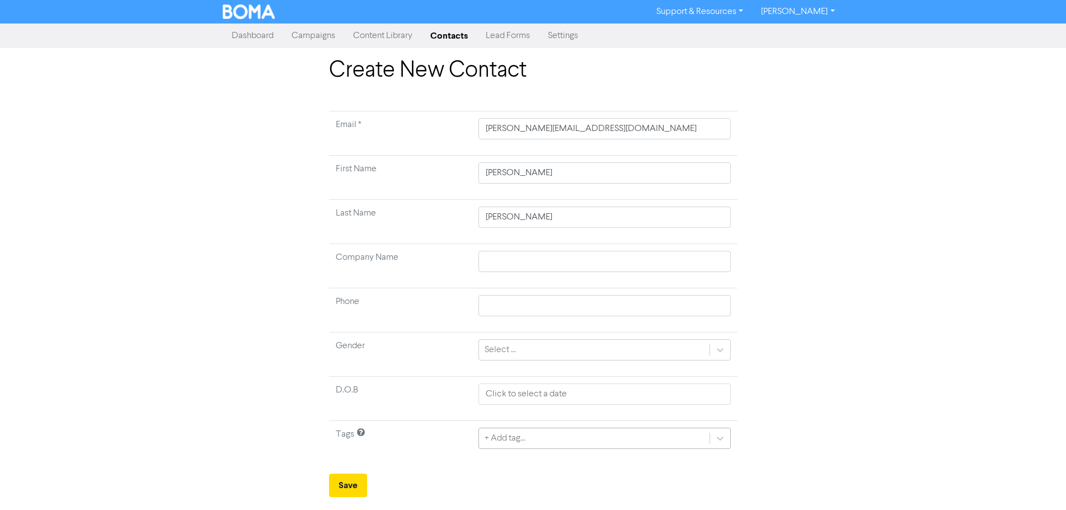
click at [544, 432] on div "+ Add tag..." at bounding box center [604, 437] width 252 height 21
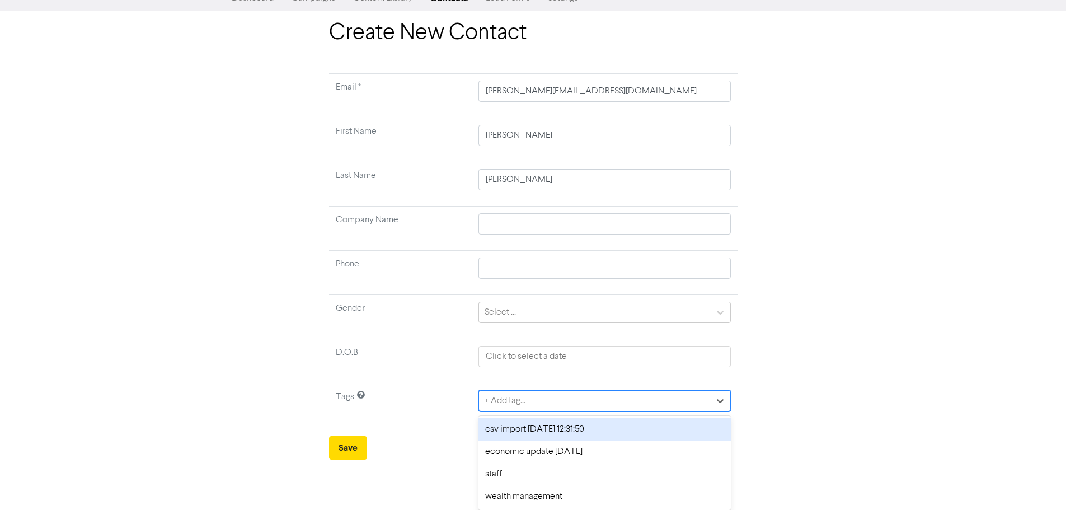
click at [492, 431] on div "csv import [DATE] 12:31:50" at bounding box center [604, 429] width 252 height 22
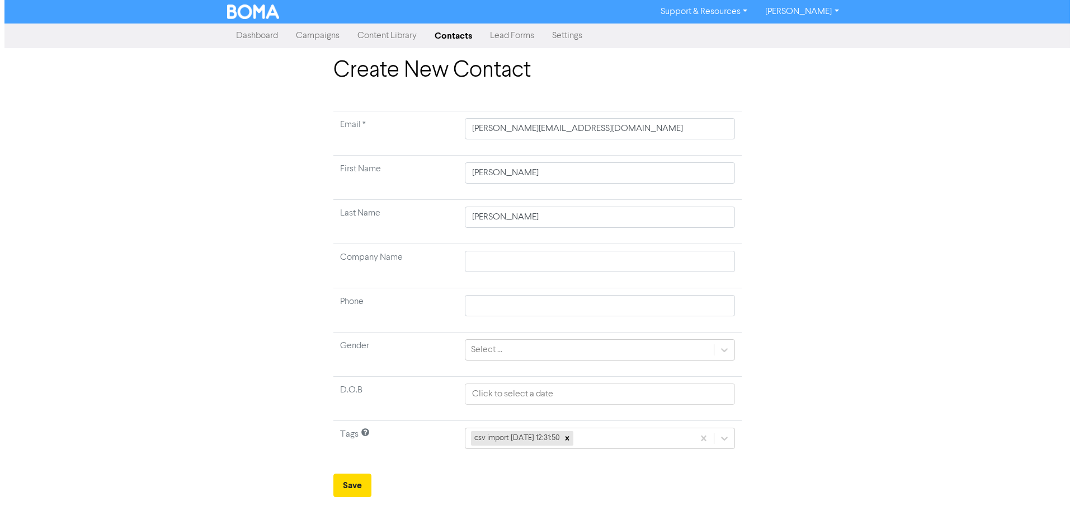
scroll to position [0, 0]
click at [343, 482] on button "Save" at bounding box center [352, 484] width 38 height 23
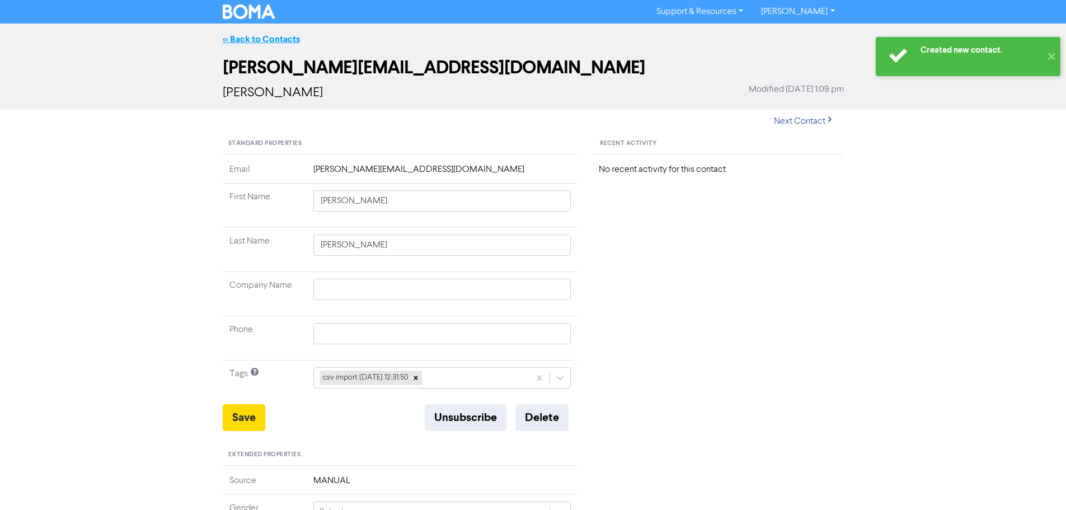
click at [255, 43] on link "<< Back to Contacts" at bounding box center [261, 39] width 77 height 11
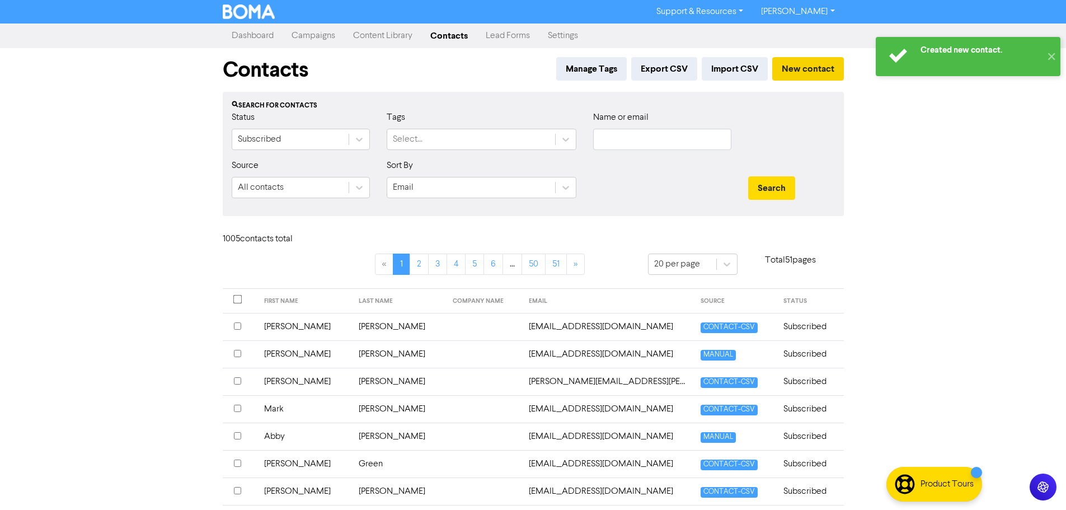
click at [798, 55] on div "Contacts Manage Tags Export CSV Import CSV New contact" at bounding box center [533, 70] width 621 height 44
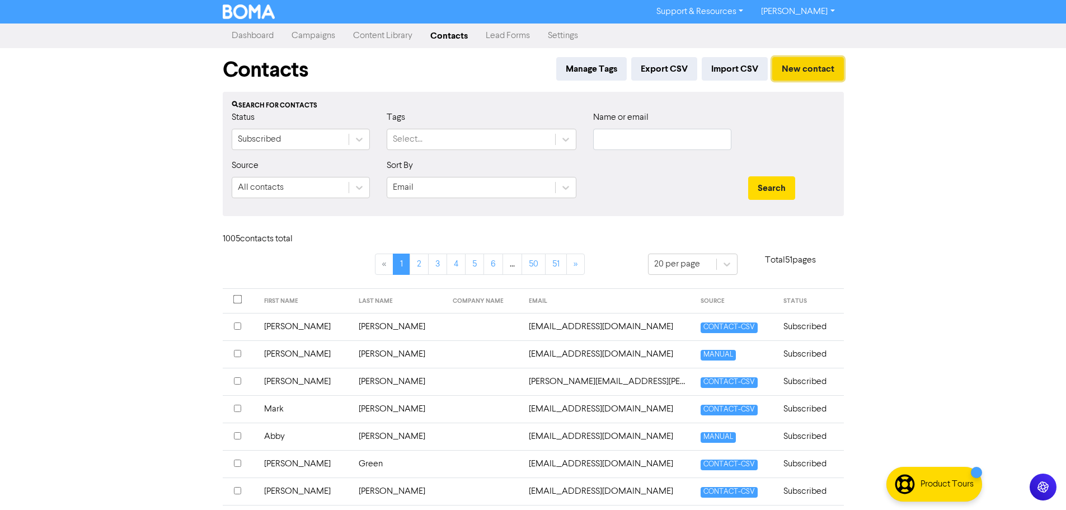
click at [806, 66] on button "New contact" at bounding box center [808, 68] width 72 height 23
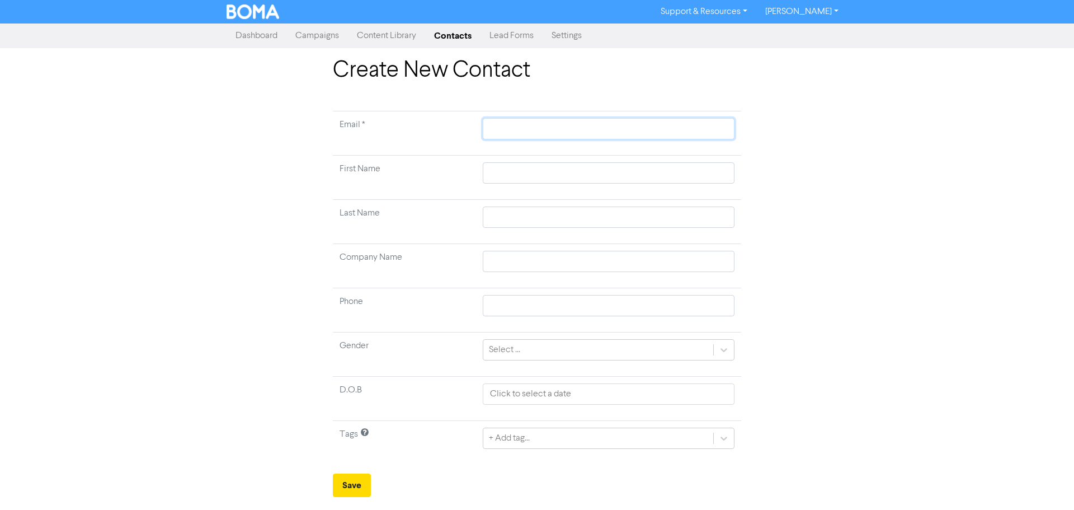
click at [704, 128] on input "text" at bounding box center [609, 128] width 252 height 21
click at [696, 171] on input "text" at bounding box center [609, 172] width 252 height 21
click at [697, 210] on input "text" at bounding box center [609, 216] width 252 height 21
click at [555, 443] on div "+ Add tag..." at bounding box center [609, 437] width 252 height 21
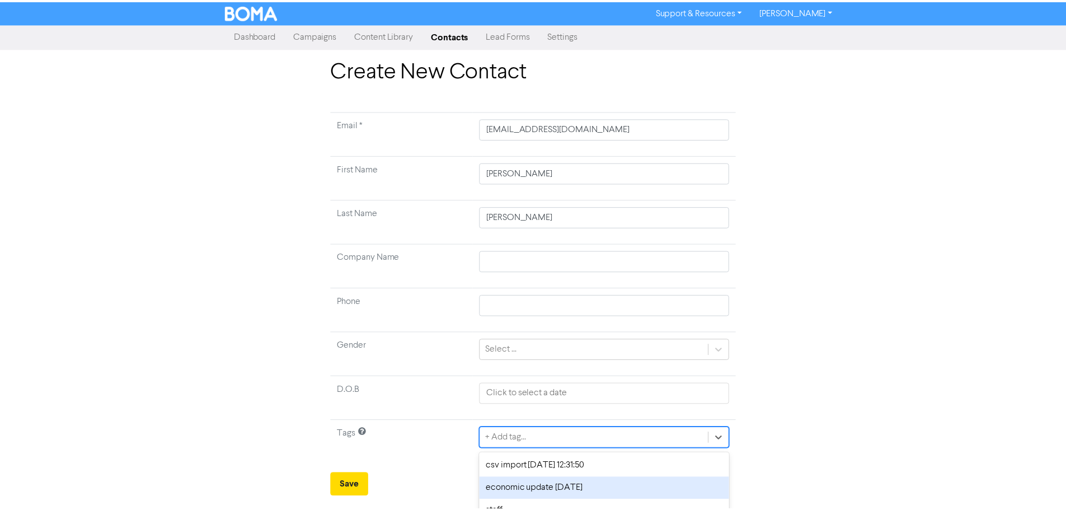
scroll to position [37, 0]
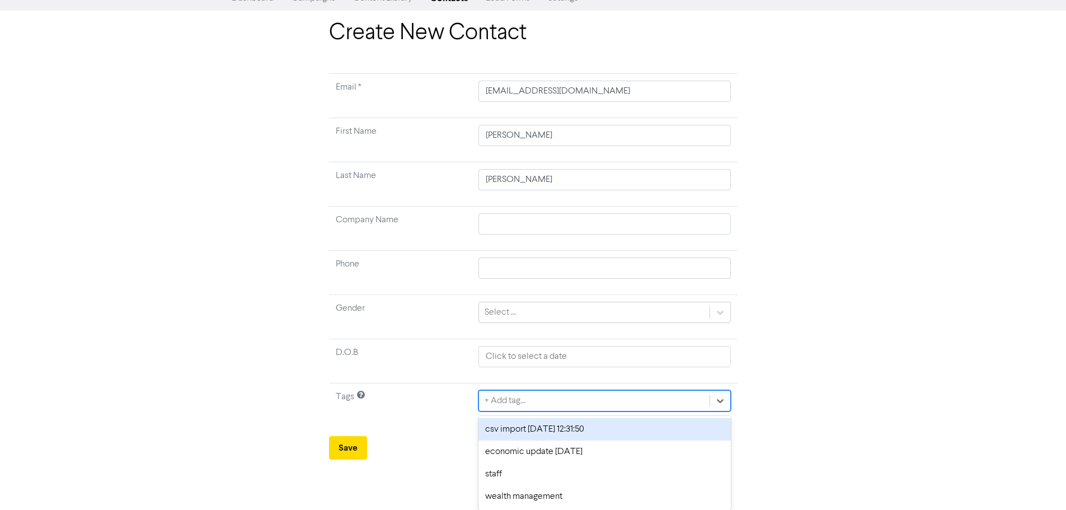
click at [514, 429] on div "csv import [DATE] 12:31:50" at bounding box center [604, 429] width 252 height 22
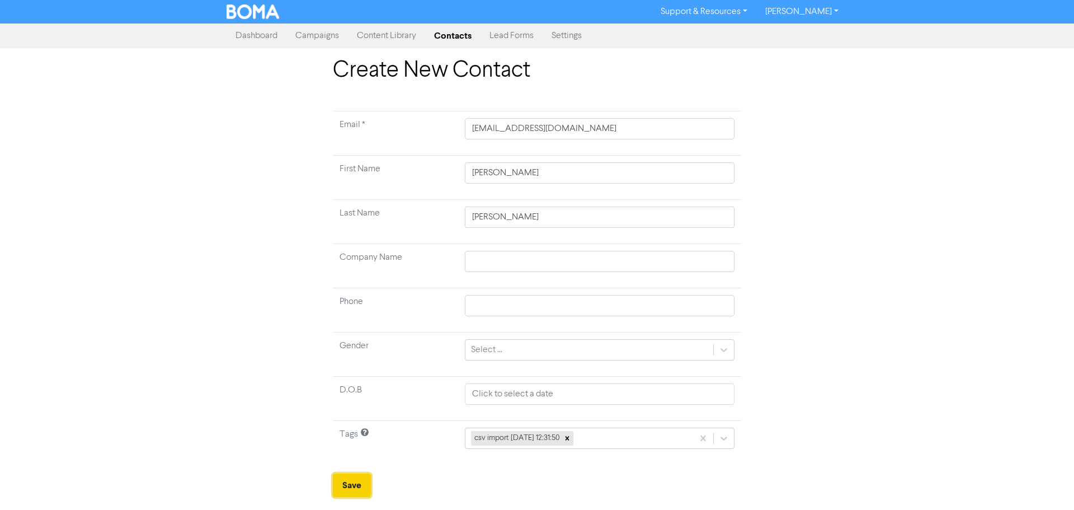
click at [349, 480] on button "Save" at bounding box center [352, 484] width 38 height 23
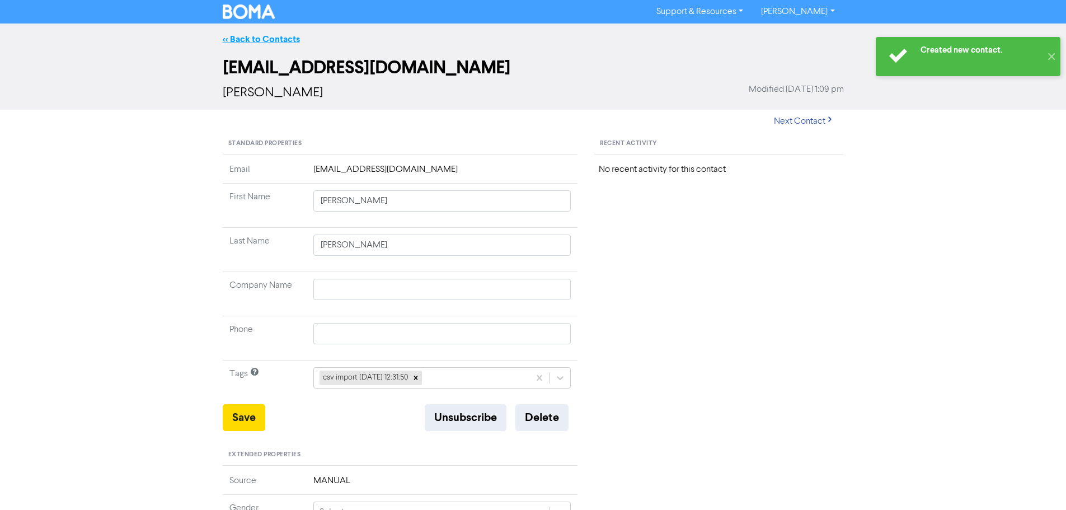
click at [251, 40] on link "<< Back to Contacts" at bounding box center [261, 39] width 77 height 11
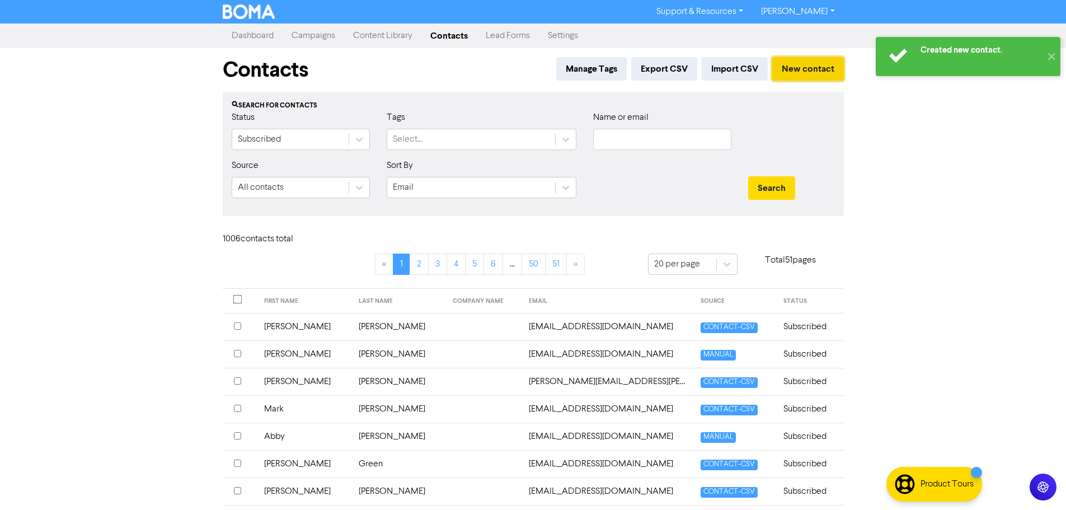
click at [820, 73] on button "New contact" at bounding box center [808, 68] width 72 height 23
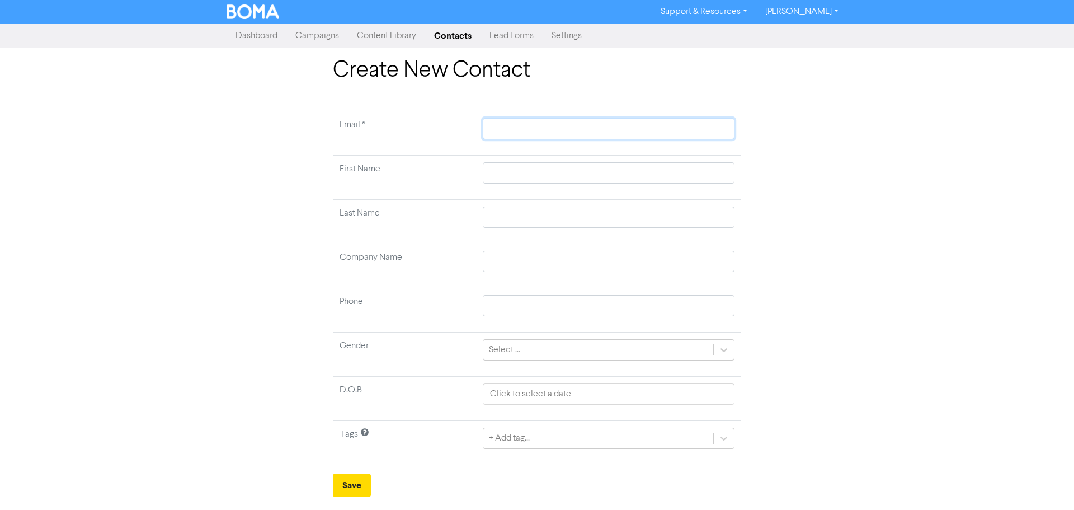
drag, startPoint x: 686, startPoint y: 132, endPoint x: 743, endPoint y: 139, distance: 56.9
click at [686, 132] on input "text" at bounding box center [609, 128] width 252 height 21
click at [689, 173] on input "text" at bounding box center [609, 172] width 252 height 21
click at [653, 222] on input "text" at bounding box center [609, 216] width 252 height 21
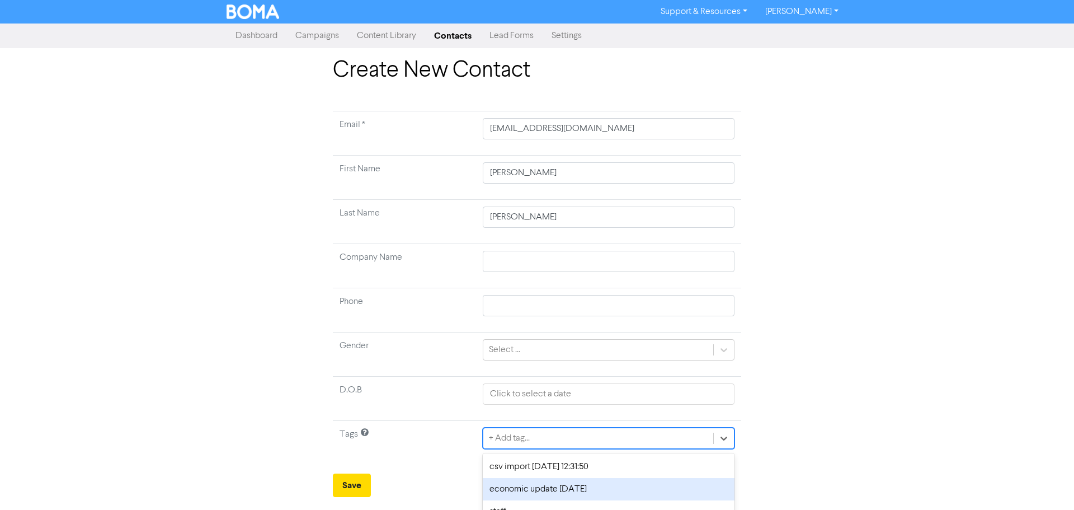
click at [506, 442] on div "option economic update [DATE] focused, 2 of 4. 4 results available. Use Up and …" at bounding box center [609, 437] width 252 height 21
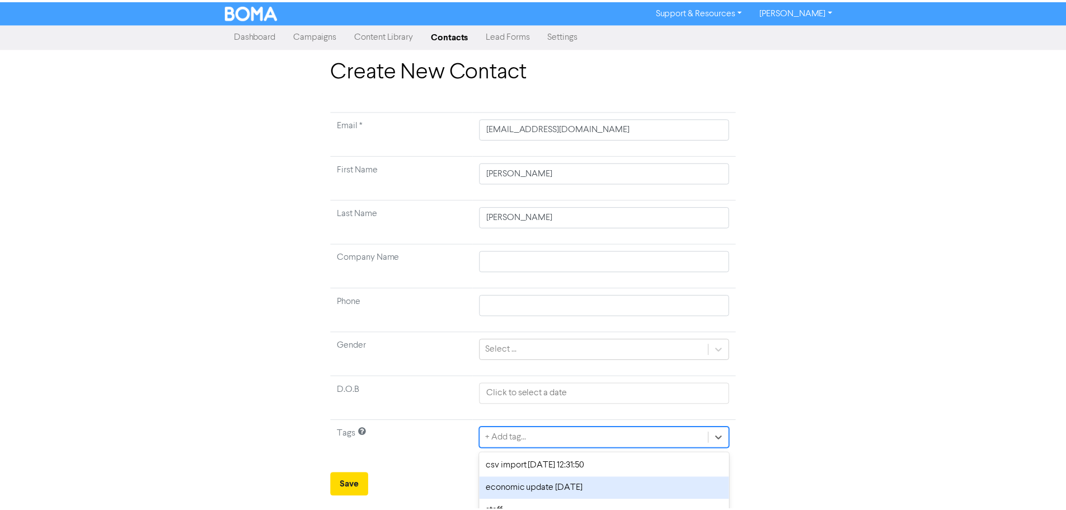
scroll to position [37, 0]
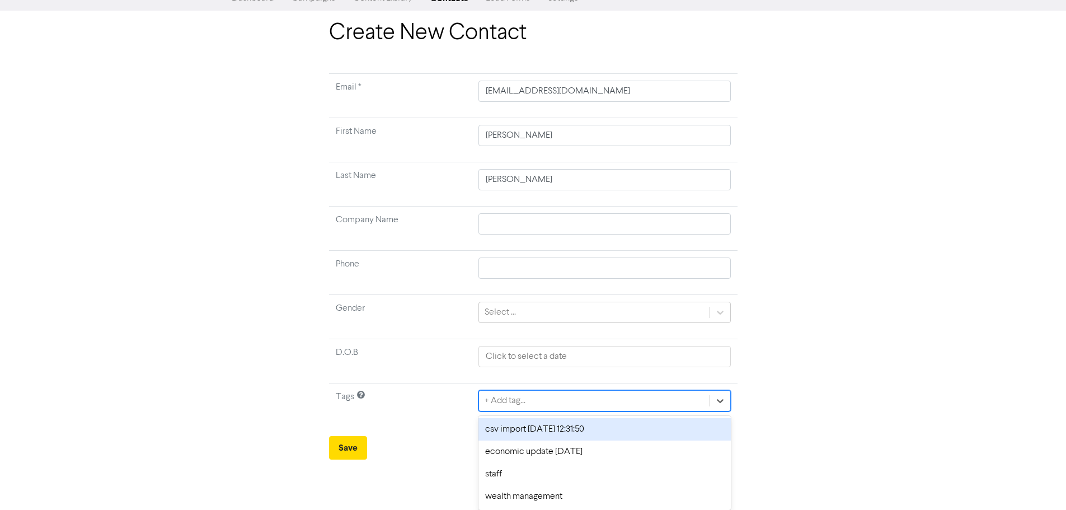
click at [501, 432] on div "csv import [DATE] 12:31:50" at bounding box center [604, 429] width 252 height 22
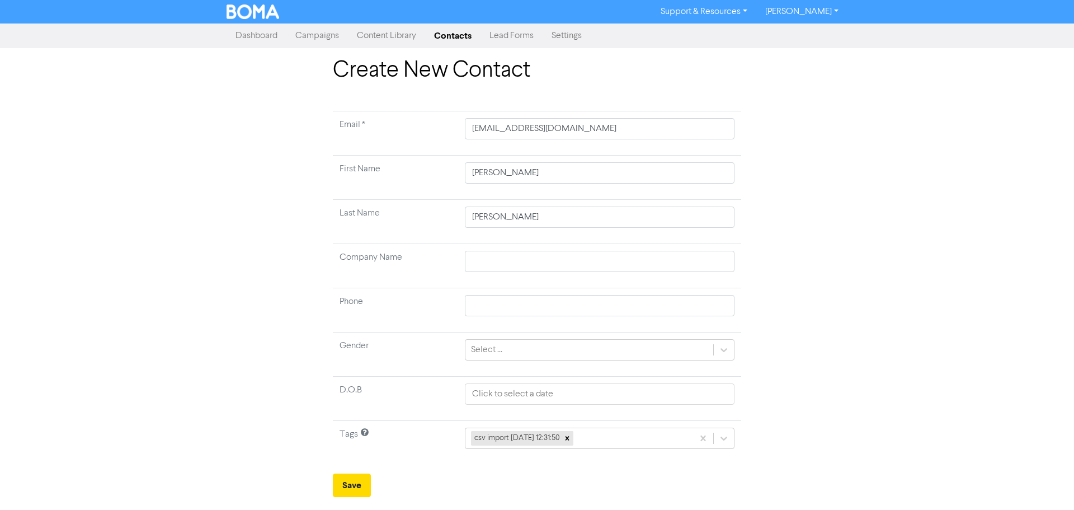
click at [352, 497] on div "Support & Resources Video Tutorials FAQ & Guides Marketing Education [PERSON_NA…" at bounding box center [537, 255] width 1074 height 510
click at [349, 486] on button "Save" at bounding box center [352, 484] width 38 height 23
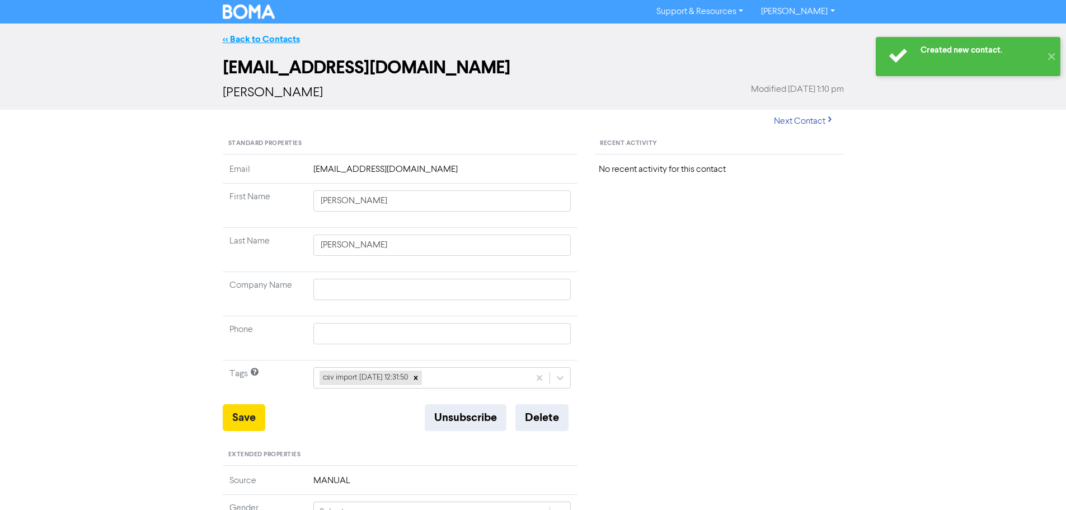
click at [250, 40] on link "<< Back to Contacts" at bounding box center [261, 39] width 77 height 11
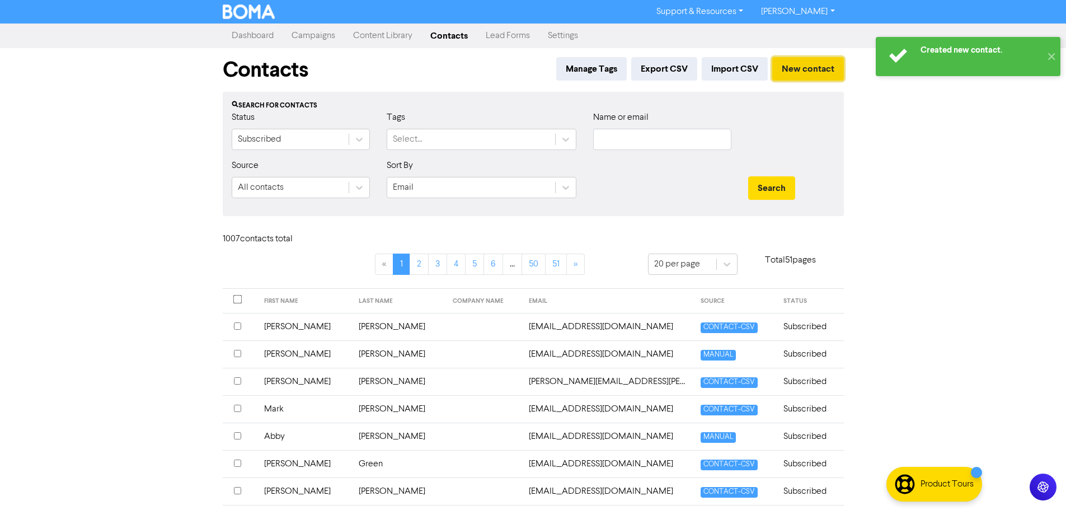
click at [794, 69] on button "New contact" at bounding box center [808, 68] width 72 height 23
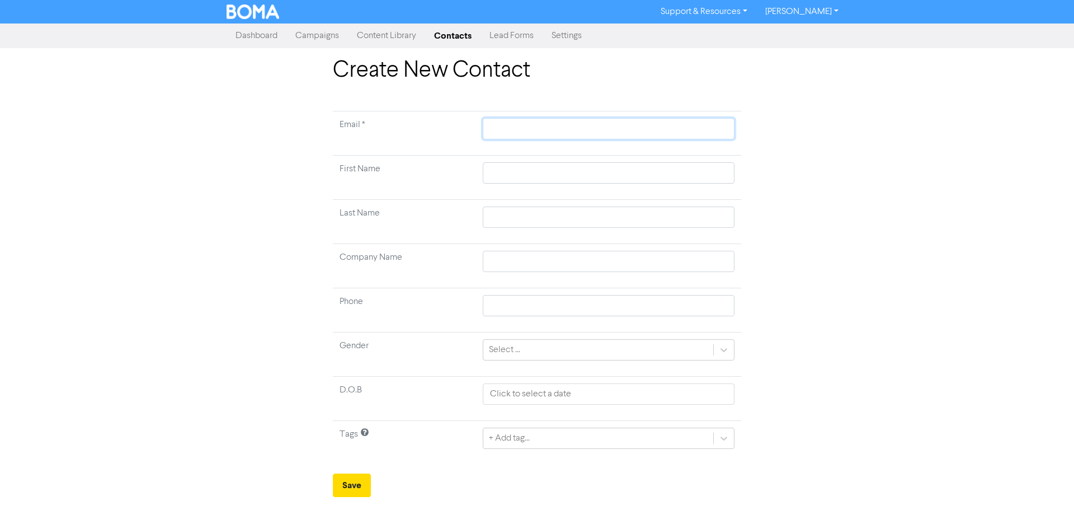
click at [690, 123] on input "text" at bounding box center [609, 128] width 252 height 21
click at [715, 170] on body "Support & Resources Video Tutorials FAQ & Guides Marketing Education [PERSON_NA…" at bounding box center [537, 255] width 1074 height 510
click at [667, 210] on input "text" at bounding box center [609, 216] width 252 height 21
click at [533, 440] on div "+ Add tag..." at bounding box center [609, 437] width 252 height 21
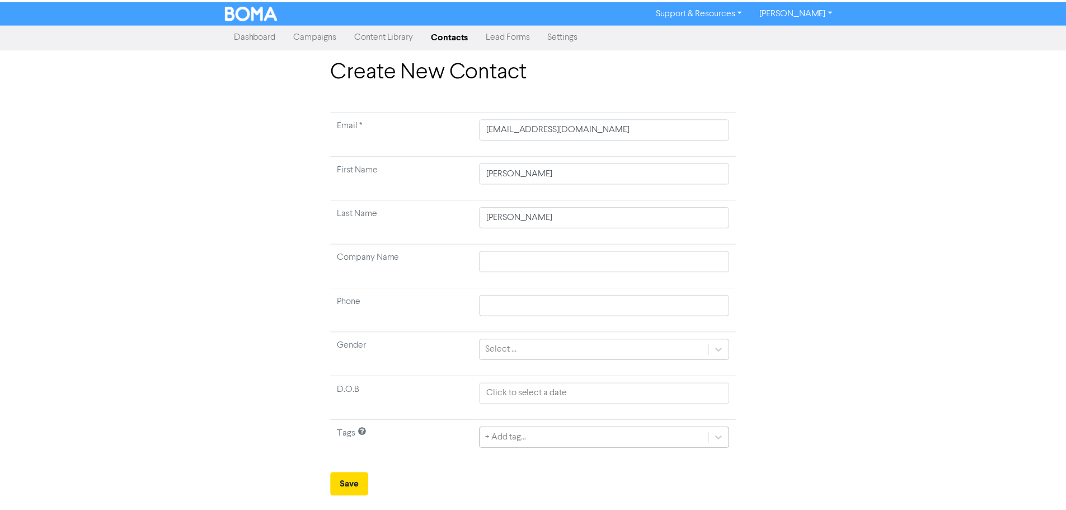
scroll to position [37, 0]
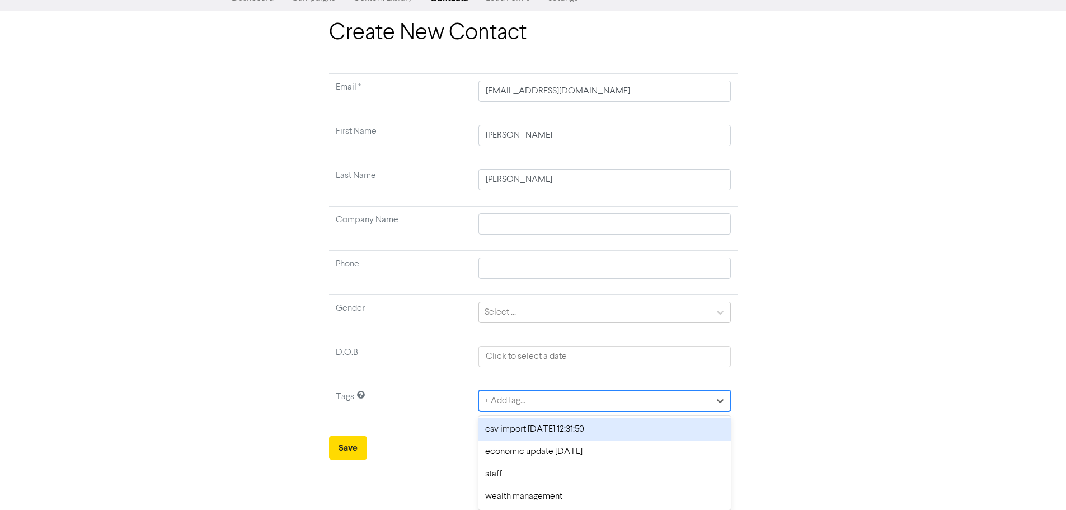
click at [523, 431] on div "csv import [DATE] 12:31:50" at bounding box center [604, 429] width 252 height 22
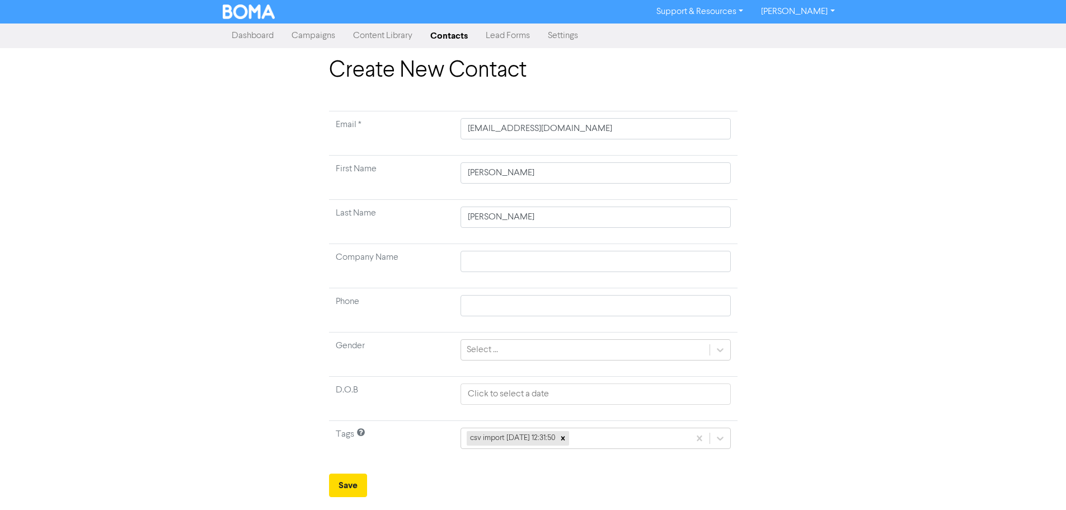
scroll to position [0, 0]
click at [368, 484] on button "Save" at bounding box center [352, 484] width 38 height 23
